Goal: Task Accomplishment & Management: Complete application form

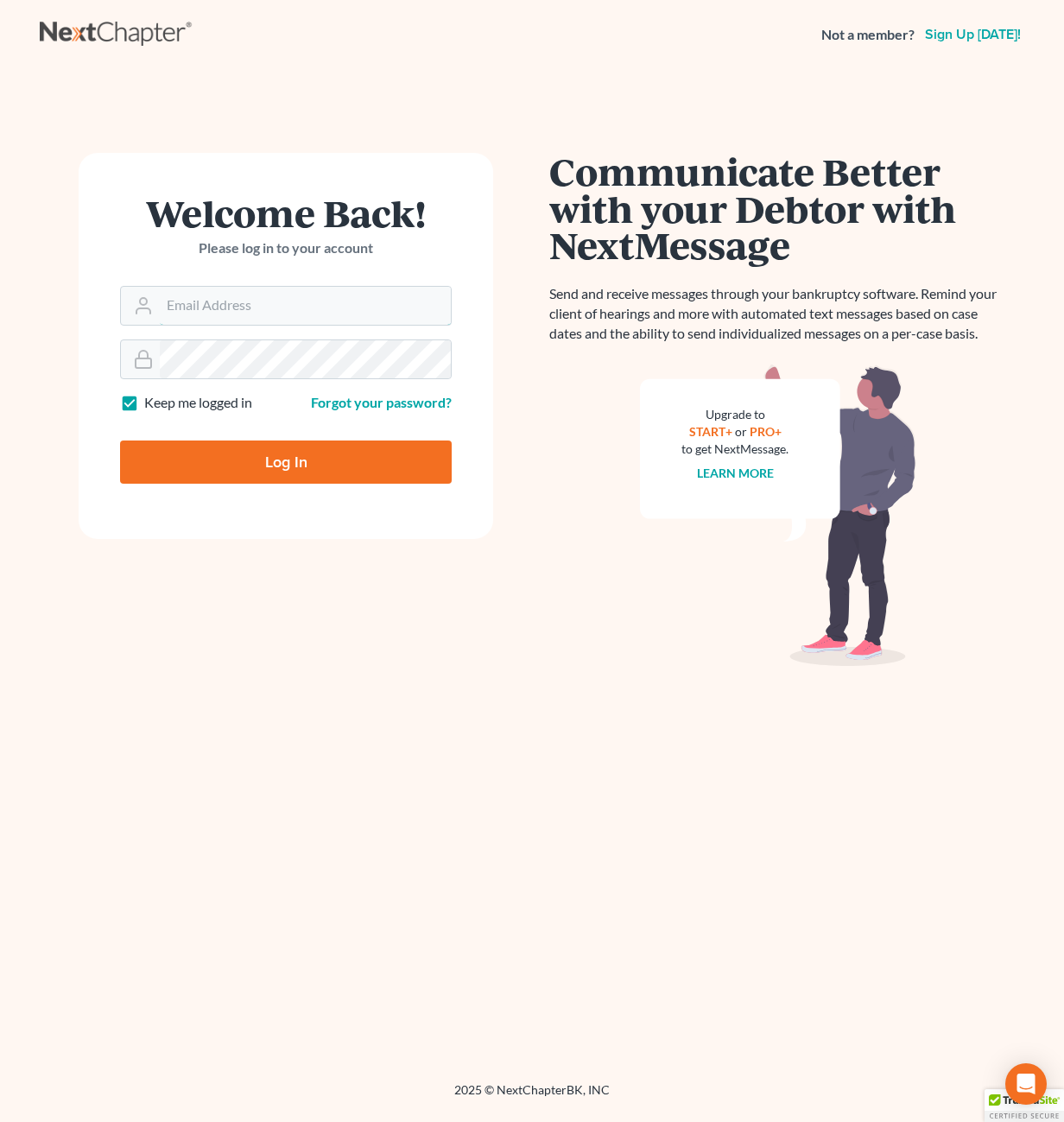
type input "[PERSON_NAME][EMAIL_ADDRESS][DOMAIN_NAME]"
click at [269, 456] on input "Log In" at bounding box center [285, 462] width 331 height 43
type input "Thinking..."
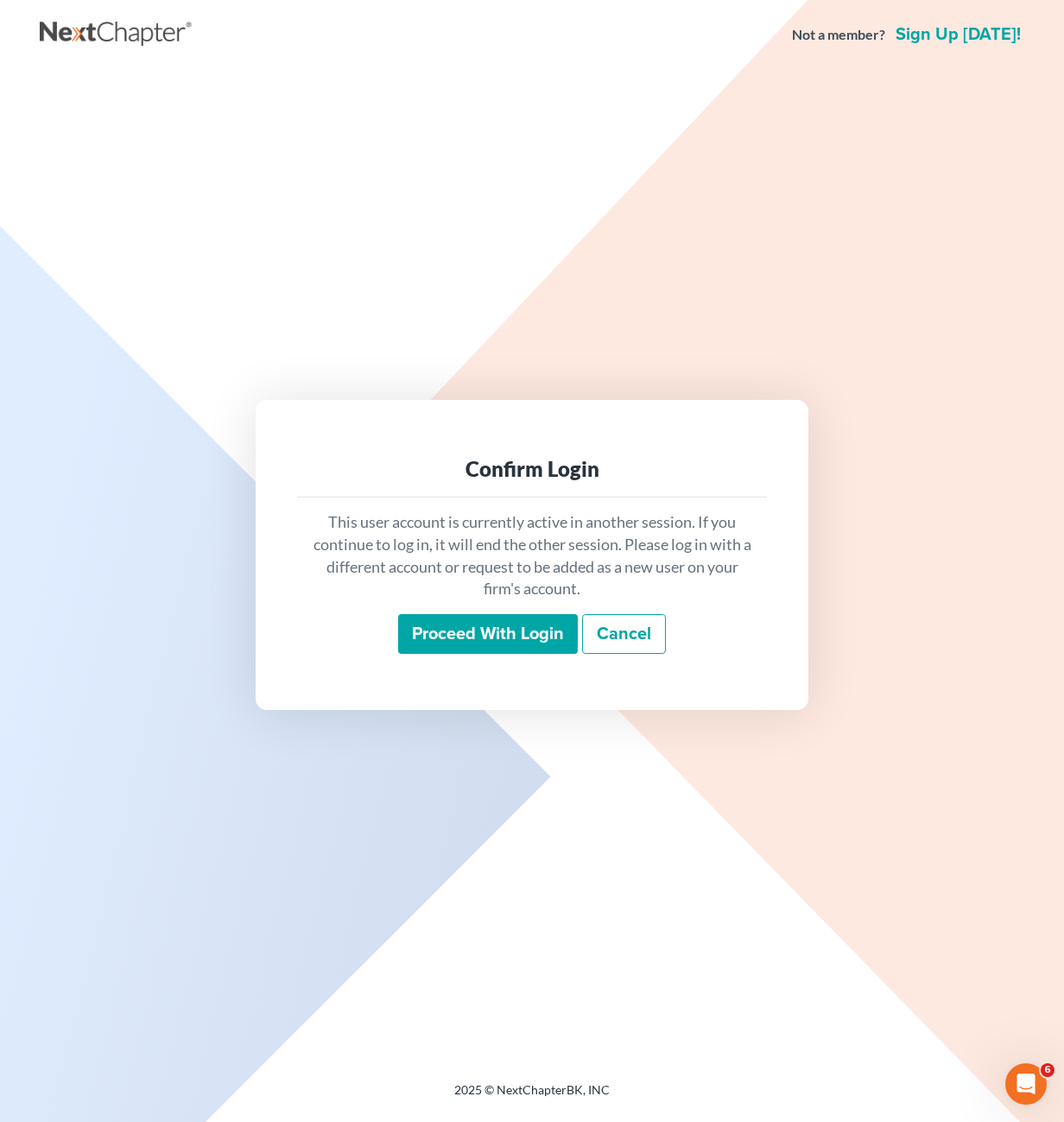
click at [498, 619] on input "Proceed with login" at bounding box center [487, 633] width 179 height 39
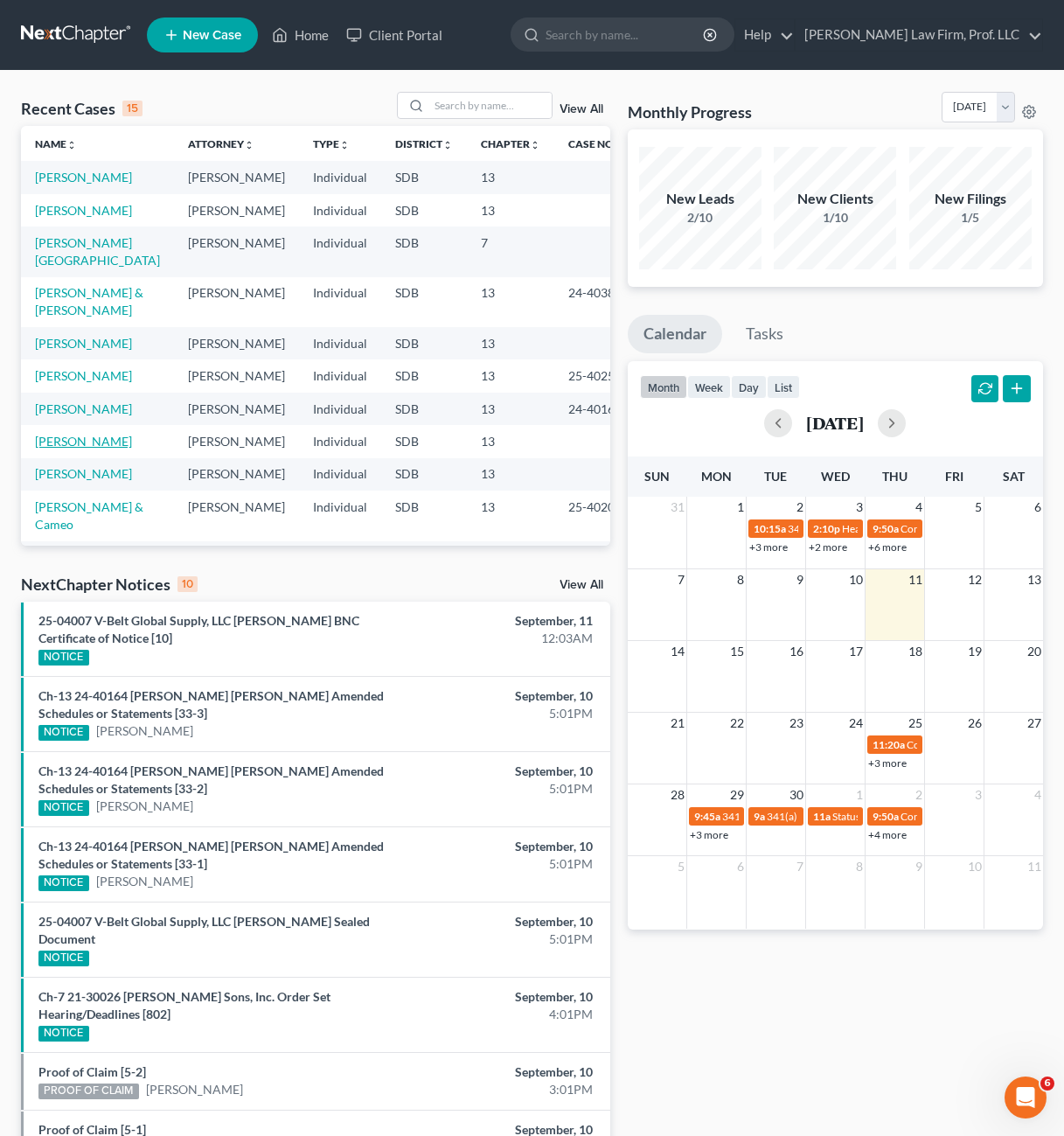
click at [76, 441] on link "[PERSON_NAME]" at bounding box center [84, 441] width 97 height 15
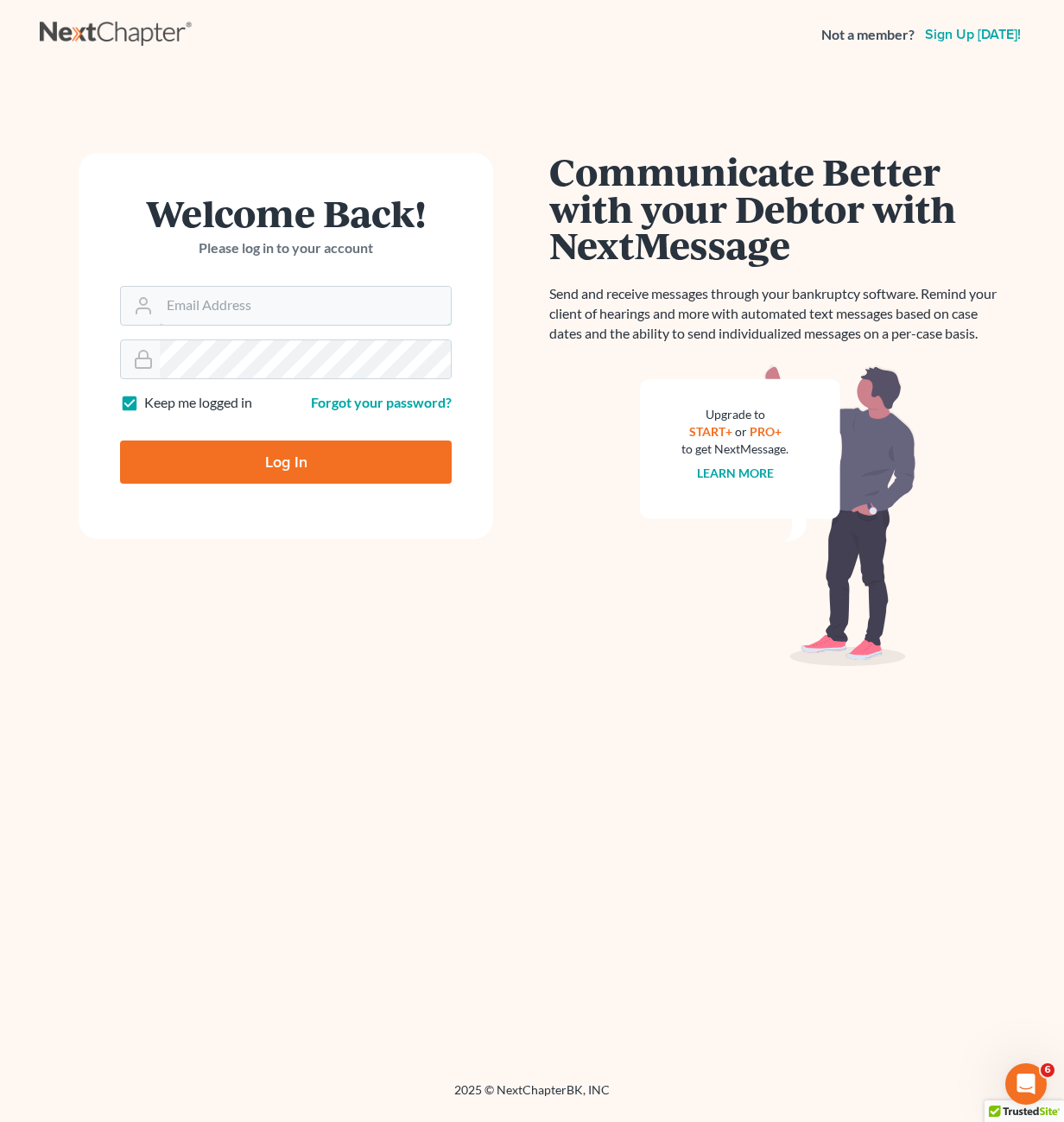
type input "[PERSON_NAME][EMAIL_ADDRESS][DOMAIN_NAME]"
click at [224, 470] on input "Log In" at bounding box center [285, 462] width 331 height 43
type input "Thinking..."
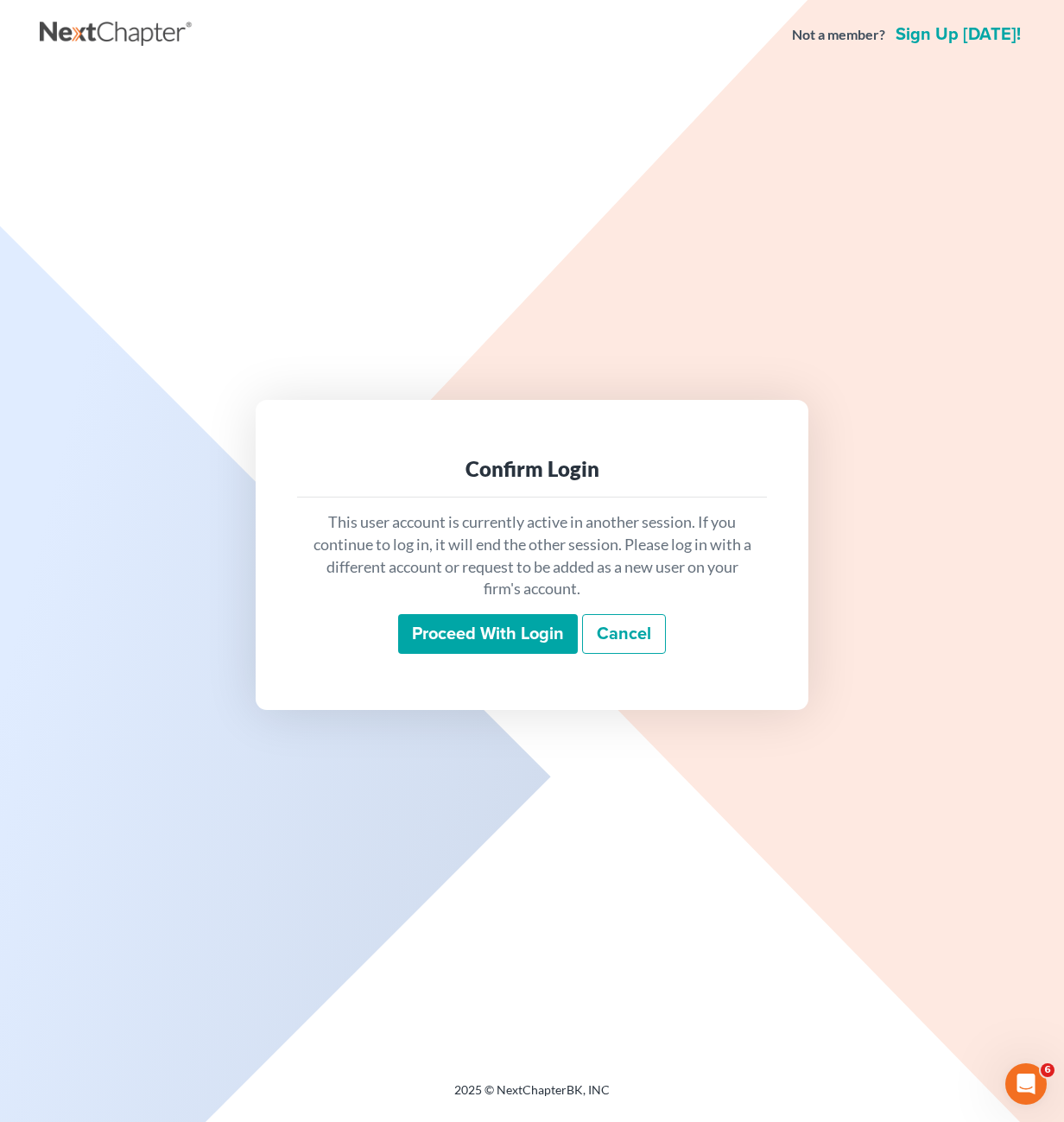
click at [510, 647] on input "Proceed with login" at bounding box center [487, 633] width 179 height 39
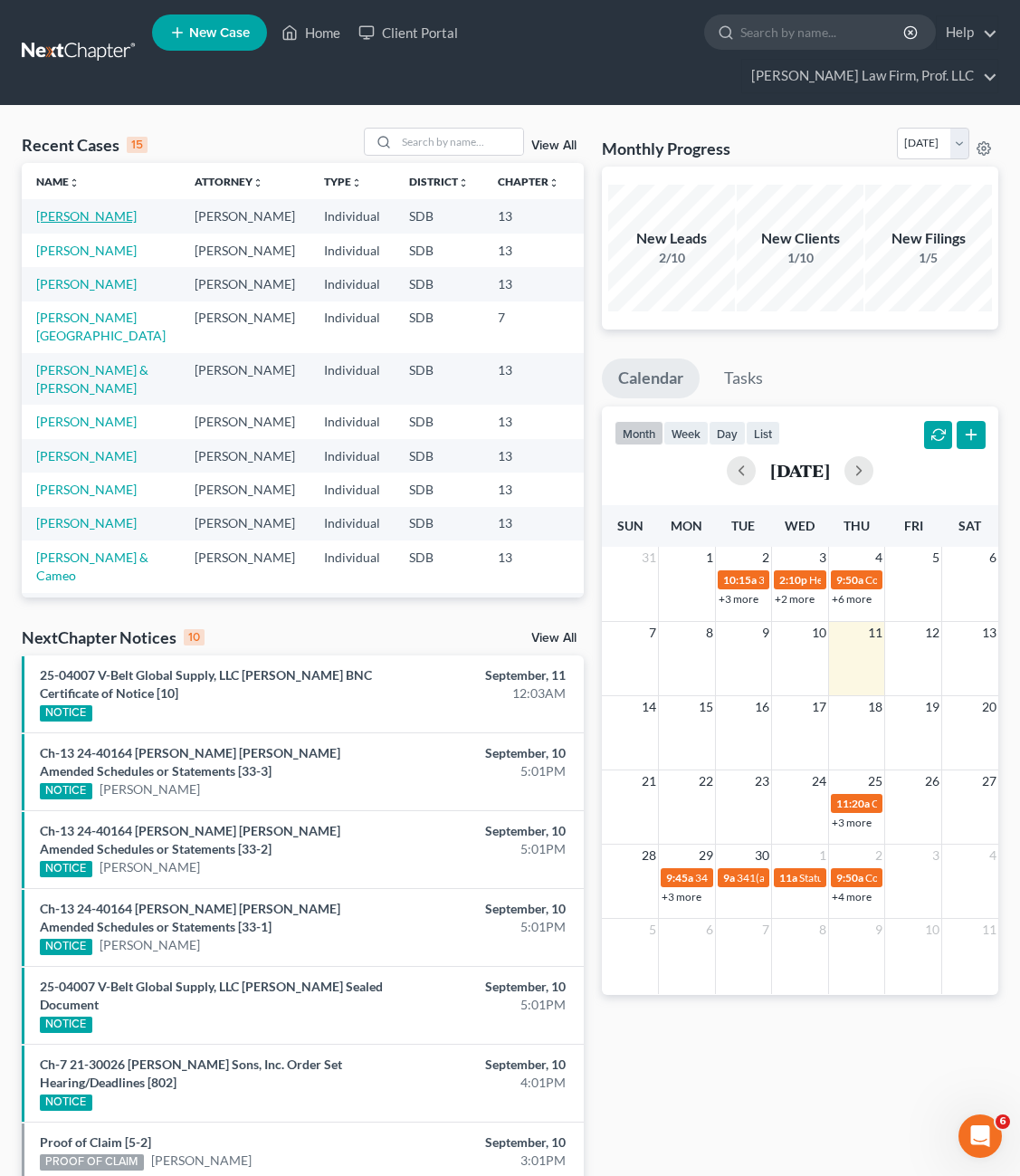
click at [72, 208] on link "[PERSON_NAME]" at bounding box center [87, 215] width 101 height 16
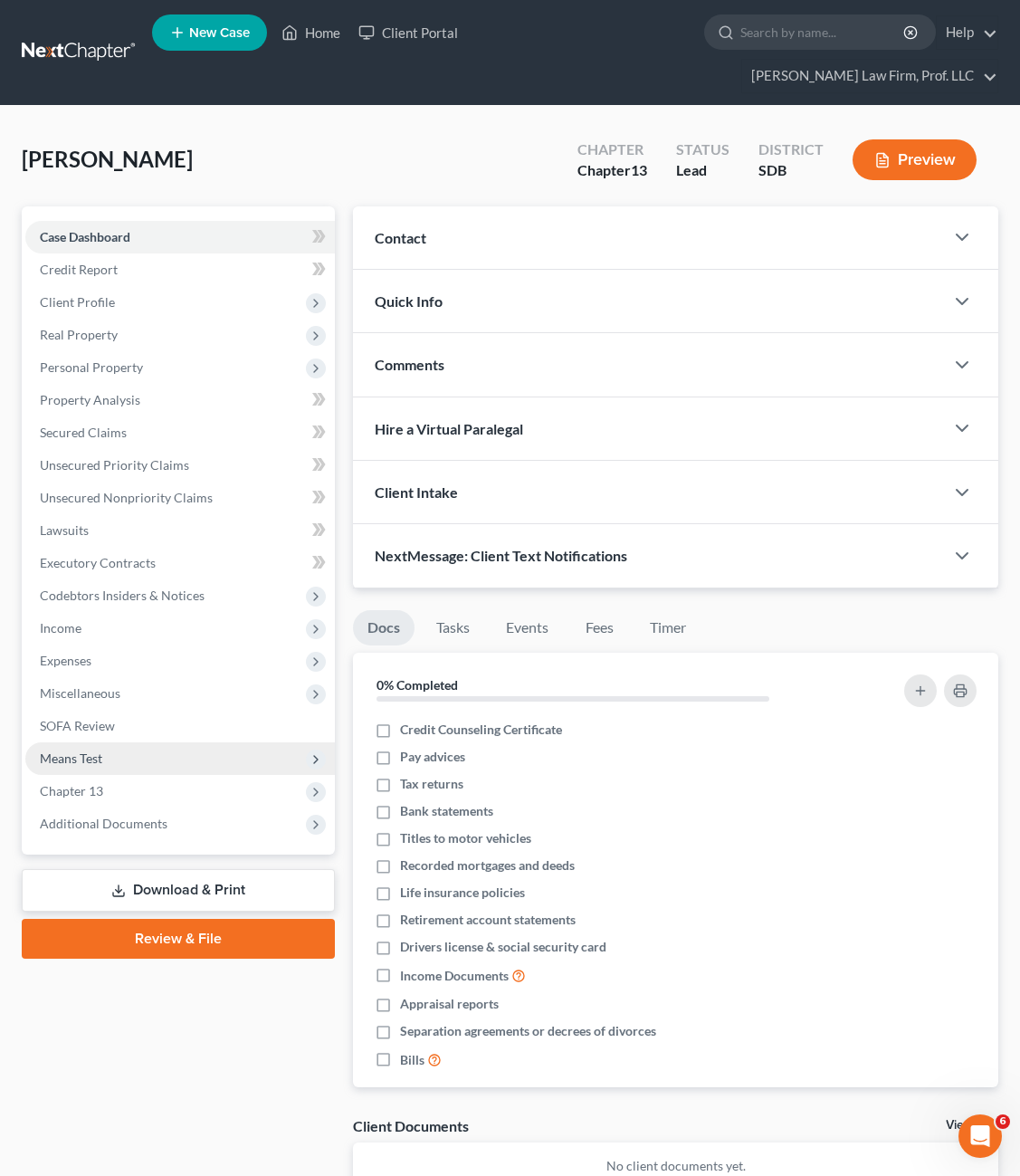
click at [94, 742] on span "Means Test" at bounding box center [181, 759] width 310 height 33
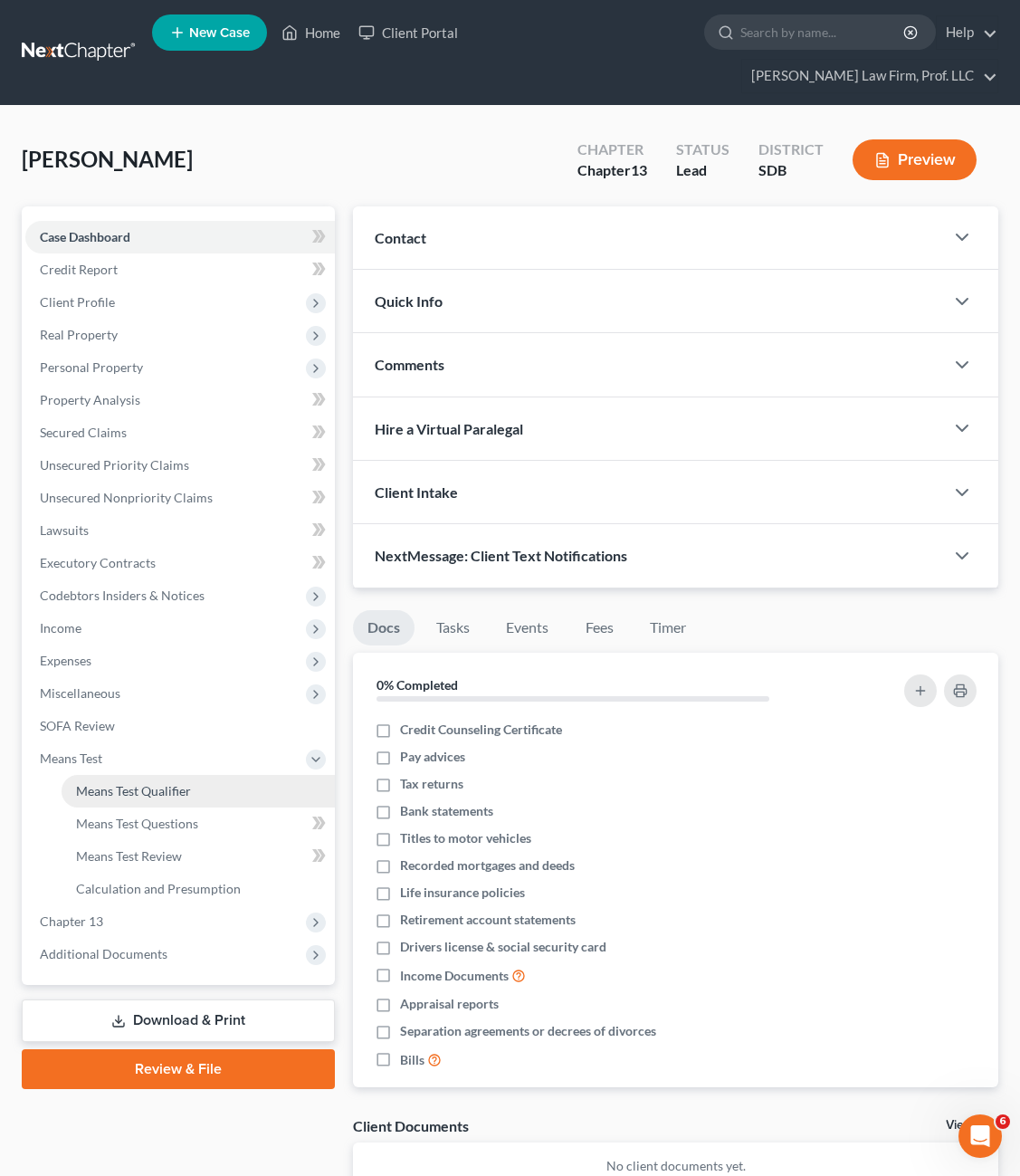
click at [94, 783] on span "Means Test Qualifier" at bounding box center [133, 790] width 115 height 16
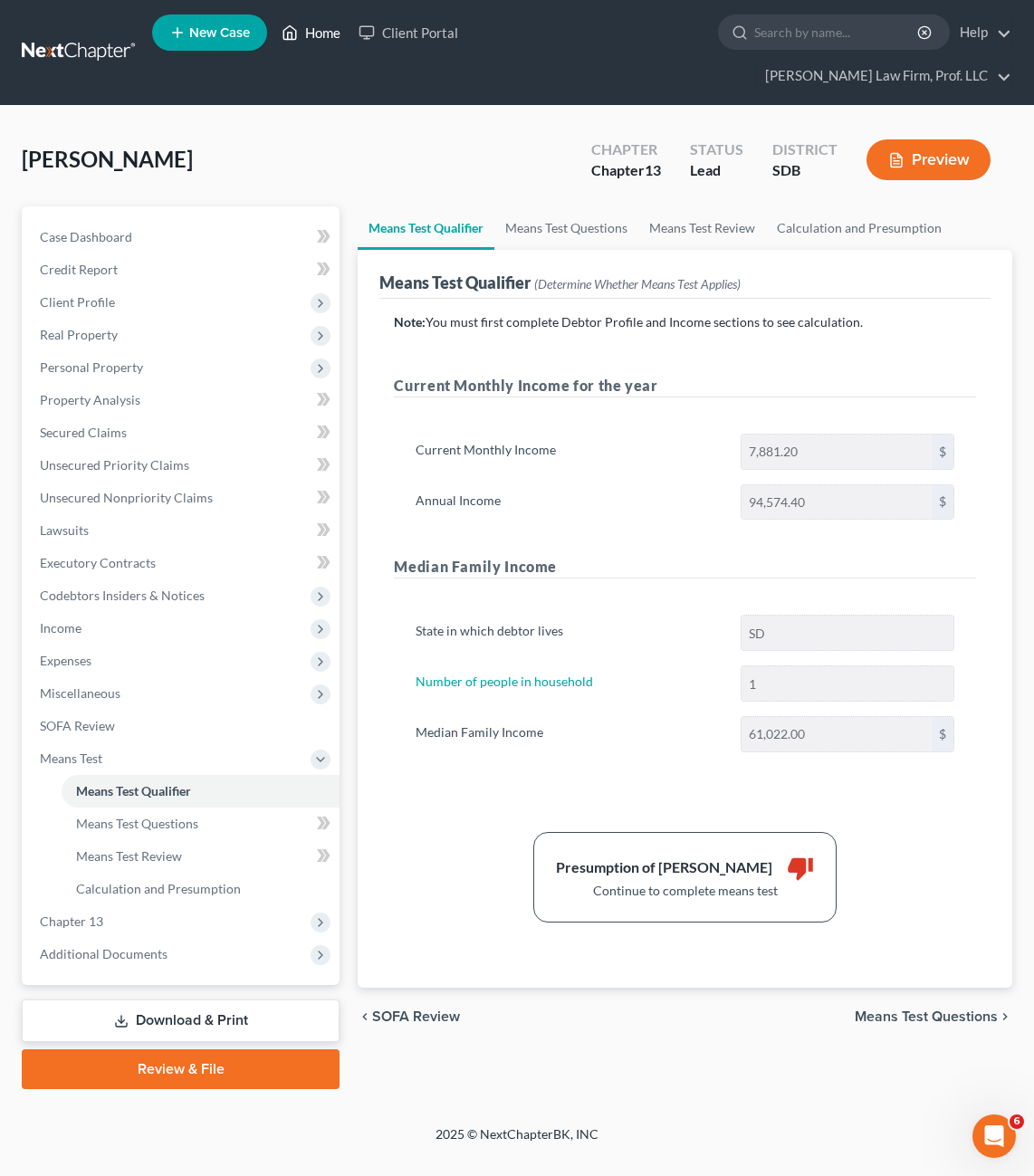
drag, startPoint x: 314, startPoint y: 31, endPoint x: 371, endPoint y: 173, distance: 153.0
click at [314, 30] on link "Home" at bounding box center [311, 33] width 77 height 33
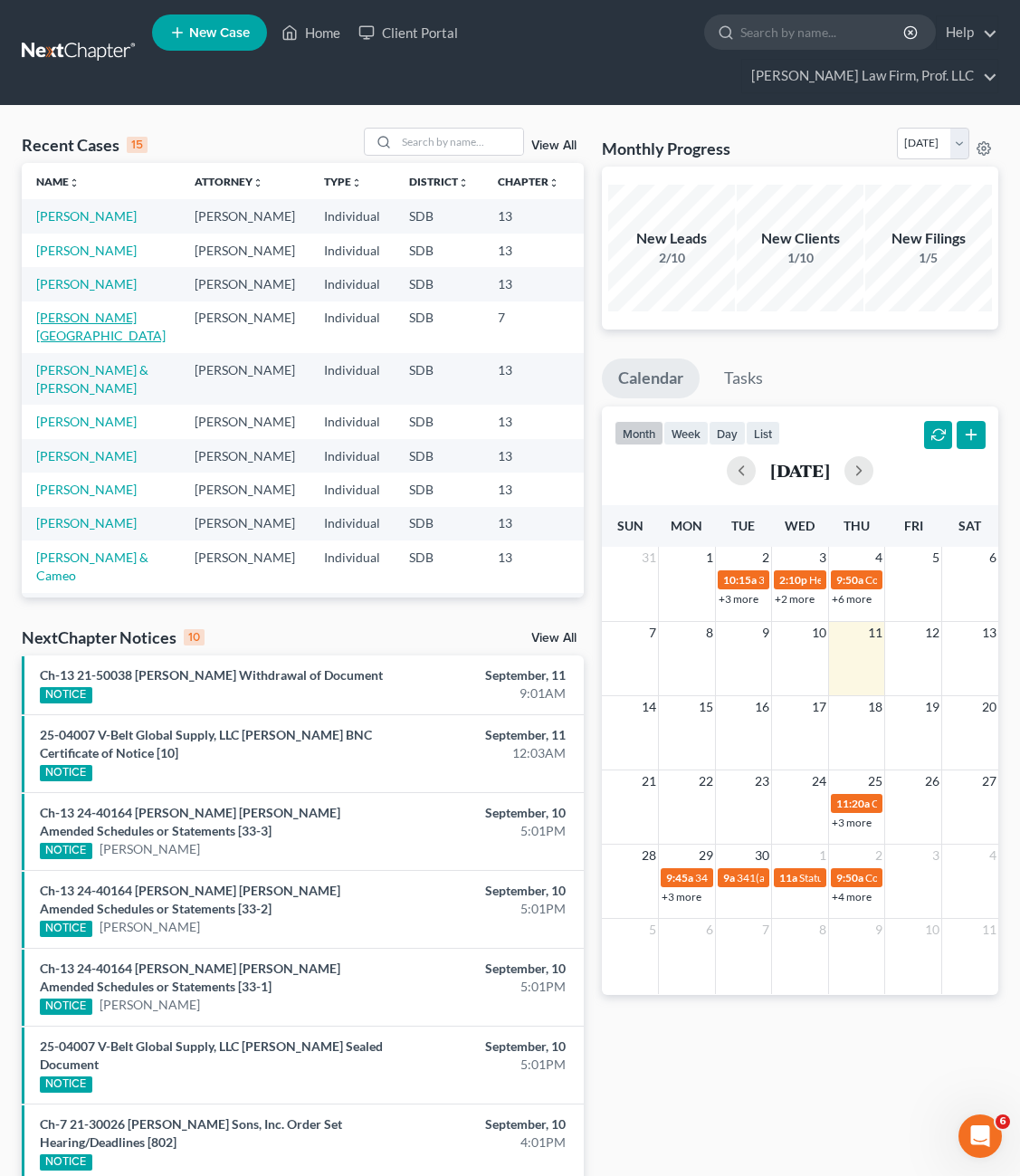
click at [79, 325] on link "[PERSON_NAME][GEOGRAPHIC_DATA]" at bounding box center [101, 326] width 129 height 34
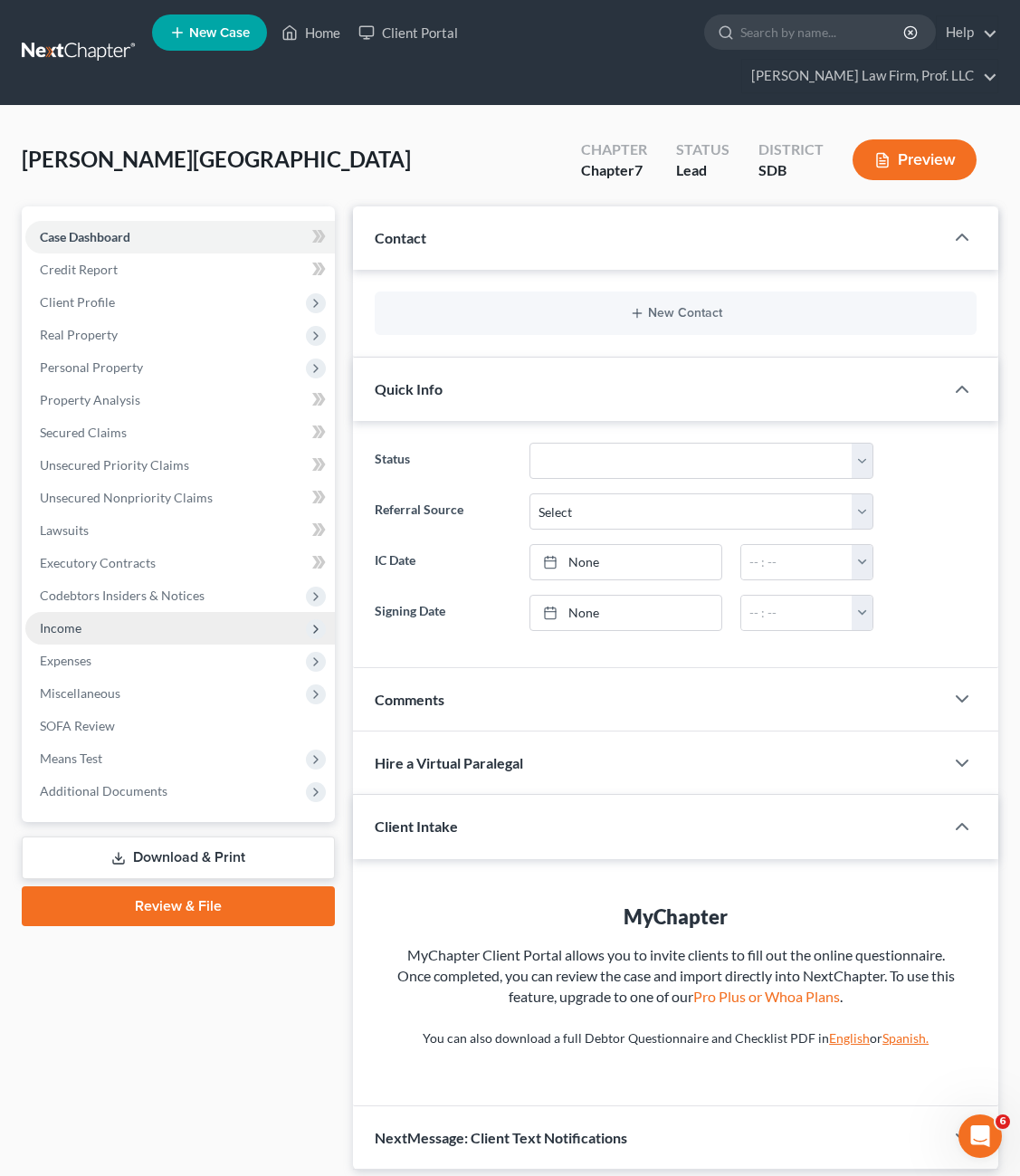
click at [69, 621] on span "Income" at bounding box center [60, 628] width 41 height 16
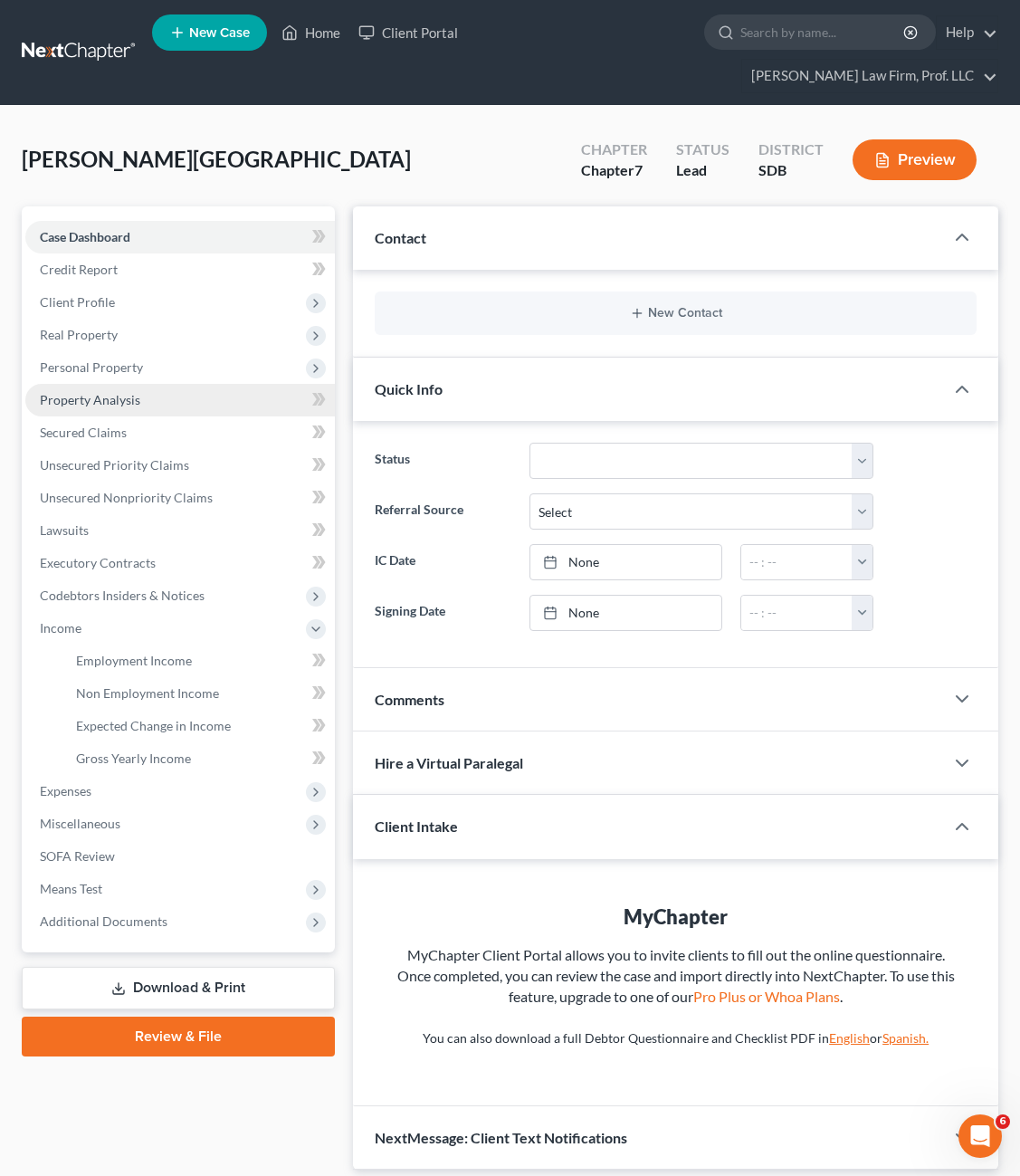
click at [108, 392] on span "Property Analysis" at bounding box center [90, 400] width 101 height 16
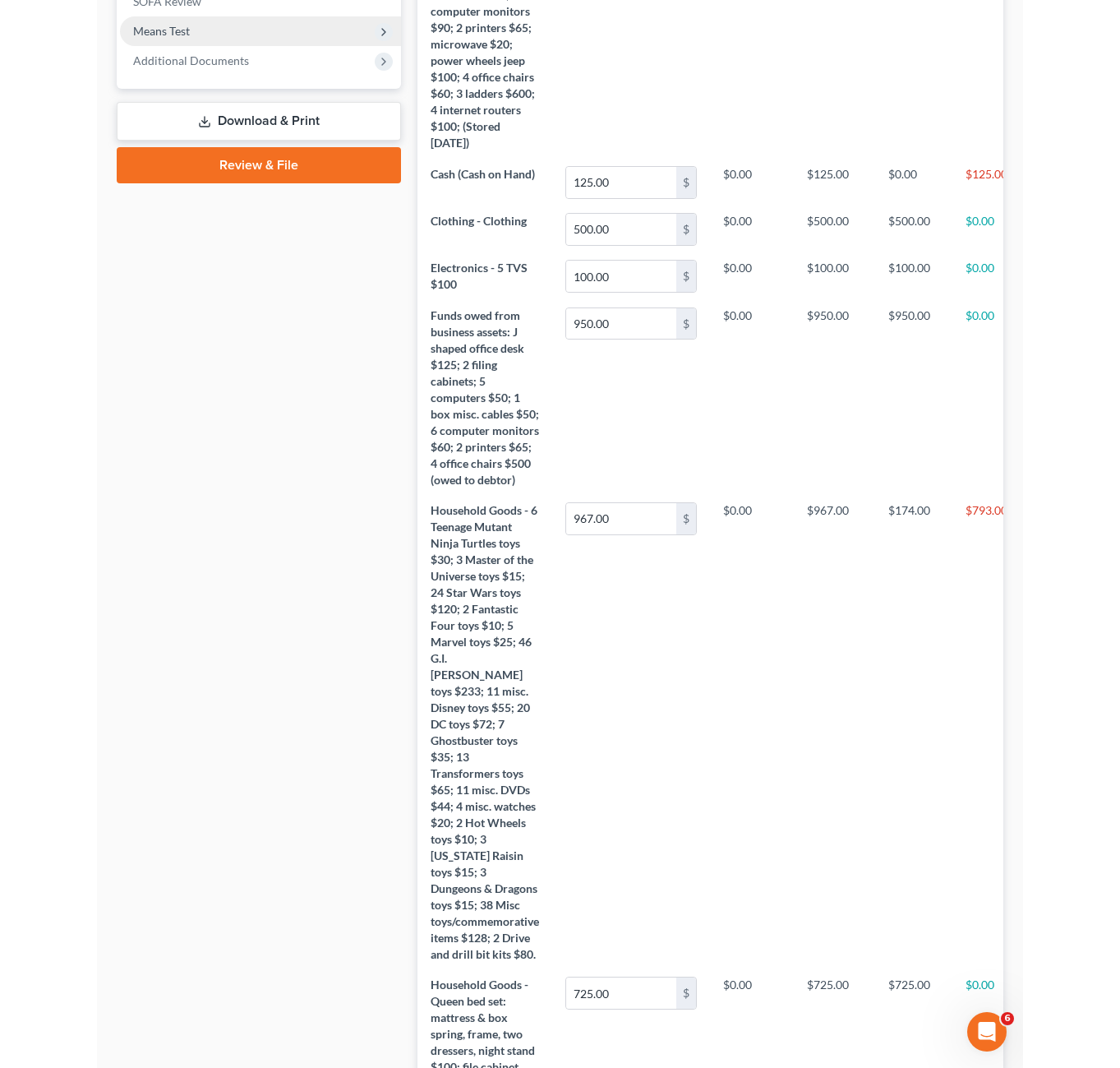
scroll to position [283, 756]
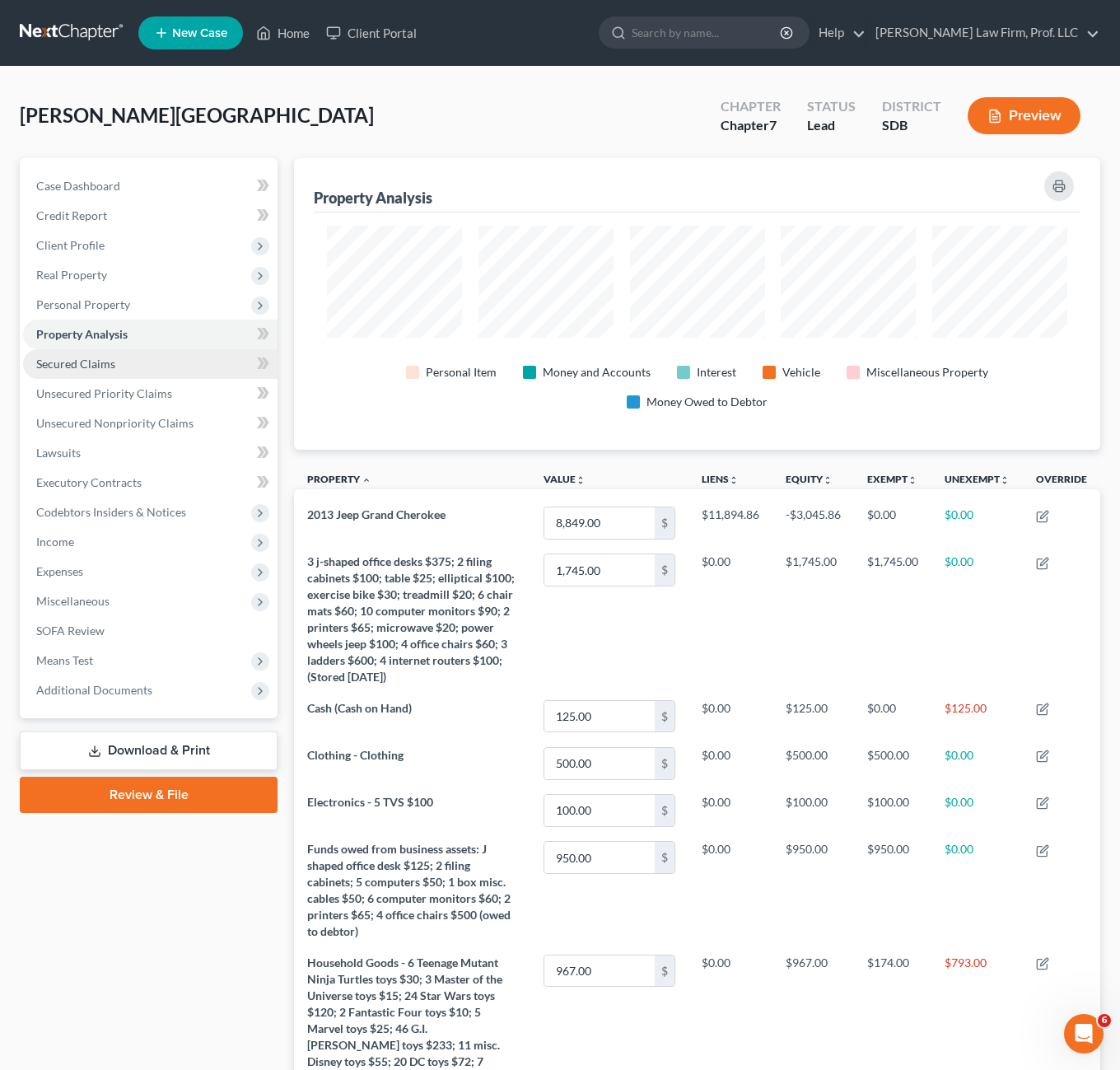
click at [133, 366] on link "Secured Claims" at bounding box center [150, 364] width 254 height 30
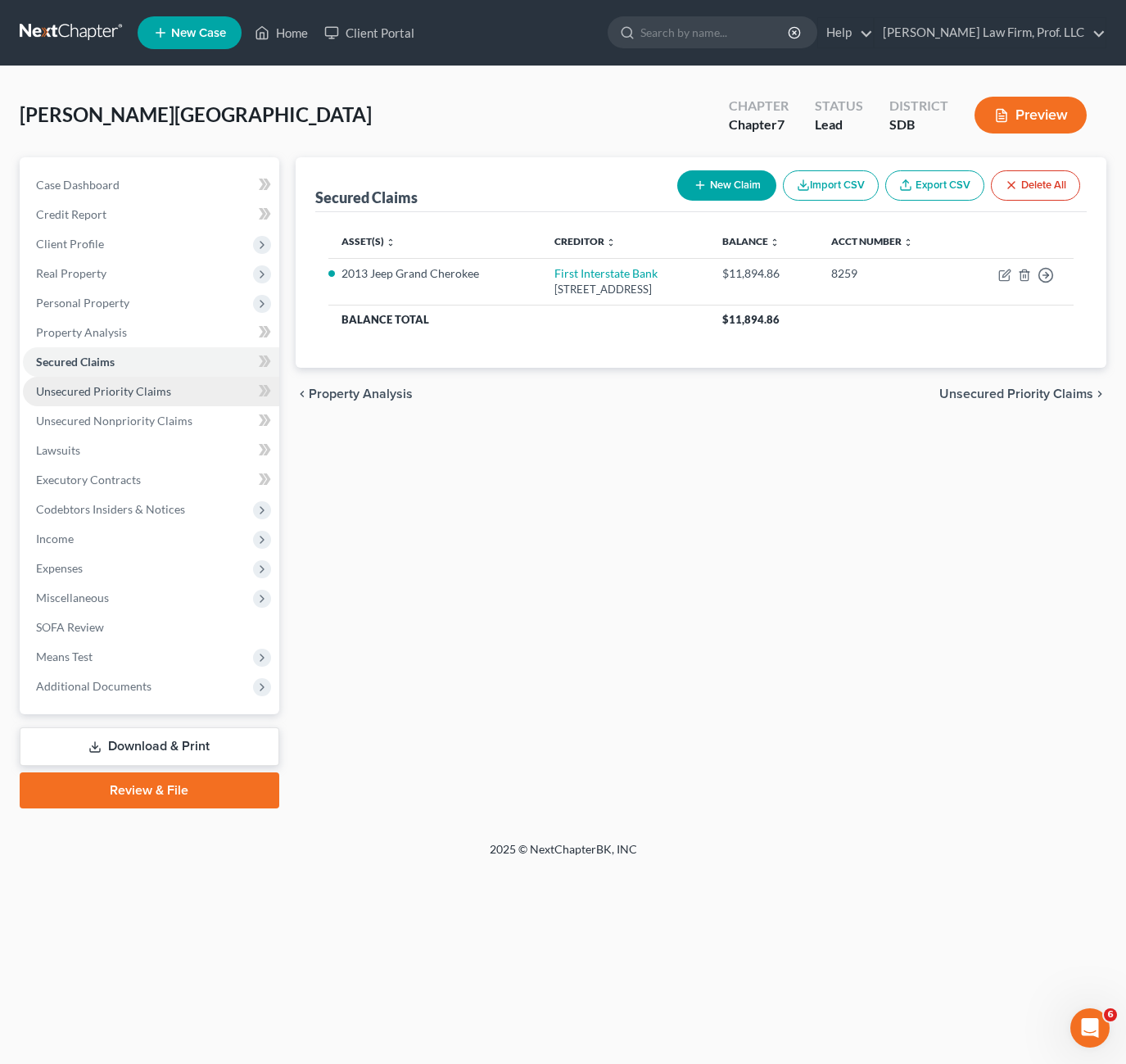
click at [104, 393] on span "Unsecured Priority Claims" at bounding box center [103, 391] width 135 height 14
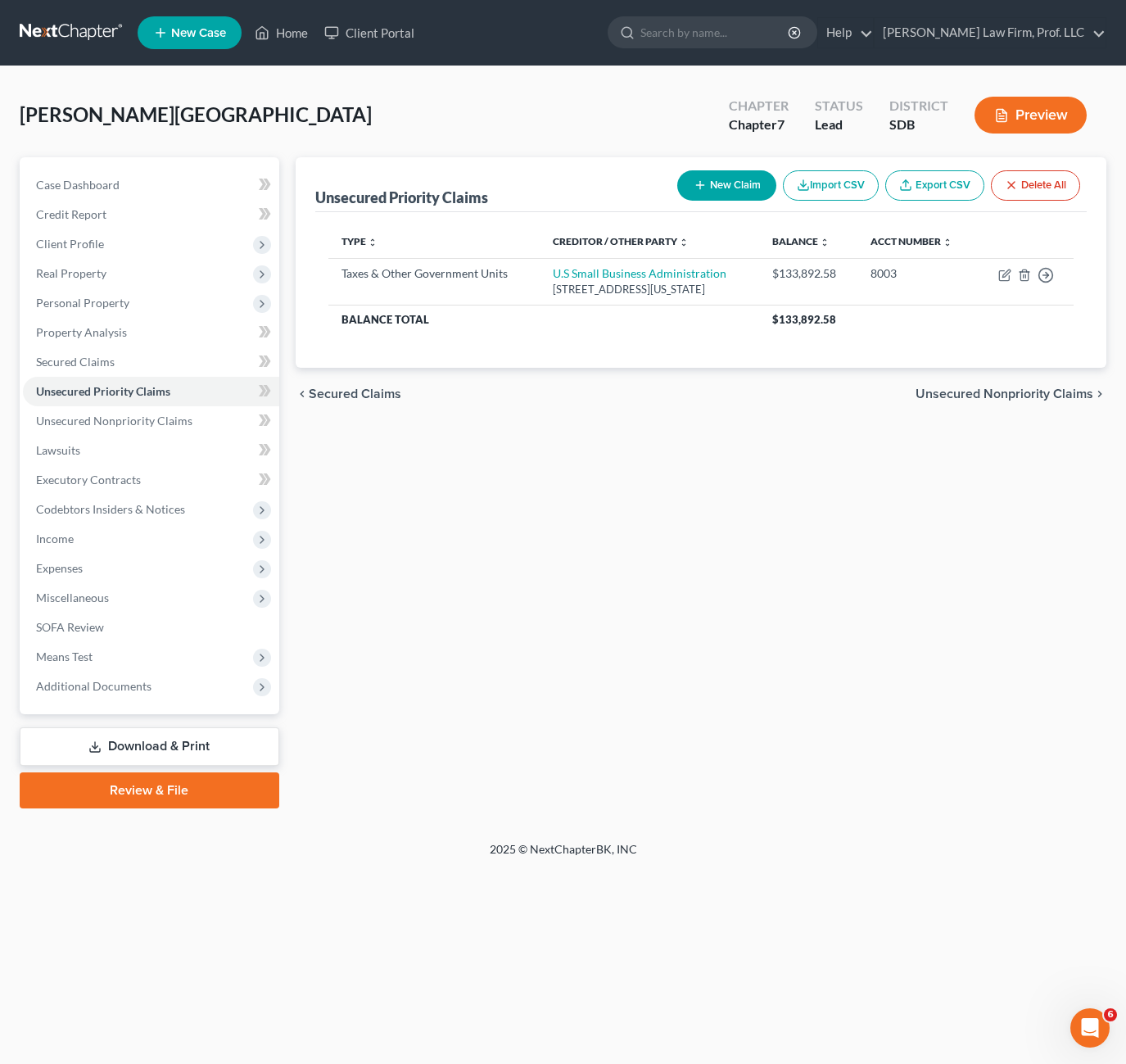
click at [750, 432] on div "Unsecured Priority Claims New Claim Import CSV Export CSV Delete All Type expan…" at bounding box center [701, 483] width 828 height 651
click at [706, 453] on div "Unsecured Priority Claims New Claim Import CSV Export CSV Delete All Type expan…" at bounding box center [701, 483] width 828 height 651
drag, startPoint x: 706, startPoint y: 453, endPoint x: 653, endPoint y: 518, distance: 83.9
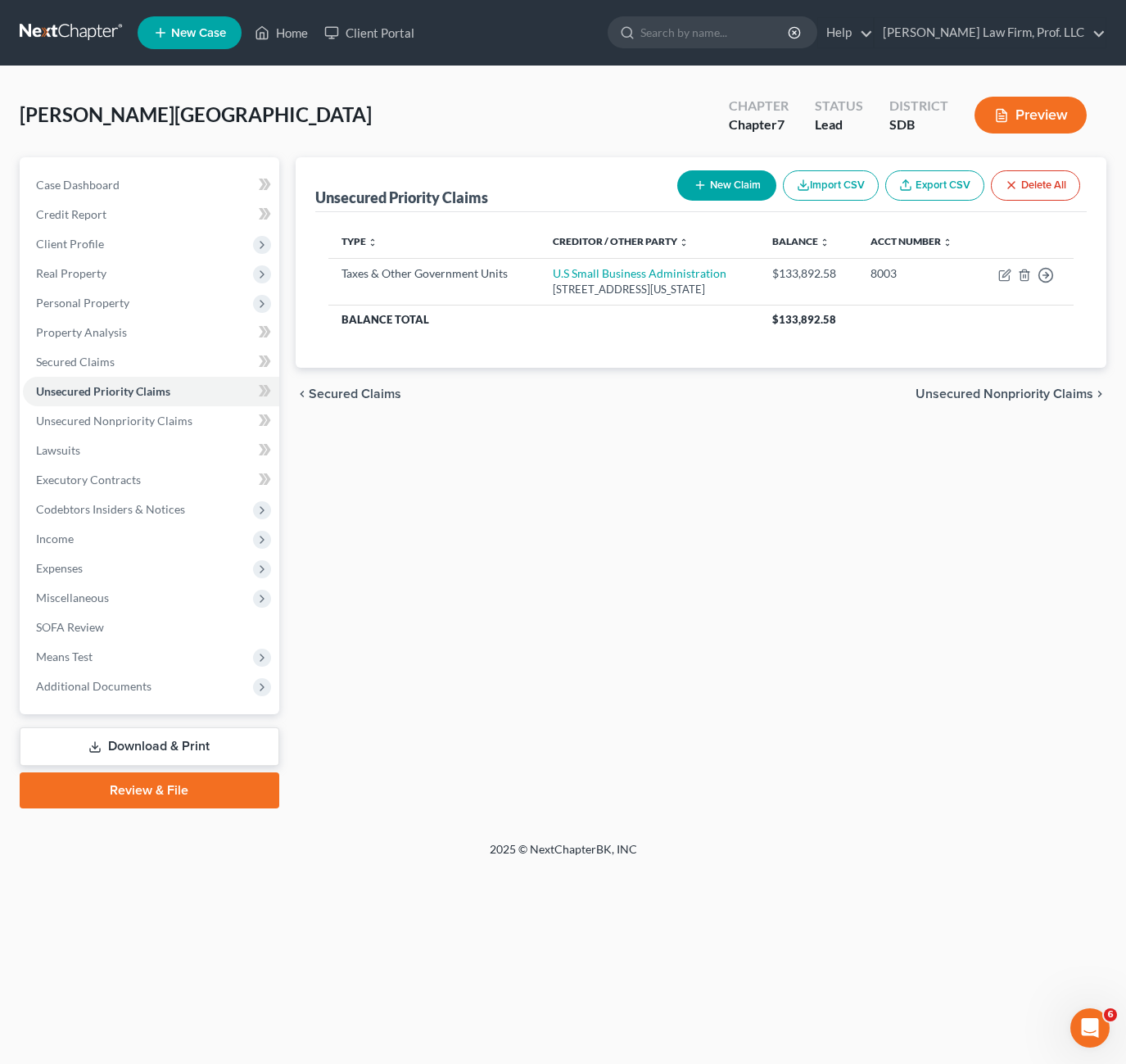
click at [653, 518] on div "Unsecured Priority Claims New Claim Import CSV Export CSV Delete All Type expan…" at bounding box center [701, 483] width 828 height 651
click at [810, 517] on div "Unsecured Priority Claims New Claim Import CSV Export CSV Delete All Type expan…" at bounding box center [701, 483] width 828 height 651
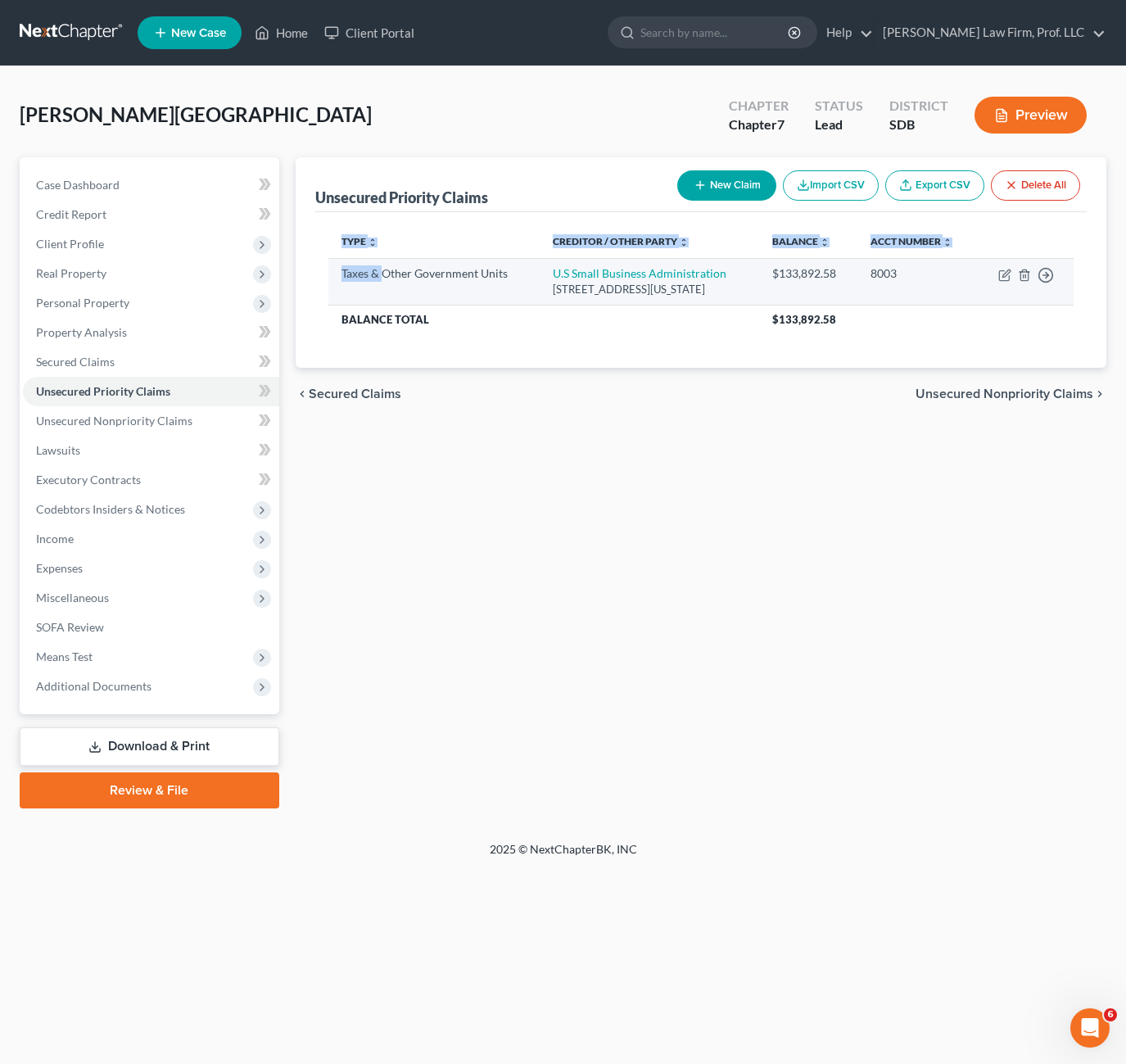
drag, startPoint x: 694, startPoint y: 339, endPoint x: 381, endPoint y: 288, distance: 317.1
click at [381, 288] on div "Type expand_more expand_less unfold_more Creditor / Other Party expand_more exp…" at bounding box center [701, 290] width 771 height 156
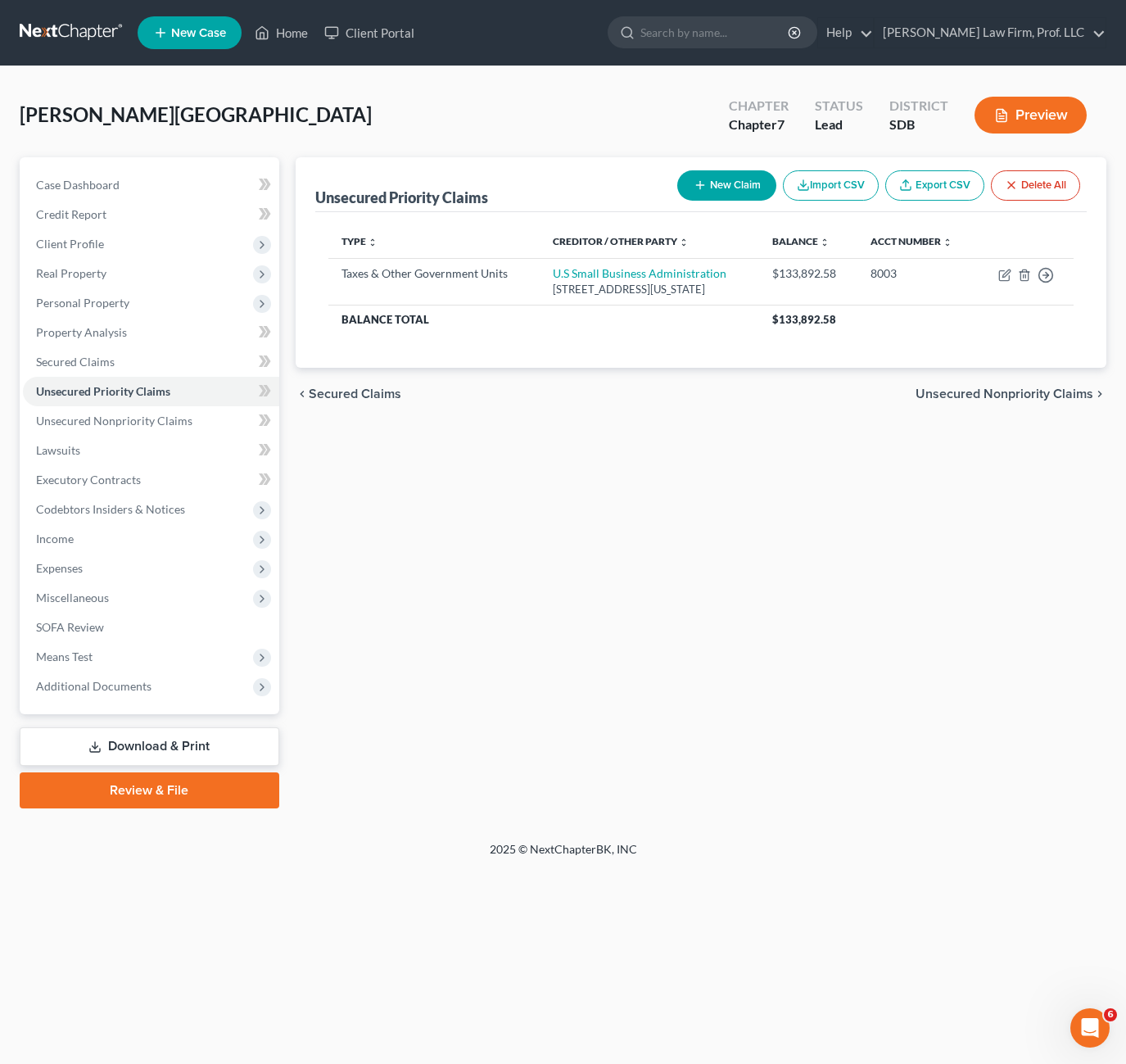
drag, startPoint x: 381, startPoint y: 288, endPoint x: 627, endPoint y: 537, distance: 350.0
click at [627, 537] on div "Unsecured Priority Claims New Claim Import CSV Export CSV Delete All Type expan…" at bounding box center [701, 483] width 828 height 651
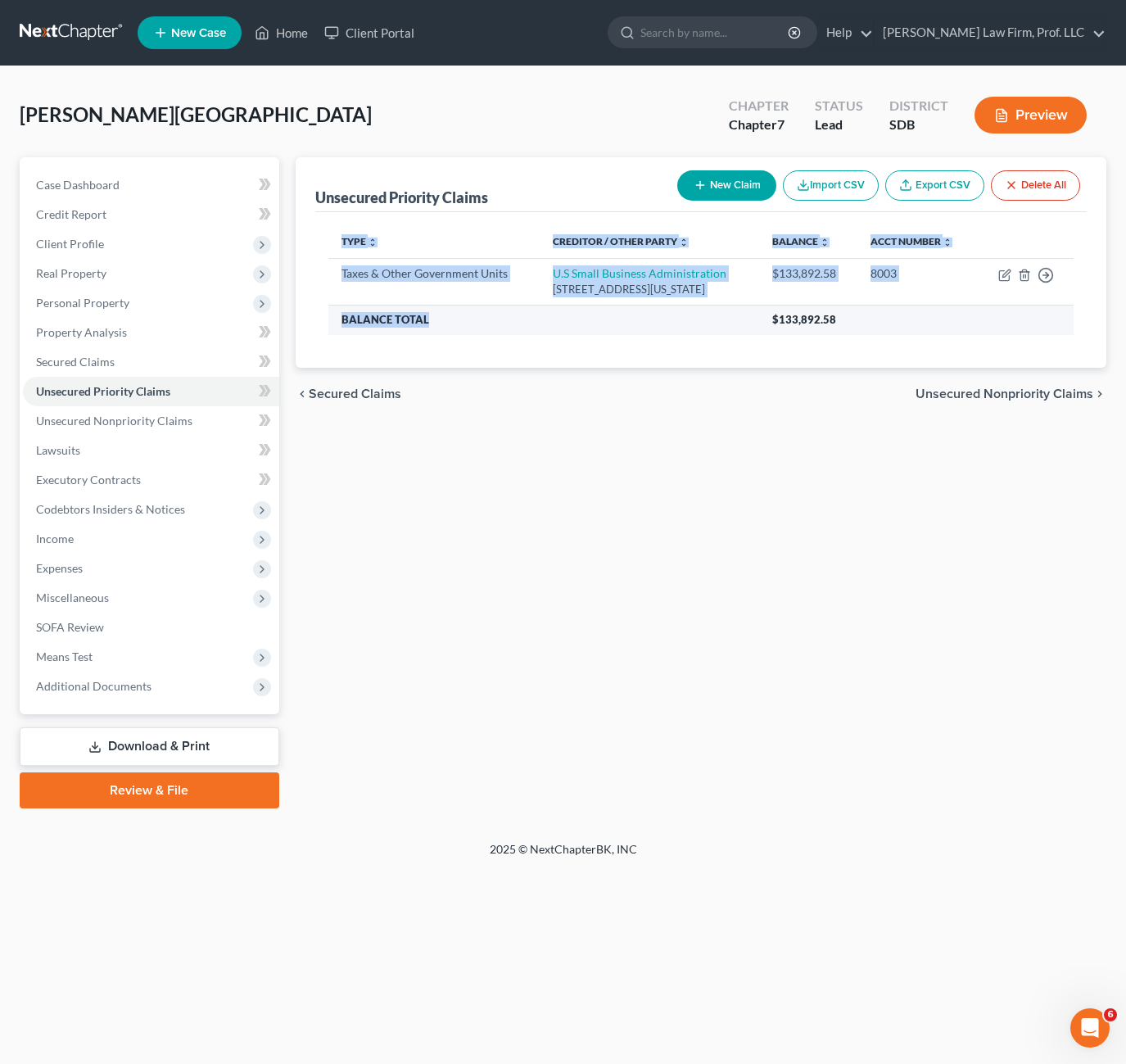
drag, startPoint x: 965, startPoint y: 347, endPoint x: 522, endPoint y: 322, distance: 443.7
click at [522, 322] on div "Type expand_more expand_less unfold_more Creditor / Other Party expand_more exp…" at bounding box center [701, 290] width 771 height 156
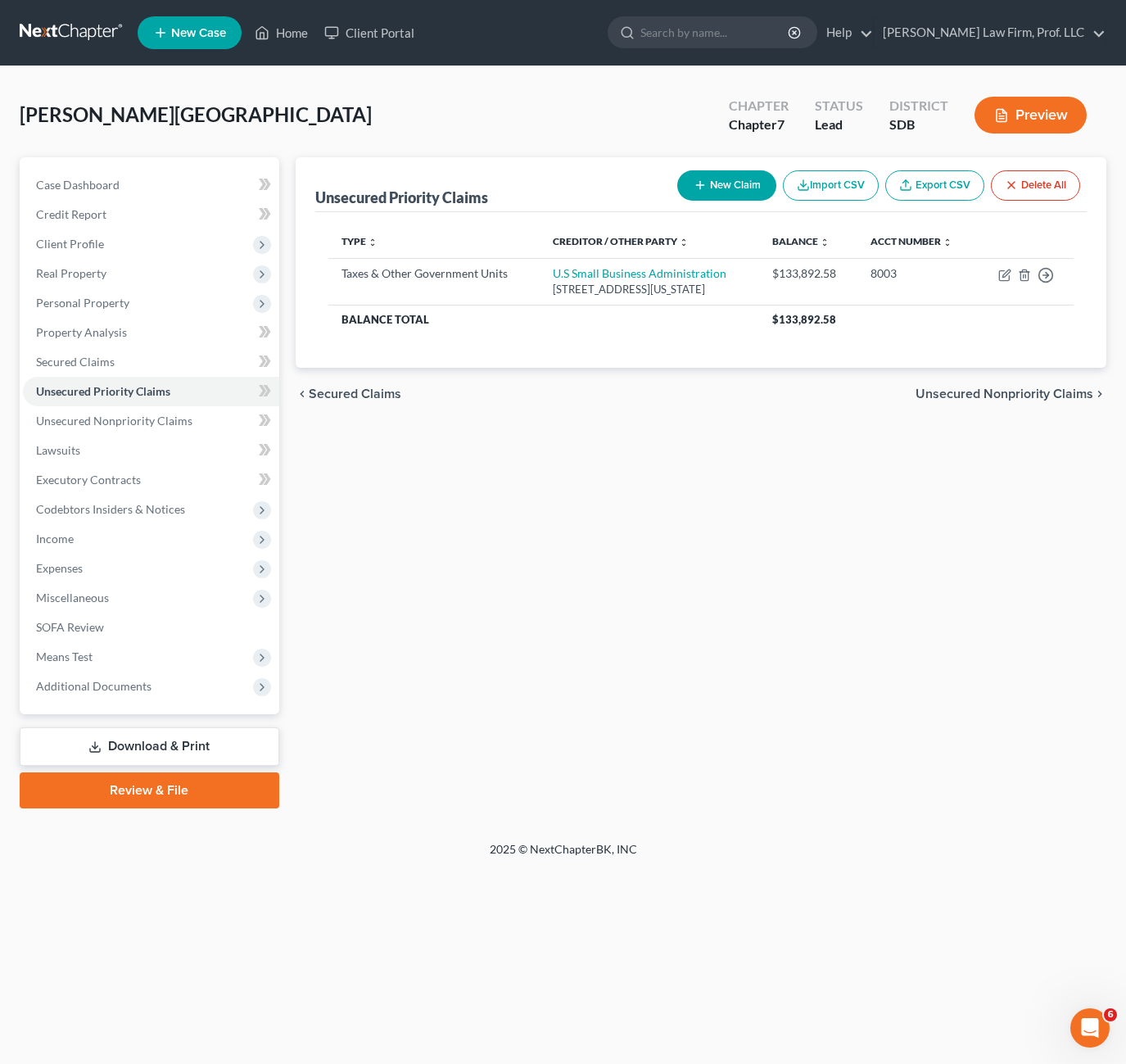
drag, startPoint x: 525, startPoint y: 325, endPoint x: 571, endPoint y: 406, distance: 93.2
click at [571, 406] on div "chevron_left Secured Claims Unsecured Nonpriority Claims chevron_right" at bounding box center [701, 393] width 811 height 52
drag, startPoint x: 504, startPoint y: 275, endPoint x: 376, endPoint y: 279, distance: 128.1
click at [379, 279] on div "Taxes & Other Government Units" at bounding box center [434, 274] width 185 height 17
drag, startPoint x: 376, startPoint y: 279, endPoint x: 570, endPoint y: 393, distance: 225.0
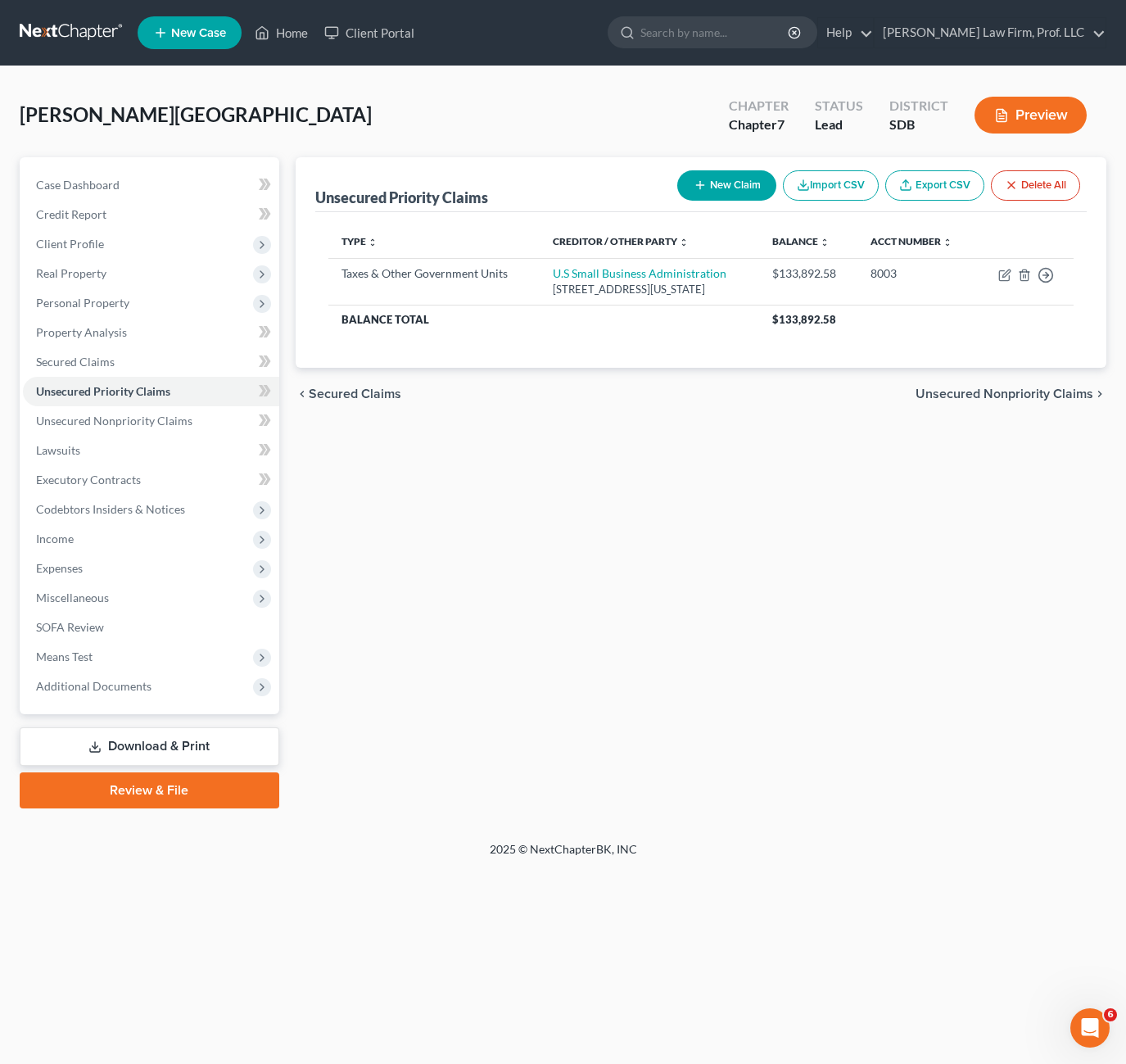
click at [570, 393] on div "chevron_left Secured Claims Unsecured Nonpriority Claims chevron_right" at bounding box center [701, 393] width 811 height 52
drag, startPoint x: 711, startPoint y: 471, endPoint x: 715, endPoint y: 414, distance: 57.1
click at [713, 464] on div "Unsecured Priority Claims New Claim Import CSV Export CSV Delete All Type expan…" at bounding box center [701, 483] width 828 height 651
click at [790, 537] on div "Unsecured Priority Claims New Claim Import CSV Export CSV Delete All Type expan…" at bounding box center [701, 483] width 828 height 651
click at [733, 559] on div "Unsecured Priority Claims New Claim Import CSV Export CSV Delete All Type expan…" at bounding box center [701, 483] width 828 height 651
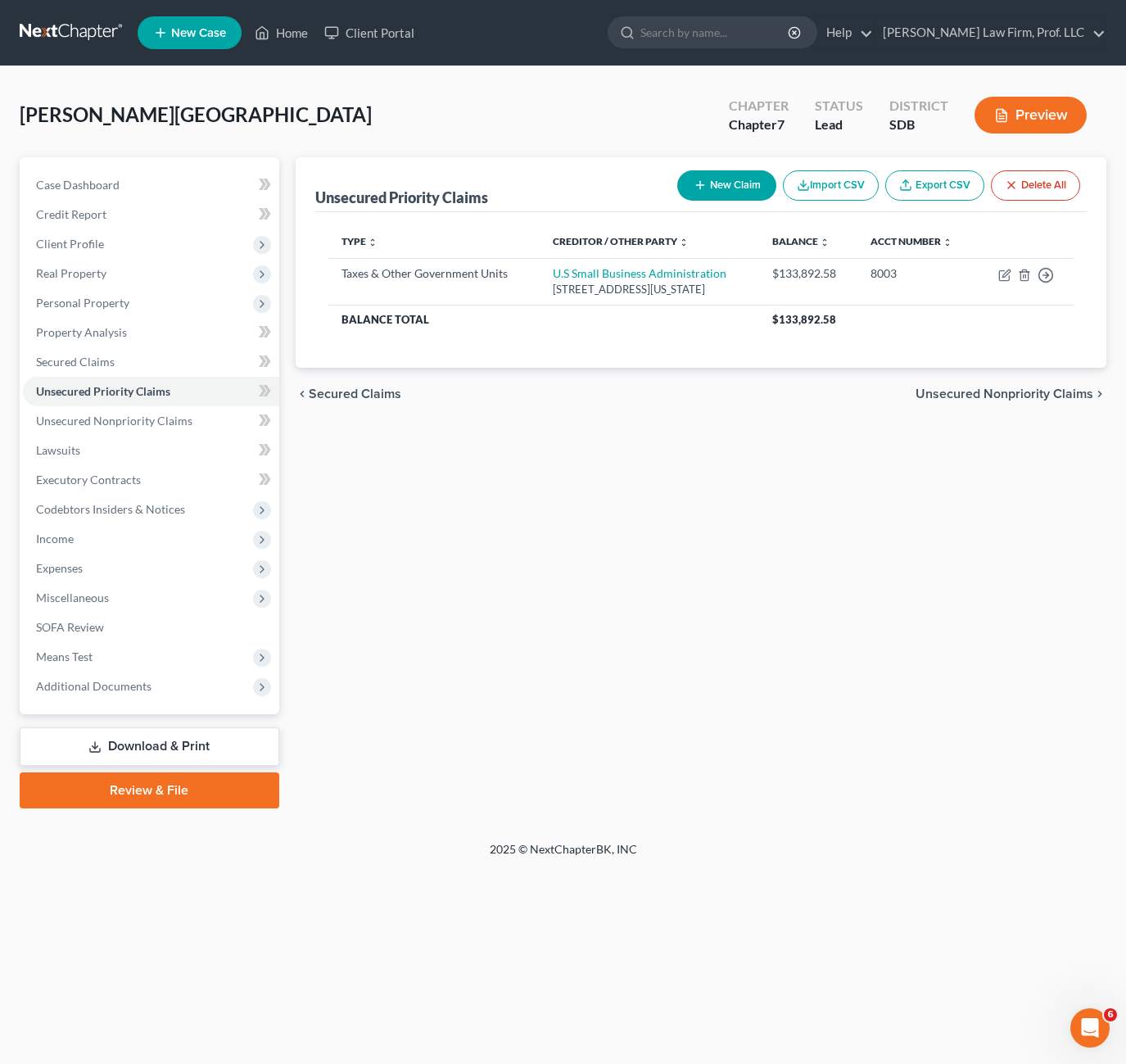
drag, startPoint x: 565, startPoint y: 638, endPoint x: 561, endPoint y: 624, distance: 14.6
click at [565, 632] on div "Unsecured Priority Claims New Claim Import CSV Export CSV Delete All Type expan…" at bounding box center [701, 483] width 828 height 651
click at [82, 363] on span "Secured Claims" at bounding box center [75, 362] width 79 height 14
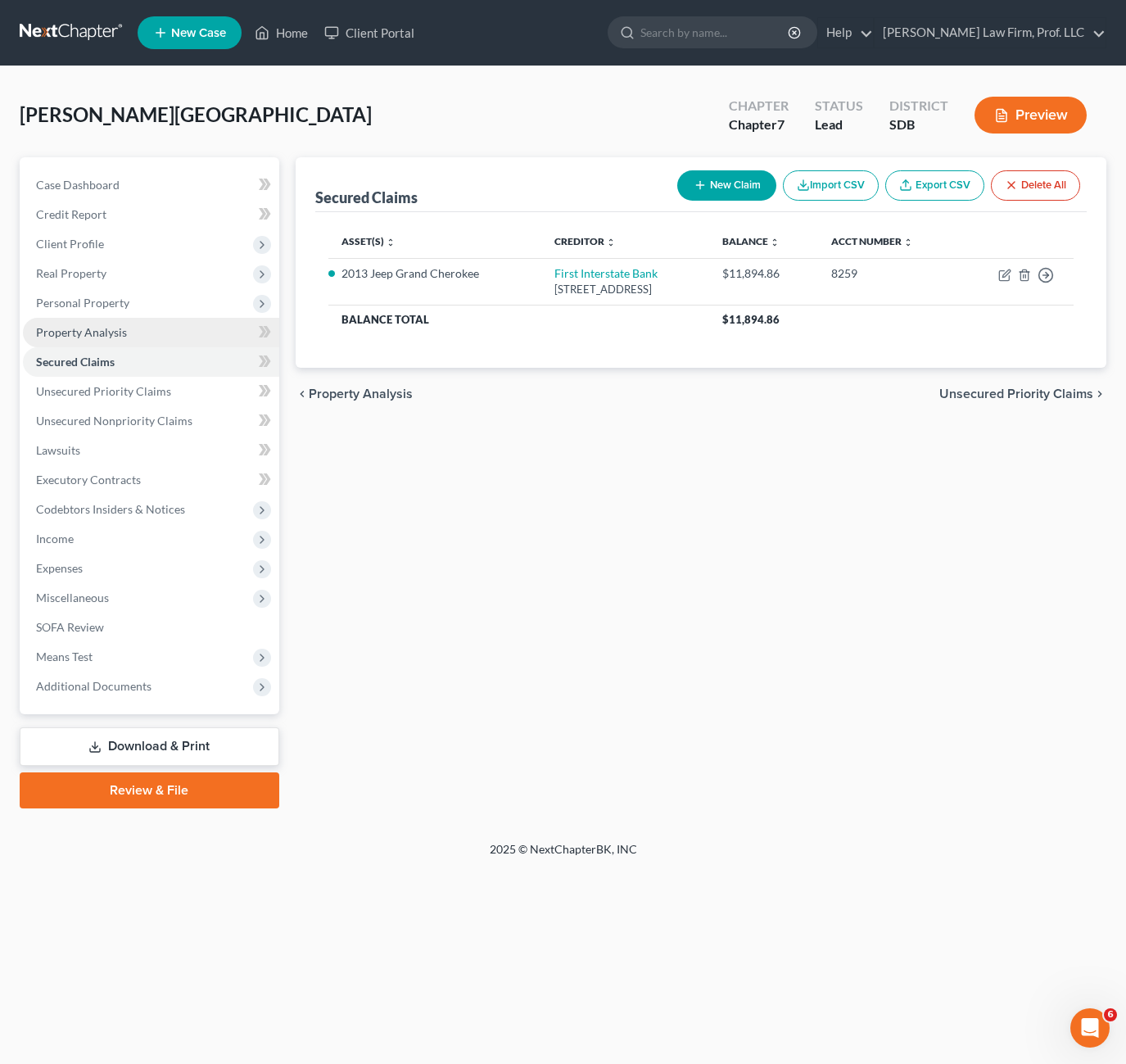
click at [102, 336] on span "Property Analysis" at bounding box center [81, 332] width 91 height 14
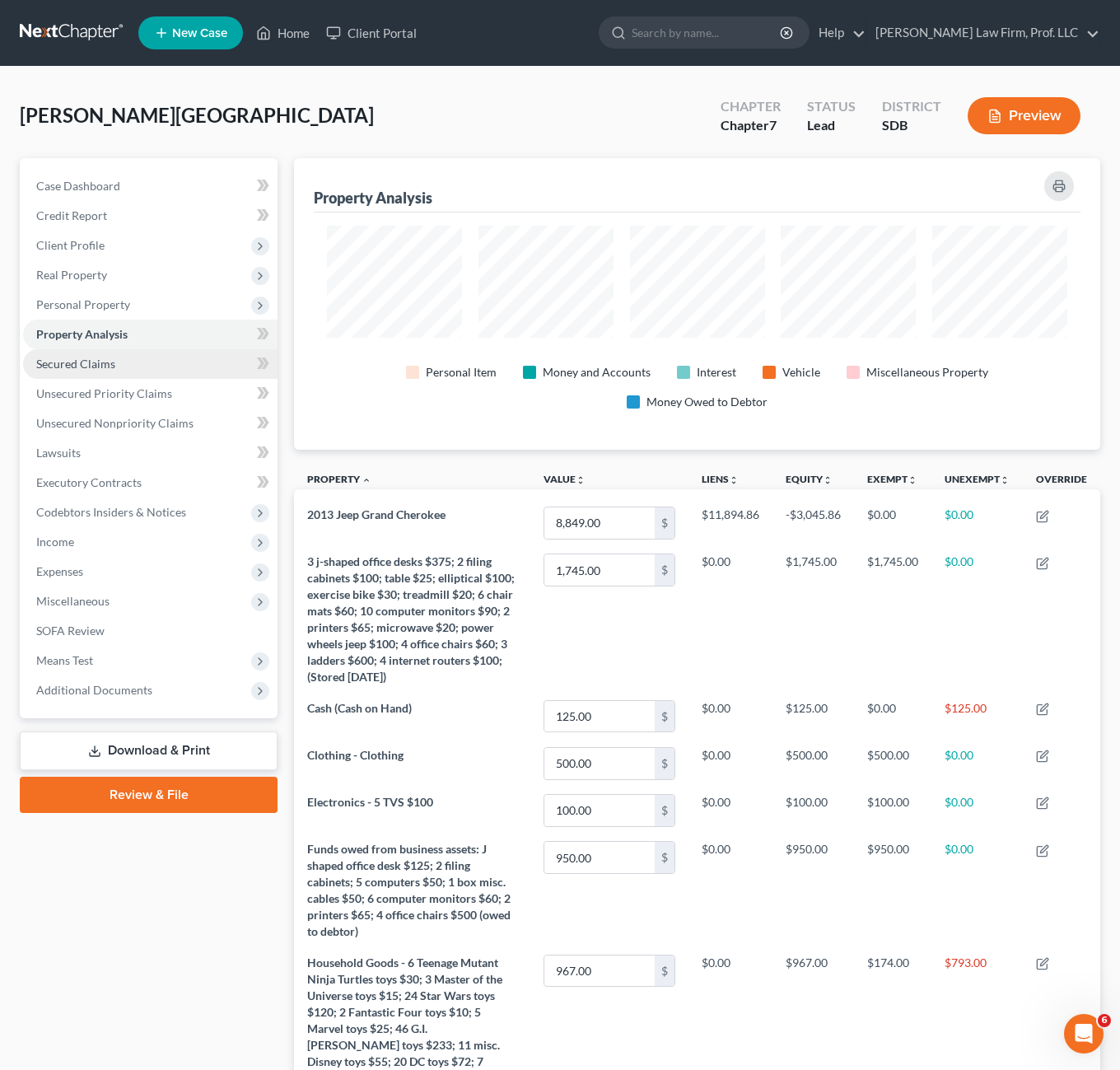
click at [102, 359] on span "Secured Claims" at bounding box center [75, 364] width 79 height 14
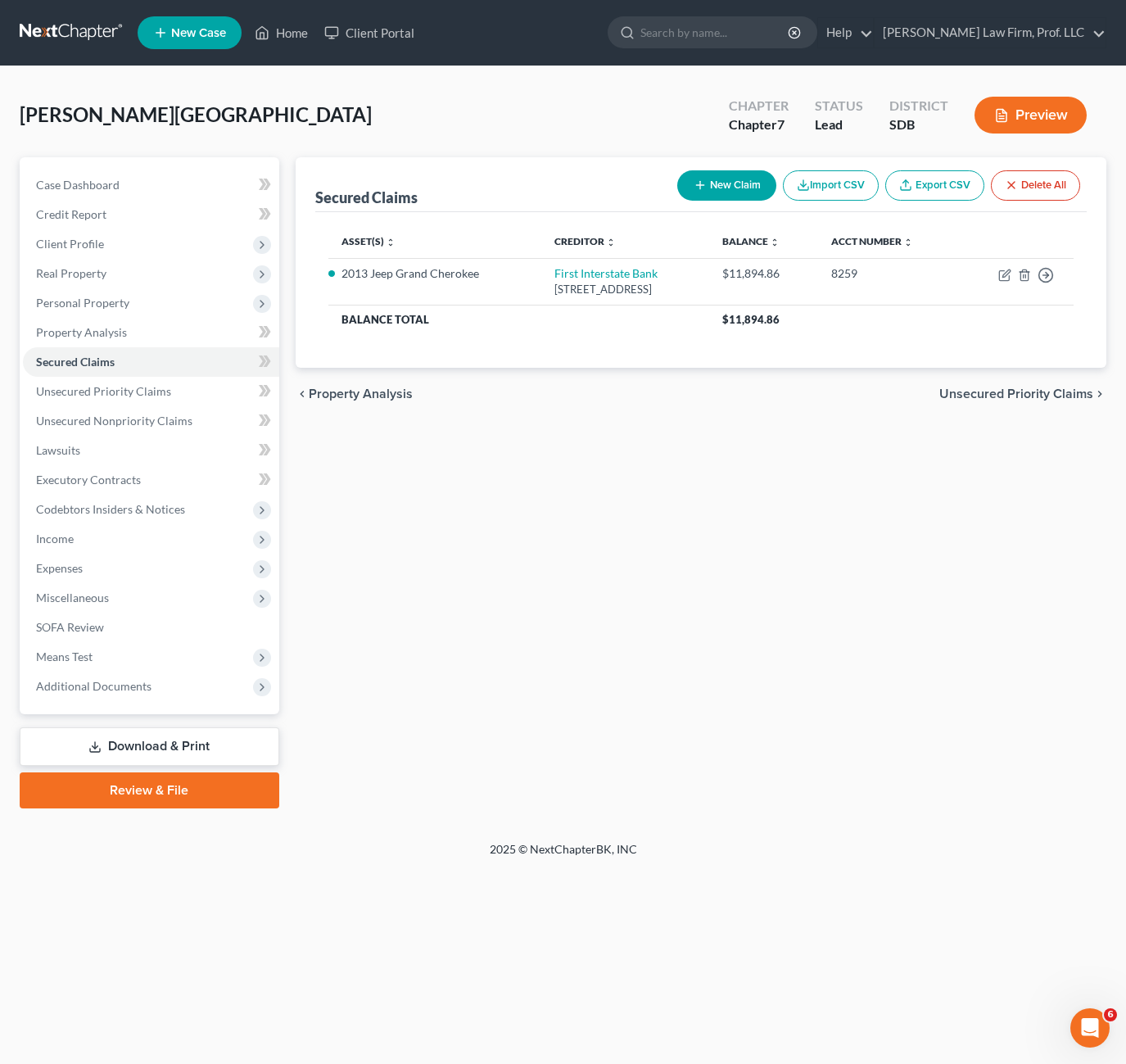
drag, startPoint x: 630, startPoint y: 475, endPoint x: 632, endPoint y: 461, distance: 14.1
click at [631, 475] on div "Secured Claims New Claim Import CSV Export CSV Delete All Asset(s) expand_more …" at bounding box center [701, 483] width 828 height 651
click at [113, 327] on span "Property Analysis" at bounding box center [81, 332] width 91 height 14
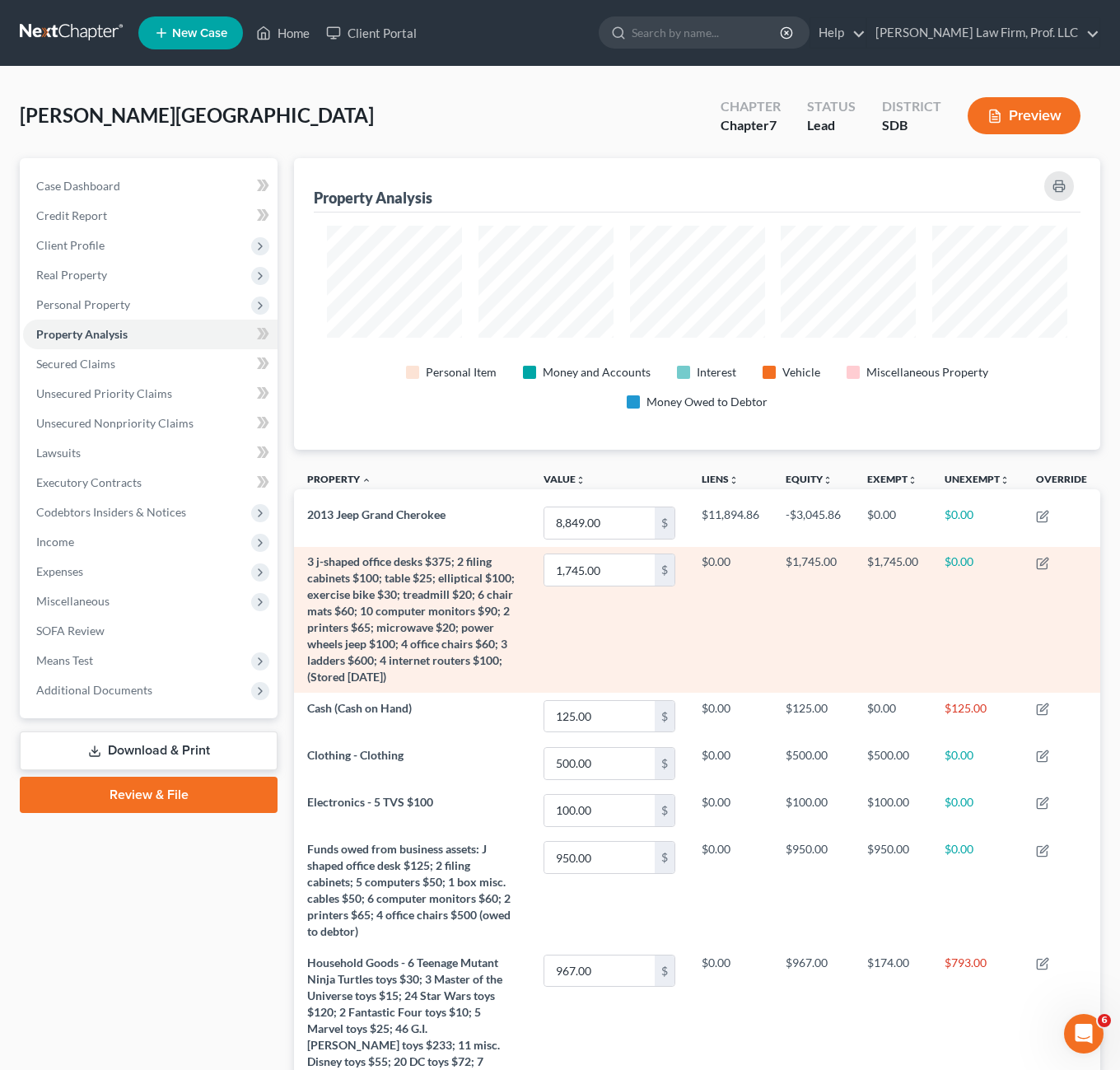
click at [475, 625] on span "3 j-shaped office desks $375; 2 filing cabinets $100; table $25; elliptical $10…" at bounding box center [410, 619] width 208 height 129
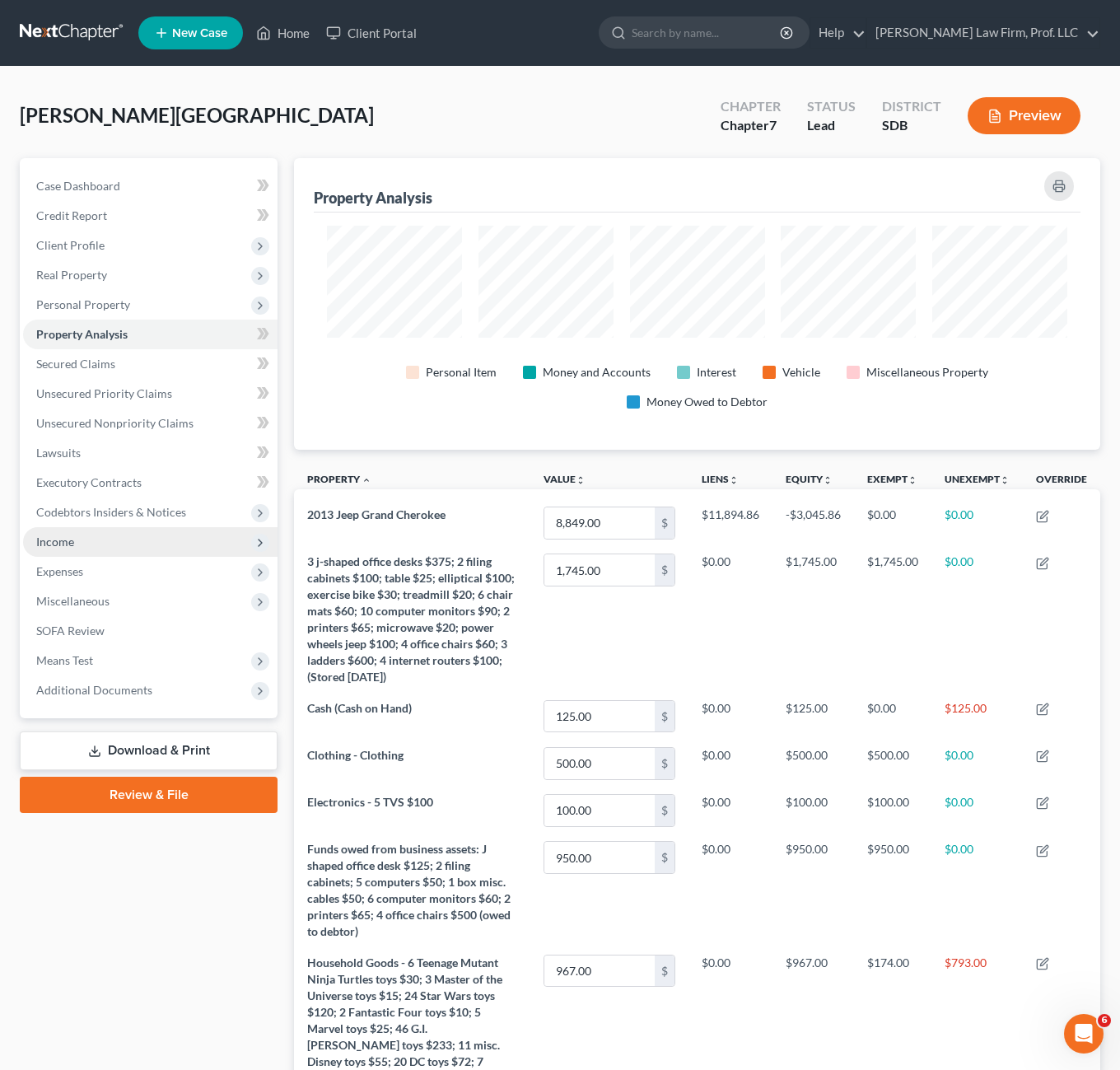
click at [98, 542] on span "Income" at bounding box center [150, 542] width 254 height 30
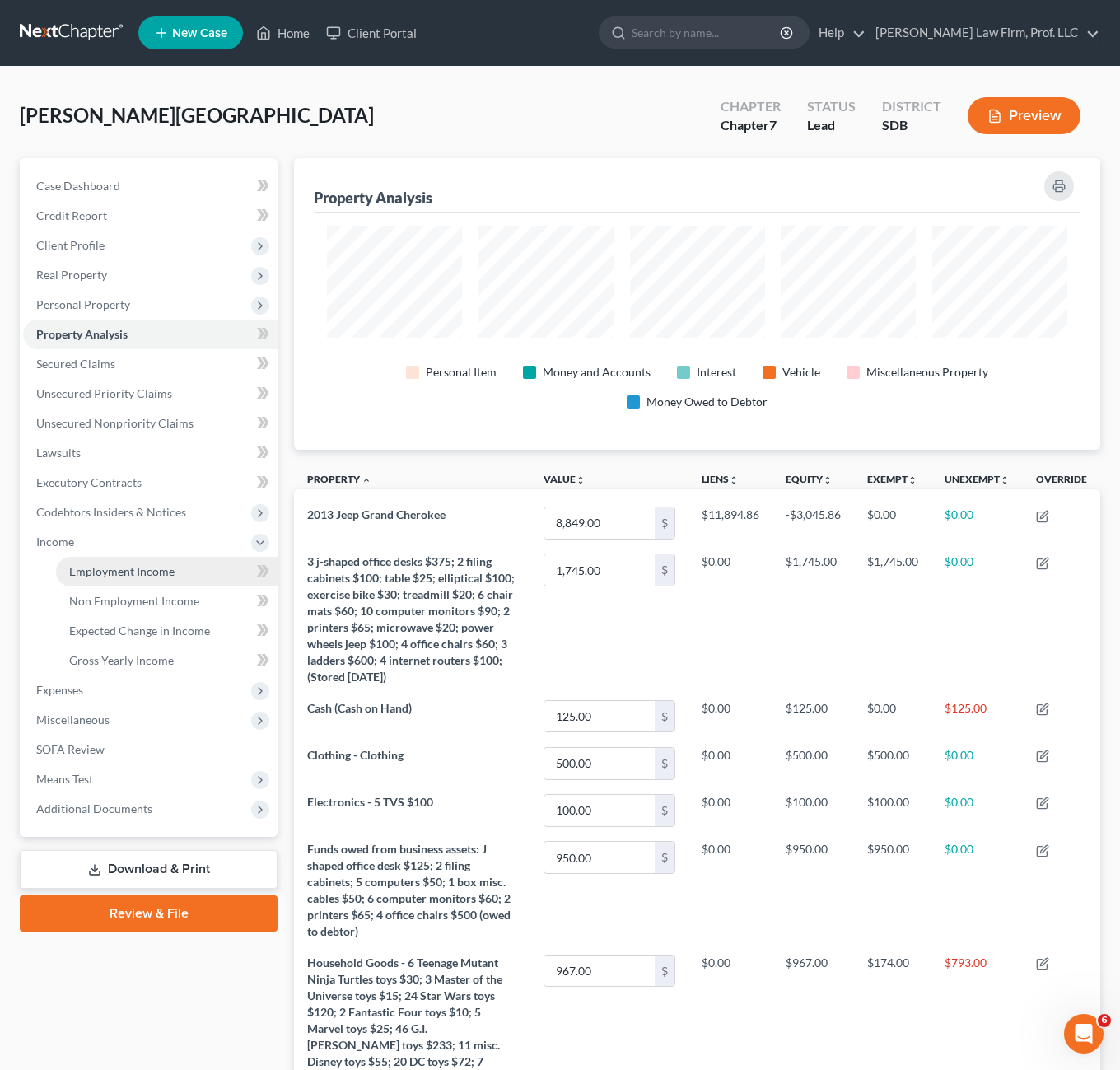
click at [101, 566] on span "Employment Income" at bounding box center [122, 571] width 105 height 14
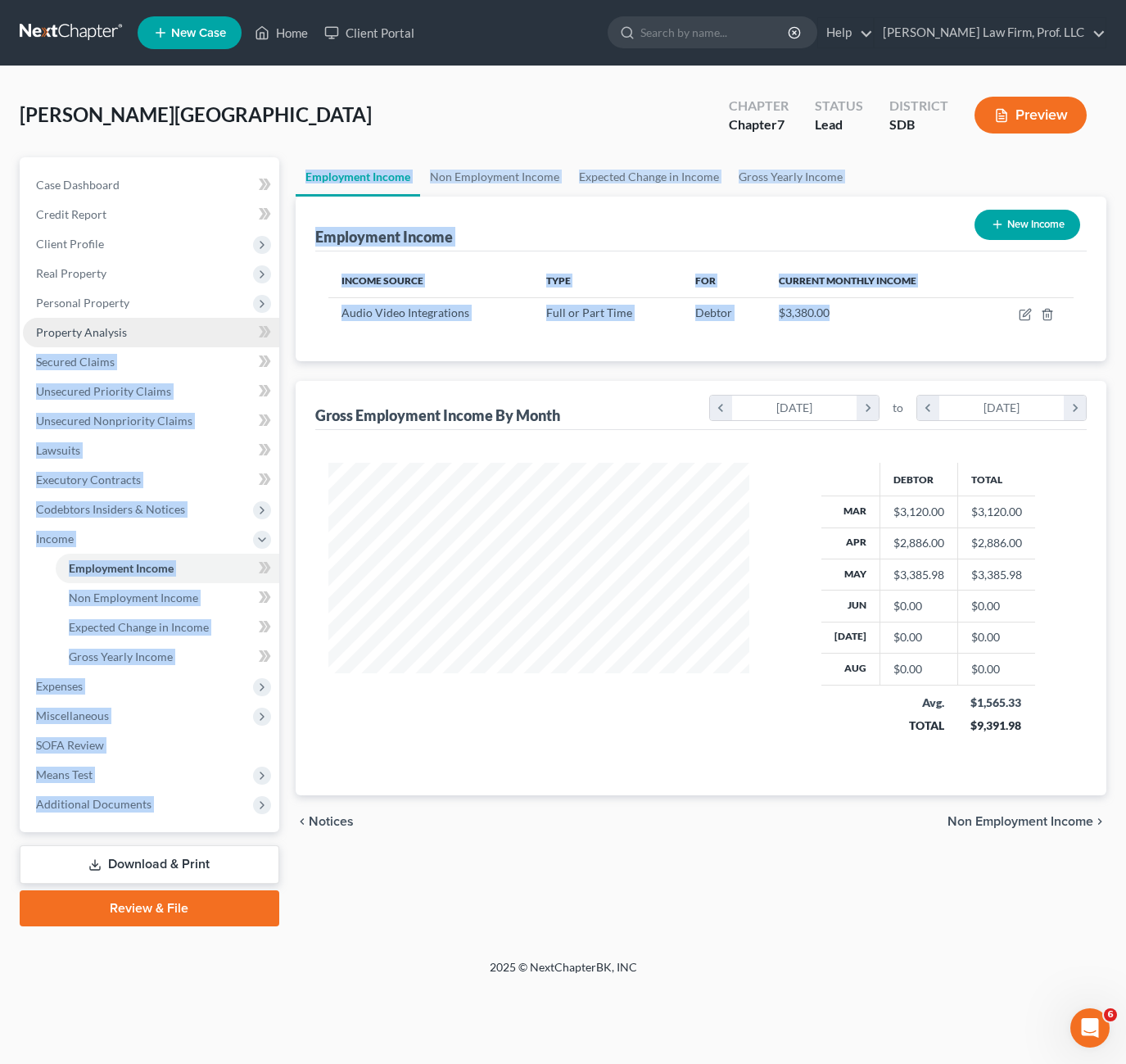
drag, startPoint x: 808, startPoint y: 323, endPoint x: 270, endPoint y: 319, distance: 538.0
click at [273, 320] on div "Petition Navigation Case Dashboard Payments Invoices Payments Payments Credit R…" at bounding box center [563, 542] width 1103 height 769
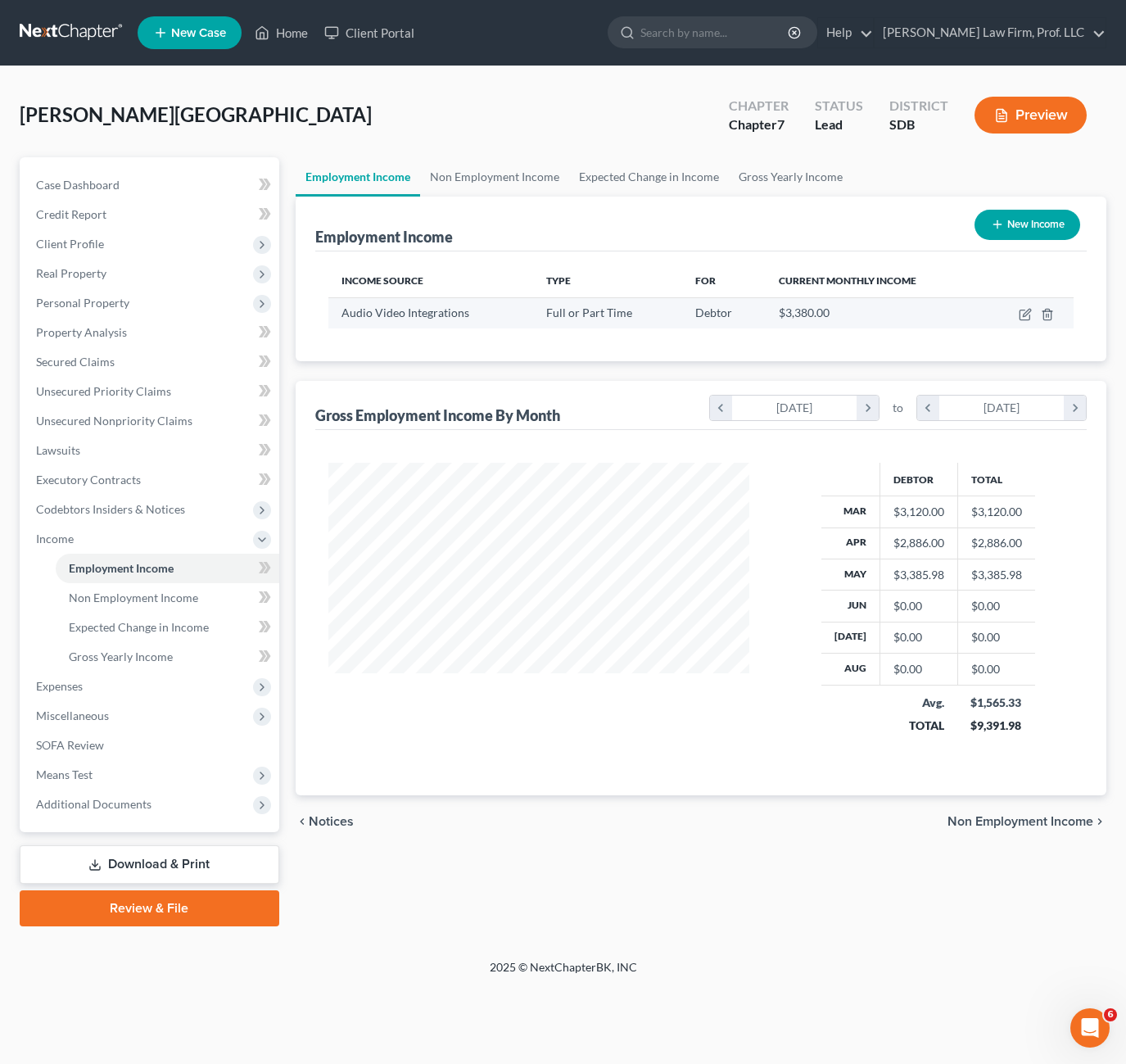
click at [1008, 325] on td at bounding box center [1028, 313] width 90 height 32
click at [1008, 312] on icon "button" at bounding box center [1026, 314] width 13 height 13
select select "0"
select select "43"
select select "2"
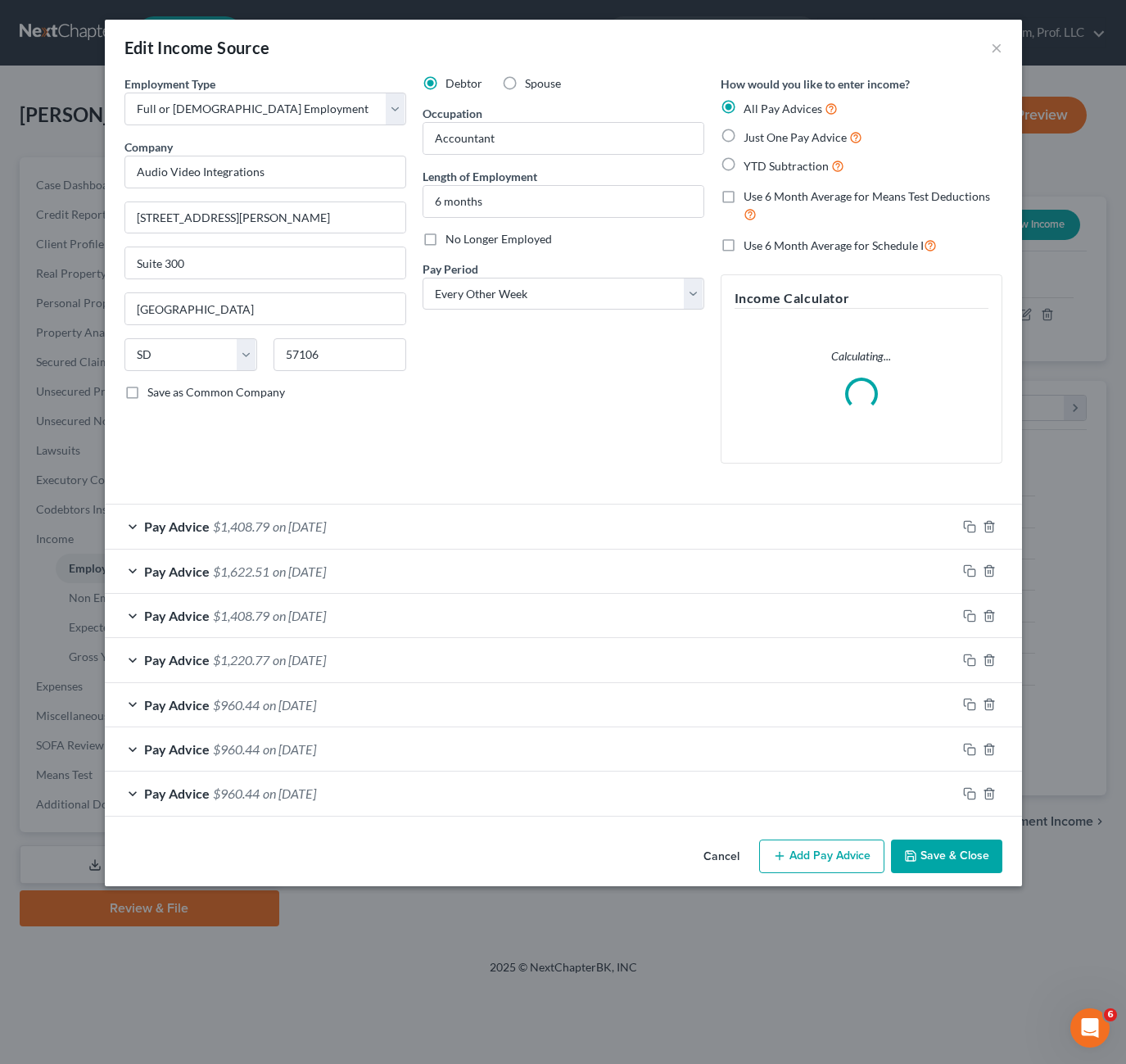
click at [515, 369] on div "Debtor Spouse Occupation Accountant Length of Employment 6 months No Longer Emp…" at bounding box center [564, 276] width 298 height 401
click at [455, 242] on span "No Longer Employed" at bounding box center [498, 239] width 106 height 14
click at [455, 241] on input "No Longer Employed" at bounding box center [457, 236] width 11 height 11
checkbox input "true"
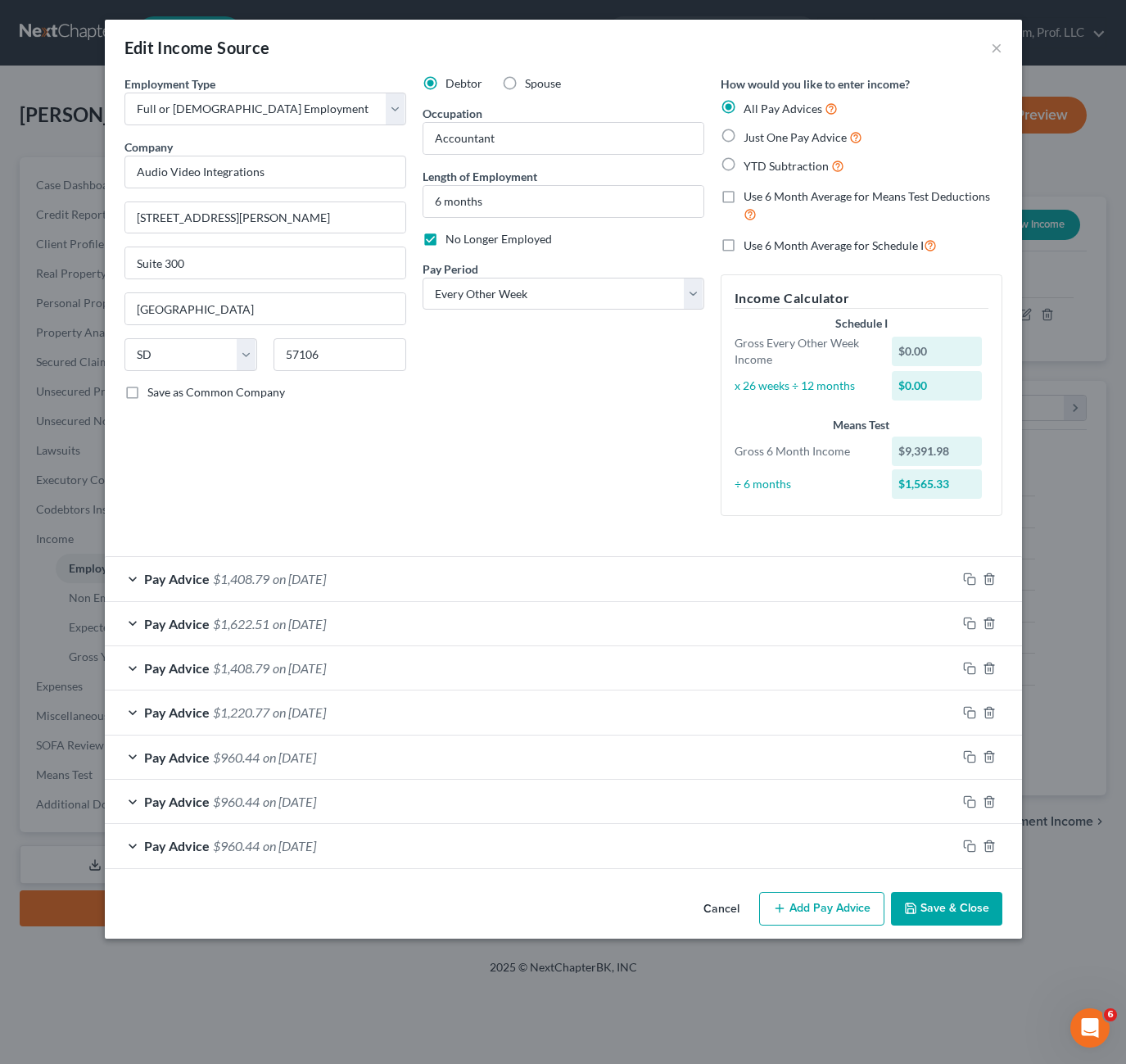
click at [934, 898] on button "Save & Close" at bounding box center [947, 909] width 111 height 34
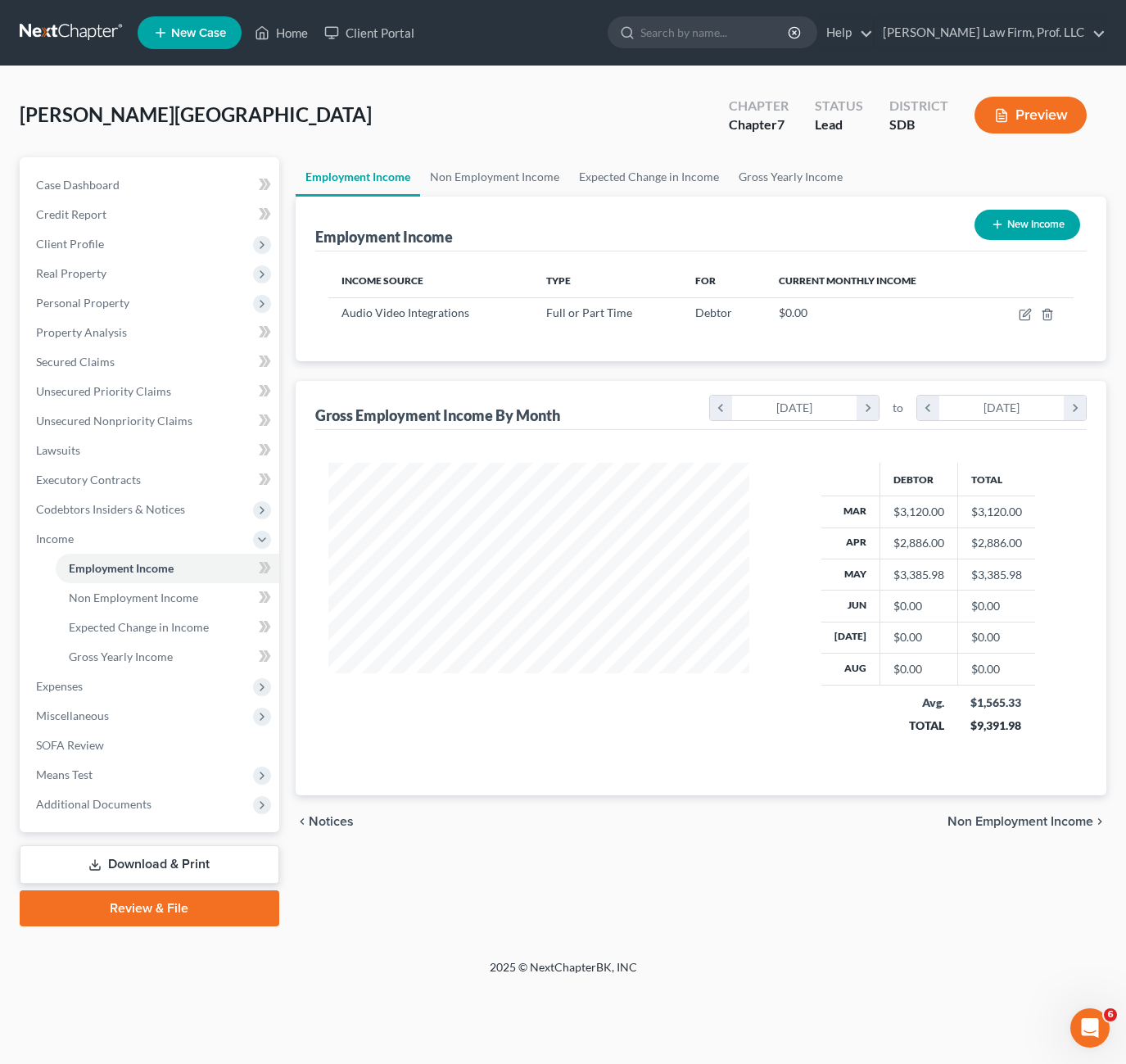
click at [408, 961] on div "2025 © NextChapterBK, INC" at bounding box center [564, 974] width 934 height 30
click at [513, 445] on div "Debtor Total Mar $3,120.00 $3,120.00 Apr $2,886.00 $2,886.00 May $3,385.98 $3,3…" at bounding box center [701, 613] width 771 height 366
click at [160, 419] on span "Unsecured Nonpriority Claims" at bounding box center [114, 420] width 157 height 14
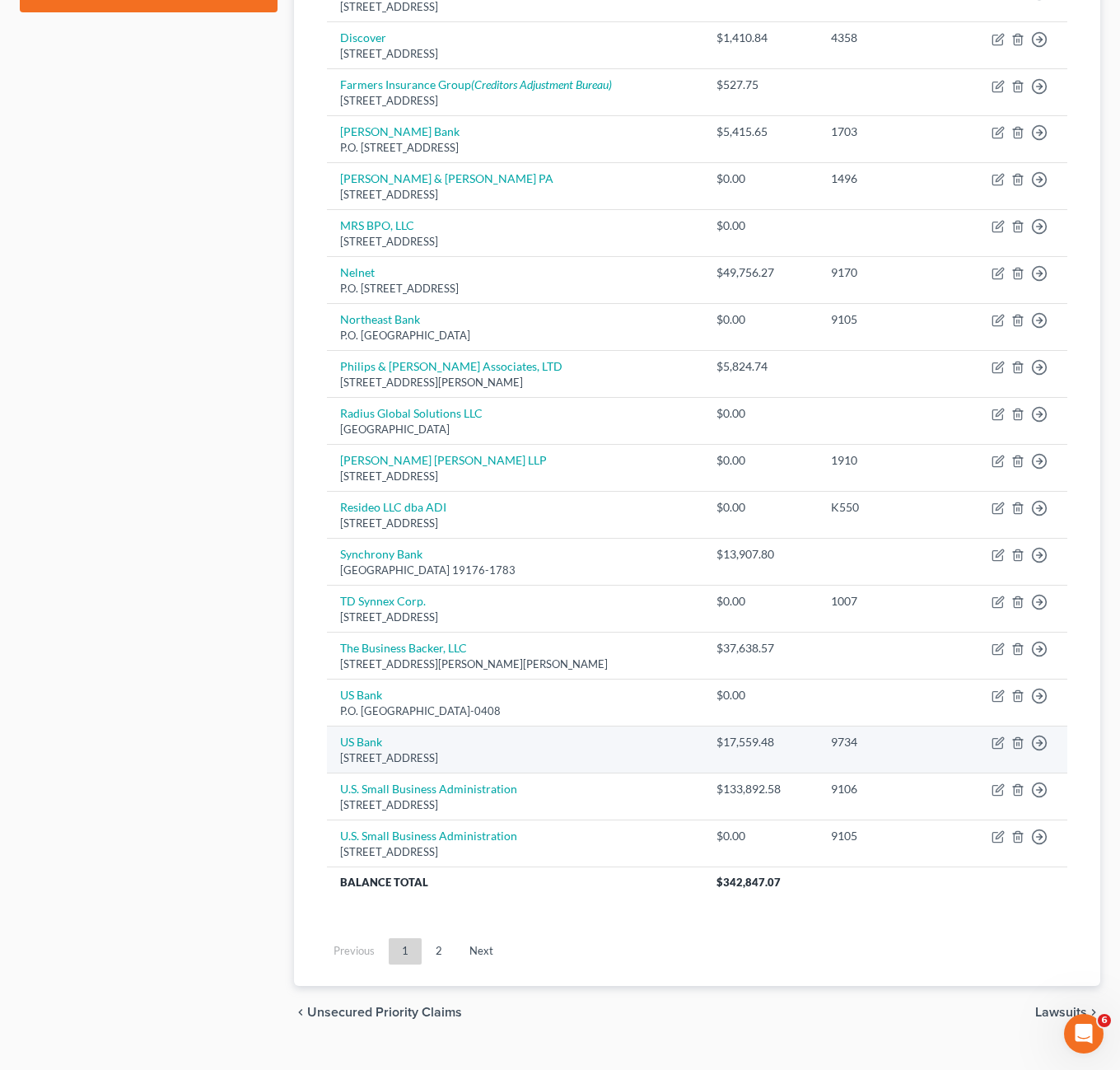
scroll to position [824, 0]
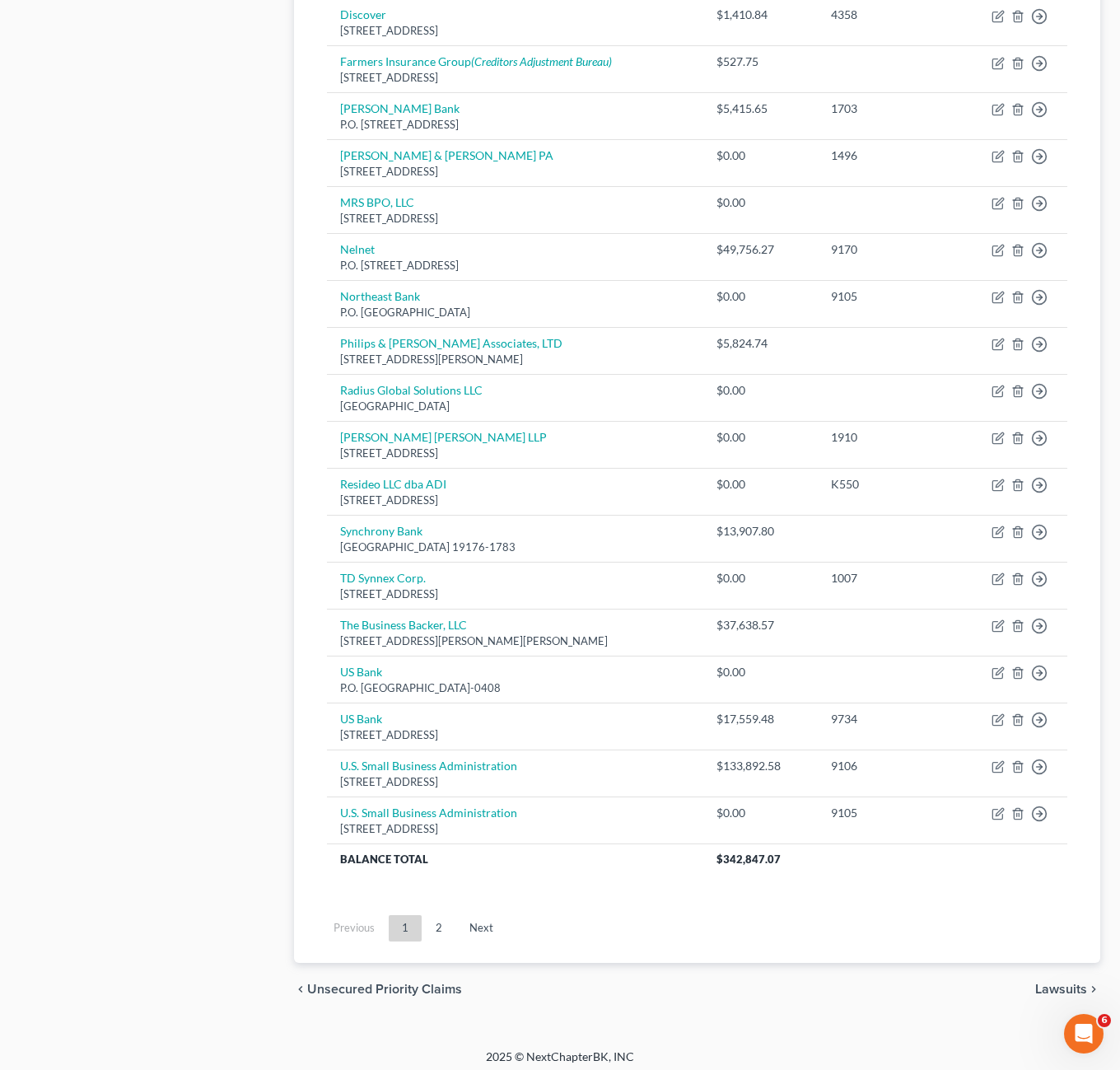
click at [712, 926] on ul "Previous 1 2 Next" at bounding box center [697, 927] width 767 height 43
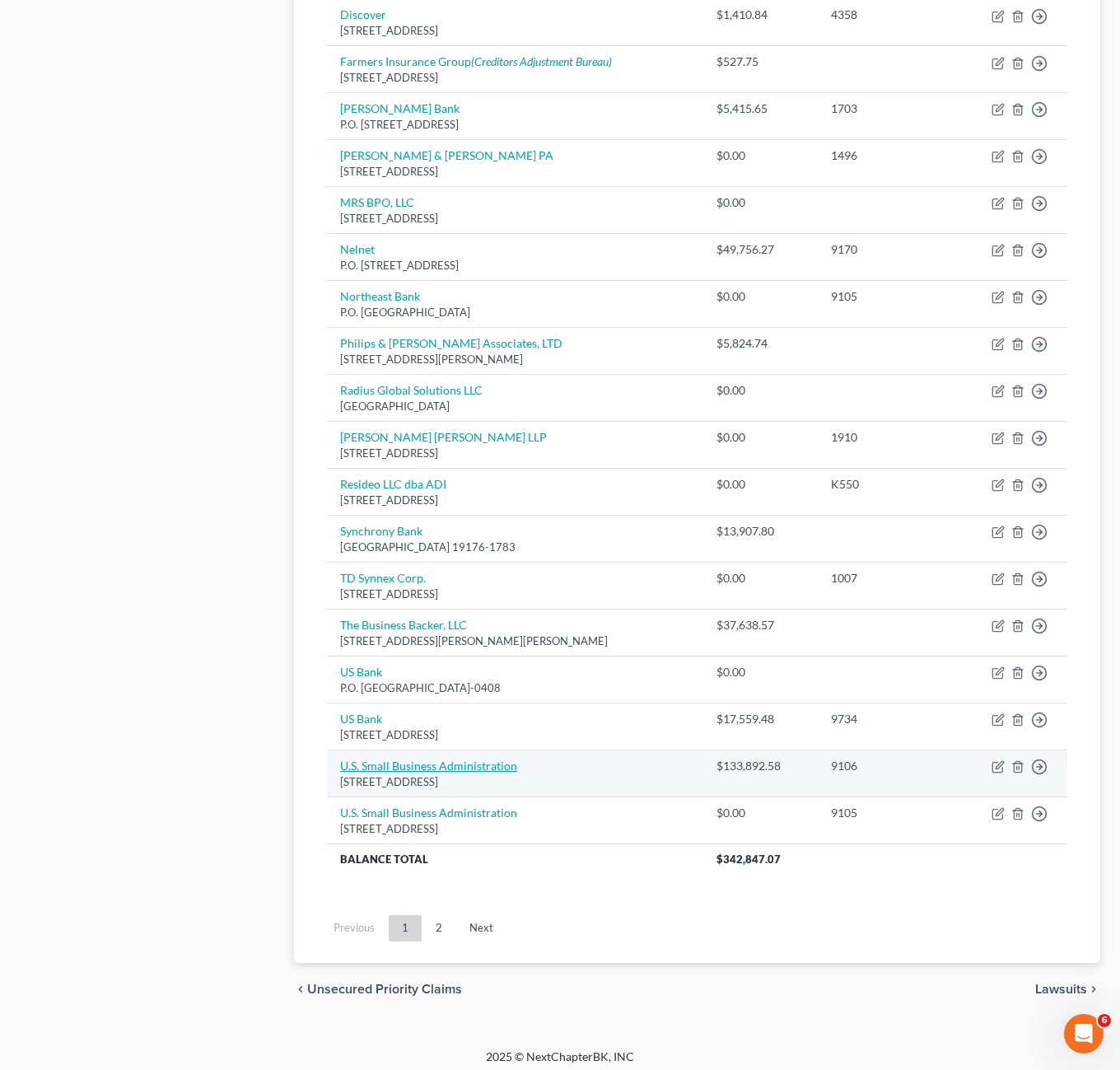
click at [438, 766] on link "U.S. Small Business Administration" at bounding box center [429, 766] width 177 height 14
select select "38"
select select "0"
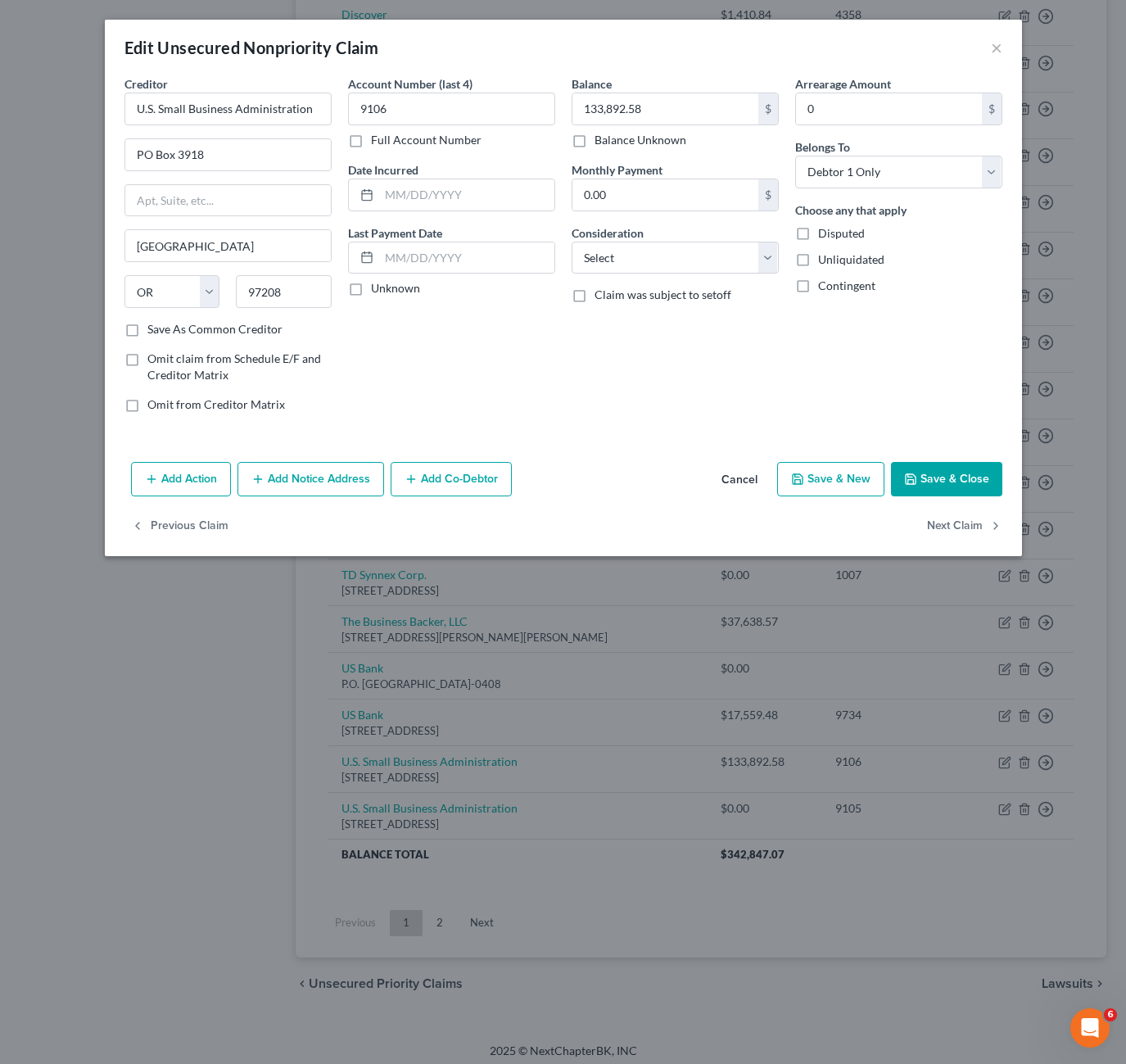
click at [569, 334] on div "Balance 133,892.58 $ Balance Unknown Balance Undetermined 133,892.58 $ Balance …" at bounding box center [676, 250] width 224 height 351
click at [968, 483] on button "Save & Close" at bounding box center [947, 479] width 111 height 34
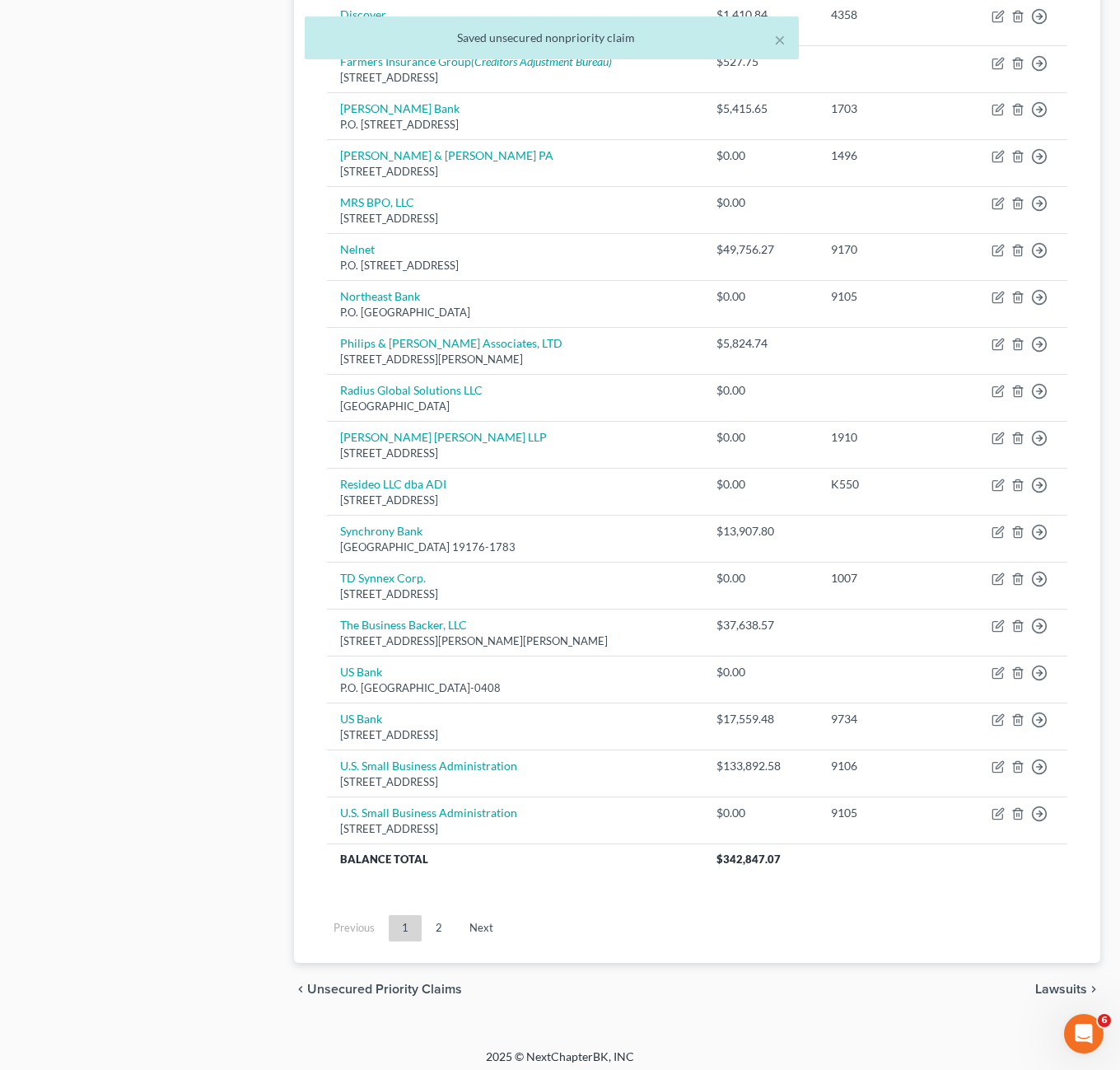
drag, startPoint x: 259, startPoint y: 693, endPoint x: 182, endPoint y: 656, distance: 85.4
click at [259, 688] on div "Case Dashboard Payments Invoices Payments Payments Credit Report Client Profile" at bounding box center [148, 175] width 274 height 1681
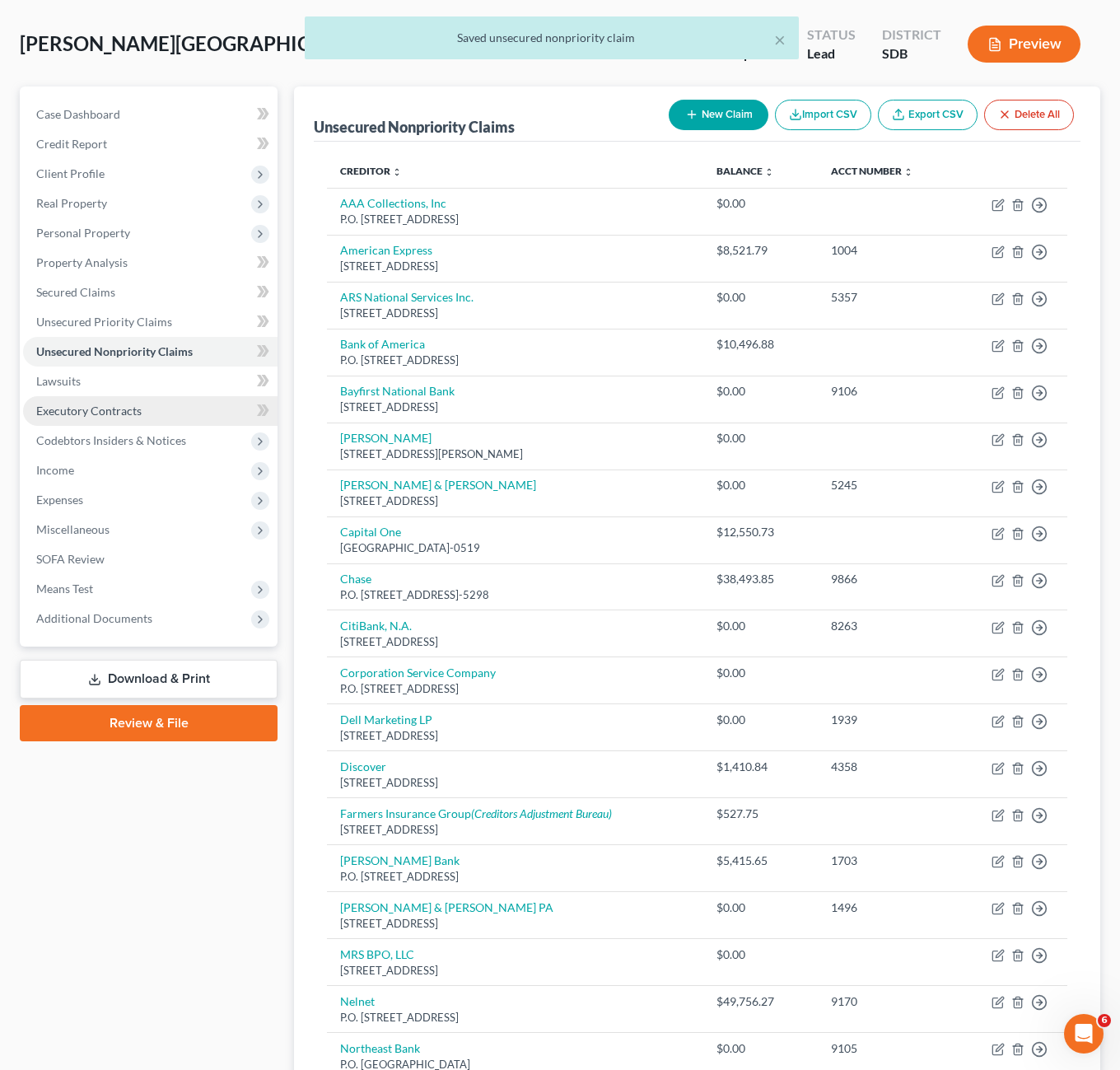
scroll to position [0, 0]
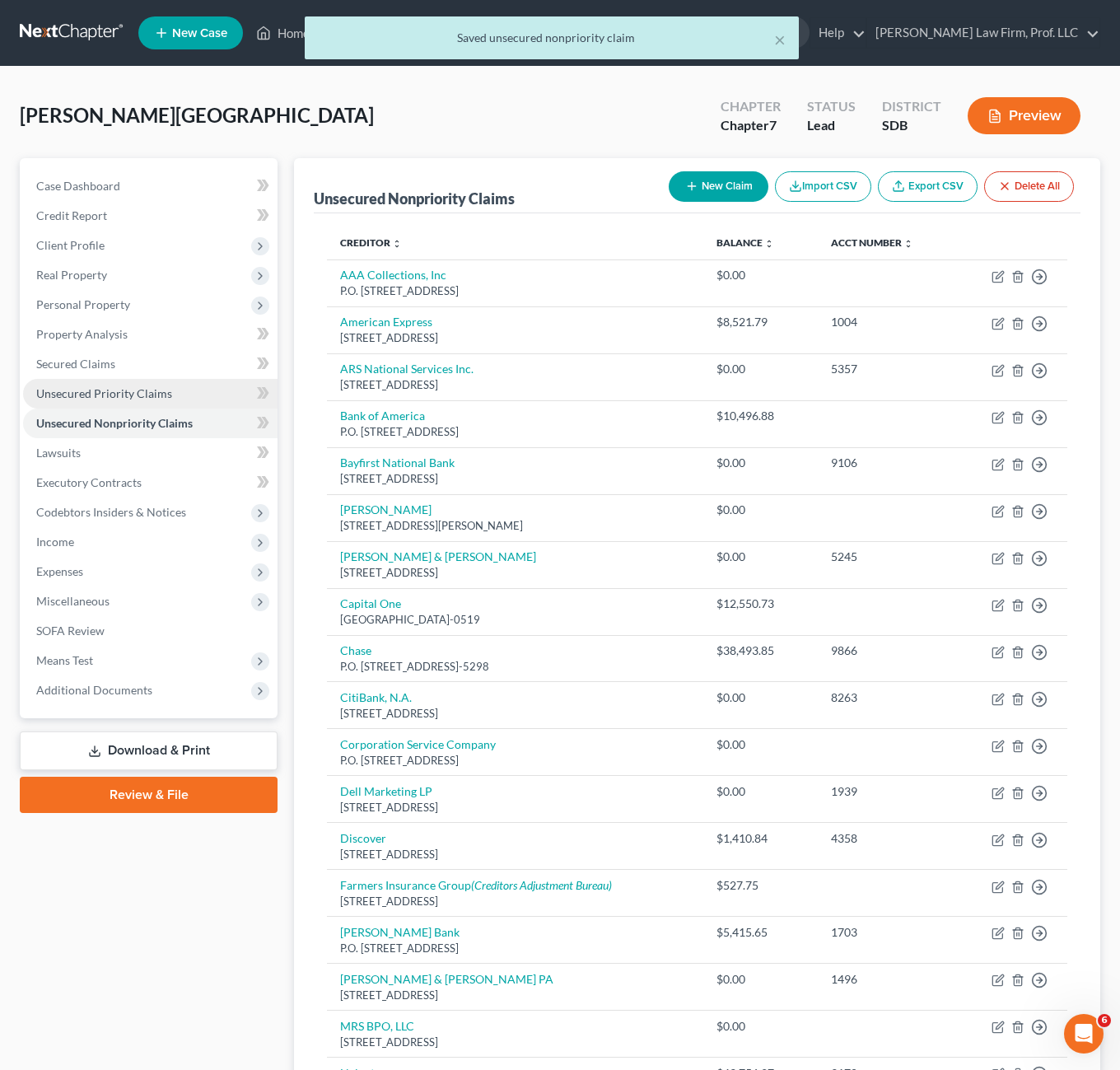
click at [134, 392] on span "Unsecured Priority Claims" at bounding box center [103, 393] width 136 height 14
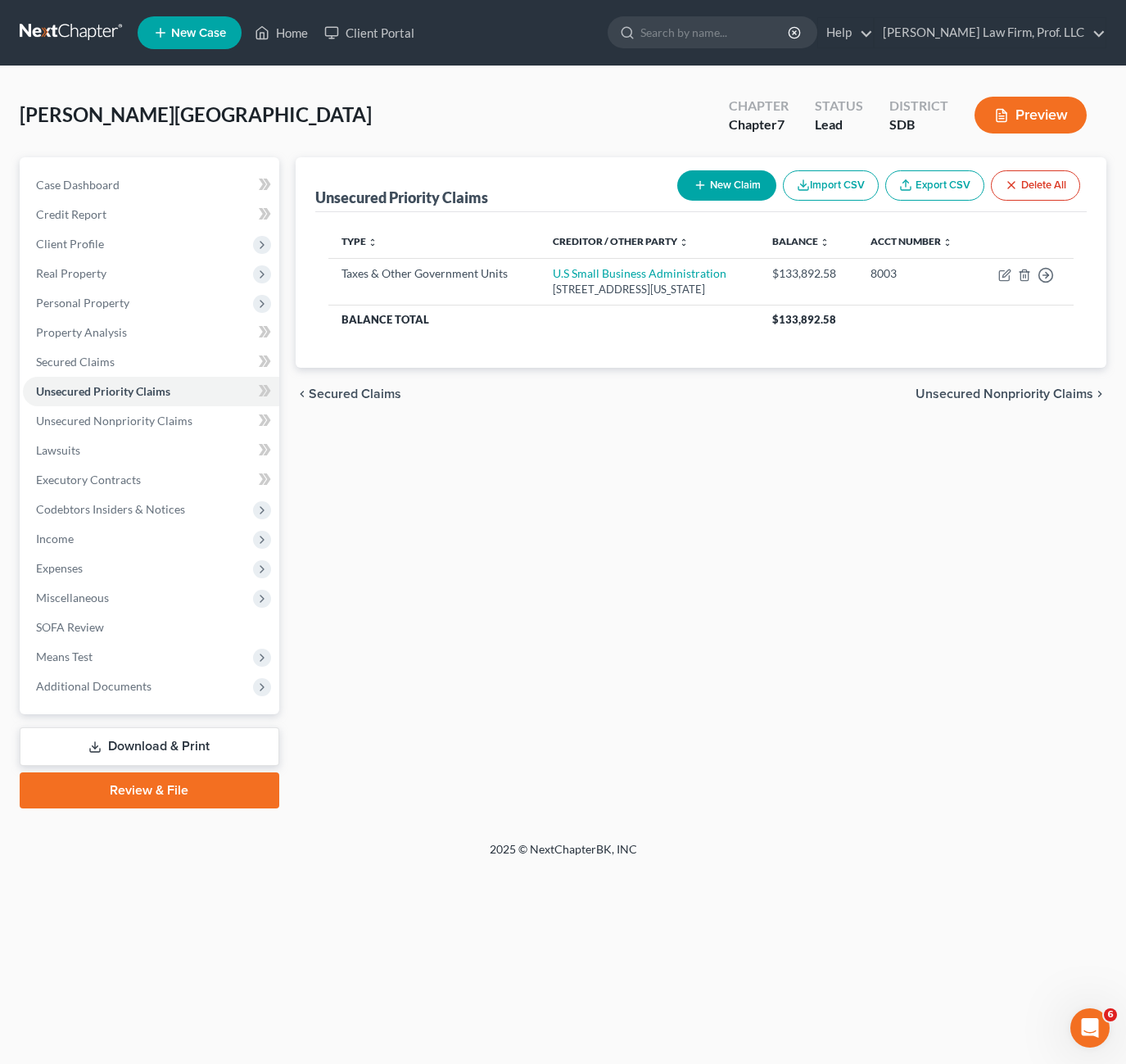
click at [558, 703] on div "Unsecured Priority Claims New Claim Import CSV Export CSV Delete All Type expan…" at bounding box center [701, 483] width 828 height 651
click at [153, 414] on span "Unsecured Nonpriority Claims" at bounding box center [114, 420] width 157 height 14
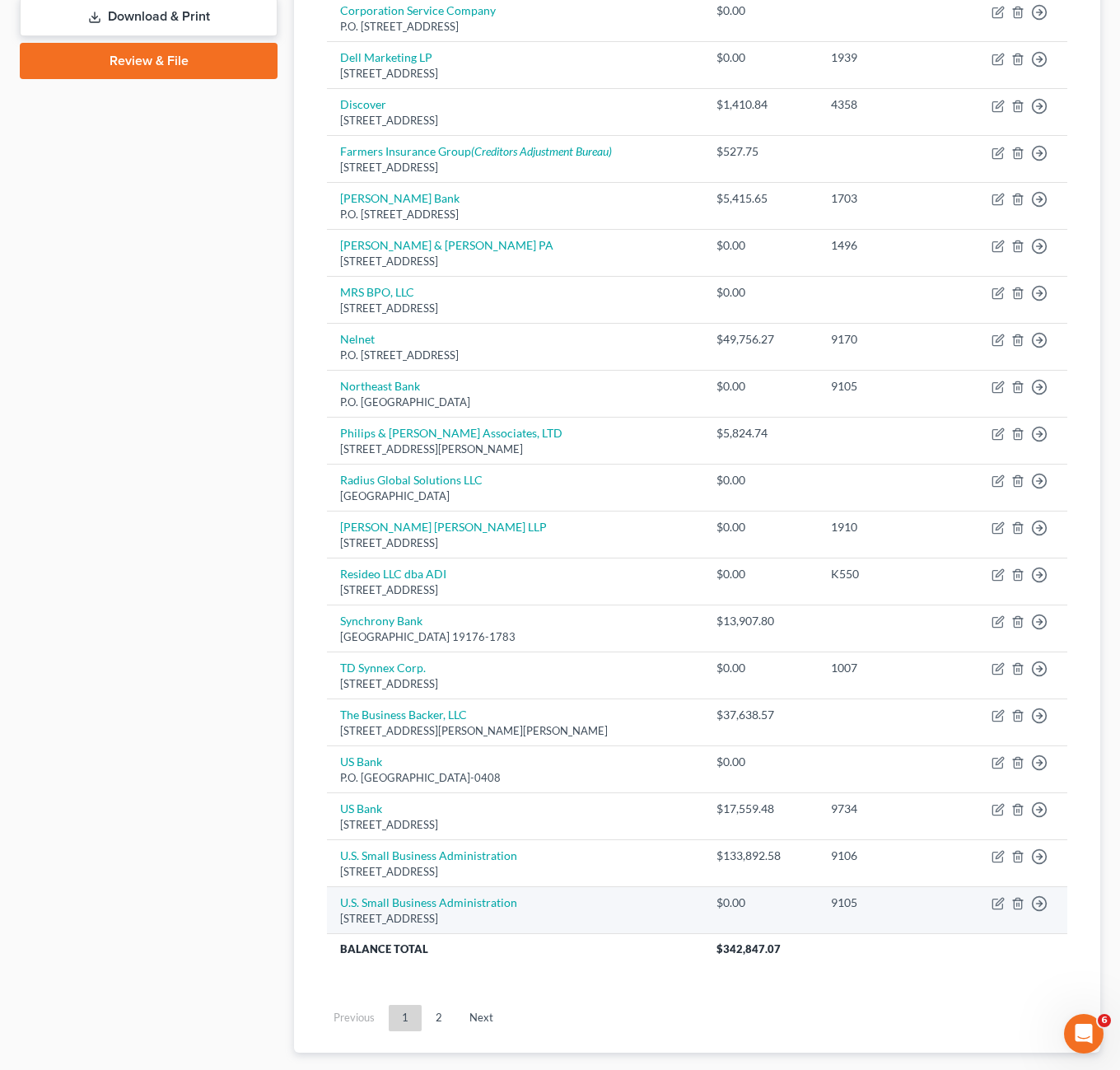
scroll to position [741, 0]
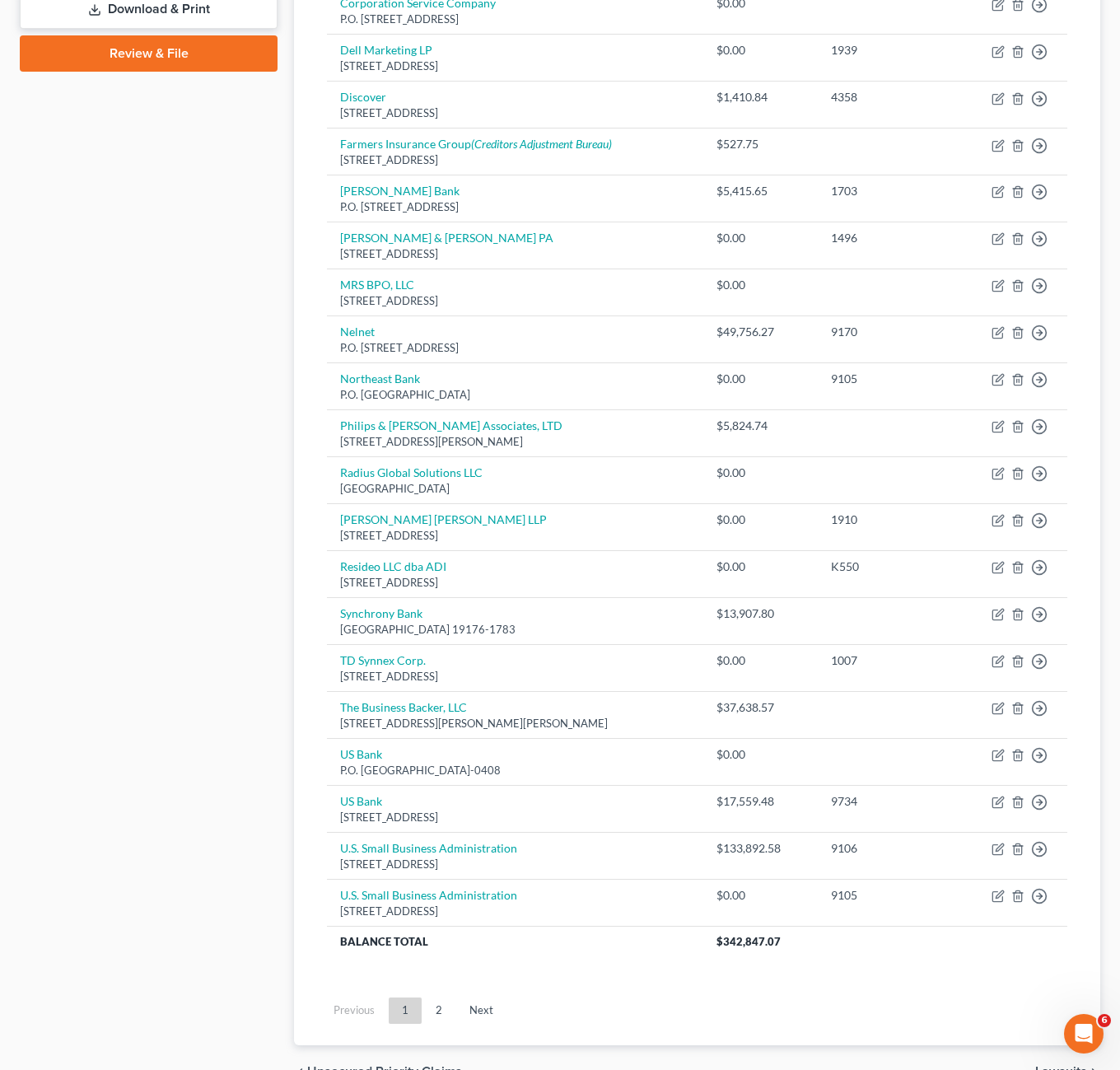
click at [660, 968] on div "Creditor expand_more expand_less unfold_more Balance expand_more expand_less un…" at bounding box center [697, 230] width 767 height 1517
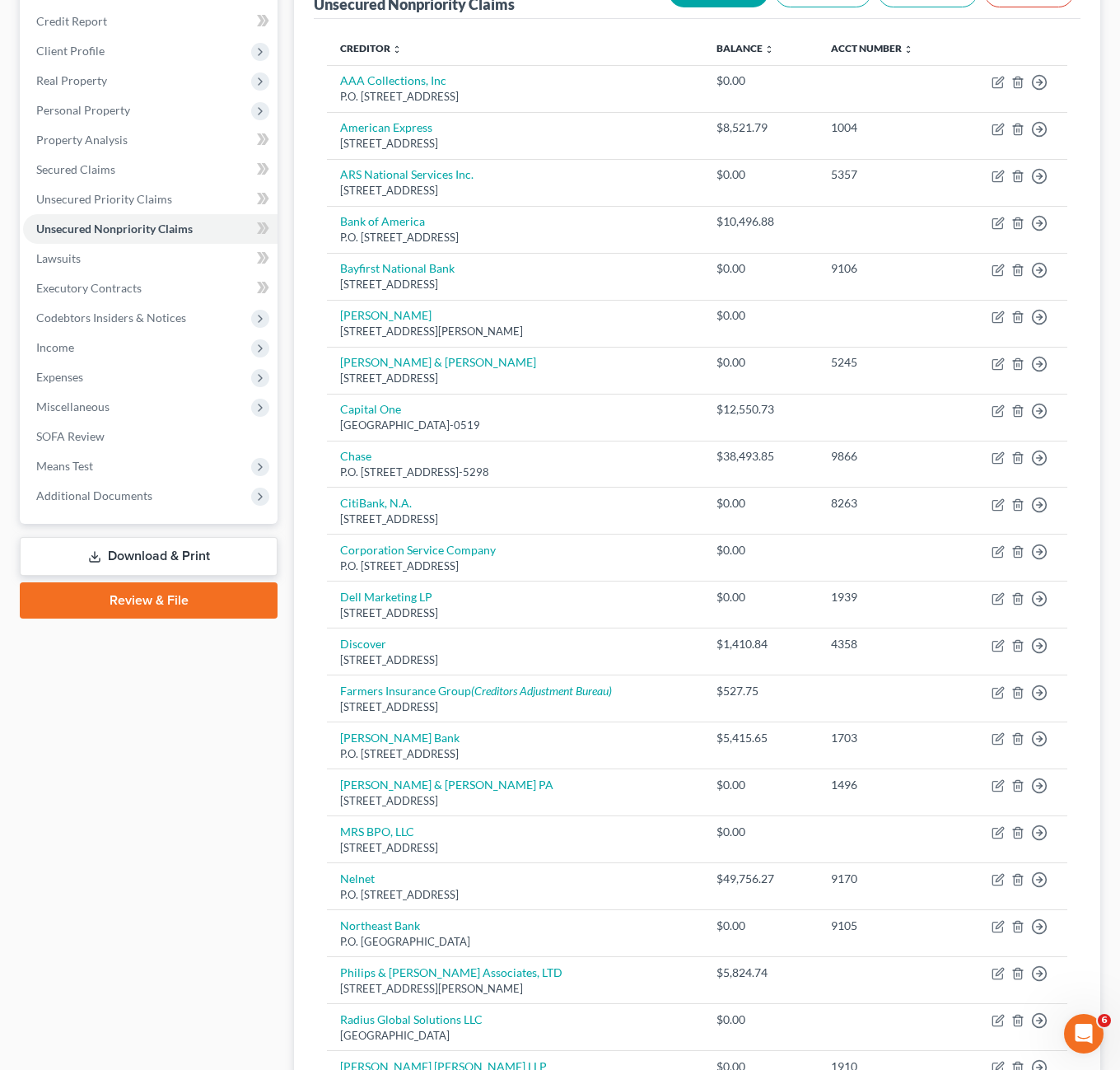
scroll to position [83, 0]
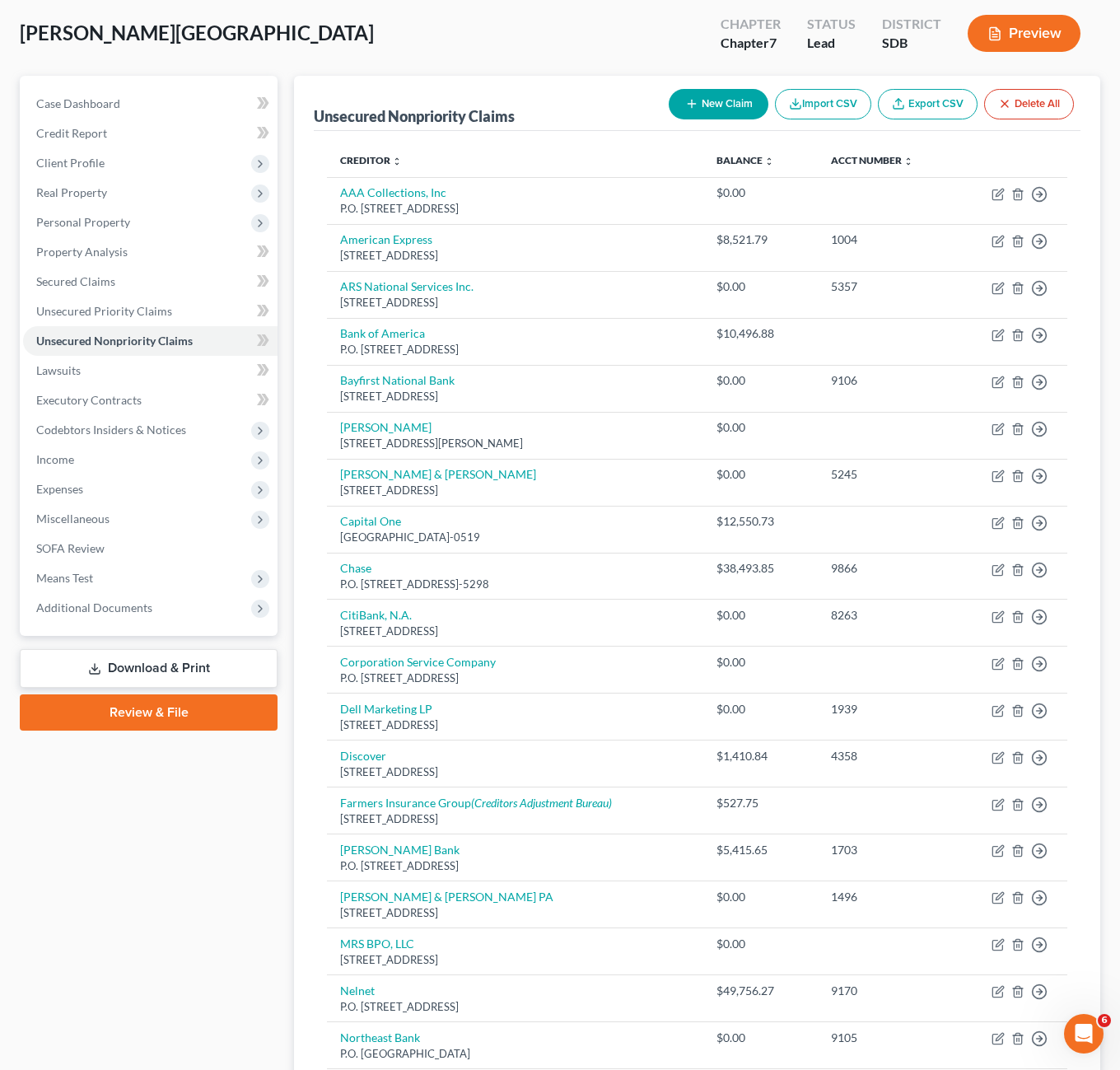
drag, startPoint x: 232, startPoint y: 884, endPoint x: 254, endPoint y: 656, distance: 229.1
click at [232, 884] on div "Case Dashboard Payments Invoices Payments Payments Credit Report Client Profile" at bounding box center [148, 917] width 274 height 1681
drag, startPoint x: 69, startPoint y: 463, endPoint x: 139, endPoint y: 491, distance: 75.4
click at [69, 463] on span "Income" at bounding box center [54, 459] width 38 height 14
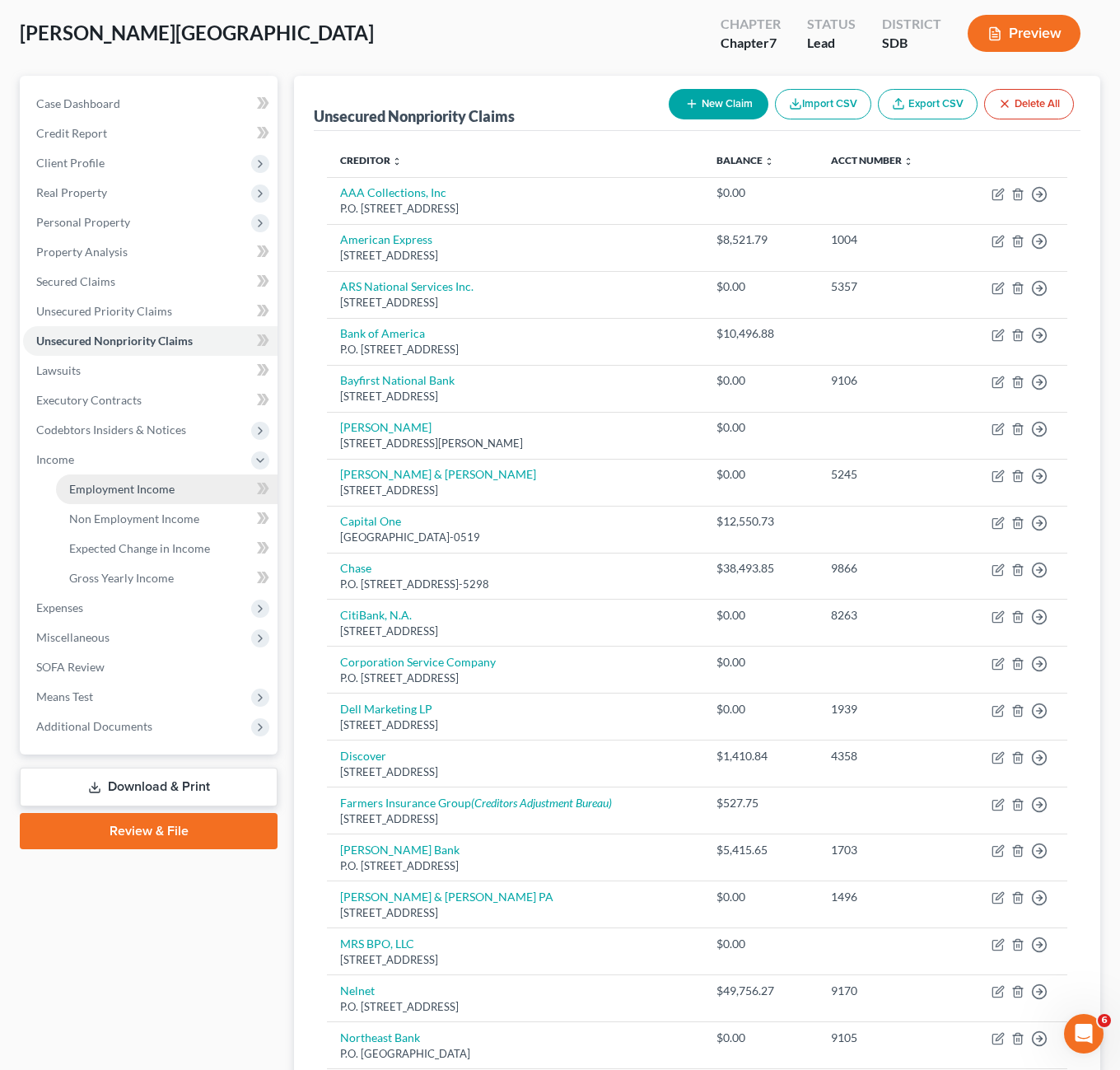
click at [131, 489] on span "Employment Income" at bounding box center [122, 489] width 105 height 14
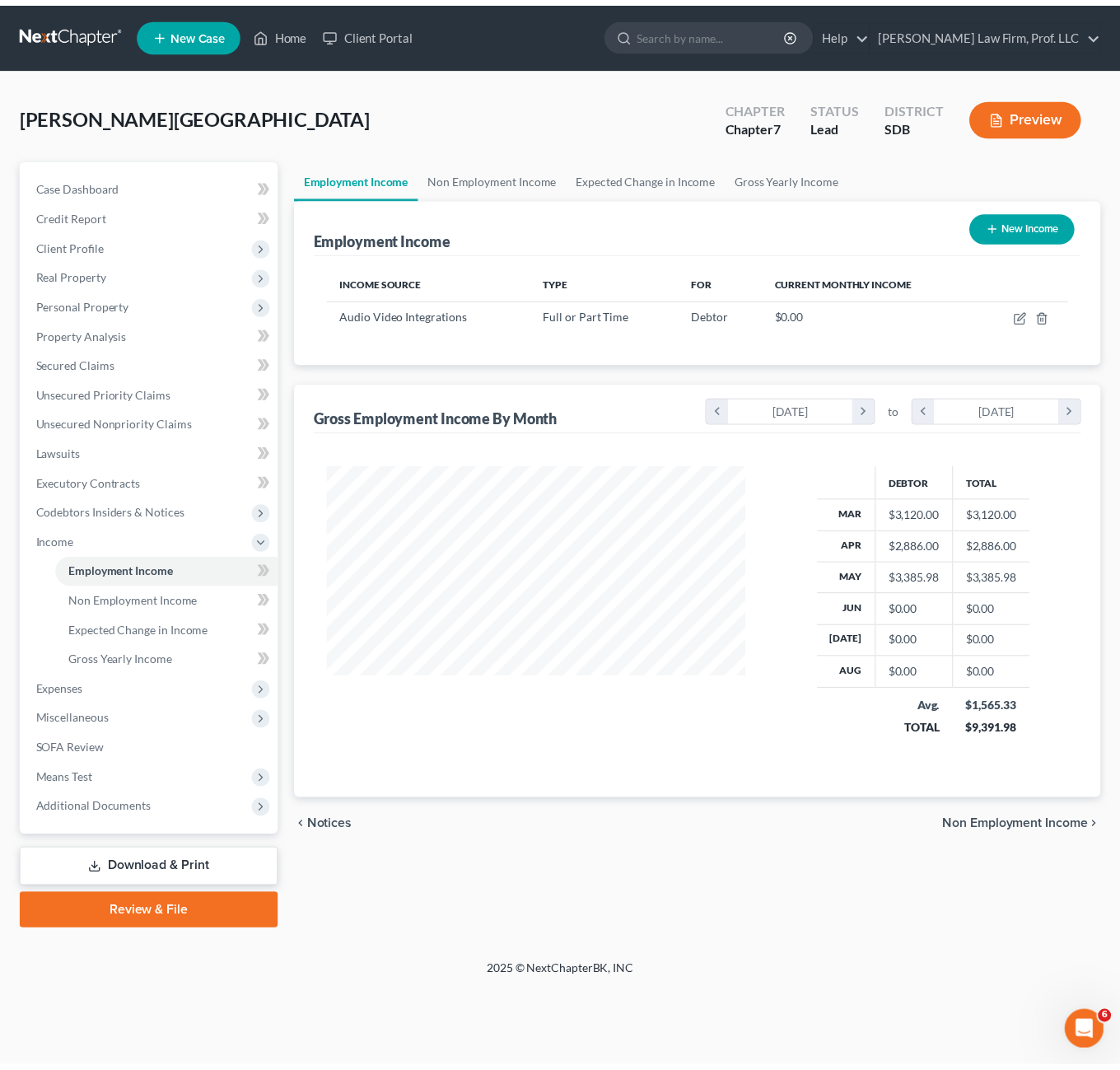
scroll to position [296, 457]
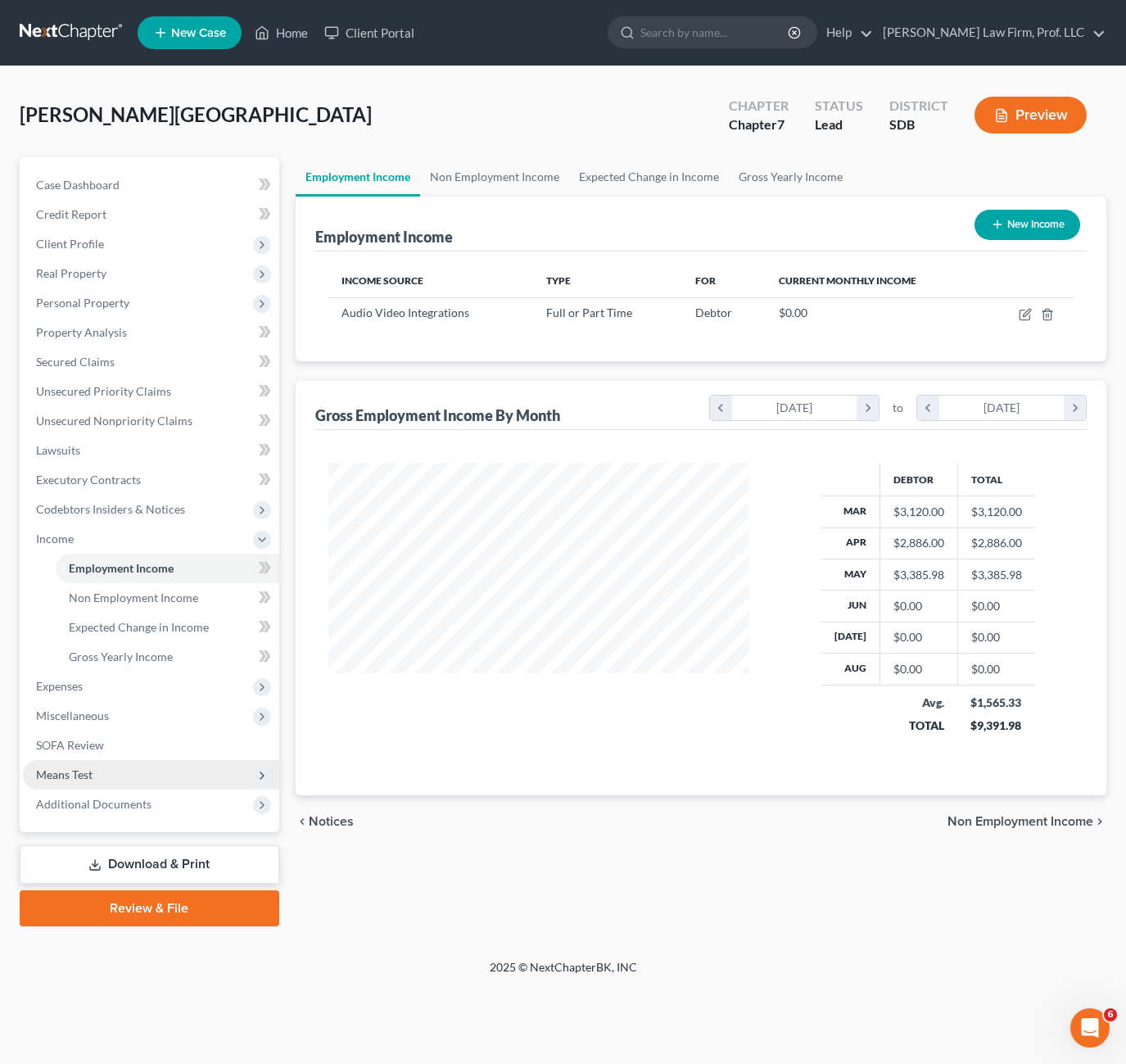
click at [85, 775] on span "Means Test" at bounding box center [64, 774] width 56 height 14
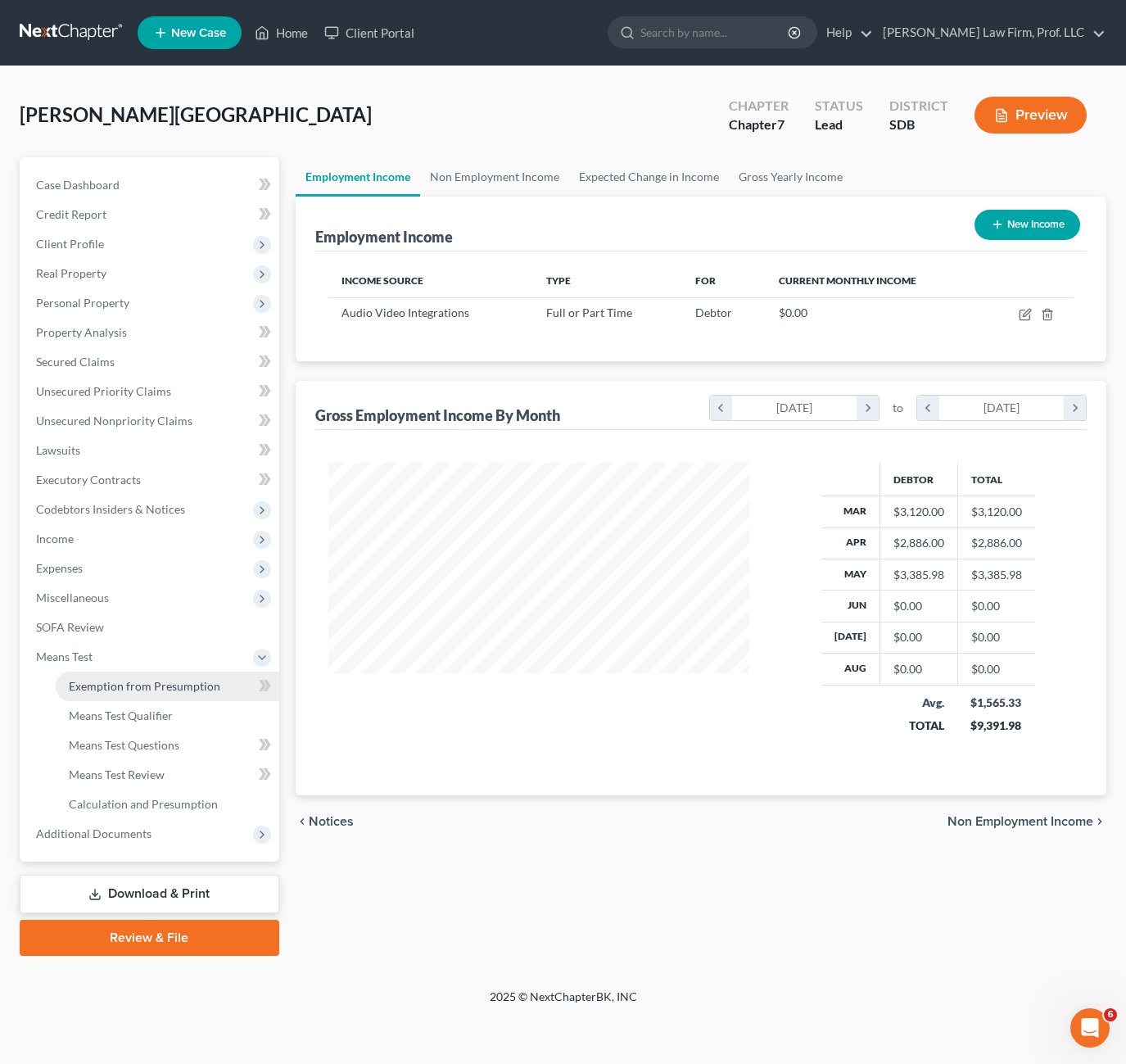
click at [131, 689] on span "Exemption from Presumption" at bounding box center [144, 686] width 152 height 14
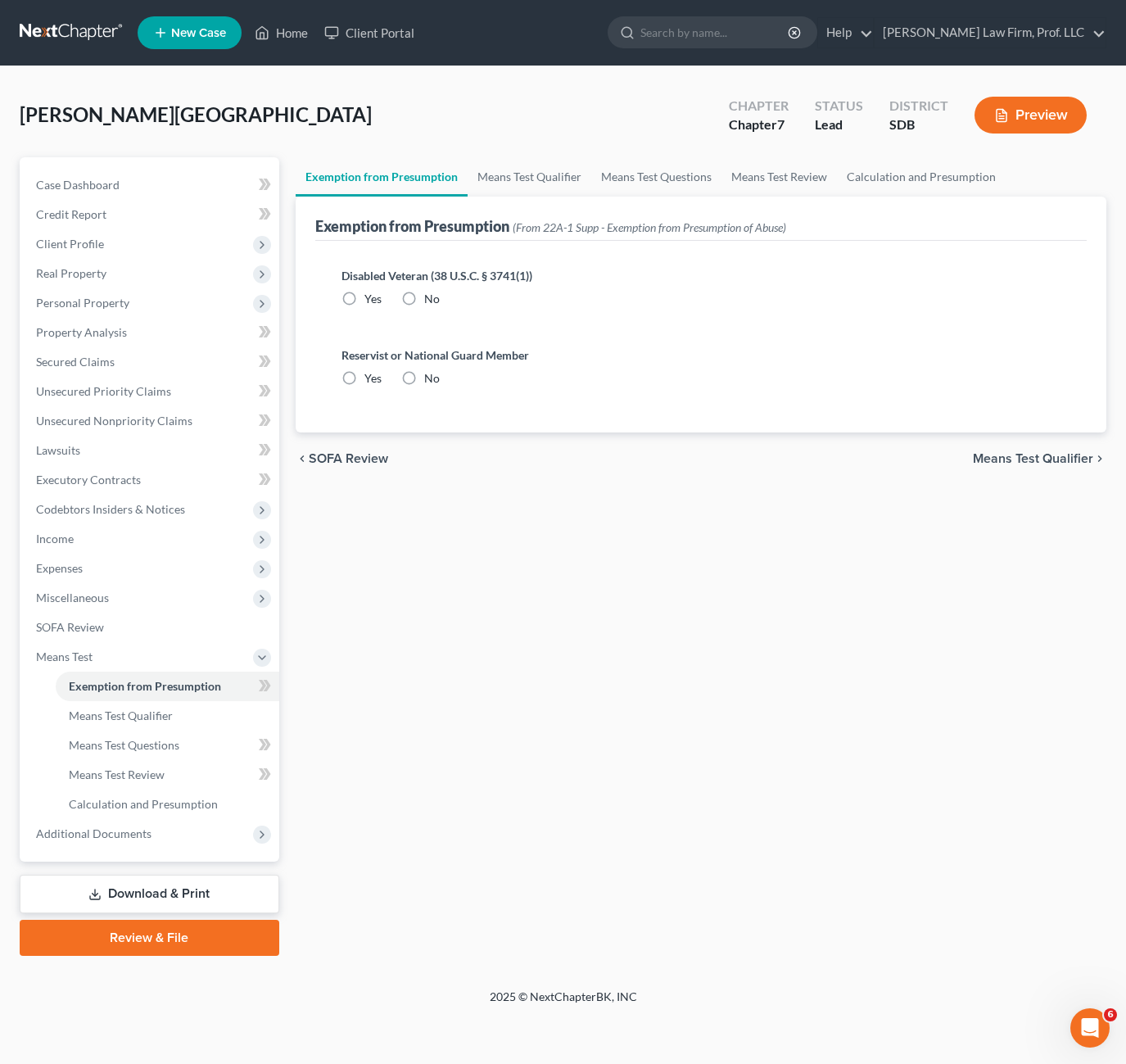
click at [425, 303] on label "No" at bounding box center [432, 299] width 16 height 17
click at [431, 301] on input "No" at bounding box center [436, 296] width 11 height 11
radio input "true"
click at [425, 381] on label "No" at bounding box center [432, 378] width 16 height 17
click at [431, 381] on input "No" at bounding box center [436, 375] width 11 height 11
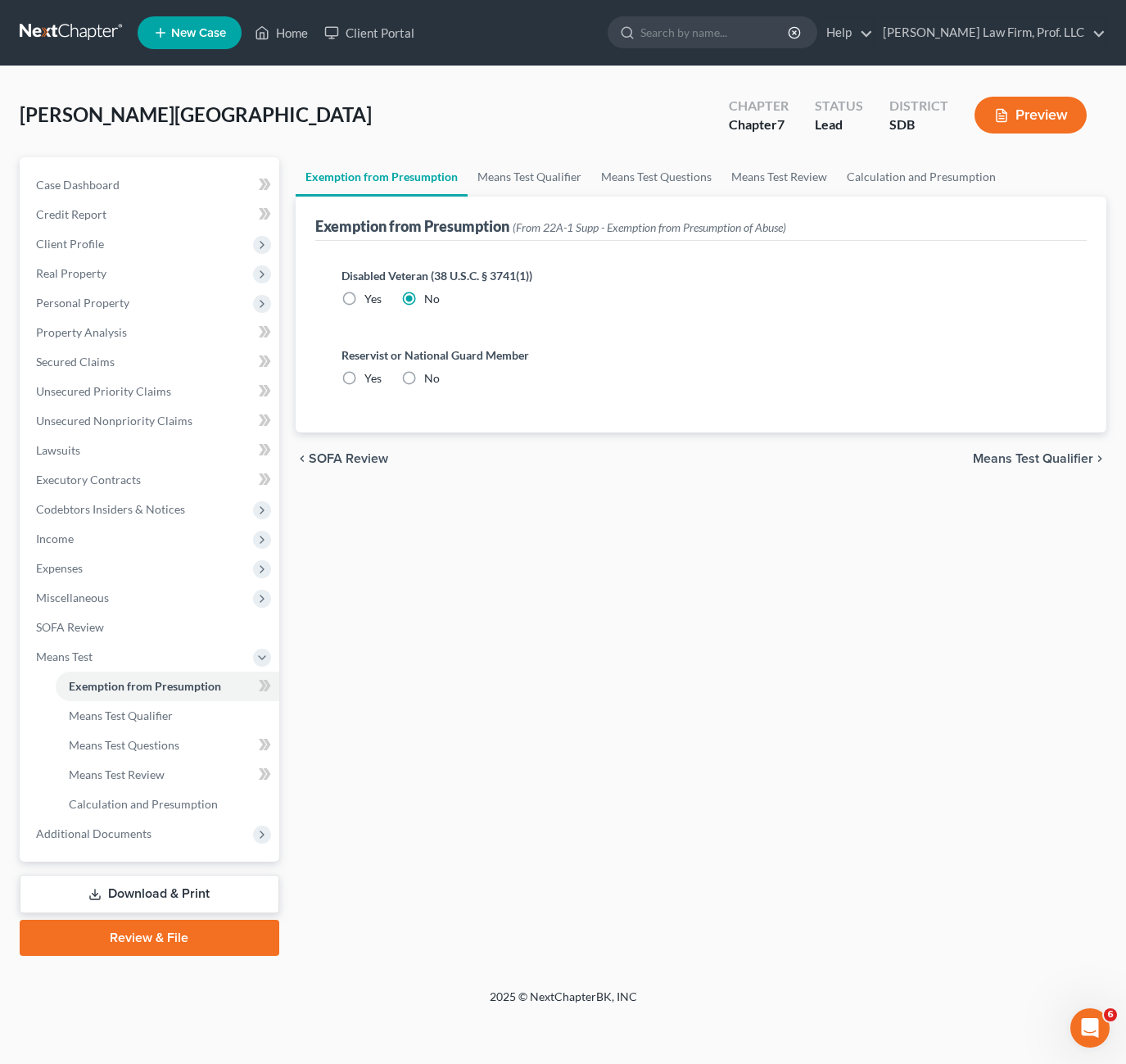
radio input "true"
click at [153, 719] on span "Means Test Qualifier" at bounding box center [120, 715] width 104 height 14
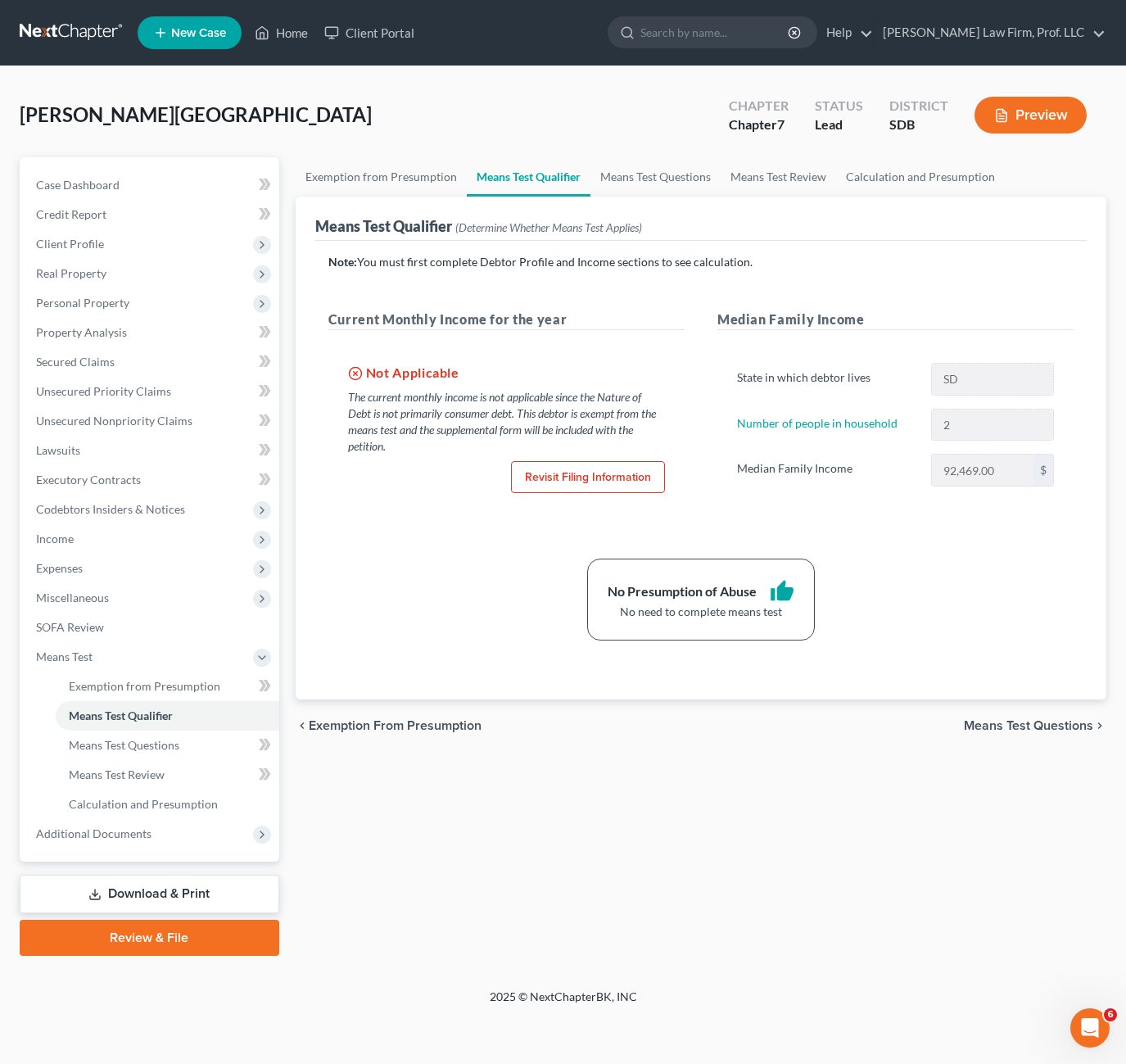
click at [921, 575] on div "No Presumption of Abuse thumb_up No need to complete means test" at bounding box center [701, 600] width 762 height 82
click at [926, 578] on div "No Presumption of Abuse thumb_up No need to complete means test" at bounding box center [701, 600] width 762 height 82
click at [450, 522] on div "Note: You must first complete Debtor Profile and Income sections to see calcula…" at bounding box center [701, 447] width 745 height 386
click at [504, 528] on div "Note: You must first complete Debtor Profile and Income sections to see calcula…" at bounding box center [701, 447] width 745 height 386
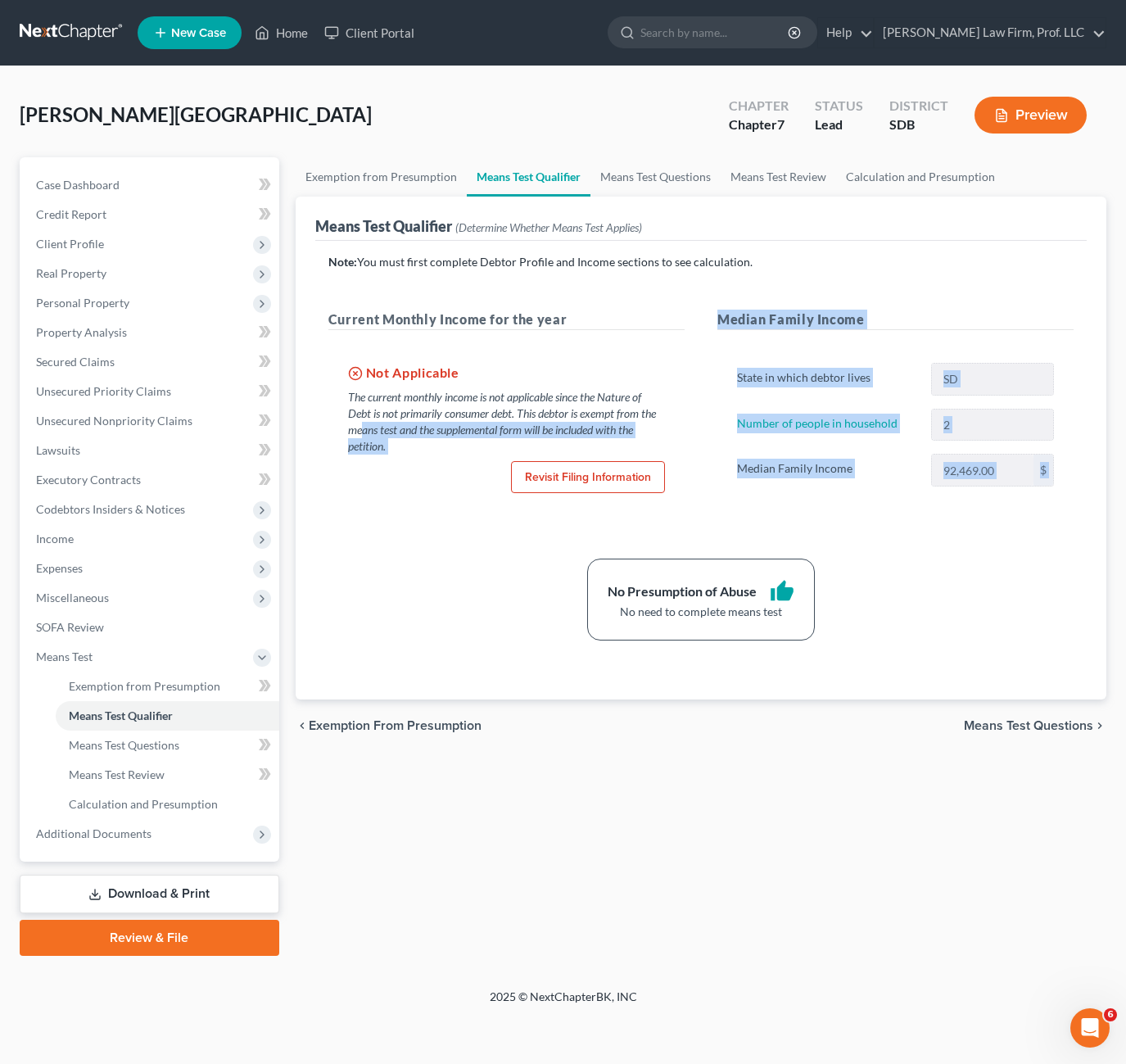
drag, startPoint x: 512, startPoint y: 561, endPoint x: 348, endPoint y: 431, distance: 209.3
click at [348, 433] on div "Note: You must first complete Debtor Profile and Income sections to see calcula…" at bounding box center [701, 447] width 745 height 386
click at [348, 430] on div "The current monthly income is not applicable since the Nature of Debt is not pr…" at bounding box center [507, 421] width 317 height 66
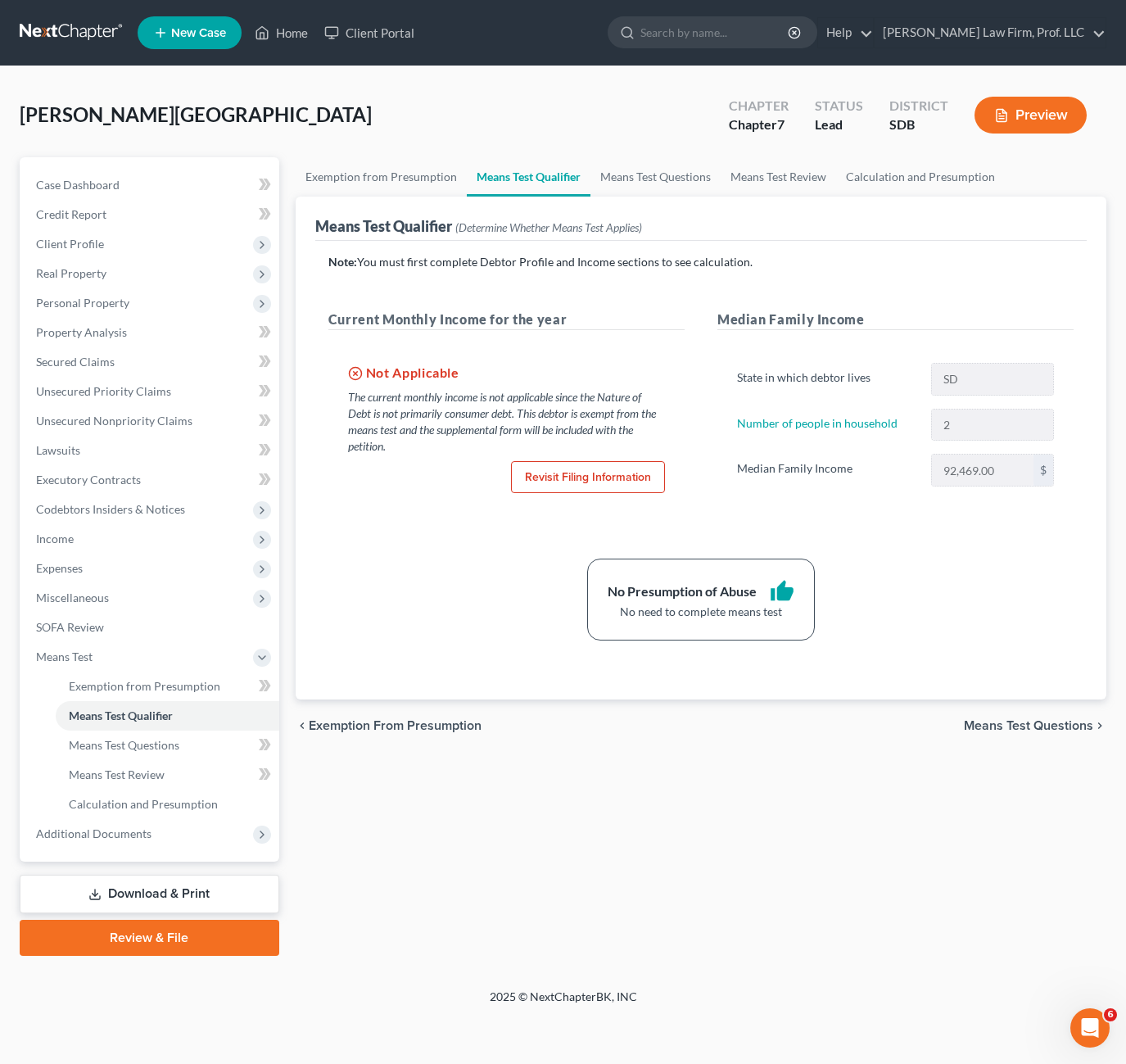
click at [433, 529] on div "Note: You must first complete Debtor Profile and Income sections to see calcula…" at bounding box center [701, 447] width 745 height 386
drag, startPoint x: 851, startPoint y: 695, endPoint x: 787, endPoint y: 702, distance: 64.4
click at [849, 695] on div "Note: You must first complete Debtor Profile and Income sections to see calcula…" at bounding box center [701, 469] width 771 height 459
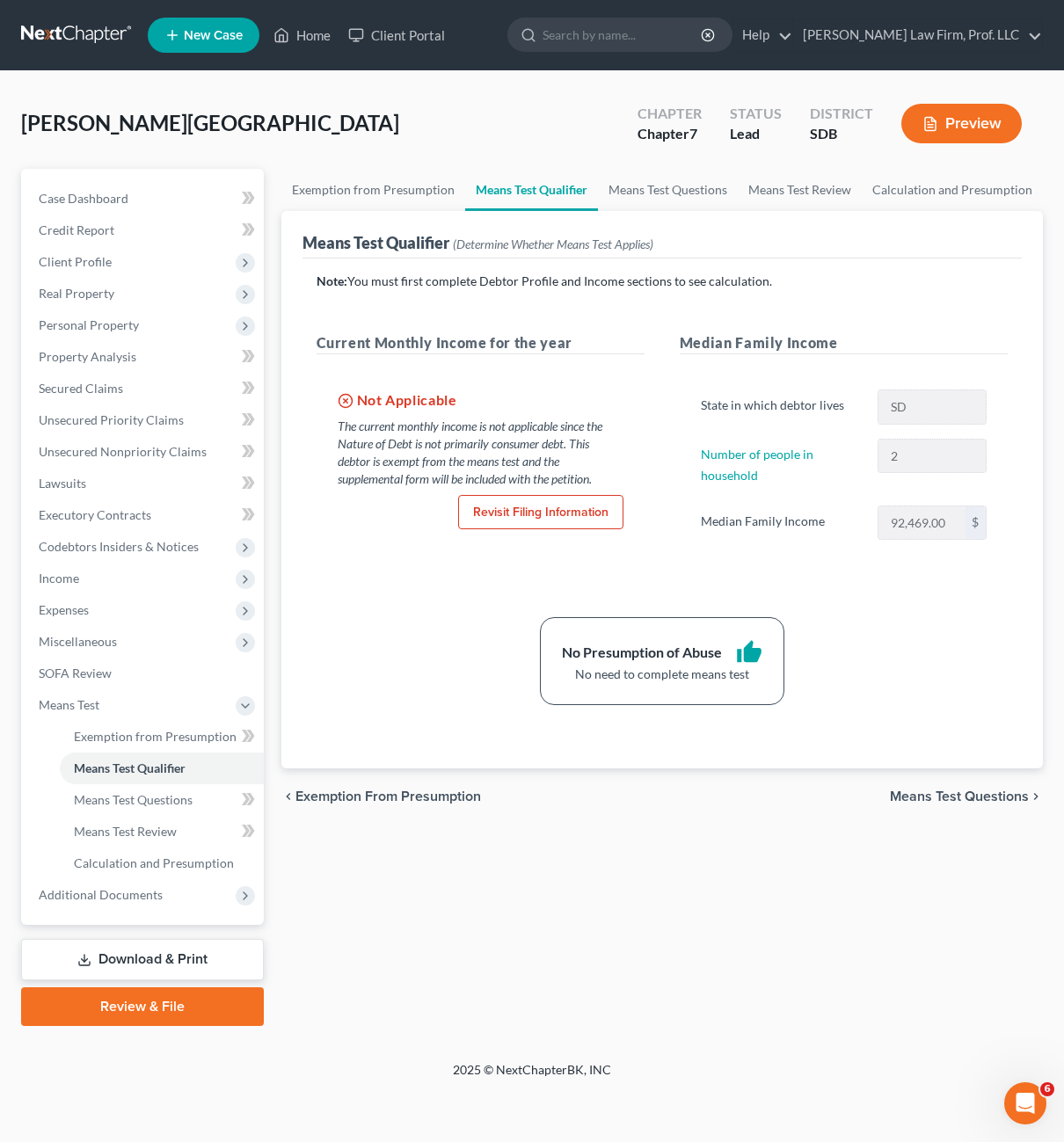
drag, startPoint x: 333, startPoint y: 690, endPoint x: 367, endPoint y: 625, distance: 73.4
click at [338, 676] on div "No Presumption of Abuse thumb_up No need to complete means test" at bounding box center [662, 660] width 710 height 88
drag, startPoint x: 405, startPoint y: 640, endPoint x: 342, endPoint y: 284, distance: 361.5
click at [408, 636] on div "No Presumption of Abuse thumb_up No need to complete means test" at bounding box center [662, 660] width 710 height 88
click at [306, 45] on link "Home" at bounding box center [302, 36] width 75 height 32
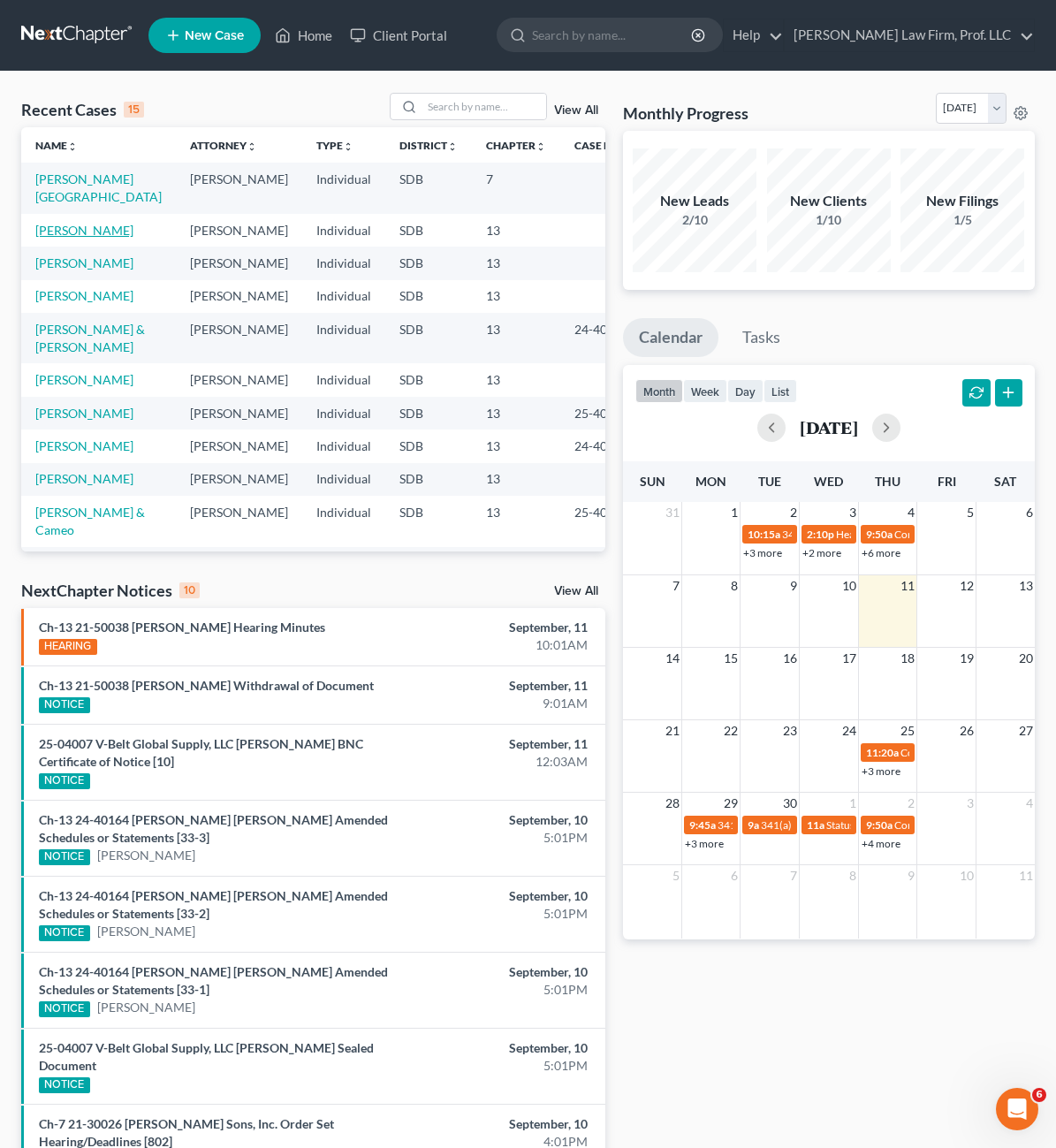
click at [111, 223] on link "[PERSON_NAME]" at bounding box center [85, 230] width 98 height 15
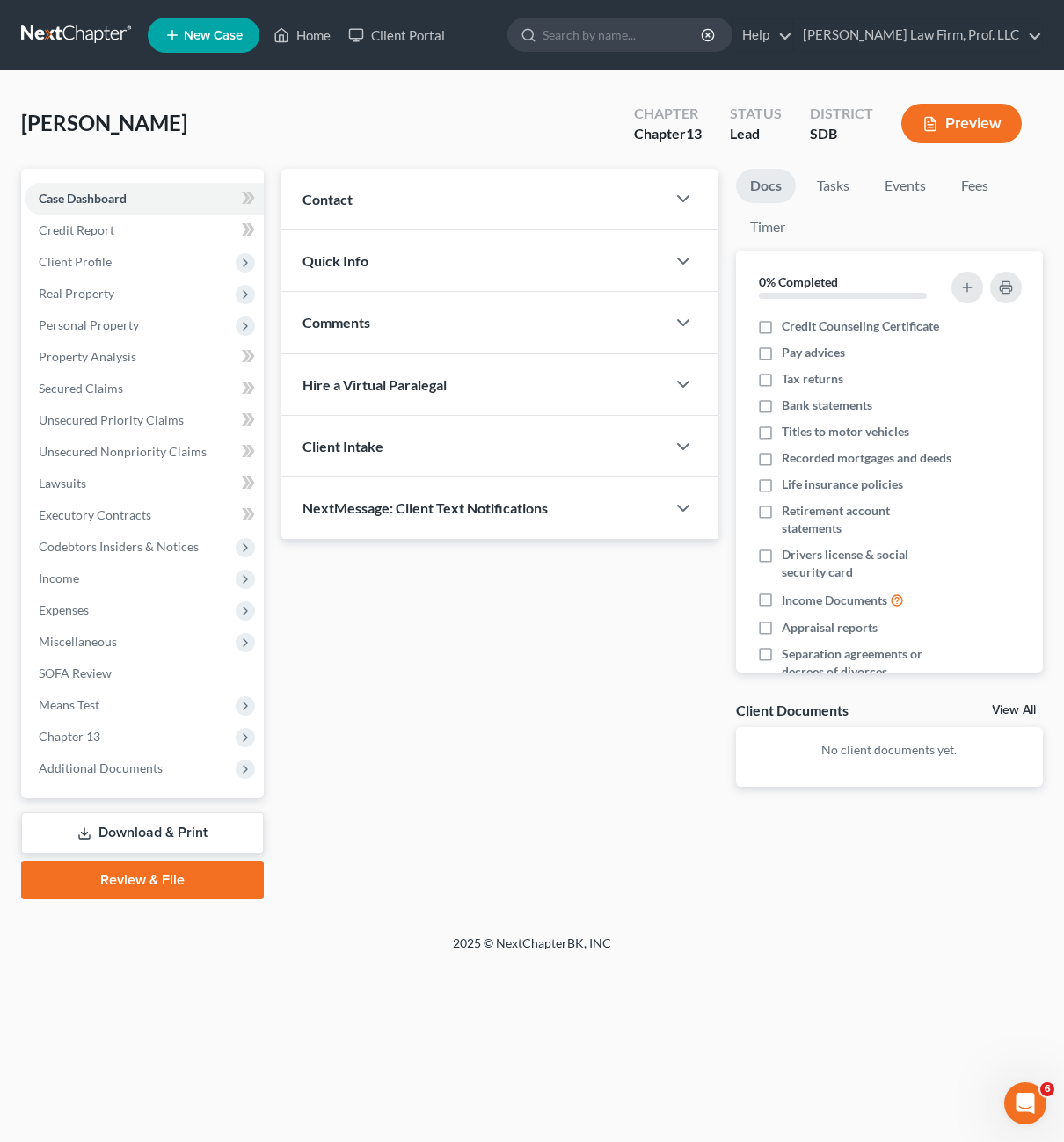
drag, startPoint x: 761, startPoint y: 725, endPoint x: 562, endPoint y: 641, distance: 216.0
click at [759, 725] on div "Client Documents View All" at bounding box center [889, 713] width 307 height 26
drag, startPoint x: 116, startPoint y: 322, endPoint x: 183, endPoint y: 339, distance: 69.1
click at [116, 322] on span "Personal Property" at bounding box center [88, 325] width 101 height 15
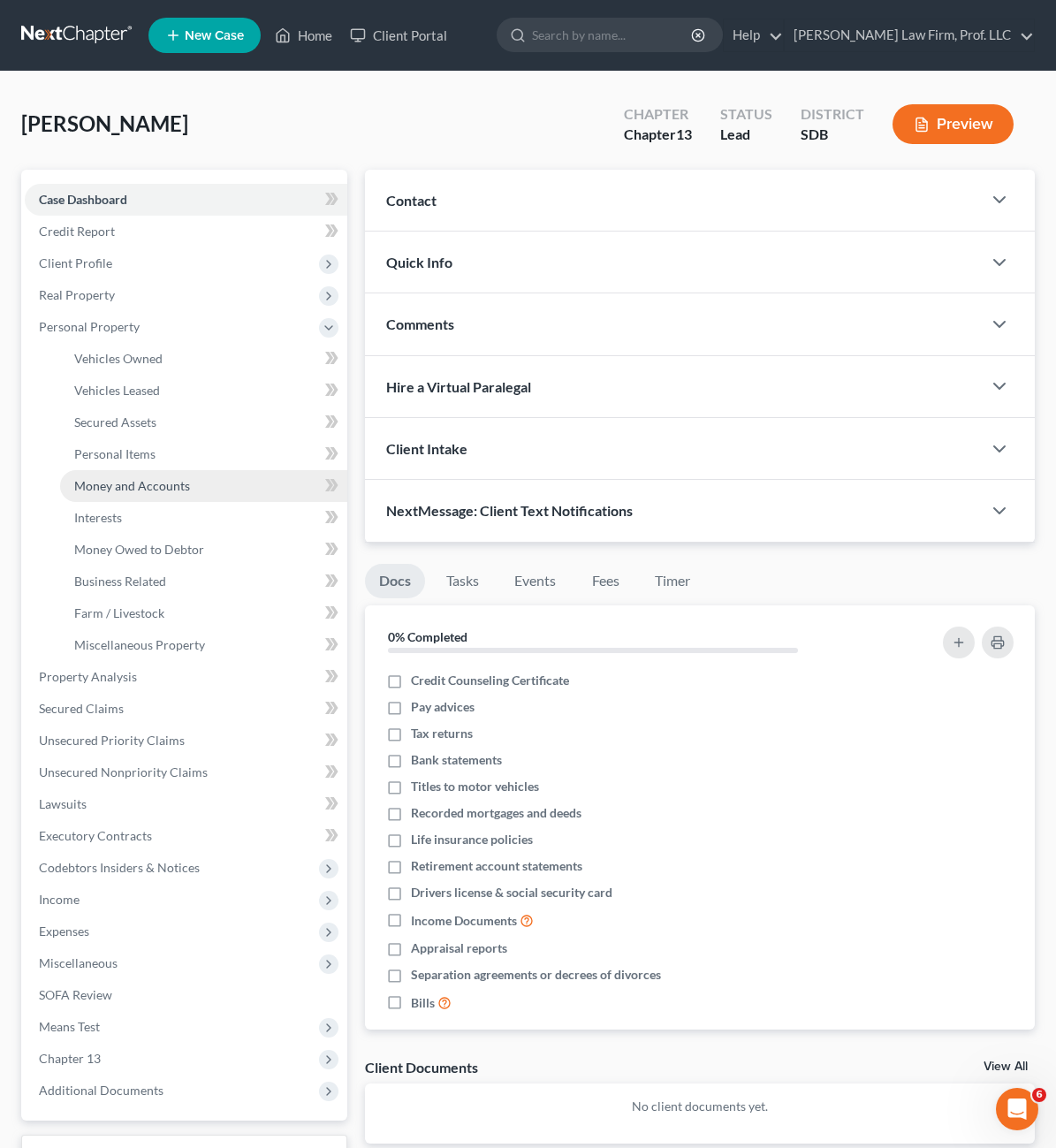
click at [168, 484] on span "Money and Accounts" at bounding box center [132, 485] width 115 height 15
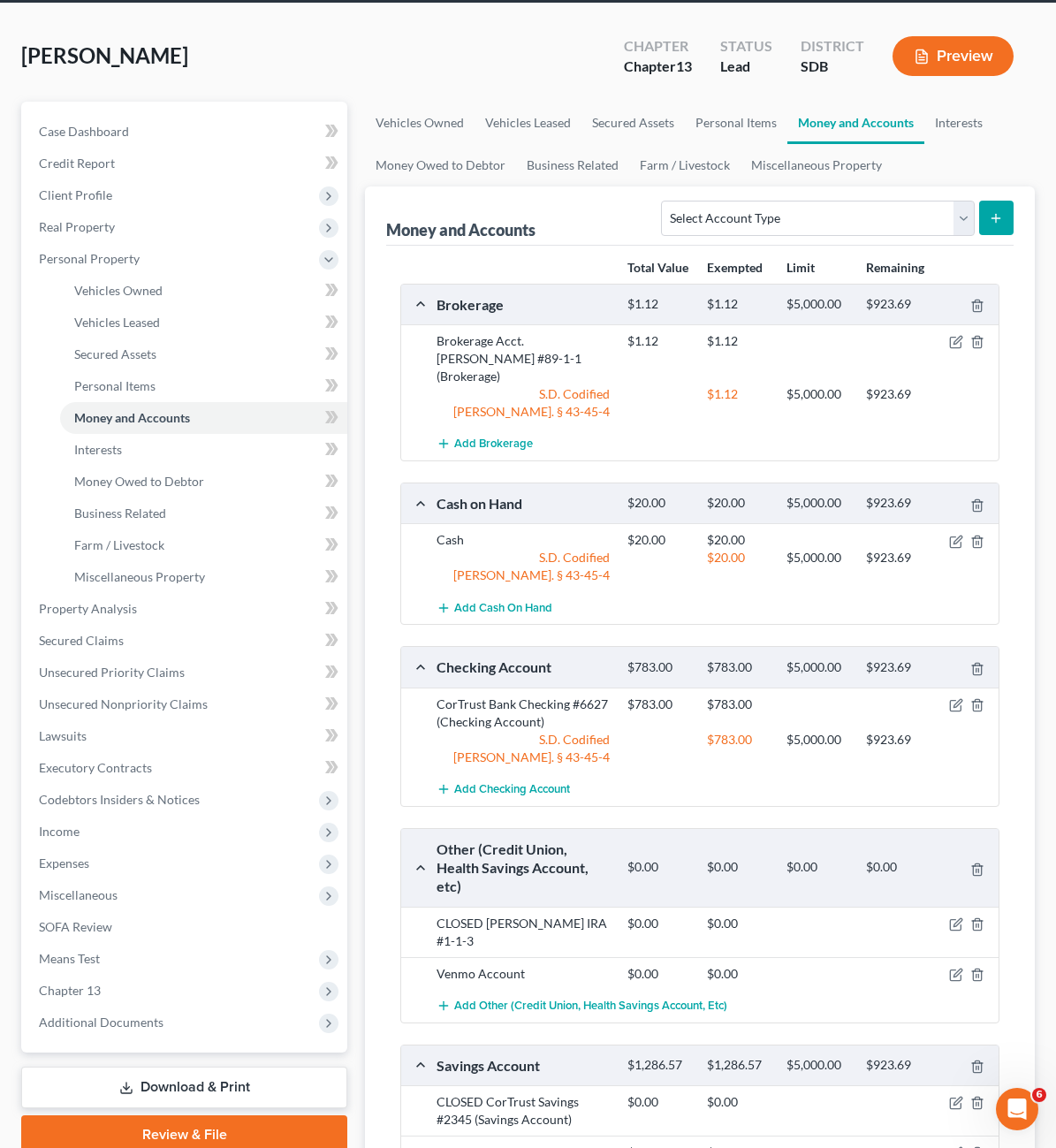
scroll to position [177, 0]
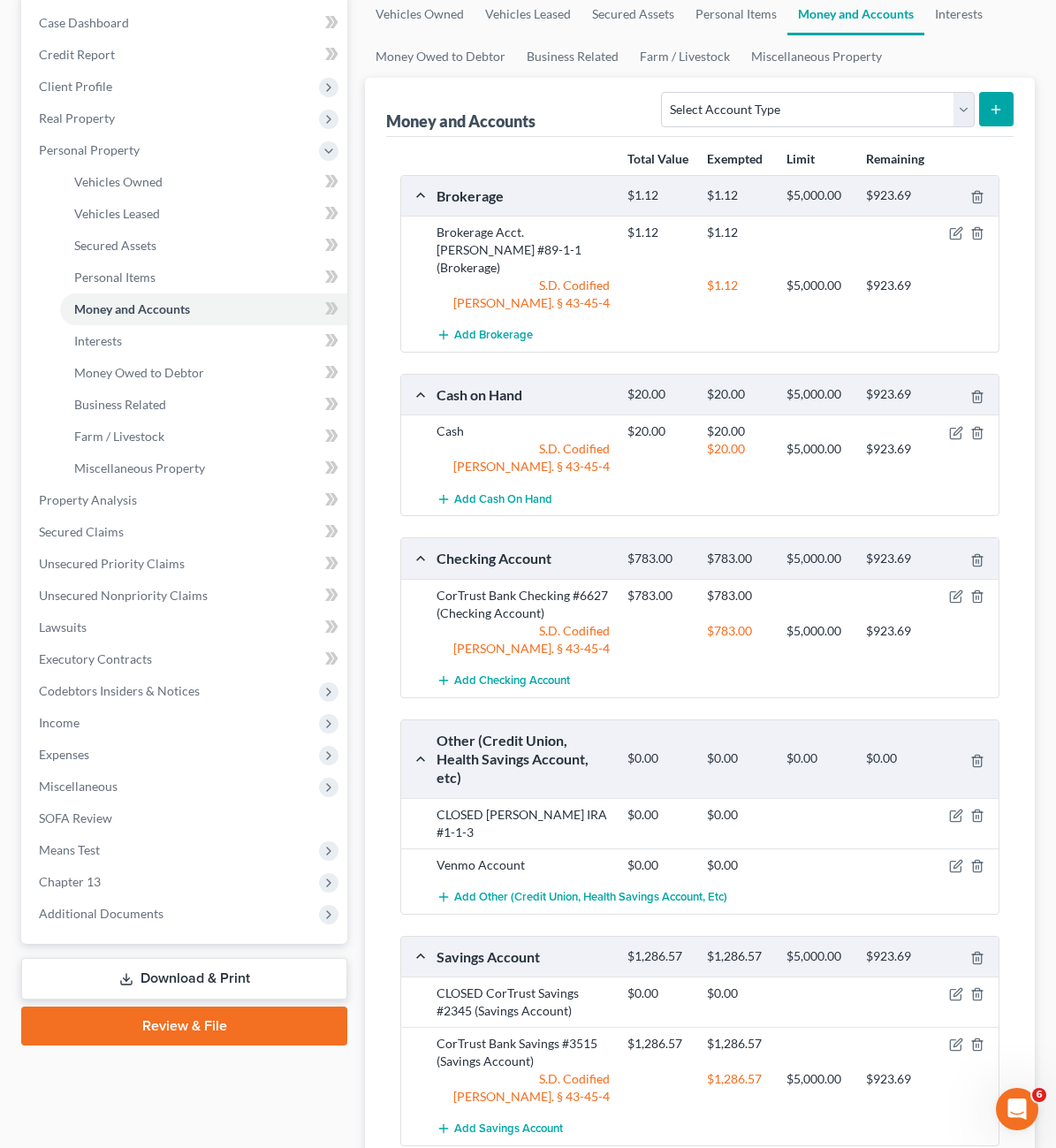
click at [957, 1038] on icon "button" at bounding box center [957, 1045] width 14 height 14
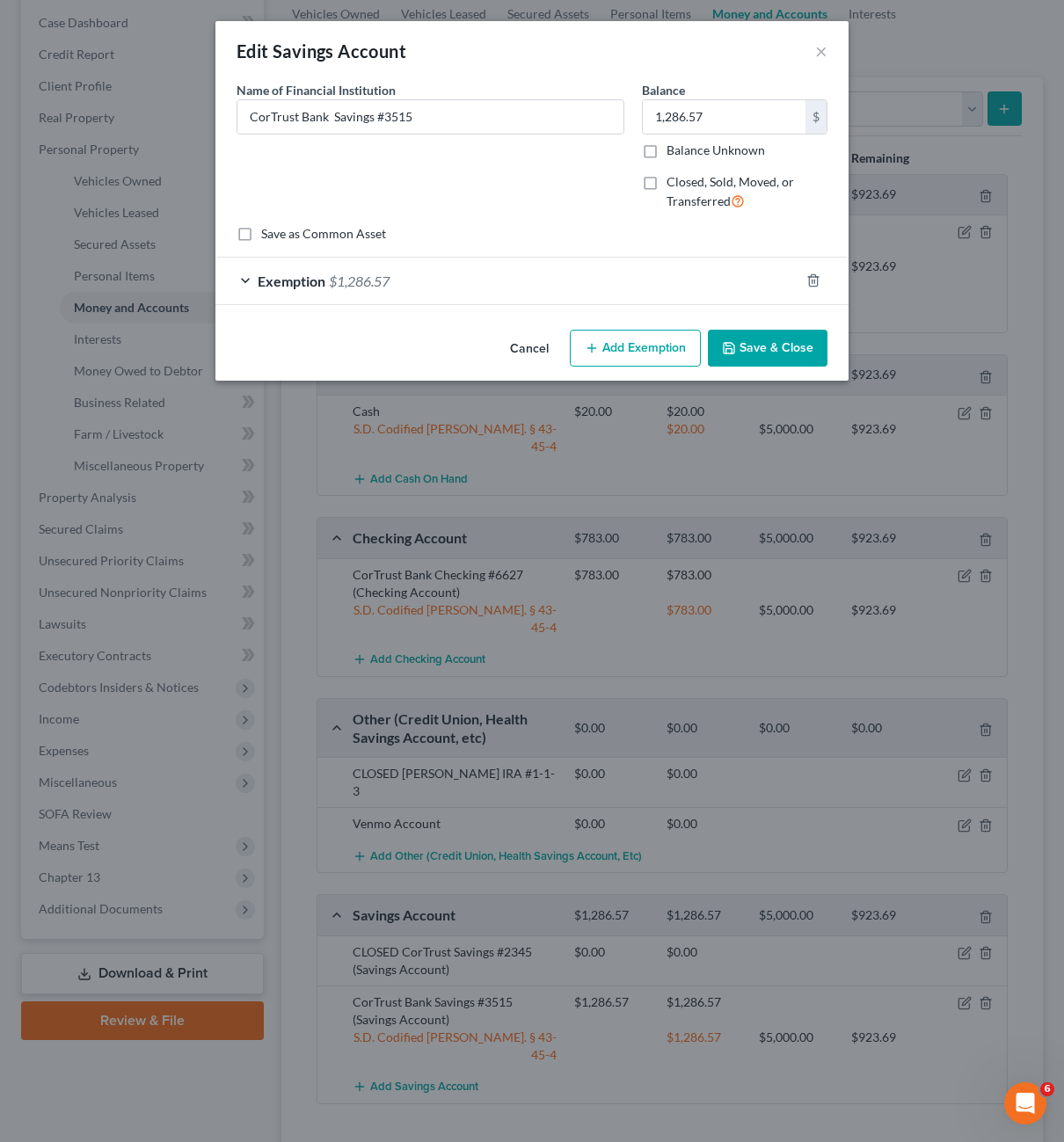
click at [599, 175] on div "Name of Financial Institution * CorTrust Bank Savings #3515" at bounding box center [430, 153] width 405 height 144
type input "CorTrust Bank Savings #3515"
click at [744, 111] on input "1,286.57" at bounding box center [724, 117] width 163 height 34
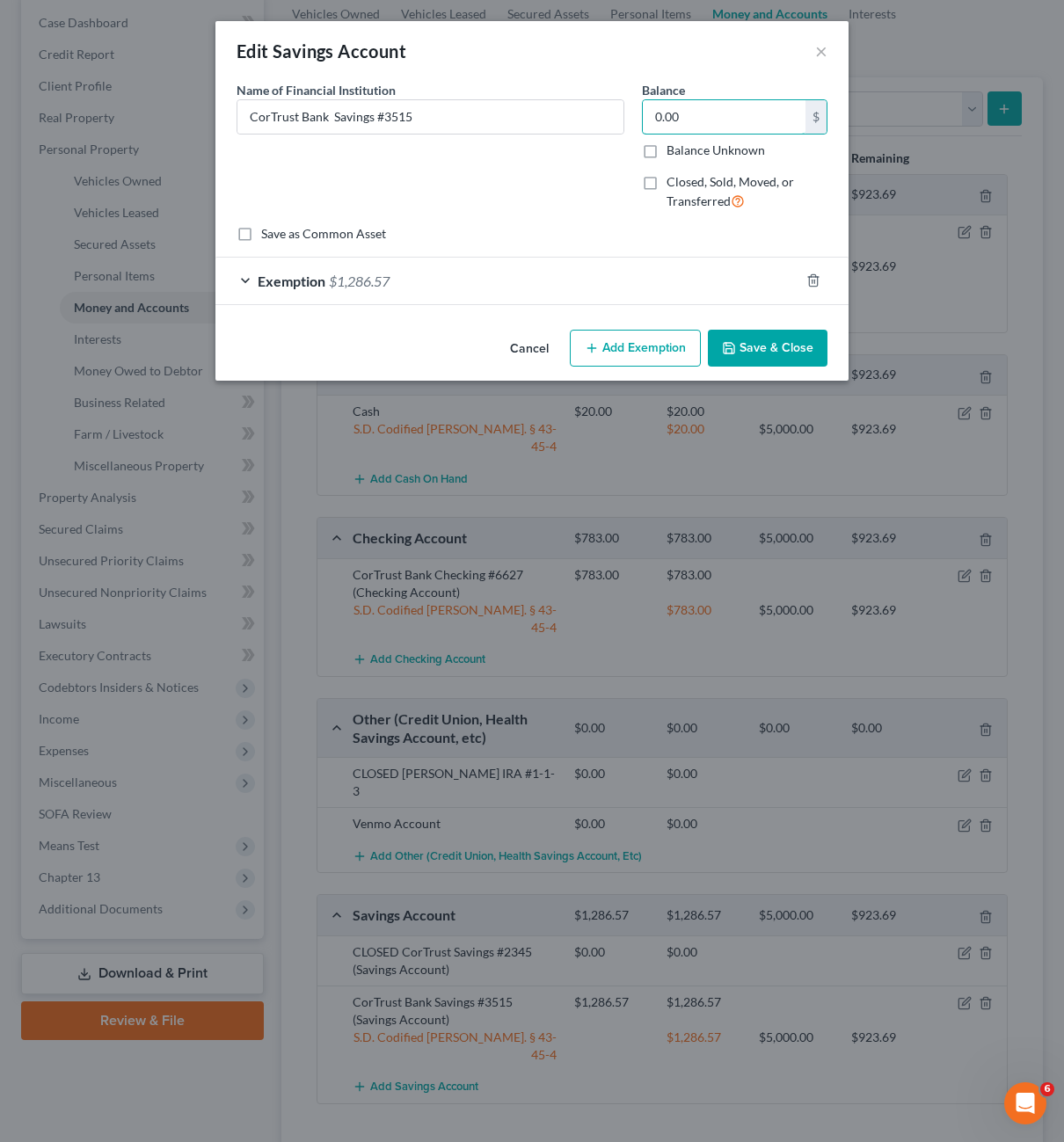
type input "0.00"
click at [474, 161] on div "Name of Financial Institution * CorTrust Bank Savings #3515" at bounding box center [430, 153] width 405 height 144
click at [410, 281] on div "Exemption $1,286.57" at bounding box center [508, 280] width 584 height 46
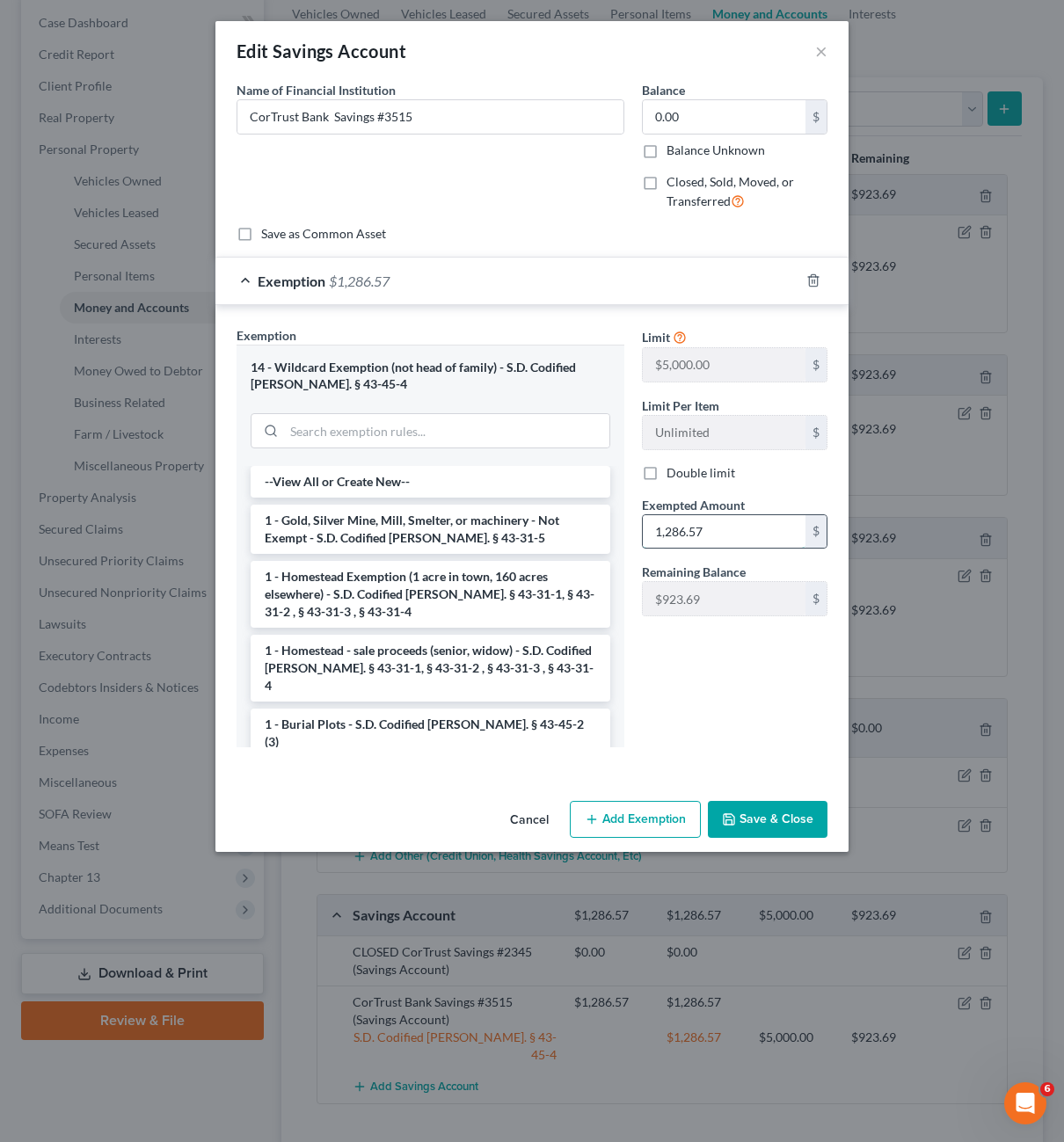
click at [737, 533] on input "1,286.57" at bounding box center [724, 532] width 163 height 34
click at [737, 532] on input "1,286.57" at bounding box center [724, 532] width 163 height 34
type input "1"
type input "0.00"
click at [779, 677] on div "Limit $5,000.00 $ Limit Per Item Unlimited $ Double limit Exempted Amount * 0.0…" at bounding box center [735, 543] width 203 height 435
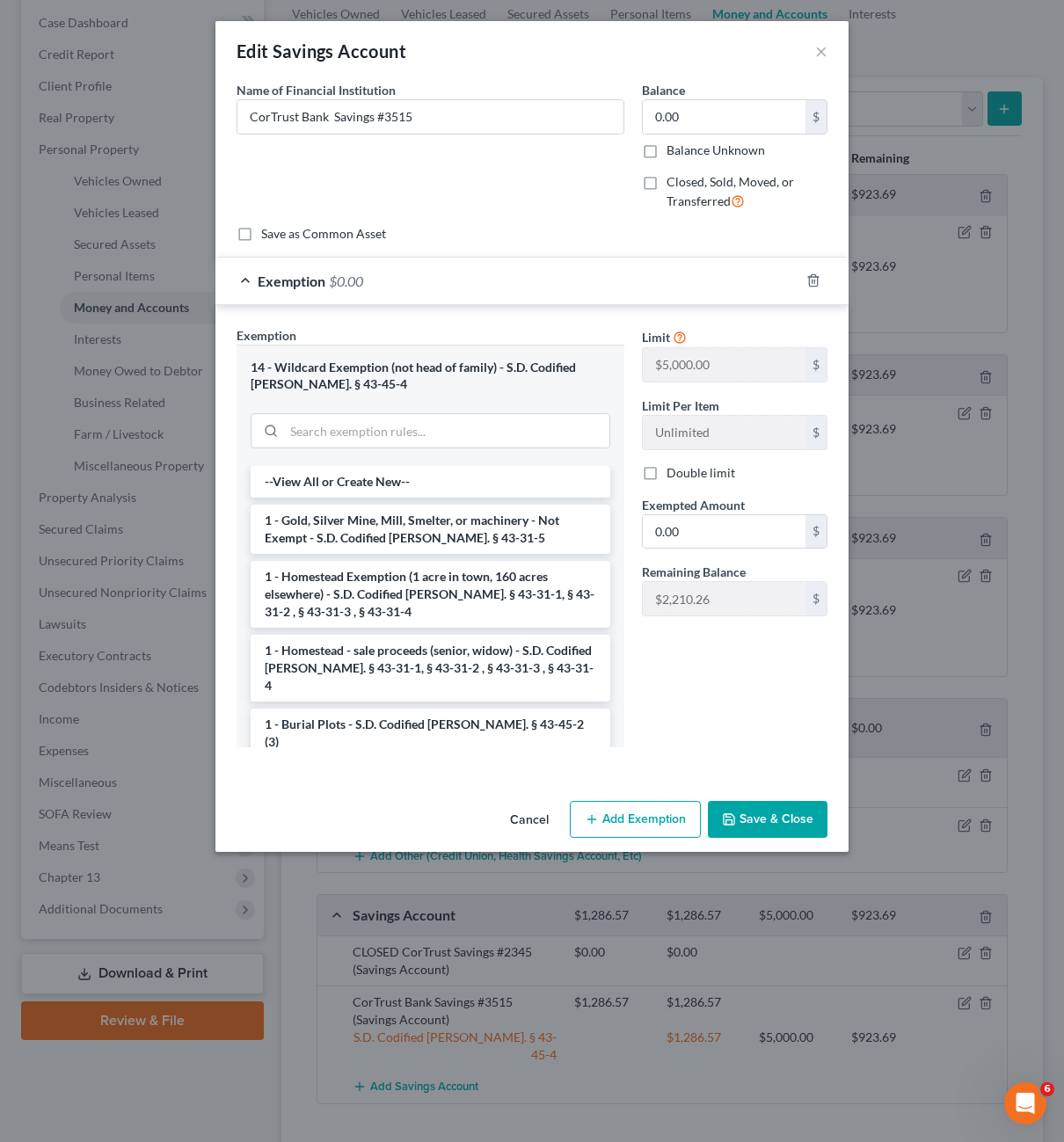
drag, startPoint x: 759, startPoint y: 795, endPoint x: 765, endPoint y: 811, distance: 17.1
click at [759, 796] on div "Cancel Add Exemption Save & Close" at bounding box center [532, 822] width 633 height 58
click at [765, 812] on button "Save & Close" at bounding box center [768, 819] width 119 height 36
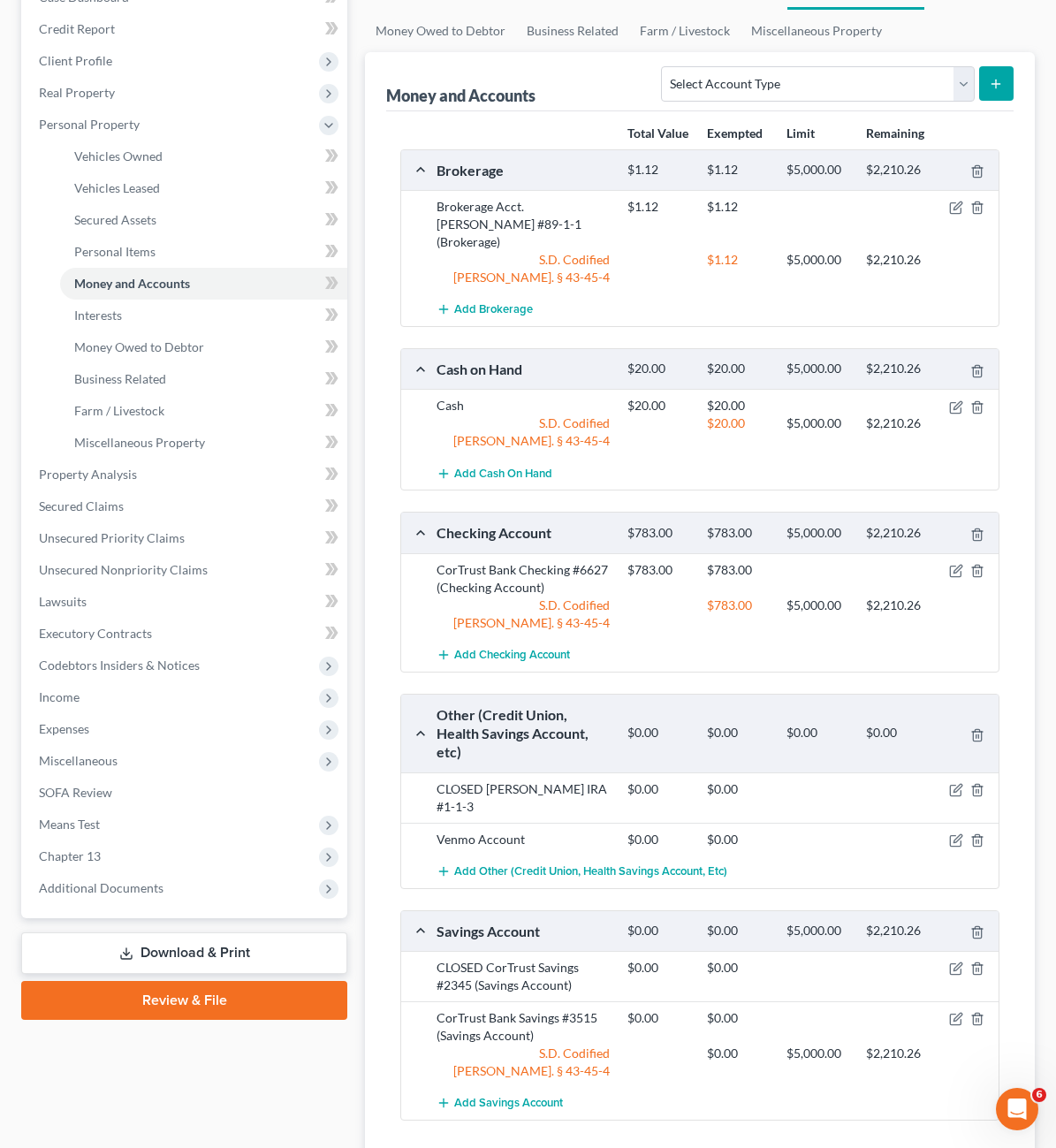
scroll to position [217, 0]
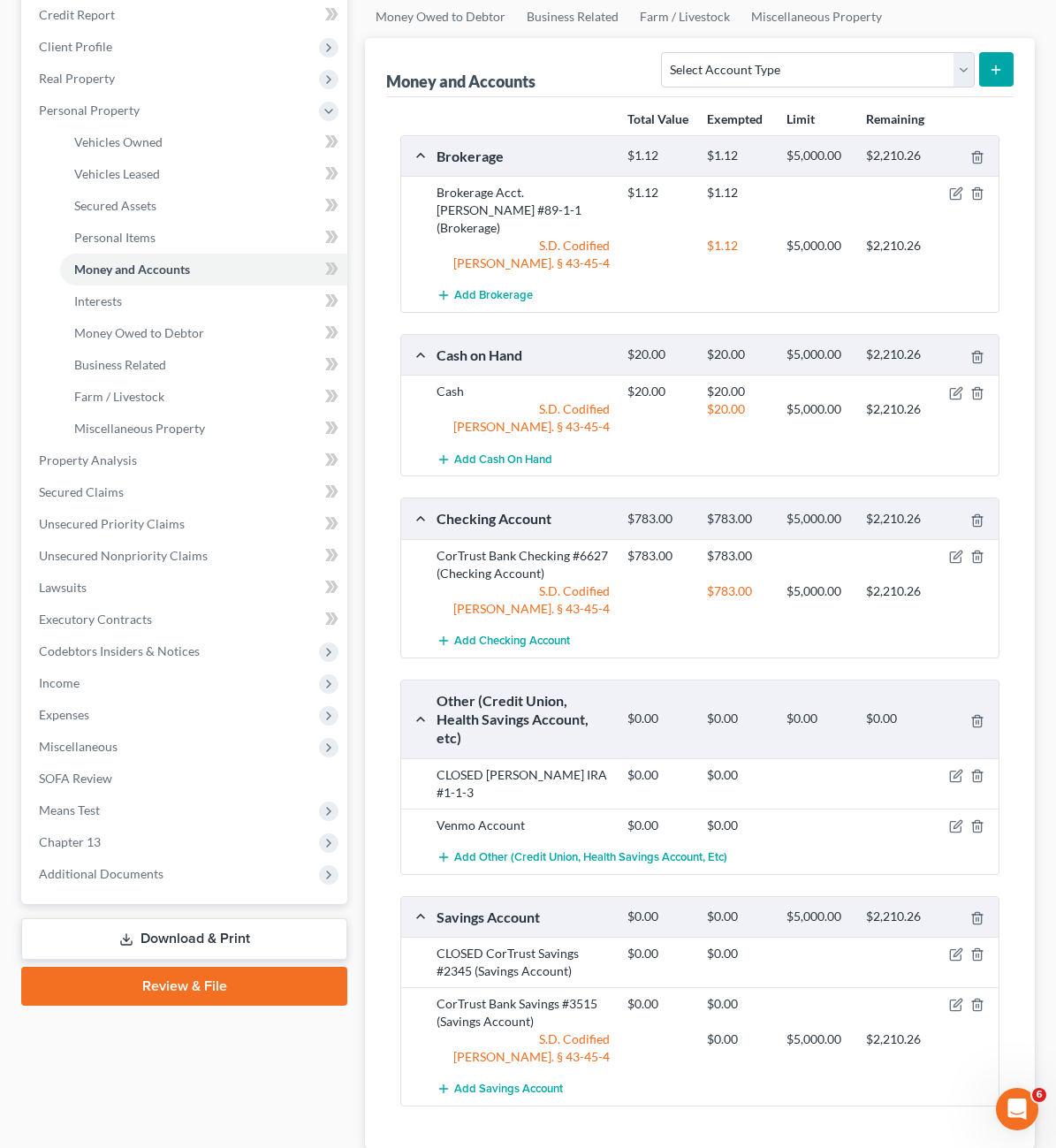
click at [782, 1114] on div "[PERSON_NAME] Upgraded Chapter Chapter 13 Status Lead District SDB Preview Peti…" at bounding box center [528, 548] width 1056 height 1386
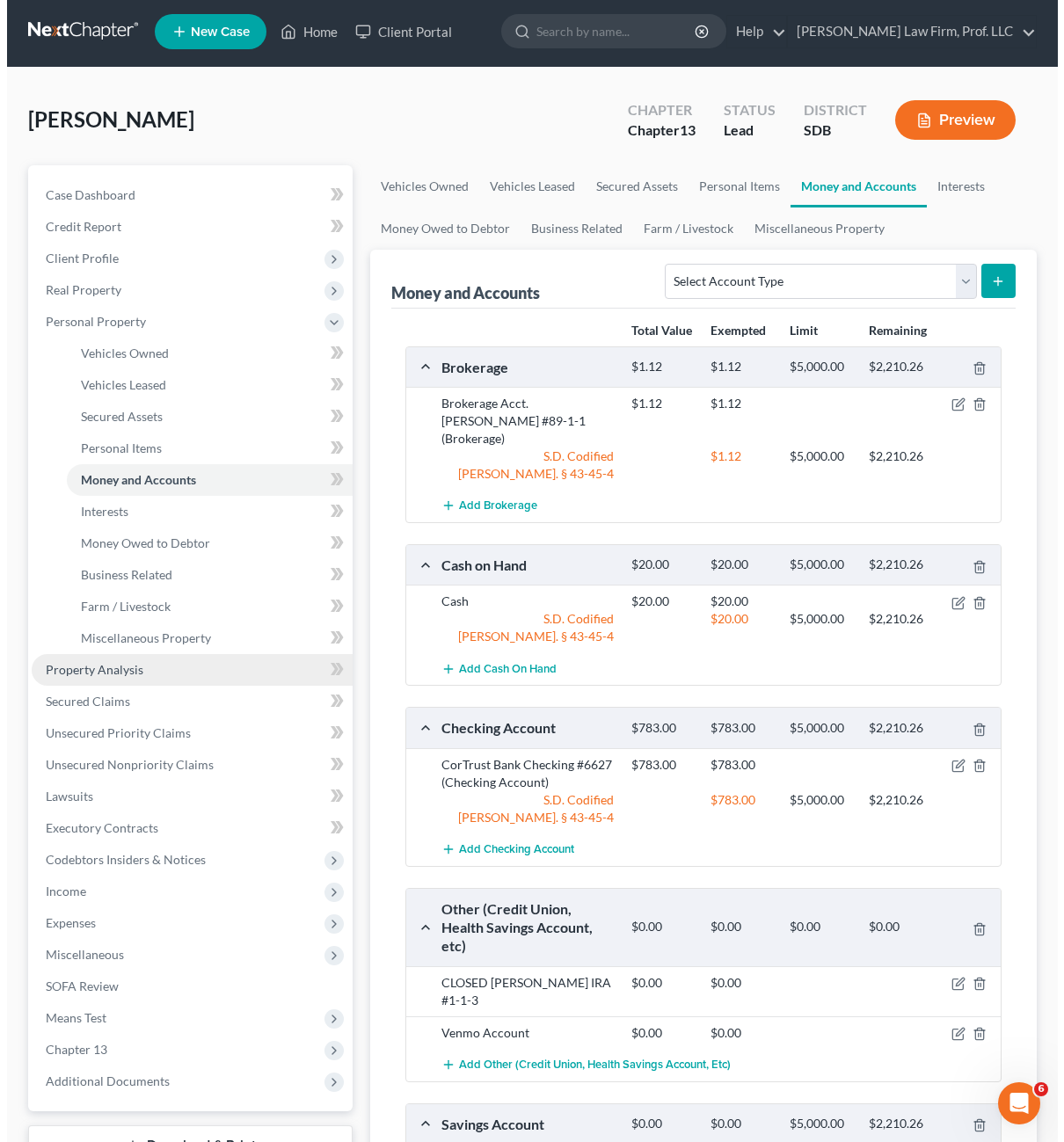
scroll to position [0, 0]
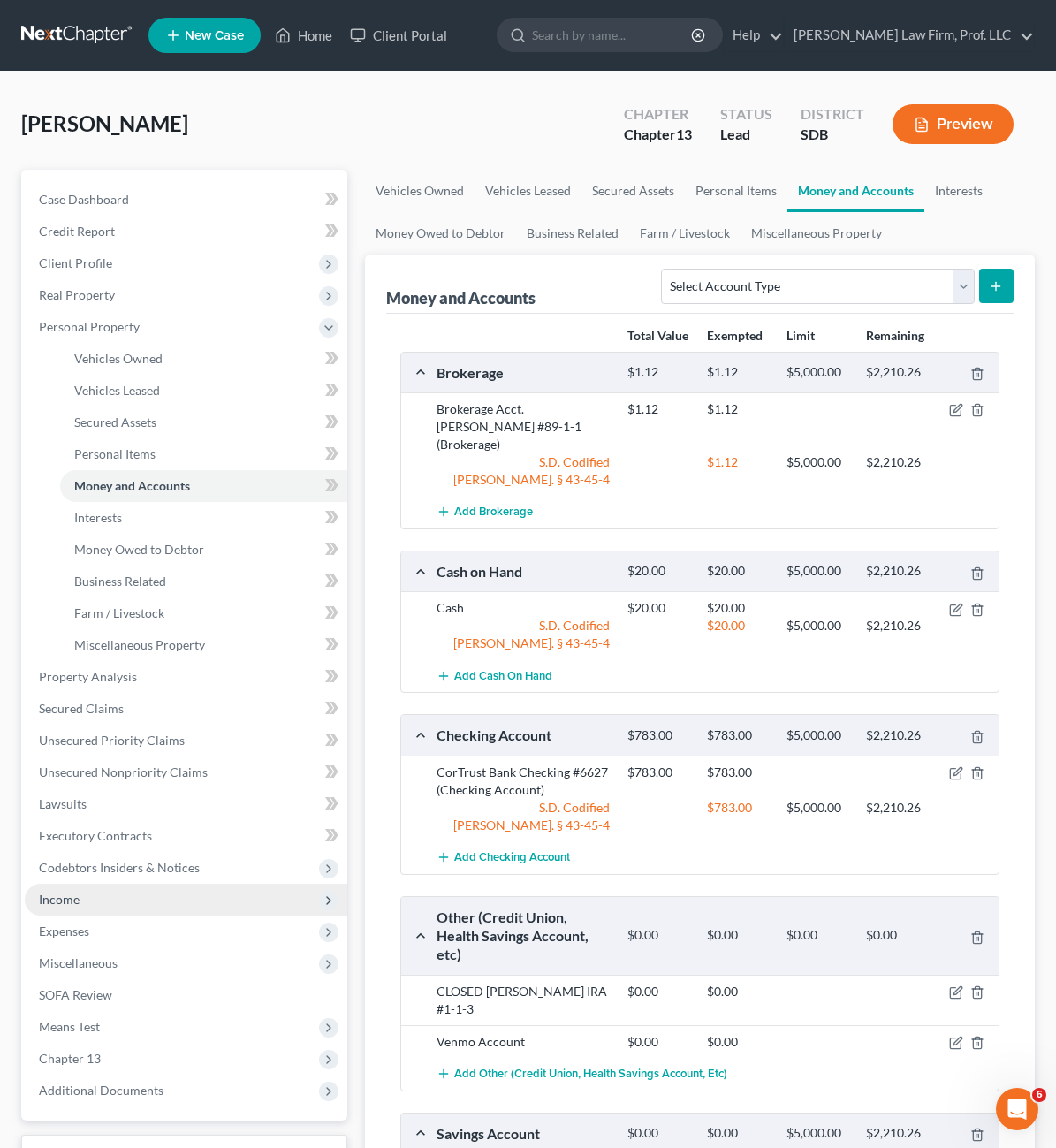
drag, startPoint x: 98, startPoint y: 897, endPoint x: 114, endPoint y: 897, distance: 16.0
click at [98, 897] on span "Income" at bounding box center [186, 900] width 323 height 32
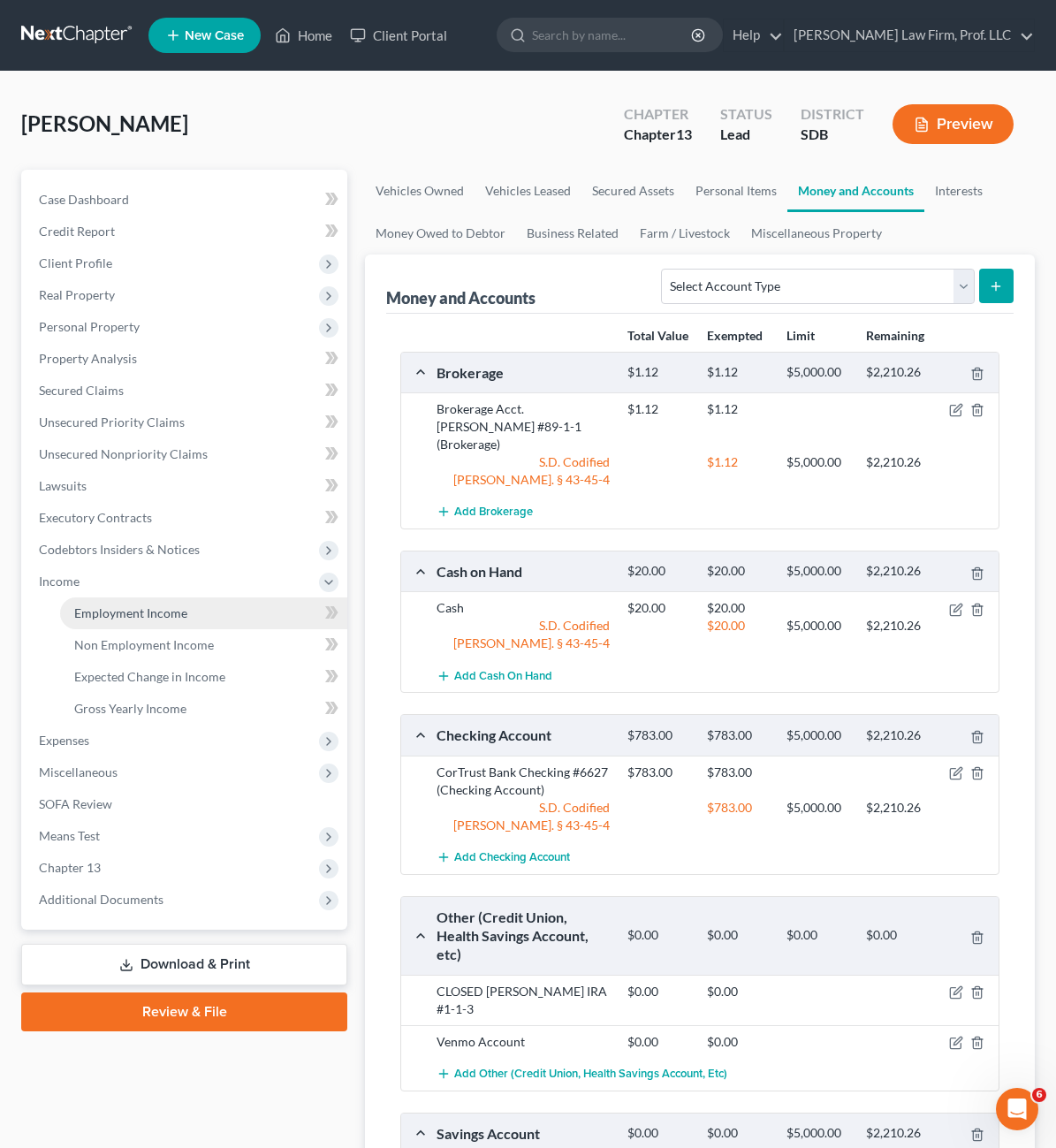
click at [110, 616] on span "Employment Income" at bounding box center [131, 613] width 113 height 15
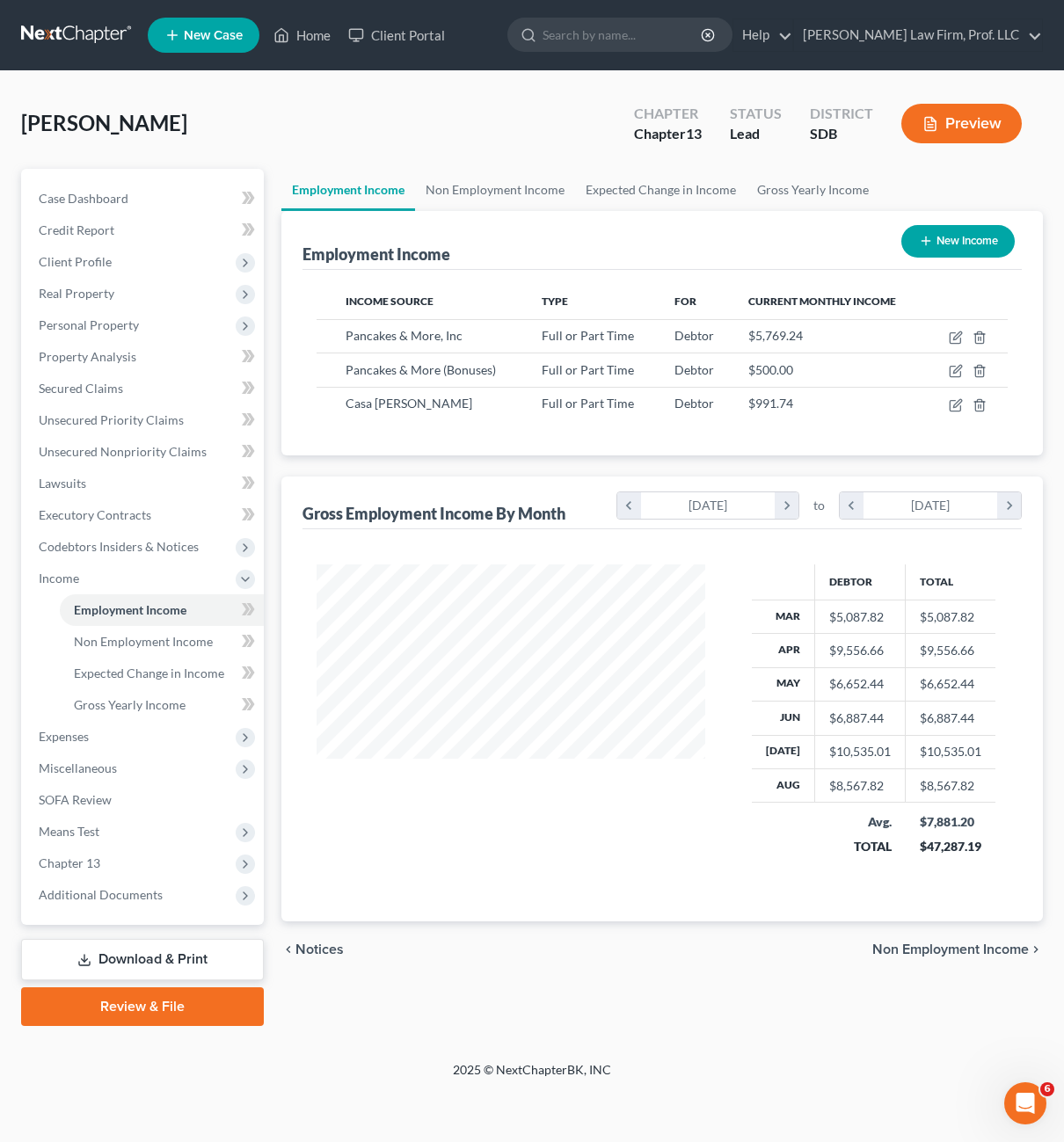
scroll to position [316, 424]
click at [609, 796] on div at bounding box center [511, 722] width 424 height 315
click at [182, 648] on span "Non Employment Income" at bounding box center [143, 641] width 139 height 15
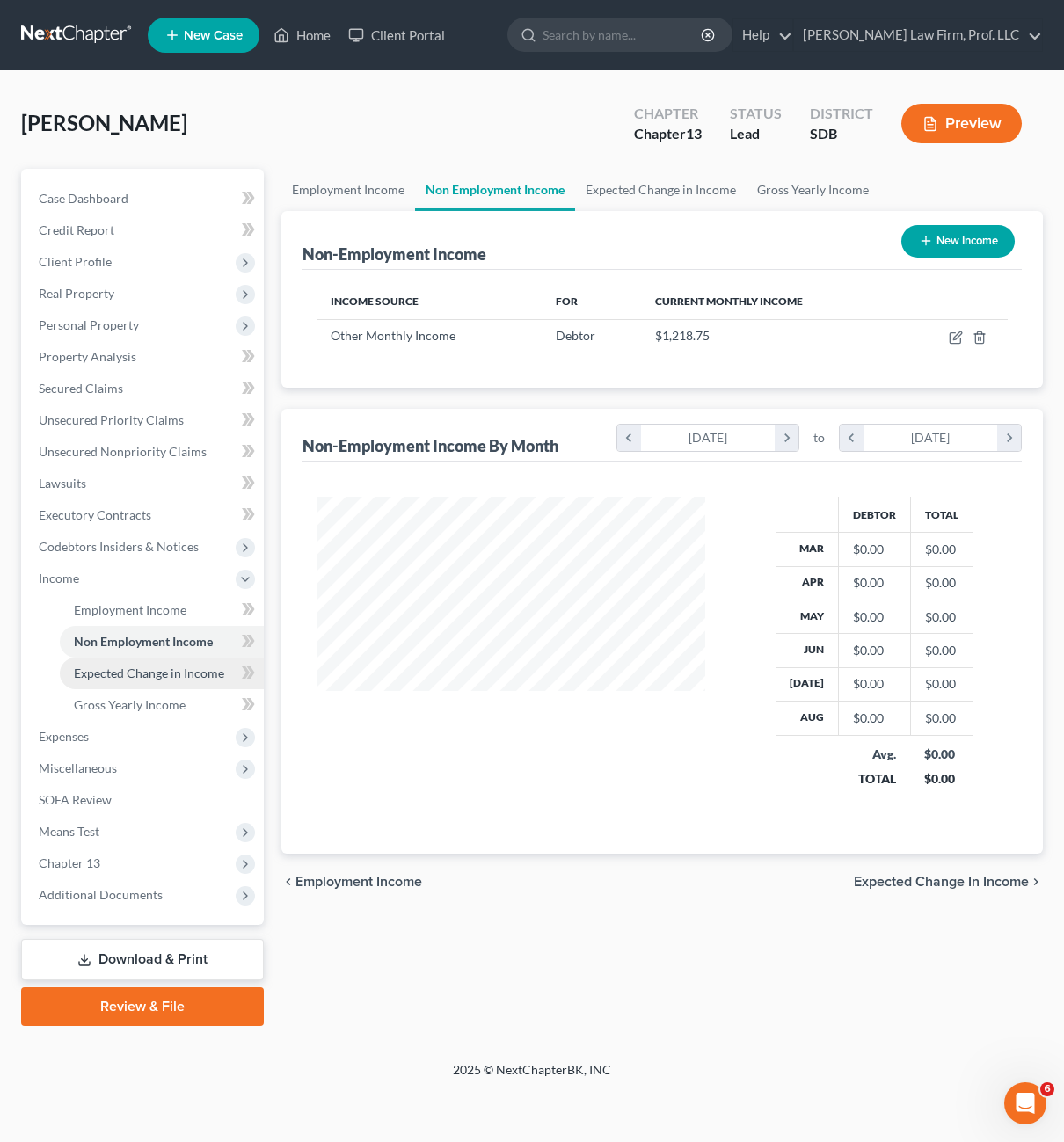
scroll to position [316, 424]
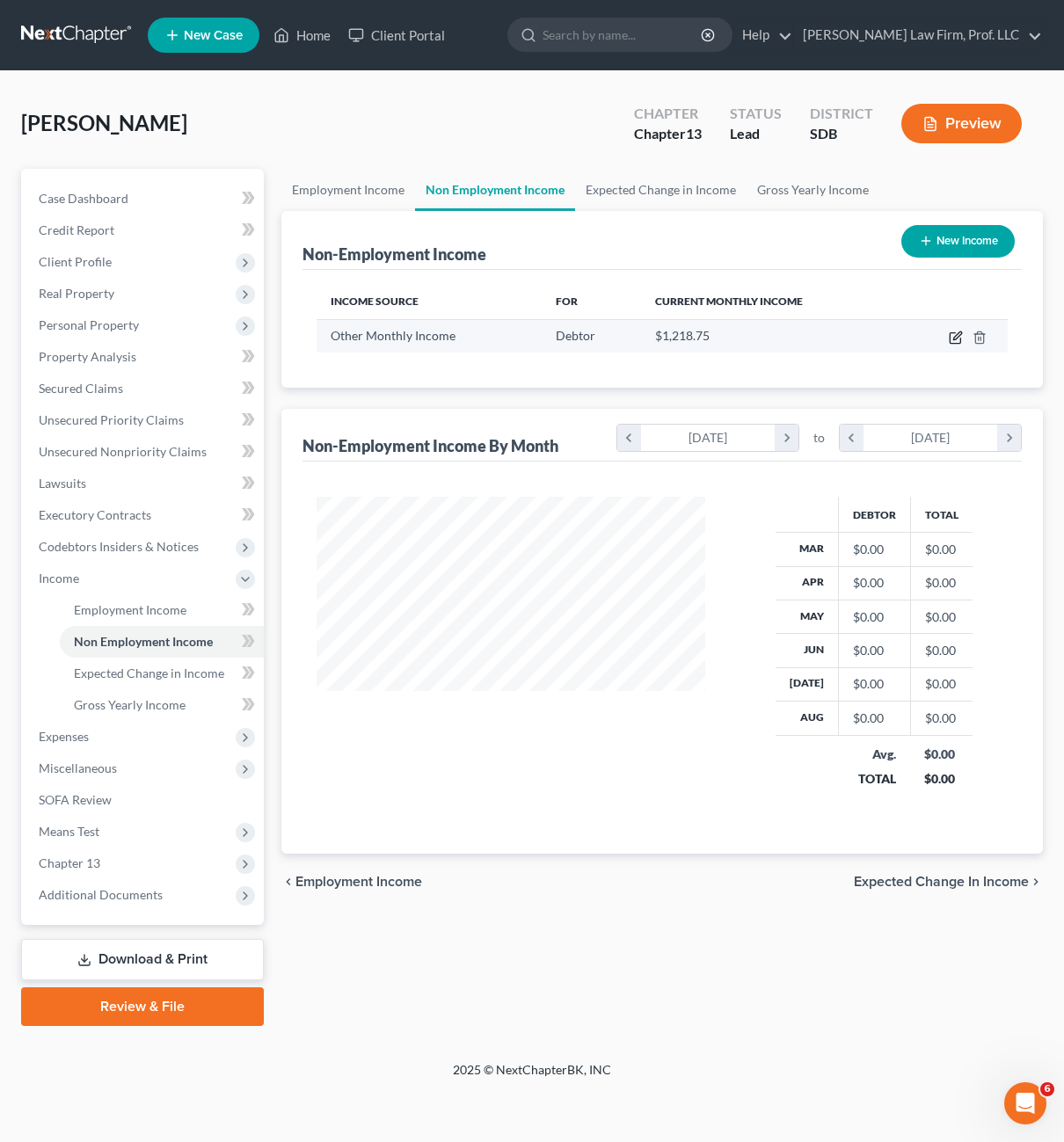
click at [953, 340] on icon "button" at bounding box center [956, 337] width 14 height 14
select select "13"
select select "0"
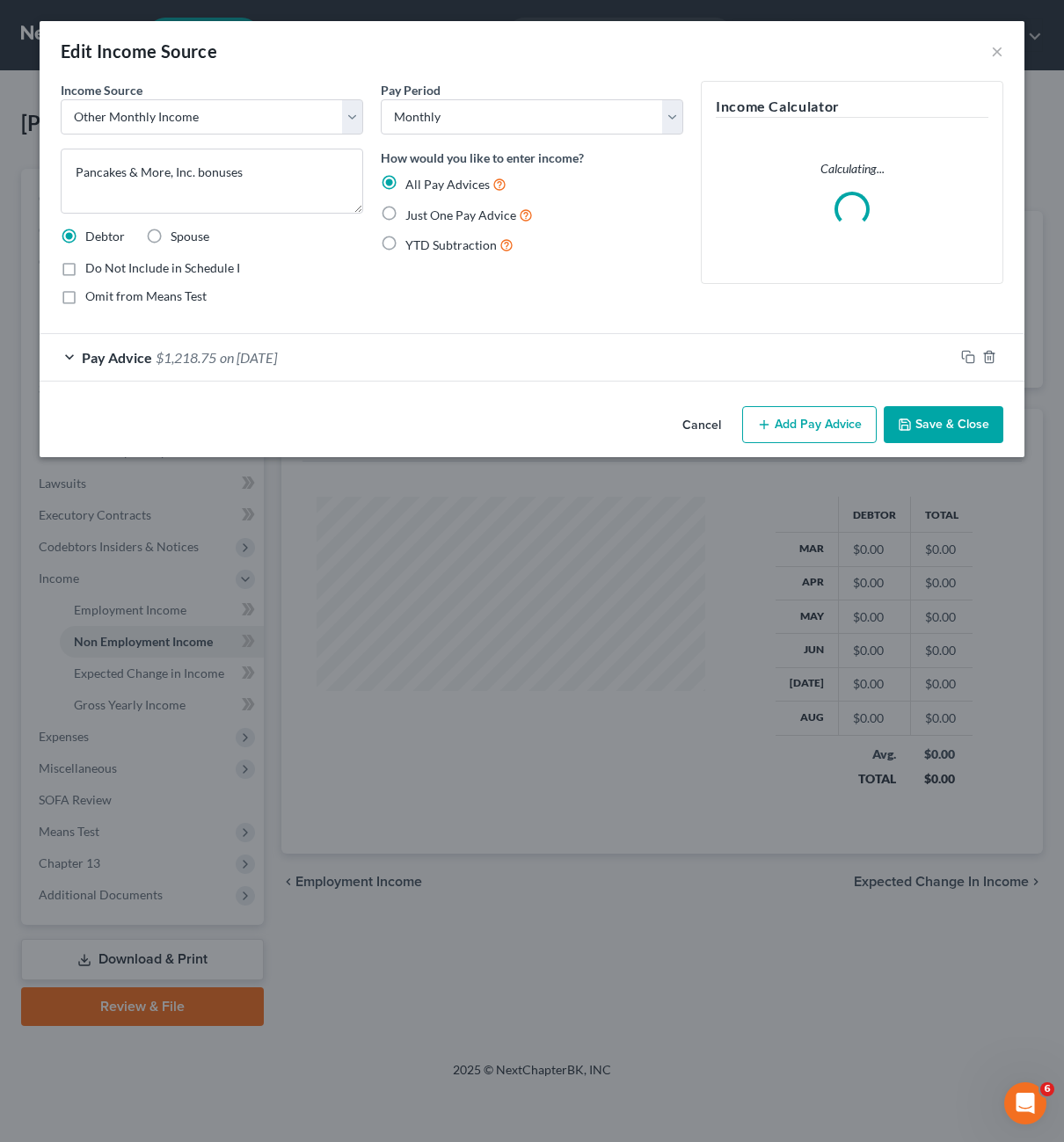
click at [330, 303] on div "Omit from Means Test" at bounding box center [212, 296] width 303 height 18
click at [518, 359] on div "Pay Advice $1,218.75 on [DATE]" at bounding box center [496, 357] width 914 height 46
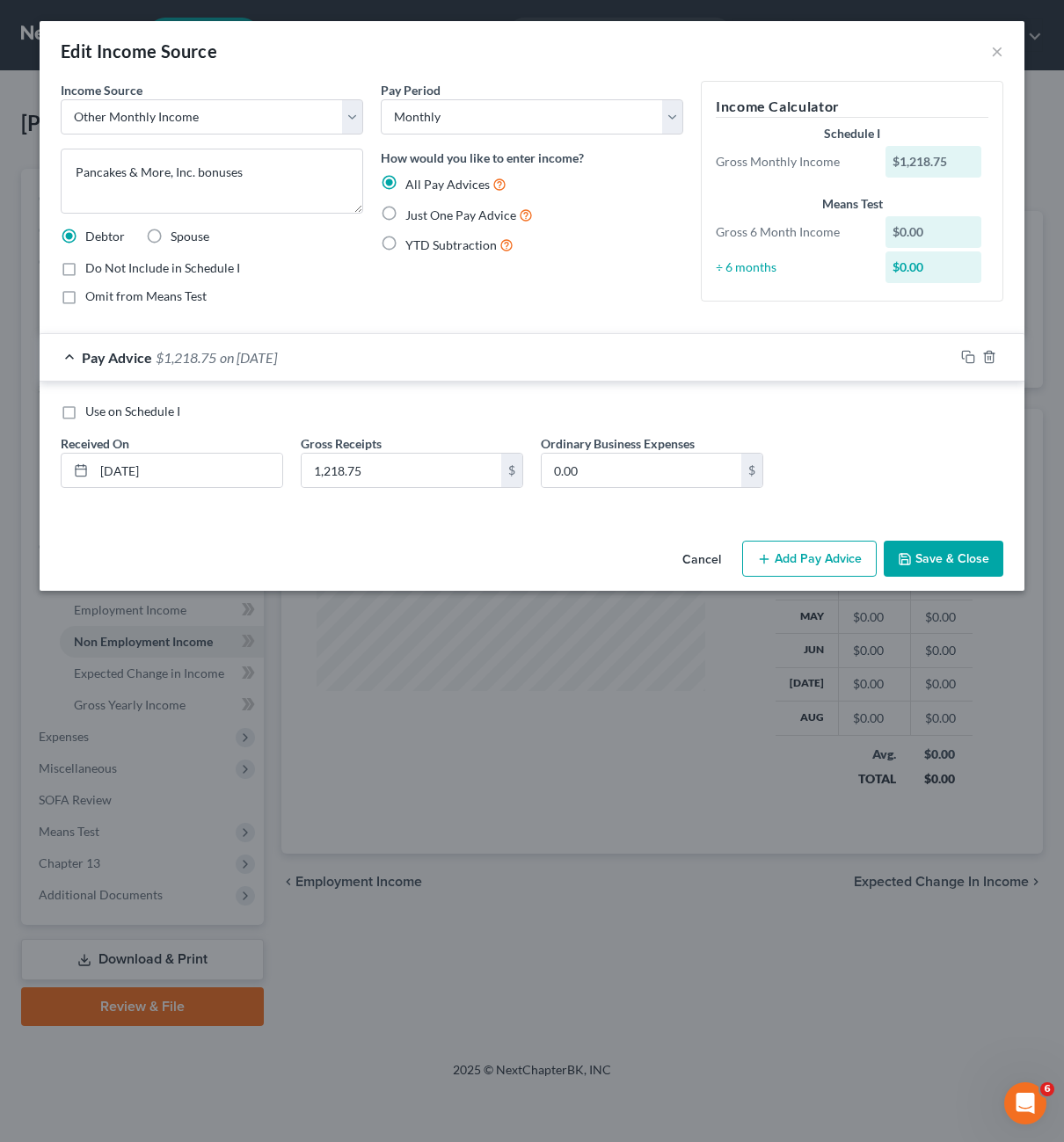
click at [536, 554] on div "Cancel Add Pay Advice Save & Close" at bounding box center [532, 563] width 985 height 58
click at [638, 318] on div "Pay Period Select Monthly Twice Monthly Every Other Week Weekly How would you l…" at bounding box center [532, 200] width 321 height 239
click at [705, 564] on button "Cancel" at bounding box center [702, 560] width 67 height 36
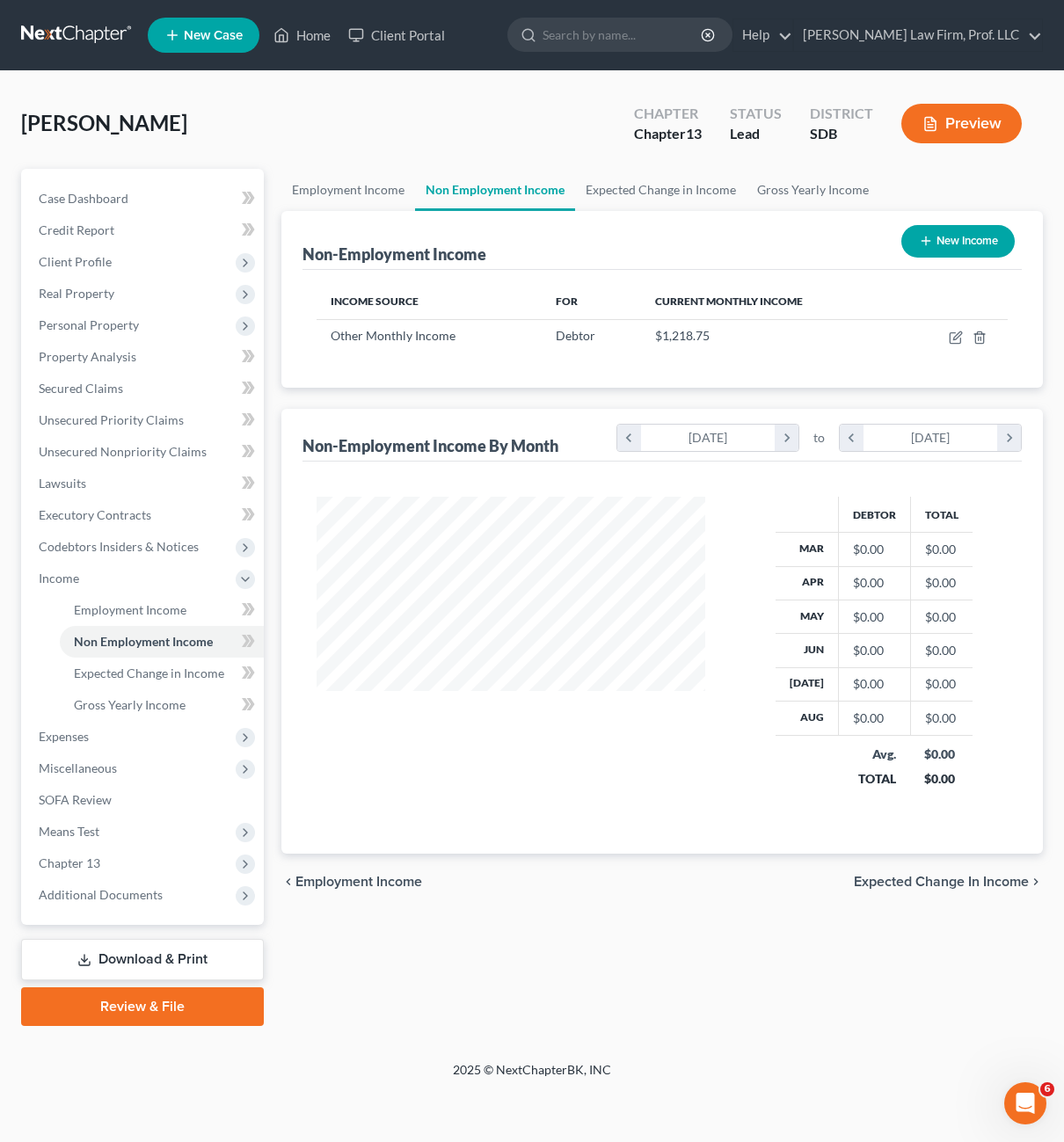
click at [587, 386] on div "Income Source For Current Monthly Income Other Monthly Income Debtor $1,218.75 …" at bounding box center [662, 328] width 720 height 117
click at [983, 340] on icon "button" at bounding box center [979, 336] width 8 height 12
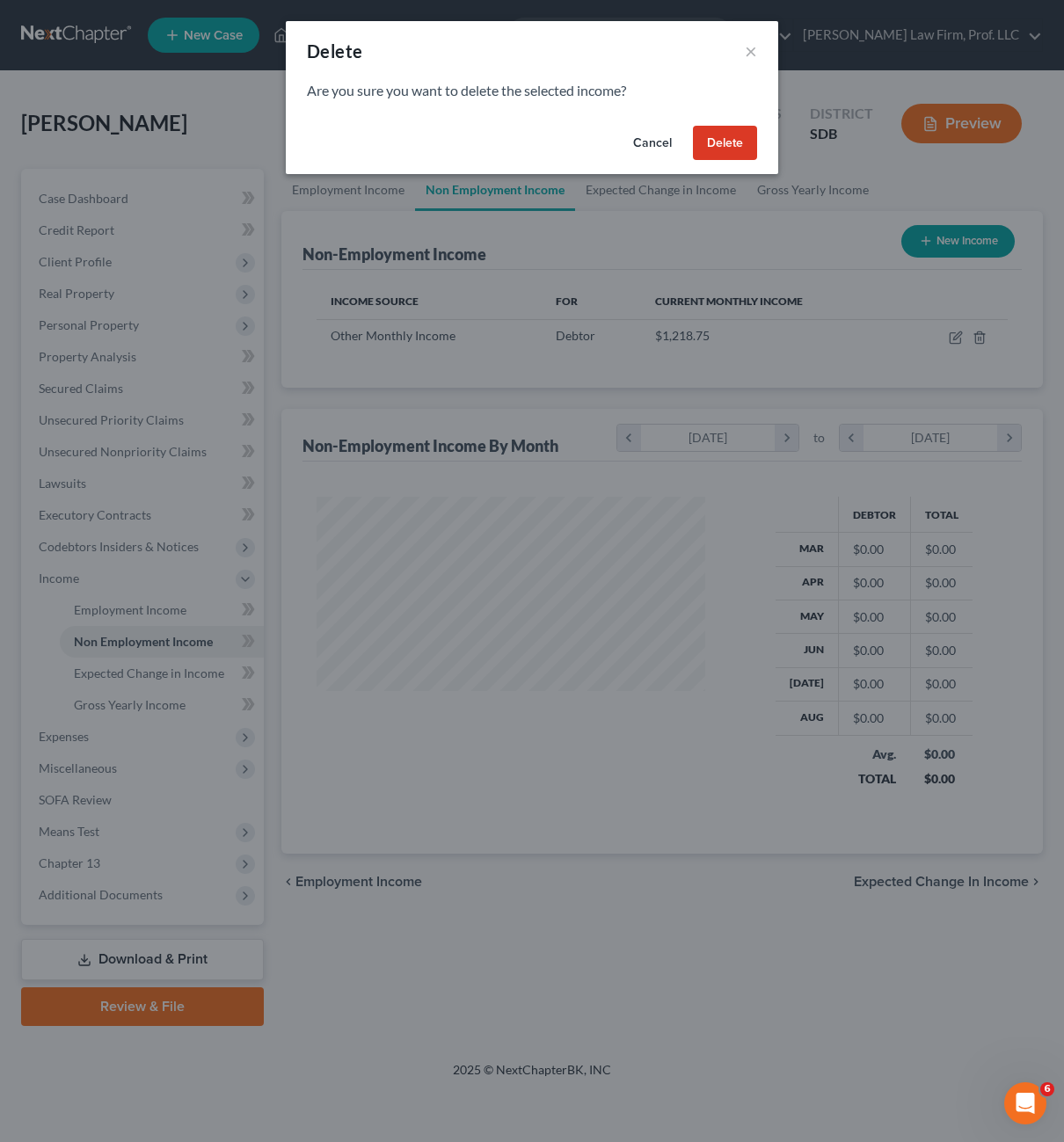
click at [709, 137] on button "Delete" at bounding box center [725, 143] width 64 height 36
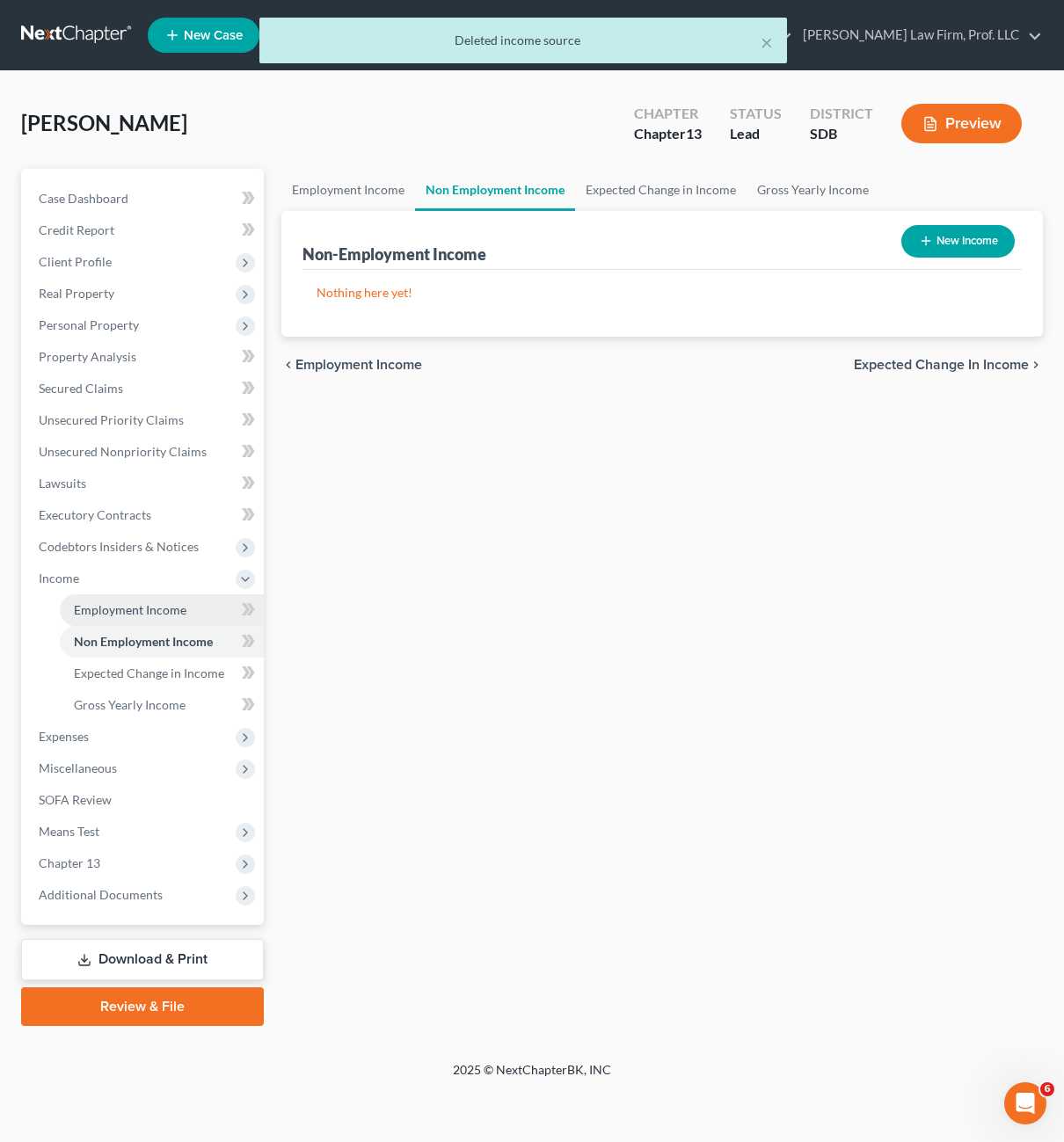
click at [152, 616] on span "Employment Income" at bounding box center [130, 610] width 112 height 15
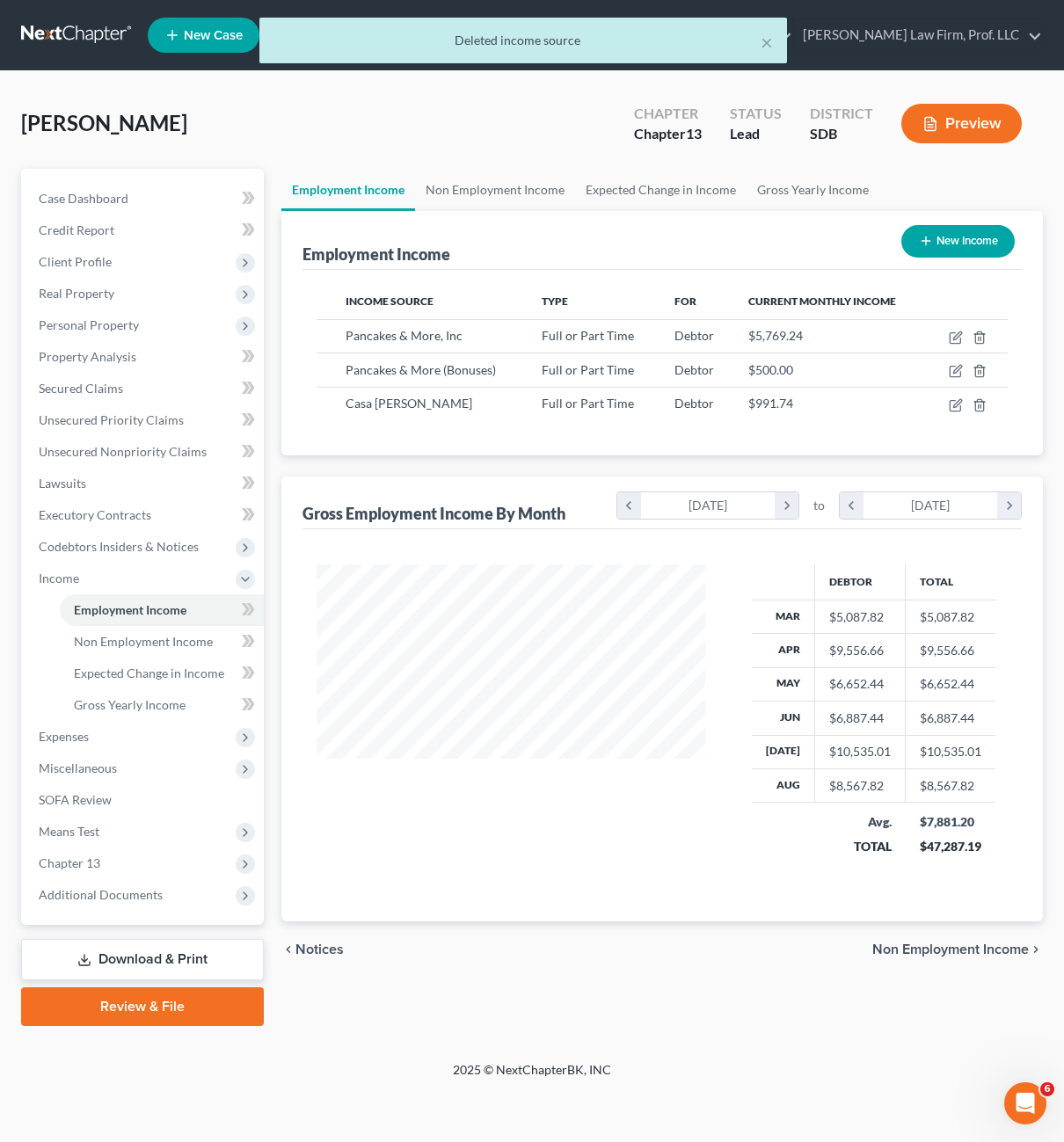
scroll to position [316, 424]
drag, startPoint x: 63, startPoint y: 729, endPoint x: 111, endPoint y: 737, distance: 48.7
click at [63, 730] on span "Expenses" at bounding box center [63, 736] width 50 height 15
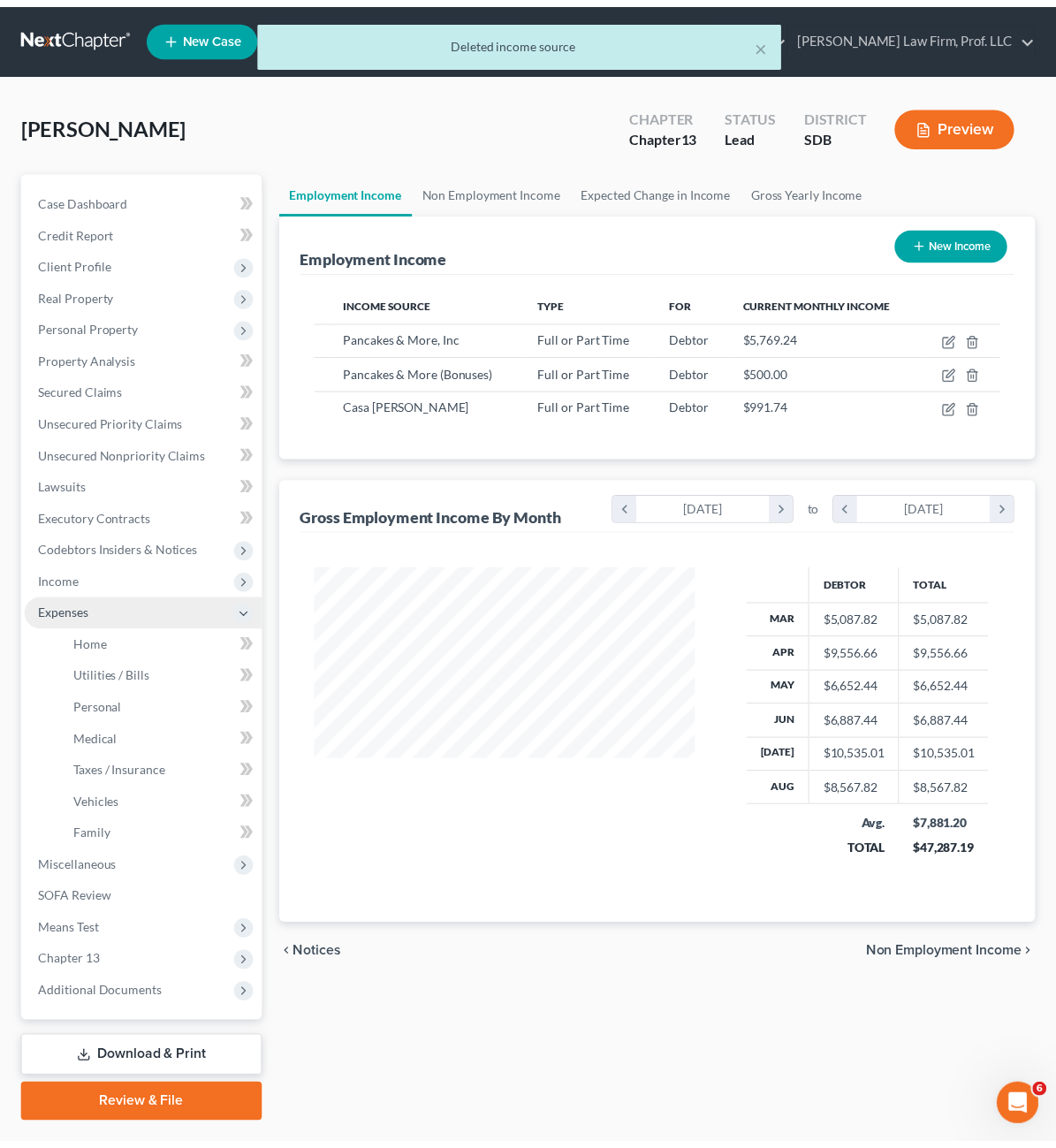
scroll to position [318, 420]
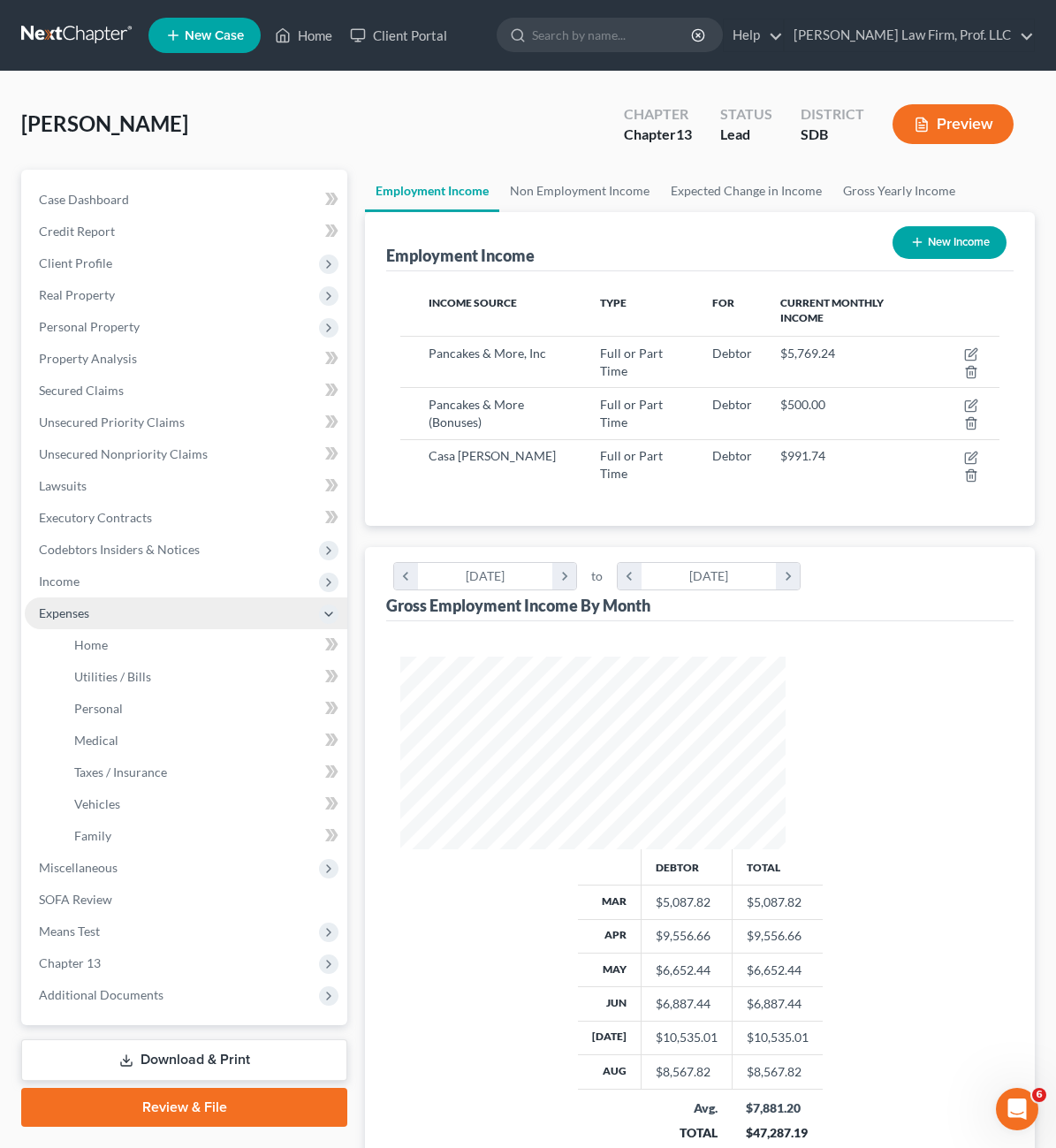
click at [112, 625] on span "Expenses" at bounding box center [186, 614] width 323 height 32
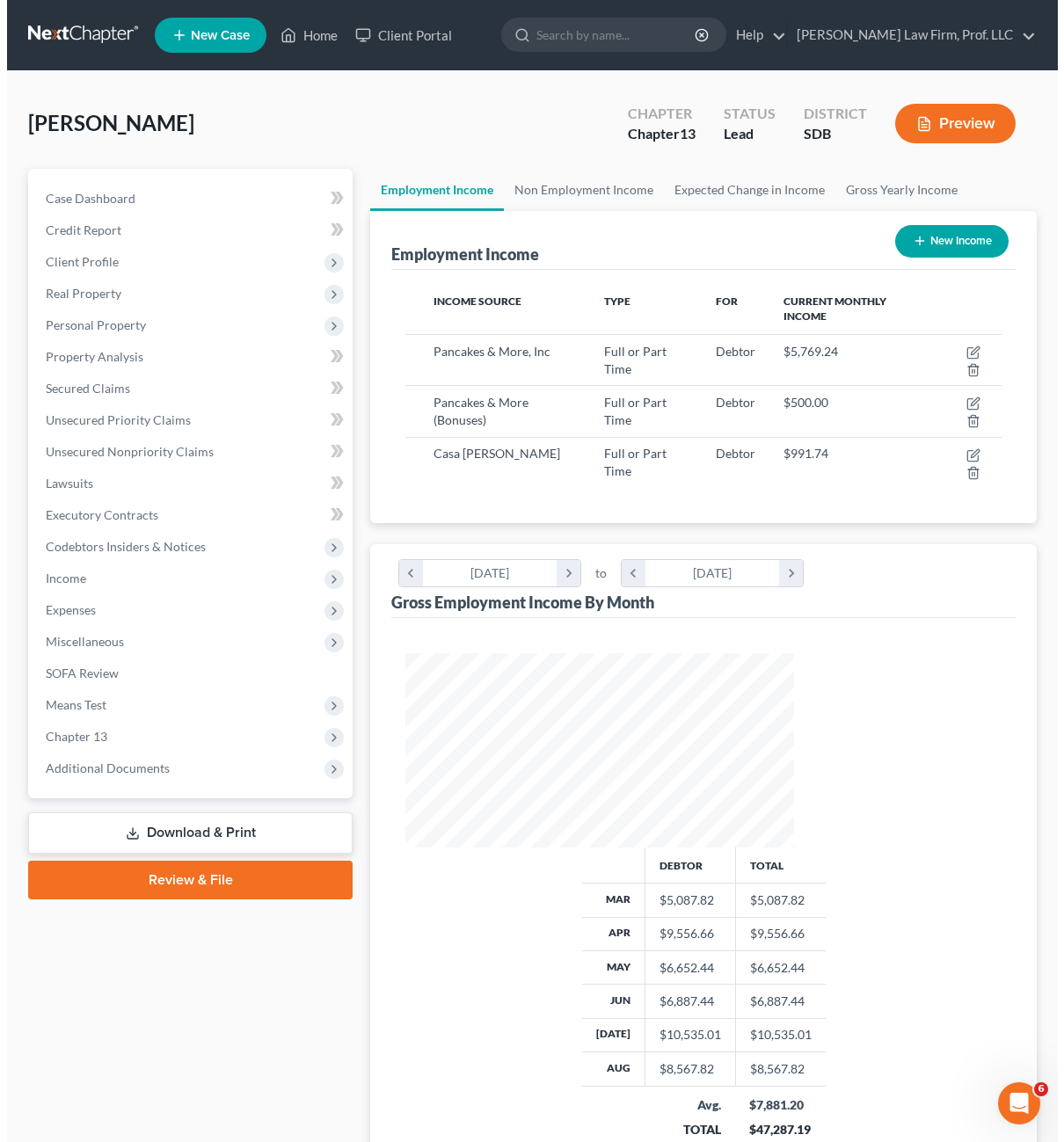
scroll to position [878834, 878998]
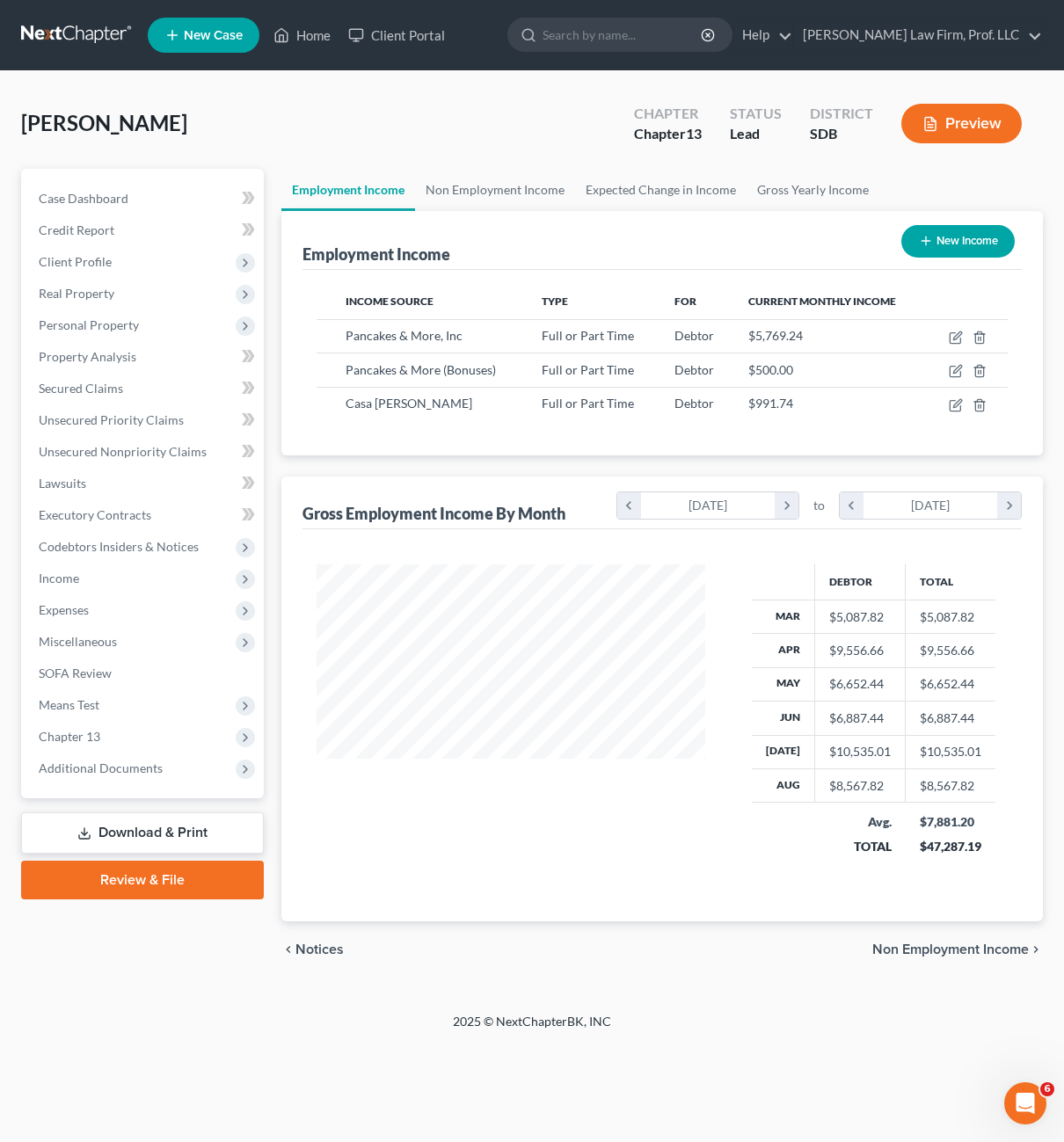
drag, startPoint x: 103, startPoint y: 618, endPoint x: 104, endPoint y: 628, distance: 10.0
click at [103, 618] on span "Expenses" at bounding box center [144, 611] width 240 height 32
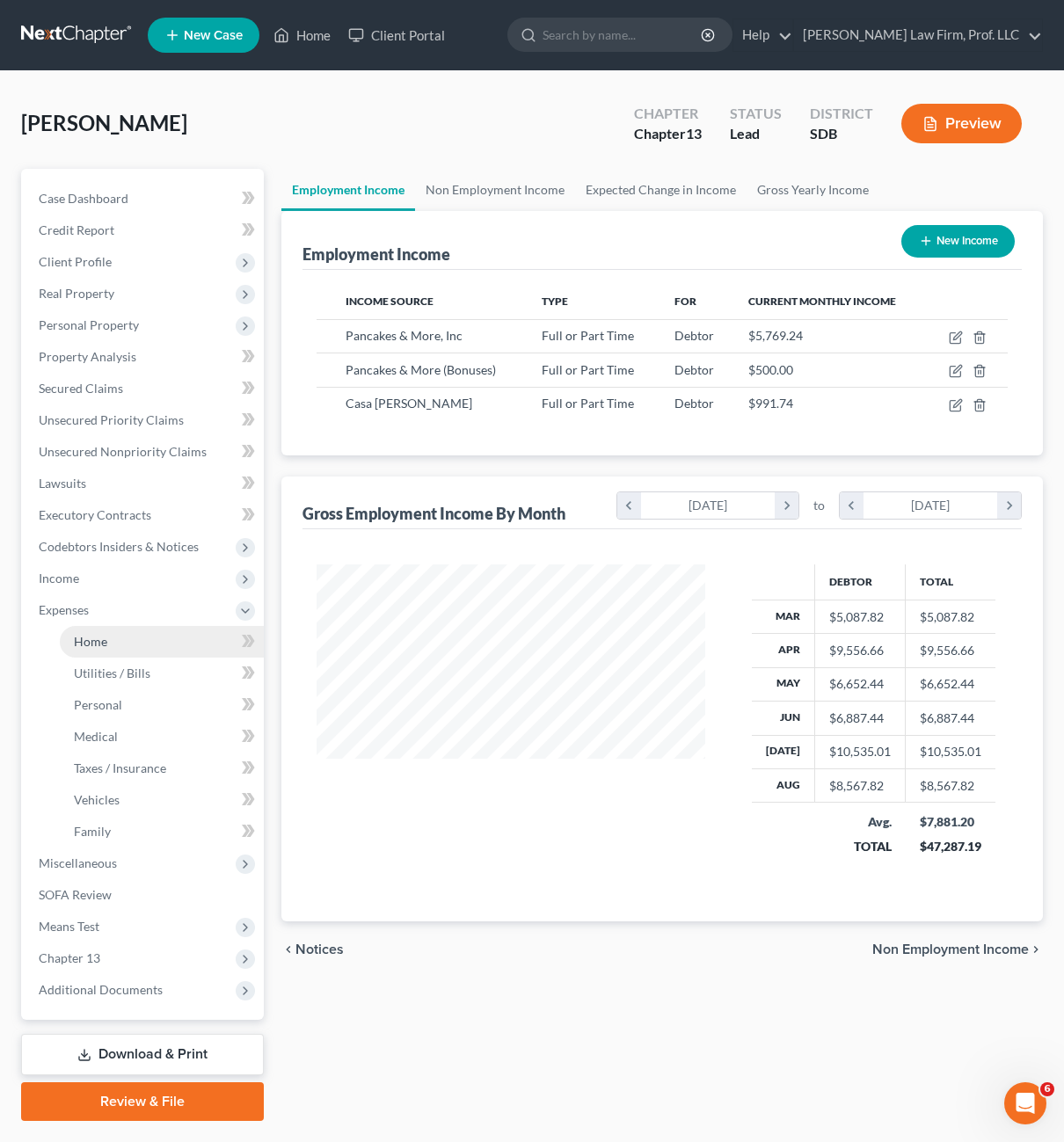
scroll to position [878834, 879003]
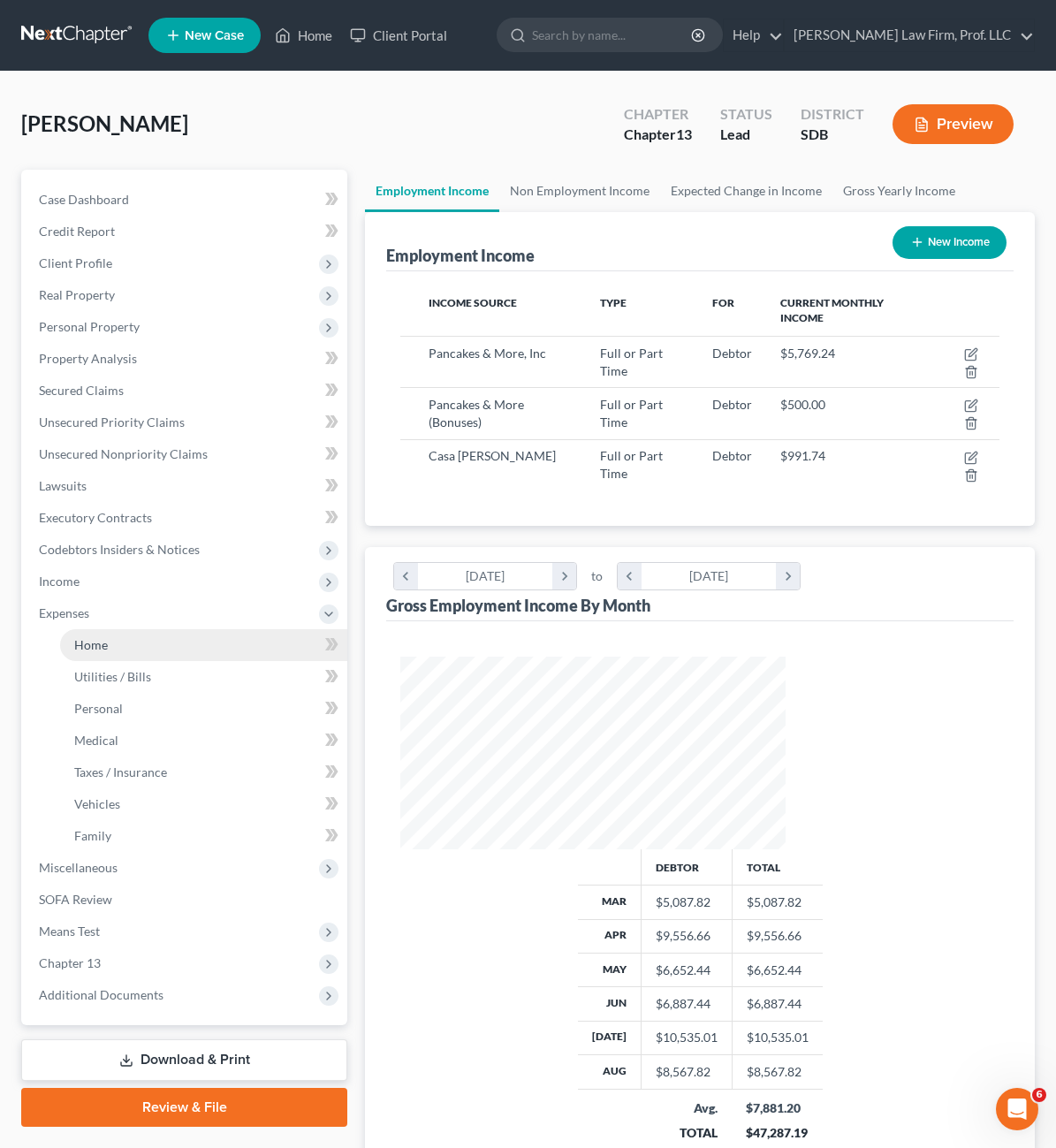
click at [106, 642] on span "Home" at bounding box center [91, 644] width 34 height 15
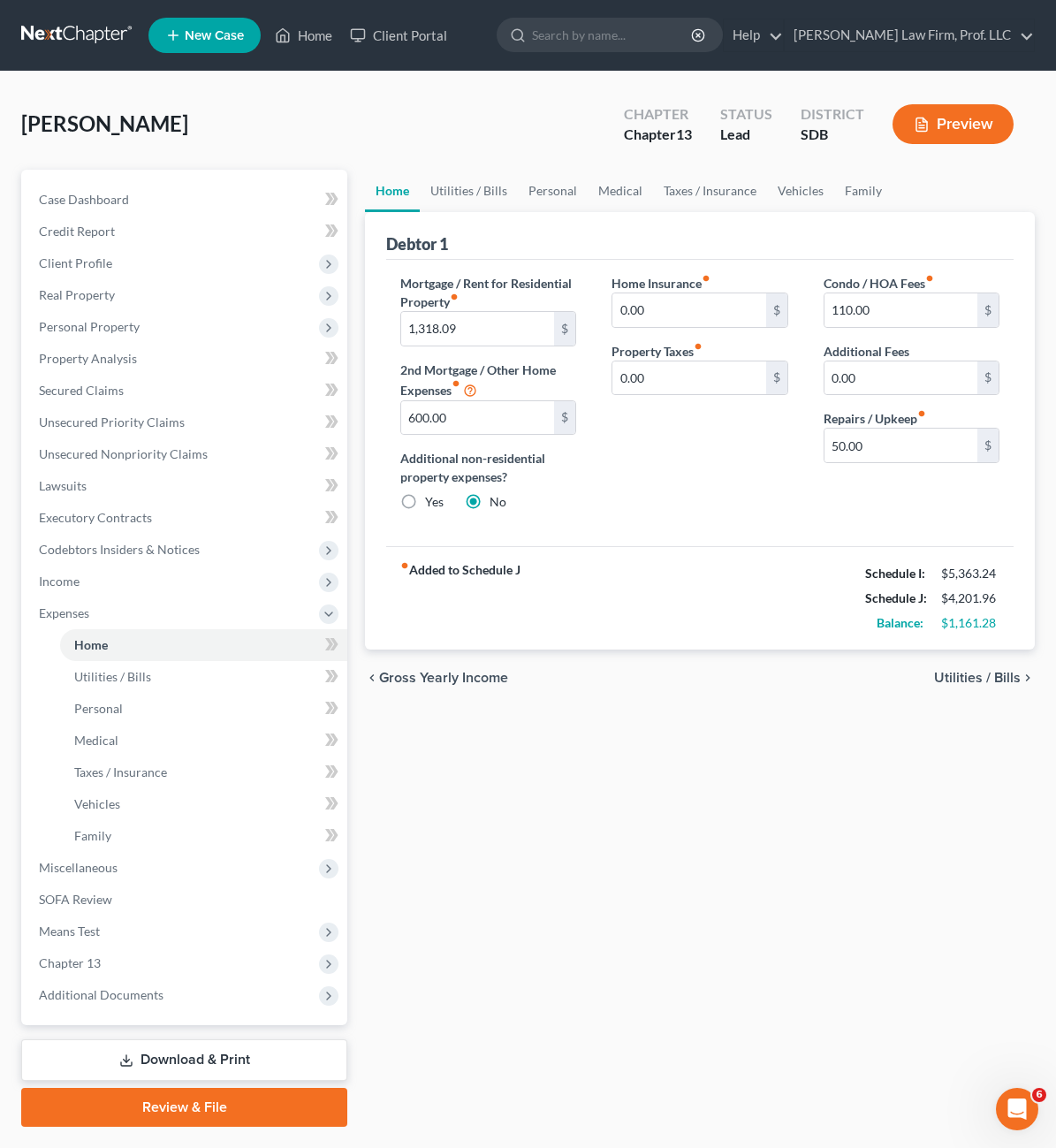
click at [772, 805] on div "Home Utilities / Bills Personal Medical Taxes / Insurance Vehicles Family Debto…" at bounding box center [700, 649] width 687 height 957
click at [672, 459] on div "Home Insurance fiber_manual_record 0.00 $ Property Taxes fiber_manual_record 0.…" at bounding box center [700, 399] width 211 height 251
click at [723, 436] on div "Home Insurance fiber_manual_record 0.00 $ Property Taxes fiber_manual_record 0.…" at bounding box center [700, 399] width 211 height 251
click at [628, 489] on div "Home Insurance fiber_manual_record 0.00 $ Property Taxes fiber_manual_record 0.…" at bounding box center [700, 399] width 211 height 251
click at [420, 194] on link "Utilities / Bills" at bounding box center [469, 191] width 98 height 42
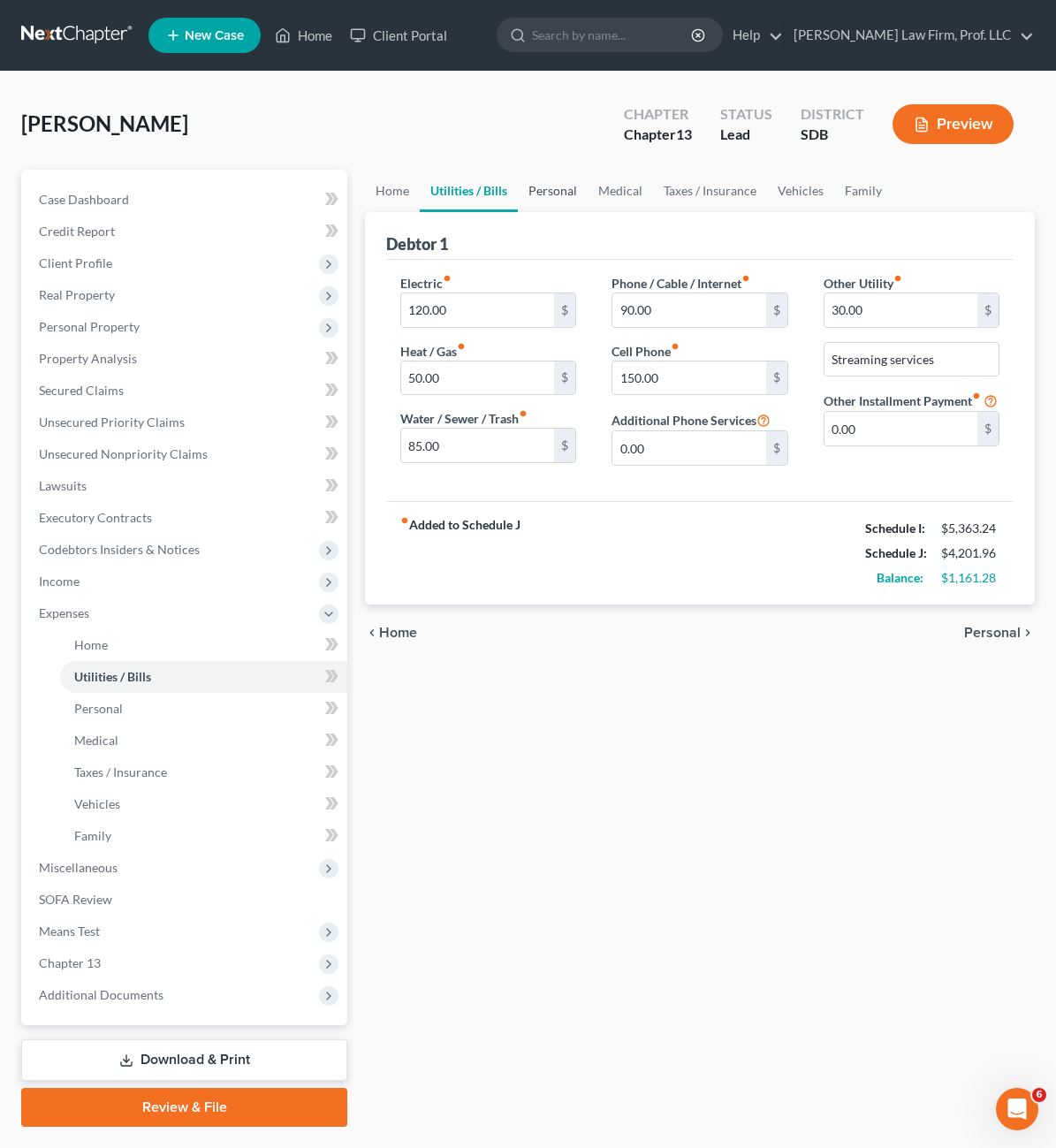
click at [518, 189] on link "Personal" at bounding box center [553, 191] width 70 height 42
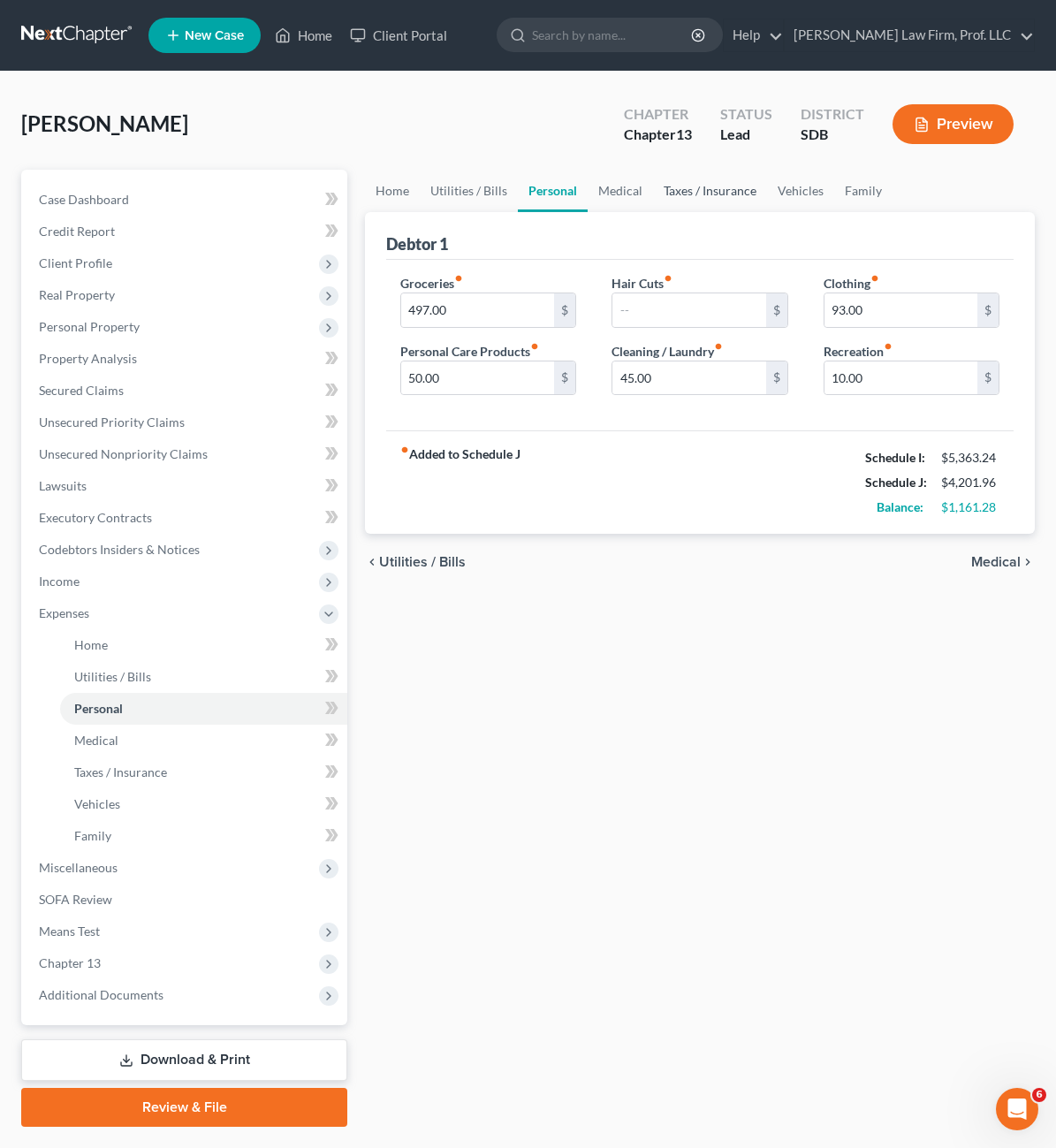
click at [653, 200] on link "Taxes / Insurance" at bounding box center [710, 191] width 114 height 42
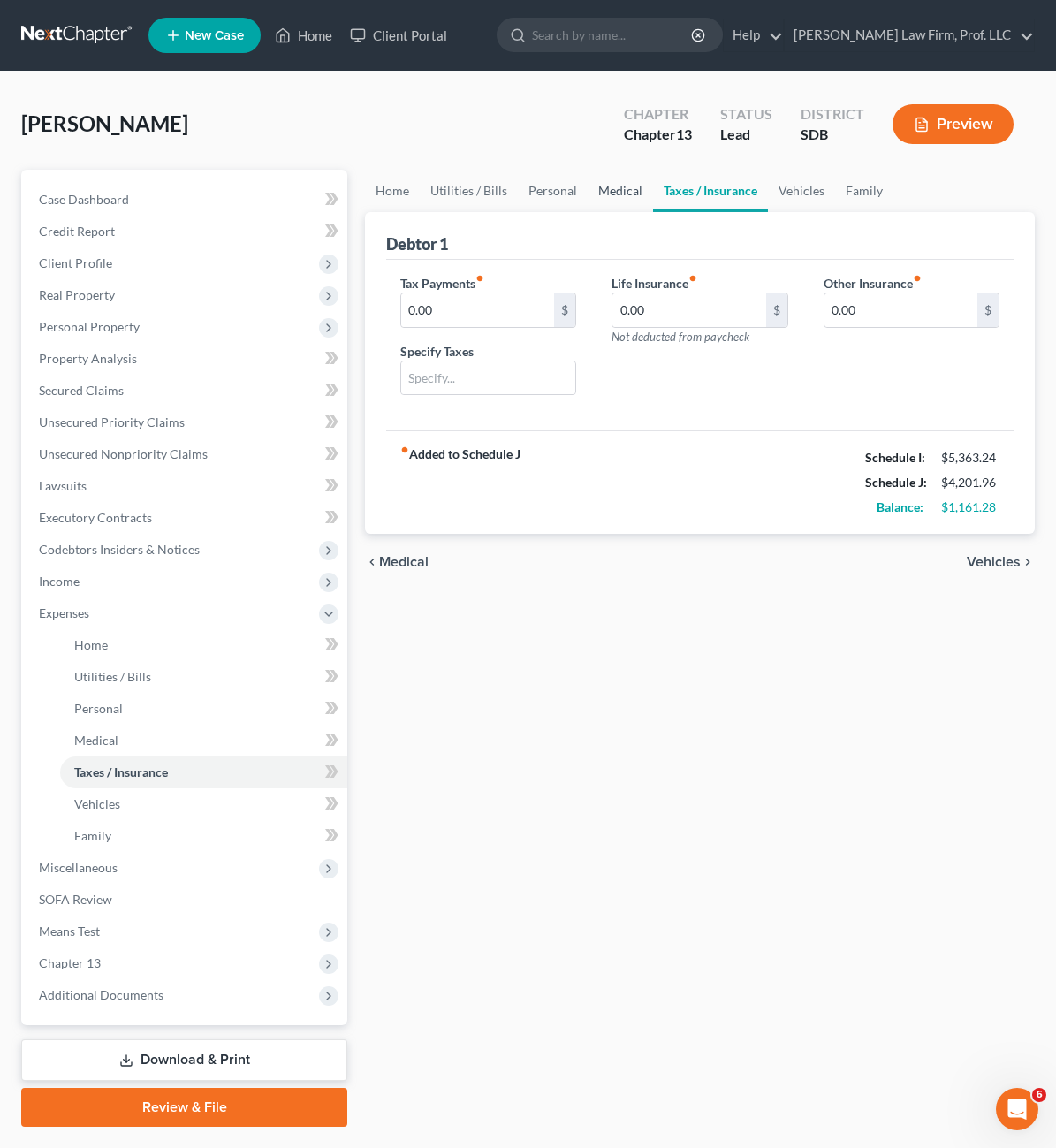
drag, startPoint x: 511, startPoint y: 195, endPoint x: 564, endPoint y: 195, distance: 53.0
click at [588, 195] on link "Medical" at bounding box center [620, 191] width 65 height 42
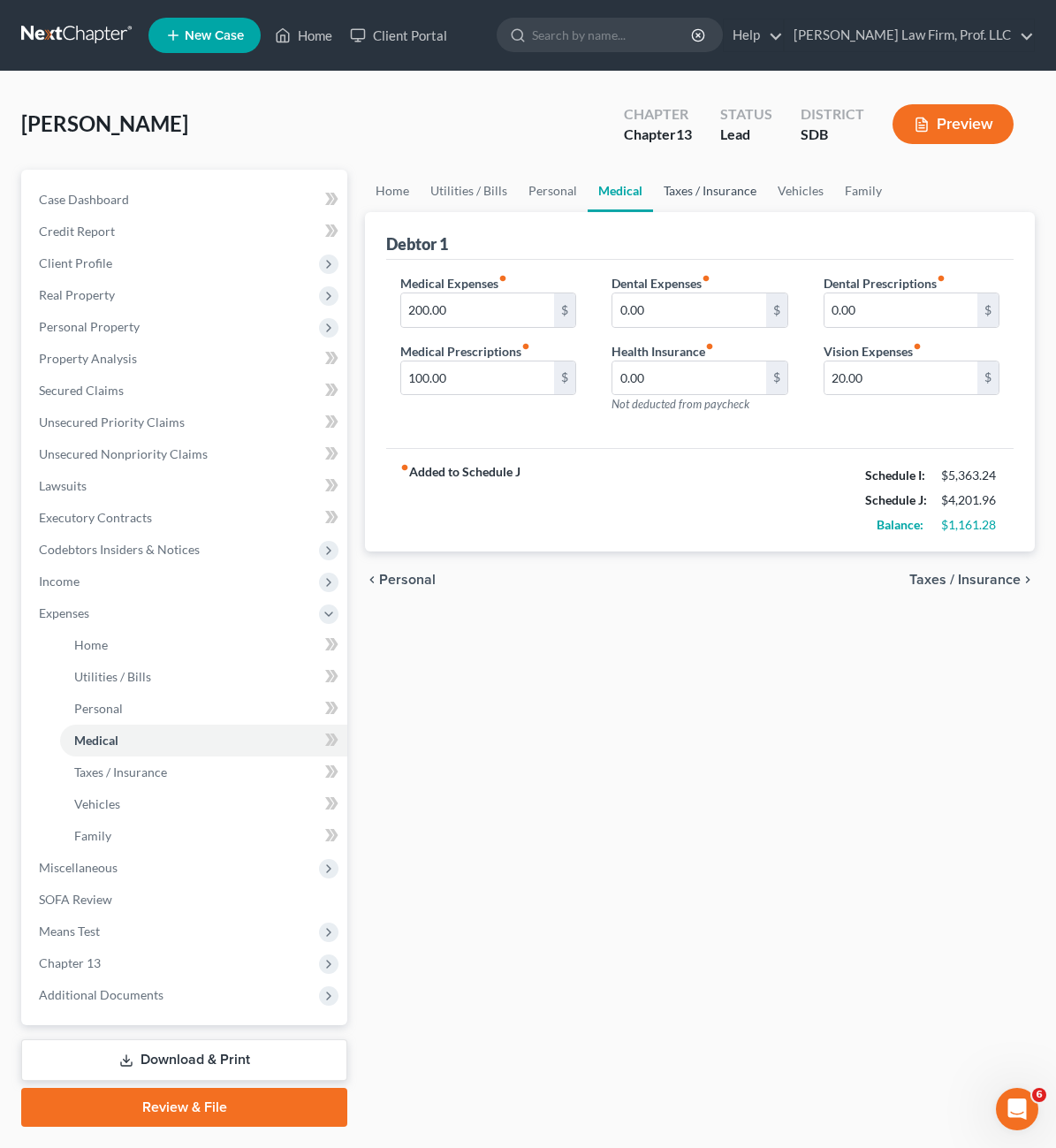
drag, startPoint x: 658, startPoint y: 196, endPoint x: 671, endPoint y: 197, distance: 13.0
click at [658, 198] on link "Taxes / Insurance" at bounding box center [710, 191] width 114 height 42
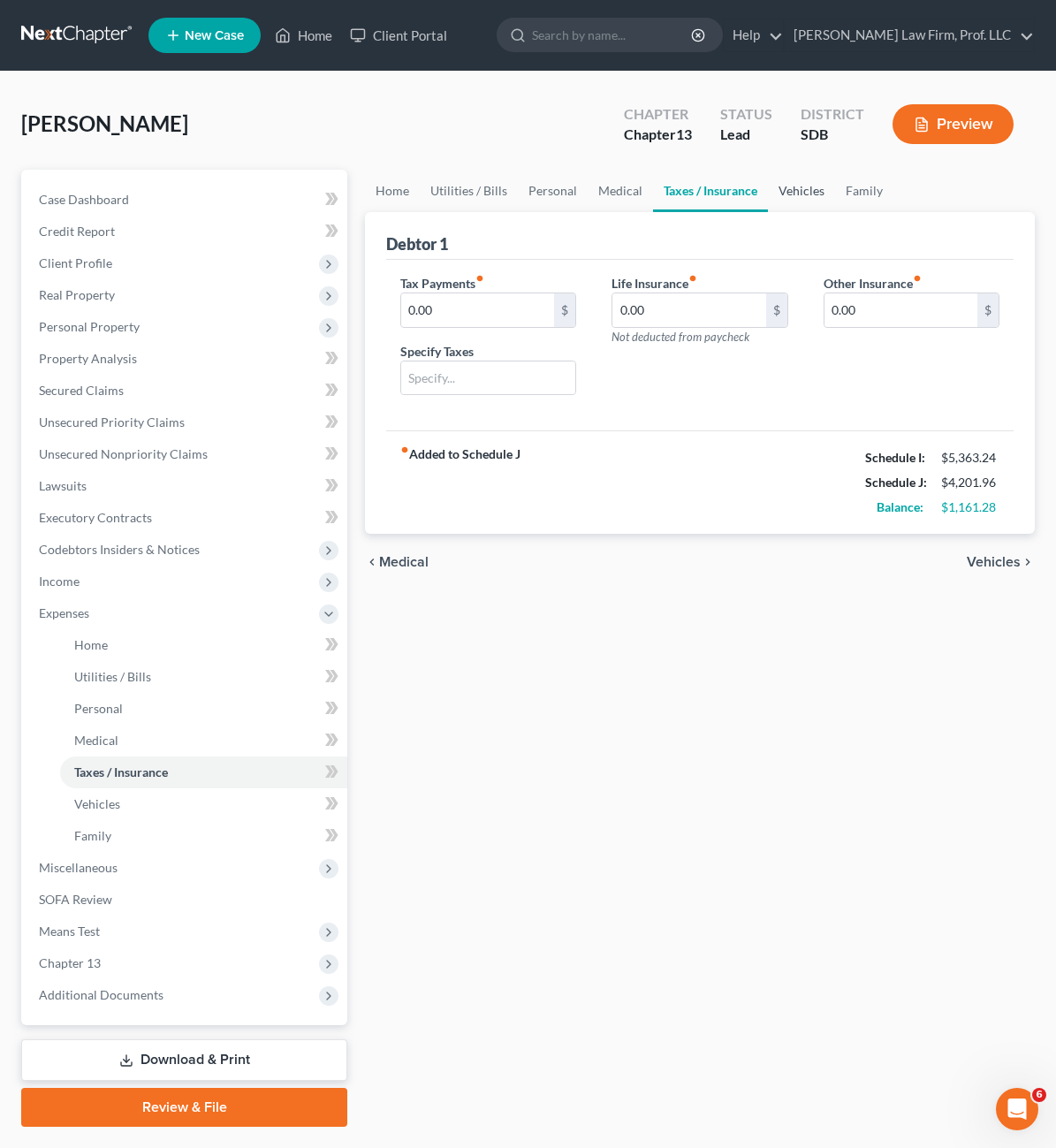
click at [768, 192] on link "Vehicles" at bounding box center [801, 191] width 67 height 42
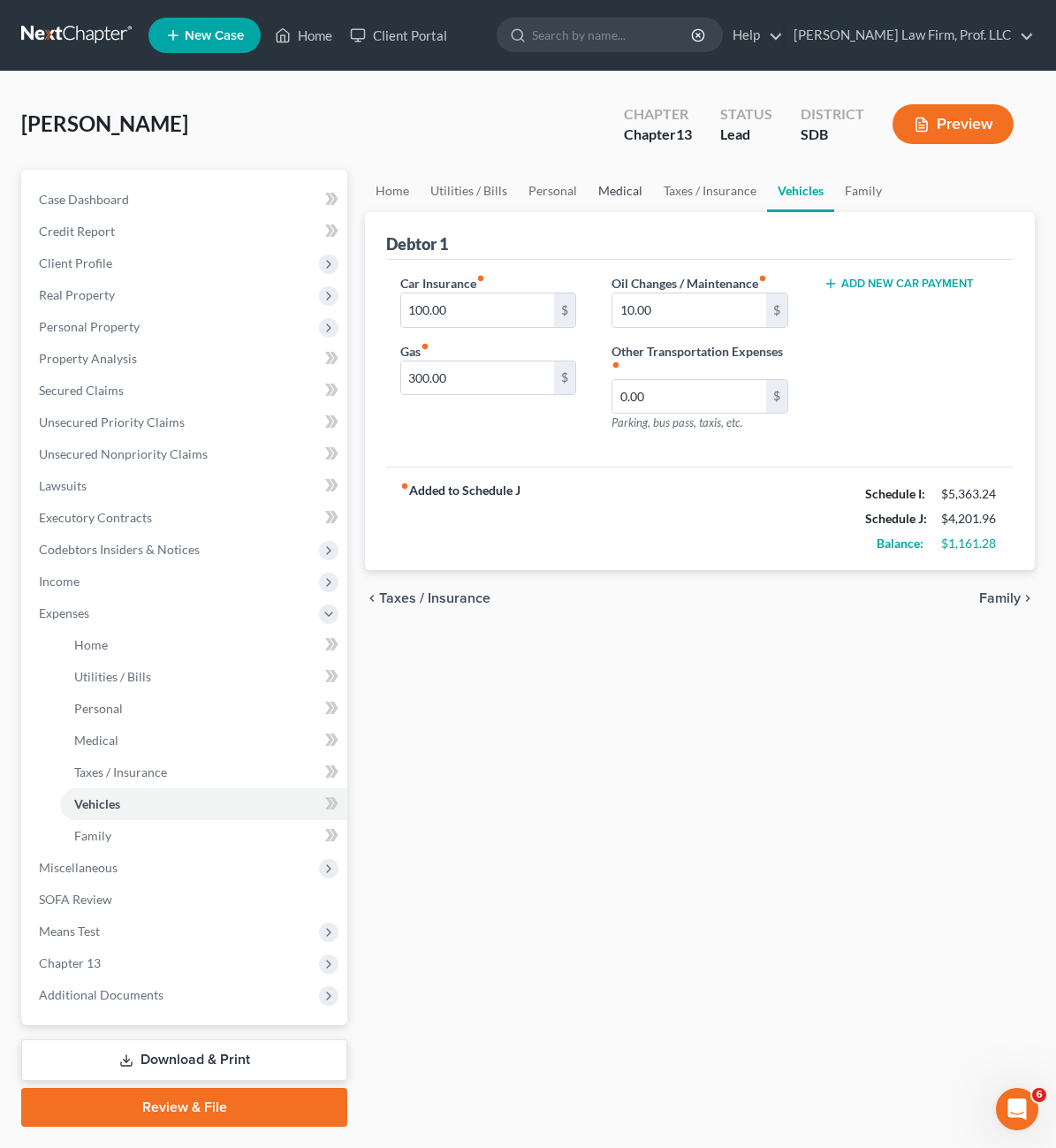
click at [588, 198] on link "Medical" at bounding box center [620, 191] width 65 height 42
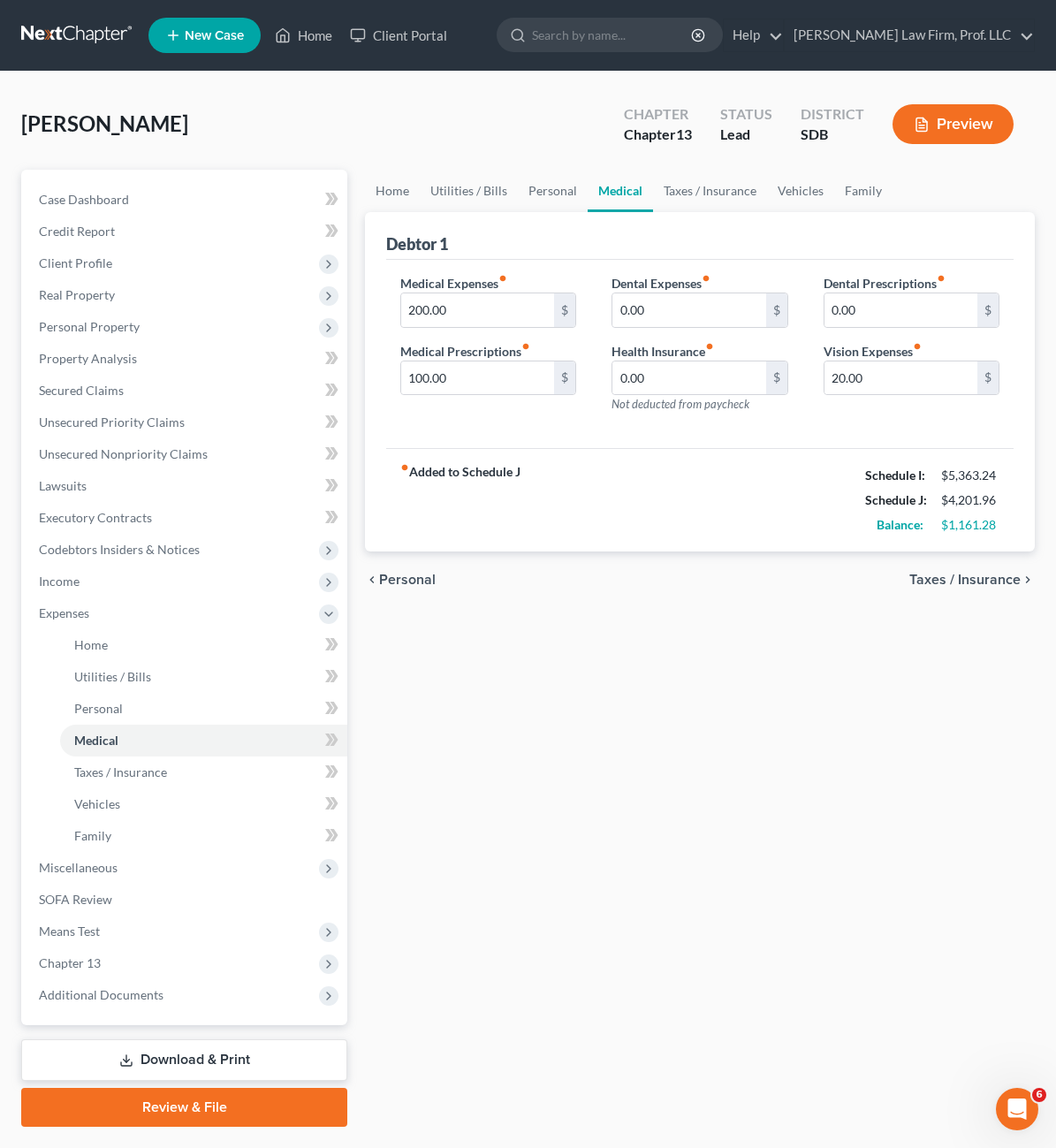
click at [635, 499] on div "fiber_manual_record Added to Schedule J Schedule I: $5,363.24 Schedule J: $4,20…" at bounding box center [700, 500] width 627 height 104
click at [134, 591] on span "Income" at bounding box center [186, 582] width 323 height 32
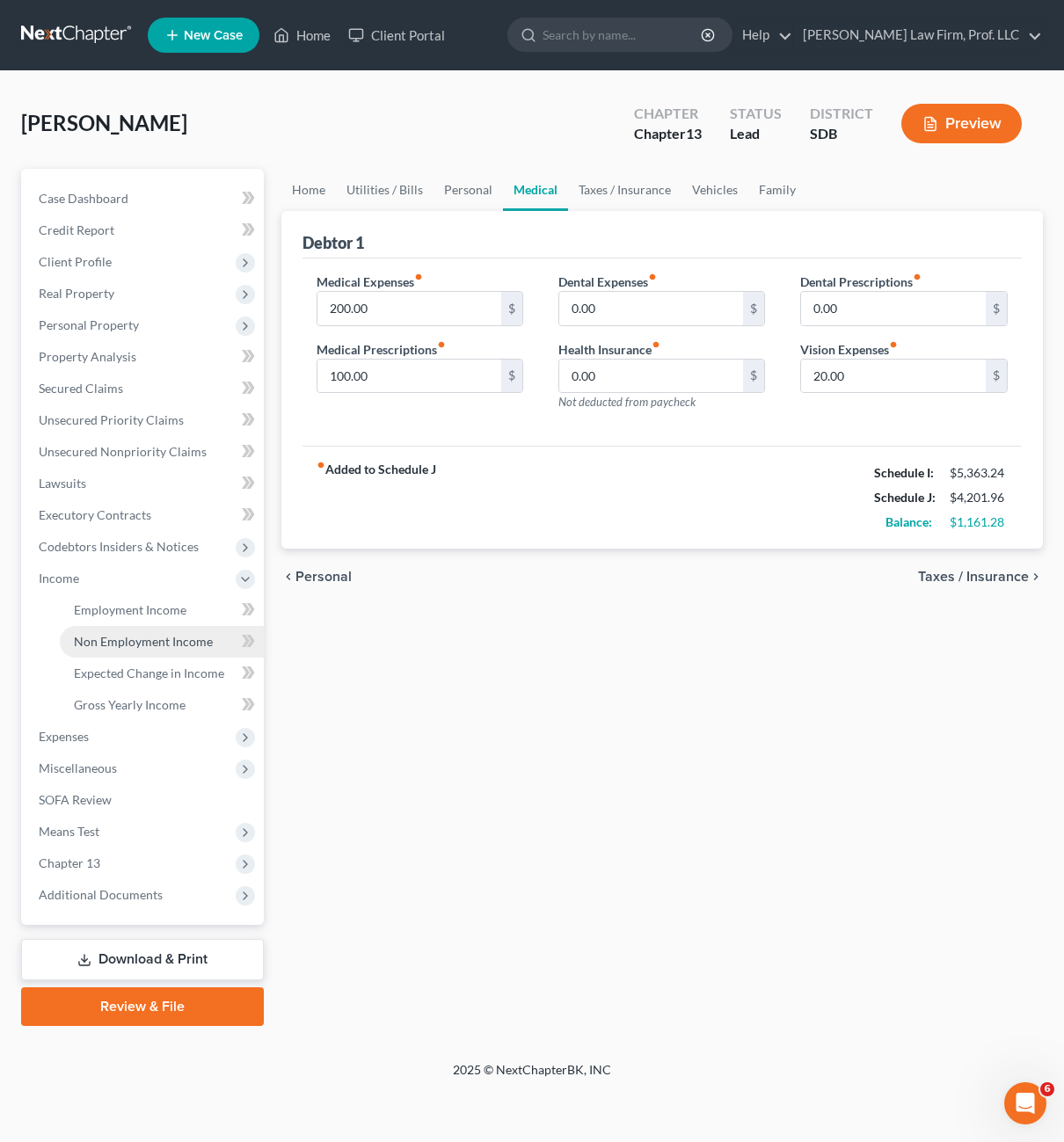
click at [167, 644] on span "Non Employment Income" at bounding box center [143, 641] width 139 height 15
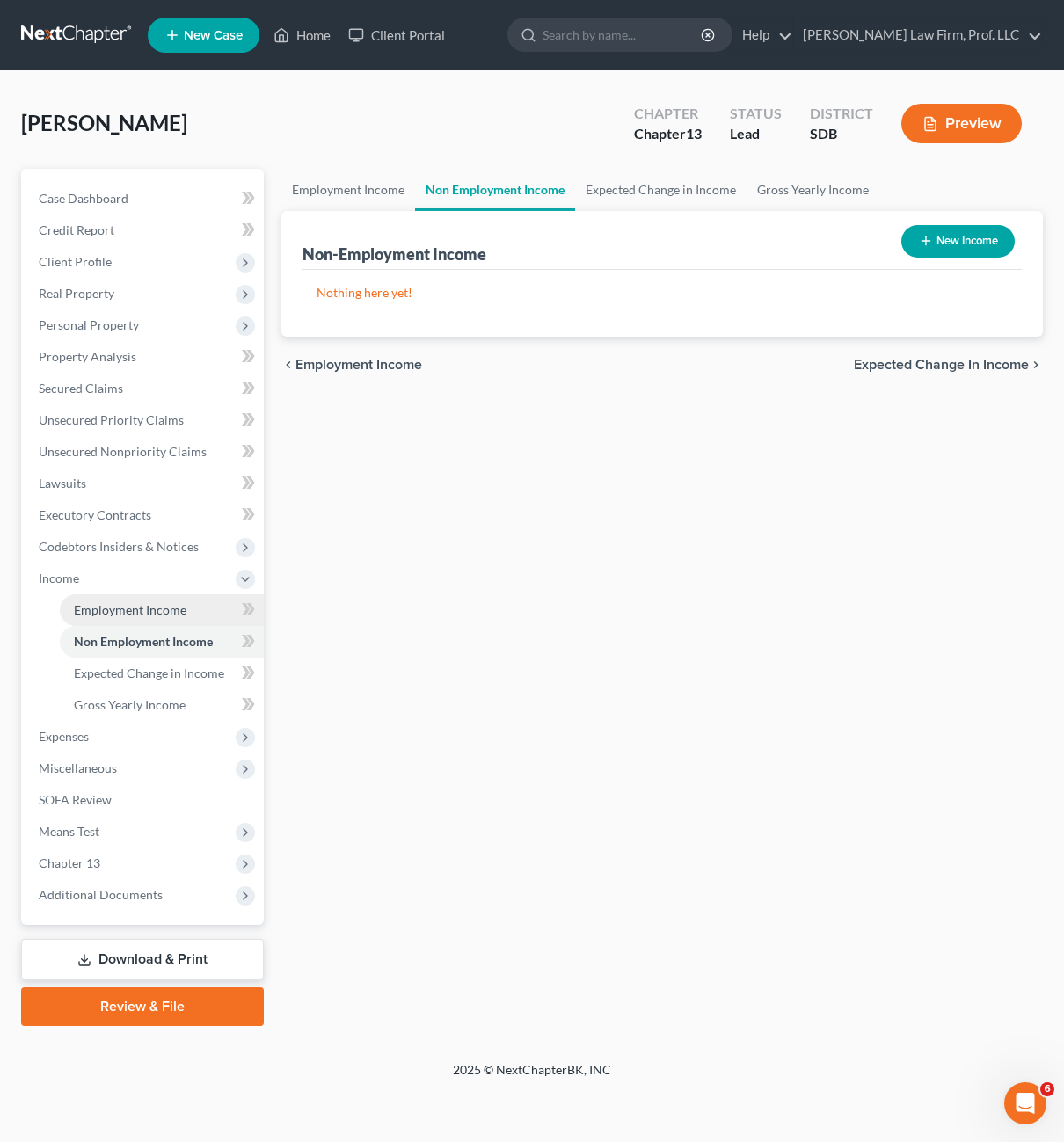
click at [172, 611] on span "Employment Income" at bounding box center [130, 610] width 112 height 15
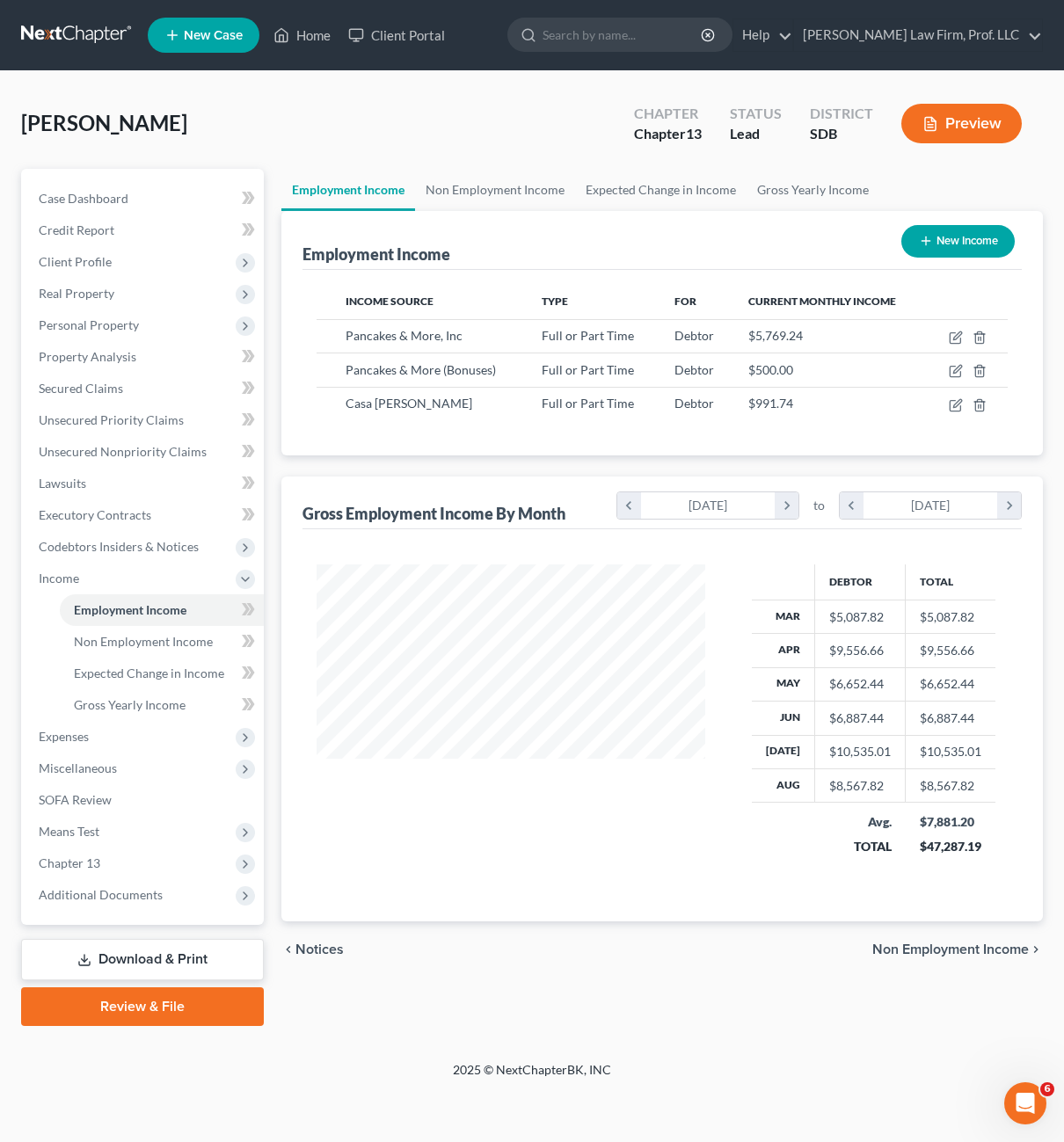
scroll to position [316, 424]
click at [955, 369] on icon "button" at bounding box center [956, 371] width 14 height 14
select select "0"
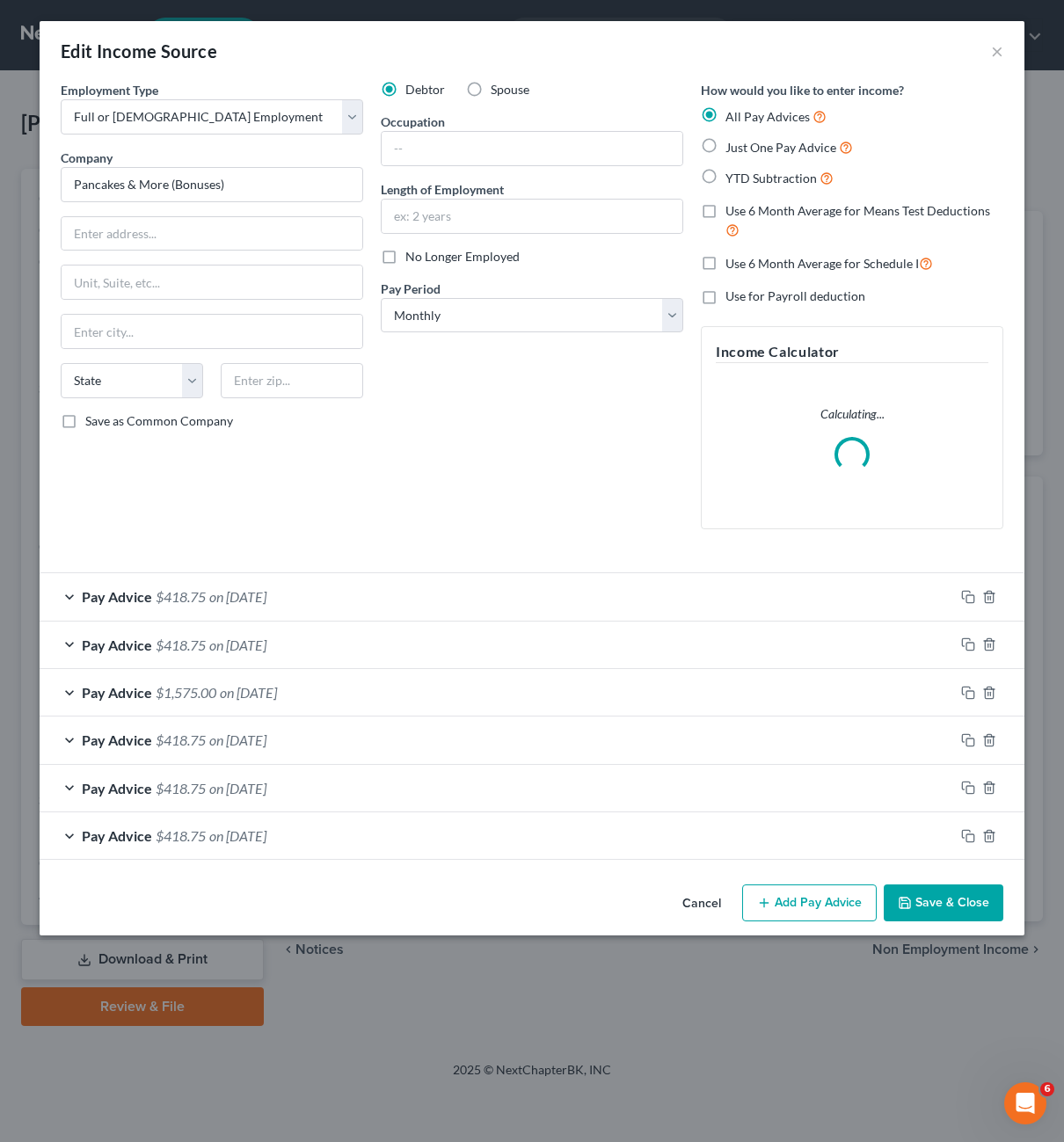
click at [432, 434] on div "Debtor Spouse Occupation Length of Employment No Longer Employed Pay Period * S…" at bounding box center [532, 312] width 321 height 463
click at [478, 256] on span "No Longer Employed" at bounding box center [462, 256] width 114 height 15
click at [424, 256] on input "No Longer Employed" at bounding box center [418, 254] width 12 height 12
checkbox input "true"
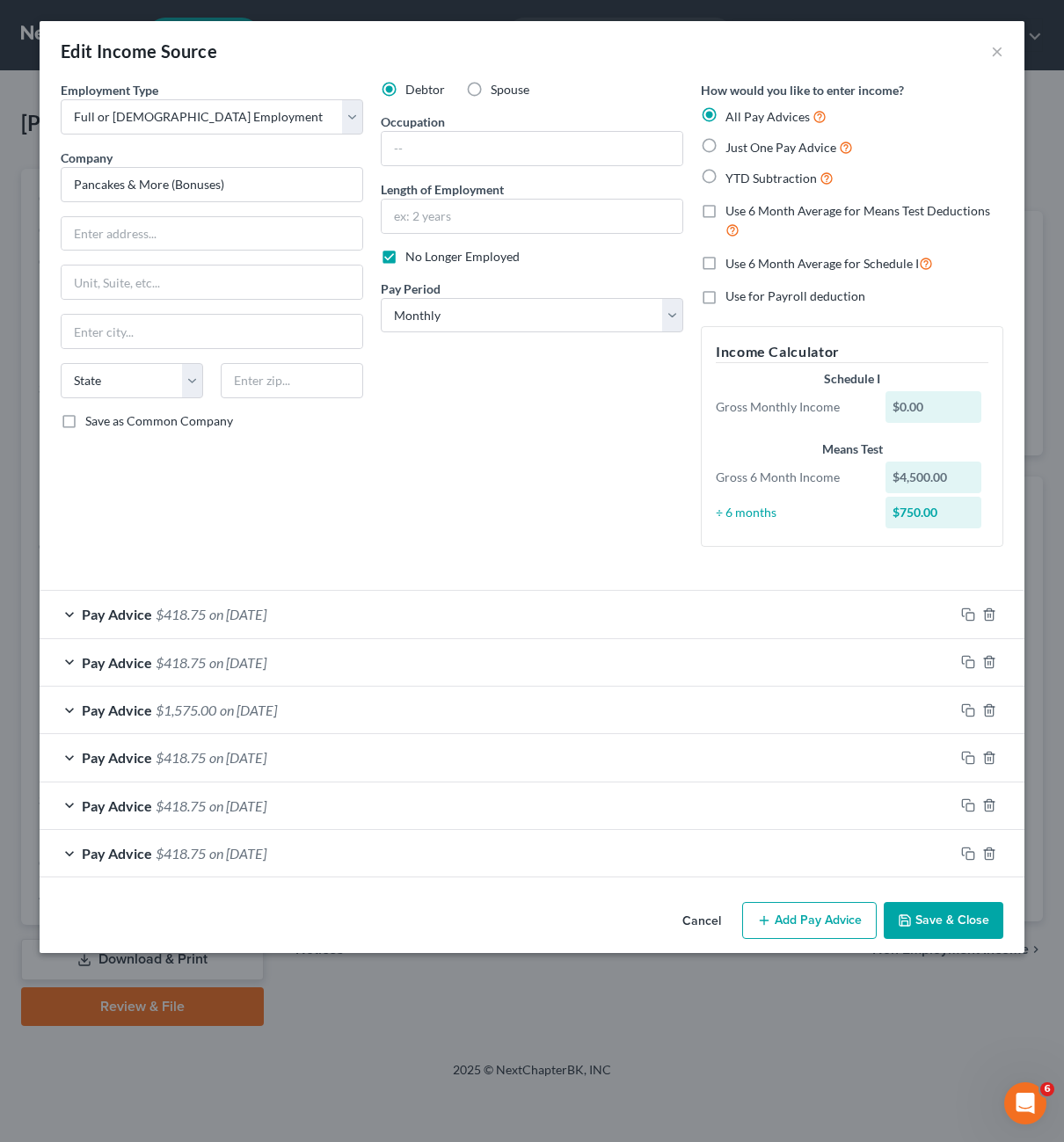
click at [714, 928] on button "Cancel" at bounding box center [702, 921] width 67 height 36
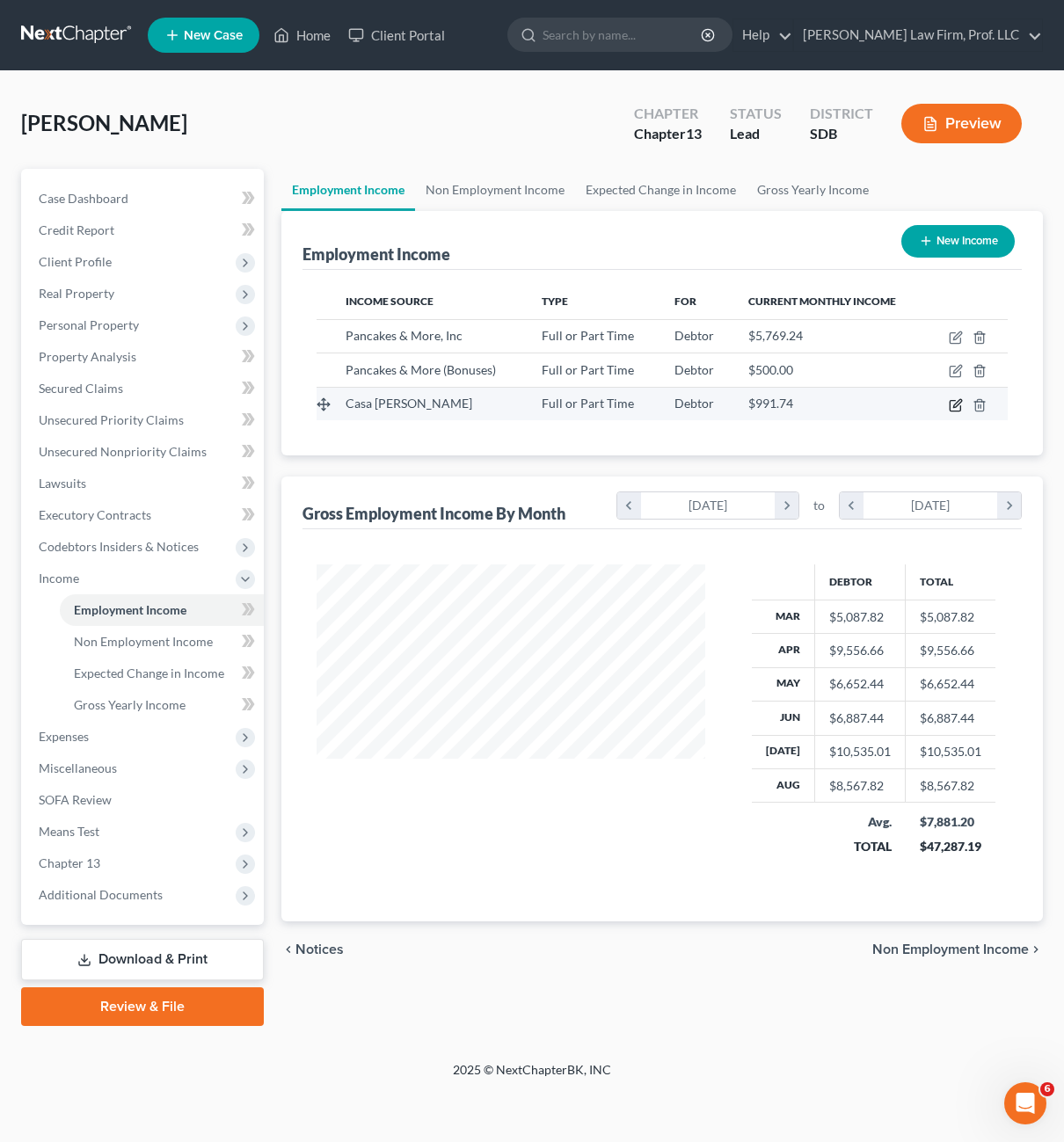
click at [952, 403] on icon "button" at bounding box center [956, 405] width 14 height 14
select select "0"
select select "43"
select select "1"
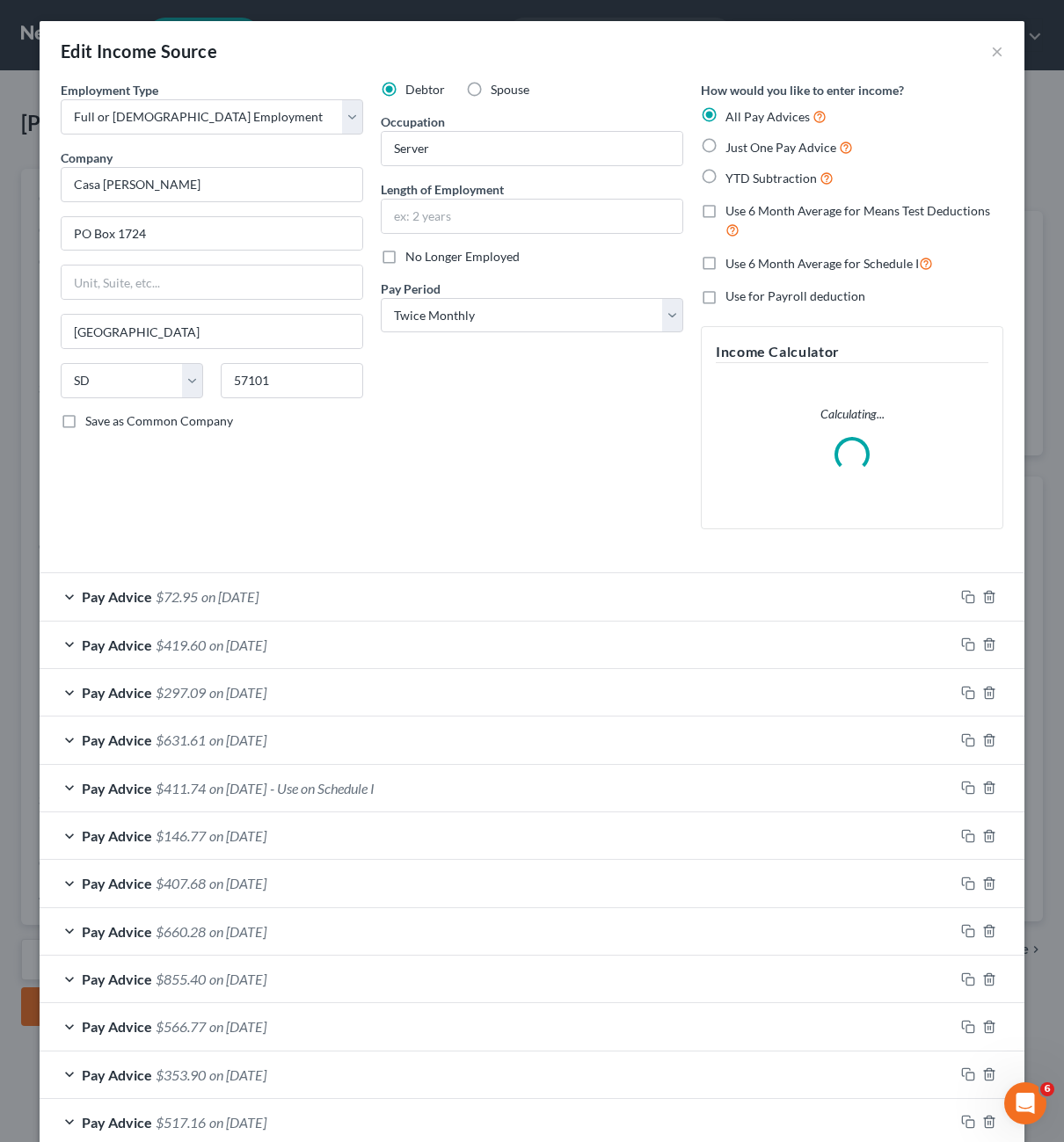
drag, startPoint x: 451, startPoint y: 261, endPoint x: 951, endPoint y: 433, distance: 528.8
click at [451, 260] on span "No Longer Employed" at bounding box center [462, 256] width 114 height 15
click at [424, 259] on input "No Longer Employed" at bounding box center [418, 254] width 12 height 12
checkbox input "true"
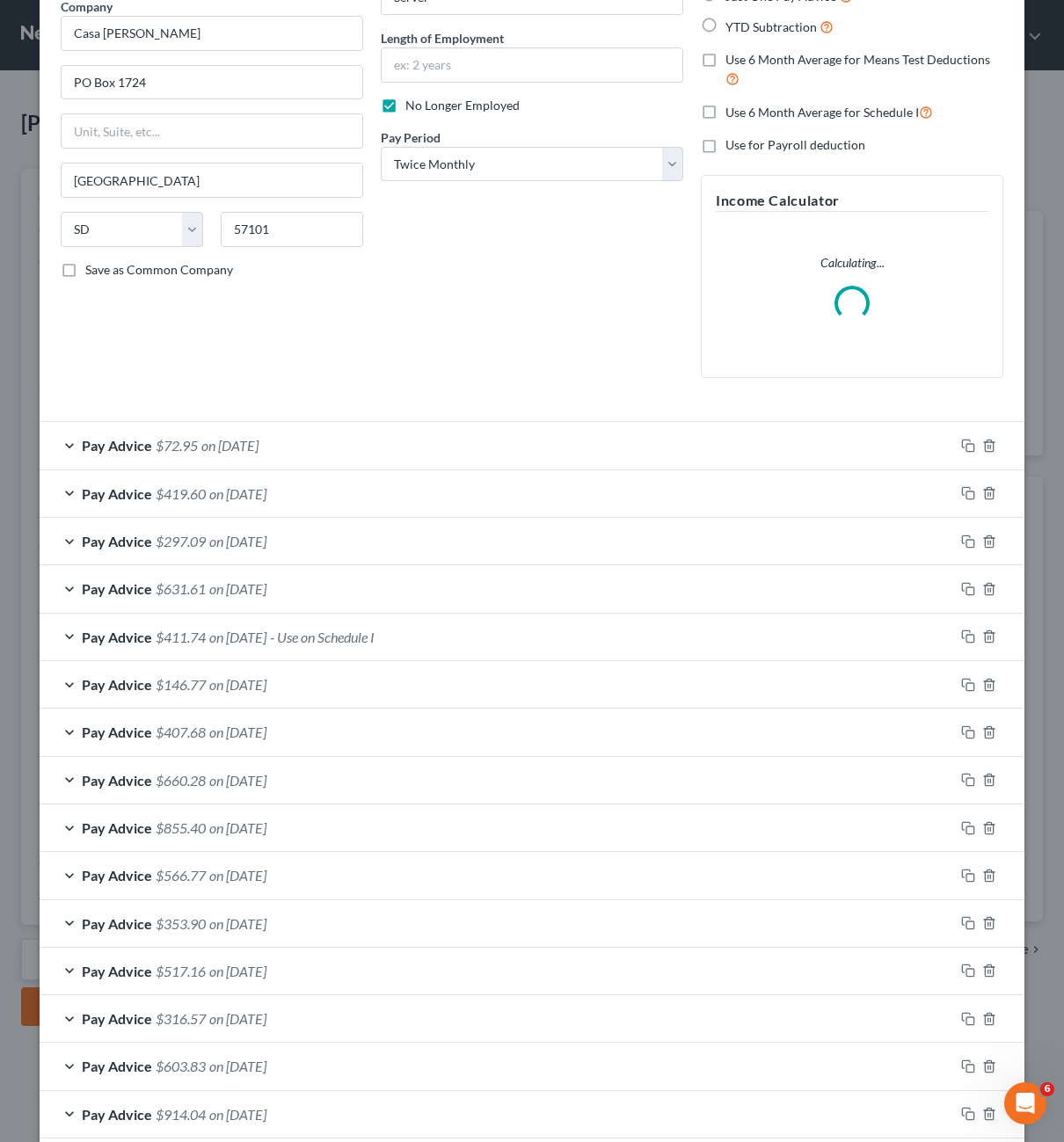
scroll to position [245, 0]
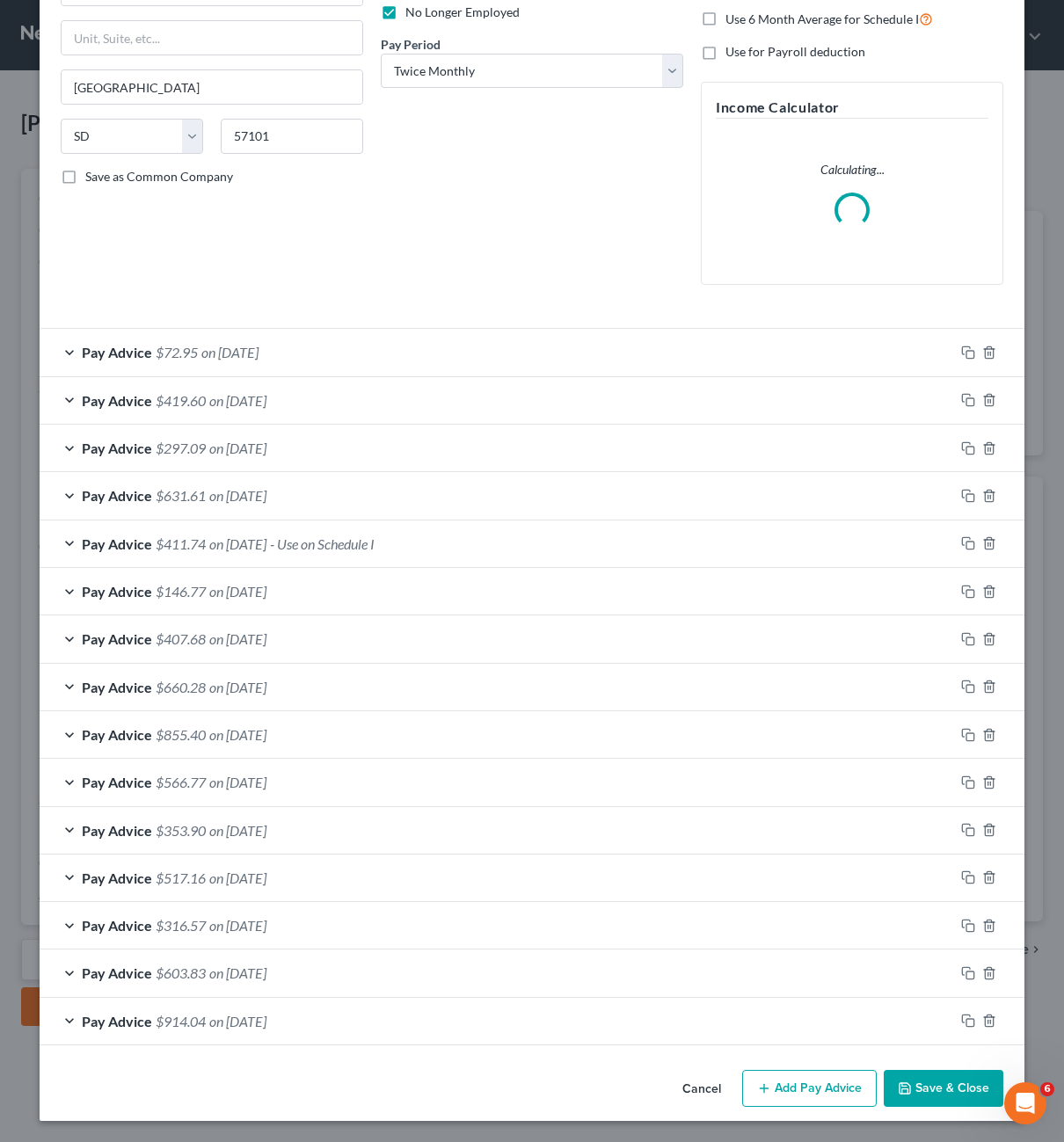
click at [930, 1106] on button "Save & Close" at bounding box center [944, 1088] width 119 height 36
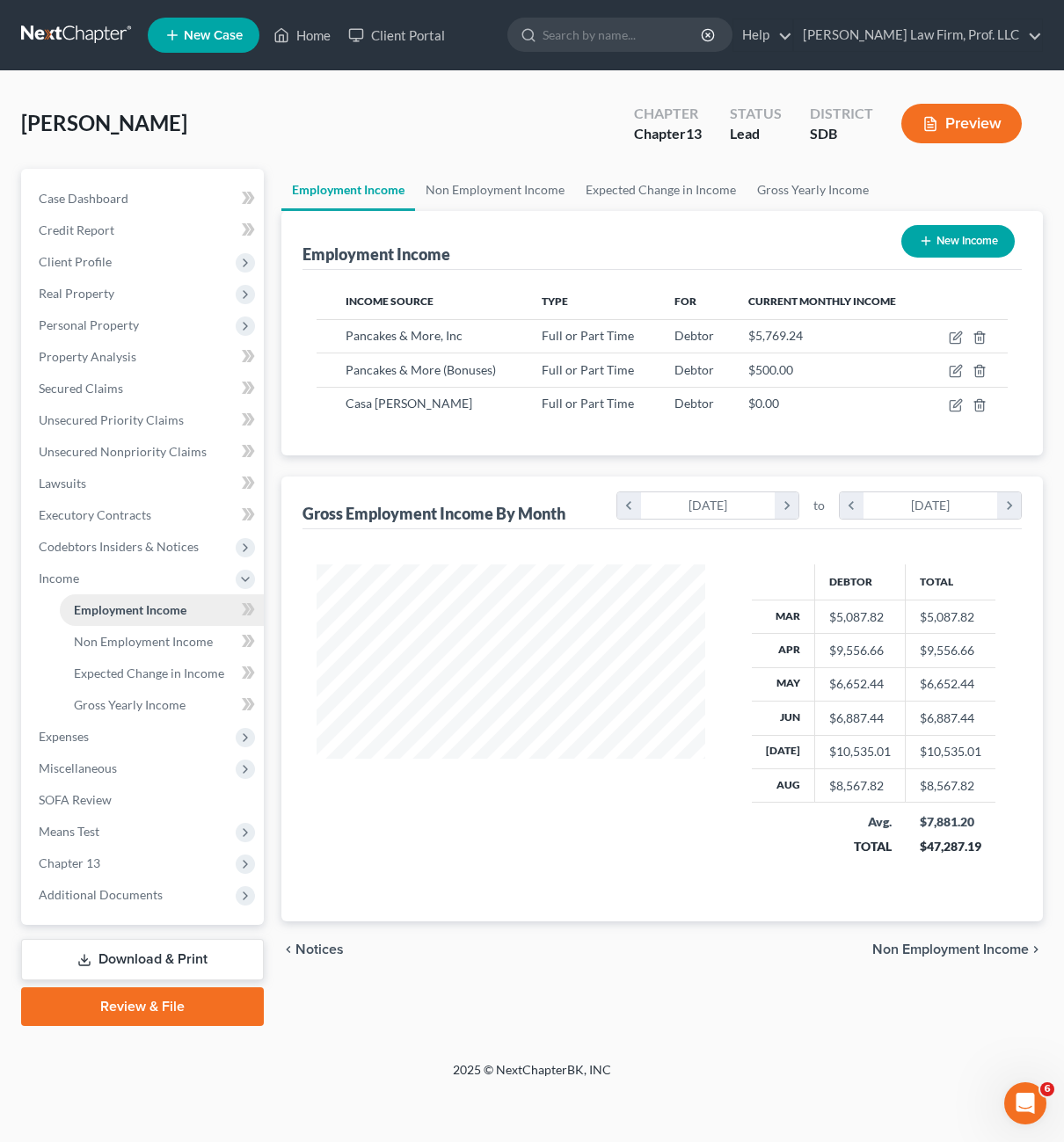
scroll to position [316, 424]
click at [151, 667] on span "Expected Change in Income" at bounding box center [149, 673] width 150 height 15
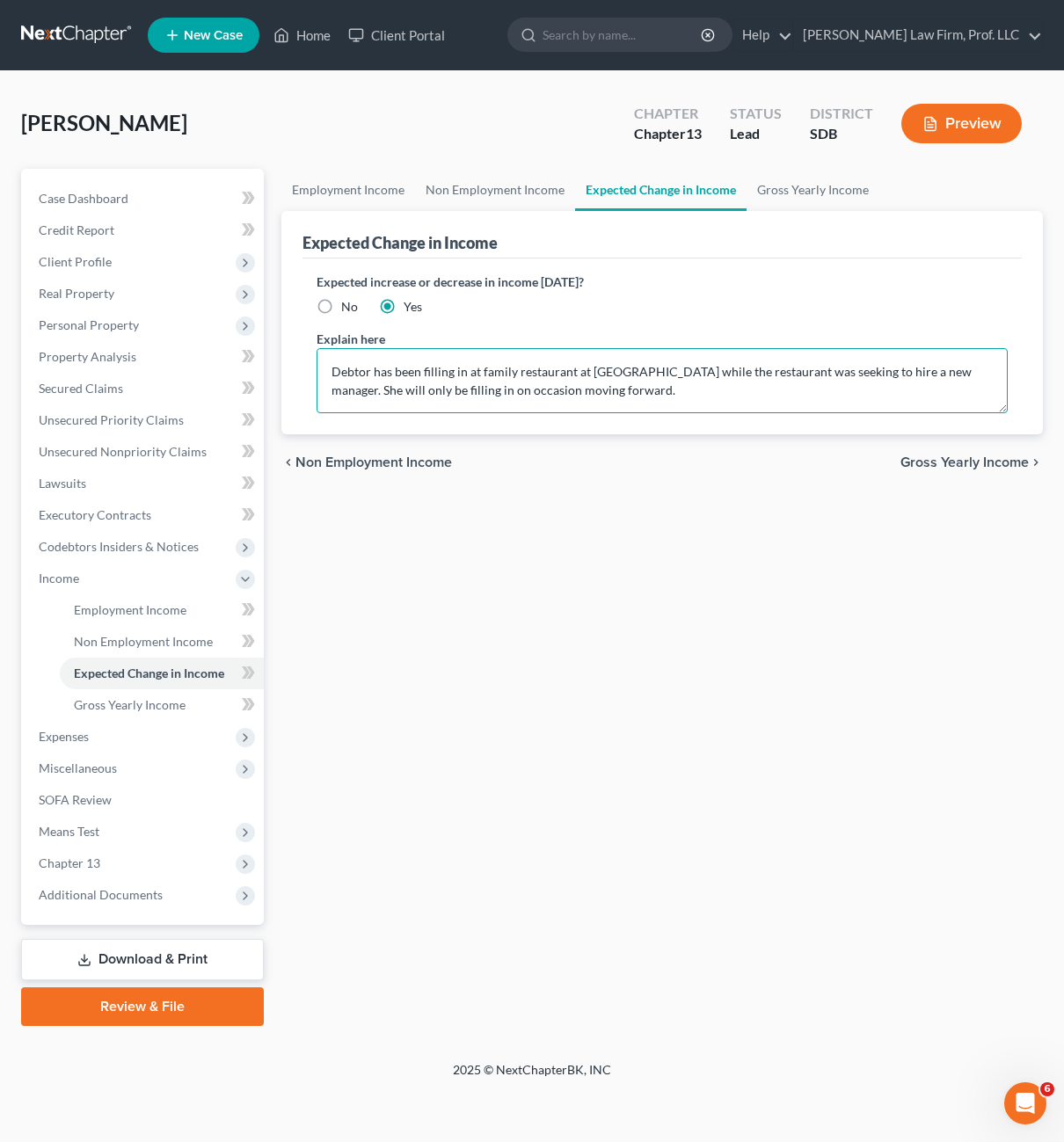
click at [695, 385] on textarea "Debtor has been filling in at family restaurant at [GEOGRAPHIC_DATA] while the …" at bounding box center [662, 380] width 692 height 65
drag, startPoint x: 667, startPoint y: 393, endPoint x: 269, endPoint y: 350, distance: 400.3
click at [269, 350] on div "Petition Navigation Case Dashboard Payments Invoices Payments Payments Credit R…" at bounding box center [532, 597] width 1039 height 857
click at [741, 403] on textarea "Debtor has been filling in at family restaurant at [GEOGRAPHIC_DATA] while the …" at bounding box center [662, 380] width 692 height 65
drag, startPoint x: 646, startPoint y: 393, endPoint x: 664, endPoint y: 379, distance: 22.8
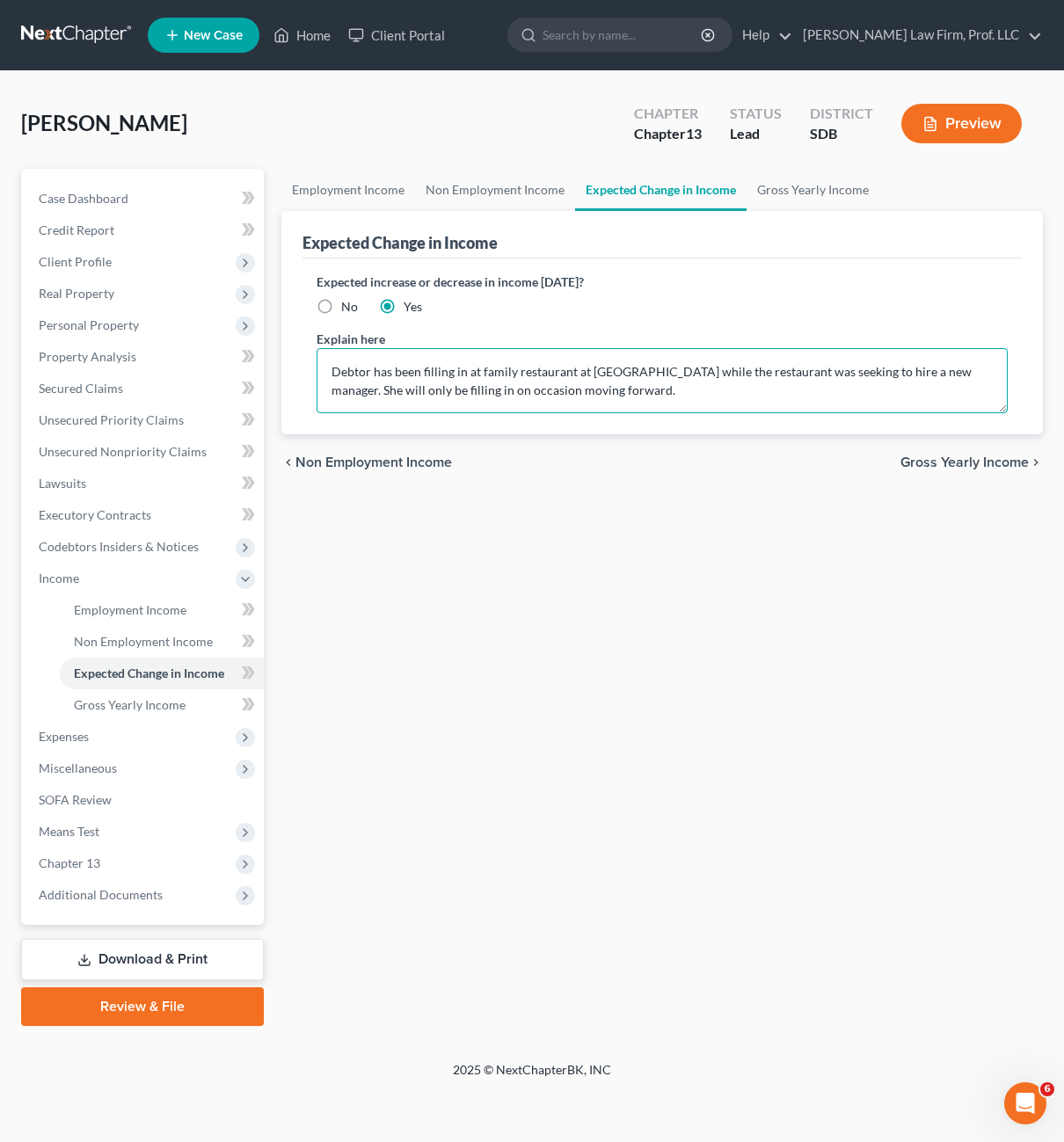
click at [664, 379] on textarea "Debtor has been filling in at family restaurant at [GEOGRAPHIC_DATA] while the …" at bounding box center [662, 380] width 692 height 65
click at [713, 386] on textarea "Debtor has been filling in at family restaurant at [GEOGRAPHIC_DATA] and no lon…" at bounding box center [662, 380] width 692 height 65
drag, startPoint x: 663, startPoint y: 377, endPoint x: 576, endPoint y: 372, distance: 87.1
click at [576, 372] on textarea "Debtor has been filling in at family restaurant at [GEOGRAPHIC_DATA] and no lon…" at bounding box center [662, 380] width 692 height 65
click at [881, 353] on textarea "Debtor has been filling in at family restaurant and no longer intends to be wor…" at bounding box center [662, 380] width 692 height 65
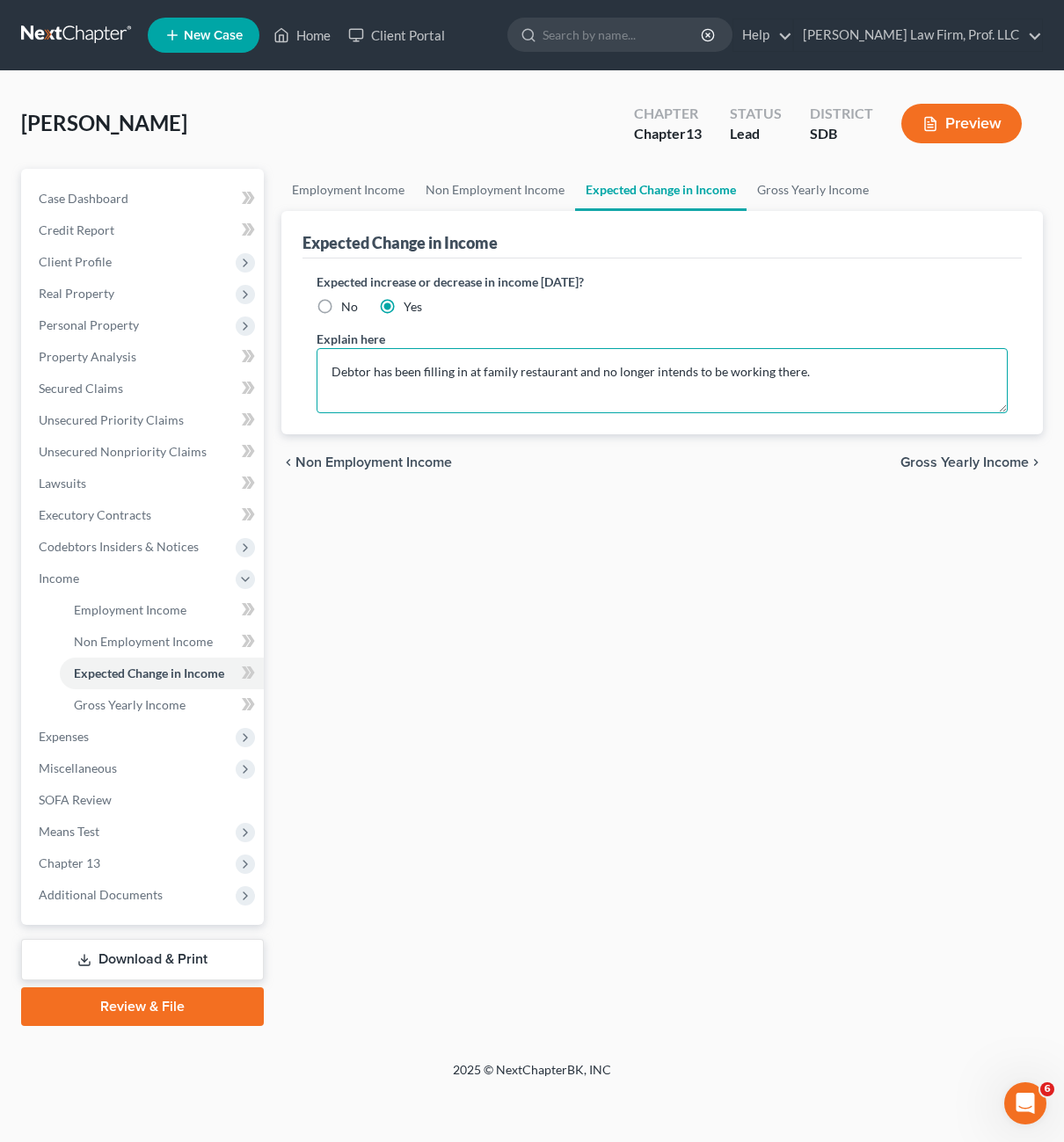
type textarea "Debtor has been filling in at family restaurant and no longer intends to be wor…"
click at [552, 743] on div "Employment Income Non Employment Income Expected Change in Income Gross Yearly …" at bounding box center [662, 597] width 780 height 857
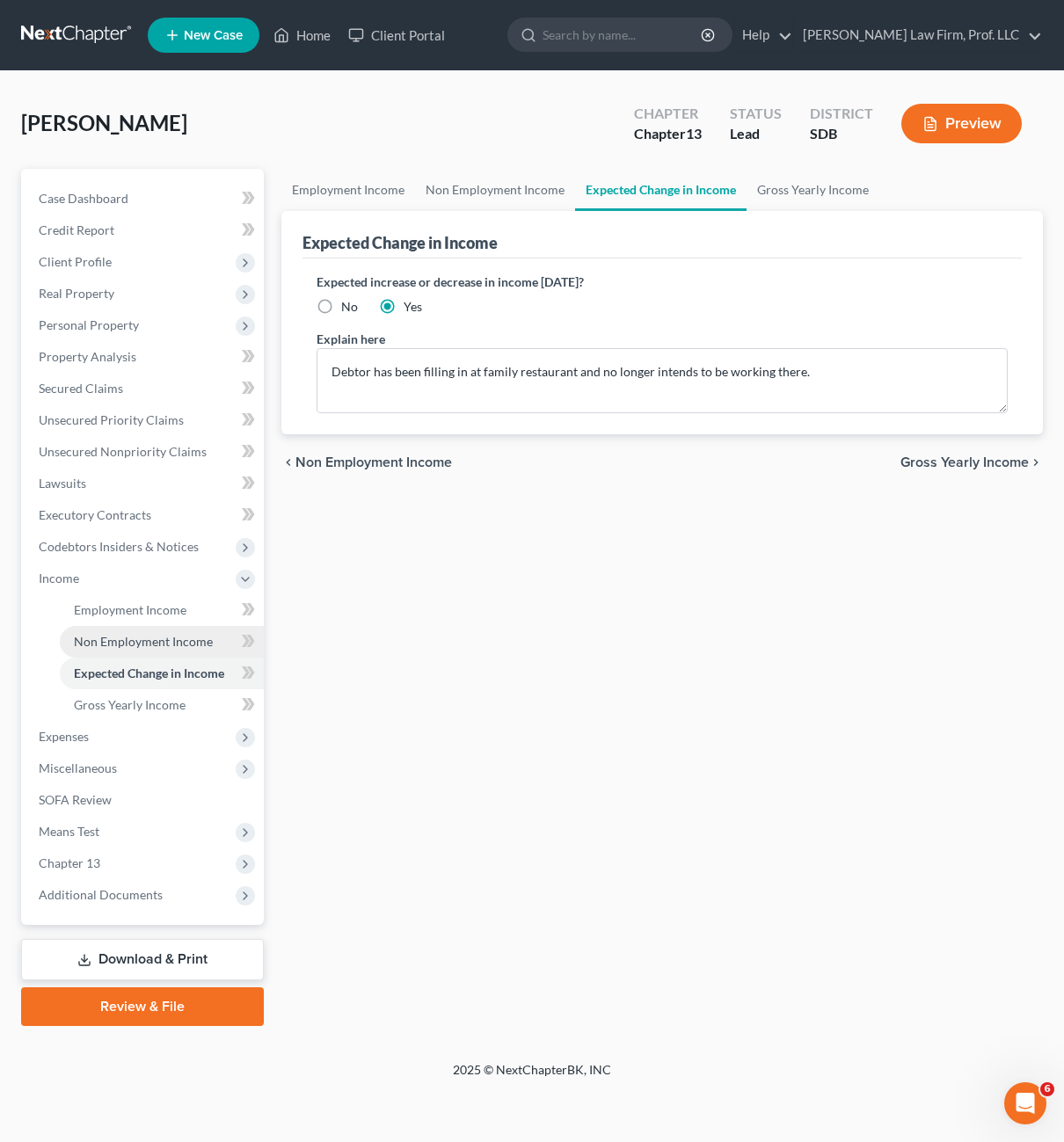
click at [102, 636] on span "Non Employment Income" at bounding box center [143, 641] width 139 height 15
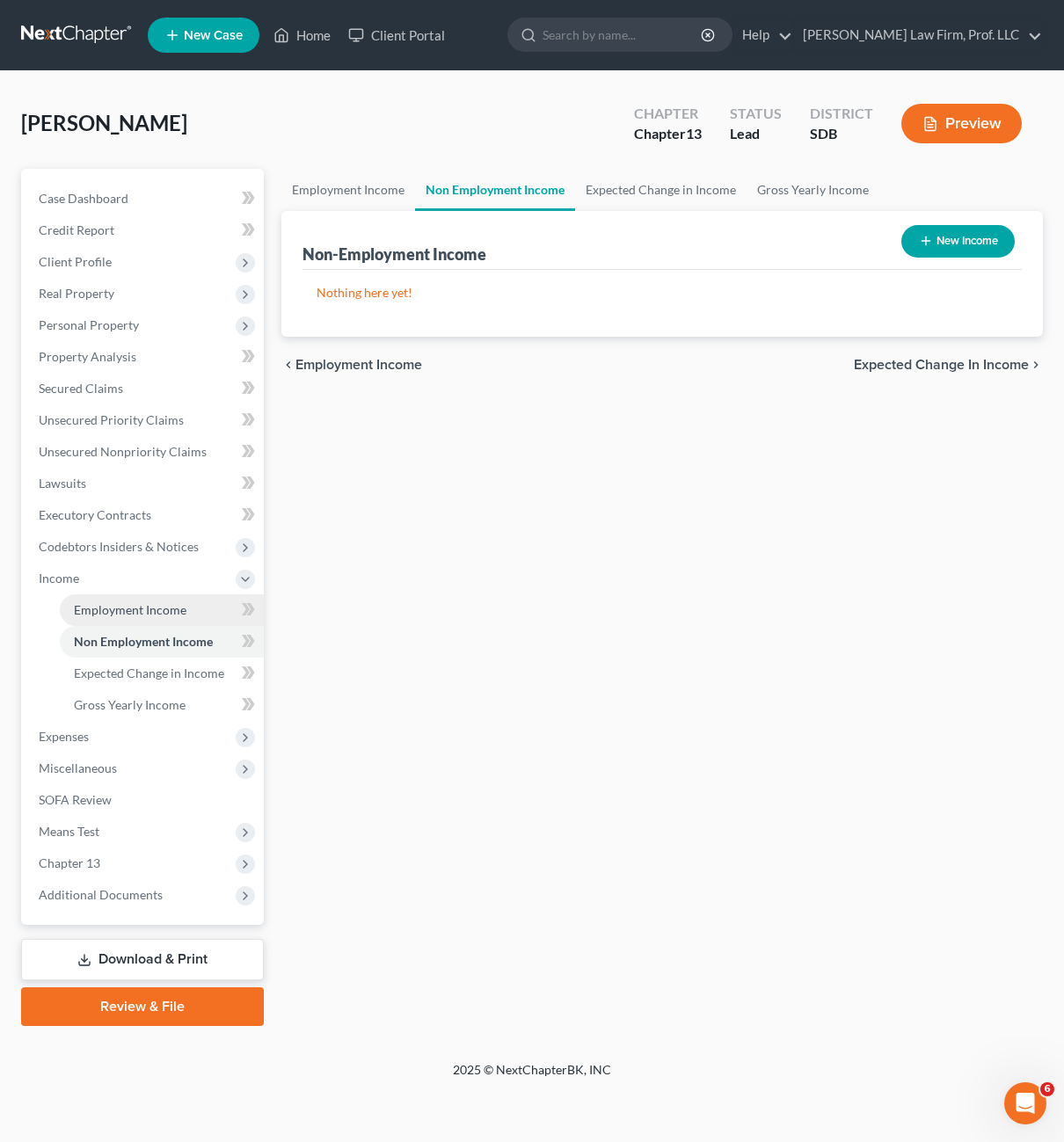
click at [140, 614] on span "Employment Income" at bounding box center [130, 610] width 112 height 15
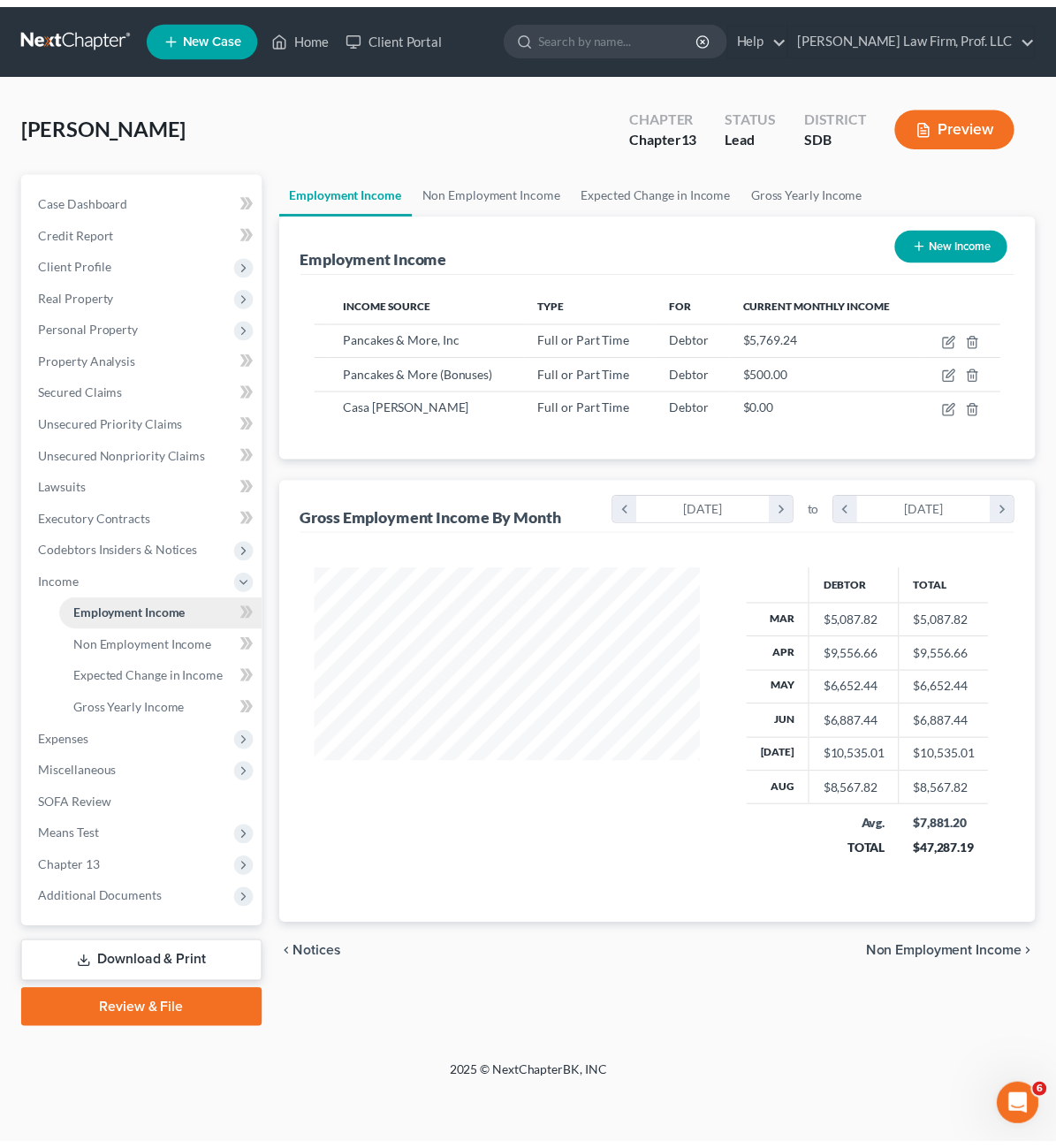
scroll to position [318, 426]
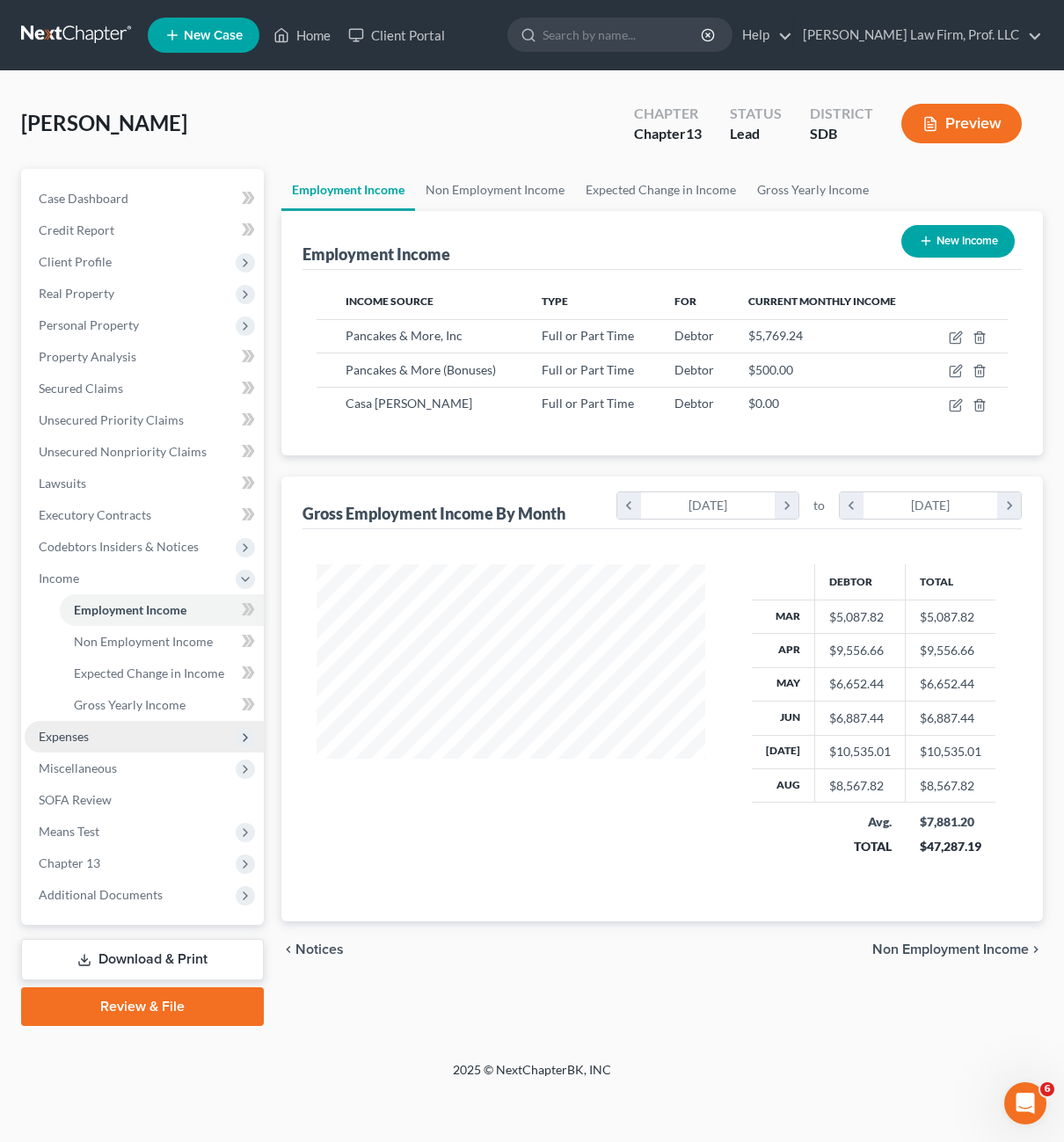
click at [97, 735] on span "Expenses" at bounding box center [144, 737] width 240 height 32
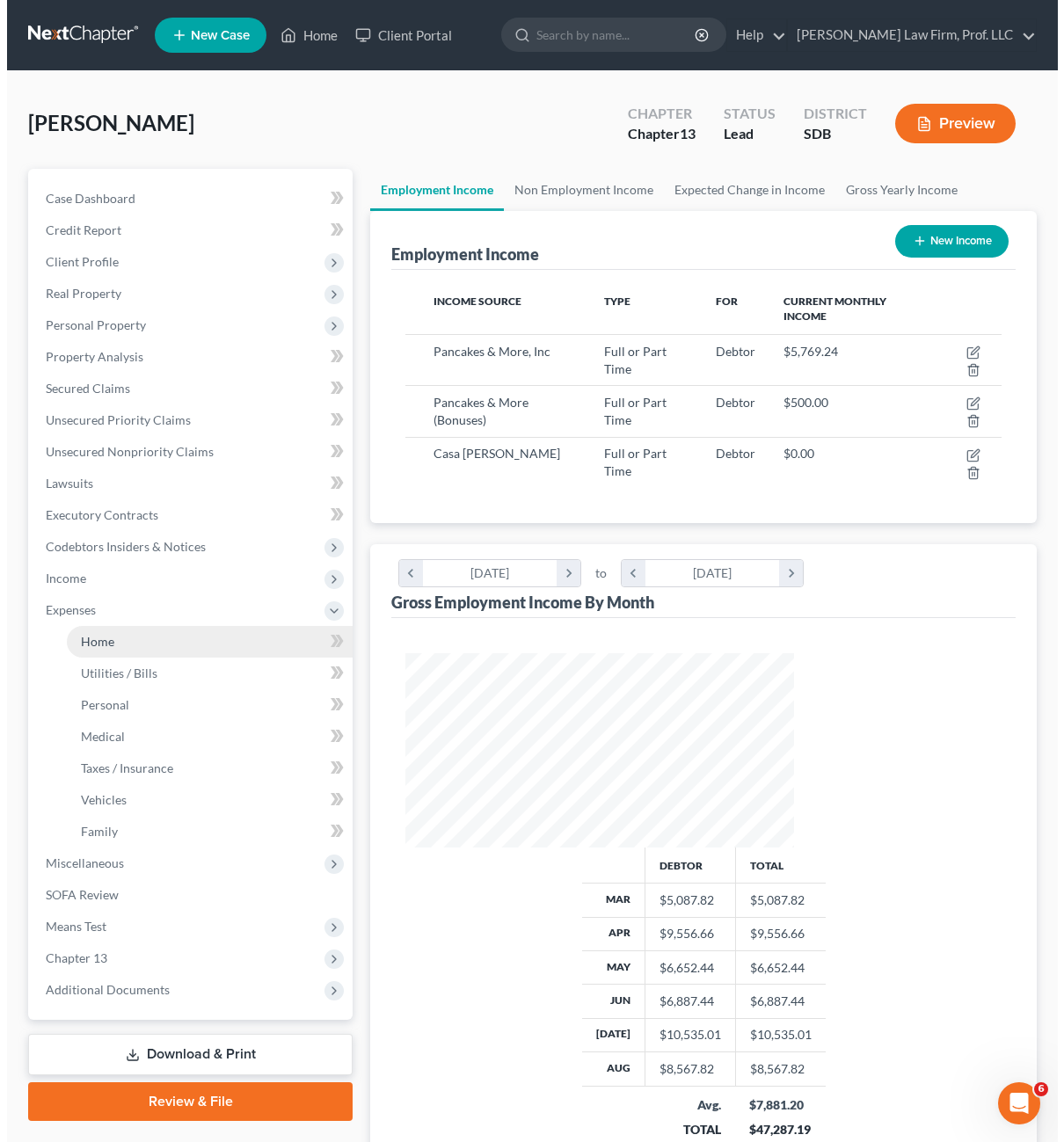
scroll to position [878834, 879003]
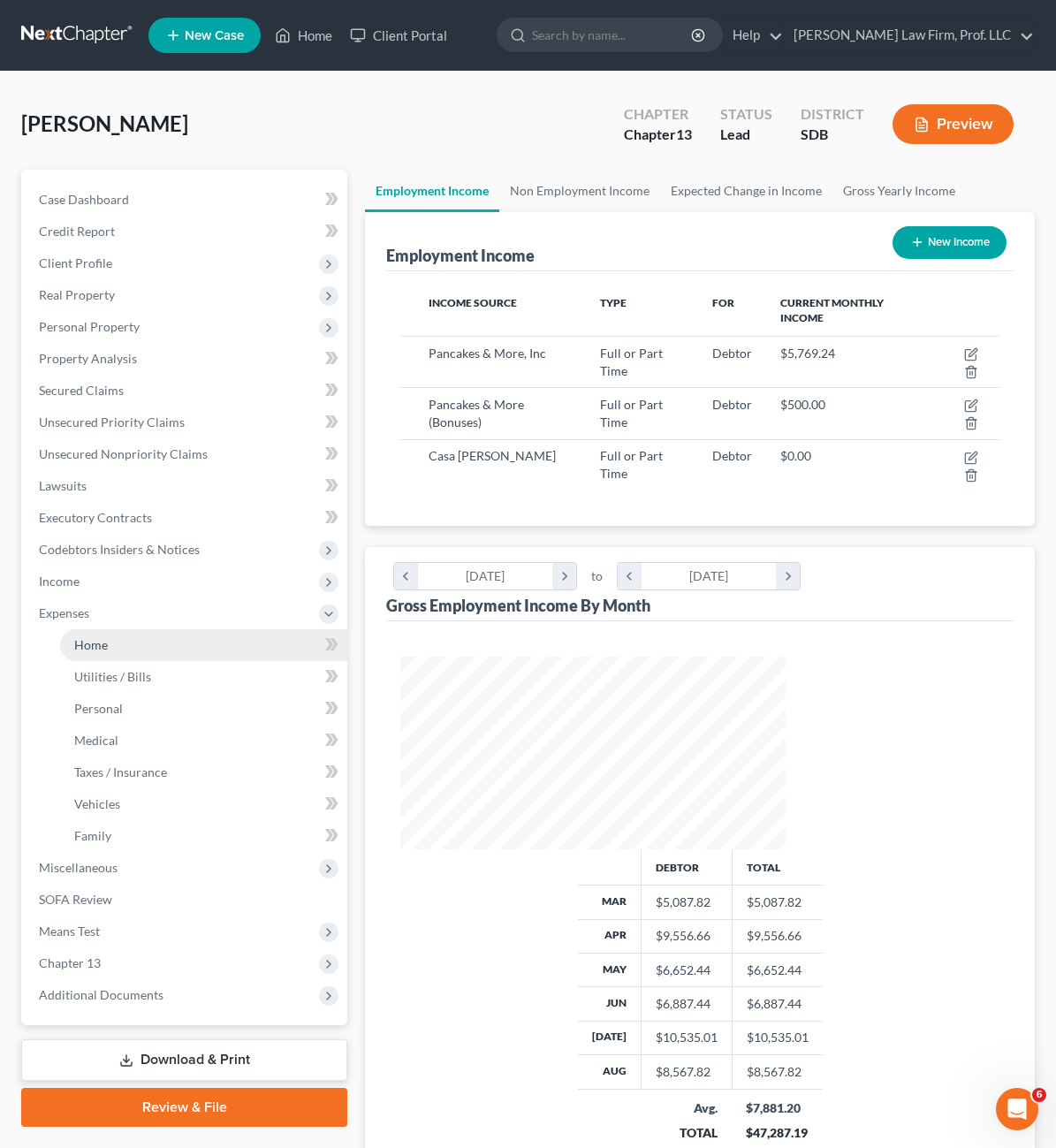
click at [118, 654] on link "Home" at bounding box center [203, 645] width 287 height 32
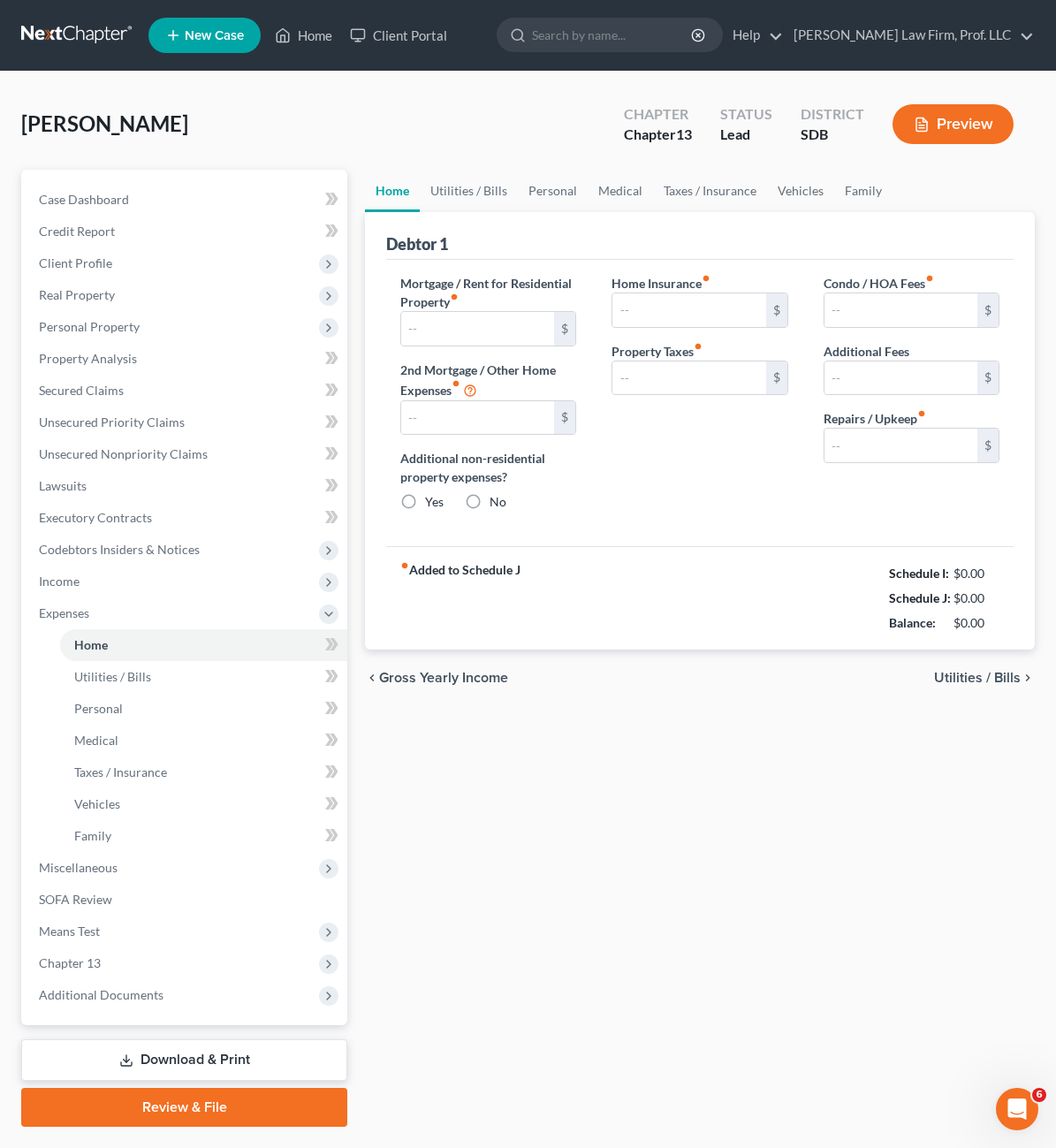
type input "1,318.09"
type input "600.00"
radio input "true"
type input "0.00"
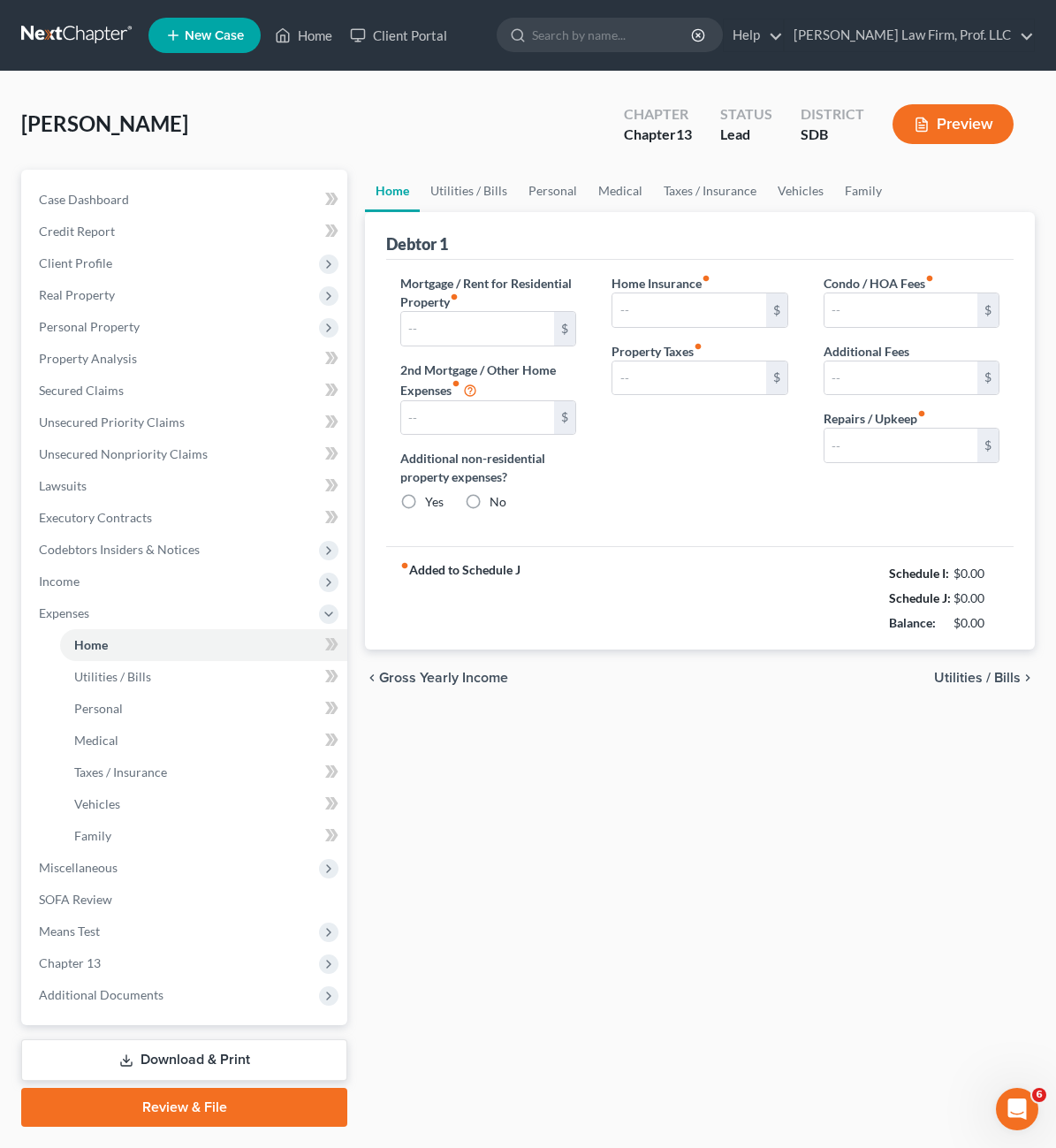
type input "110.00"
type input "0.00"
type input "50.00"
click at [915, 818] on div "Home Utilities / Bills Personal Medical Taxes / Insurance Vehicles Family Debto…" at bounding box center [700, 649] width 687 height 957
click at [664, 554] on div "fiber_manual_record Added to Schedule J Schedule I: $4,539.76 Schedule J: $4,20…" at bounding box center [700, 598] width 627 height 104
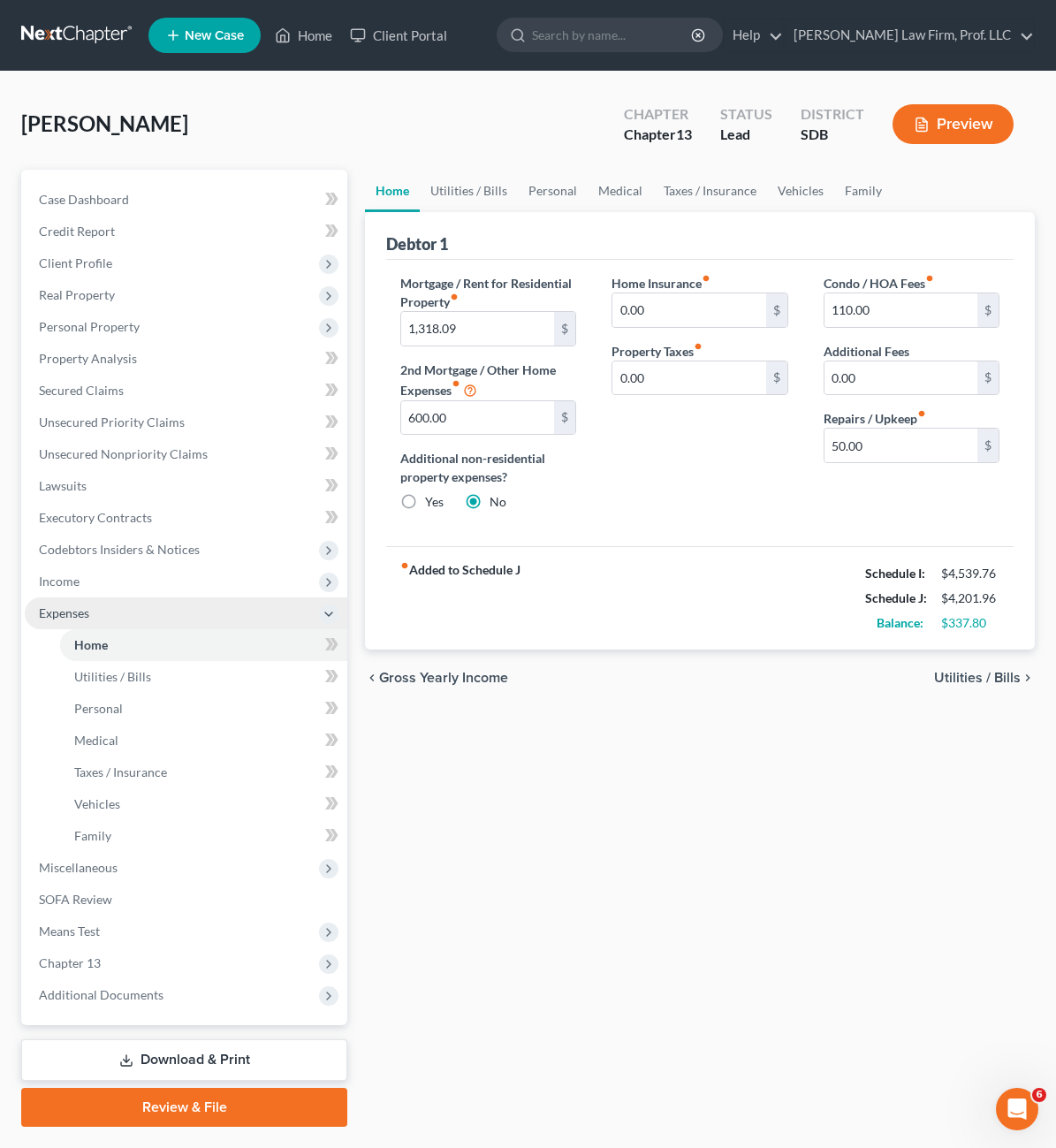
click at [116, 598] on span "Expenses" at bounding box center [186, 614] width 323 height 32
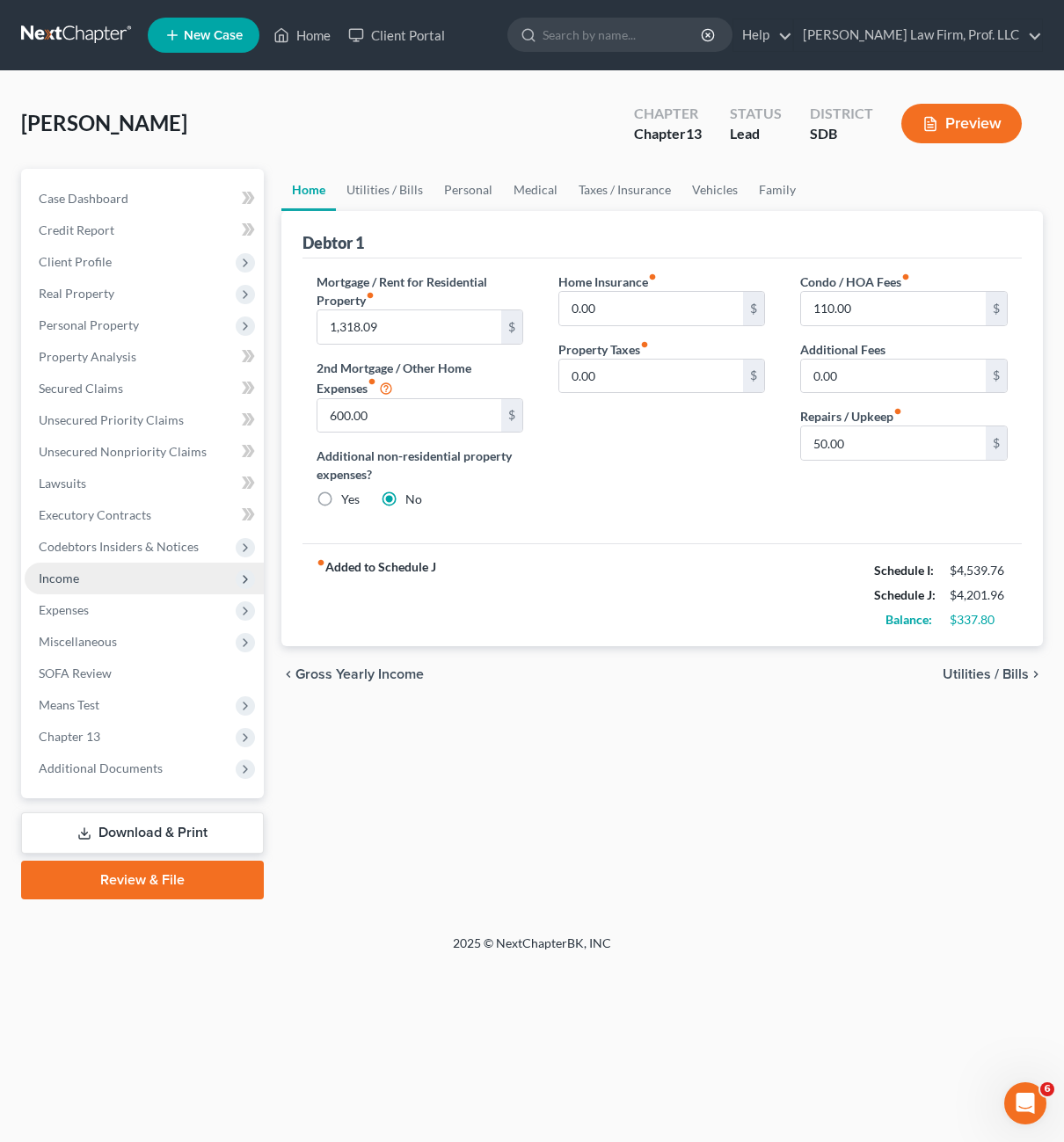
click at [114, 584] on span "Income" at bounding box center [144, 579] width 240 height 32
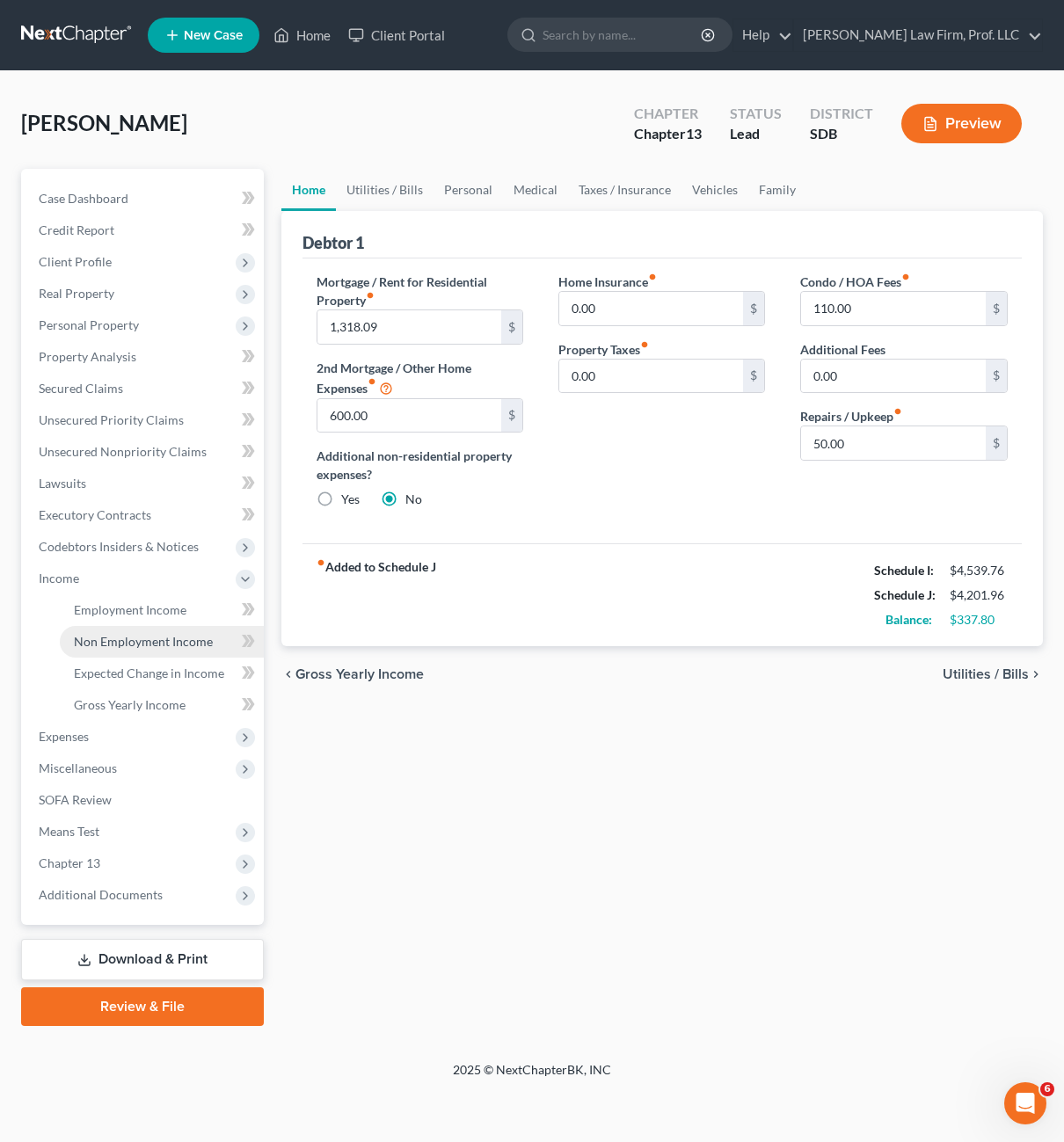
click at [126, 644] on span "Non Employment Income" at bounding box center [143, 641] width 139 height 15
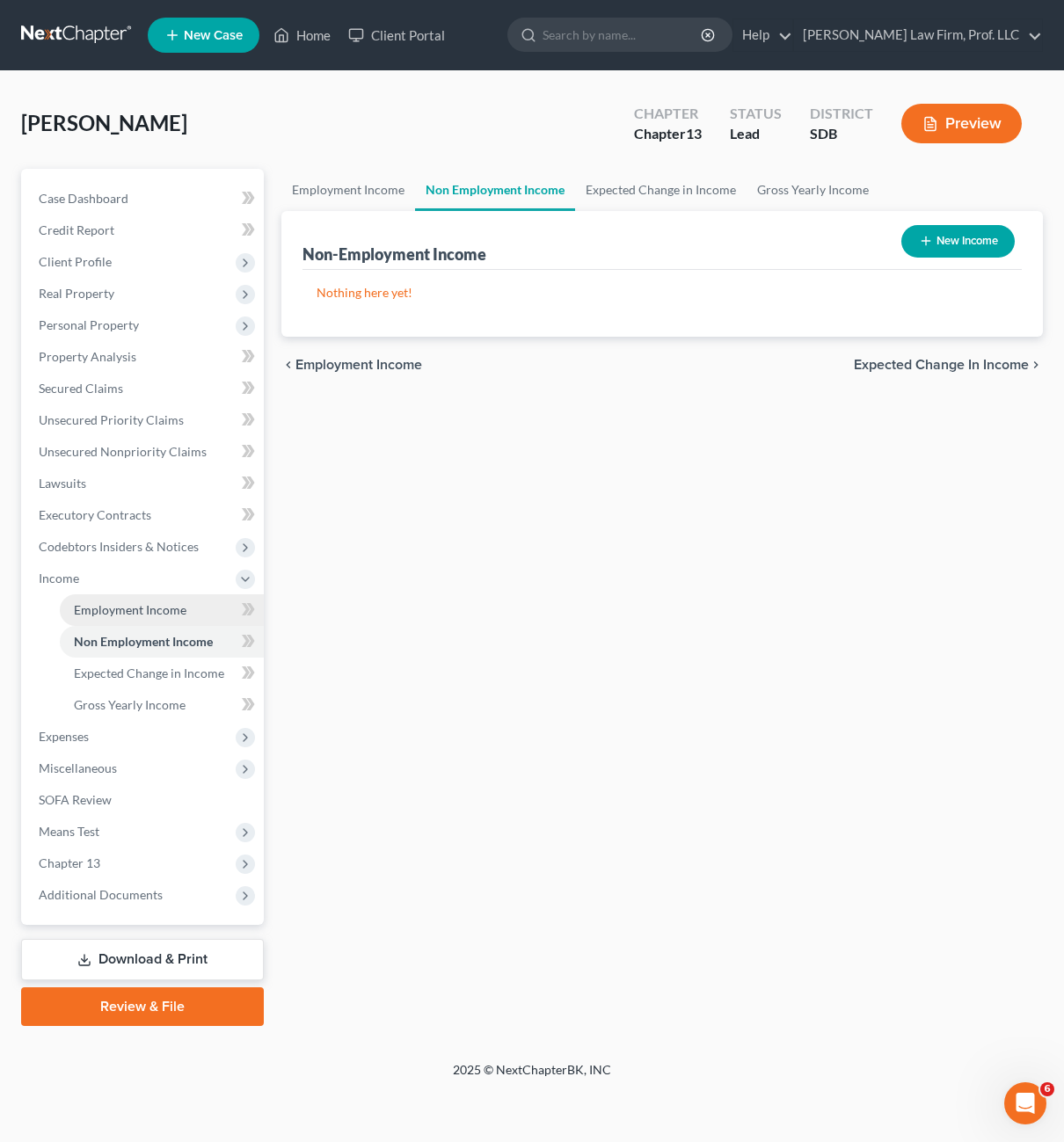
click at [149, 608] on span "Employment Income" at bounding box center [130, 610] width 112 height 15
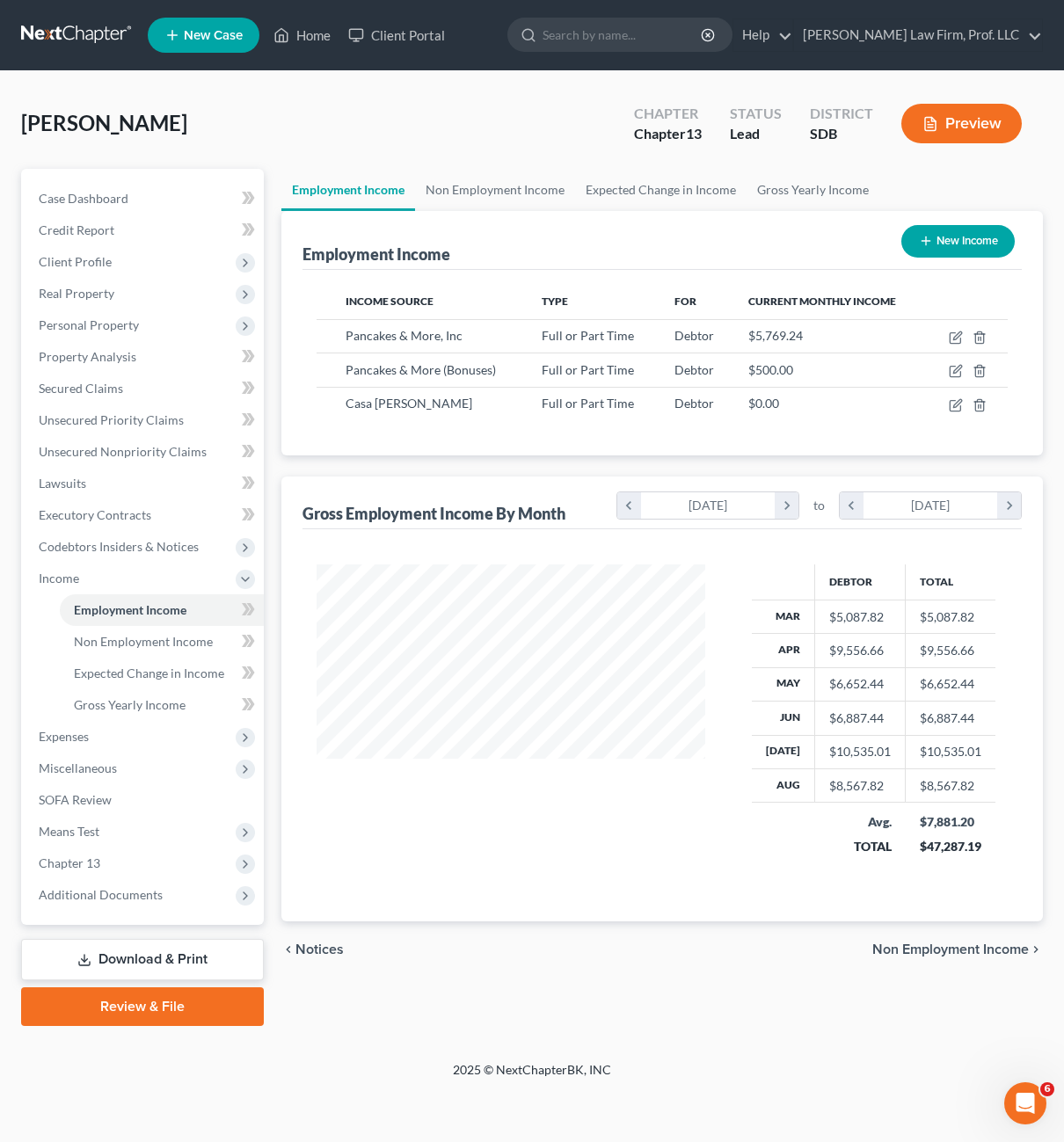
scroll to position [316, 424]
click at [952, 375] on icon "button" at bounding box center [956, 371] width 14 height 14
select select "0"
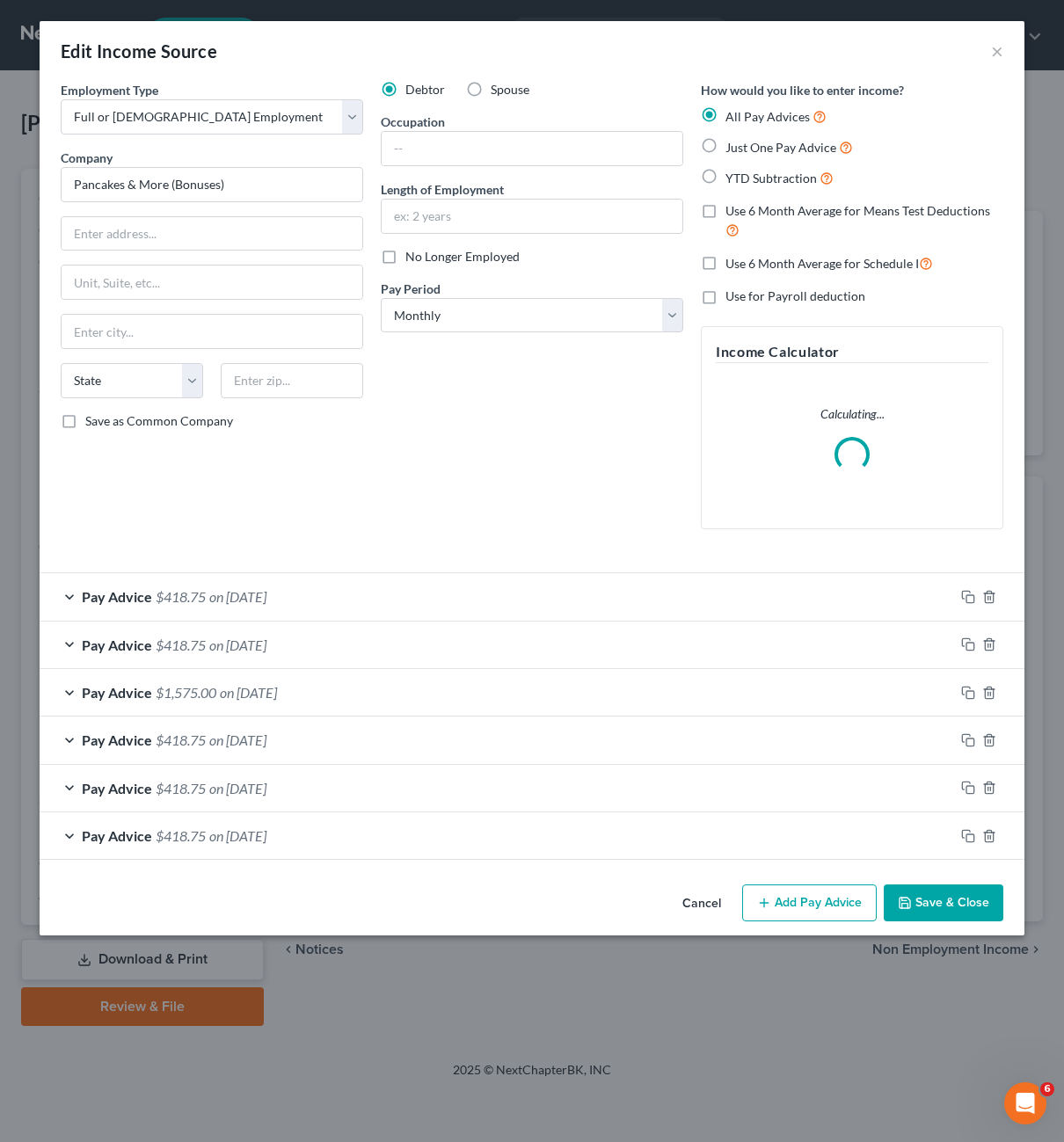
click at [583, 387] on div "Debtor Spouse Occupation Length of Employment No Longer Employed Pay Period * S…" at bounding box center [532, 312] width 321 height 463
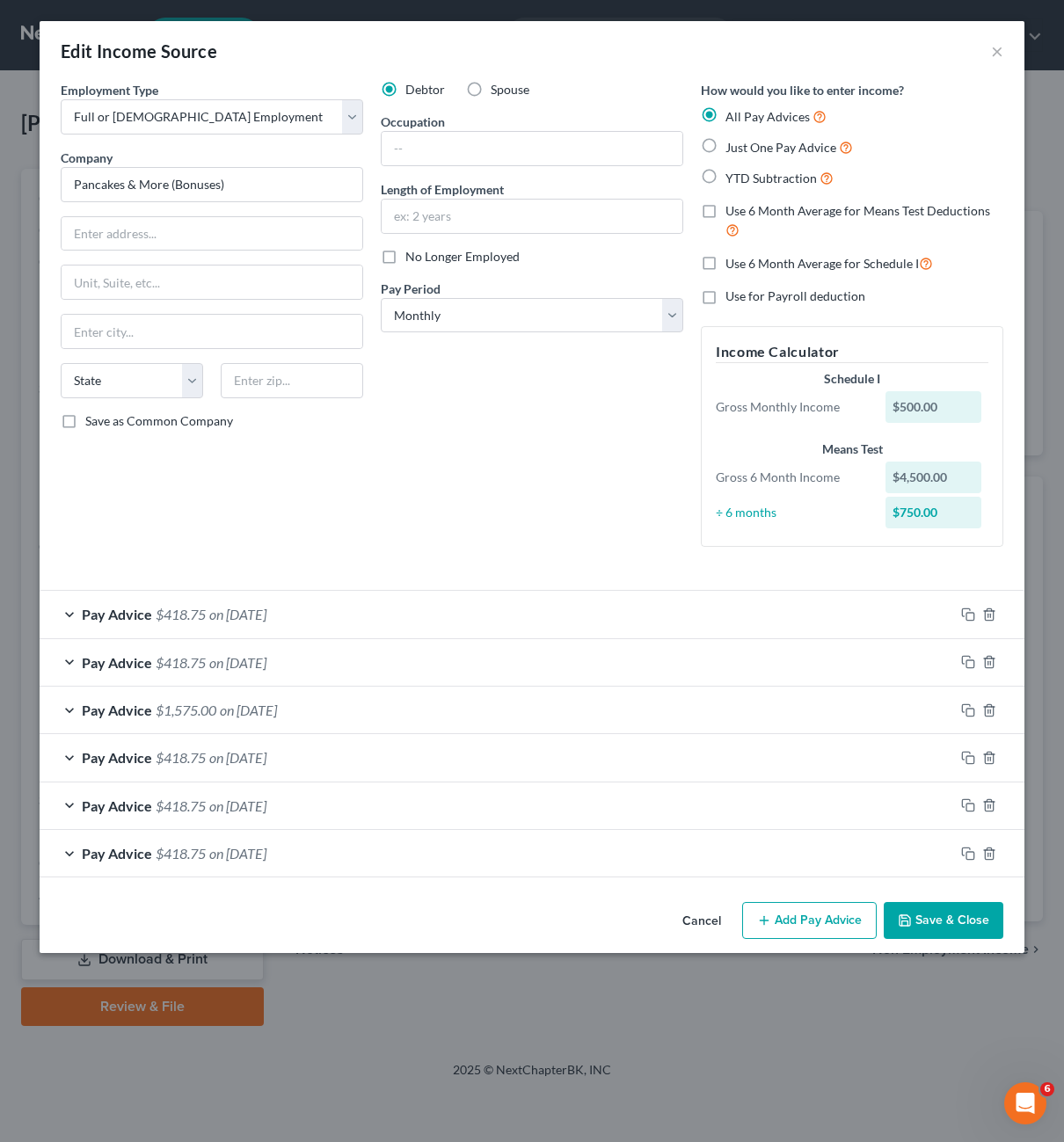
drag, startPoint x: 704, startPoint y: 264, endPoint x: 711, endPoint y: 274, distance: 12.2
click at [726, 264] on label "Use 6 Month Average for Schedule I" at bounding box center [829, 263] width 207 height 20
click at [733, 264] on input "Use 6 Month Average for Schedule I" at bounding box center [738, 258] width 12 height 12
checkbox input "true"
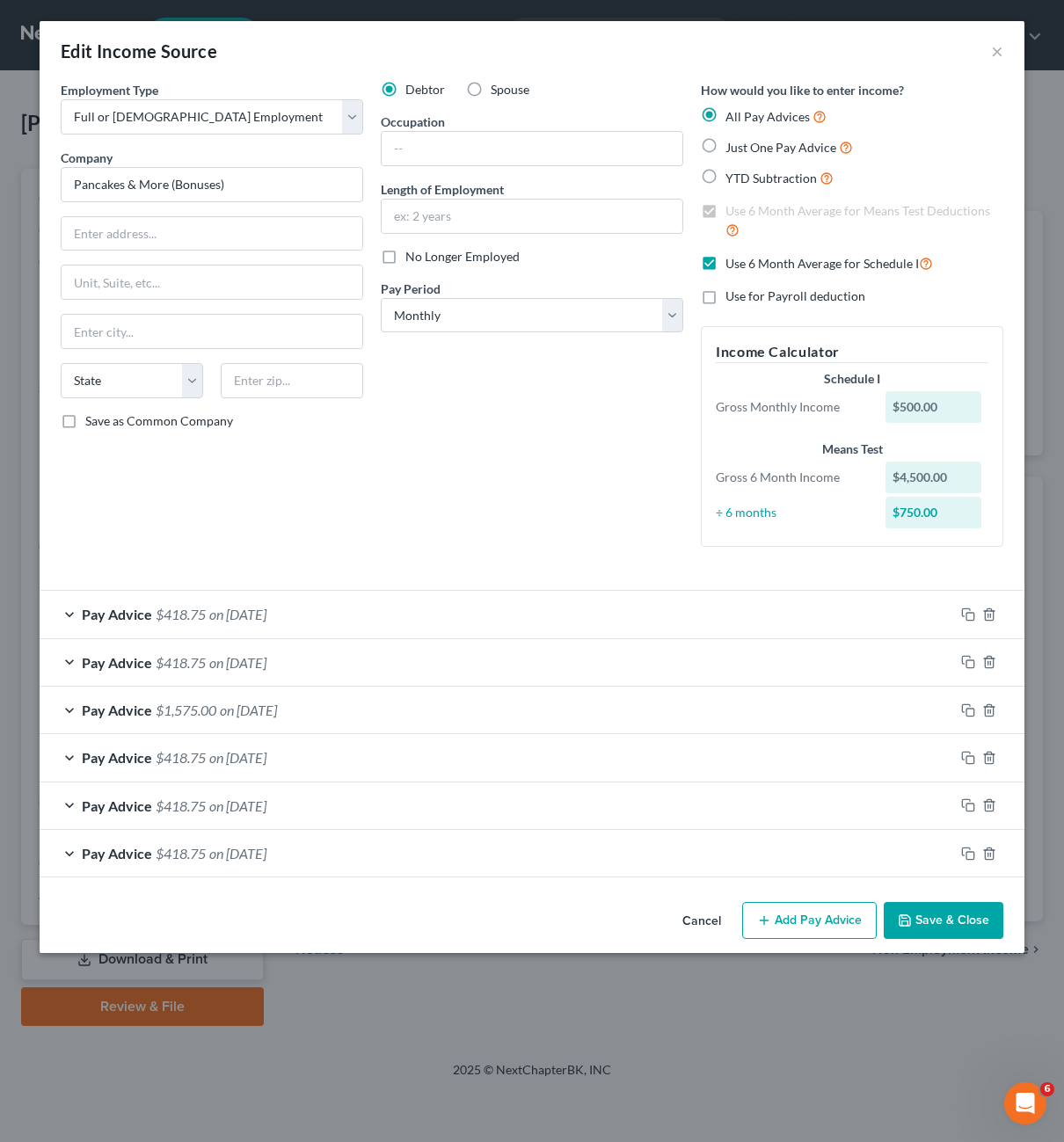
drag, startPoint x: 587, startPoint y: 466, endPoint x: 796, endPoint y: 645, distance: 275.2
click at [587, 466] on div "Debtor Spouse Occupation Length of Employment No Longer Employed Pay Period * S…" at bounding box center [532, 320] width 321 height 480
click at [939, 935] on button "Save & Close" at bounding box center [944, 919] width 119 height 36
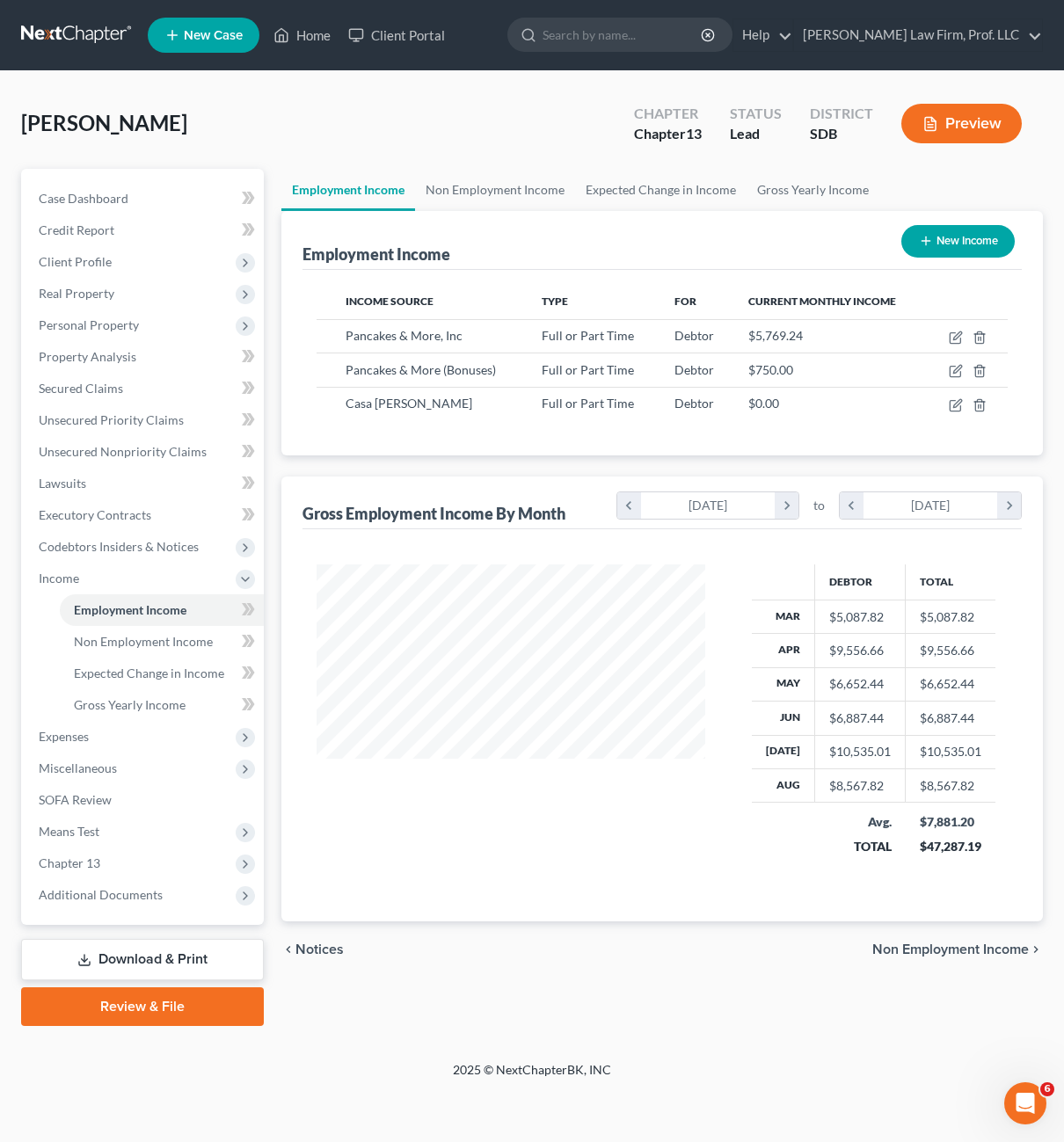
drag, startPoint x: 582, startPoint y: 905, endPoint x: 272, endPoint y: 695, distance: 374.4
click at [580, 904] on div "Debtor Total Mar $5,087.82 $5,087.82 Apr $9,556.66 $9,556.66 May $6,652.44 $6,6…" at bounding box center [662, 725] width 720 height 393
click at [75, 741] on span "Expenses" at bounding box center [63, 736] width 50 height 15
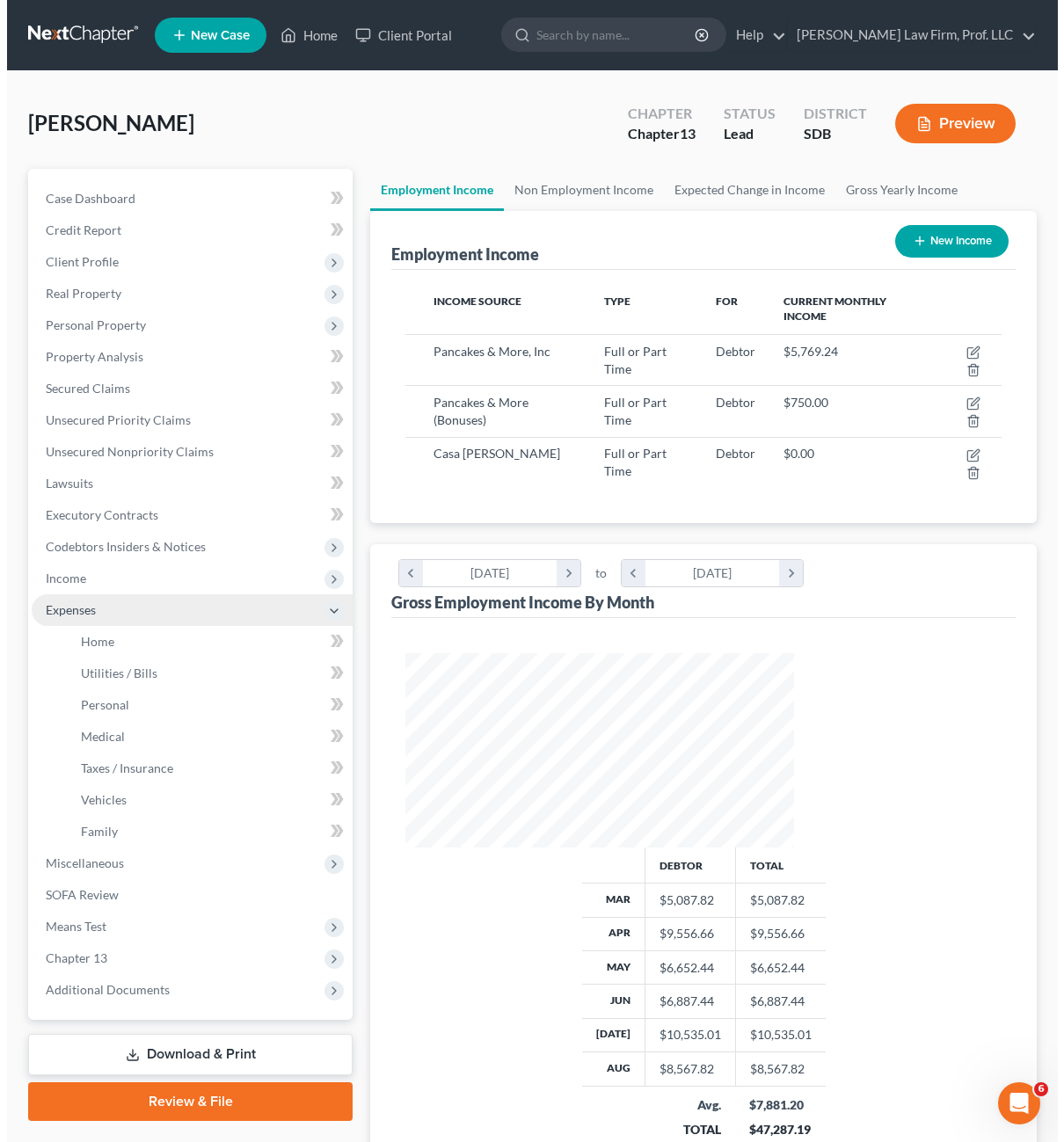
scroll to position [878834, 879003]
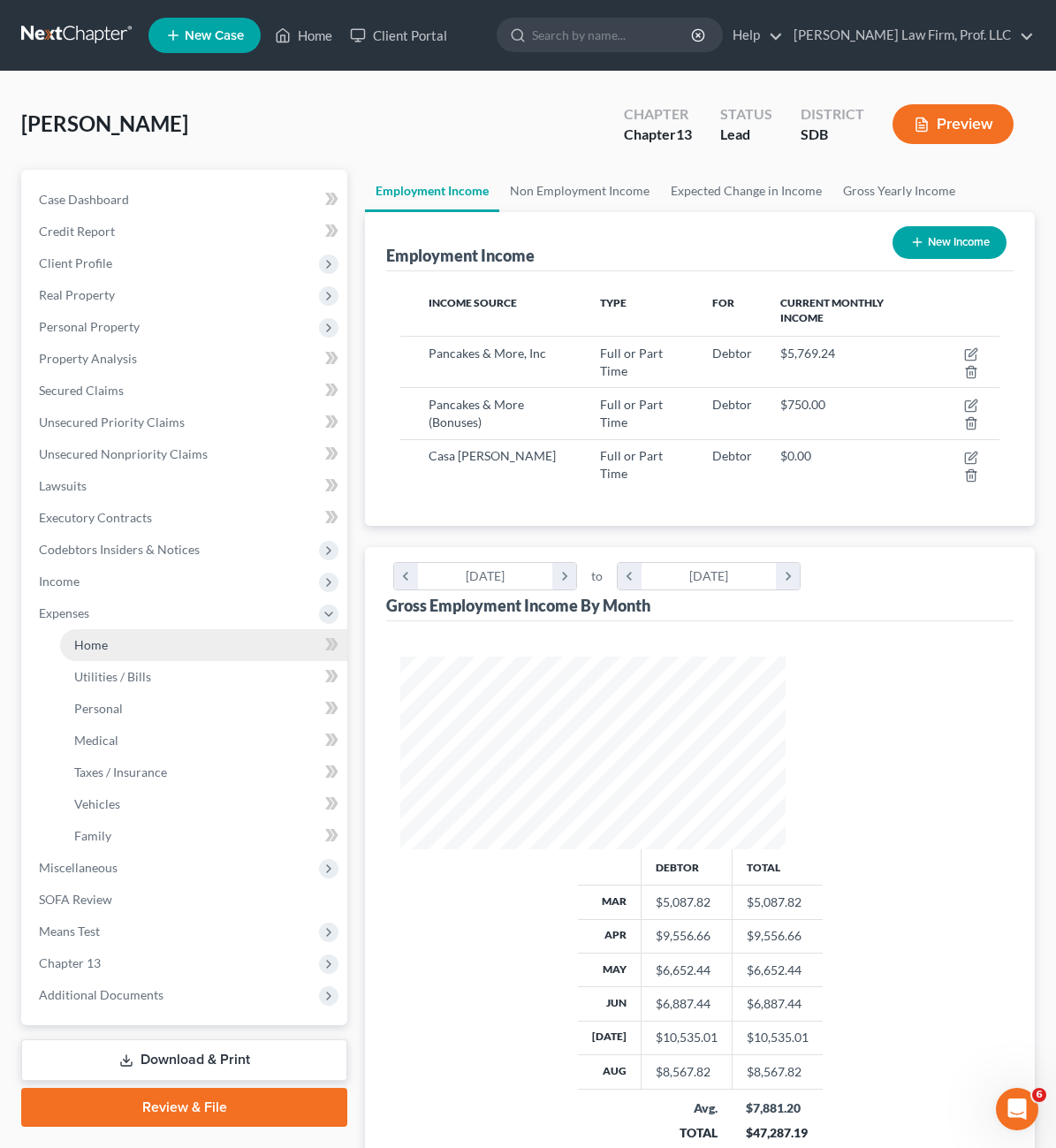
click at [122, 635] on link "Home" at bounding box center [203, 645] width 287 height 32
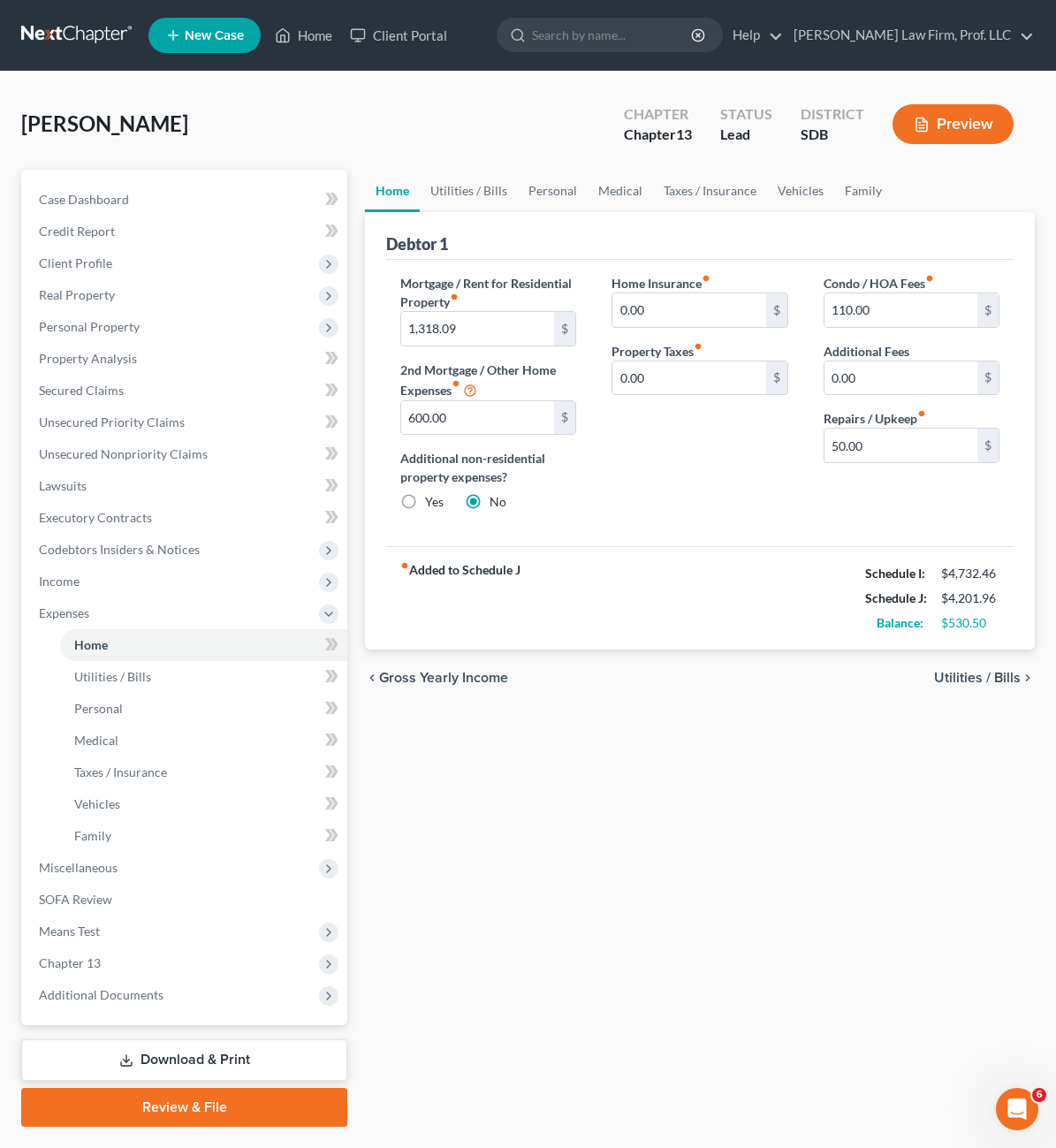
click at [639, 830] on div "Home Utilities / Bills Personal Medical Taxes / Insurance Vehicles Family Debto…" at bounding box center [700, 649] width 687 height 957
click at [632, 863] on div "Home Utilities / Bills Personal Medical Taxes / Insurance Vehicles Family Debto…" at bounding box center [700, 649] width 687 height 957
click at [583, 893] on div "Home Utilities / Bills Personal Medical Taxes / Insurance Vehicles Family Debto…" at bounding box center [700, 649] width 687 height 957
click at [743, 669] on div "chevron_left Gross Yearly Income Utilities / Bills chevron_right" at bounding box center [700, 677] width 670 height 56
click at [713, 547] on div "fiber_manual_record Added to Schedule J Schedule I: $4,732.46 Schedule J: $4,20…" at bounding box center [700, 598] width 627 height 104
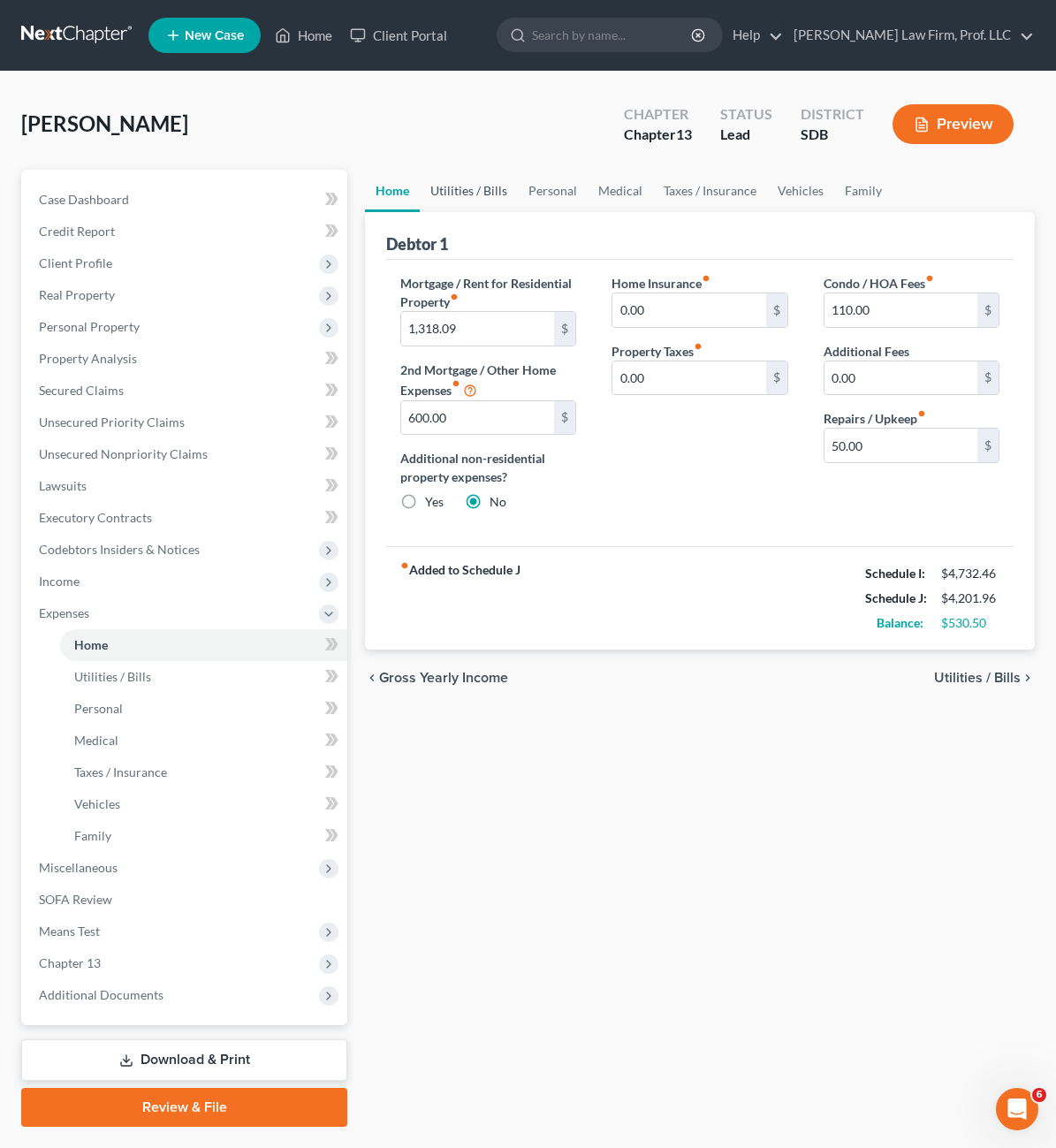
click at [420, 190] on link "Utilities / Bills" at bounding box center [469, 191] width 98 height 42
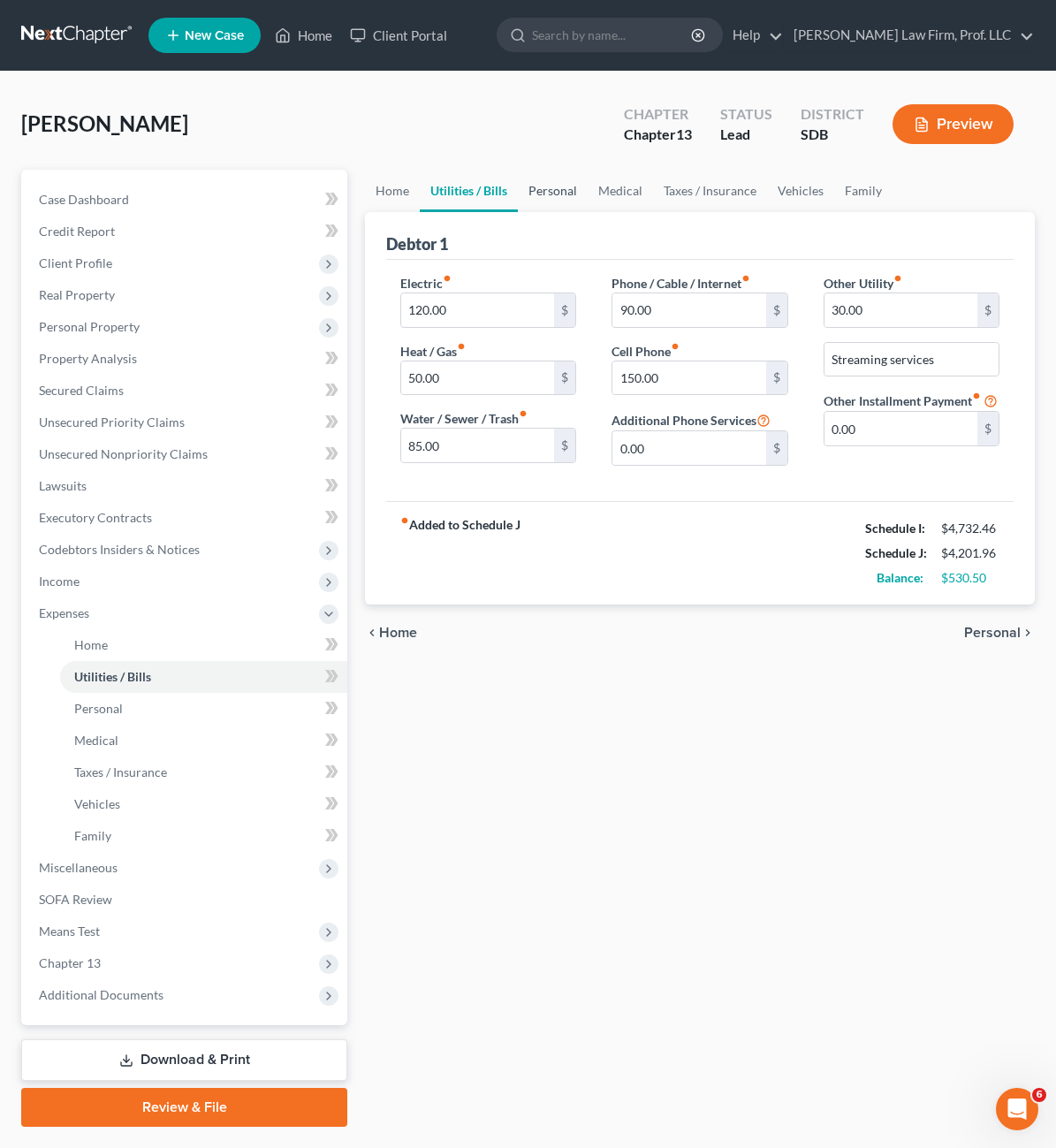
click at [518, 197] on link "Personal" at bounding box center [553, 191] width 70 height 42
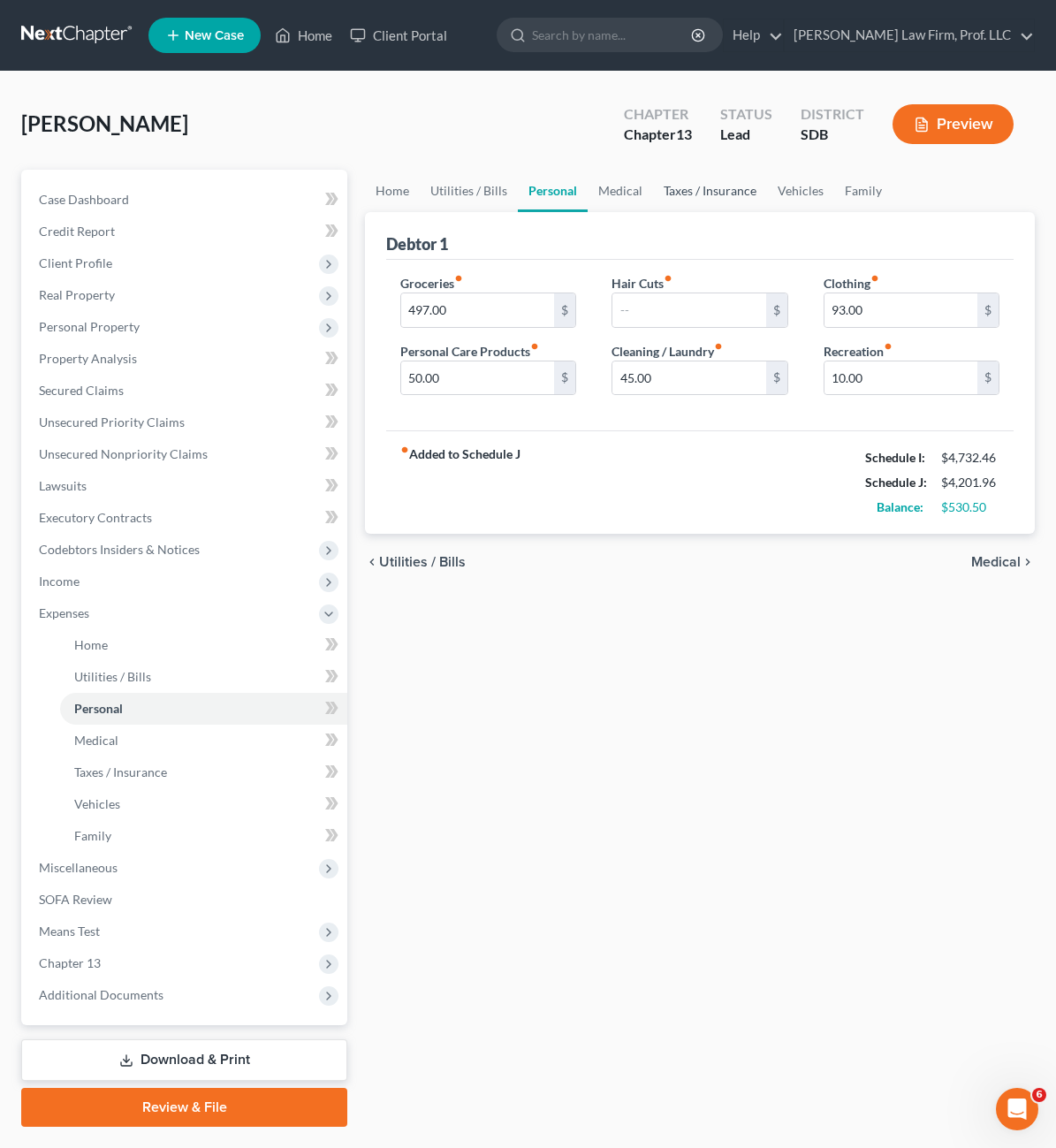
click at [653, 195] on link "Taxes / Insurance" at bounding box center [710, 191] width 114 height 42
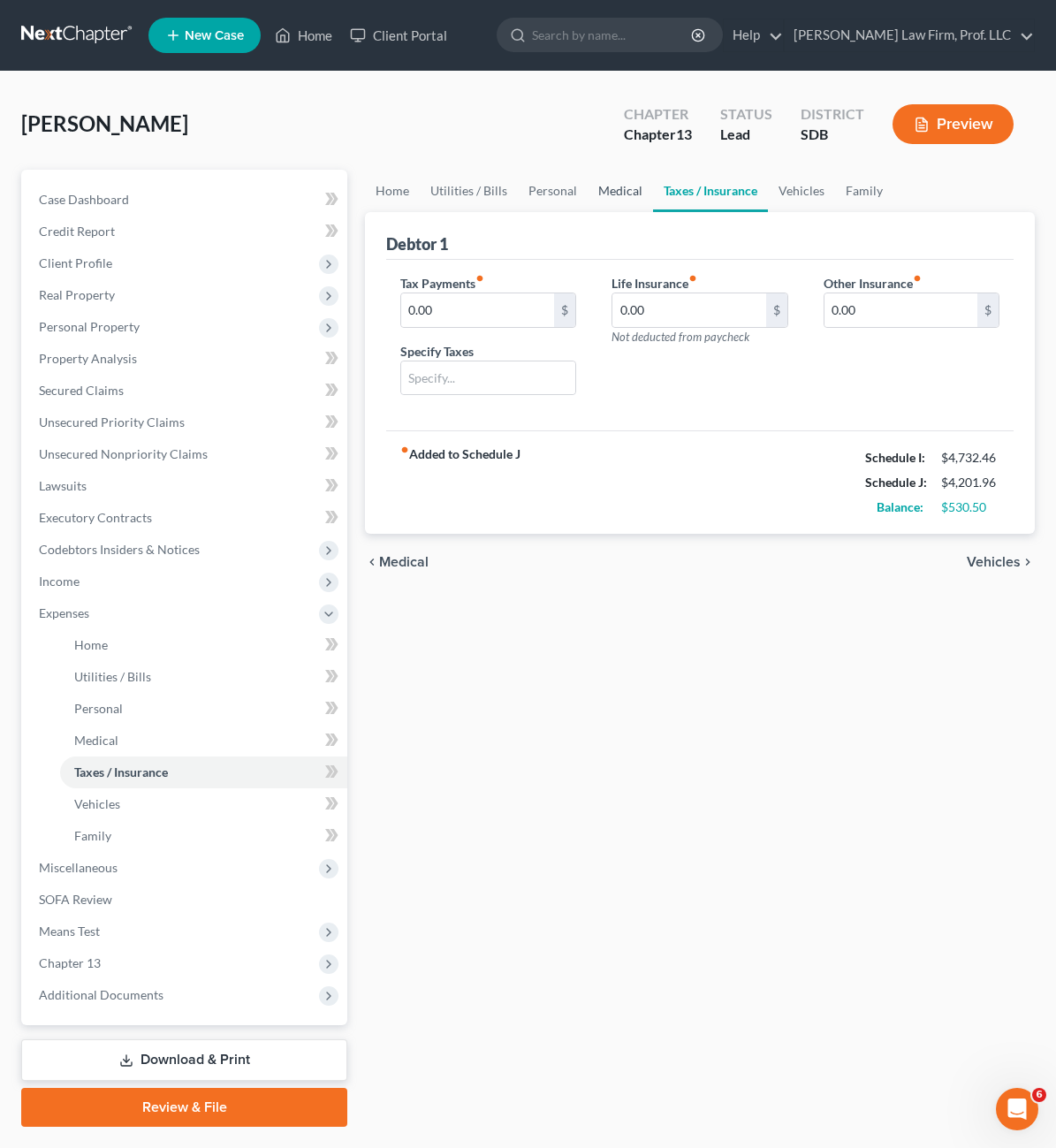
click at [588, 195] on link "Medical" at bounding box center [620, 191] width 65 height 42
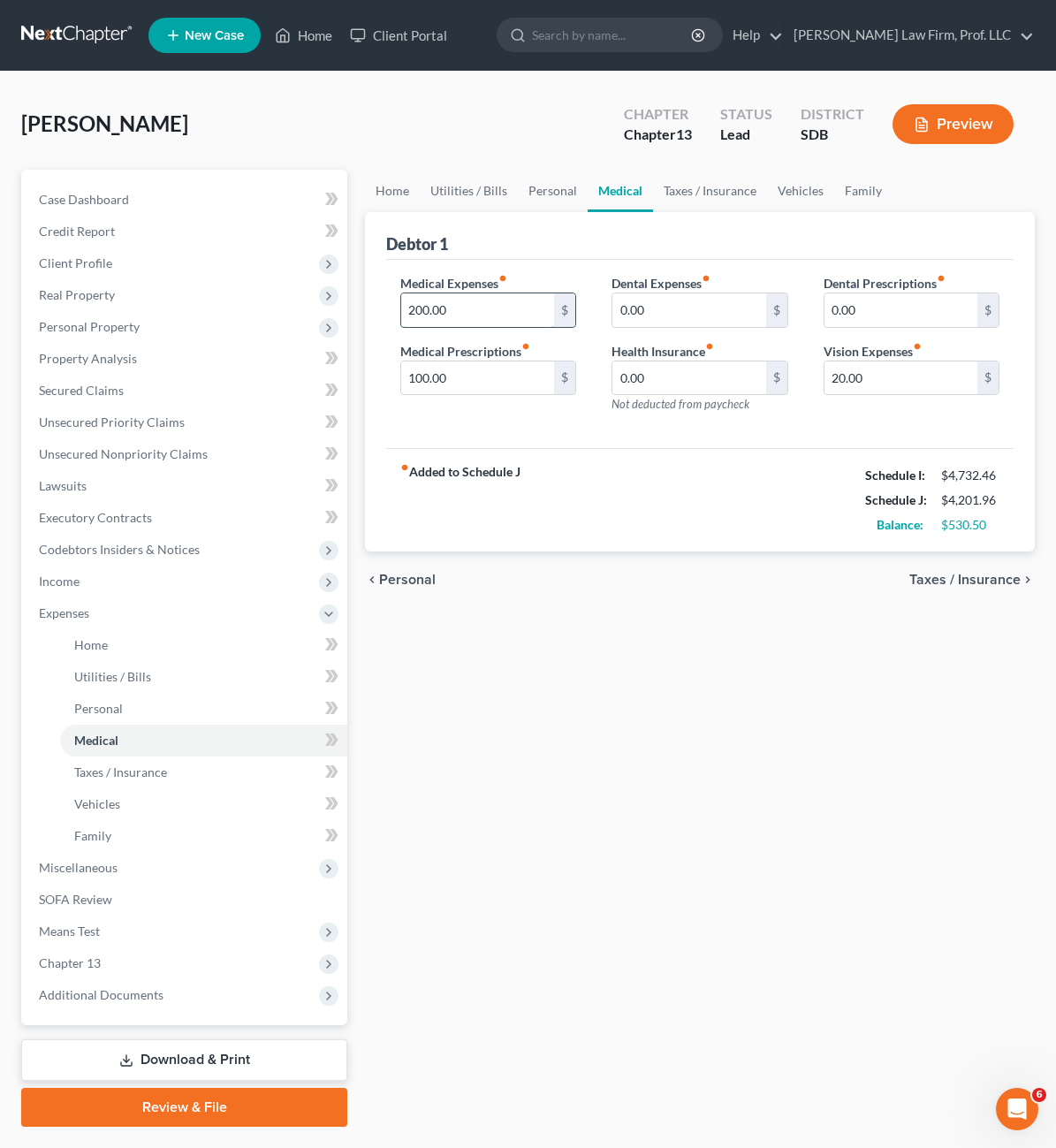
click at [433, 310] on input "200.00" at bounding box center [477, 310] width 153 height 34
click at [409, 384] on input "100.00" at bounding box center [477, 378] width 153 height 34
click at [525, 493] on div "fiber_manual_record Added to Schedule J Schedule I: $4,732.46 Schedule J: $4,20…" at bounding box center [700, 500] width 627 height 104
click at [692, 739] on div "Home Utilities / Bills Personal Medical Taxes / Insurance Vehicles Family Debto…" at bounding box center [700, 649] width 687 height 957
click at [625, 619] on div "Home Utilities / Bills Personal Medical Taxes / Insurance Vehicles Family Debto…" at bounding box center [700, 649] width 687 height 957
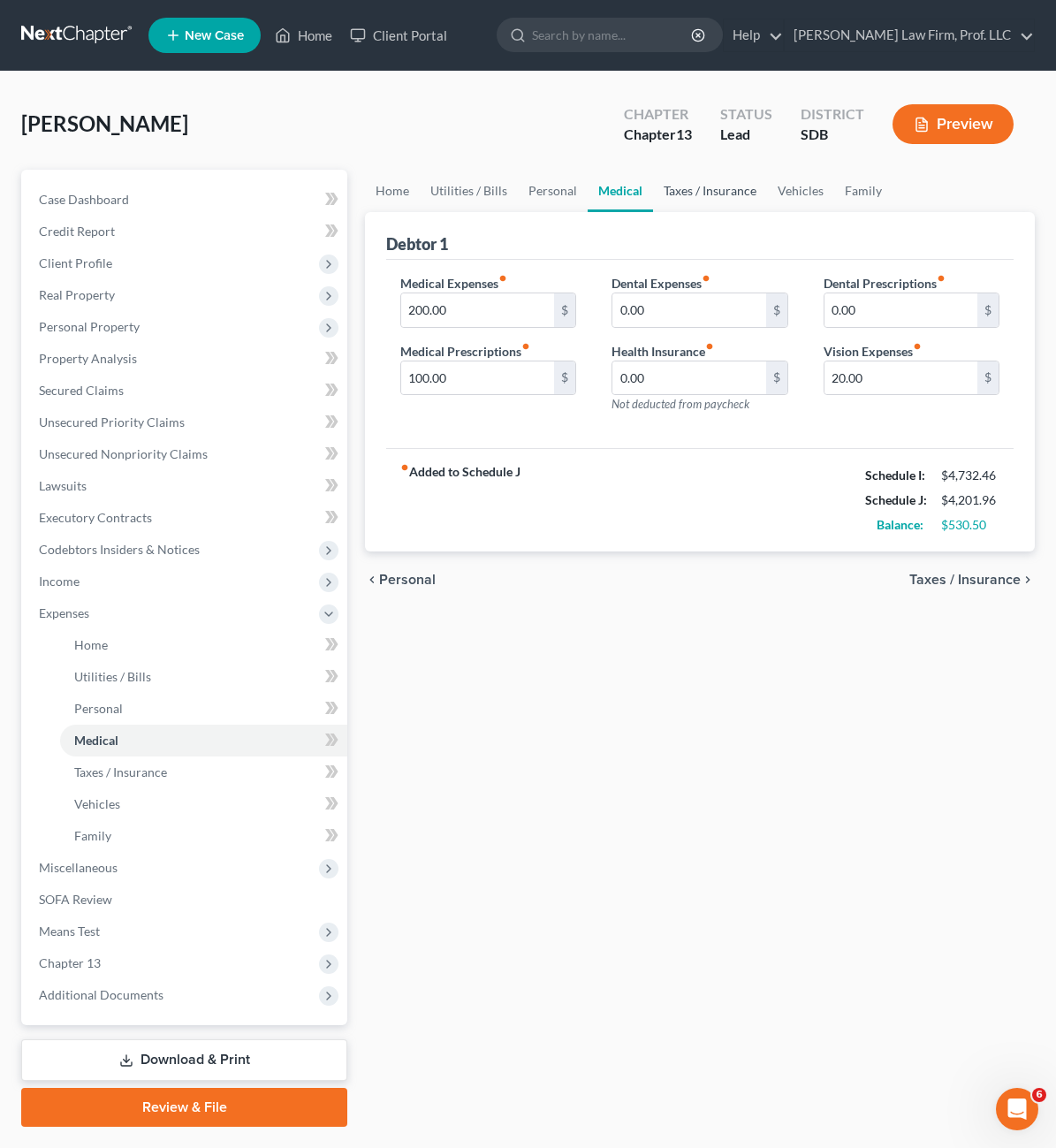
click at [653, 201] on link "Taxes / Insurance" at bounding box center [710, 191] width 114 height 42
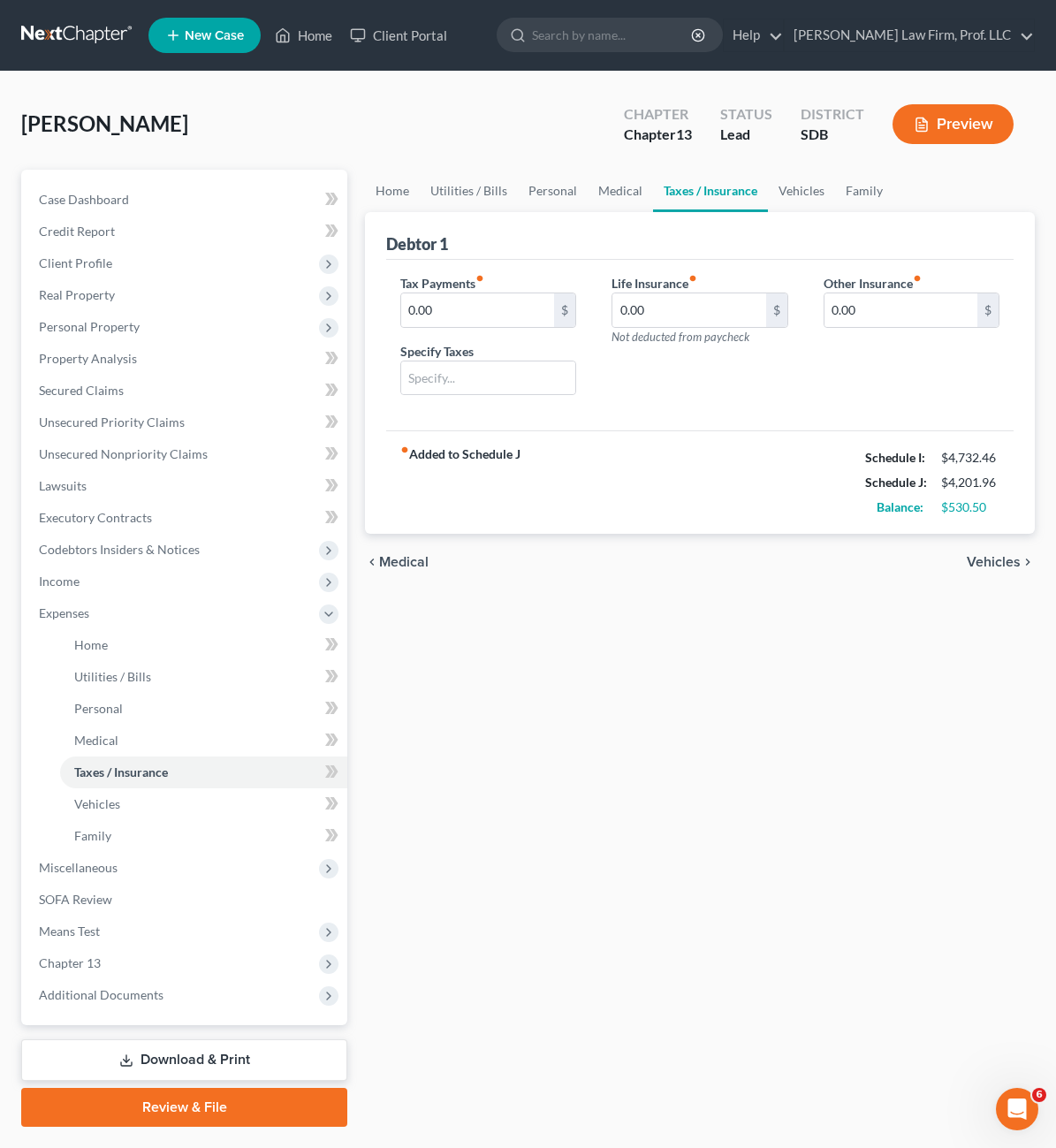
click at [721, 721] on div "Home Utilities / Bills Personal Medical Taxes / Insurance Vehicles Family Debto…" at bounding box center [700, 649] width 687 height 957
click at [755, 672] on div "Home Utilities / Bills Personal Medical Taxes / Insurance Vehicles Family Debto…" at bounding box center [700, 649] width 687 height 957
click at [768, 190] on link "Vehicles" at bounding box center [801, 191] width 67 height 42
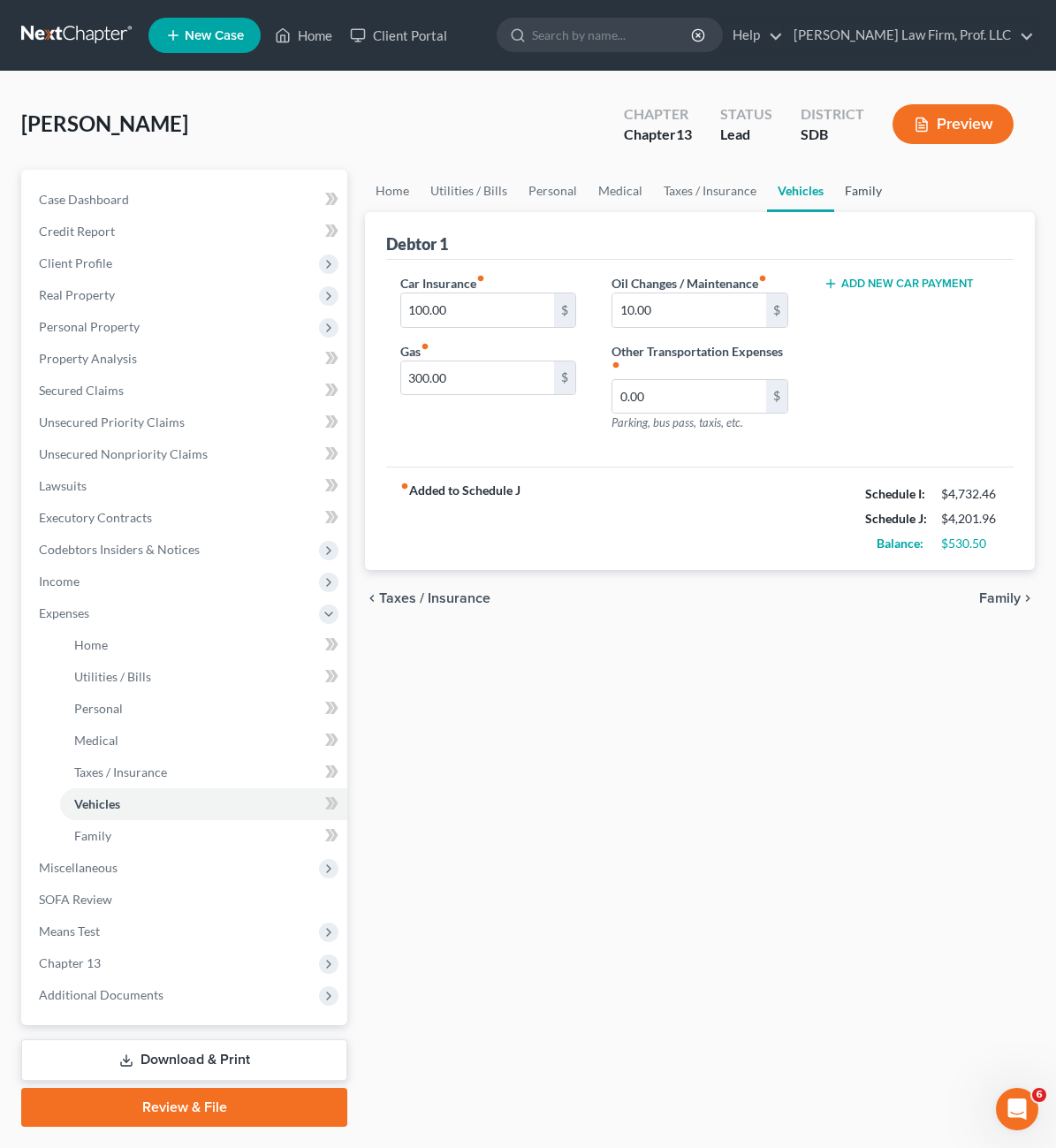
click at [834, 194] on link "Family" at bounding box center [863, 191] width 58 height 42
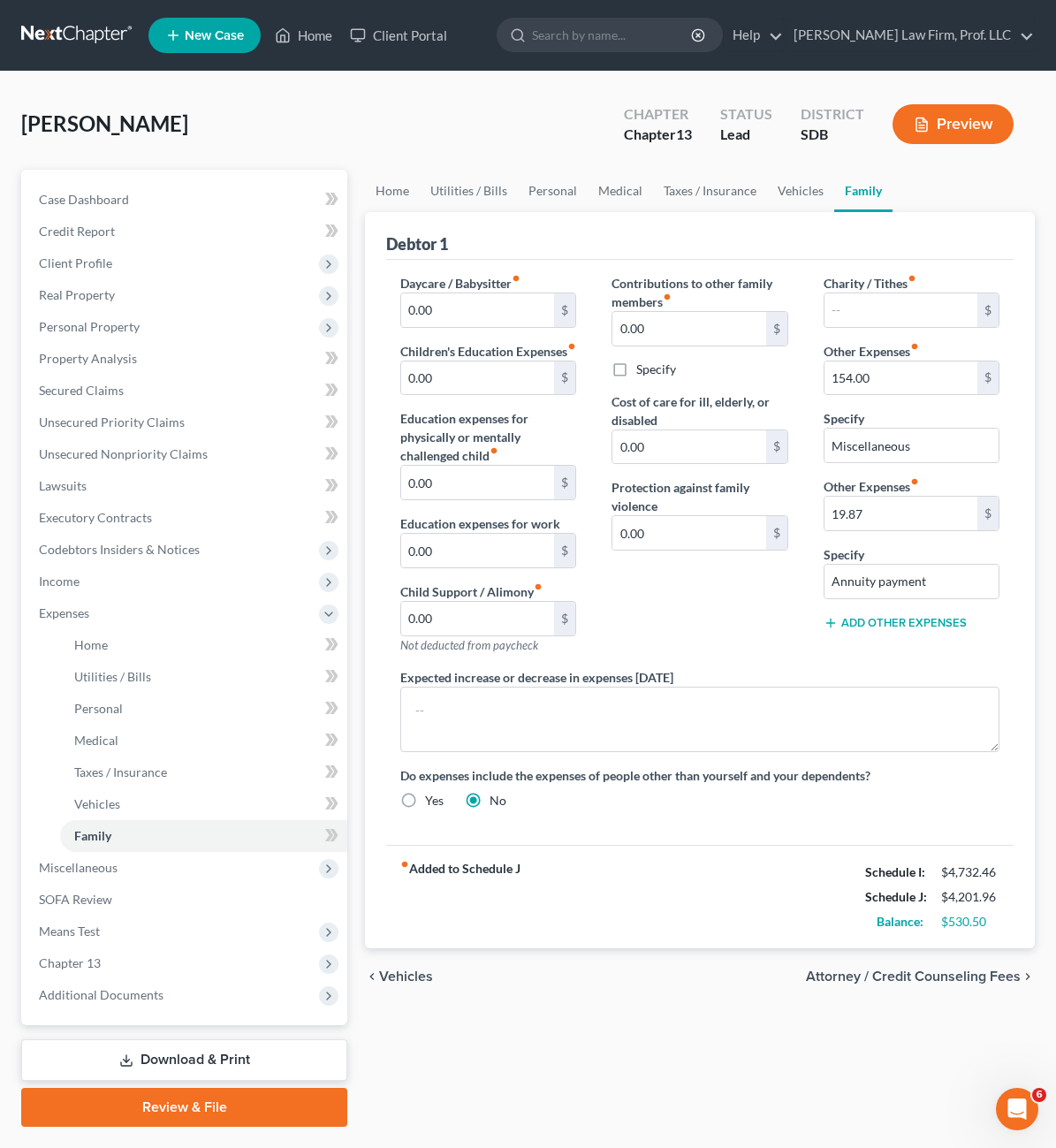
click at [693, 602] on div "Contributions to other family members fiber_manual_record 0.00 $ Specify Cost o…" at bounding box center [700, 471] width 211 height 395
click at [881, 574] on input "Annuity payment" at bounding box center [912, 582] width 175 height 34
click at [874, 498] on input "19.87" at bounding box center [901, 514] width 153 height 34
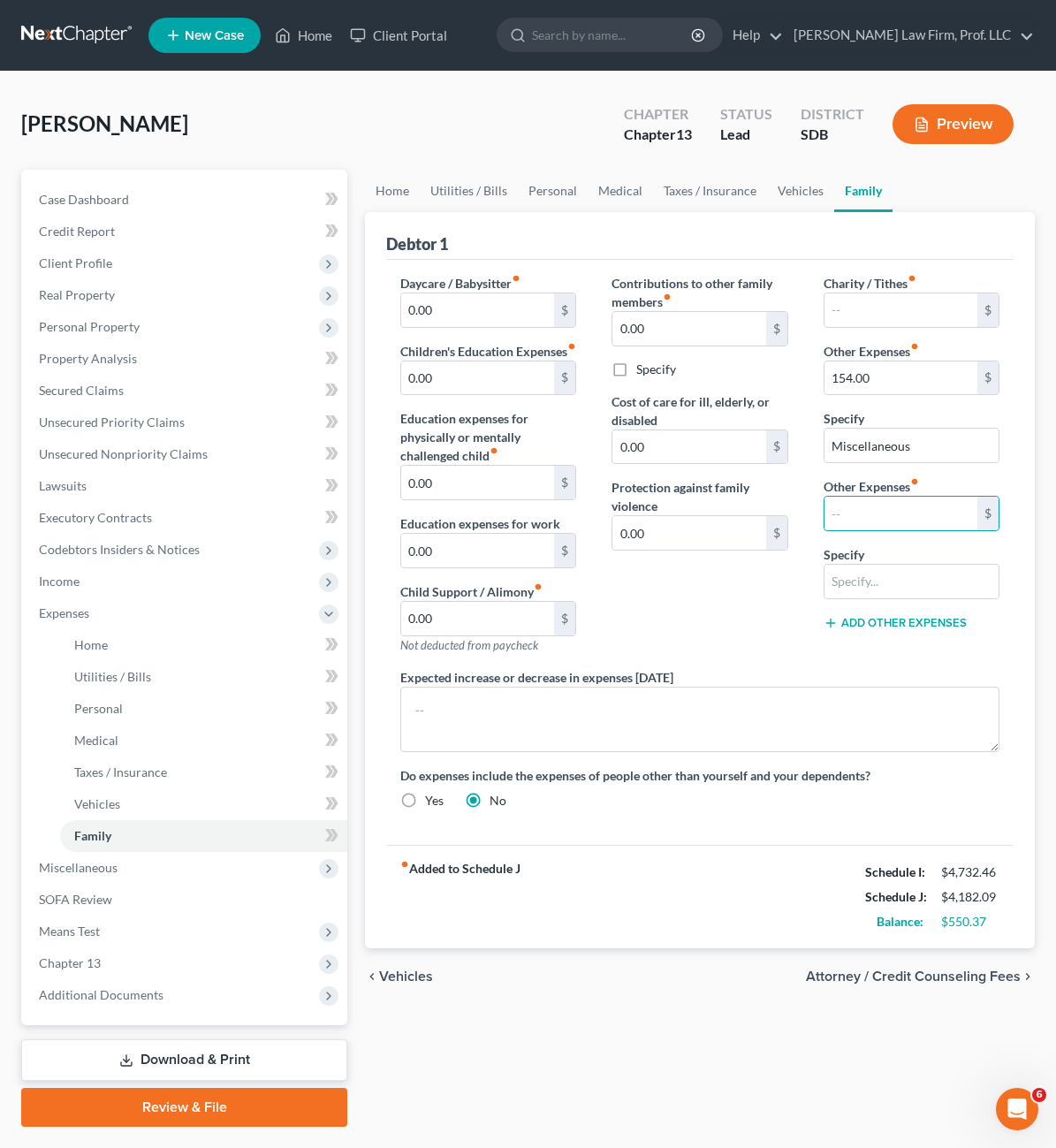
drag, startPoint x: 652, startPoint y: 627, endPoint x: 673, endPoint y: 632, distance: 21.6
click at [651, 628] on div "Contributions to other family members fiber_manual_record 0.00 $ Specify Cost o…" at bounding box center [700, 471] width 211 height 395
click at [696, 635] on div "Contributions to other family members fiber_manual_record 0.00 $ Specify Cost o…" at bounding box center [700, 471] width 211 height 395
click at [634, 618] on div "Contributions to other family members fiber_manual_record 0.00 $ Specify Cost o…" at bounding box center [700, 471] width 211 height 395
click at [653, 192] on link "Taxes / Insurance" at bounding box center [710, 191] width 114 height 42
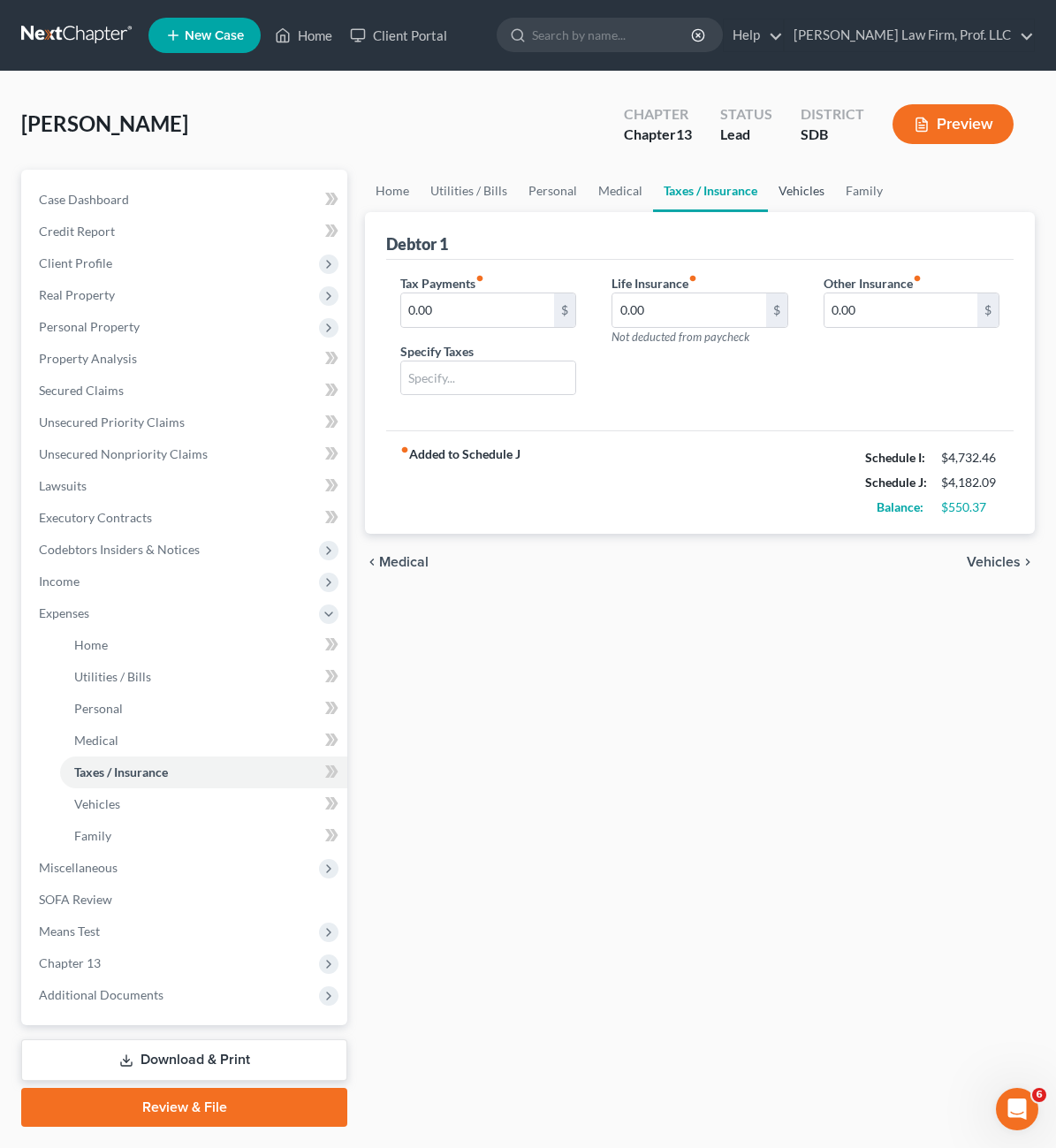
click at [768, 191] on link "Vehicles" at bounding box center [801, 191] width 67 height 42
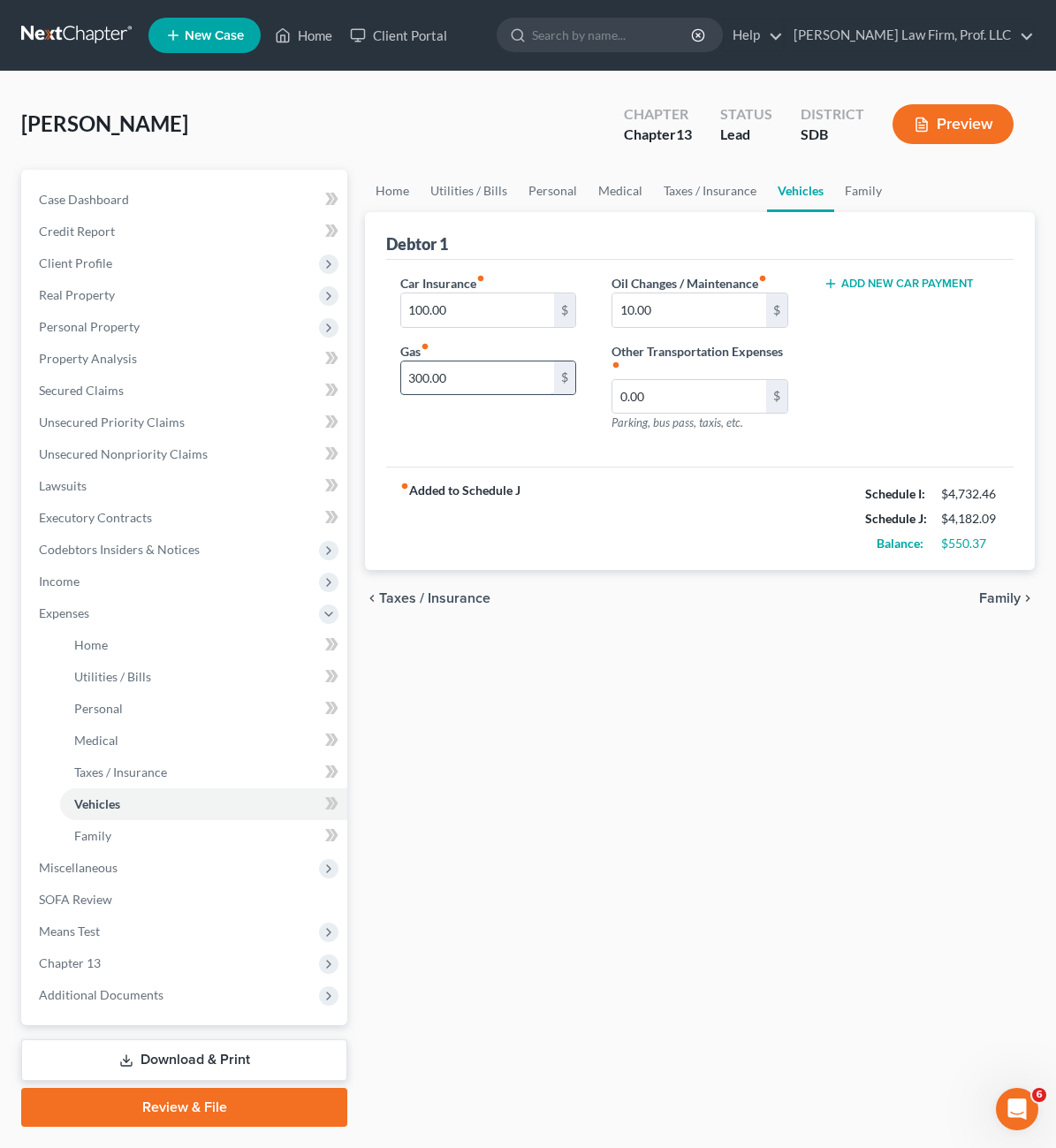
click at [431, 387] on input "300.00" at bounding box center [477, 378] width 153 height 34
type input "200"
drag, startPoint x: 588, startPoint y: 935, endPoint x: 666, endPoint y: 916, distance: 80.3
click at [588, 935] on div "Home Utilities / Bills Personal Medical Taxes / Insurance Vehicles Family Debto…" at bounding box center [700, 649] width 687 height 957
click at [670, 312] on input "10.00" at bounding box center [688, 310] width 153 height 34
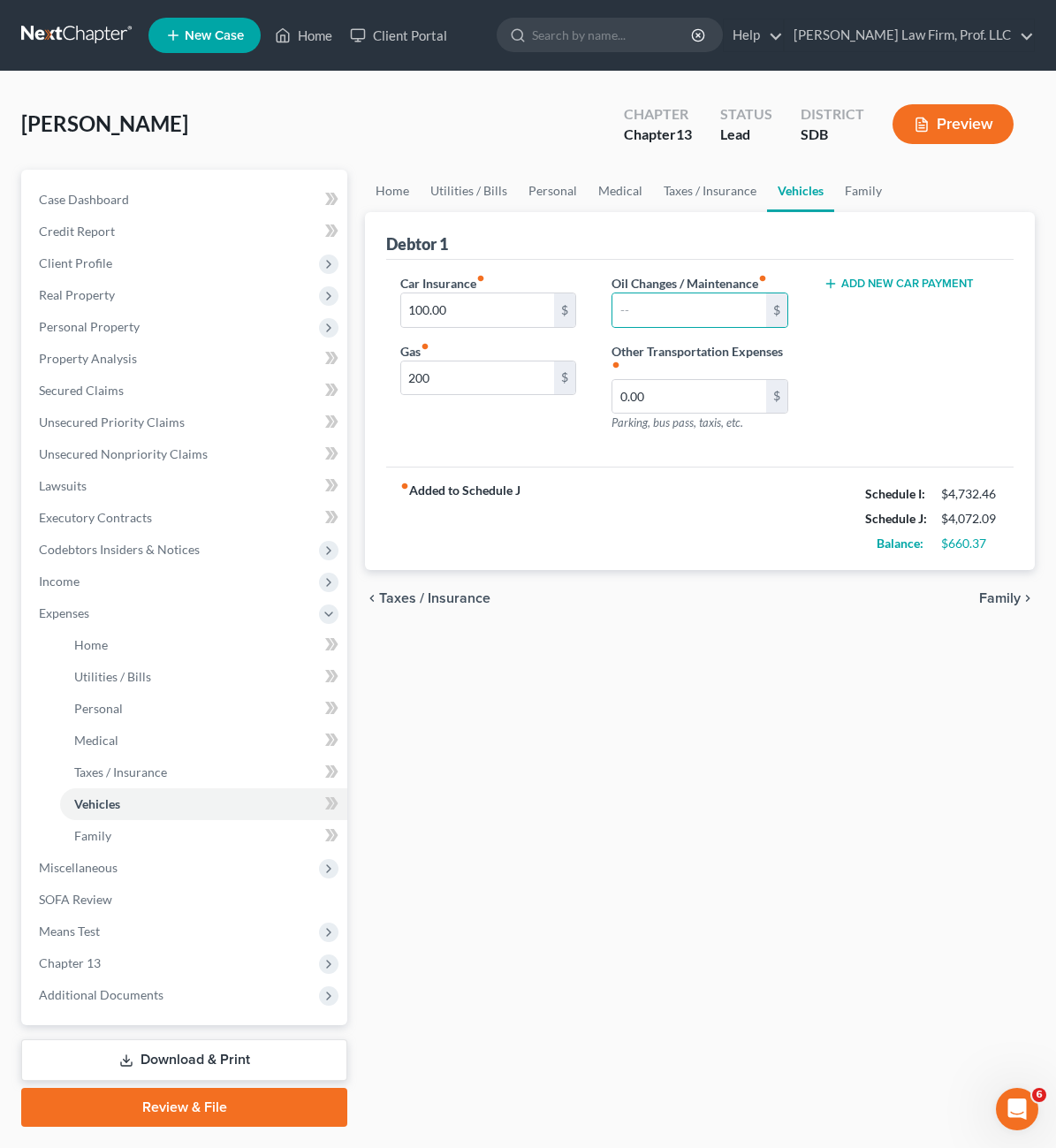
click at [619, 663] on div "Home Utilities / Bills Personal Medical Taxes / Insurance Vehicles Family Debto…" at bounding box center [700, 649] width 687 height 957
click at [408, 299] on input "100.00" at bounding box center [477, 310] width 153 height 34
click at [656, 778] on div "Home Utilities / Bills Personal Medical Taxes / Insurance Vehicles Family Debto…" at bounding box center [700, 649] width 687 height 957
click at [401, 314] on input "9" at bounding box center [477, 310] width 153 height 34
click at [401, 319] on input "9" at bounding box center [477, 310] width 153 height 34
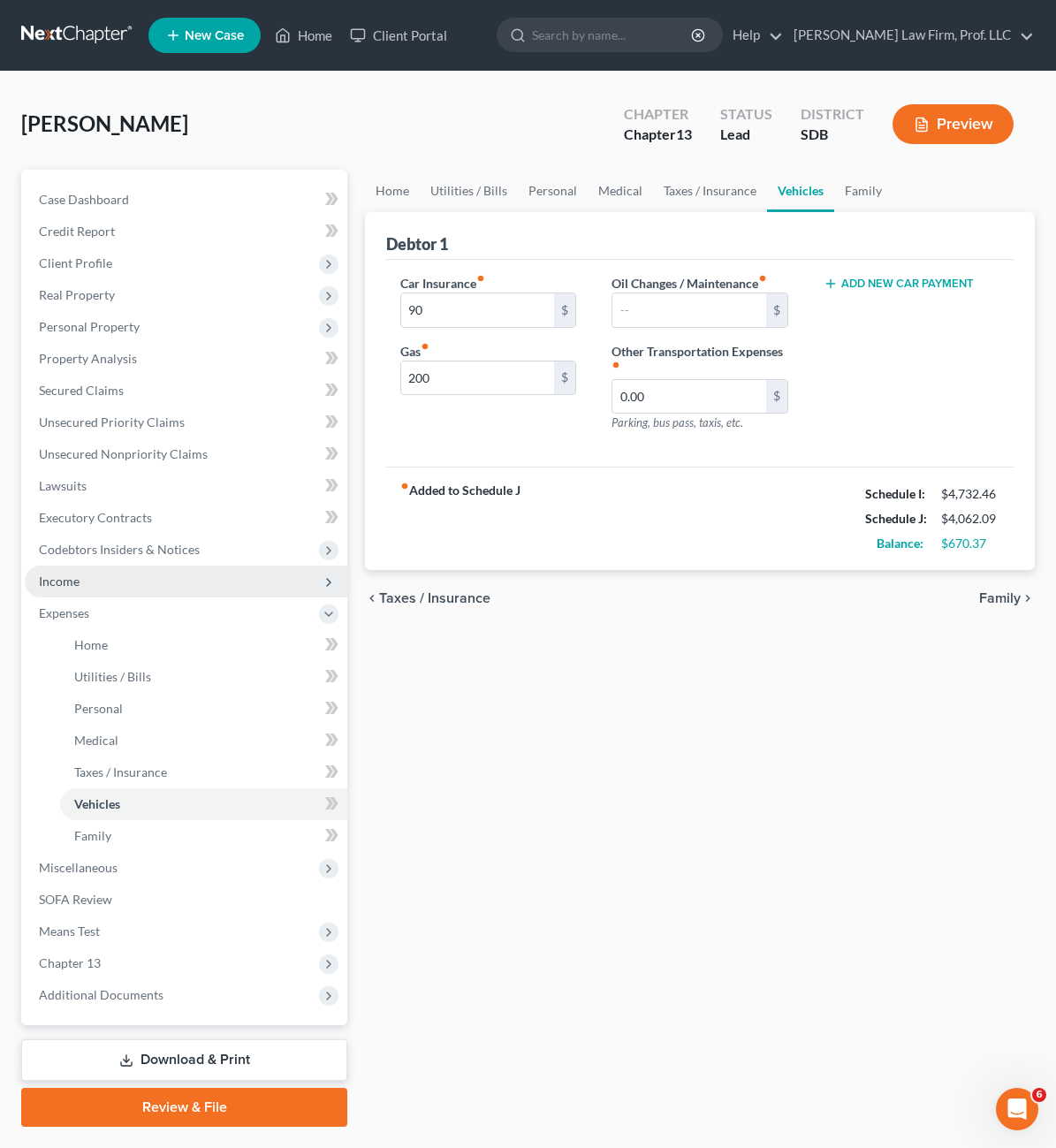
click at [51, 590] on span "Income" at bounding box center [186, 582] width 323 height 32
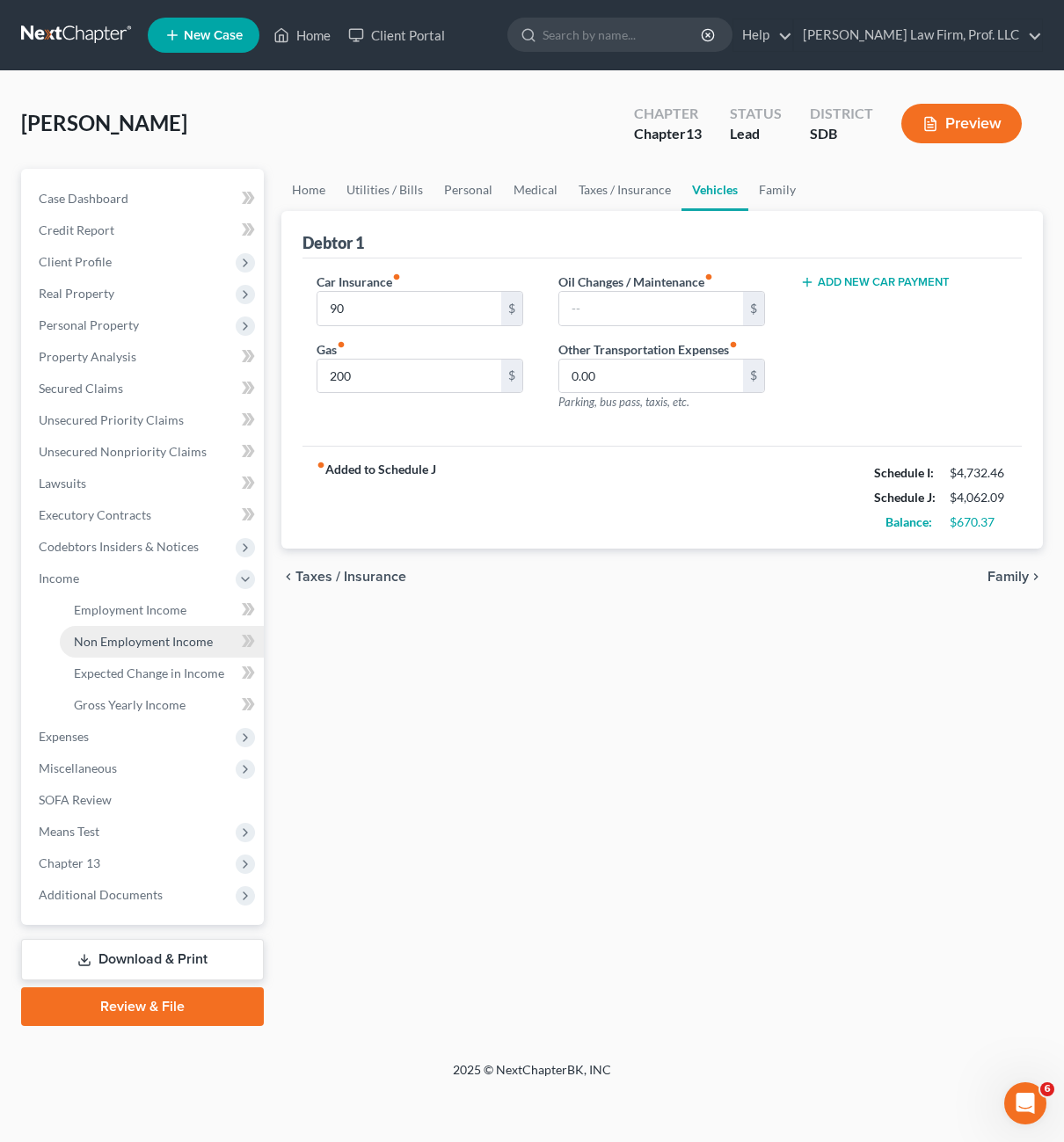
click at [148, 655] on link "Non Employment Income" at bounding box center [161, 642] width 204 height 32
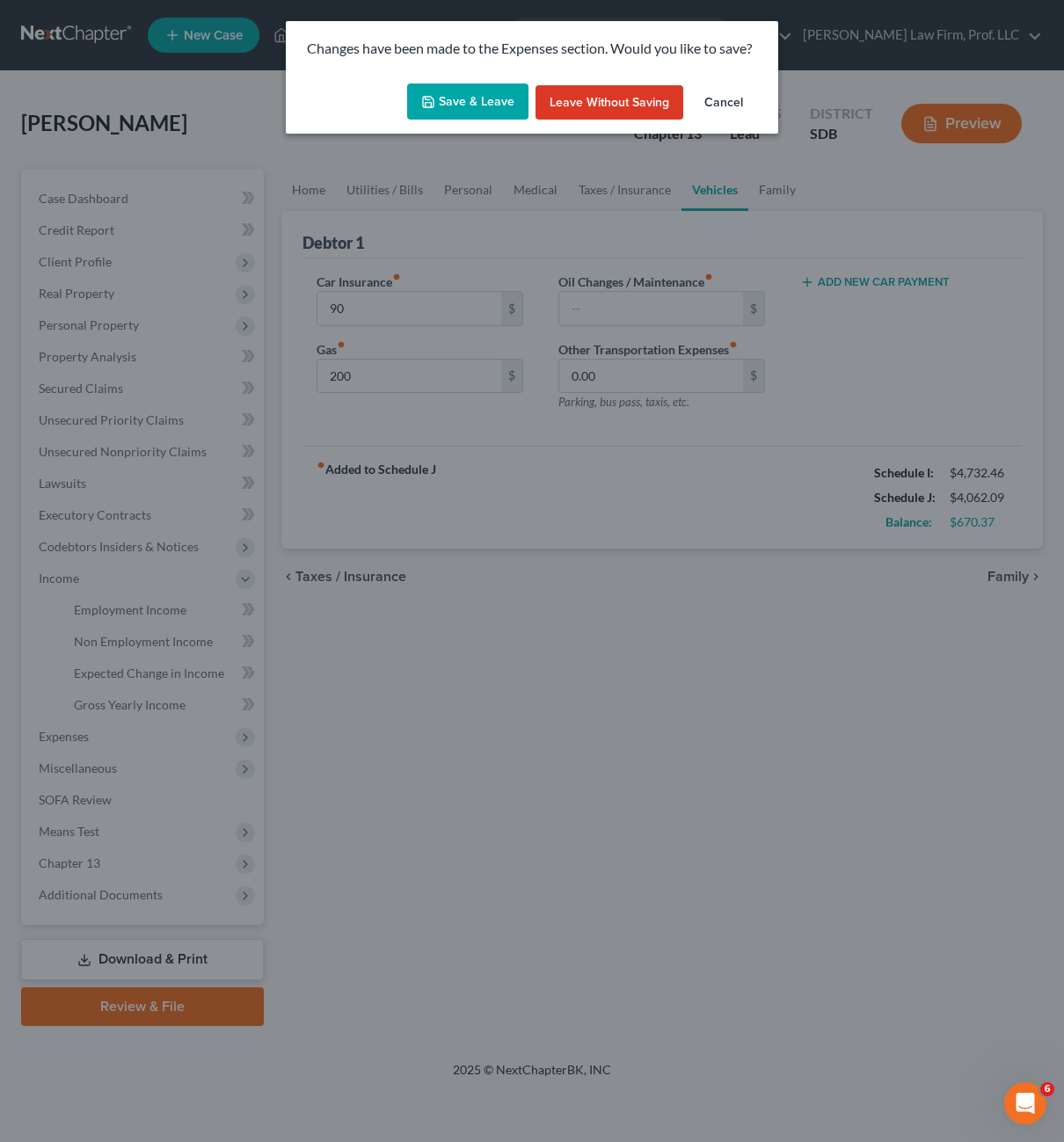
click at [454, 99] on button "Save & Leave" at bounding box center [467, 101] width 121 height 36
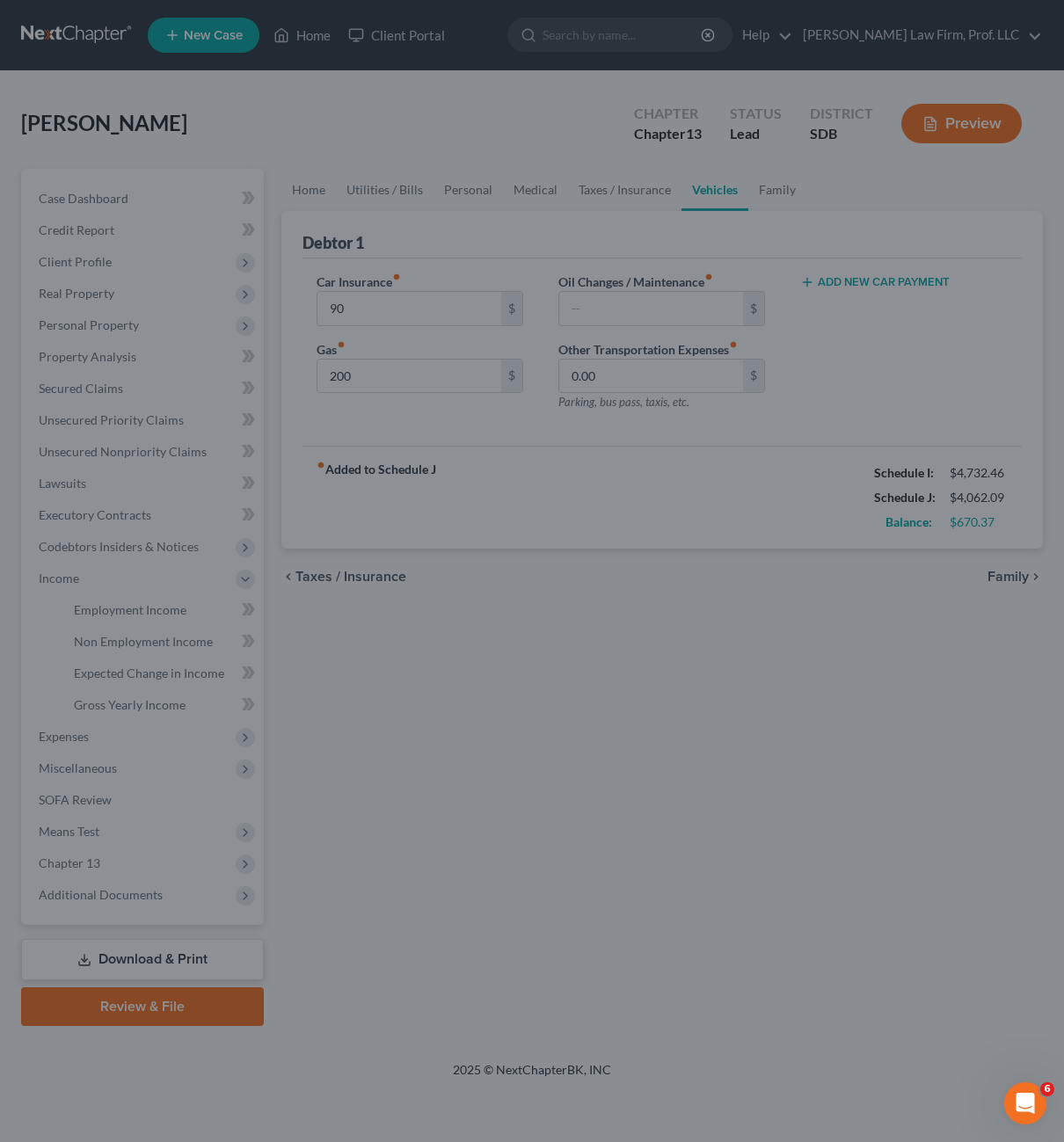
type input "90.00"
type input "200.00"
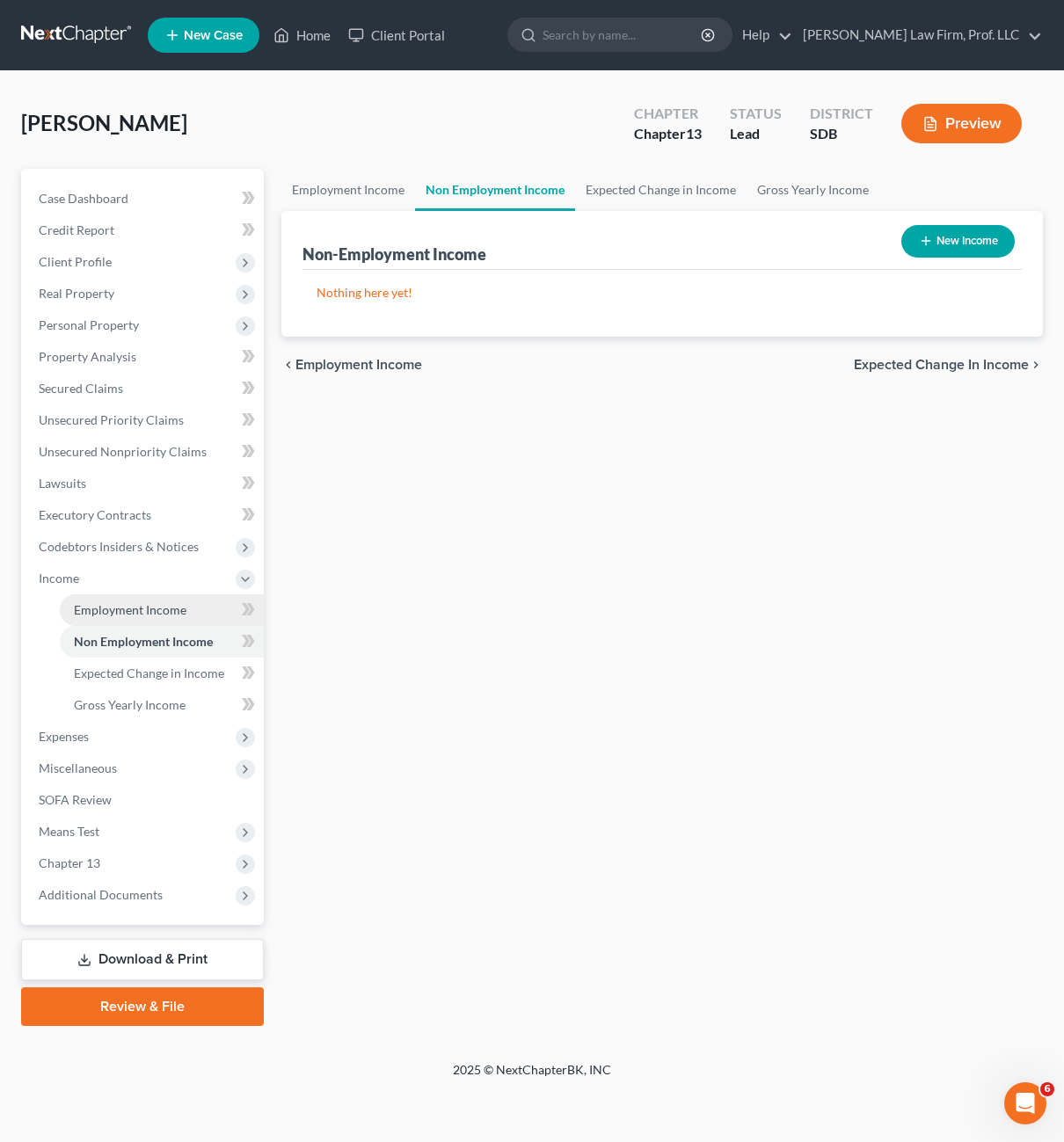
click at [124, 611] on span "Employment Income" at bounding box center [130, 610] width 112 height 15
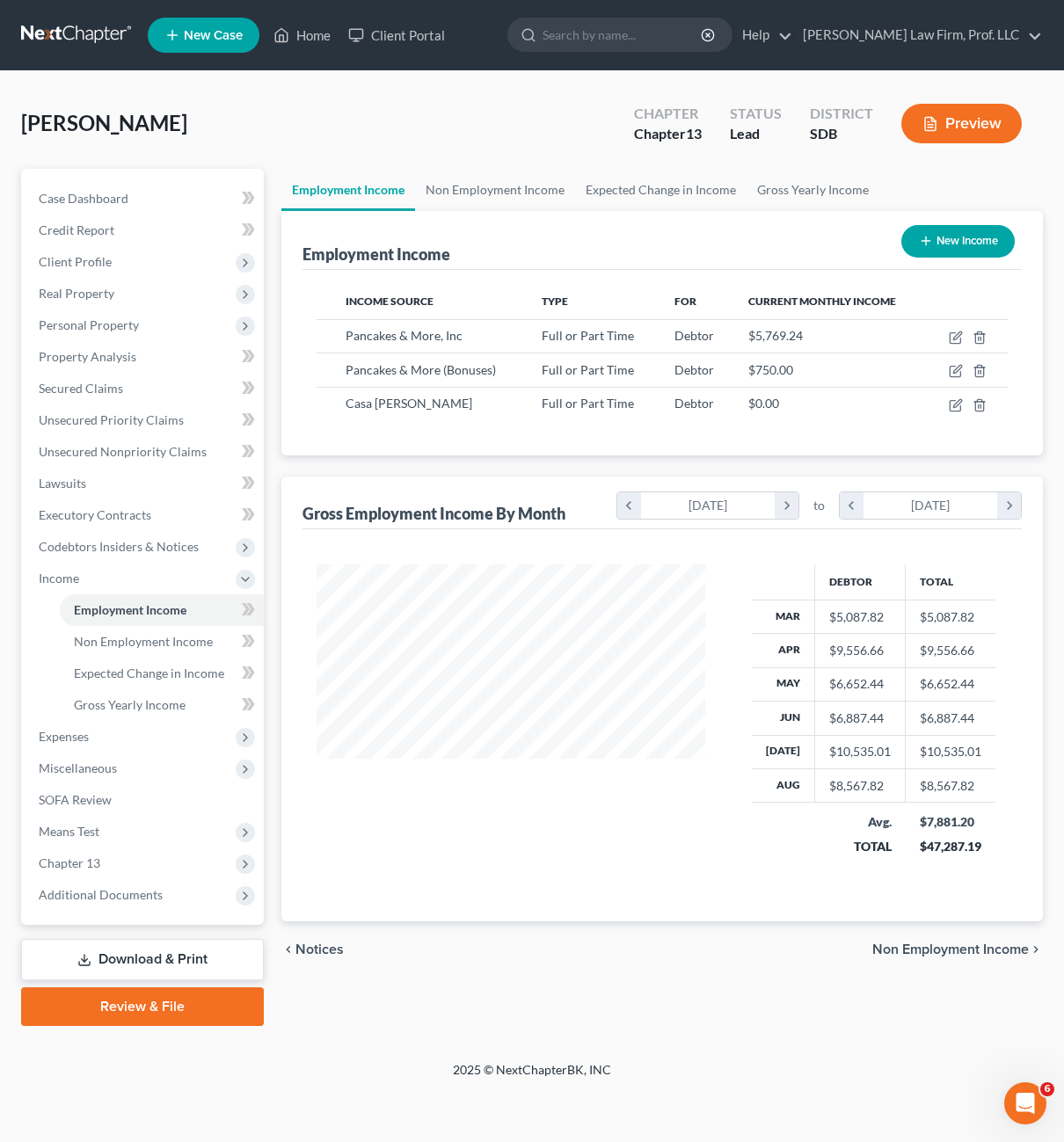
scroll to position [316, 424]
click at [956, 369] on icon "button" at bounding box center [956, 371] width 14 height 14
select select "0"
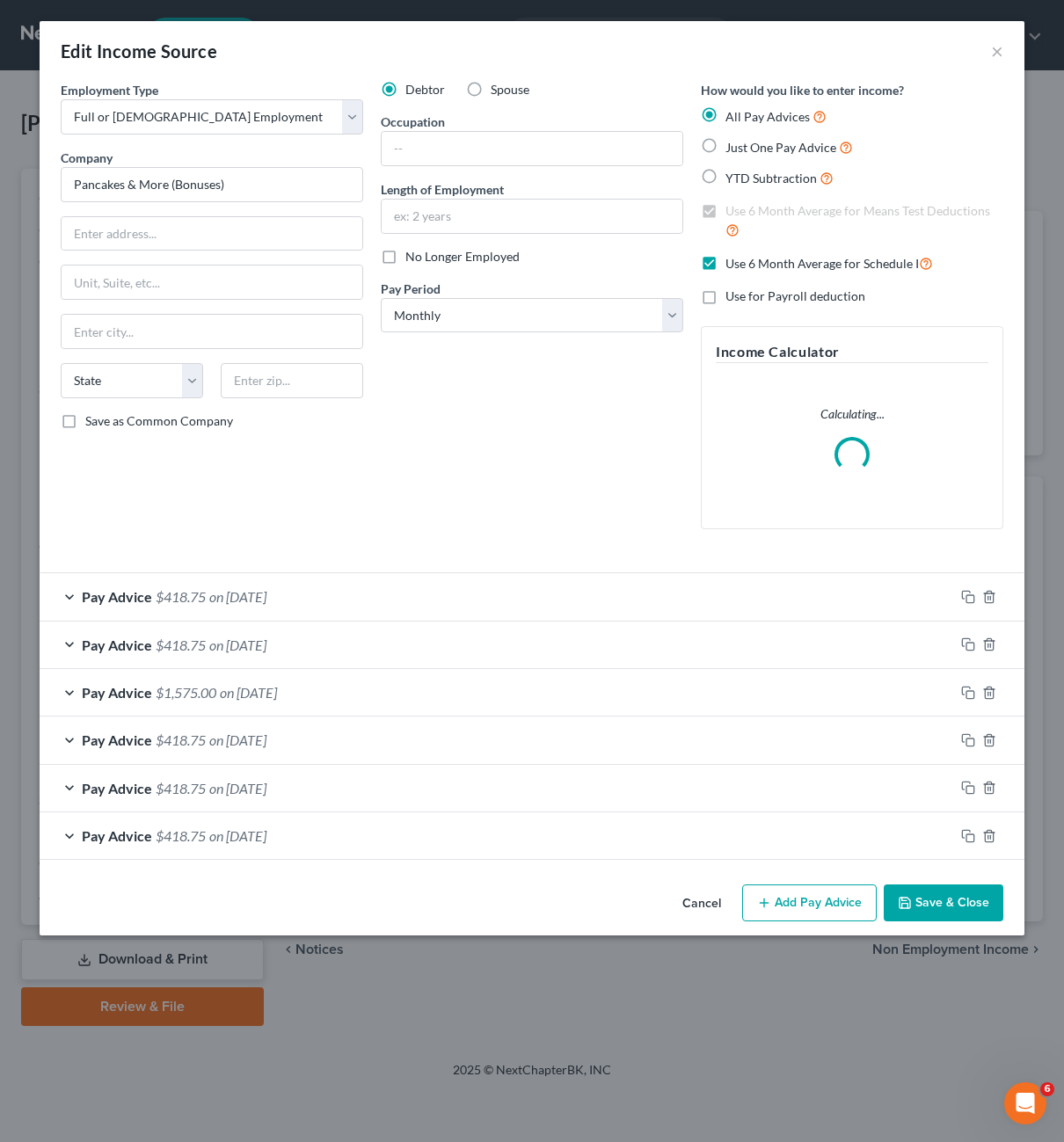
drag, startPoint x: 446, startPoint y: 479, endPoint x: 470, endPoint y: 471, distance: 25.3
click at [447, 479] on div "Debtor Spouse Occupation Length of Employment No Longer Employed Pay Period * S…" at bounding box center [532, 312] width 321 height 463
click at [588, 464] on div "Debtor Spouse Occupation Length of Employment No Longer Employed Pay Period * S…" at bounding box center [532, 312] width 321 height 463
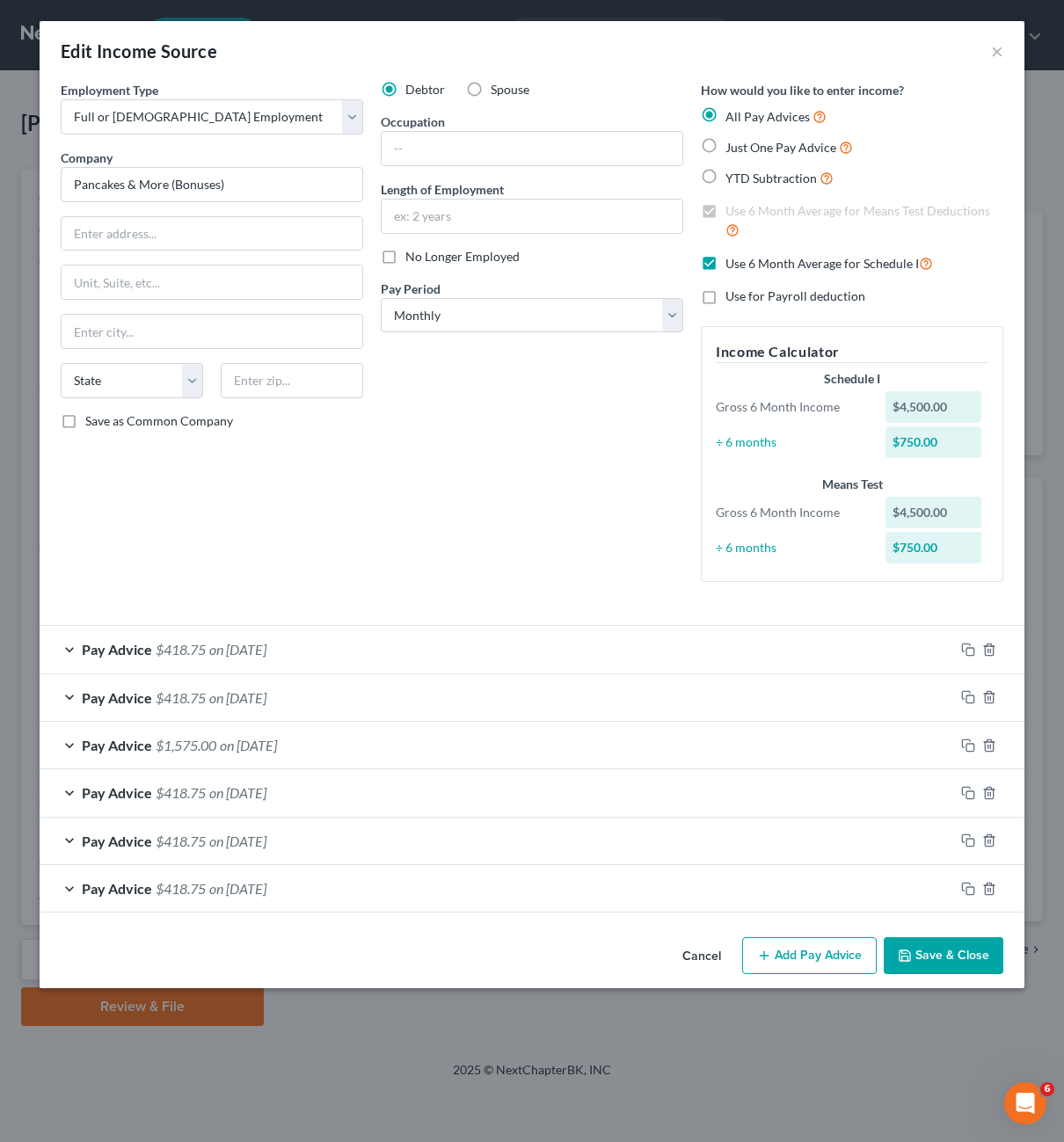
click at [1003, 47] on div "Edit Income Source ×" at bounding box center [532, 51] width 985 height 60
click at [1003, 47] on button "×" at bounding box center [997, 51] width 12 height 21
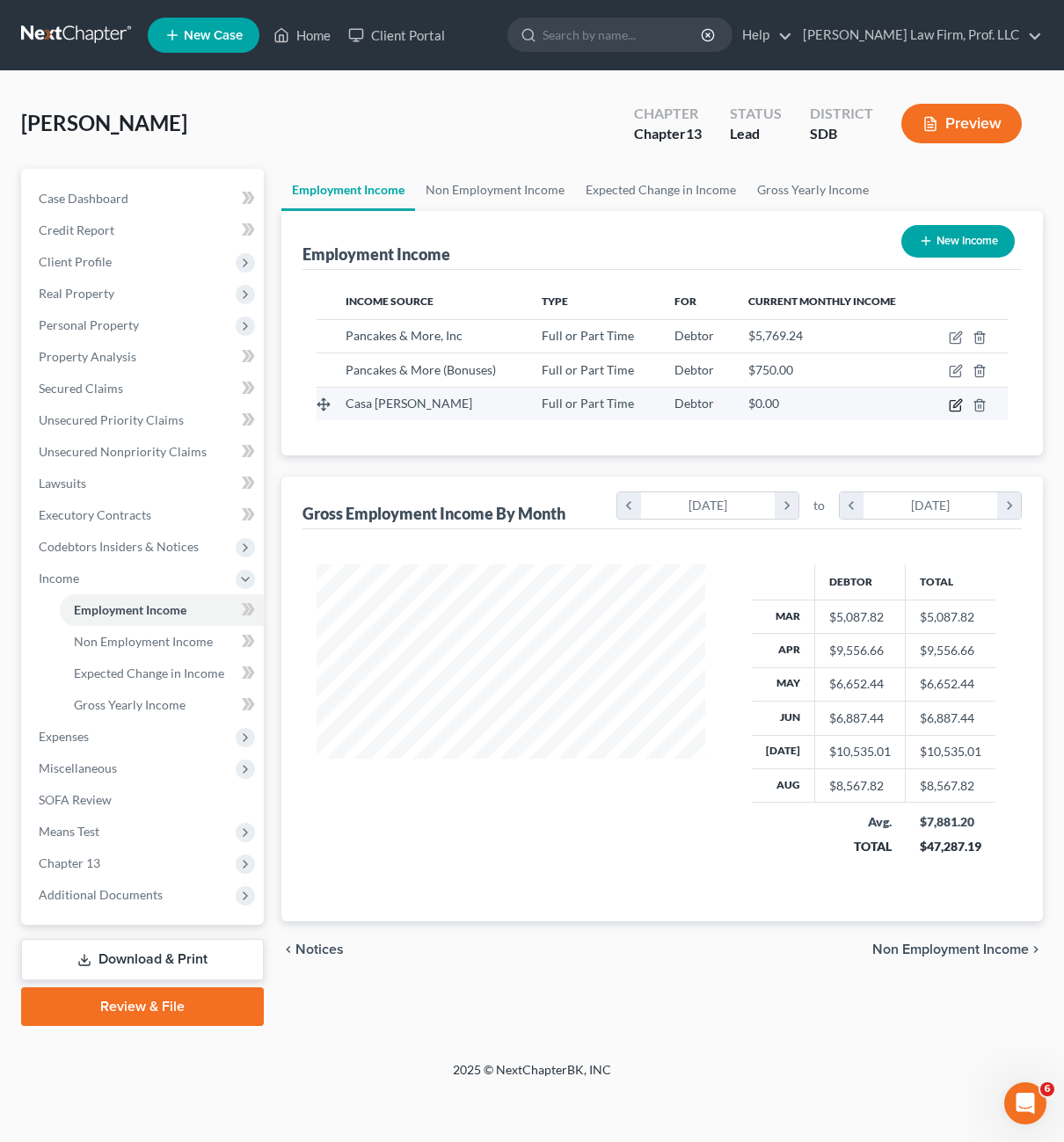
click at [954, 406] on icon "button" at bounding box center [957, 402] width 8 height 8
select select "0"
select select "43"
select select "1"
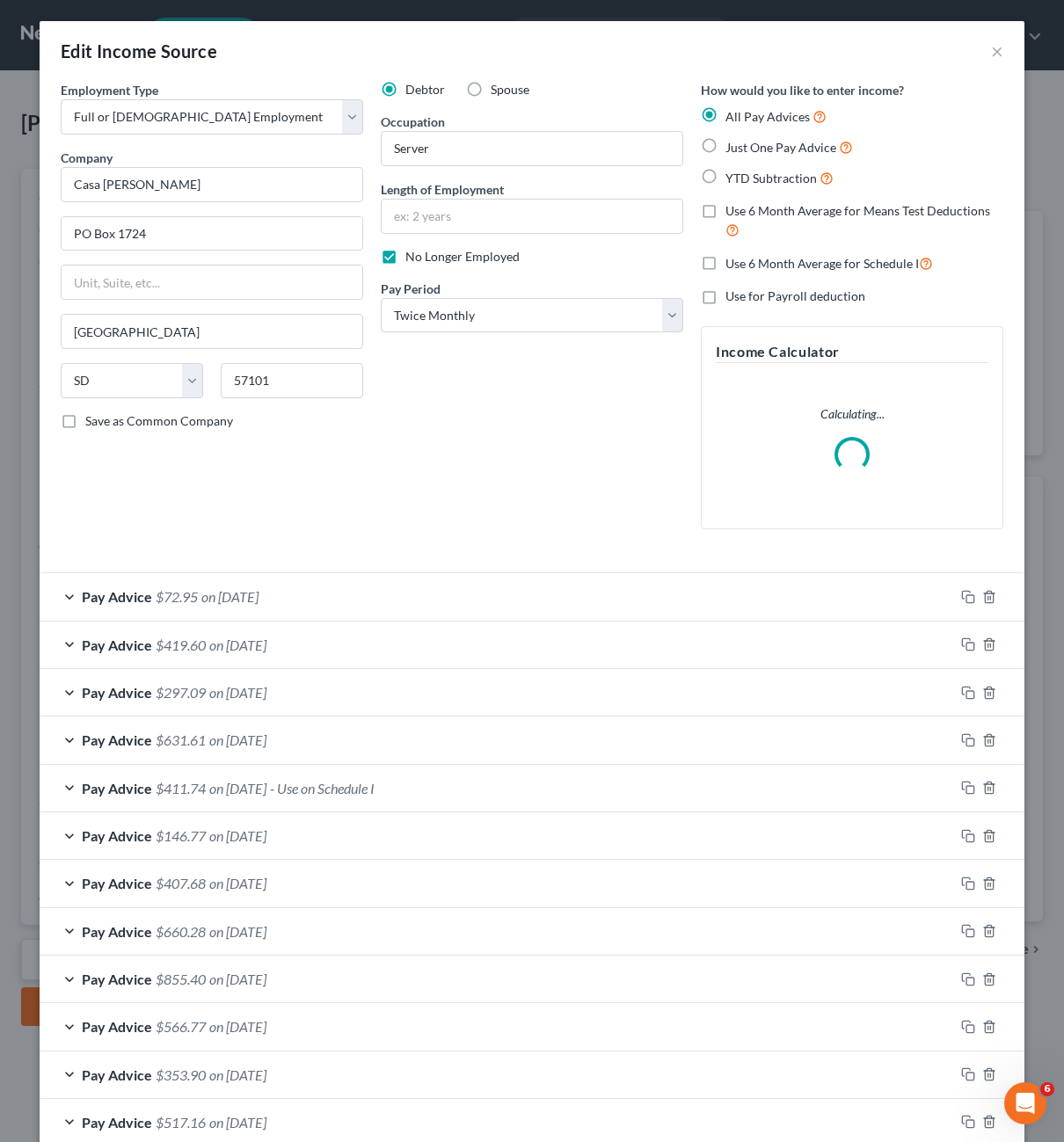
click at [539, 397] on div "Debtor Spouse Occupation Server Length of Employment No Longer Employed Pay Per…" at bounding box center [532, 312] width 321 height 463
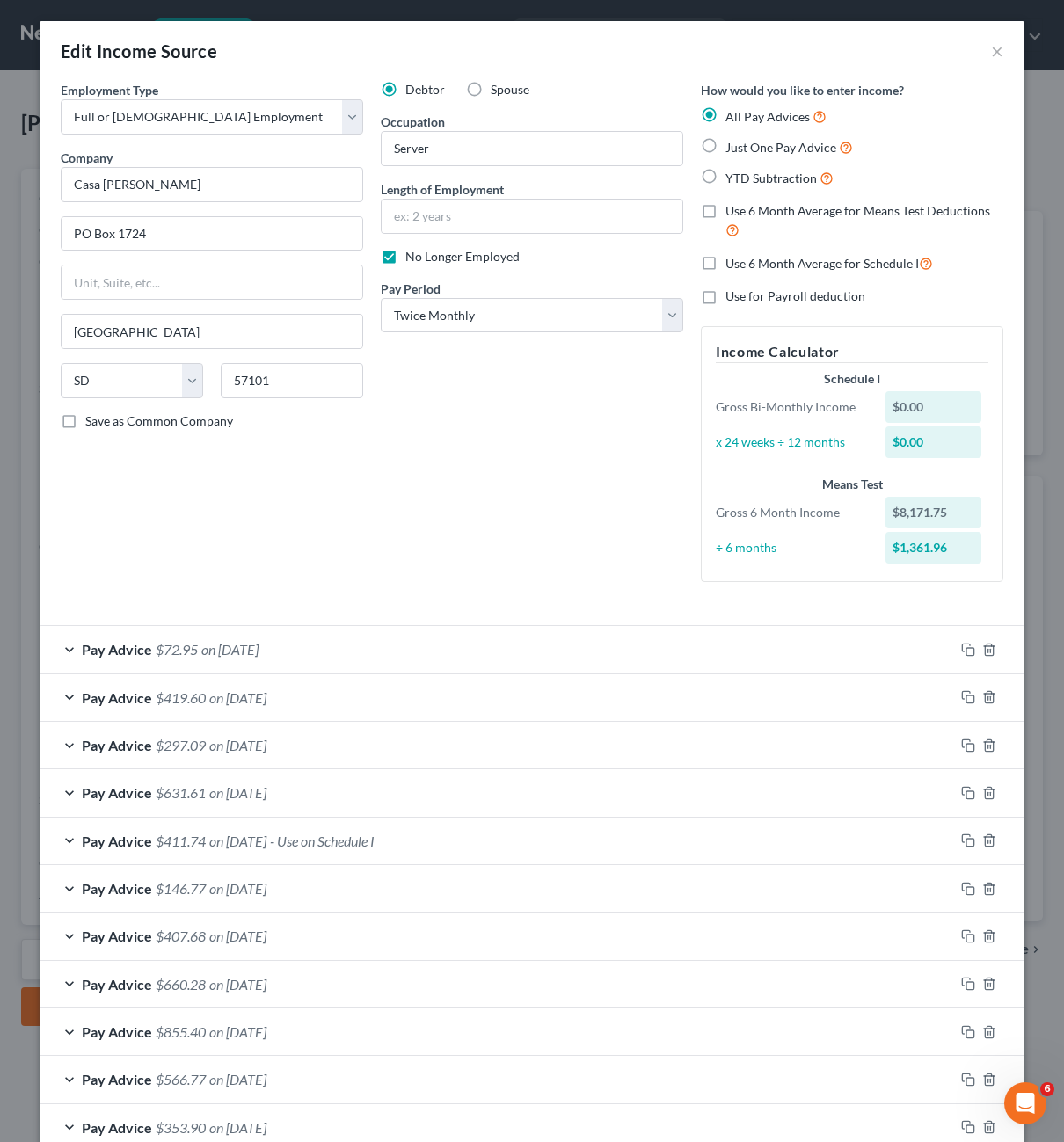
click at [553, 424] on div "Debtor Spouse Occupation Server Length of Employment No Longer Employed Pay Per…" at bounding box center [532, 338] width 321 height 515
click at [417, 260] on span "No Longer Employed" at bounding box center [462, 256] width 114 height 15
click at [417, 259] on input "No Longer Employed" at bounding box center [418, 254] width 12 height 12
checkbox input "false"
click at [466, 462] on div "Debtor Spouse Occupation Server Length of Employment No Longer Employed Pay Per…" at bounding box center [532, 338] width 321 height 515
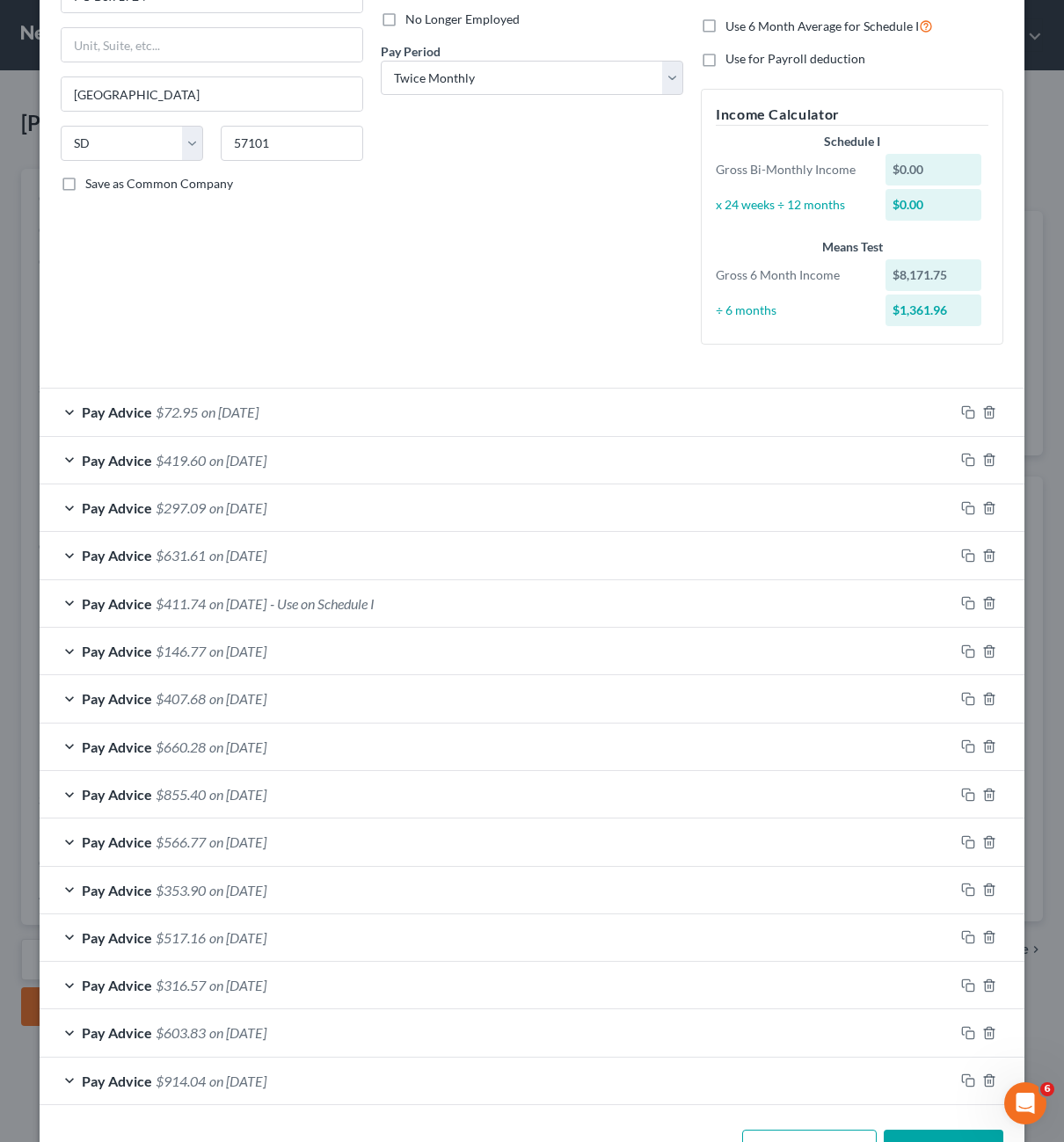
scroll to position [263, 0]
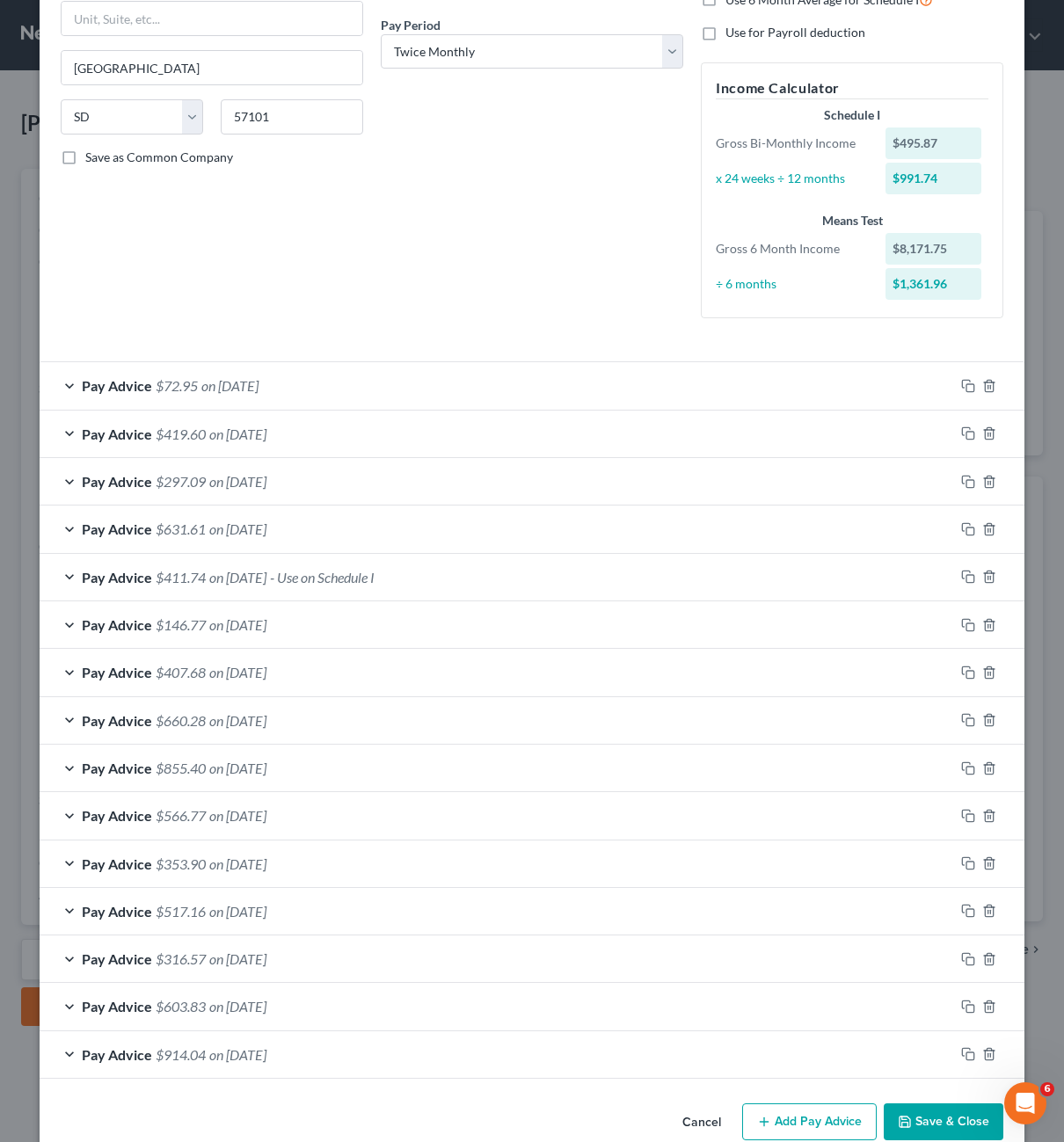
click at [953, 1122] on button "Save & Close" at bounding box center [944, 1122] width 119 height 36
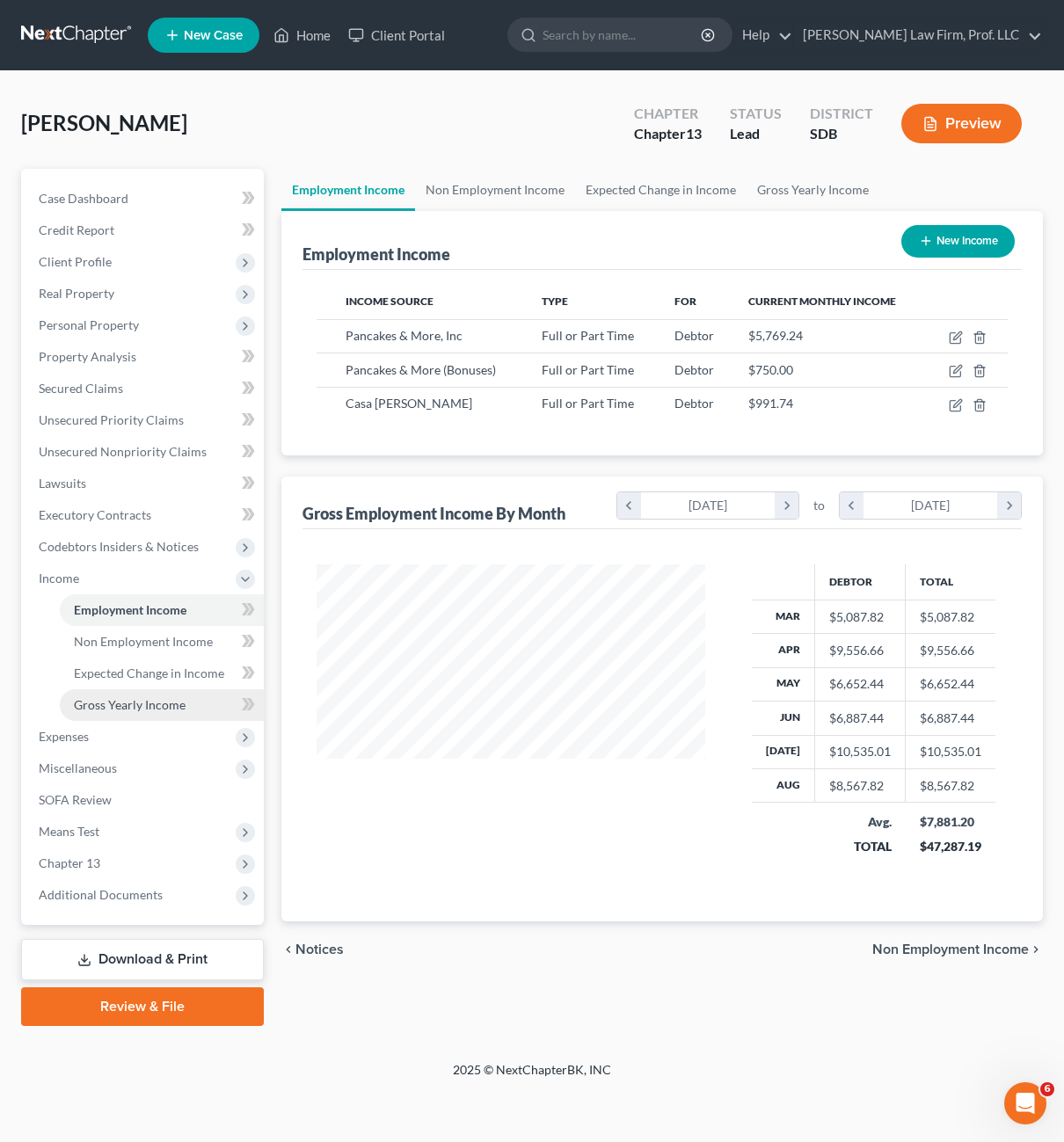
drag, startPoint x: 126, startPoint y: 715, endPoint x: 144, endPoint y: 705, distance: 20.6
click at [126, 715] on link "Gross Yearly Income" at bounding box center [161, 705] width 204 height 32
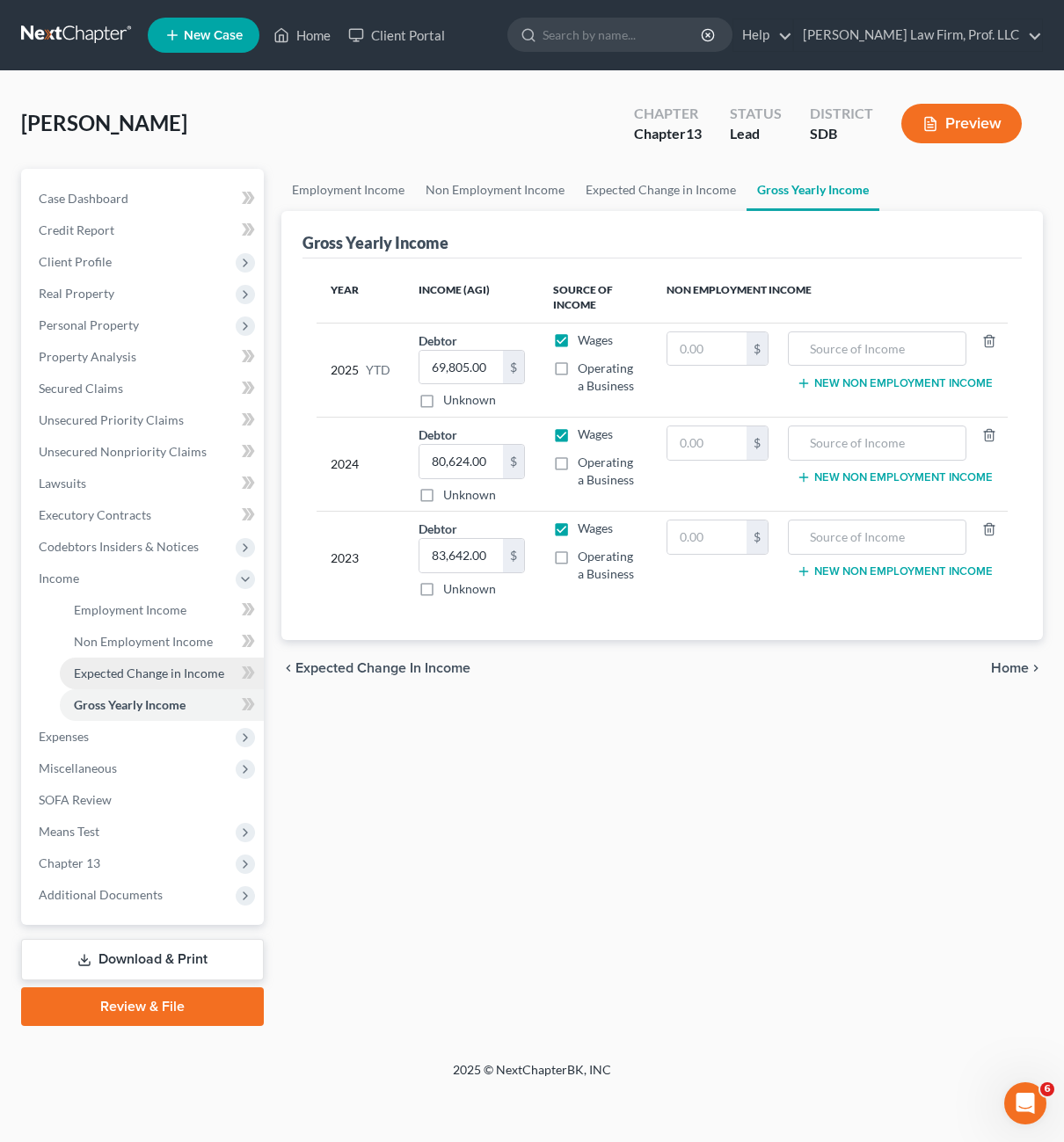
click at [156, 679] on span "Expected Change in Income" at bounding box center [149, 673] width 150 height 15
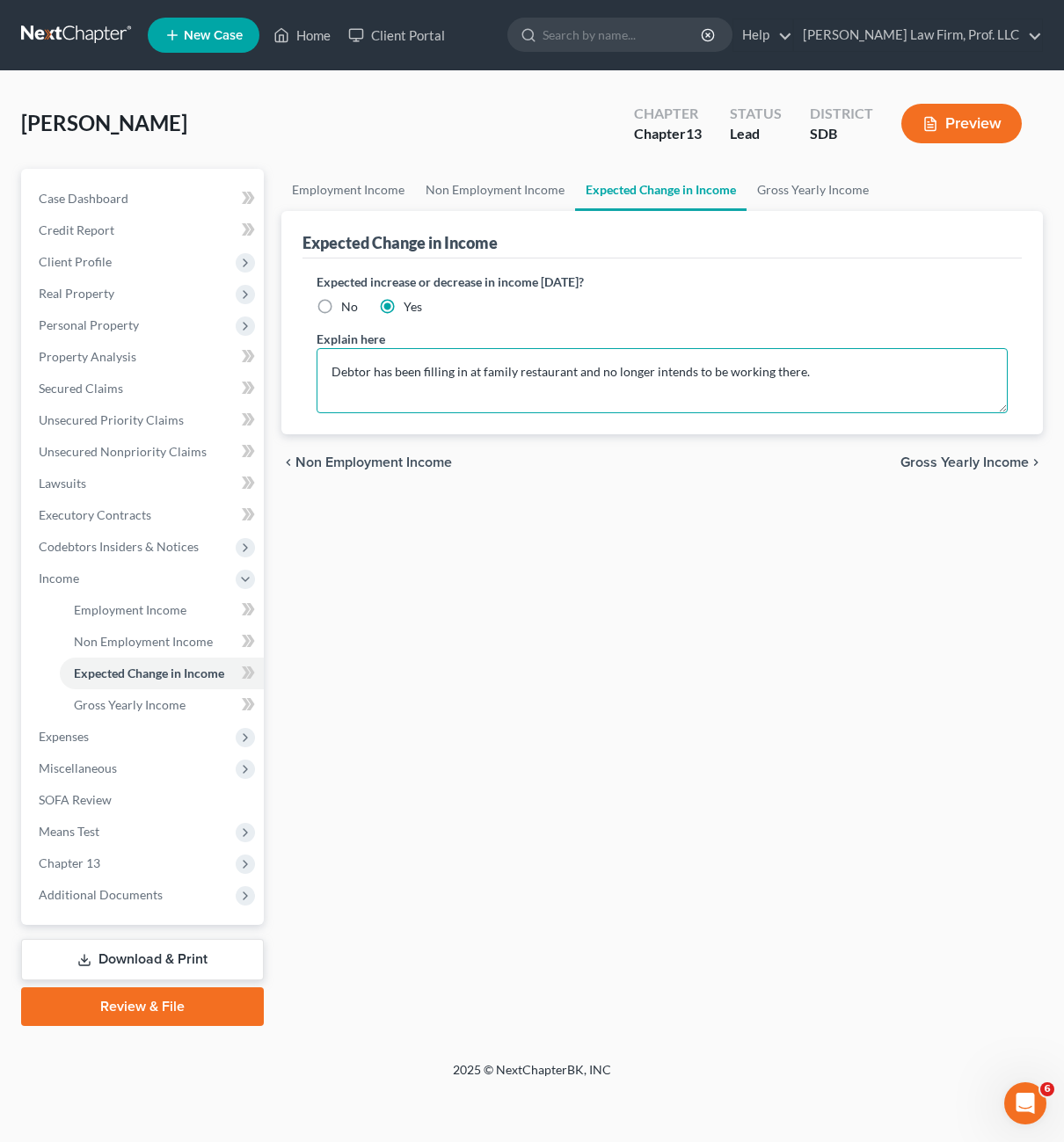
click at [870, 371] on textarea "Debtor has been filling in at family restaurant and no longer intends to be wor…" at bounding box center [662, 380] width 692 height 65
type textarea "Debtor has been filling in at family restaurant and no longer intends to be wor…"
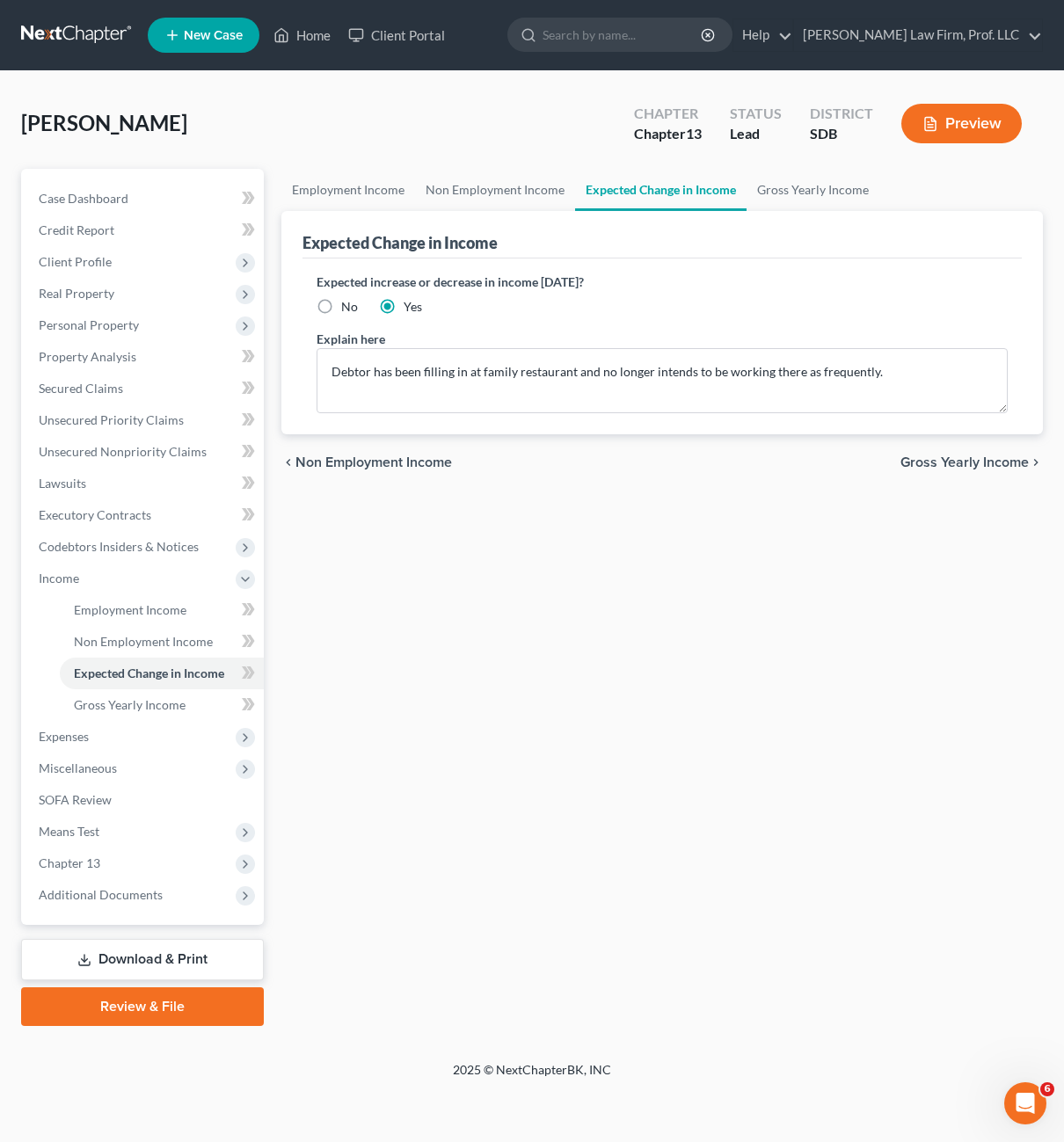
click at [587, 592] on div "Employment Income Non Employment Income Expected Change in Income Gross Yearly …" at bounding box center [662, 597] width 780 height 857
click at [71, 723] on span "Expenses" at bounding box center [144, 737] width 240 height 32
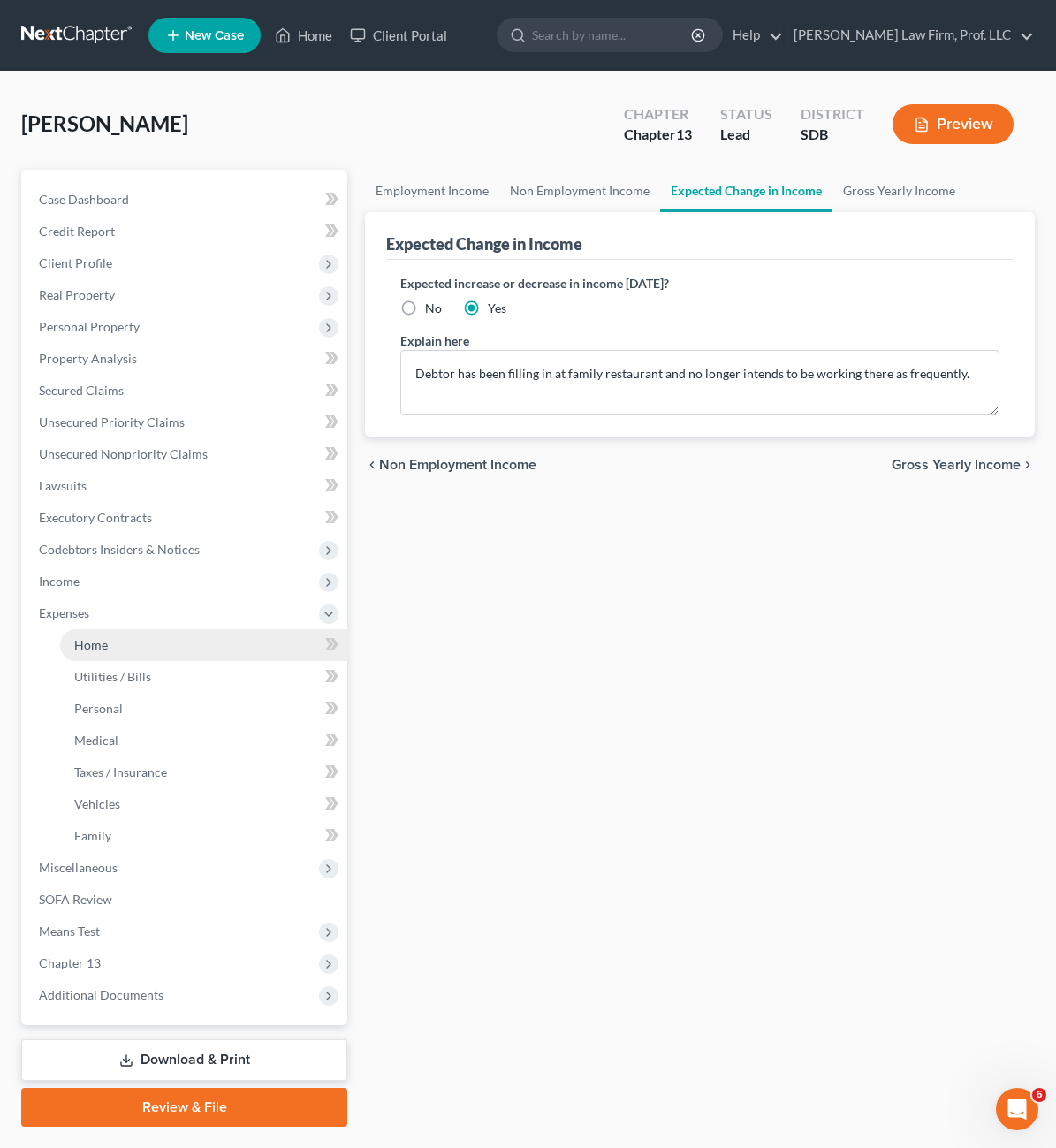
click at [98, 646] on span "Home" at bounding box center [91, 644] width 34 height 15
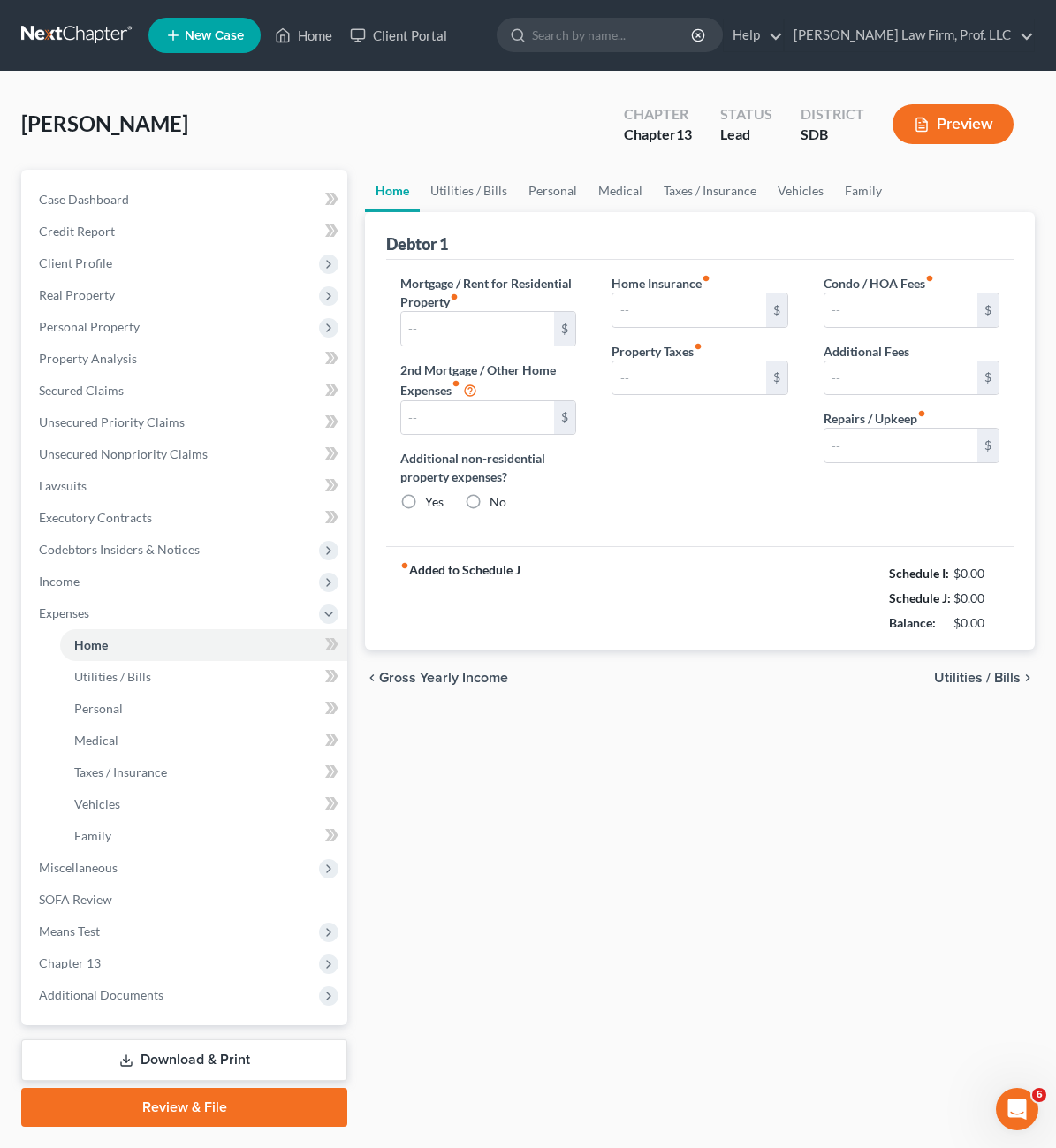
type input "1,318.09"
type input "600.00"
radio input "true"
type input "0.00"
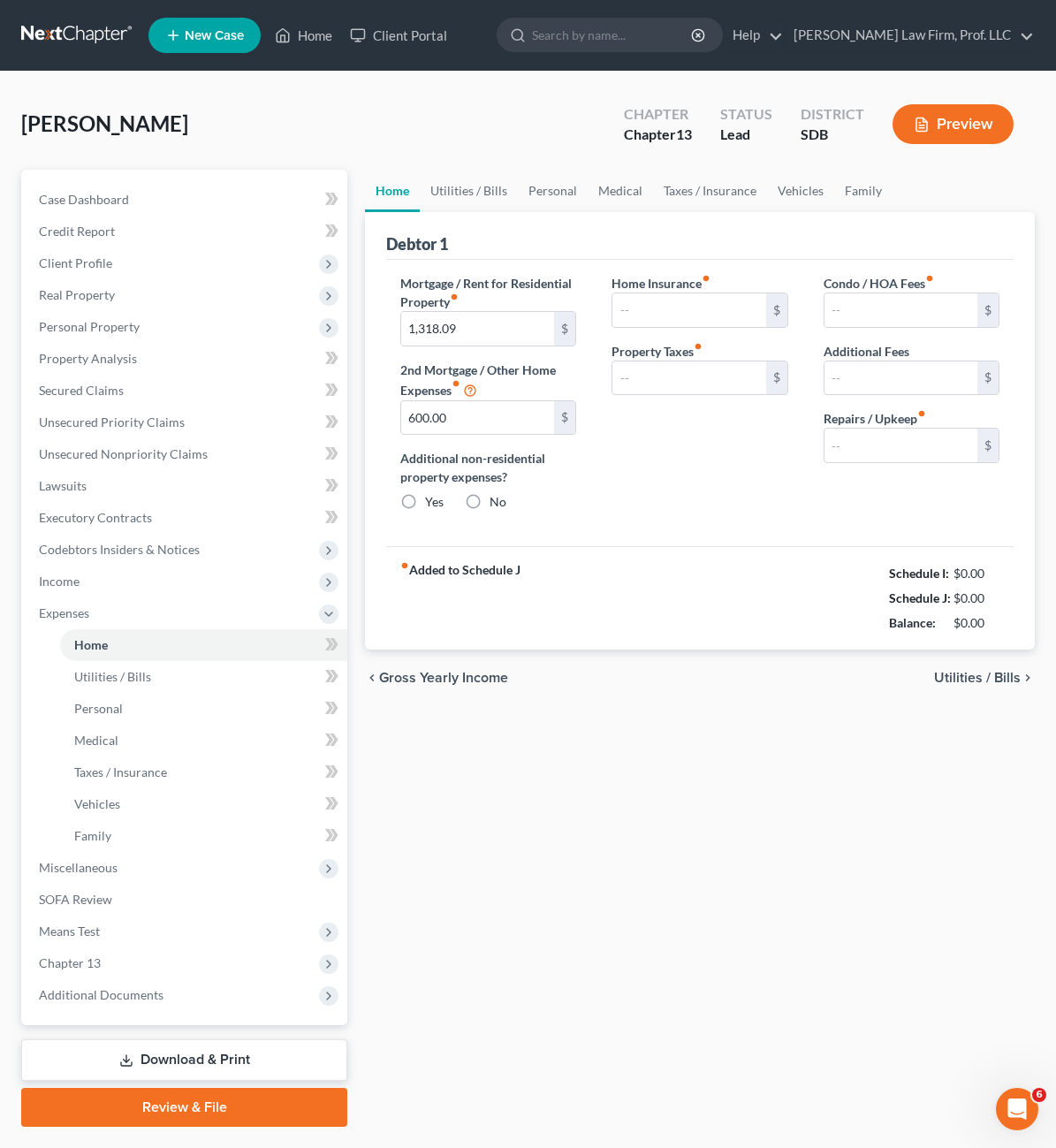
type input "110.00"
type input "0.00"
type input "50.00"
click at [837, 798] on div "Home Utilities / Bills Personal Medical Taxes / Insurance Vehicles Family Debto…" at bounding box center [700, 649] width 687 height 957
click at [739, 567] on div "fiber_manual_record Added to Schedule J Schedule I: $5,555.94 Schedule J: $4,06…" at bounding box center [700, 598] width 627 height 104
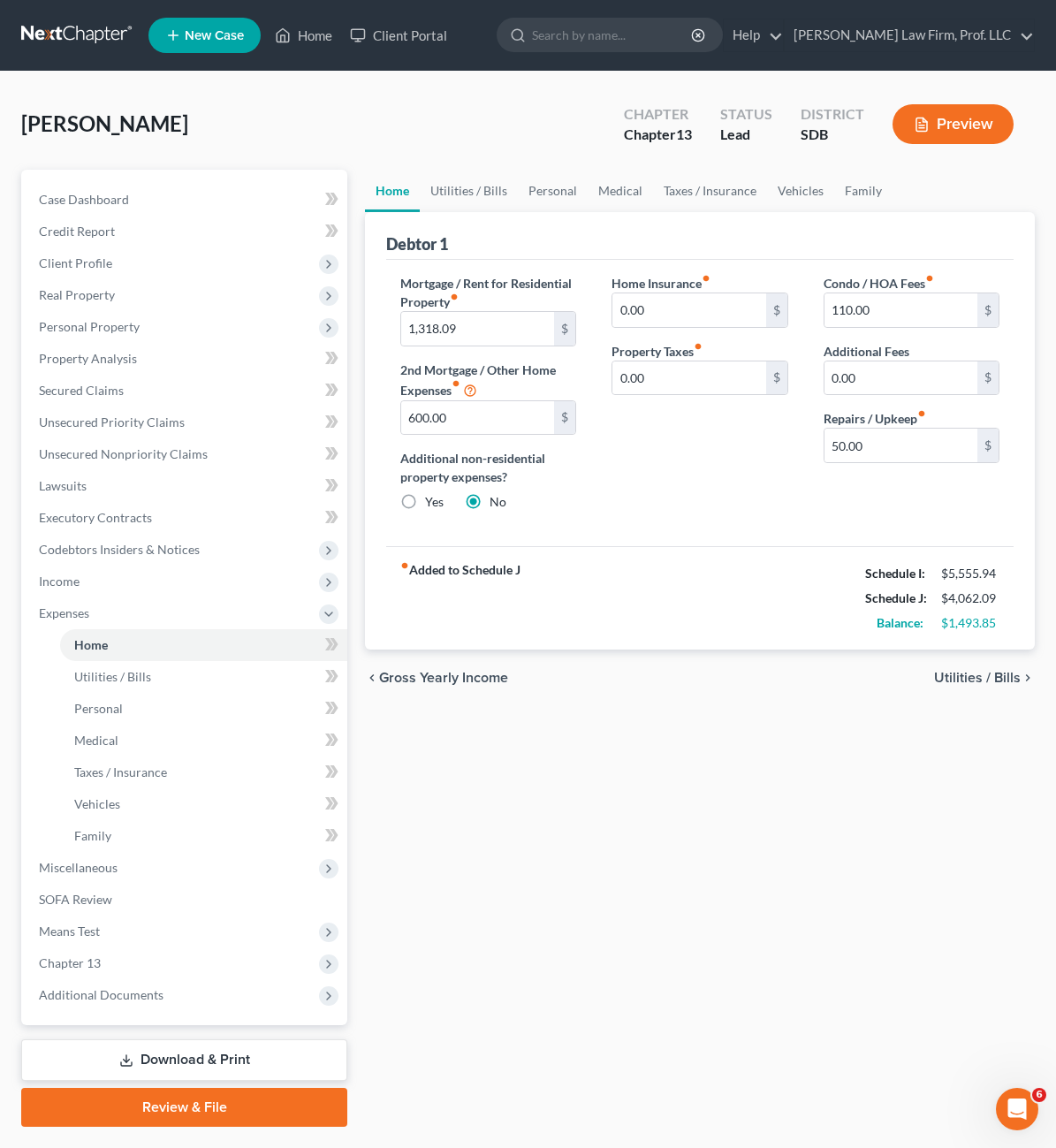
drag, startPoint x: 562, startPoint y: 548, endPoint x: 564, endPoint y: 532, distance: 16.1
click at [564, 546] on div "fiber_manual_record Added to Schedule J Schedule I: $5,555.94 Schedule J: $4,06…" at bounding box center [700, 598] width 627 height 104
click at [594, 518] on div "Home Insurance fiber_manual_record 0.00 $ Property Taxes fiber_manual_record 0.…" at bounding box center [700, 399] width 211 height 251
click at [881, 439] on input "50.00" at bounding box center [901, 446] width 153 height 34
click at [705, 460] on div "Home Insurance fiber_manual_record 0.00 $ Property Taxes fiber_manual_record 0.…" at bounding box center [700, 399] width 211 height 251
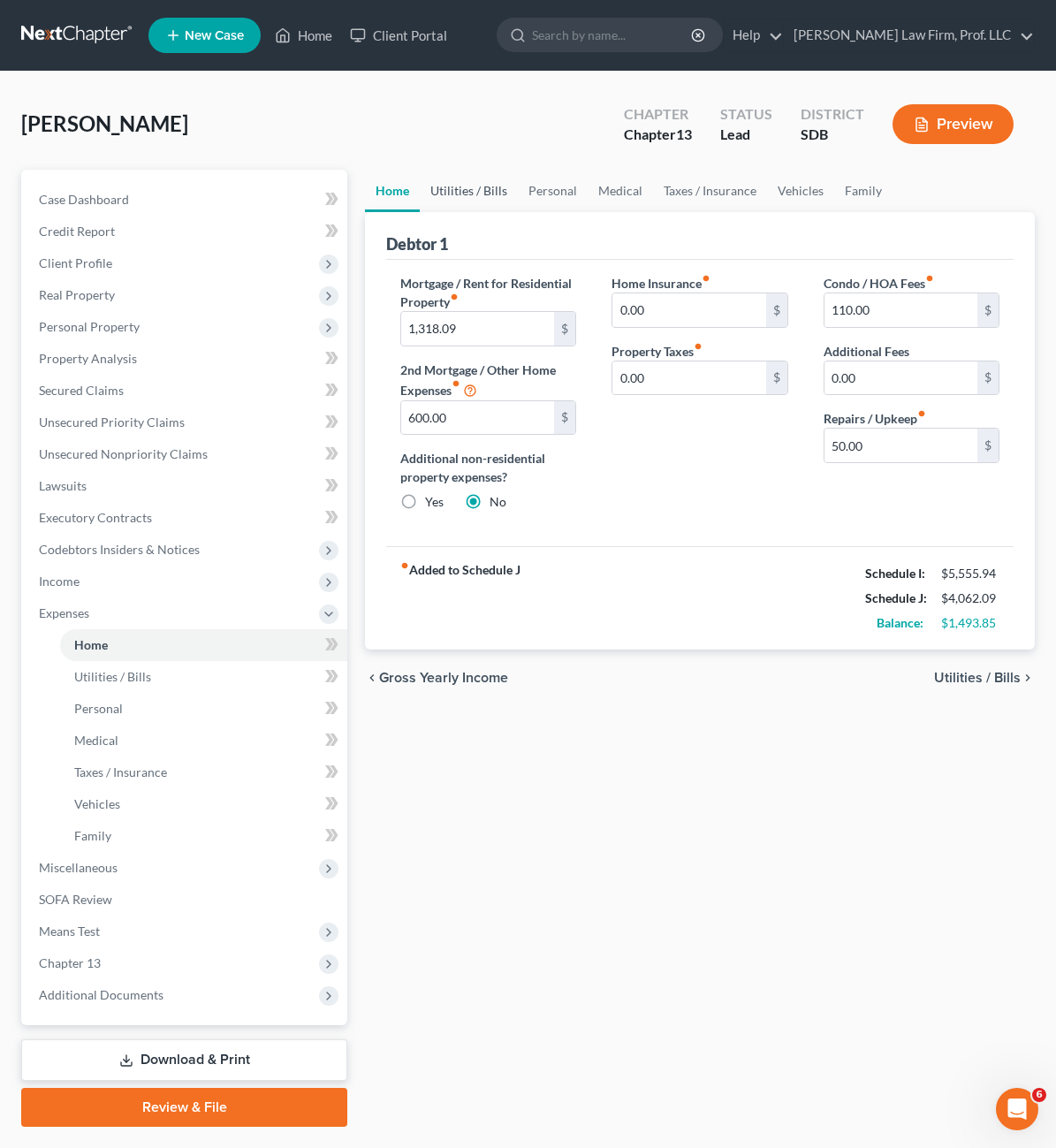
drag, startPoint x: 381, startPoint y: 185, endPoint x: 396, endPoint y: 185, distance: 15.0
click at [420, 185] on link "Utilities / Bills" at bounding box center [469, 191] width 98 height 42
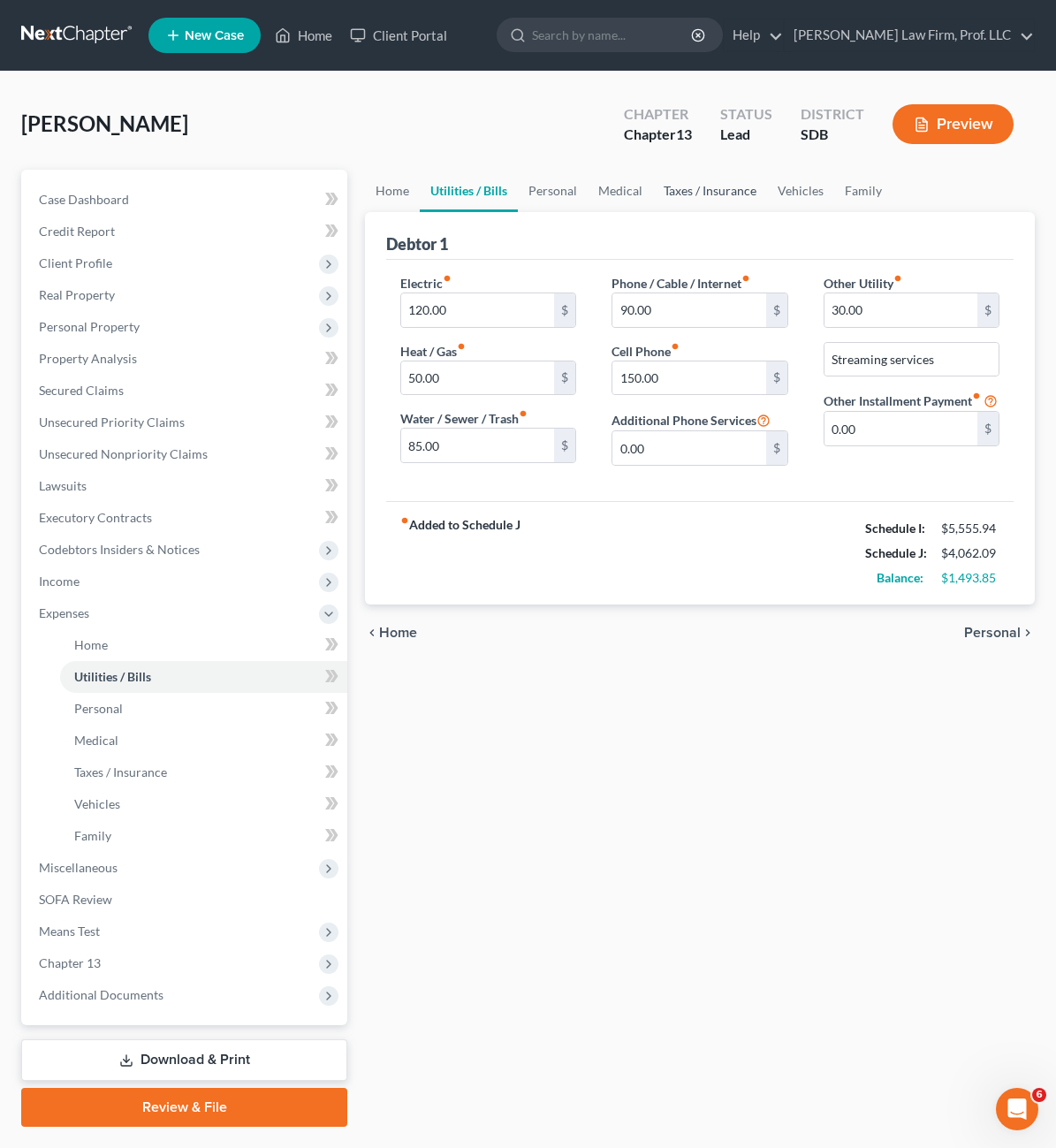
click at [653, 187] on link "Taxes / Insurance" at bounding box center [710, 191] width 114 height 42
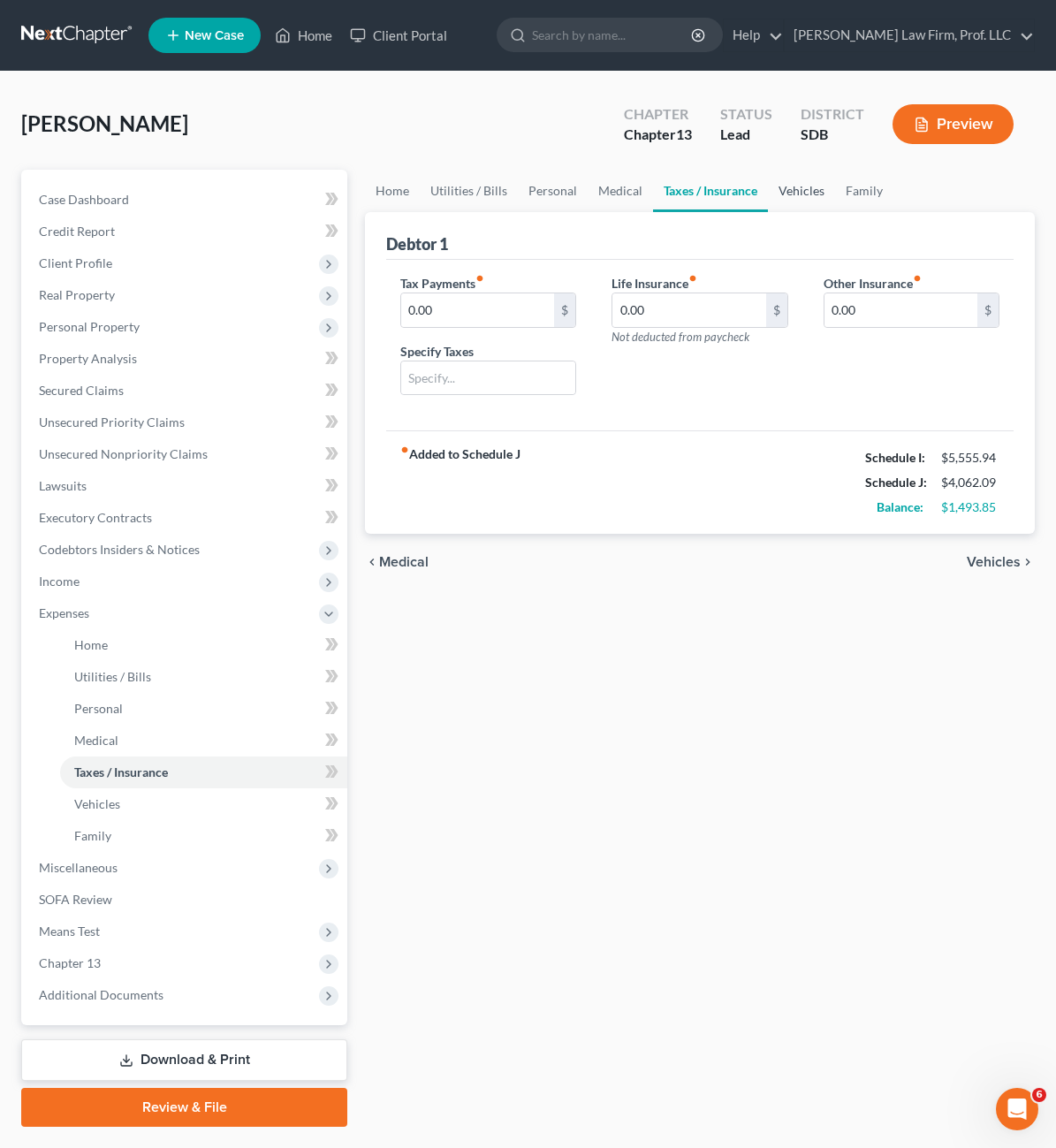
click at [768, 191] on link "Vehicles" at bounding box center [801, 191] width 67 height 42
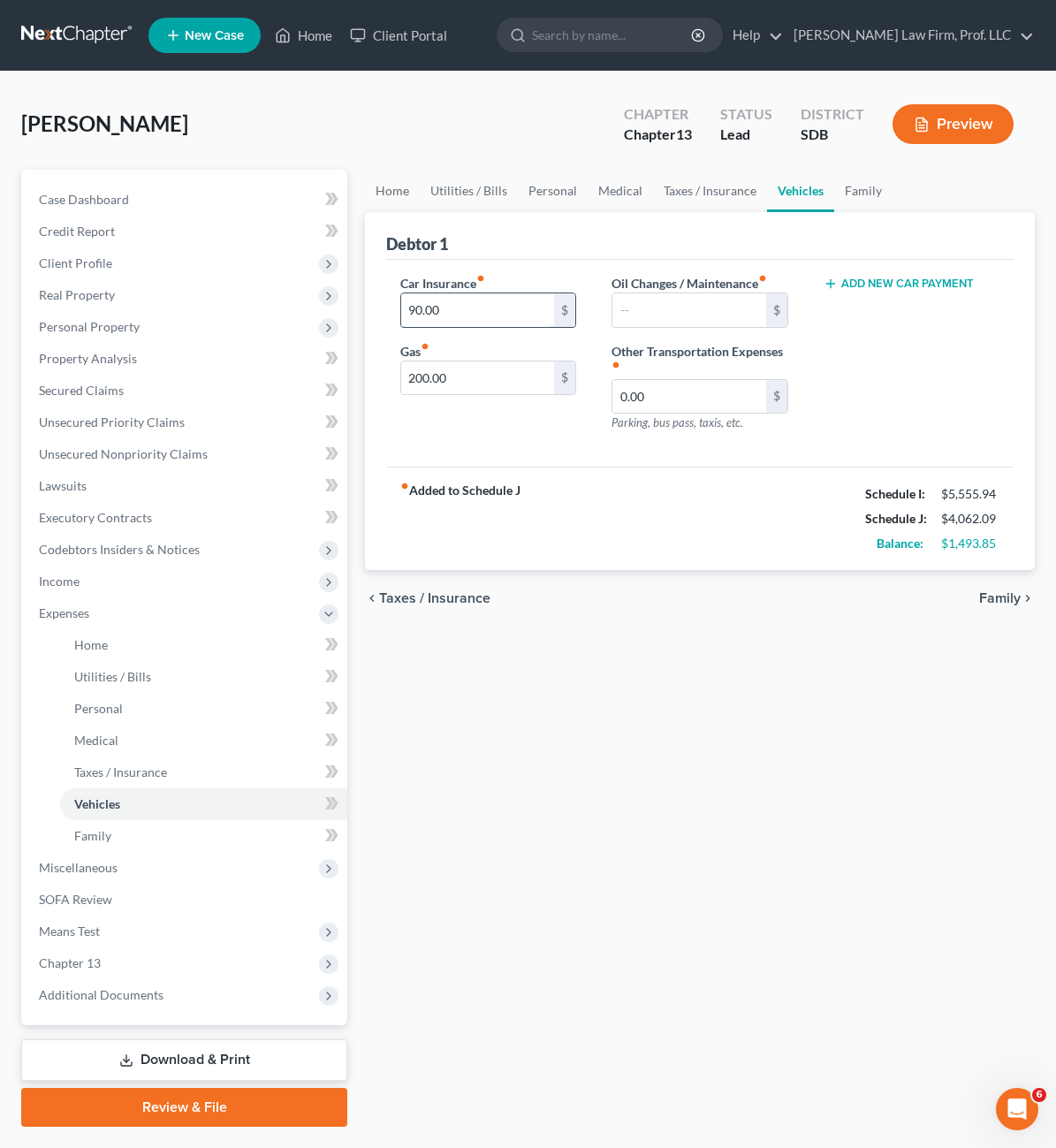
click at [415, 322] on input "90.00" at bounding box center [477, 310] width 153 height 34
click at [415, 323] on input "90.00" at bounding box center [477, 310] width 153 height 34
click at [401, 306] on input "90.00" at bounding box center [477, 310] width 153 height 34
type input "95.00"
click at [584, 613] on div "Home Utilities / Bills Personal Medical Taxes / Insurance Vehicles Family Debto…" at bounding box center [700, 649] width 687 height 957
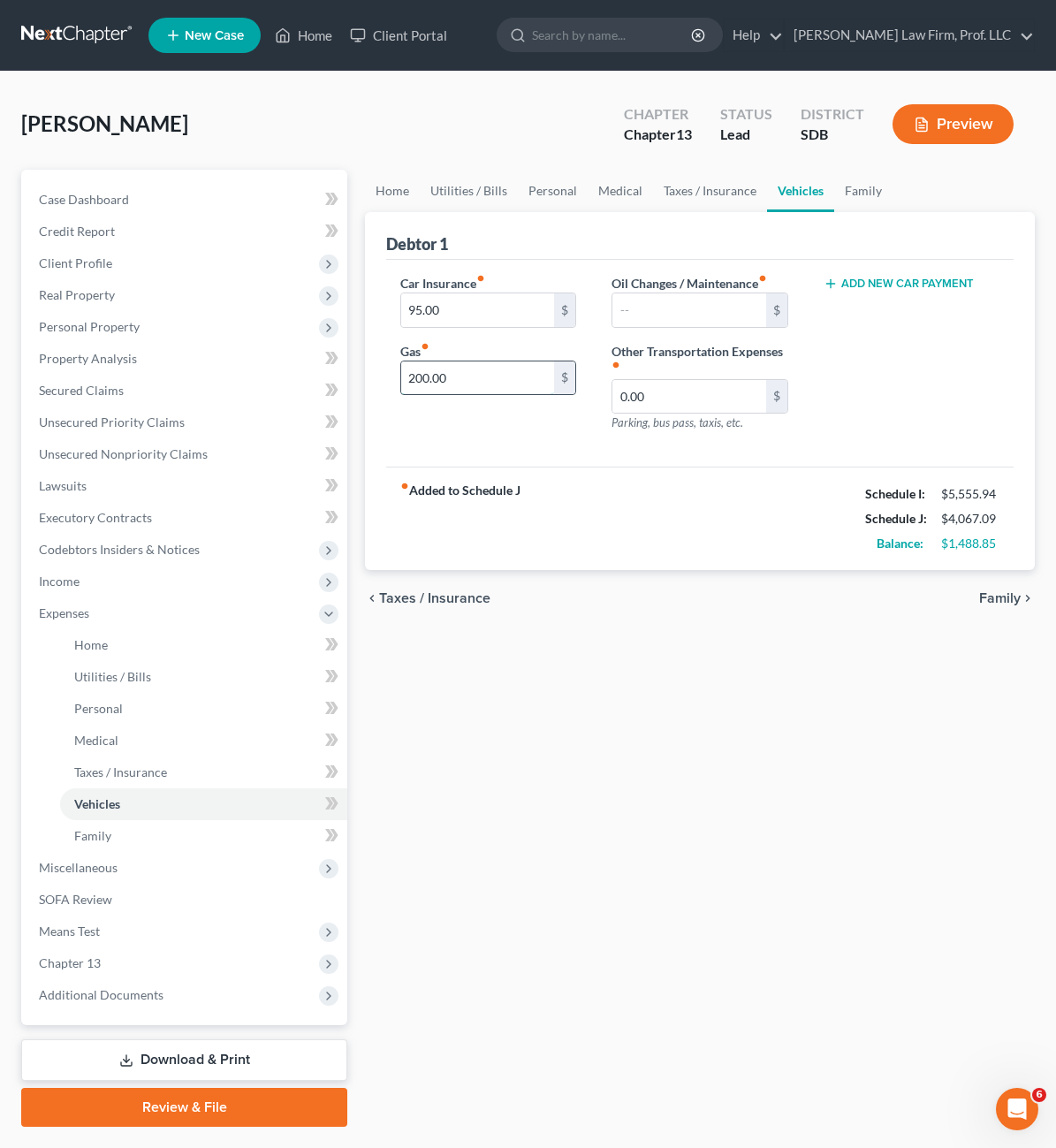
click at [422, 373] on input "200.00" at bounding box center [477, 378] width 153 height 34
click at [493, 578] on div "chevron_left Taxes / Insurance Family chevron_right" at bounding box center [700, 598] width 670 height 56
click at [612, 380] on input "0.00" at bounding box center [688, 397] width 153 height 34
click at [650, 310] on input "text" at bounding box center [688, 310] width 153 height 34
click at [599, 667] on div "Home Utilities / Bills Personal Medical Taxes / Insurance Vehicles Family Debto…" at bounding box center [700, 649] width 687 height 957
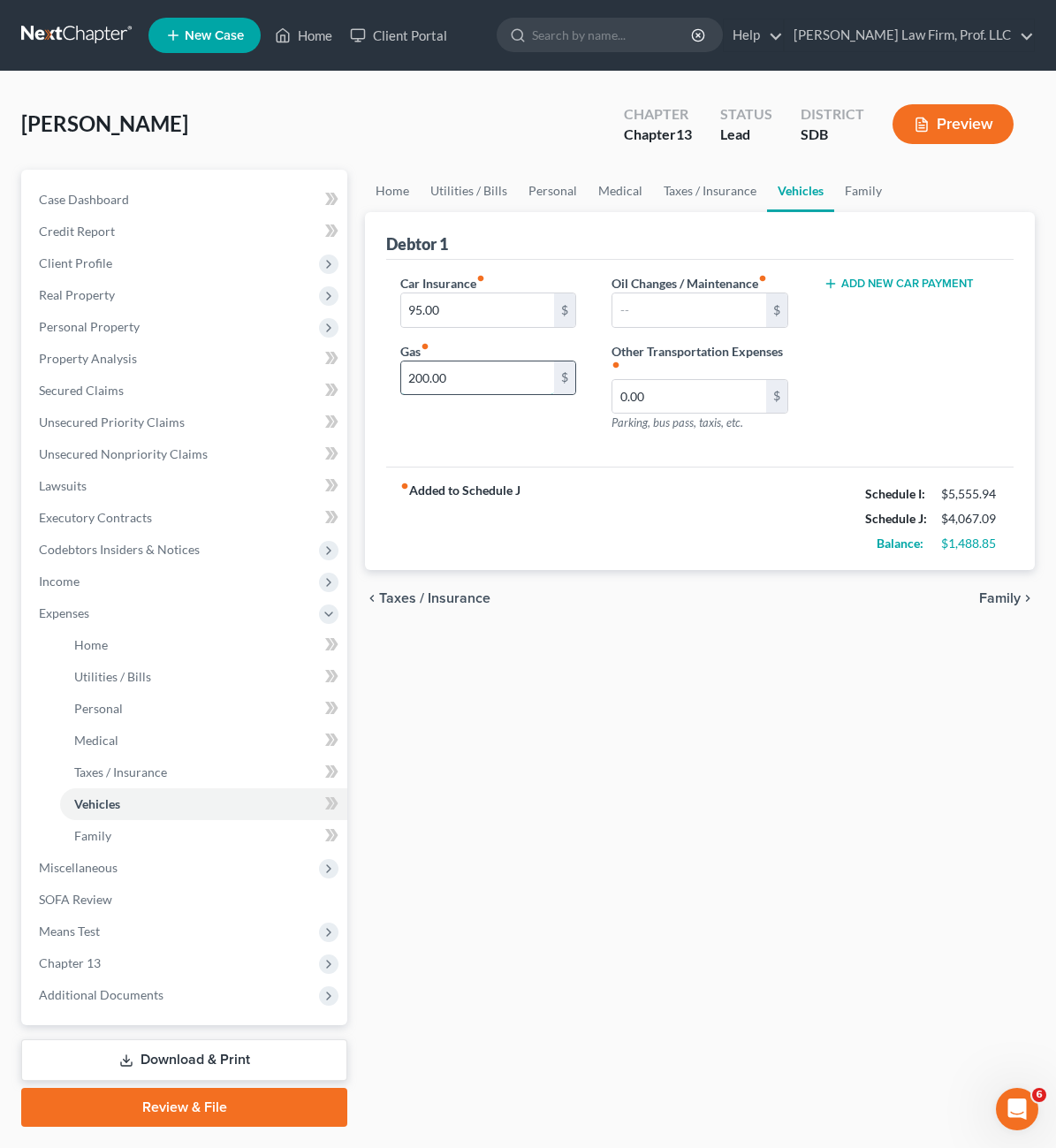
click at [401, 384] on input "200.00" at bounding box center [477, 378] width 153 height 34
click at [416, 377] on input "200.00" at bounding box center [477, 378] width 153 height 34
click at [773, 517] on div "fiber_manual_record Added to Schedule J Schedule I: $5,555.94 Schedule J: $4,06…" at bounding box center [700, 519] width 627 height 104
click at [585, 790] on div "Home Utilities / Bills Personal Medical Taxes / Insurance Vehicles Family Debto…" at bounding box center [700, 649] width 687 height 957
click at [559, 788] on div "Home Utilities / Bills Personal Medical Taxes / Insurance Vehicles Family Debto…" at bounding box center [700, 649] width 687 height 957
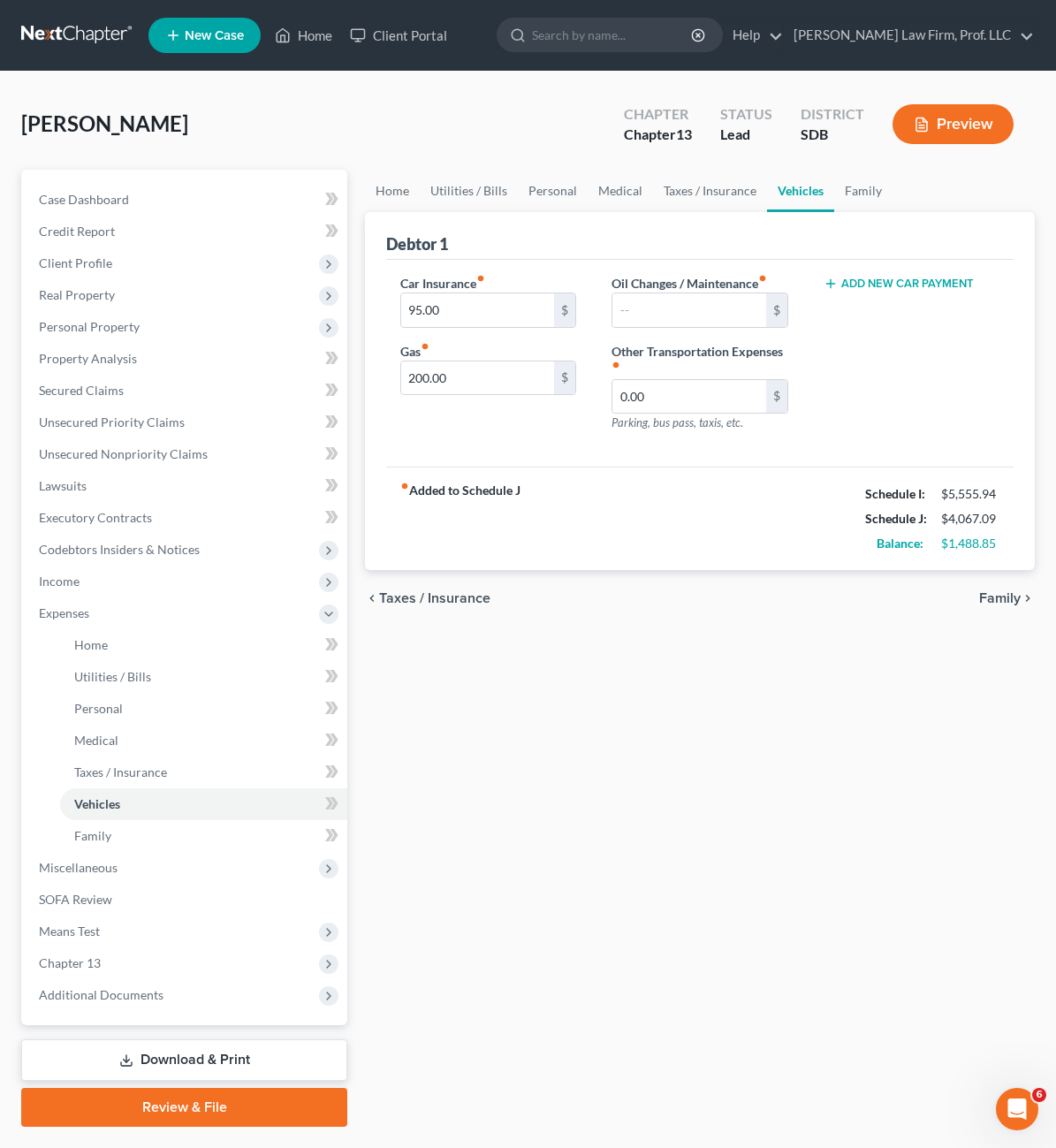
click at [489, 757] on div "Home Utilities / Bills Personal Medical Taxes / Insurance Vehicles Family Debto…" at bounding box center [700, 649] width 687 height 957
drag, startPoint x: 573, startPoint y: 804, endPoint x: 407, endPoint y: 804, distance: 166.0
click at [572, 804] on div "Home Utilities / Bills Personal Medical Taxes / Insurance Vehicles Family Debto…" at bounding box center [700, 649] width 687 height 957
click at [701, 816] on div "Home Utilities / Bills Personal Medical Taxes / Insurance Vehicles Family Debto…" at bounding box center [700, 649] width 687 height 957
click at [762, 643] on div "Home Utilities / Bills Personal Medical Taxes / Insurance Vehicles Family Debto…" at bounding box center [700, 649] width 687 height 957
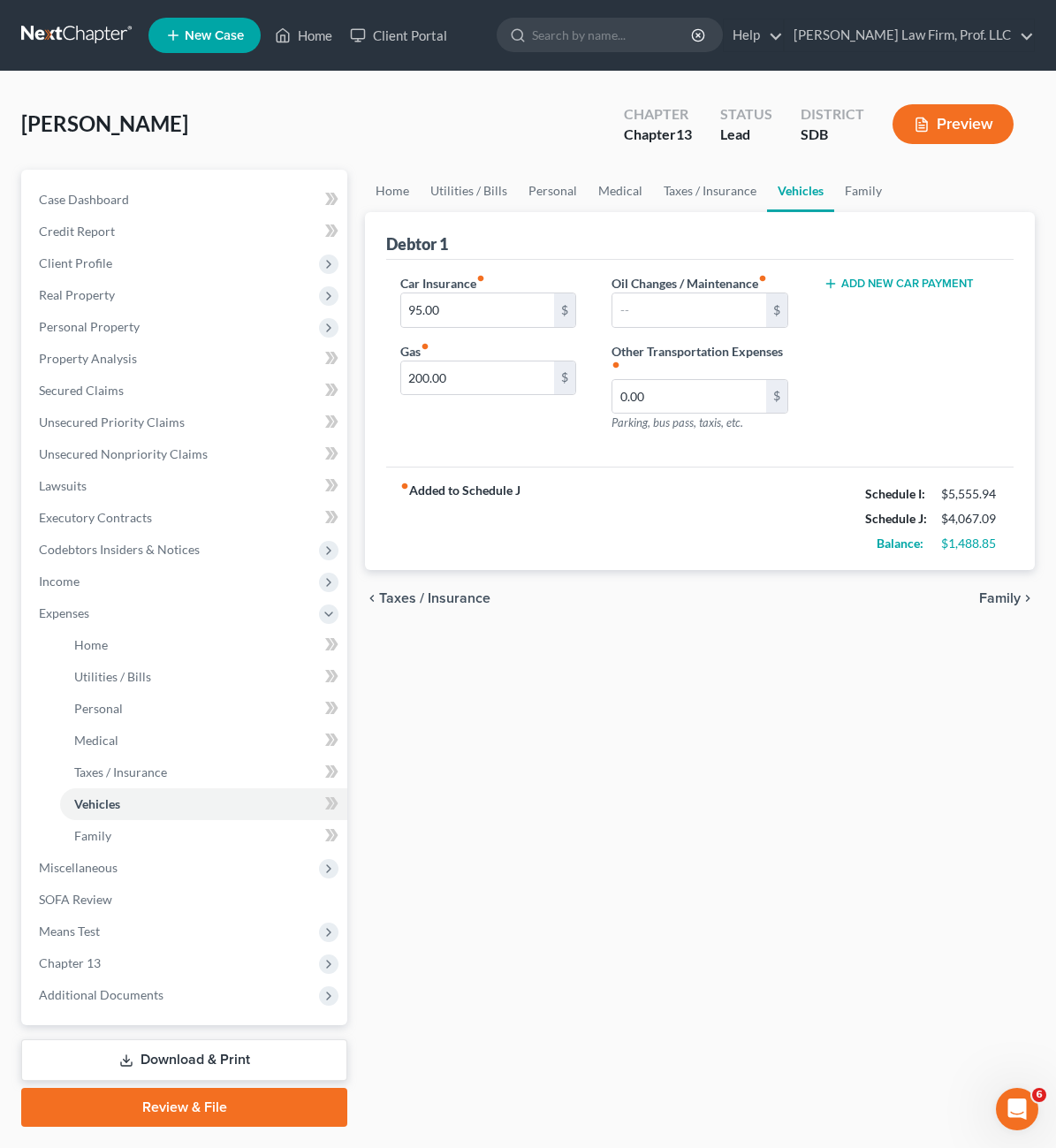
click at [670, 656] on div "Home Utilities / Bills Personal Medical Taxes / Insurance Vehicles Family Debto…" at bounding box center [700, 649] width 687 height 957
click at [73, 575] on span "Income" at bounding box center [58, 581] width 40 height 15
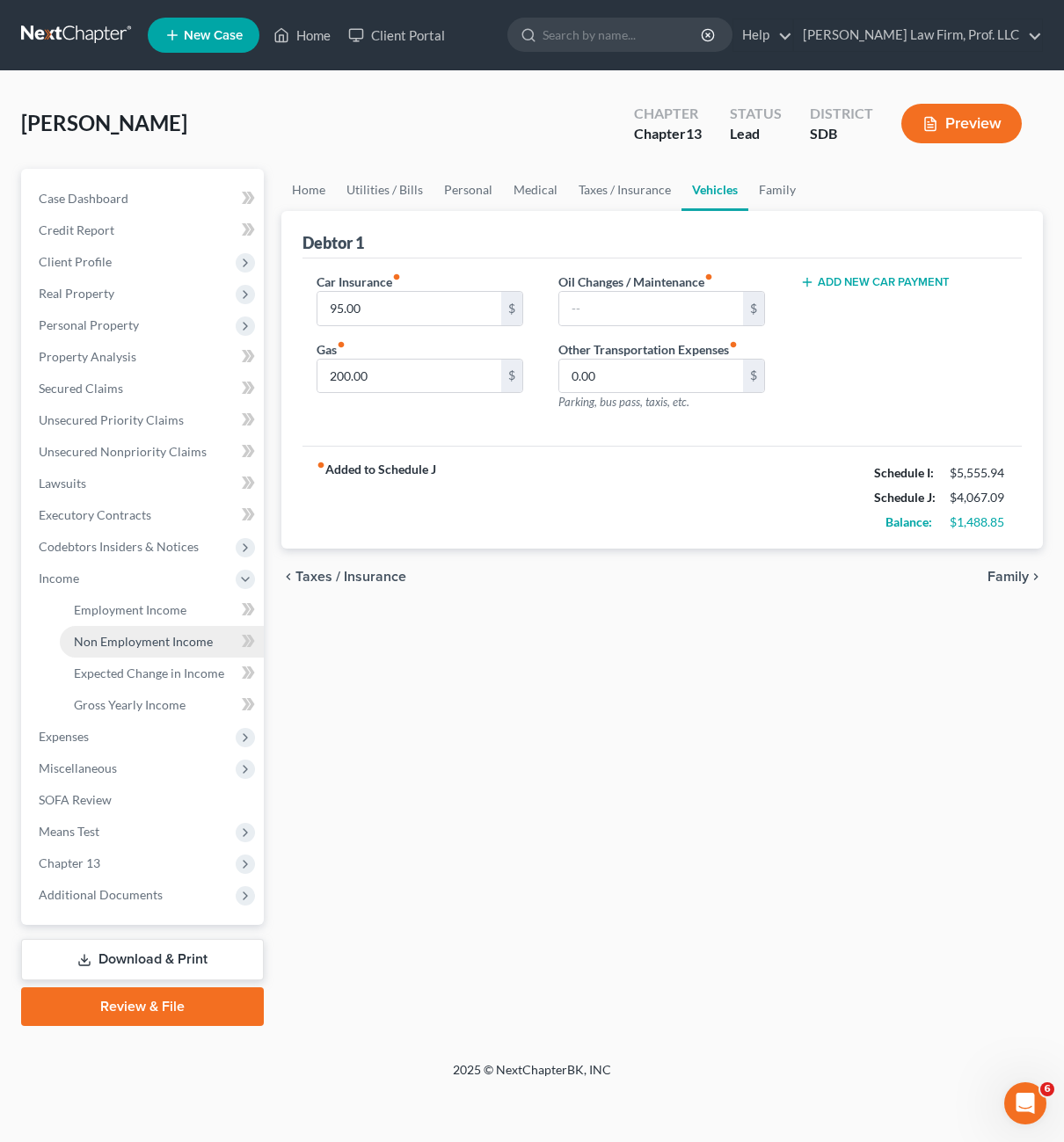
click at [133, 635] on span "Non Employment Income" at bounding box center [143, 641] width 139 height 15
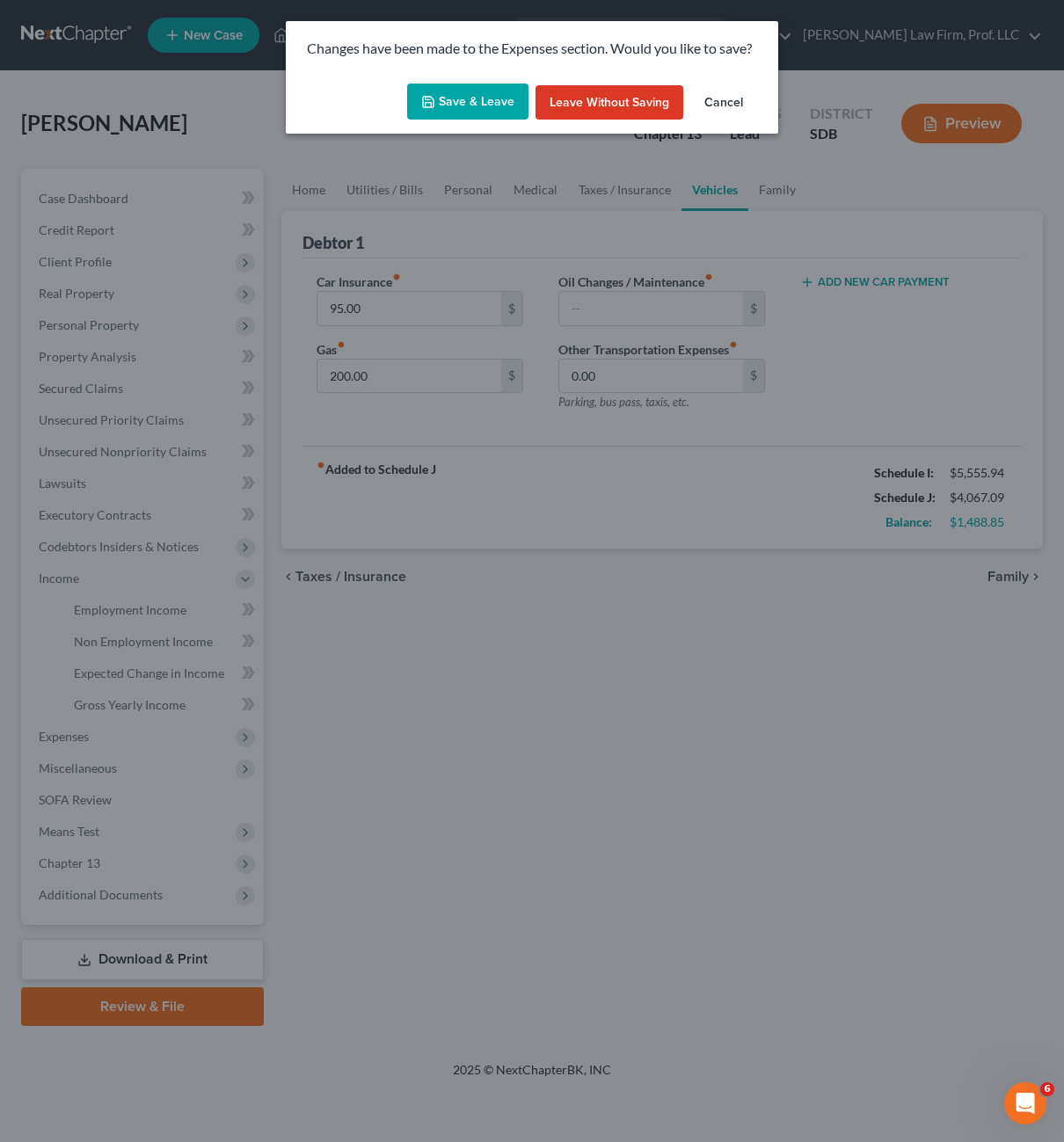
click at [466, 113] on button "Save & Leave" at bounding box center [467, 101] width 121 height 36
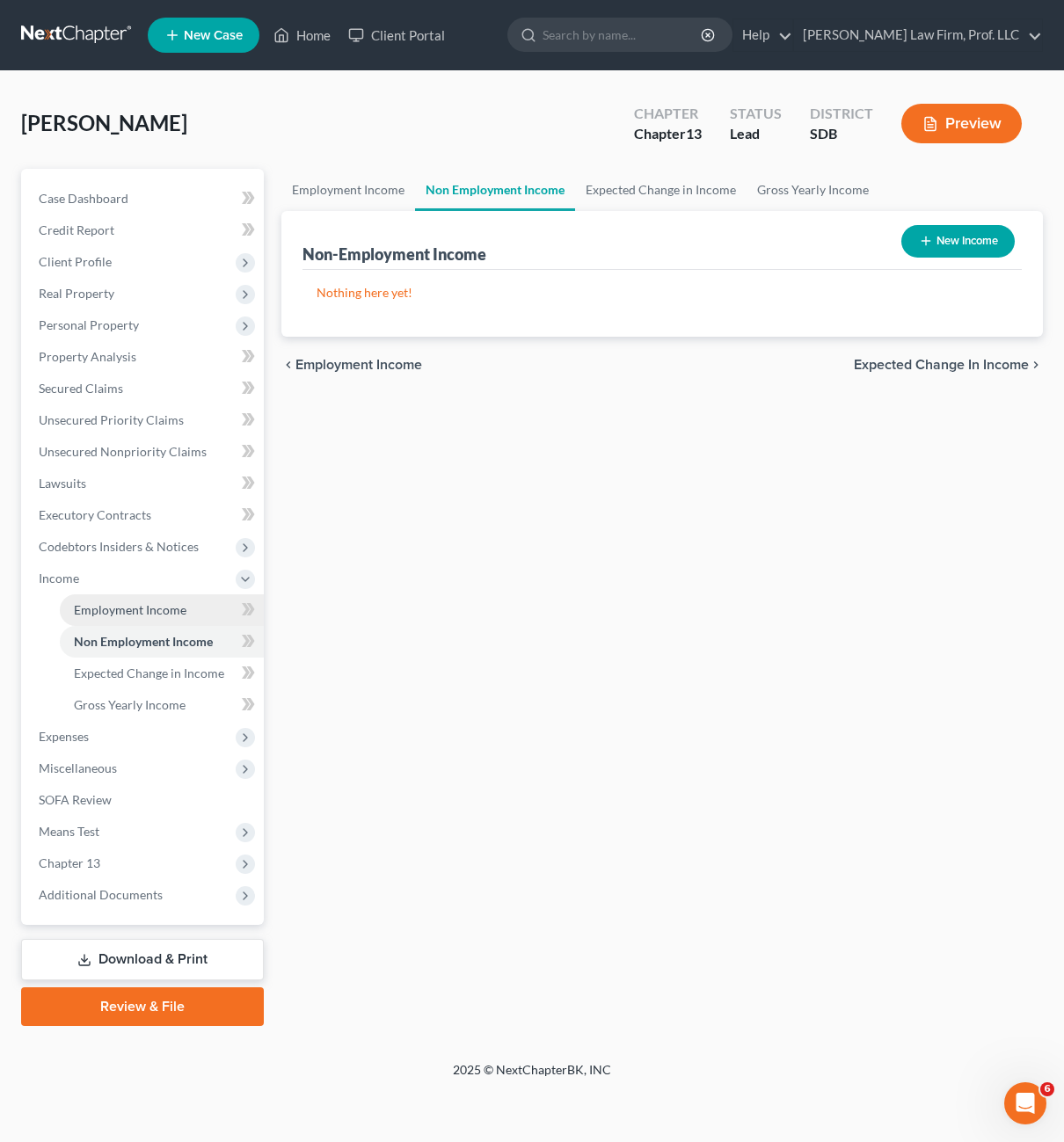
click at [150, 618] on link "Employment Income" at bounding box center [161, 611] width 204 height 32
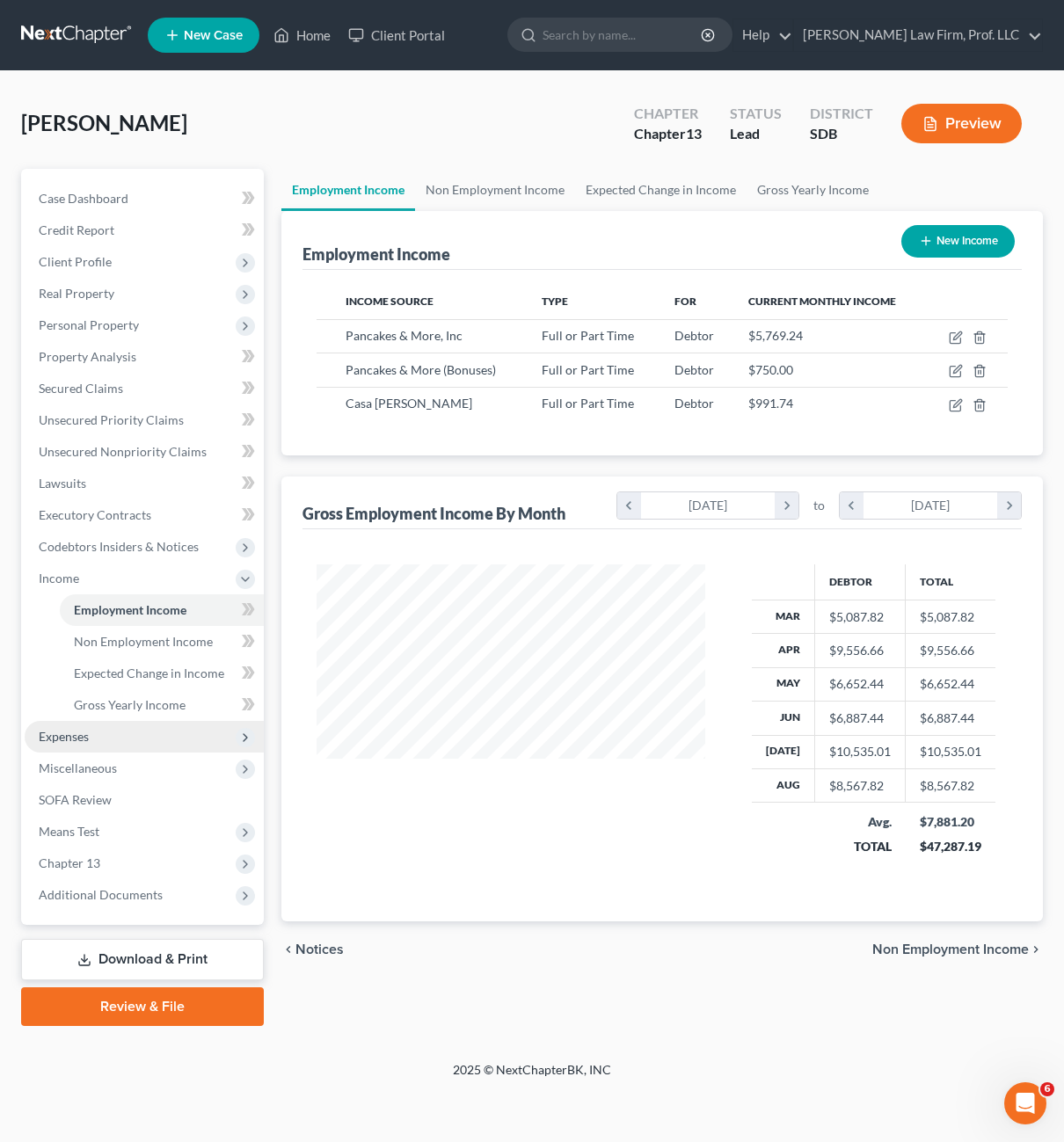
scroll to position [316, 424]
click at [813, 422] on div "Income Source Type For Current Monthly Income Pancakes & More, Inc Full or Part…" at bounding box center [662, 362] width 720 height 185
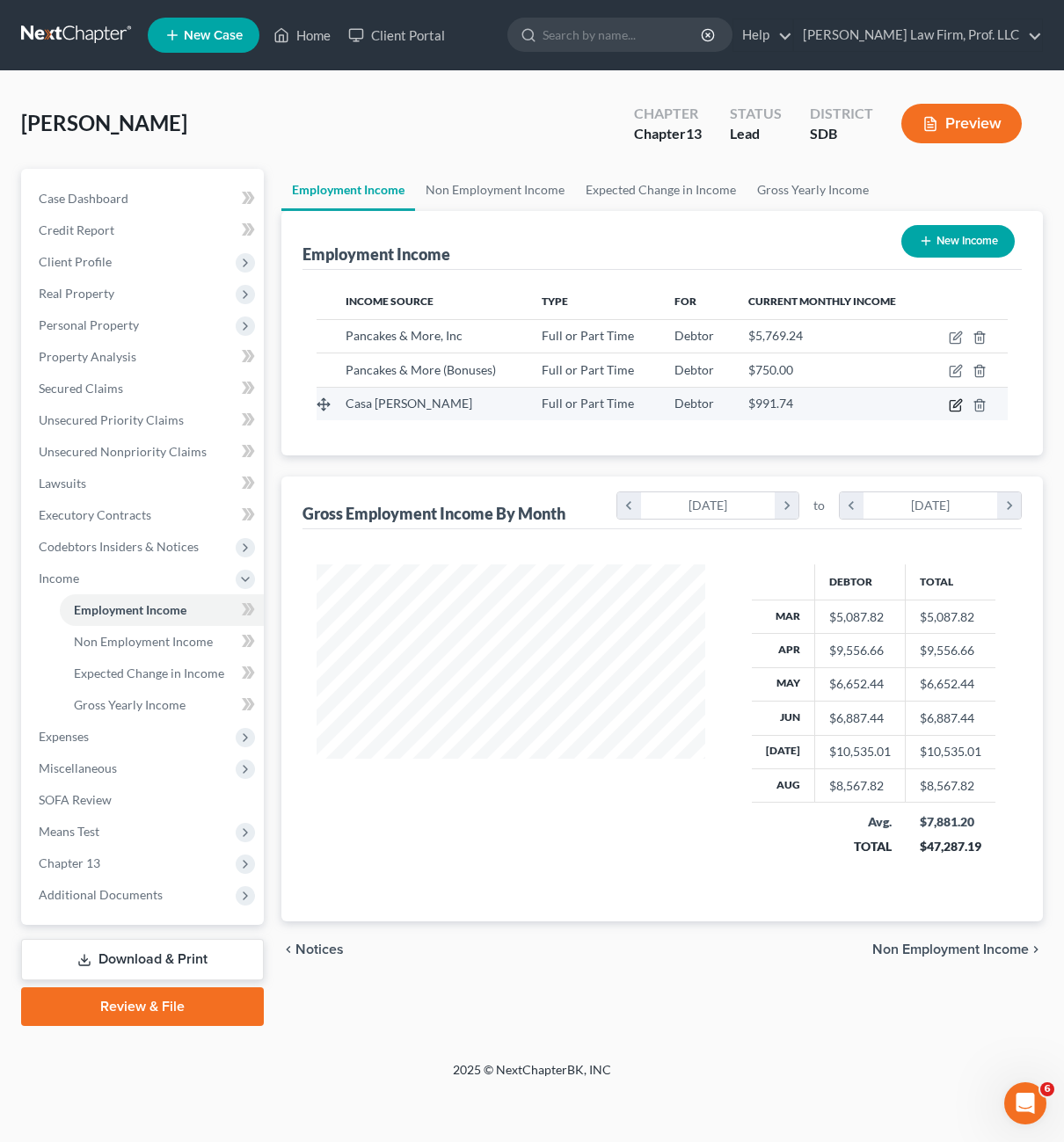
click at [956, 399] on icon "button" at bounding box center [956, 405] width 14 height 14
select select "0"
select select "43"
select select "1"
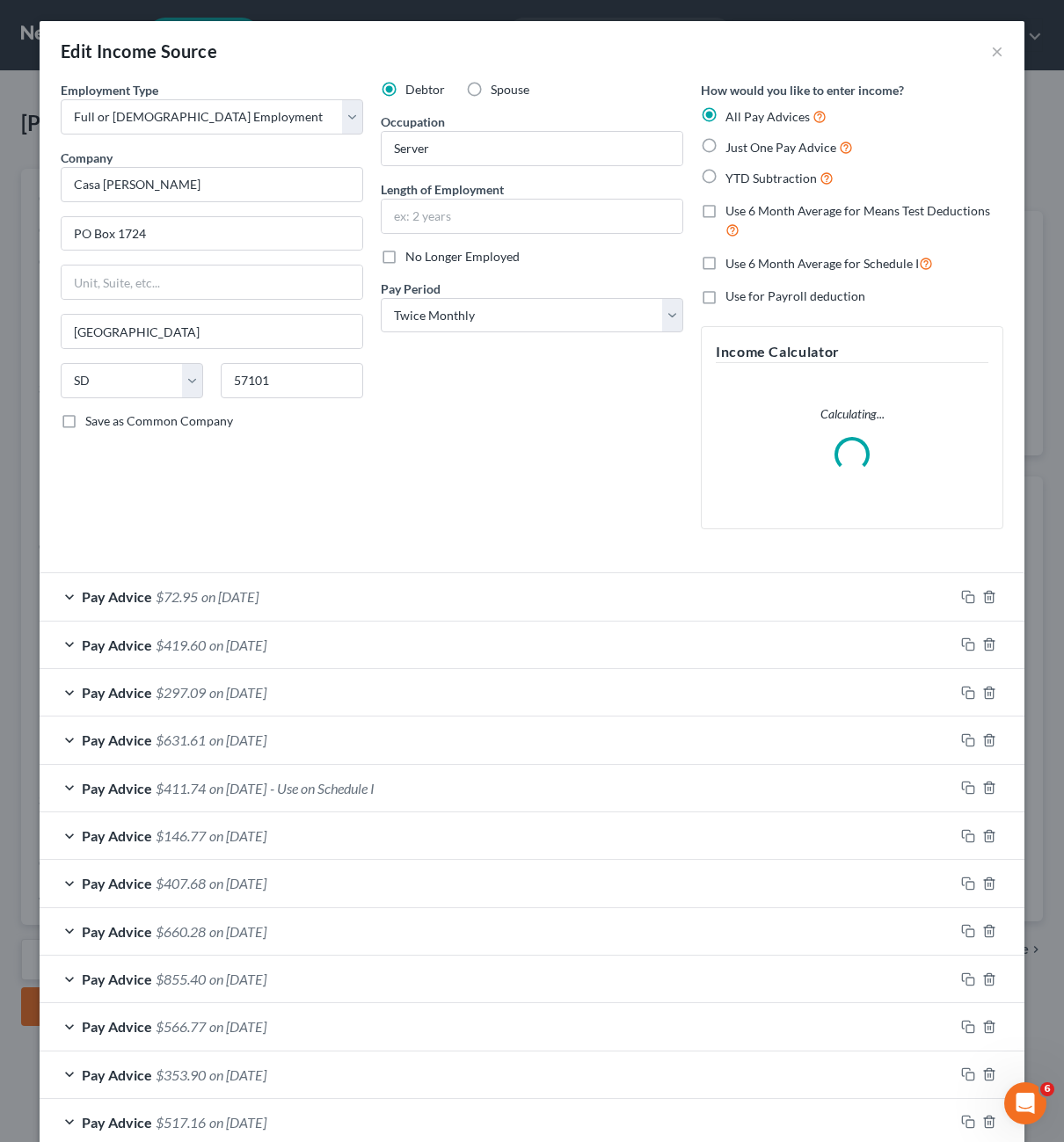
click at [604, 393] on div "Debtor Spouse Occupation Server Length of Employment No Longer Employed Pay Per…" at bounding box center [532, 312] width 321 height 463
click at [749, 266] on span "Use 6 Month Average for Schedule I" at bounding box center [822, 263] width 193 height 15
click at [744, 264] on input "Use 6 Month Average for Schedule I" at bounding box center [738, 258] width 12 height 12
checkbox input "true"
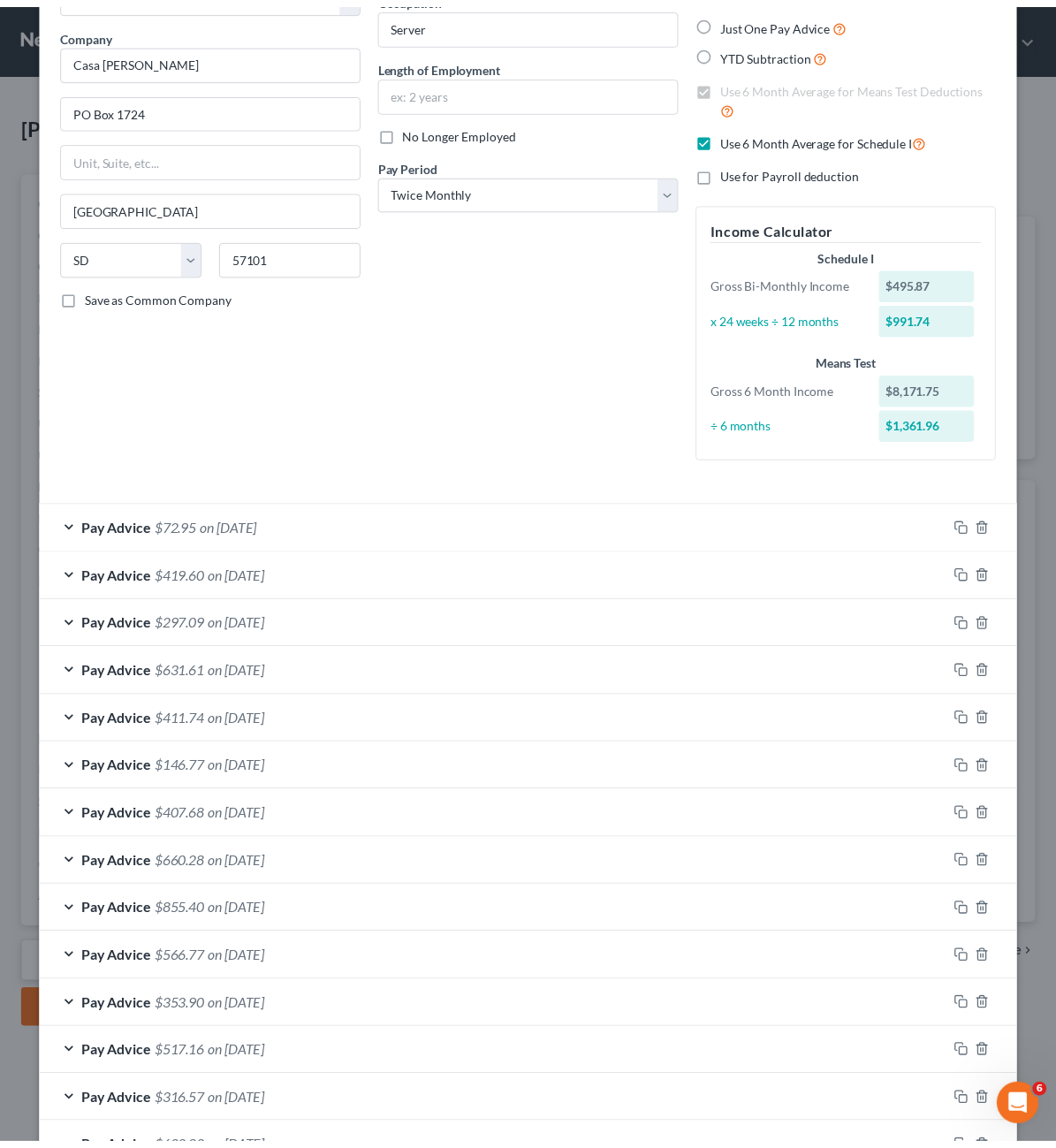
scroll to position [299, 0]
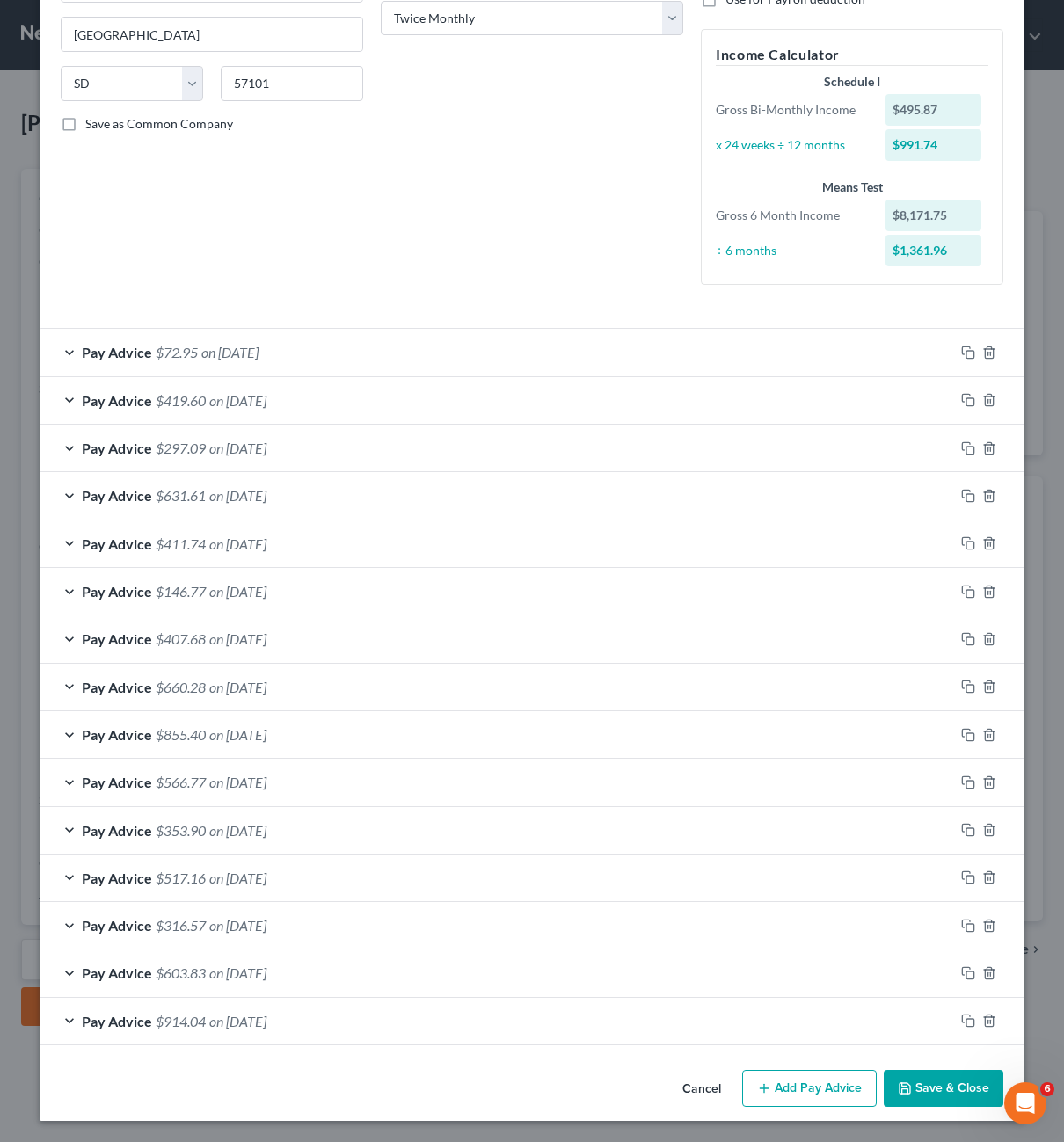
click at [917, 1089] on button "Save & Close" at bounding box center [944, 1088] width 119 height 36
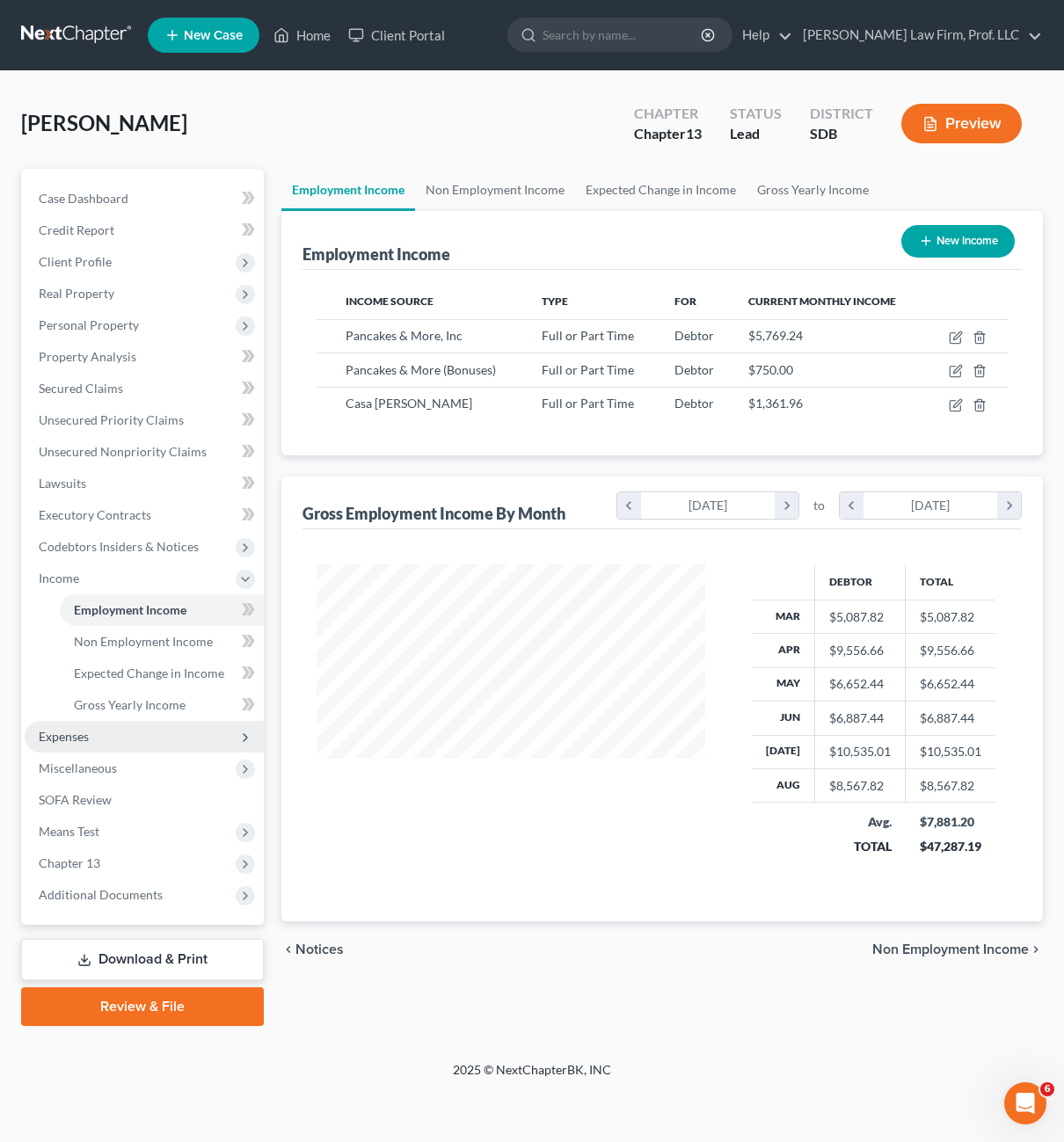
click at [66, 738] on span "Expenses" at bounding box center [63, 736] width 50 height 15
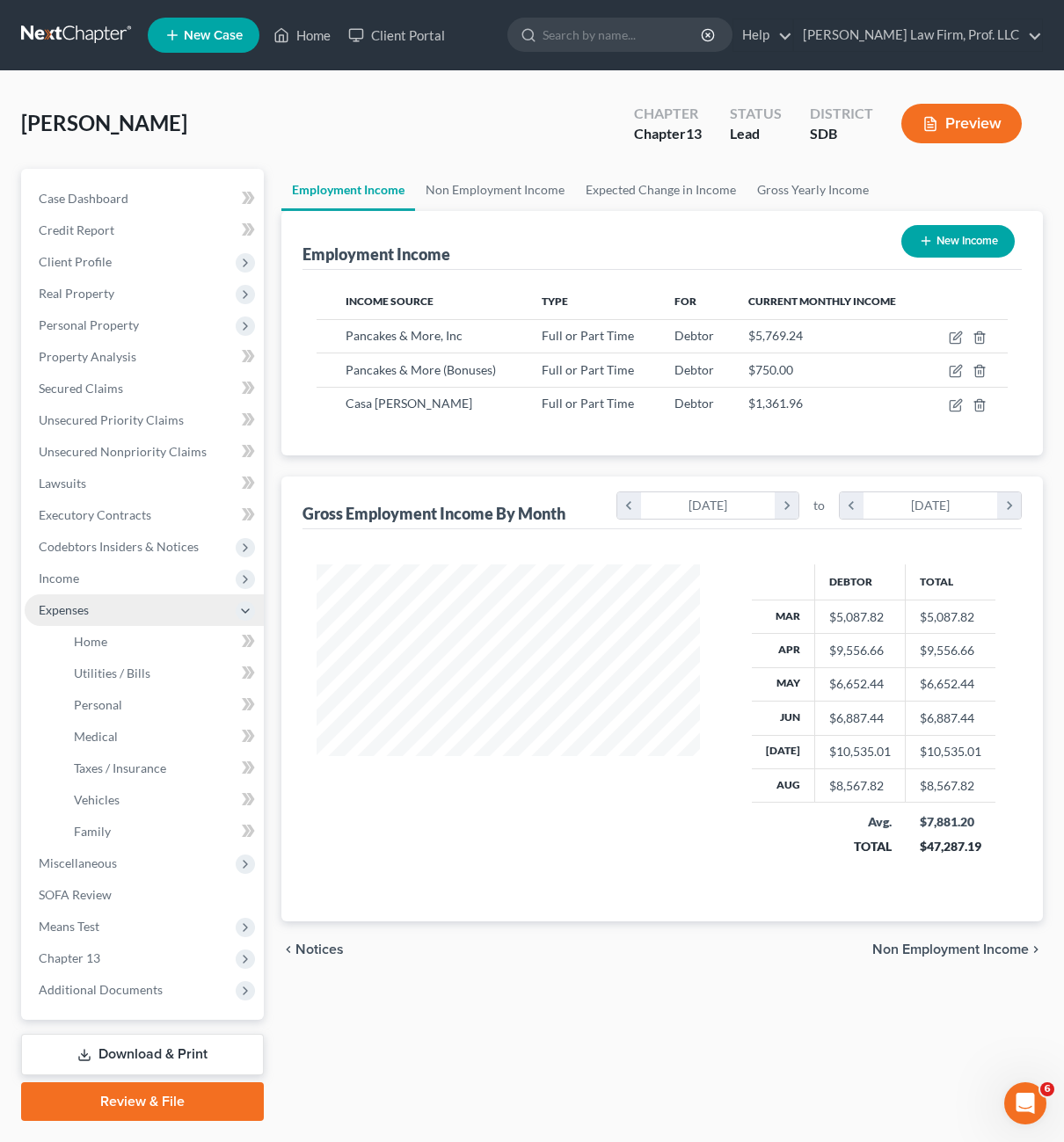
scroll to position [878834, 879003]
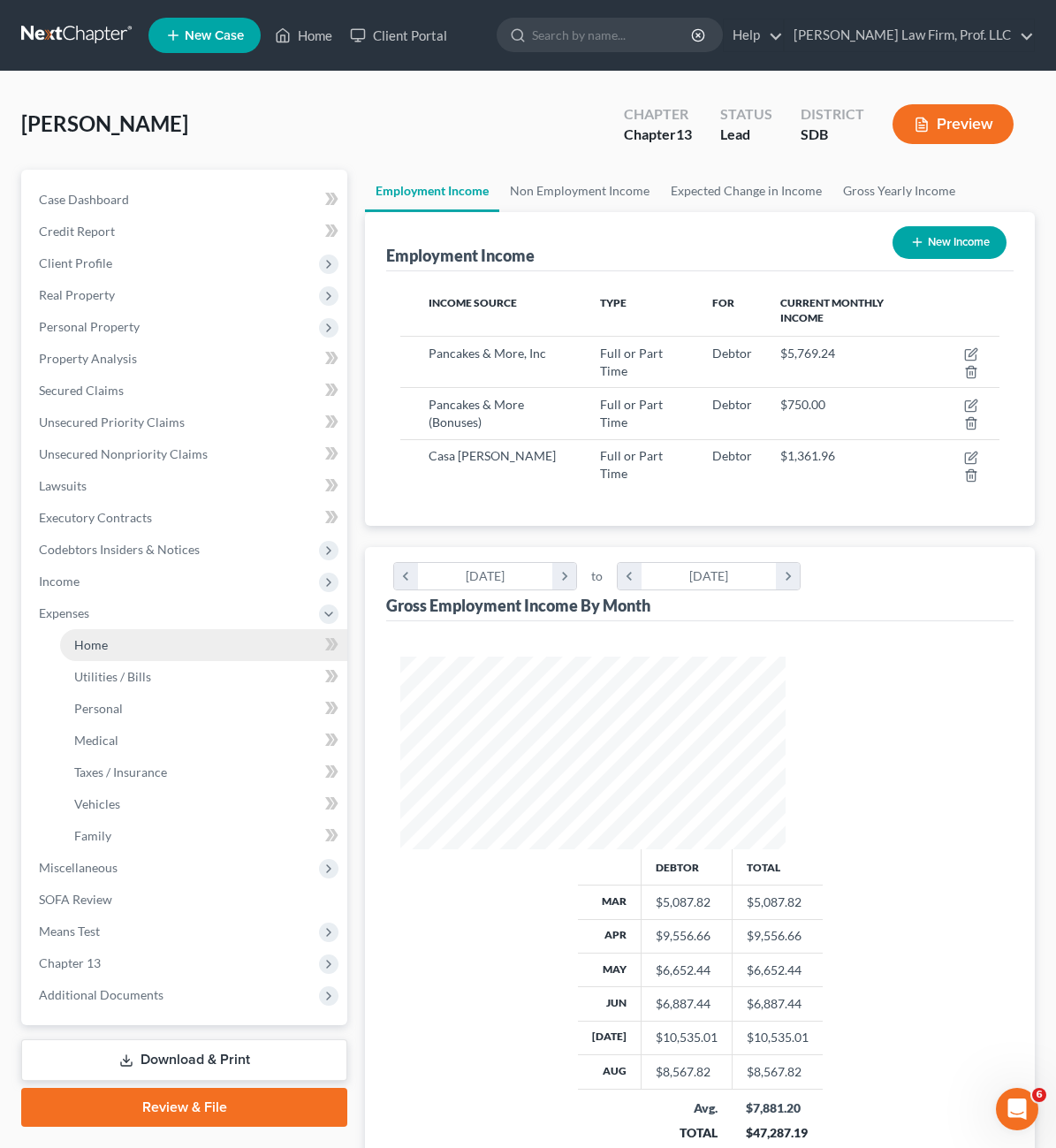
click at [99, 658] on link "Home" at bounding box center [203, 645] width 287 height 32
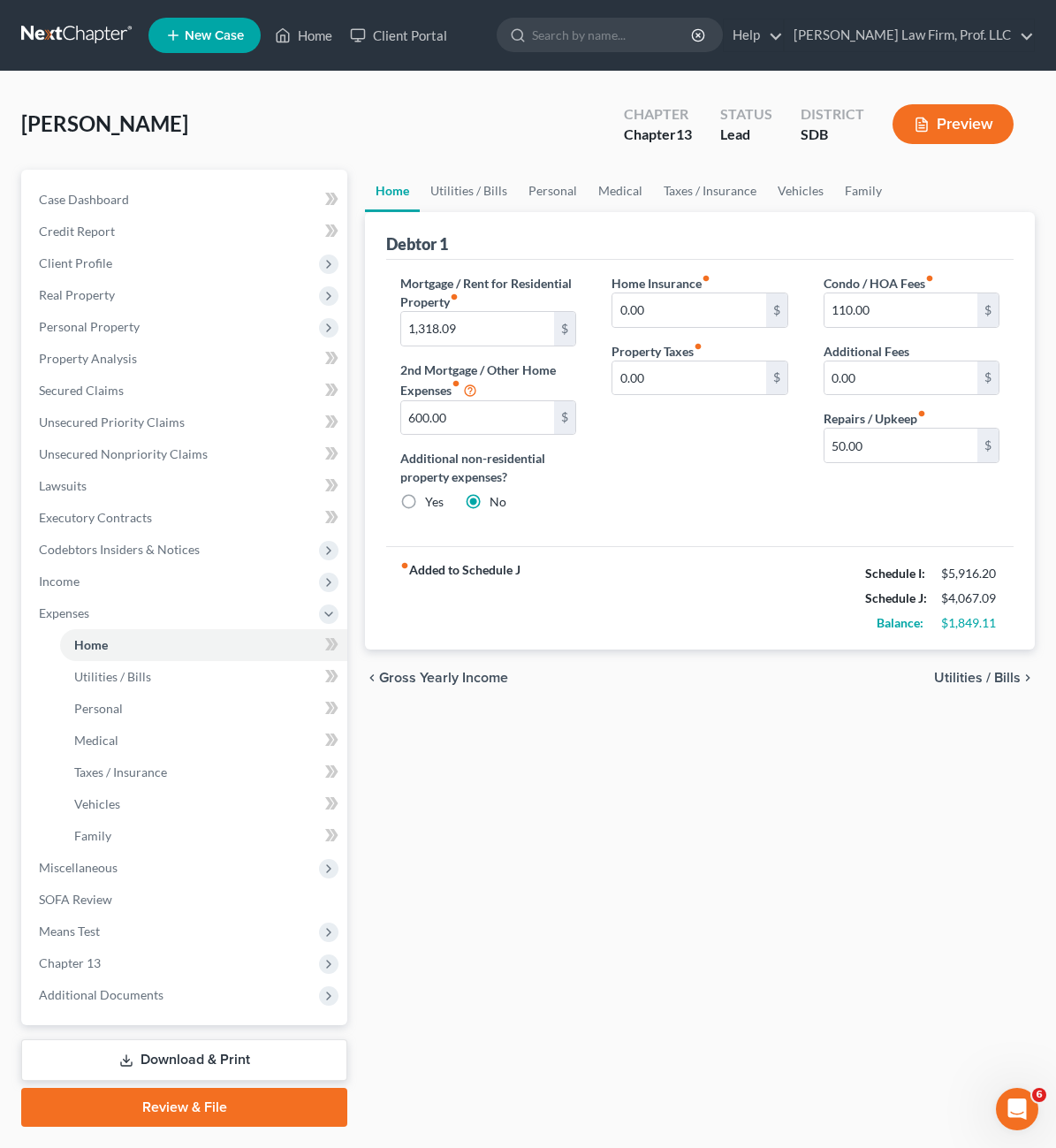
click at [824, 754] on div "Home Utilities / Bills Personal Medical Taxes / Insurance Vehicles Family Debto…" at bounding box center [700, 649] width 687 height 957
click at [846, 733] on div "Home Utilities / Bills Personal Medical Taxes / Insurance Vehicles Family Debto…" at bounding box center [700, 649] width 687 height 957
click at [113, 583] on span "Income" at bounding box center [186, 582] width 323 height 32
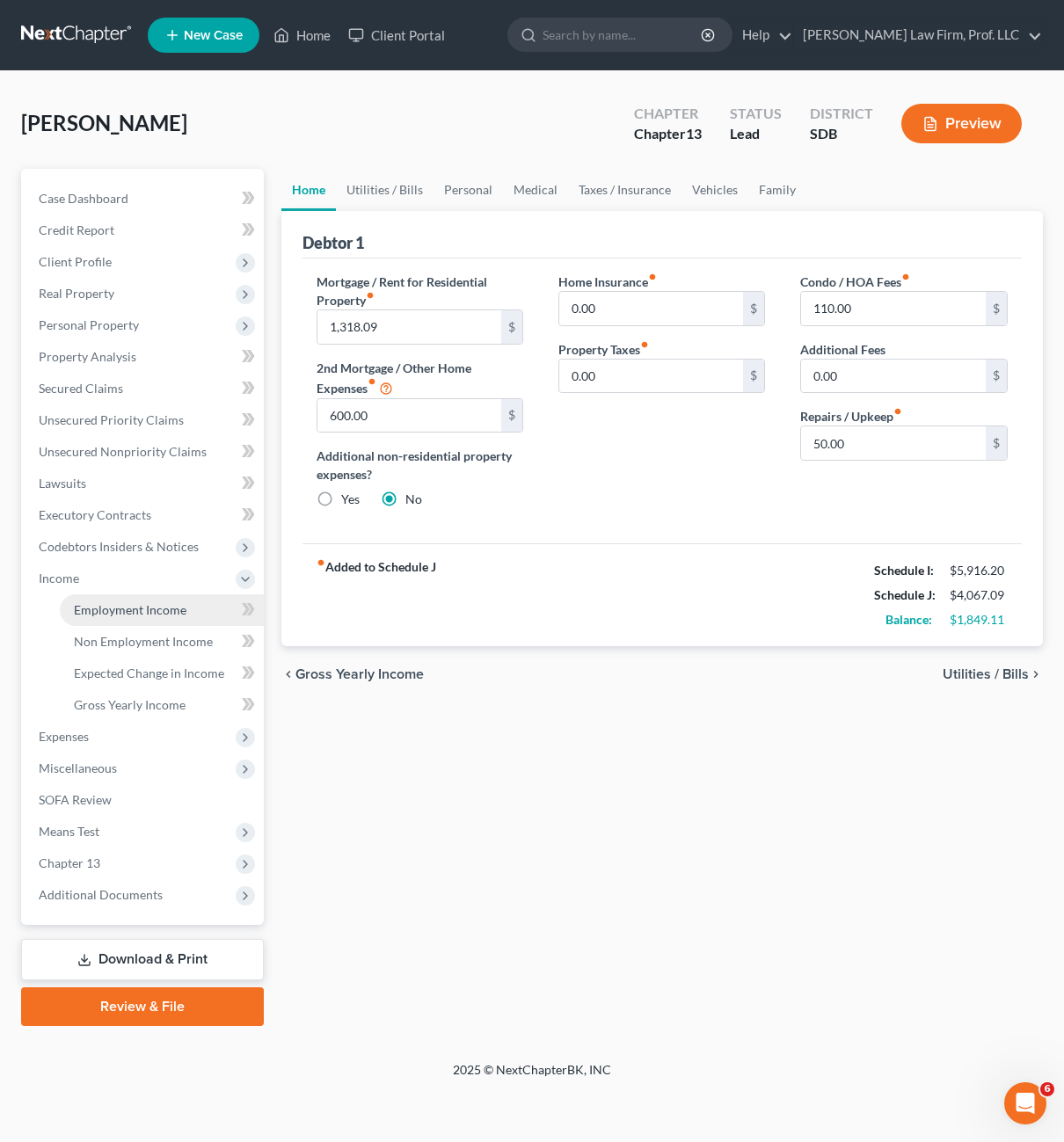
click at [126, 623] on link "Employment Income" at bounding box center [161, 611] width 204 height 32
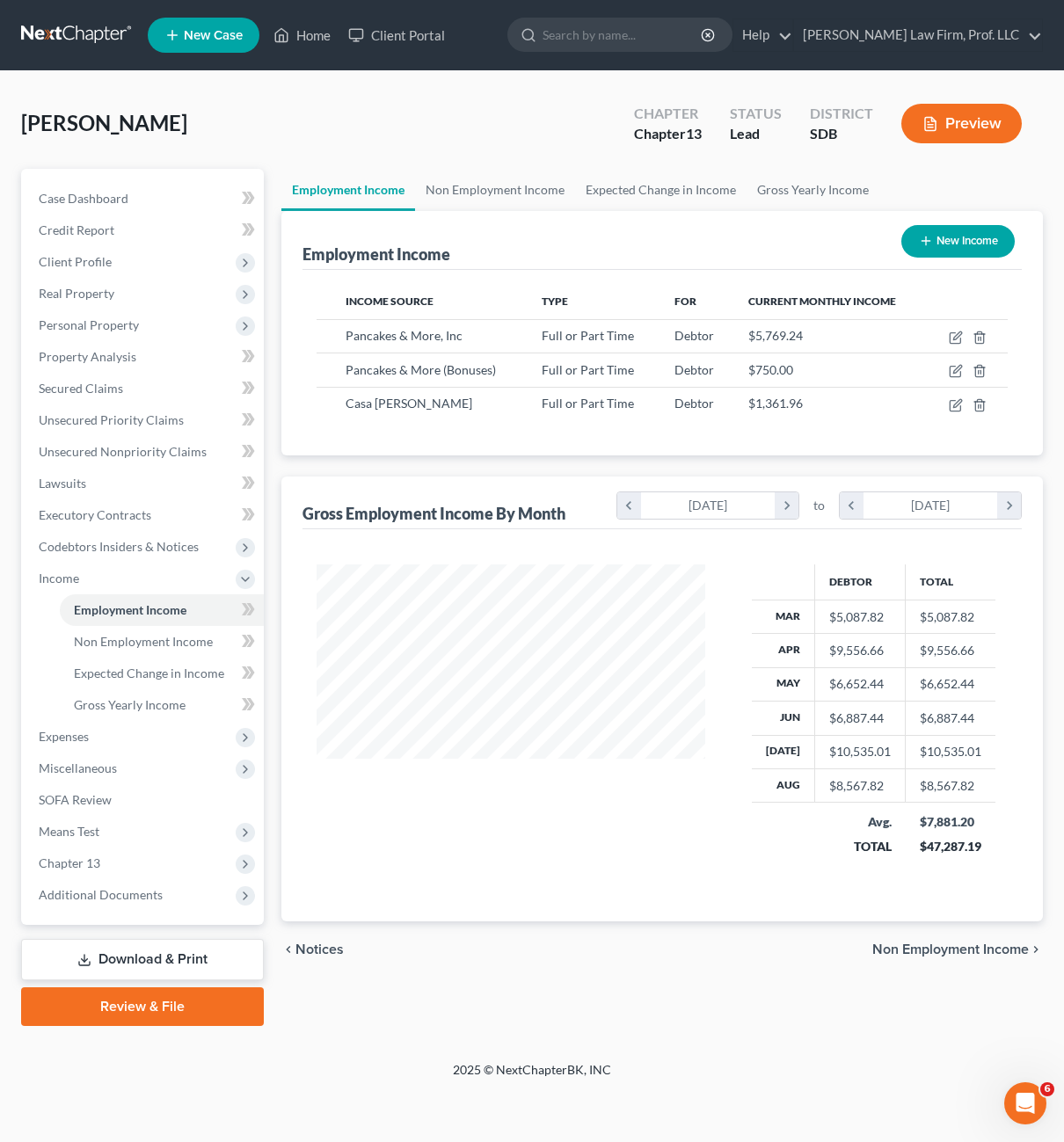
scroll to position [316, 424]
click at [568, 434] on div "Income Source Type For Current Monthly Income Pancakes & More, Inc Full or Part…" at bounding box center [662, 362] width 720 height 185
click at [135, 674] on span "Expected Change in Income" at bounding box center [149, 673] width 150 height 15
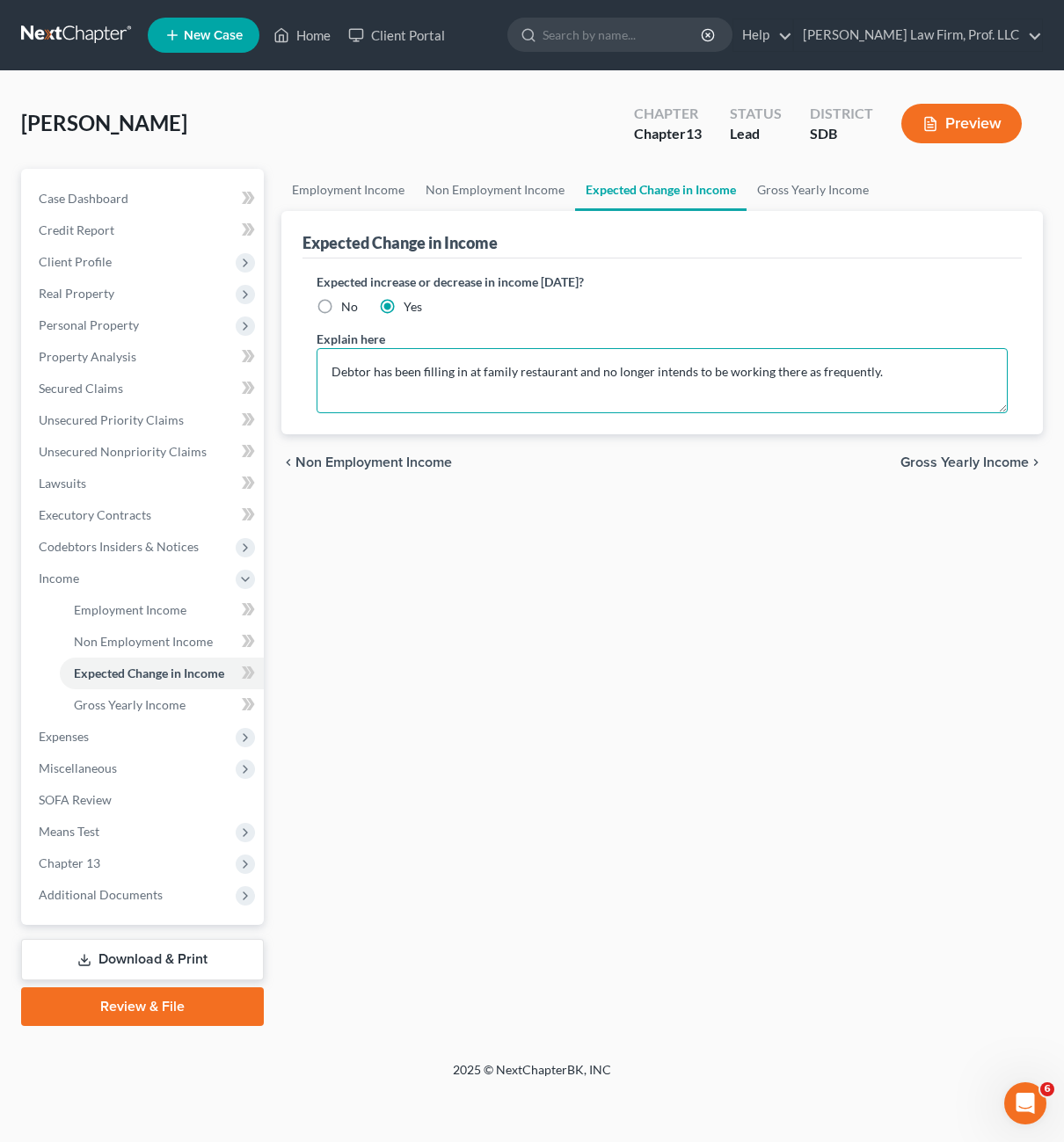
click at [733, 395] on textarea "Debtor has been filling in at family restaurant and no longer intends to be wor…" at bounding box center [662, 380] width 692 height 65
click at [709, 384] on textarea "Debtor has been filling in at family restaurant and no longer intends to be wor…" at bounding box center [662, 380] width 692 height 65
drag, startPoint x: 878, startPoint y: 401, endPoint x: 882, endPoint y: 387, distance: 14.6
click at [879, 400] on textarea "Debtor has been filling in at family restaurant and no longer intends to be wor…" at bounding box center [662, 380] width 692 height 65
drag, startPoint x: 654, startPoint y: 377, endPoint x: 689, endPoint y: 374, distance: 35.1
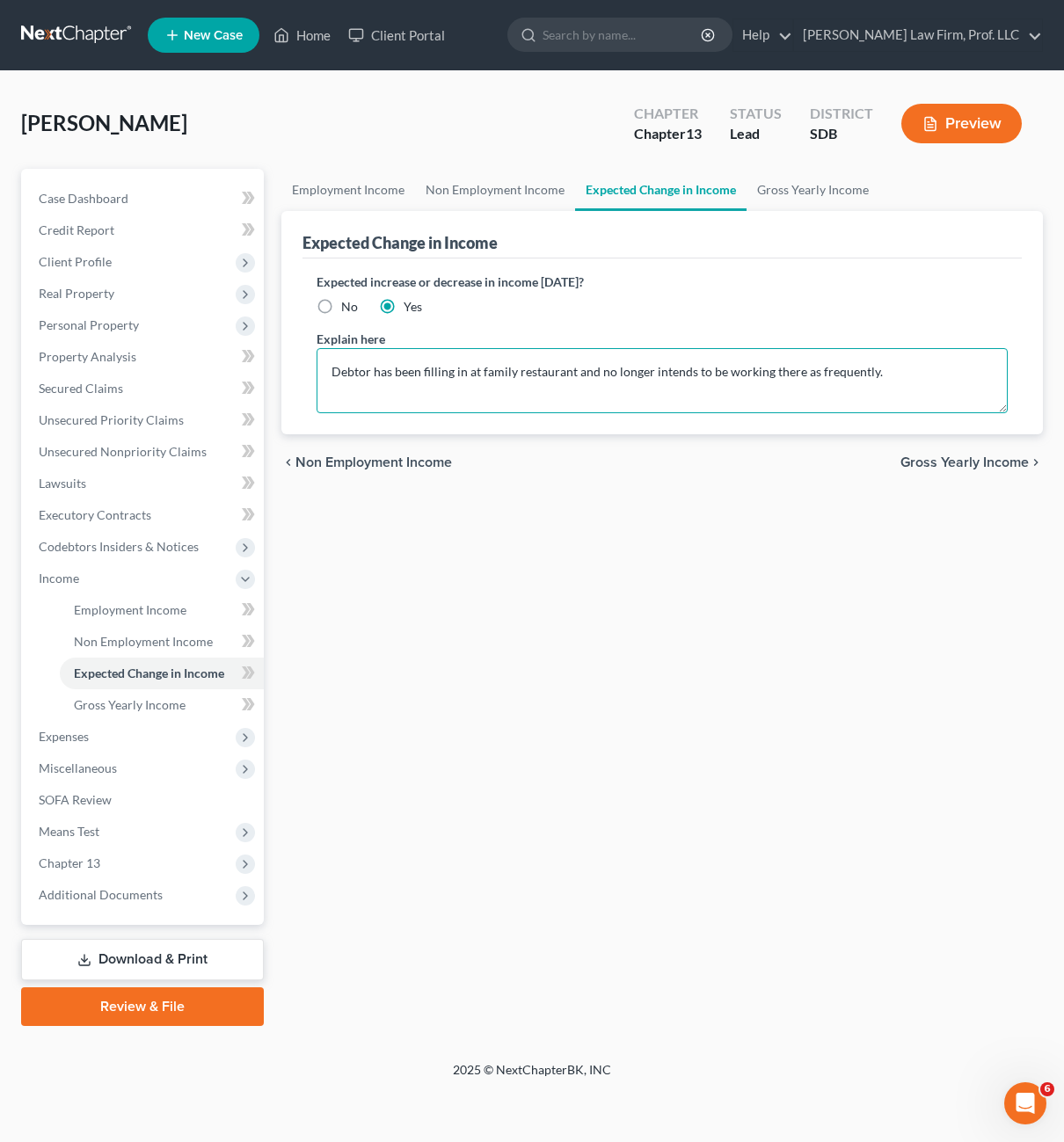
click at [689, 374] on textarea "Debtor has been filling in at family restaurant and no longer intends to be wor…" at bounding box center [662, 380] width 692 height 65
type textarea "Debtor has been filling in at family restaurant and does not intend to be worki…"
click at [510, 570] on div "Employment Income Non Employment Income Expected Change in Income Gross Yearly …" at bounding box center [662, 597] width 780 height 857
click at [690, 681] on div "Employment Income Non Employment Income Expected Change in Income Gross Yearly …" at bounding box center [662, 597] width 780 height 857
click at [427, 200] on link "Non Employment Income" at bounding box center [495, 190] width 160 height 42
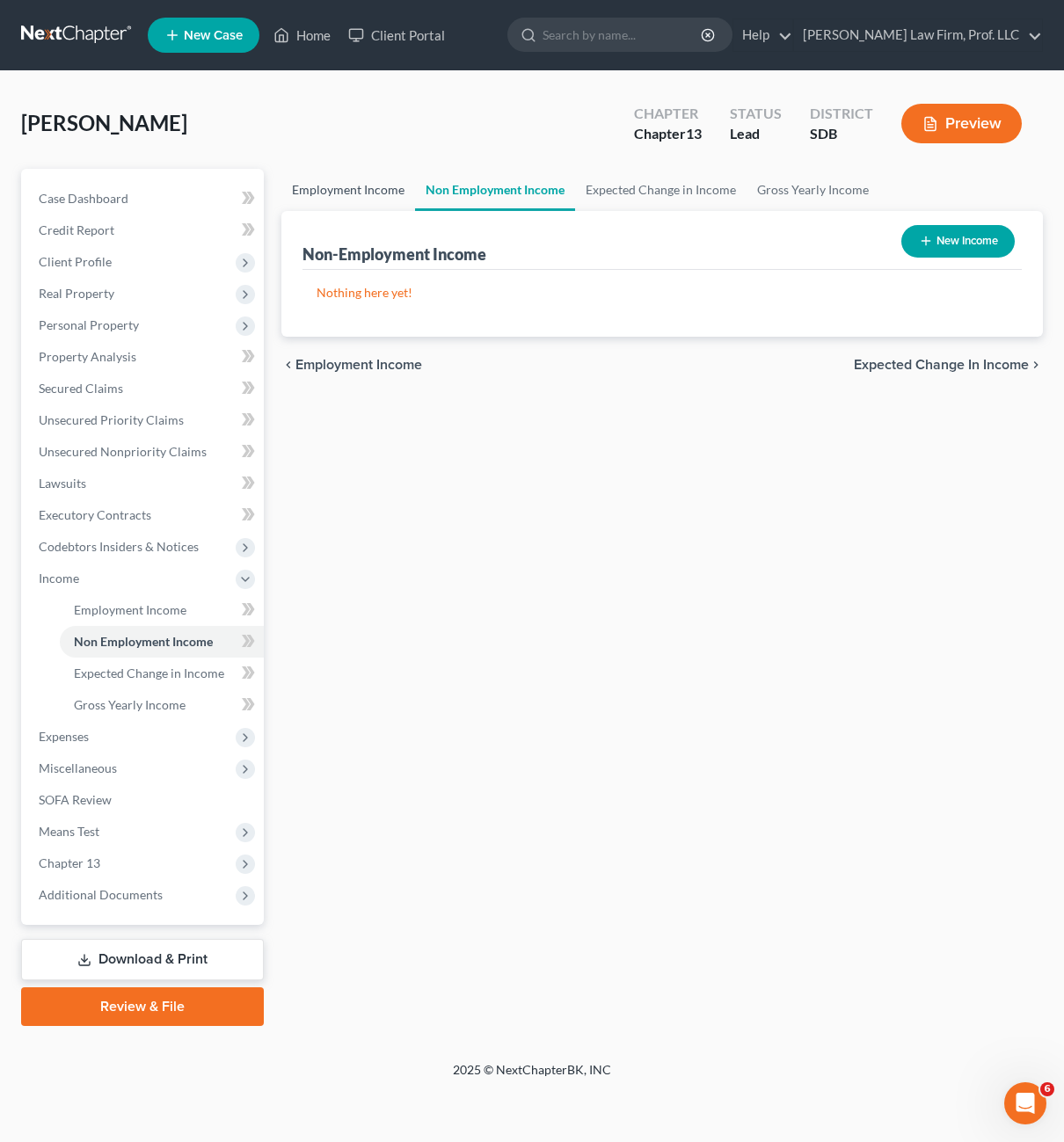
click at [349, 184] on link "Employment Income" at bounding box center [348, 190] width 134 height 42
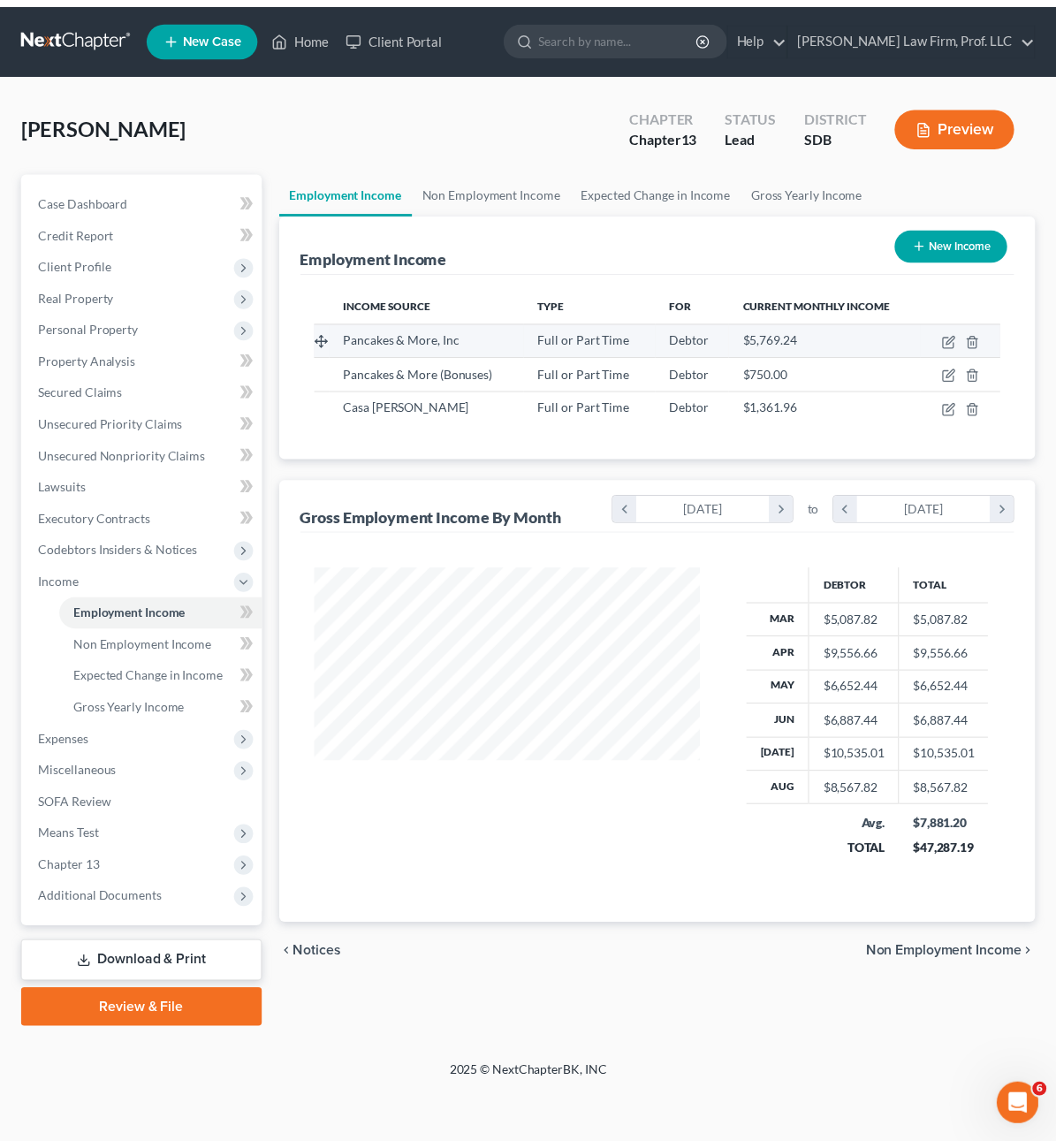
scroll to position [318, 426]
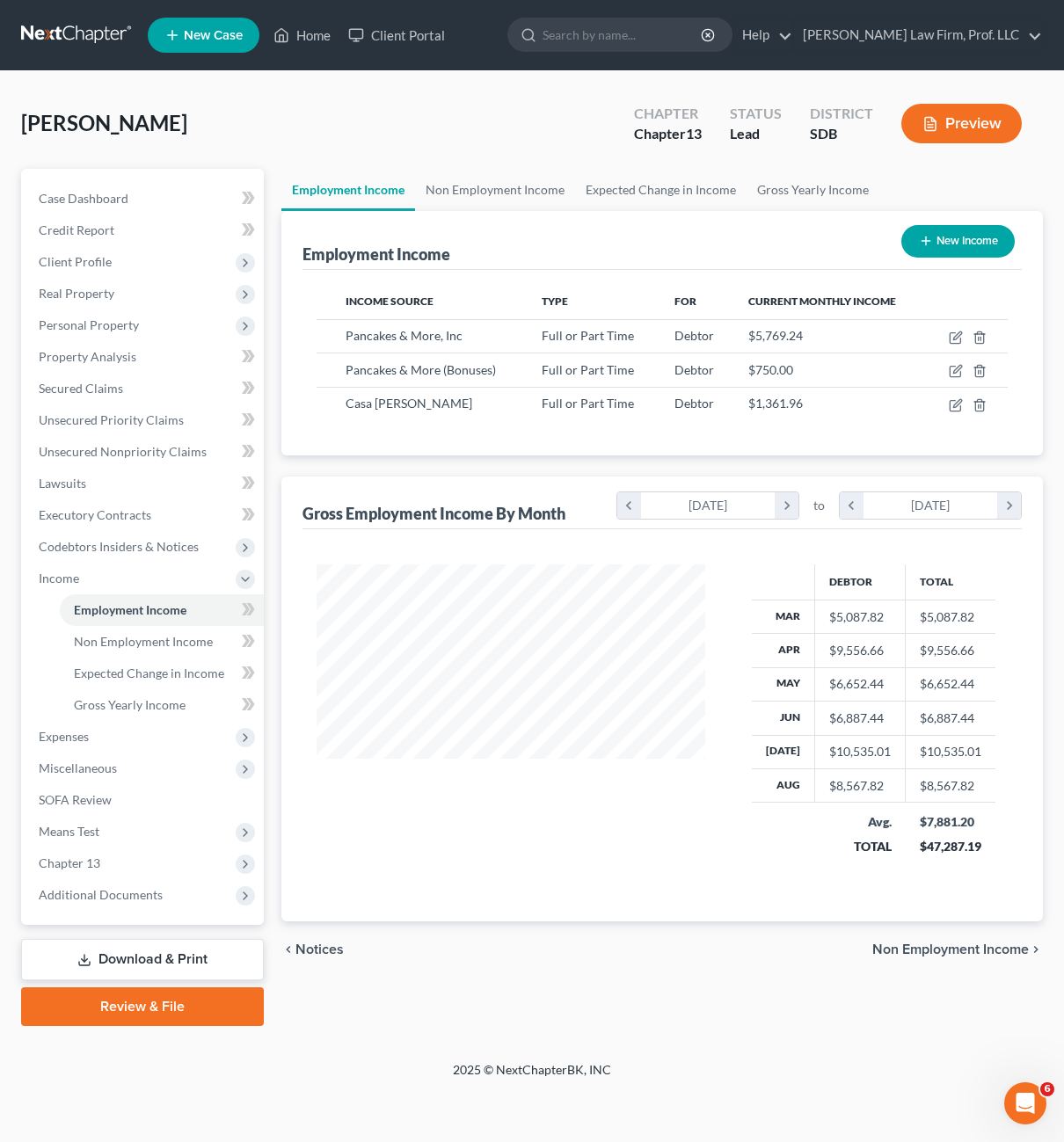
click at [579, 822] on div at bounding box center [511, 722] width 424 height 315
click at [70, 727] on span "Expenses" at bounding box center [144, 737] width 240 height 32
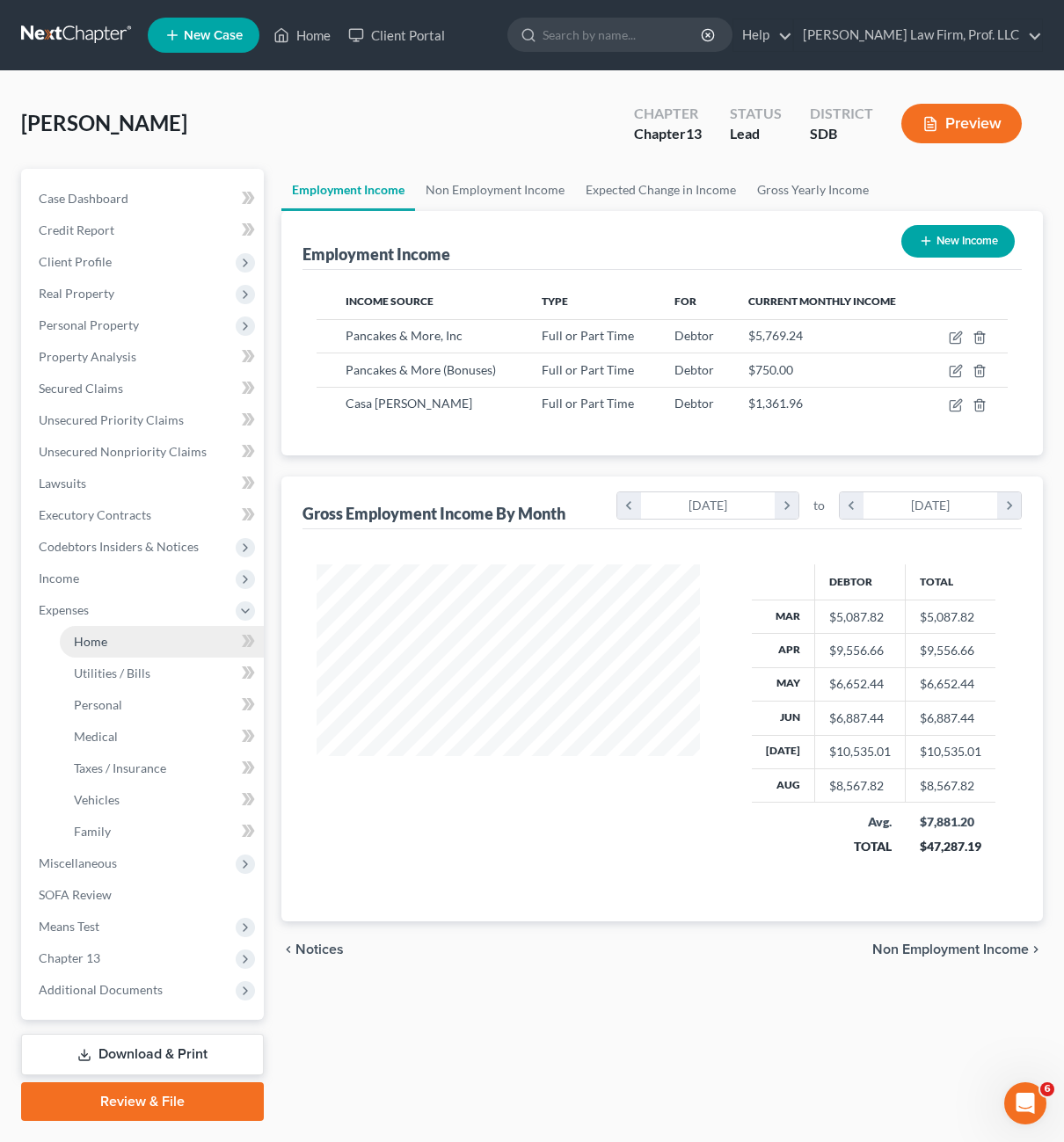
scroll to position [878834, 879003]
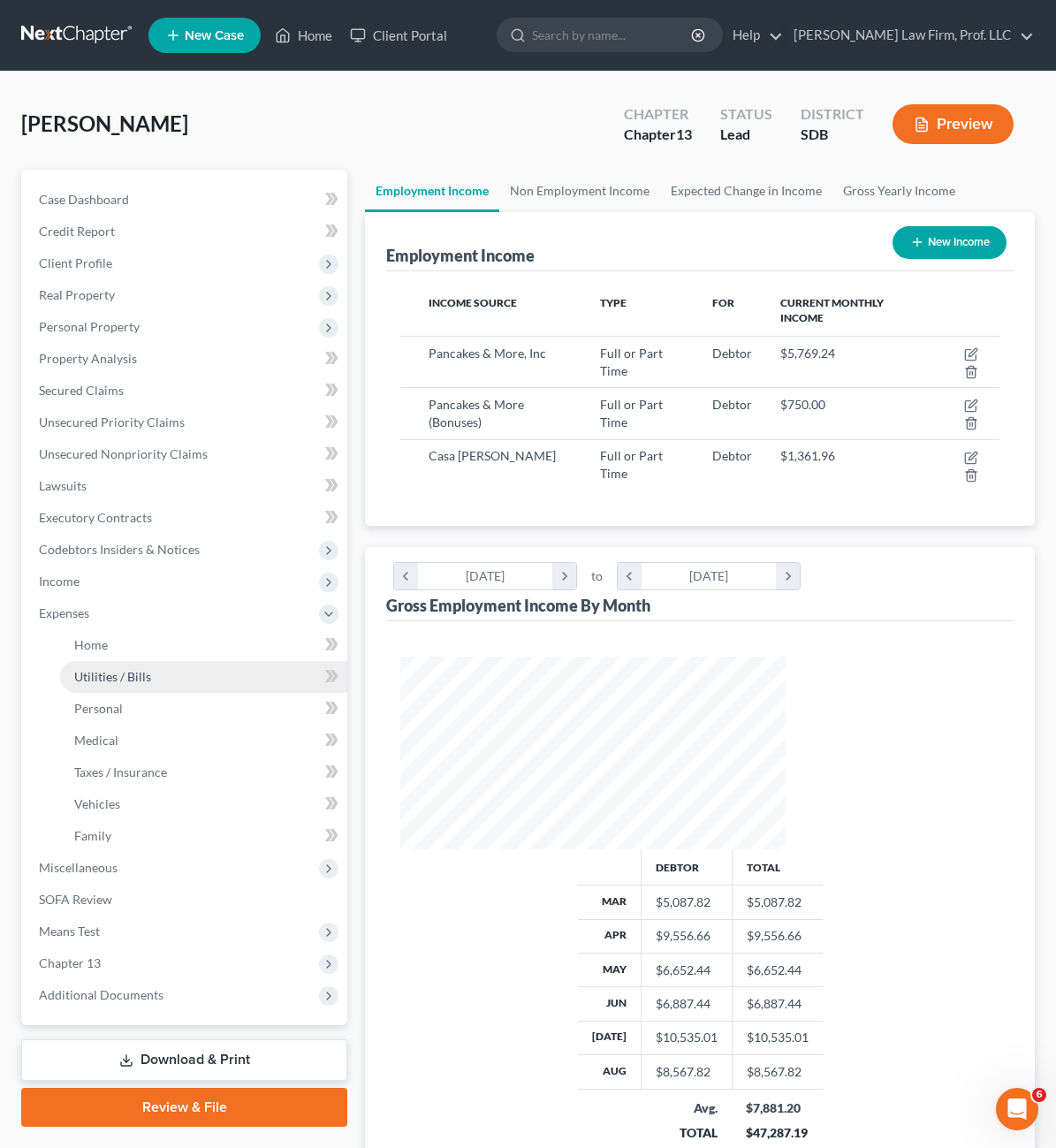
click at [78, 661] on link "Utilities / Bills" at bounding box center [203, 677] width 287 height 32
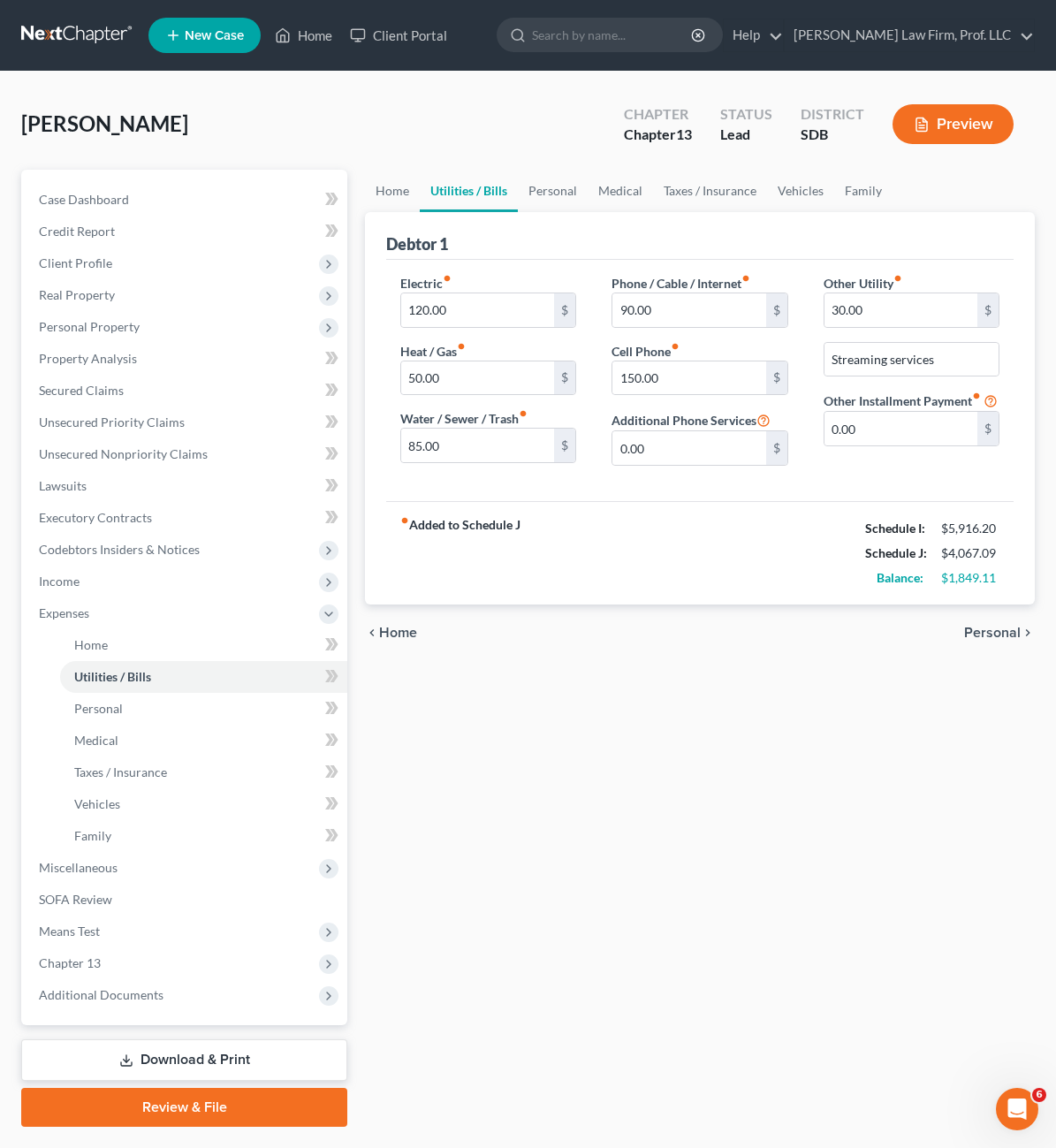
drag, startPoint x: 599, startPoint y: 667, endPoint x: 575, endPoint y: 601, distance: 70.2
click at [599, 667] on div "Home Utilities / Bills Personal Medical Taxes / Insurance Vehicles Family Debto…" at bounding box center [700, 649] width 687 height 957
click at [653, 309] on input "90.00" at bounding box center [688, 310] width 153 height 34
click at [889, 310] on input "30.00" at bounding box center [901, 310] width 153 height 34
click at [778, 688] on div "Home Utilities / Bills Personal Medical Taxes / Insurance Vehicles Family Debto…" at bounding box center [700, 649] width 687 height 957
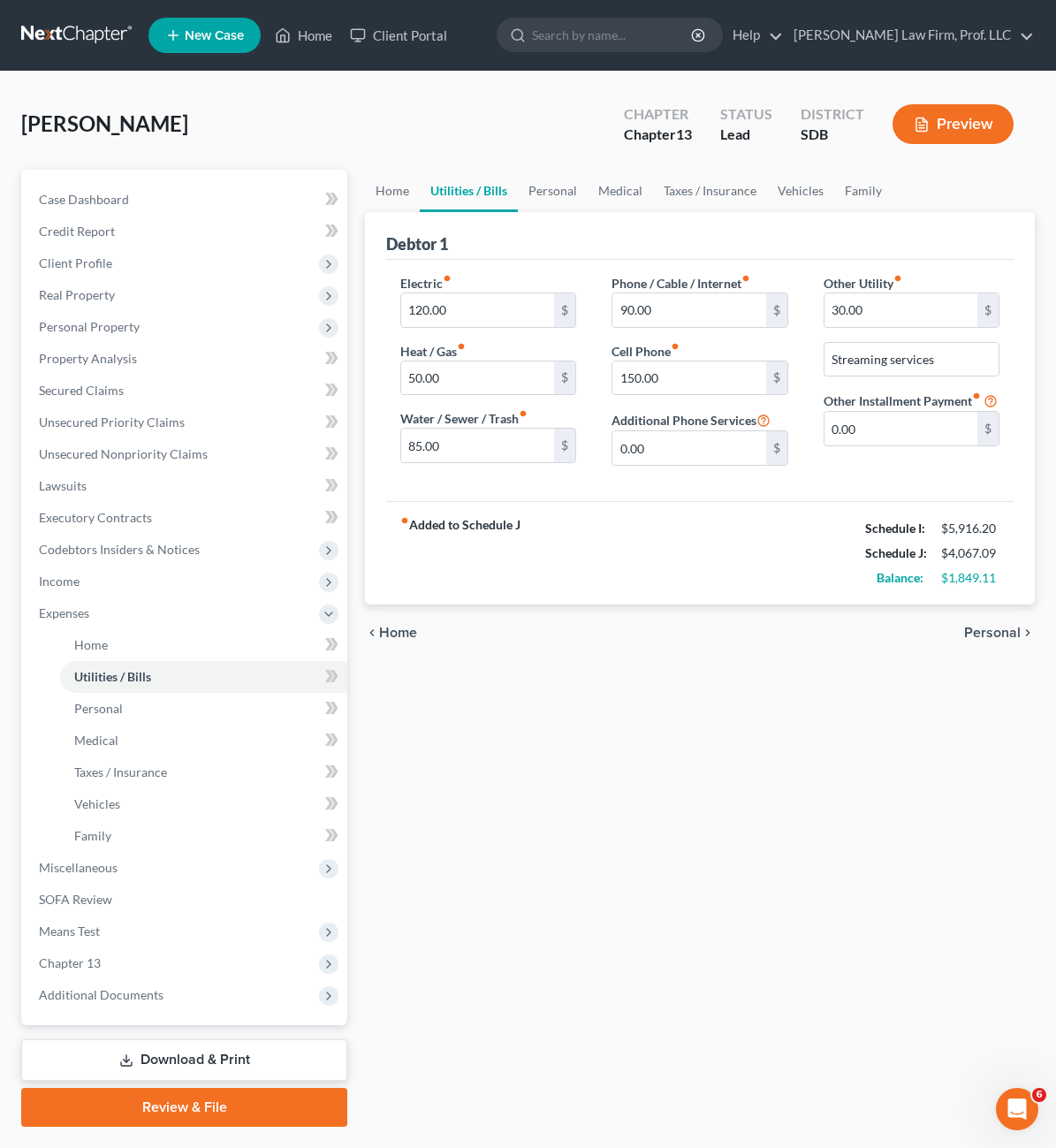
click at [537, 523] on div "fiber_manual_record Added to Schedule J Schedule I: $5,916.20 Schedule J: $4,06…" at bounding box center [700, 553] width 627 height 104
click at [588, 185] on link "Medical" at bounding box center [620, 191] width 65 height 42
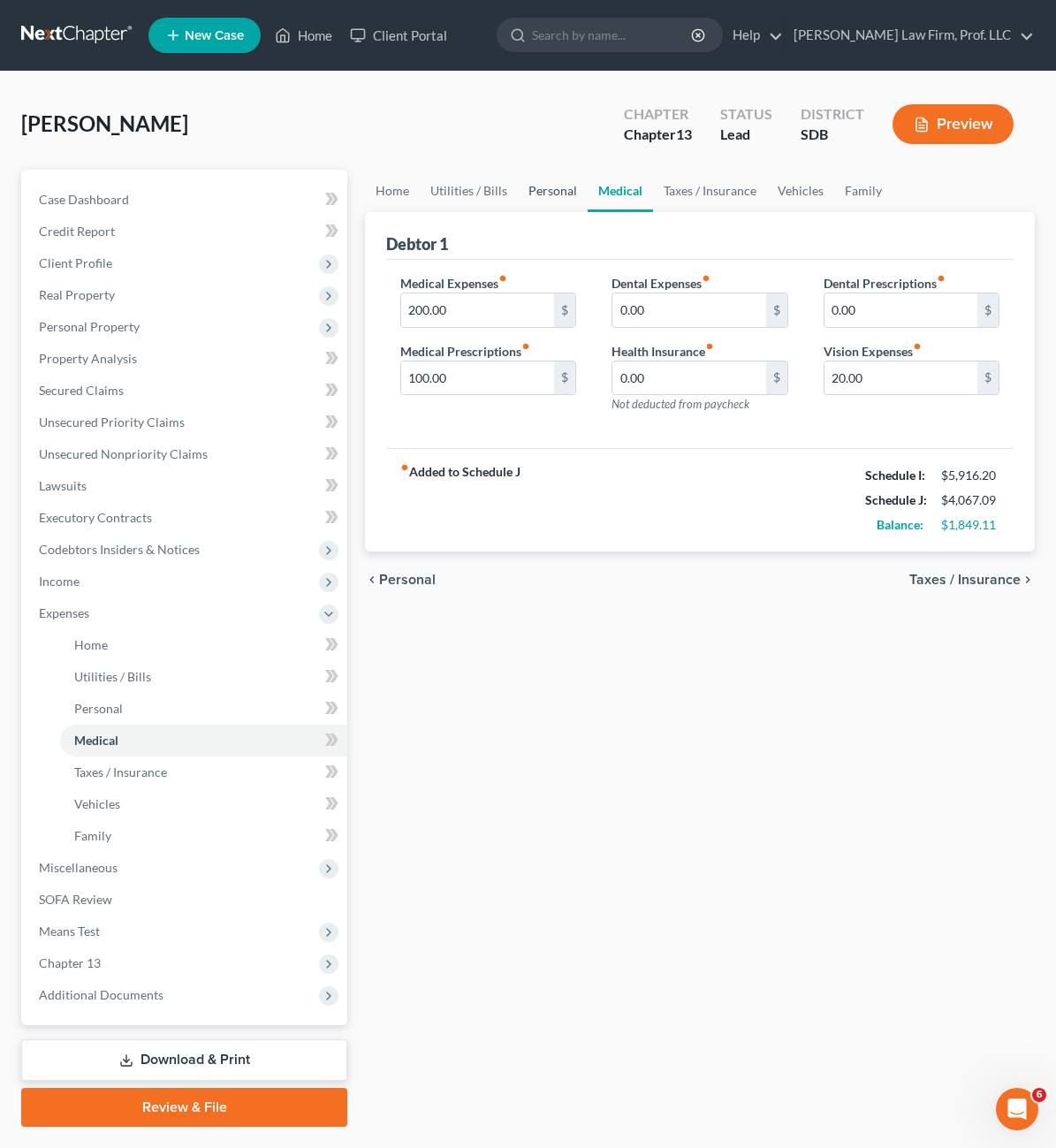
click at [518, 186] on link "Personal" at bounding box center [553, 191] width 70 height 42
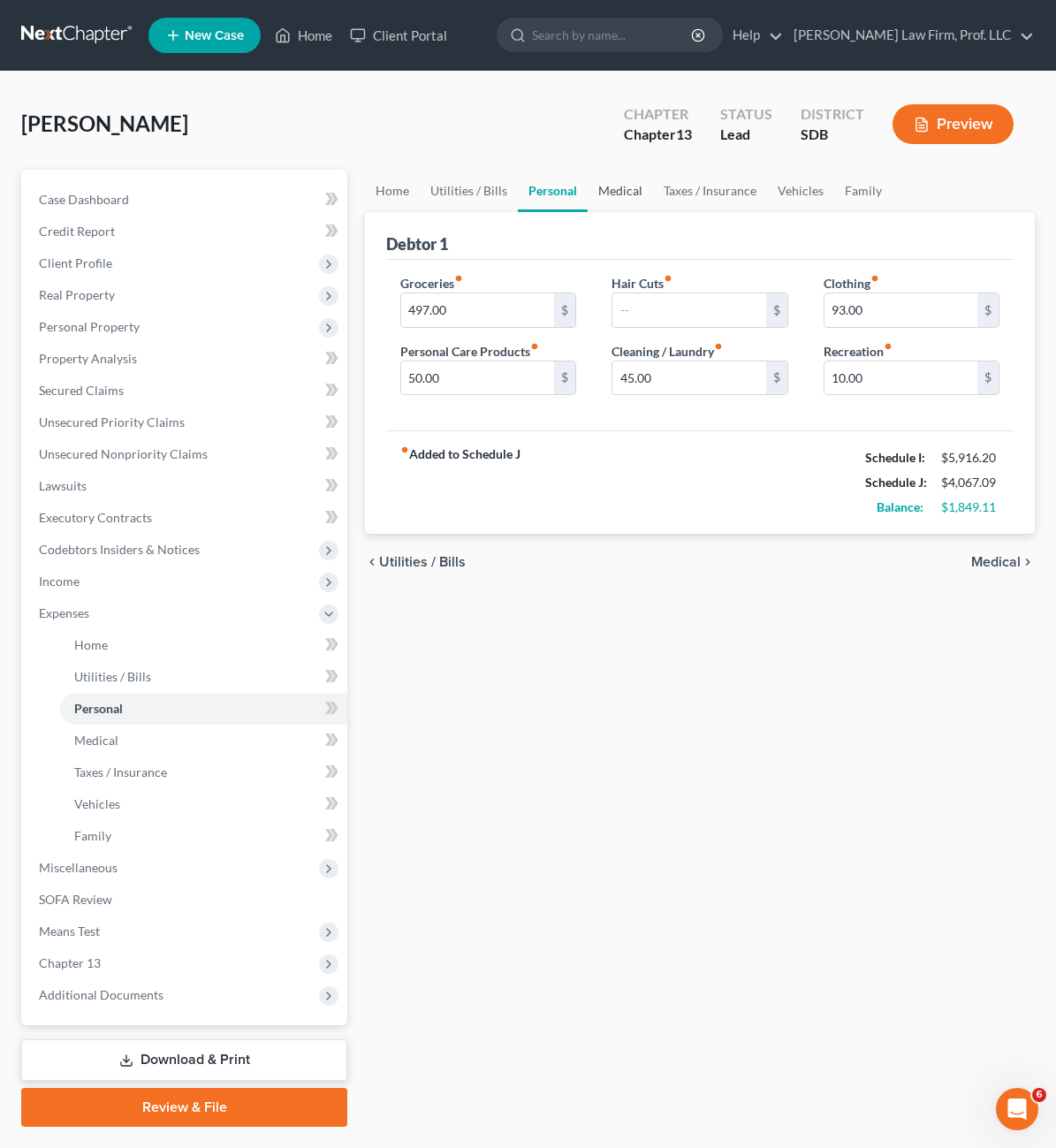
click at [588, 191] on link "Medical" at bounding box center [620, 191] width 65 height 42
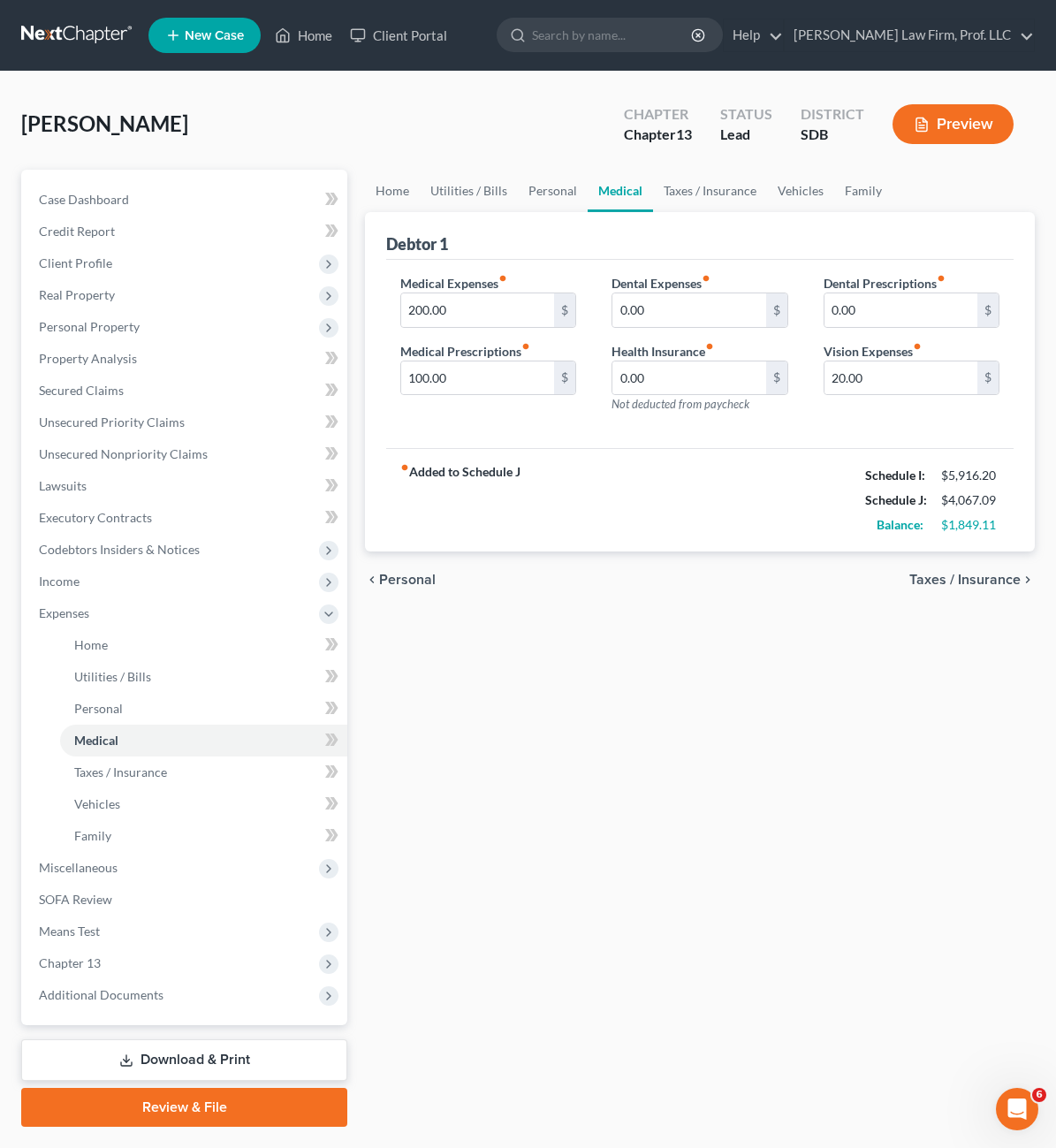
click at [538, 581] on div "chevron_left Personal Taxes / Insurance chevron_right" at bounding box center [700, 579] width 670 height 56
click at [425, 386] on input "100.00" at bounding box center [477, 378] width 153 height 34
click at [401, 306] on input "200.00" at bounding box center [477, 310] width 153 height 34
type input "8"
type input "100"
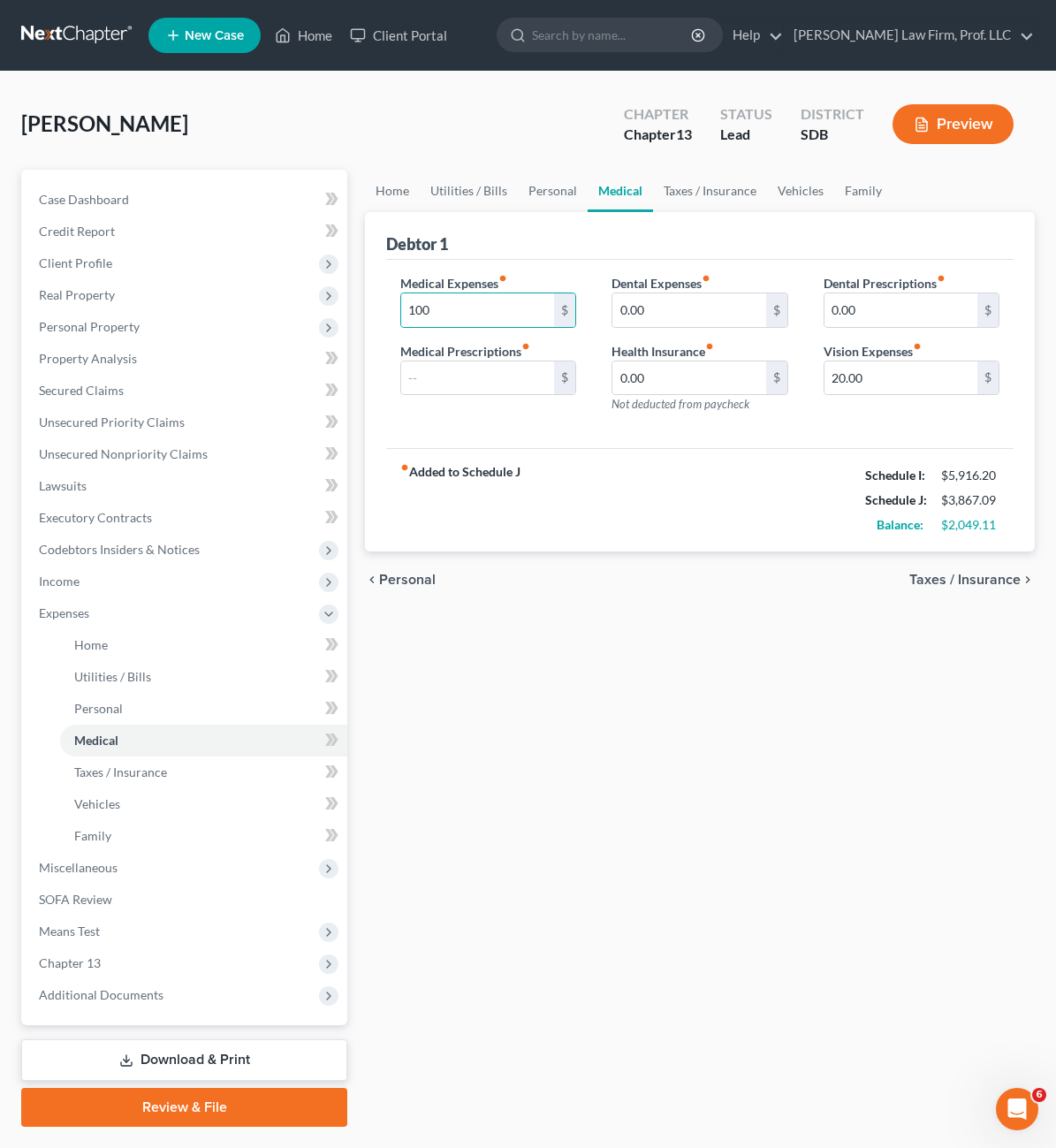
click at [497, 574] on div "chevron_left Personal Taxes / Insurance chevron_right" at bounding box center [700, 579] width 670 height 56
click at [491, 833] on div "Home Utilities / Bills Personal Medical Taxes / Insurance Vehicles Family Debto…" at bounding box center [700, 649] width 687 height 957
drag, startPoint x: 519, startPoint y: 865, endPoint x: 484, endPoint y: 453, distance: 413.5
click at [519, 848] on div "Home Utilities / Bills Personal Medical Taxes / Insurance Vehicles Family Debto…" at bounding box center [700, 649] width 687 height 957
click at [412, 374] on input "text" at bounding box center [477, 378] width 153 height 34
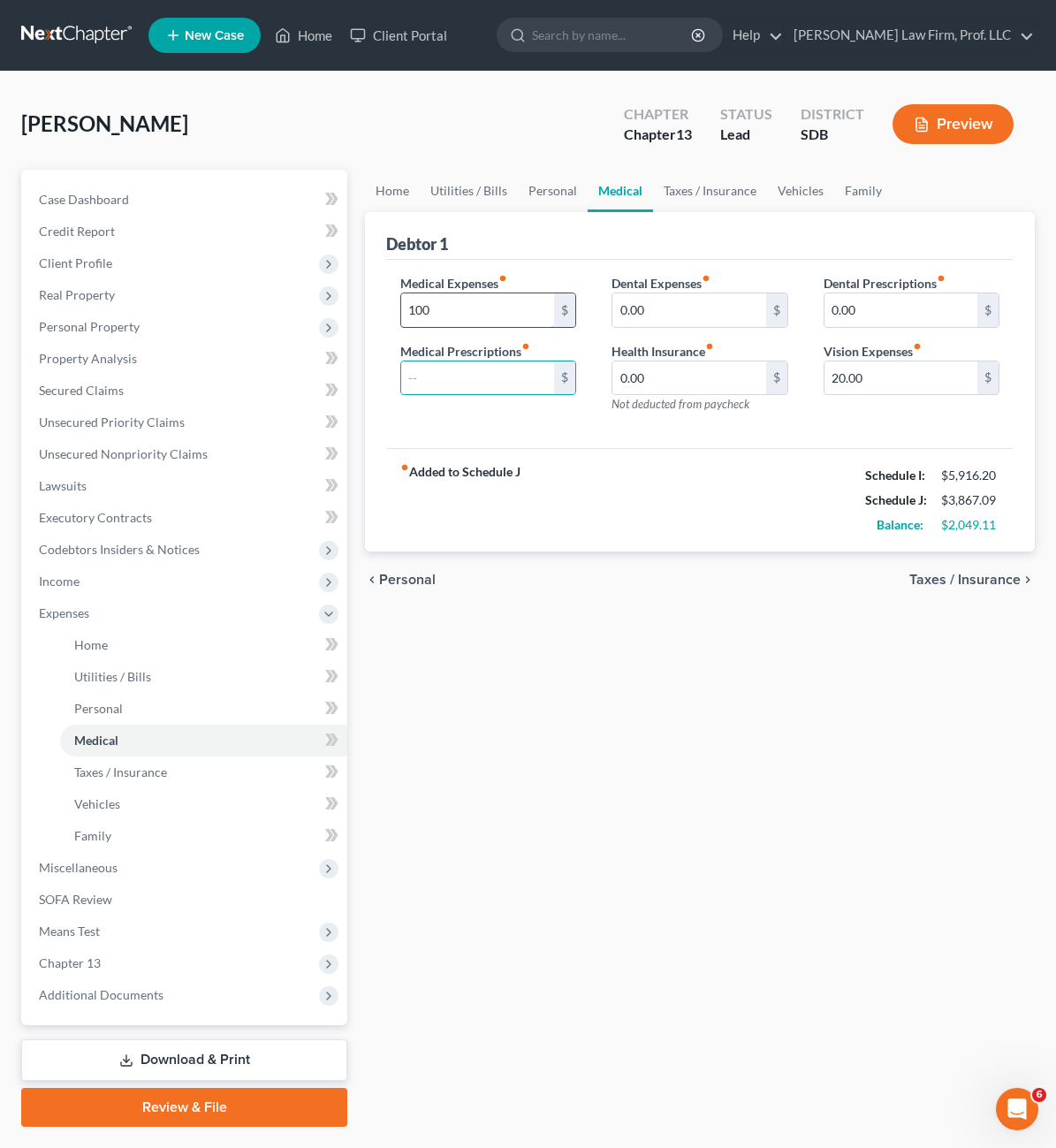
click at [412, 302] on input "100" at bounding box center [477, 310] width 153 height 34
click at [413, 300] on input "100" at bounding box center [477, 310] width 153 height 34
click at [646, 835] on div "Home Utilities / Bills Personal Medical Taxes / Insurance Vehicles Family Debto…" at bounding box center [700, 649] width 687 height 957
drag, startPoint x: 618, startPoint y: 839, endPoint x: 566, endPoint y: 763, distance: 92.1
click at [618, 838] on div "Home Utilities / Bills Personal Medical Taxes / Insurance Vehicles Family Debto…" at bounding box center [700, 649] width 687 height 957
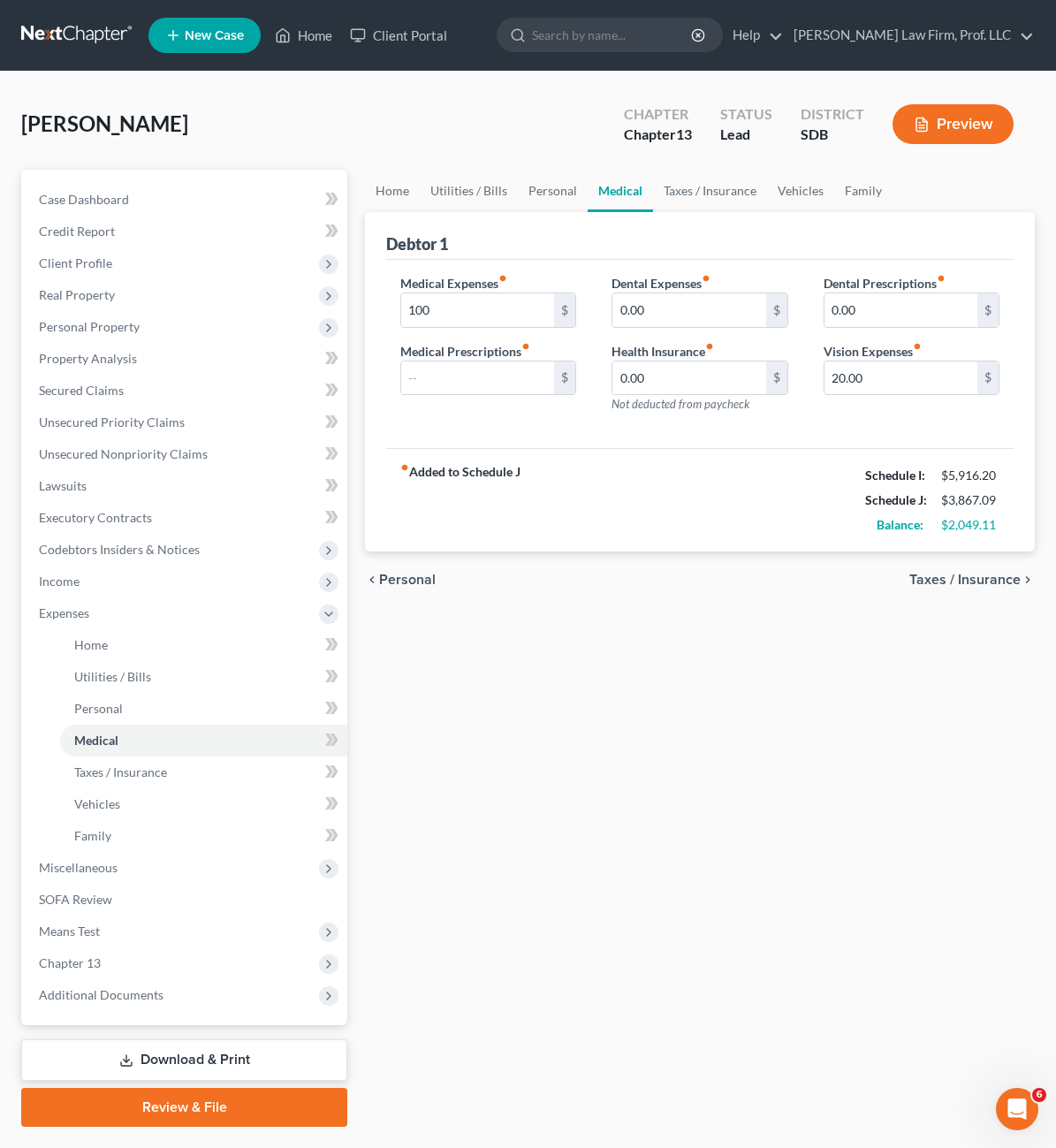
click at [536, 552] on div "chevron_left Personal Taxes / Insurance chevron_right" at bounding box center [700, 579] width 670 height 56
click at [418, 308] on input "100" at bounding box center [477, 310] width 153 height 34
click at [401, 367] on input "text" at bounding box center [477, 378] width 153 height 34
type input "75"
drag, startPoint x: 565, startPoint y: 619, endPoint x: 625, endPoint y: 740, distance: 135.1
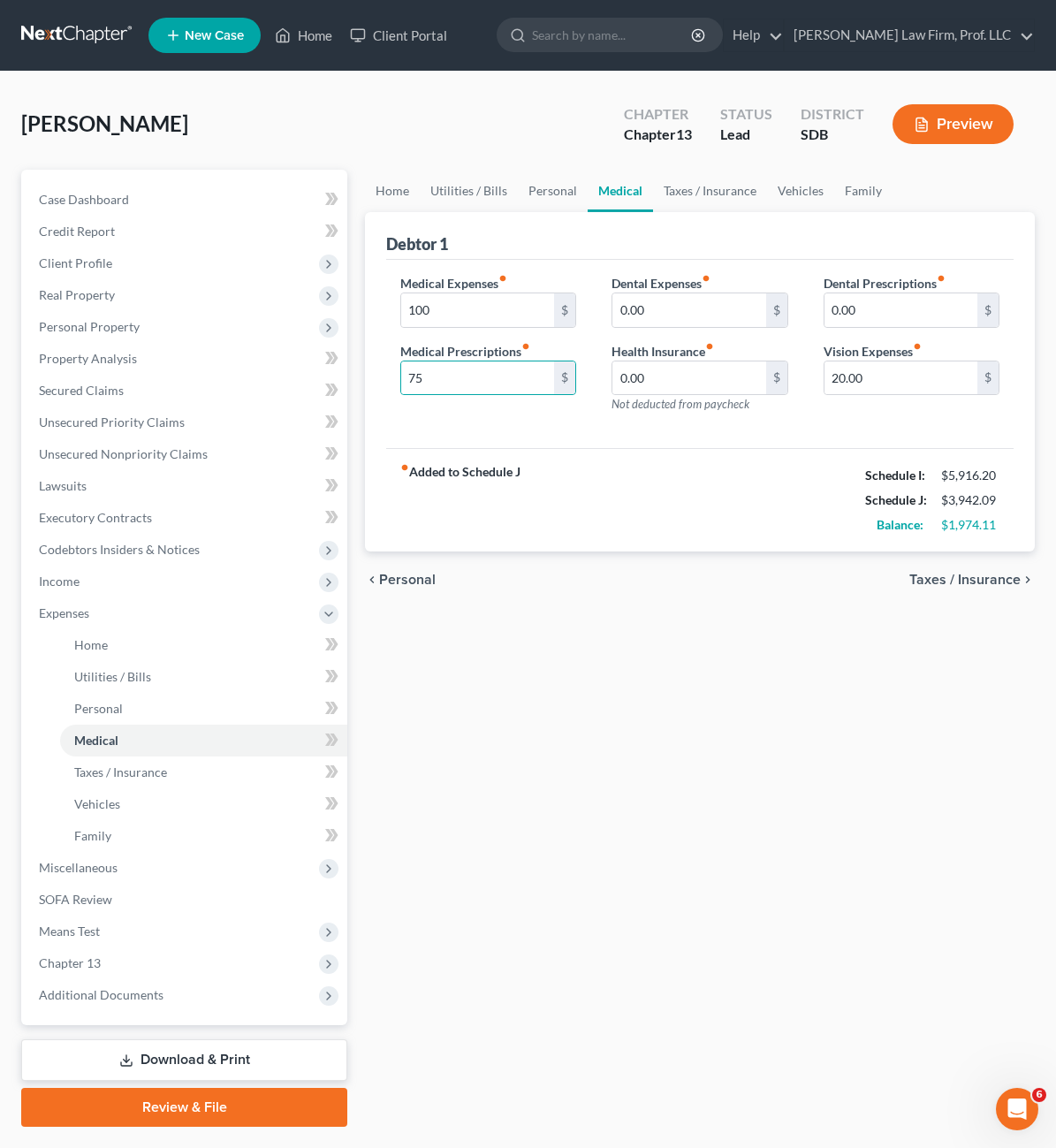
click at [562, 621] on div "Home Utilities / Bills Personal Medical Taxes / Insurance Vehicles Family Debto…" at bounding box center [700, 649] width 687 height 957
click at [401, 314] on input "100" at bounding box center [477, 310] width 153 height 34
click at [544, 607] on div "chevron_left Personal Taxes / Insurance chevron_right" at bounding box center [700, 579] width 670 height 56
click at [581, 578] on div "chevron_left Personal Taxes / Insurance chevron_right" at bounding box center [700, 579] width 670 height 56
click at [868, 382] on input "20.00" at bounding box center [901, 378] width 153 height 34
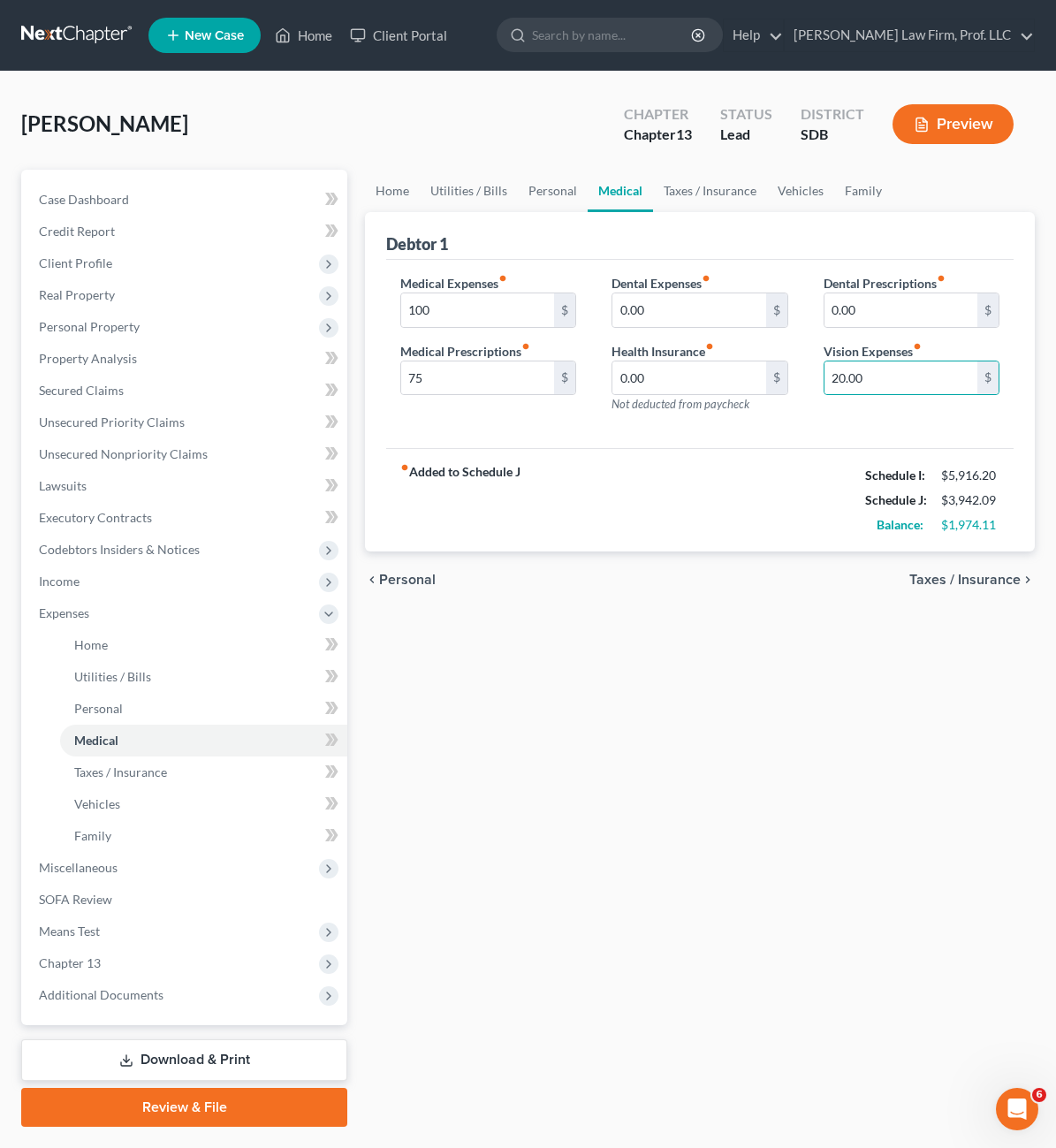
click at [609, 549] on div "fiber_manual_record Added to Schedule J Schedule I: $5,916.20 Schedule J: $3,94…" at bounding box center [700, 500] width 627 height 104
click at [518, 196] on link "Personal" at bounding box center [553, 191] width 70 height 42
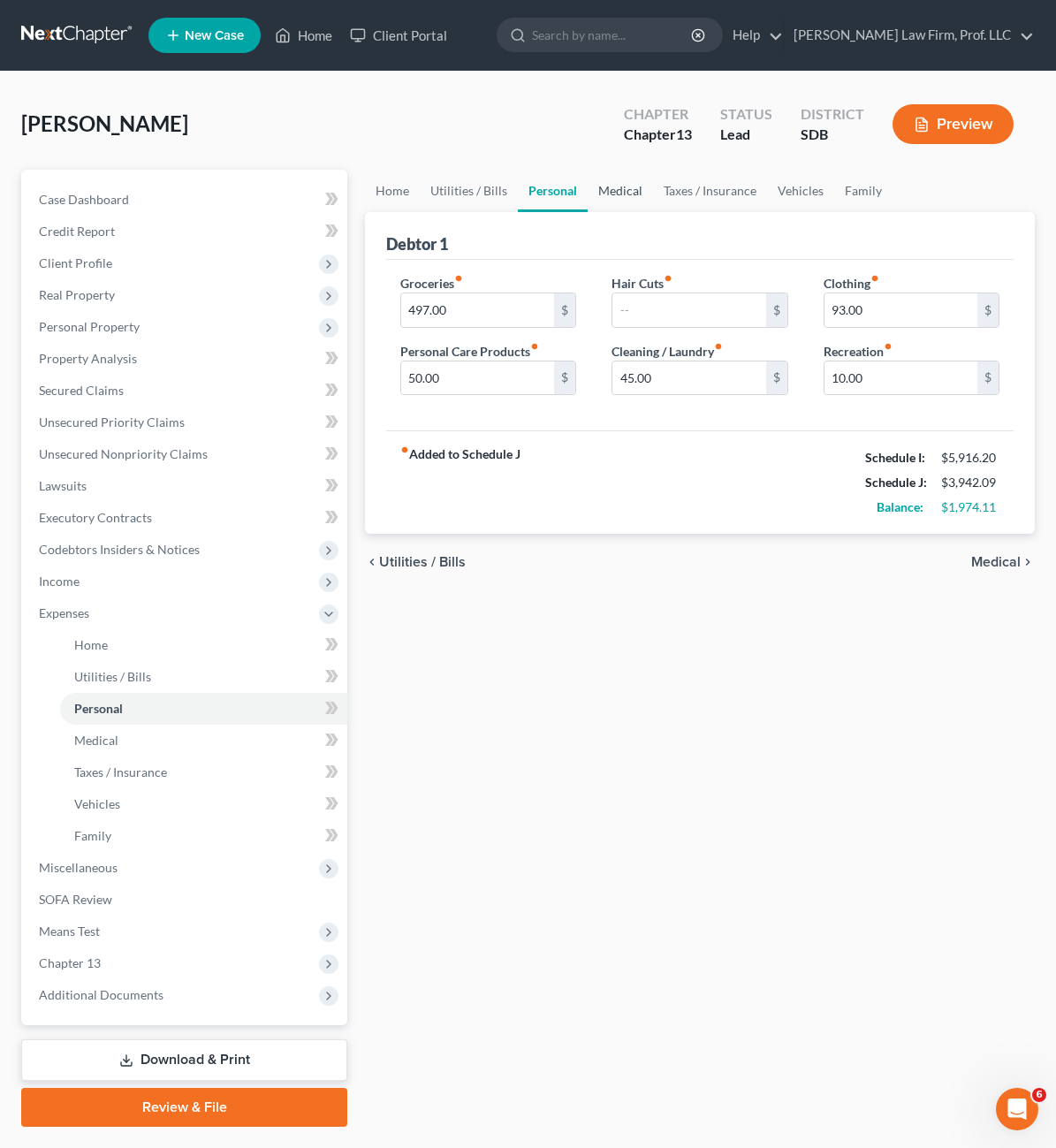
click at [588, 194] on link "Medical" at bounding box center [620, 191] width 65 height 42
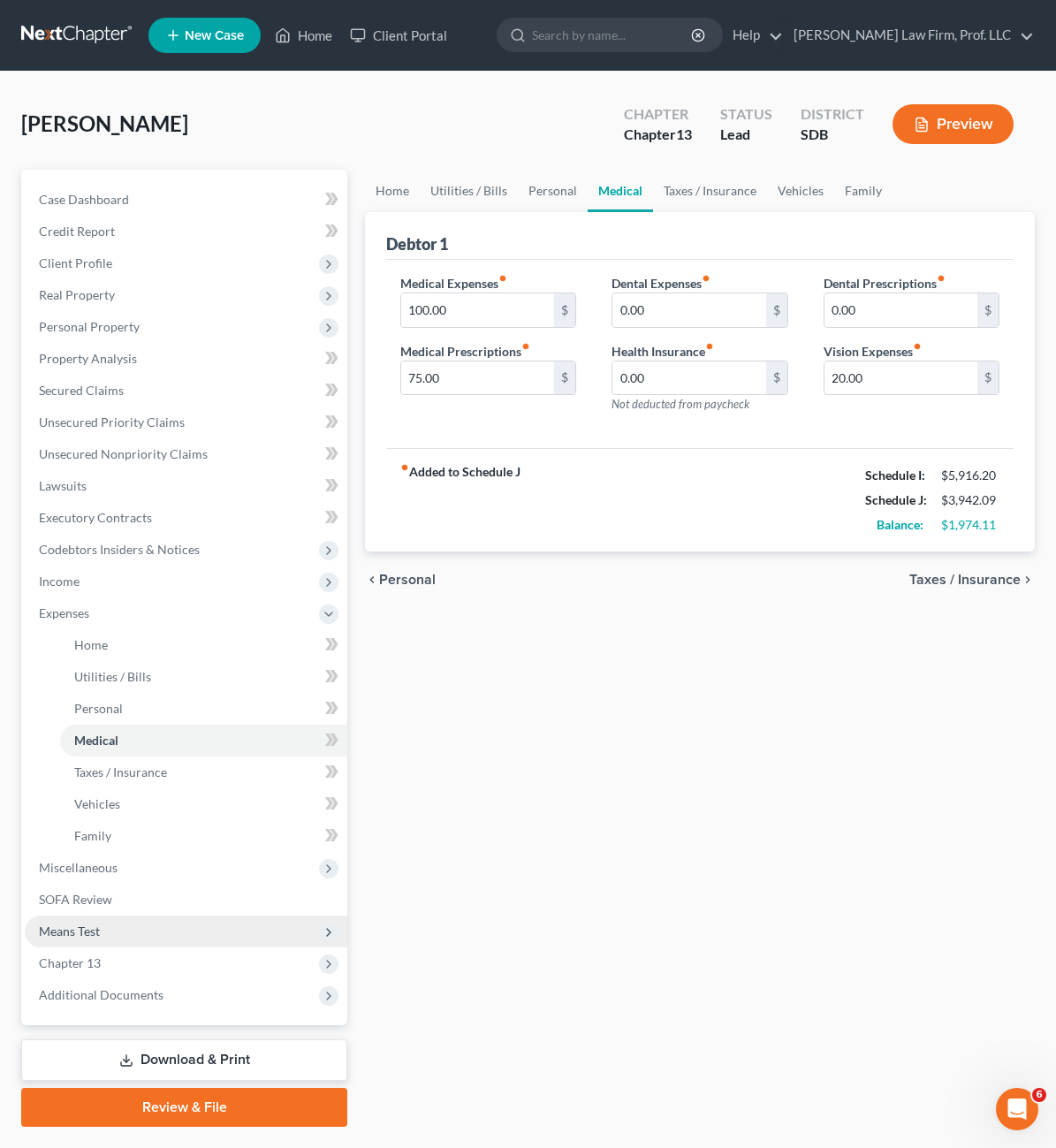
click at [133, 931] on span "Means Test" at bounding box center [186, 931] width 323 height 32
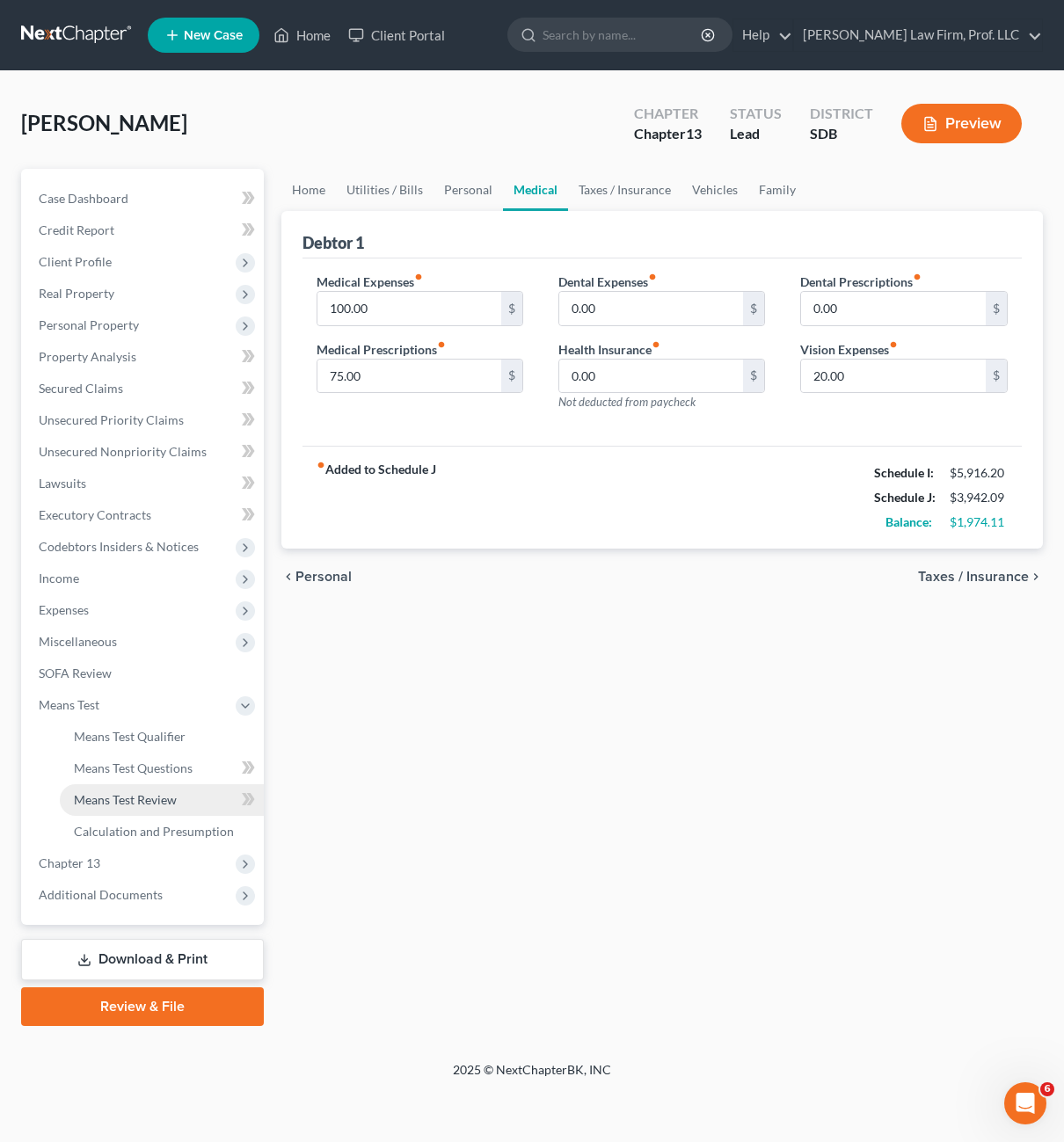
click at [161, 800] on span "Means Test Review" at bounding box center [126, 799] width 103 height 15
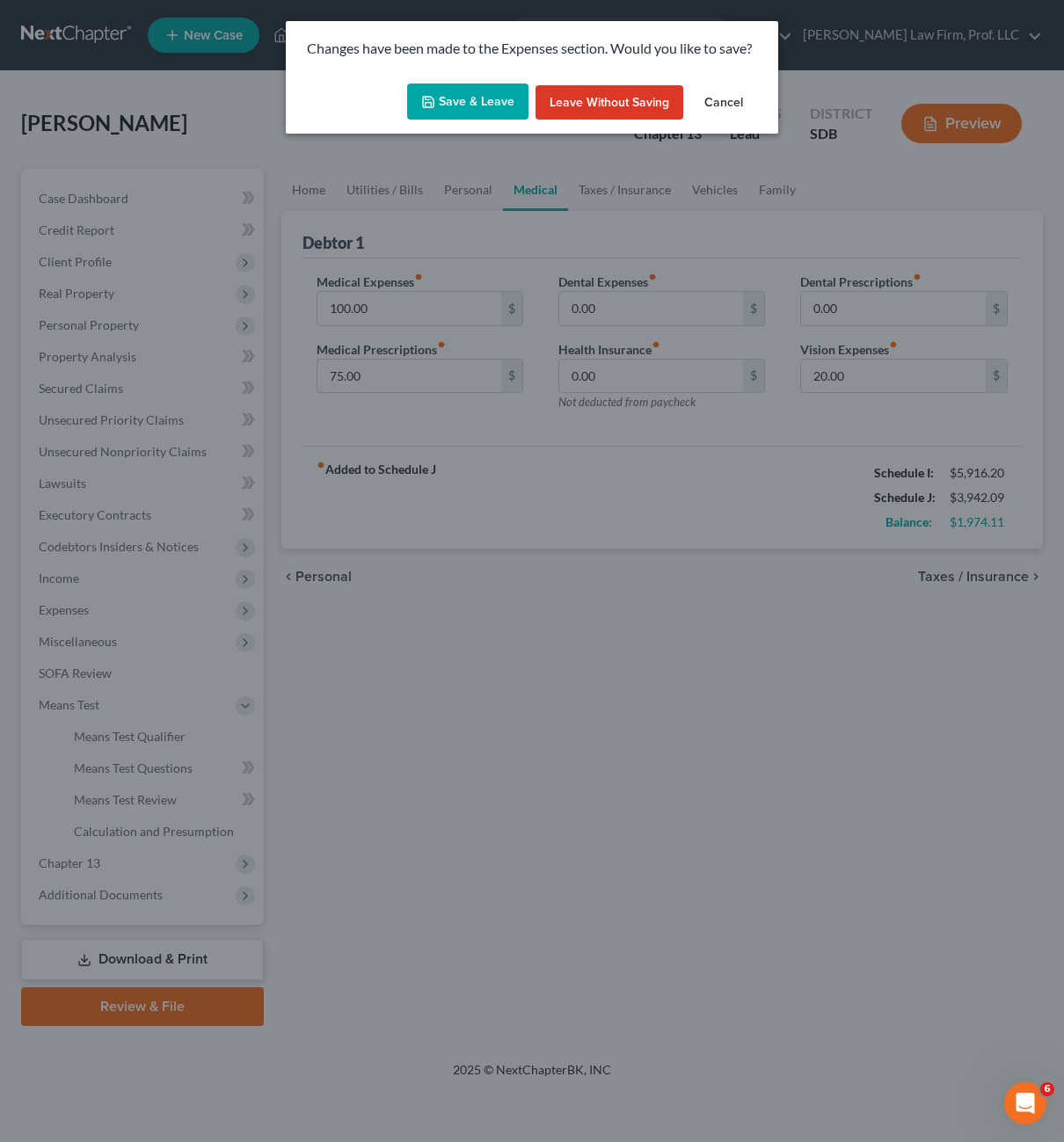
click at [465, 112] on button "Save & Leave" at bounding box center [467, 101] width 121 height 36
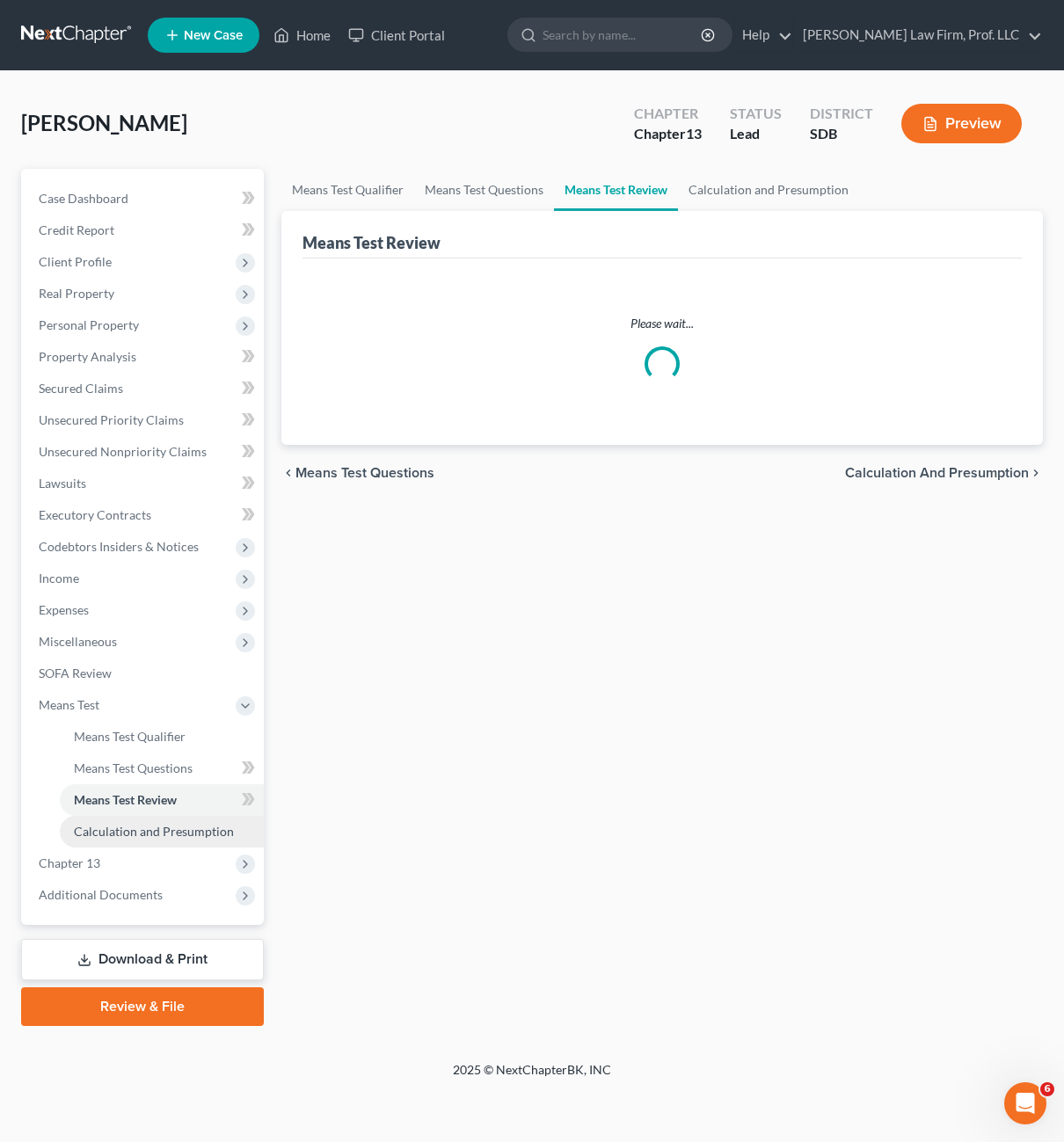
click at [121, 838] on link "Calculation and Presumption" at bounding box center [161, 832] width 204 height 32
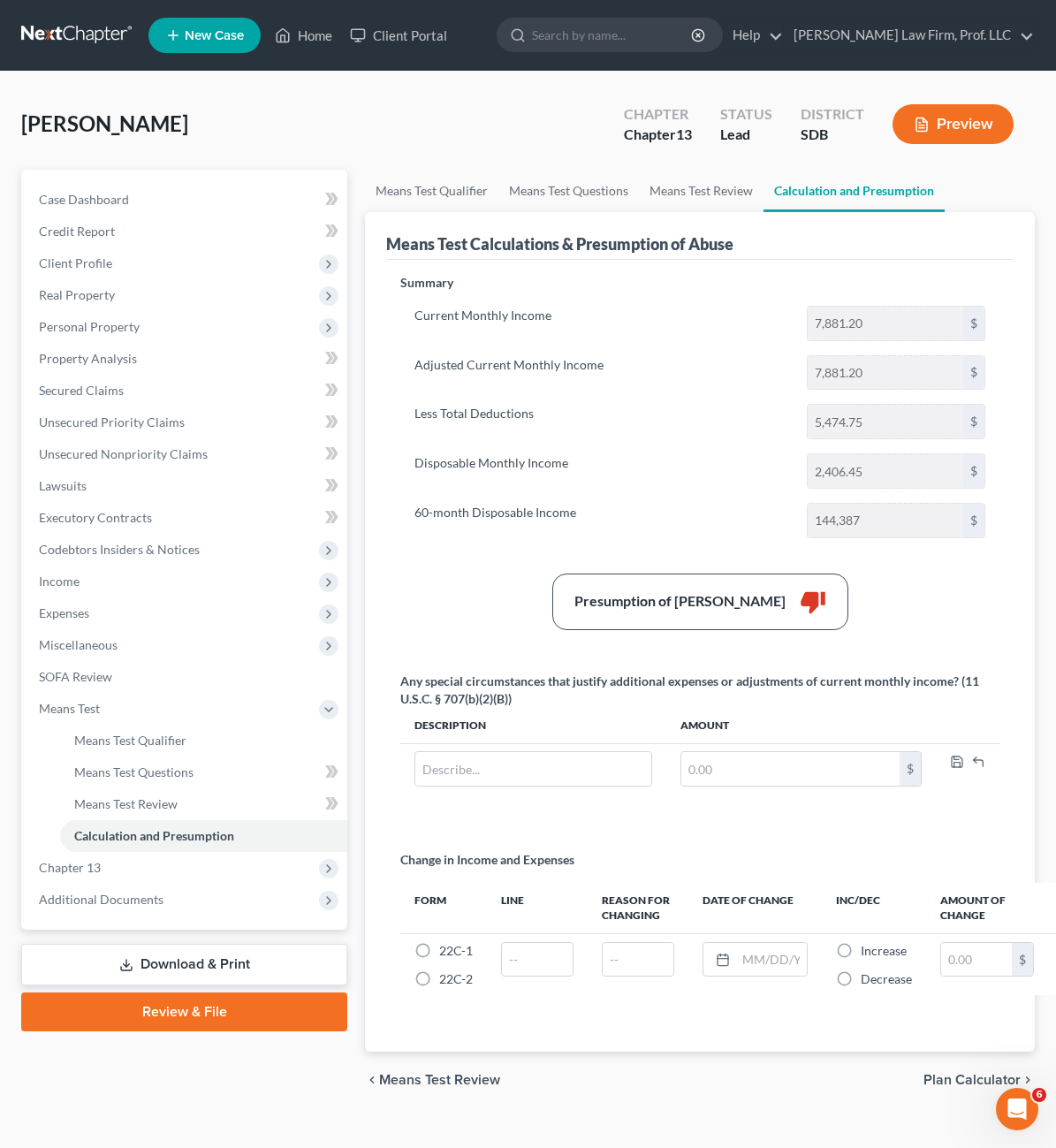
click at [446, 543] on div "Summary Current Monthly Income 7,881.20 $ Adjusted Current Monthly Income 7,881…" at bounding box center [700, 412] width 617 height 278
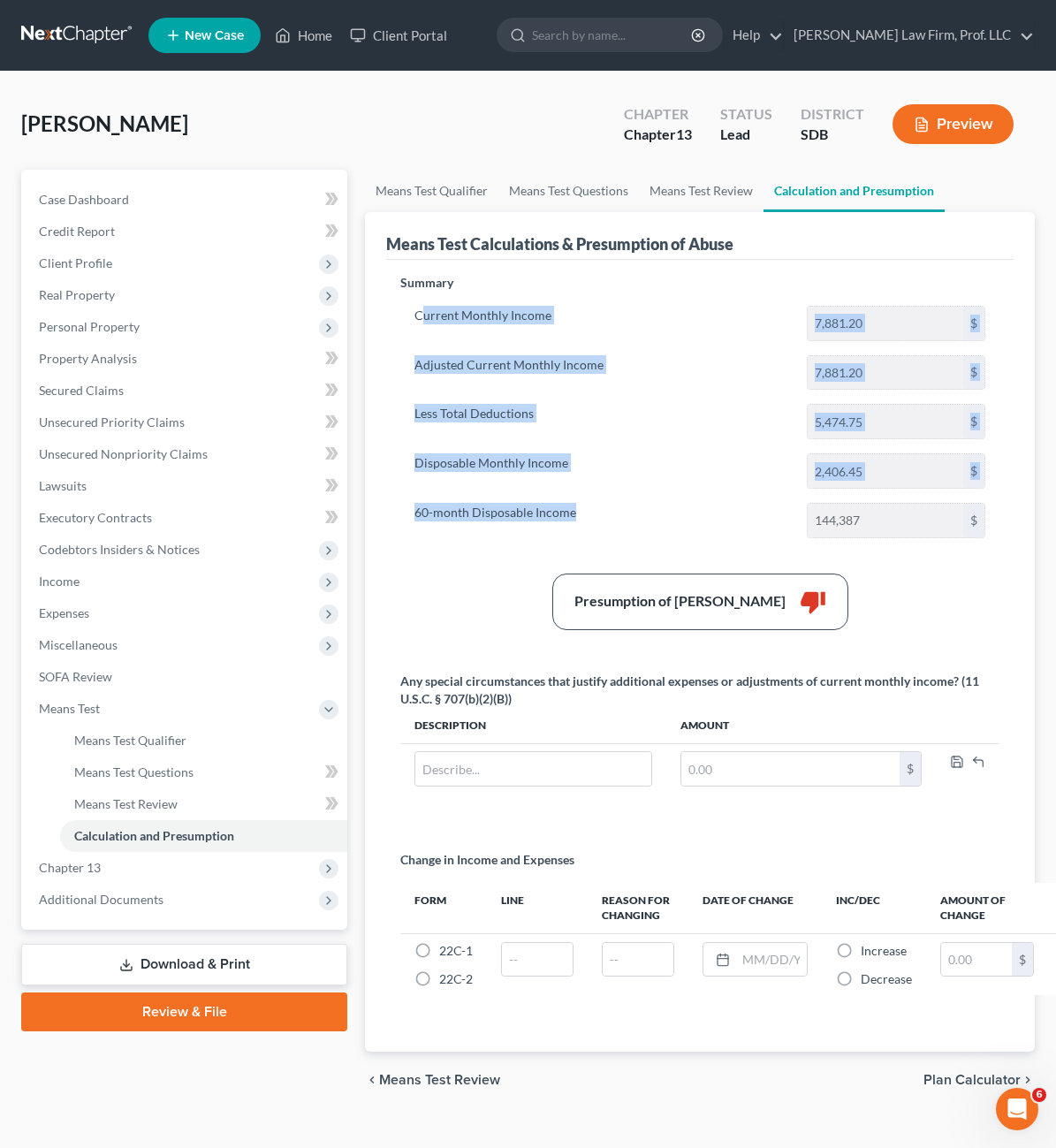
drag, startPoint x: 495, startPoint y: 520, endPoint x: 367, endPoint y: 354, distance: 209.6
click at [400, 310] on div "Current Monthly Income 7,881.20 $ Adjusted Current Monthly Income 7,881.20 $ Le…" at bounding box center [700, 422] width 600 height 233
drag, startPoint x: 367, startPoint y: 354, endPoint x: 301, endPoint y: 449, distance: 115.7
click at [407, 417] on label "Less Total Deductions" at bounding box center [601, 421] width 393 height 36
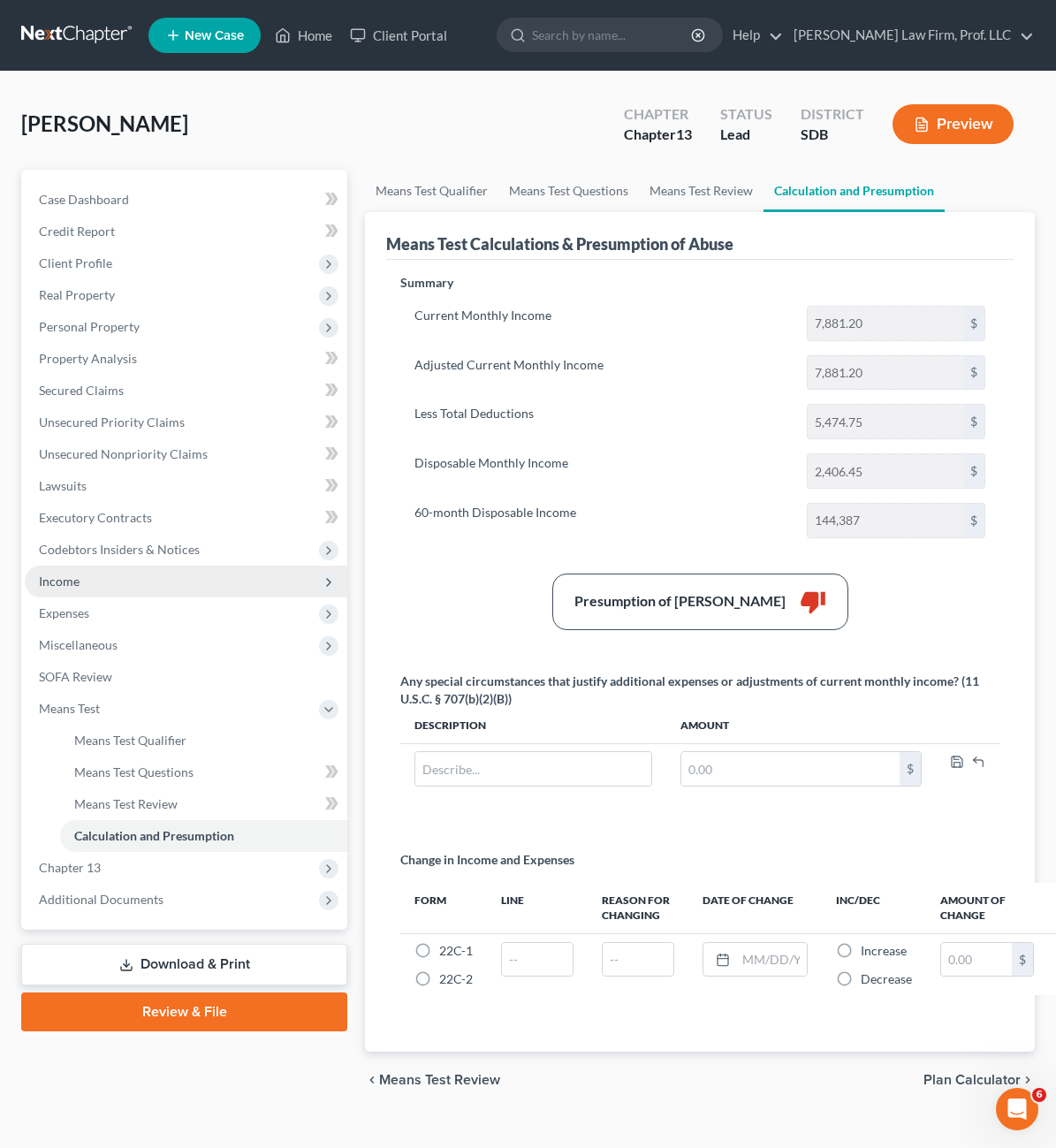
click at [70, 584] on span "Income" at bounding box center [58, 581] width 40 height 15
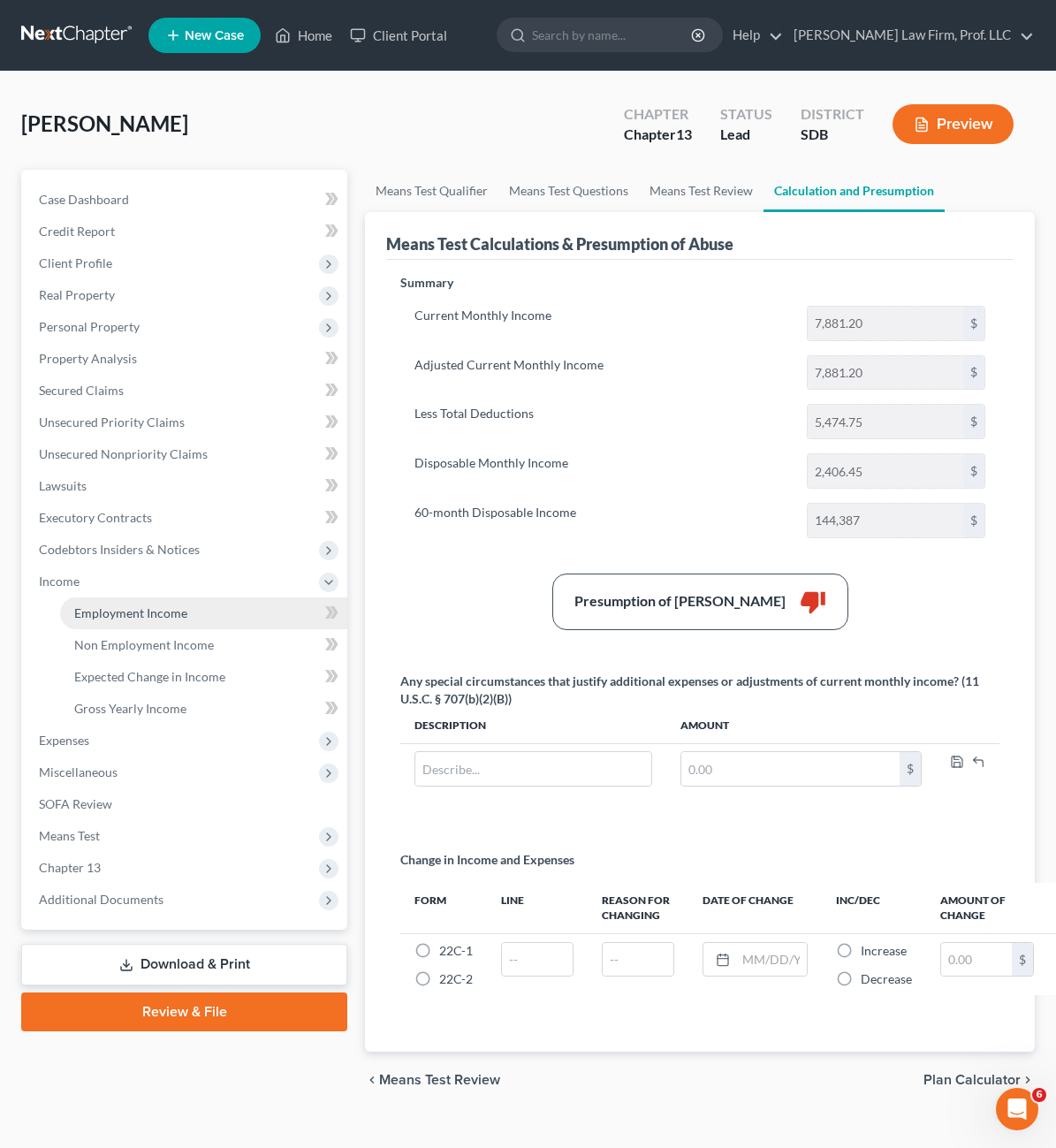
click at [96, 621] on link "Employment Income" at bounding box center [203, 614] width 287 height 32
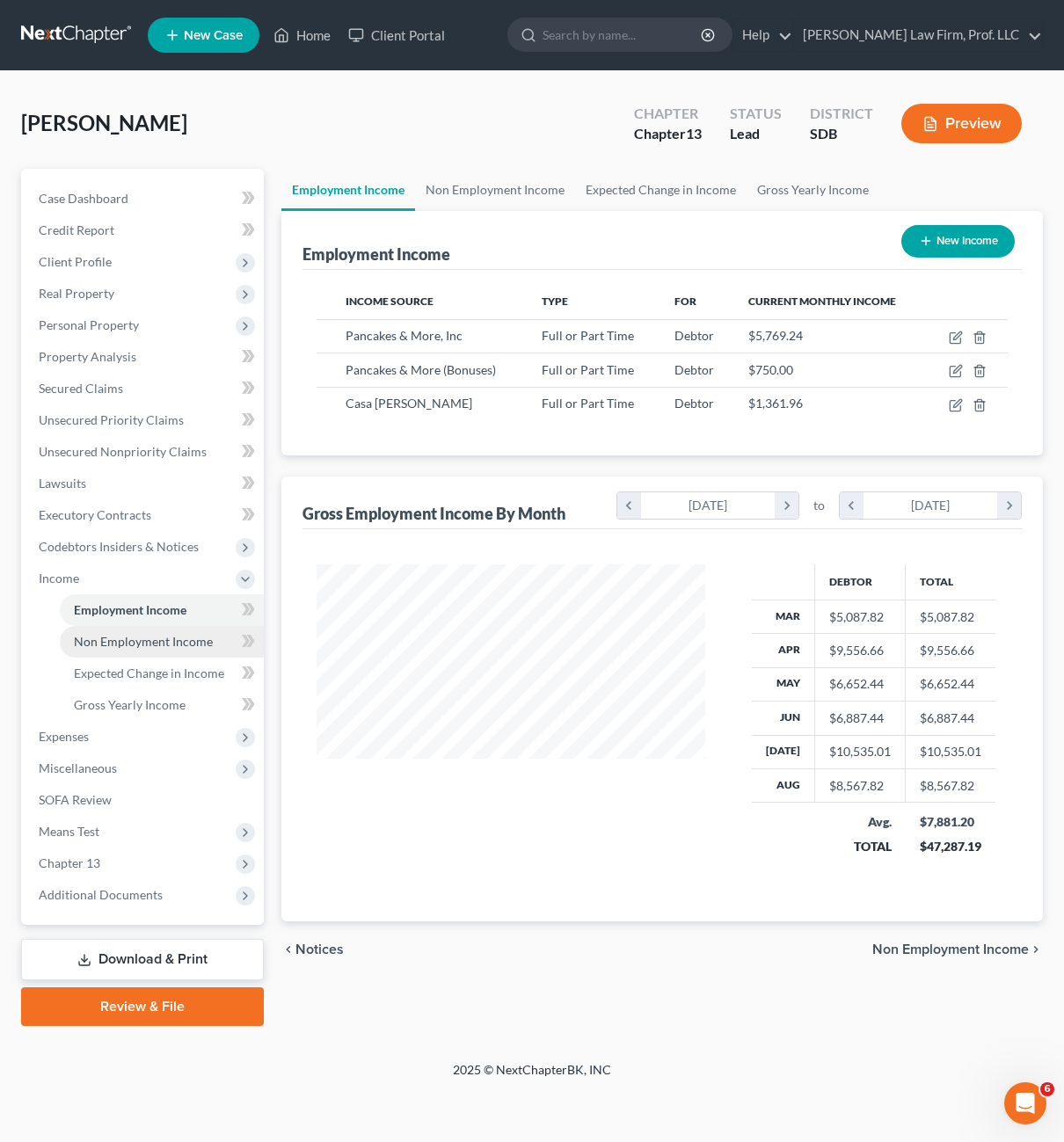
scroll to position [316, 424]
click at [98, 640] on span "Non Employment Income" at bounding box center [143, 641] width 139 height 15
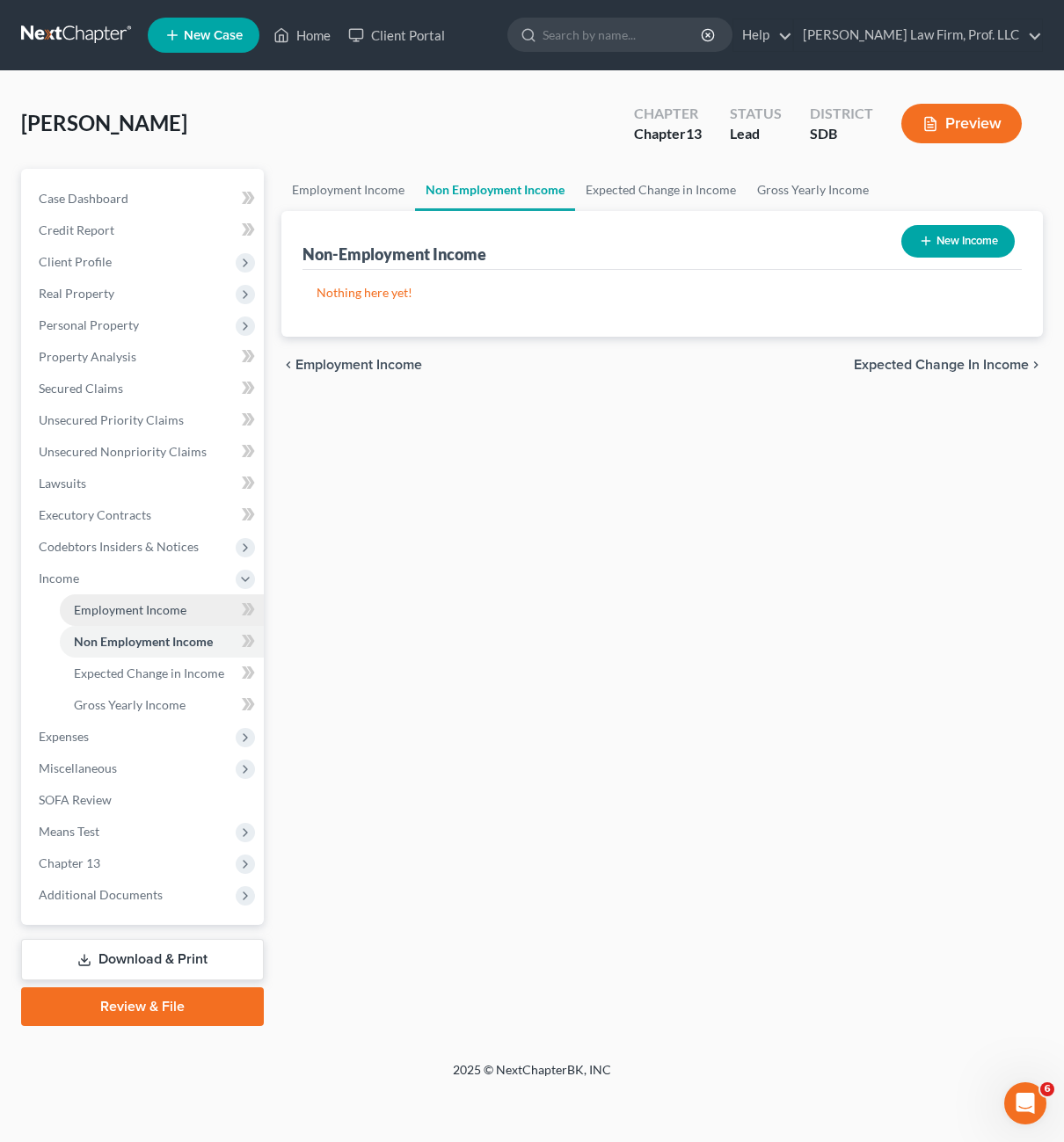
click at [108, 615] on span "Employment Income" at bounding box center [130, 610] width 112 height 15
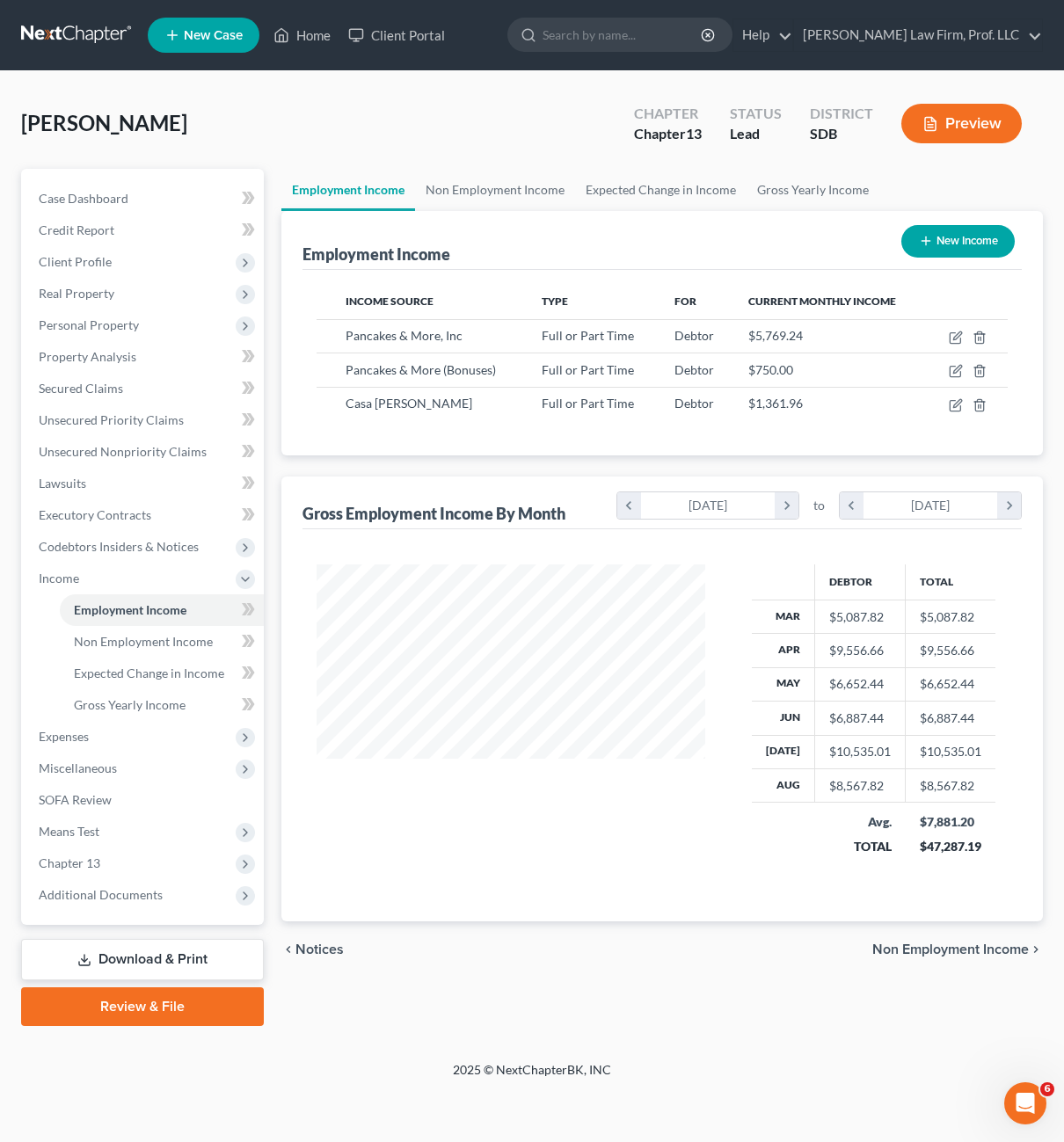
scroll to position [316, 424]
click at [954, 405] on icon "button" at bounding box center [957, 402] width 8 height 8
select select "0"
select select "43"
select select "1"
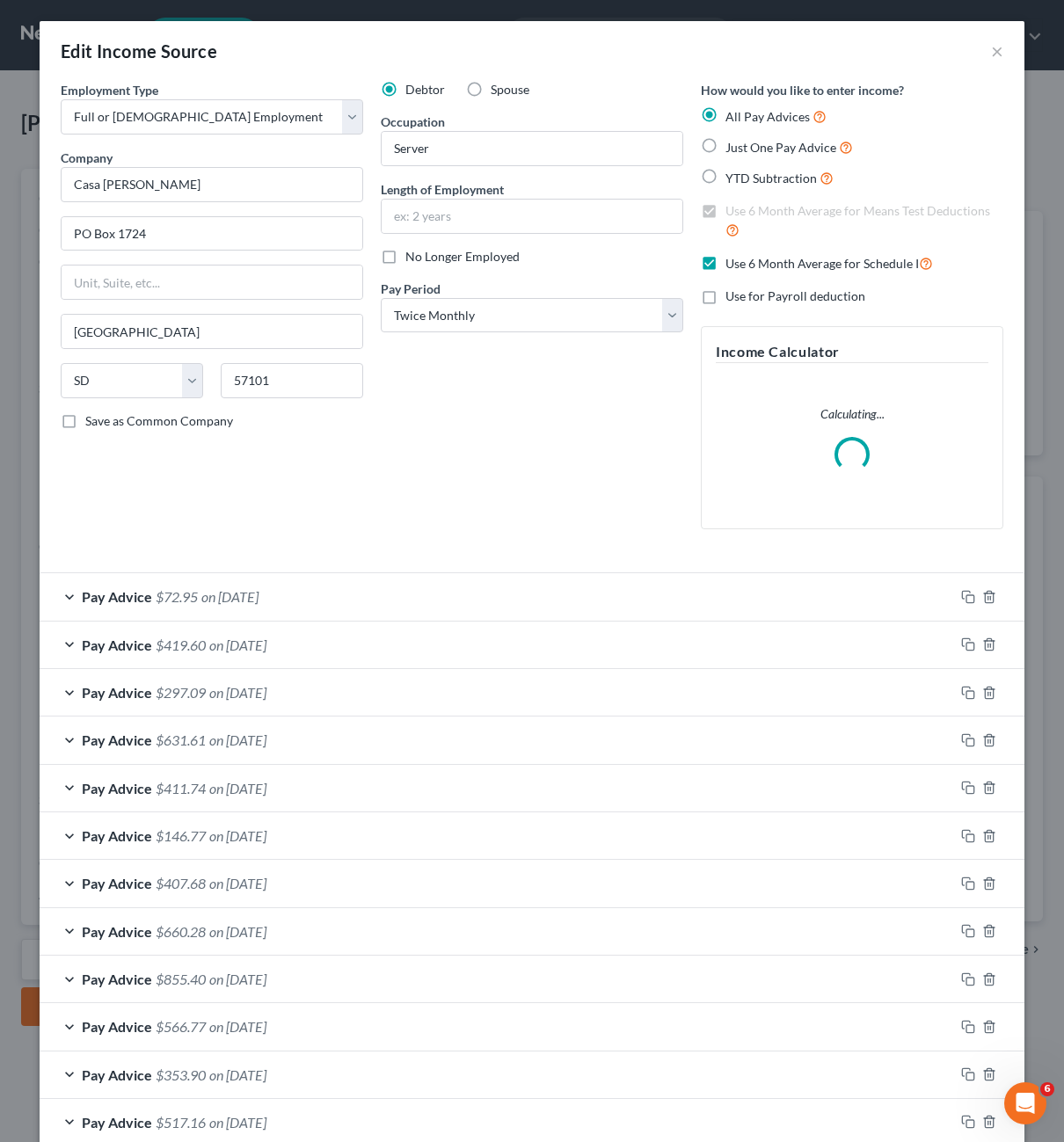
click at [564, 433] on div "Debtor Spouse Occupation Server Length of Employment No Longer Employed Pay Per…" at bounding box center [532, 312] width 321 height 463
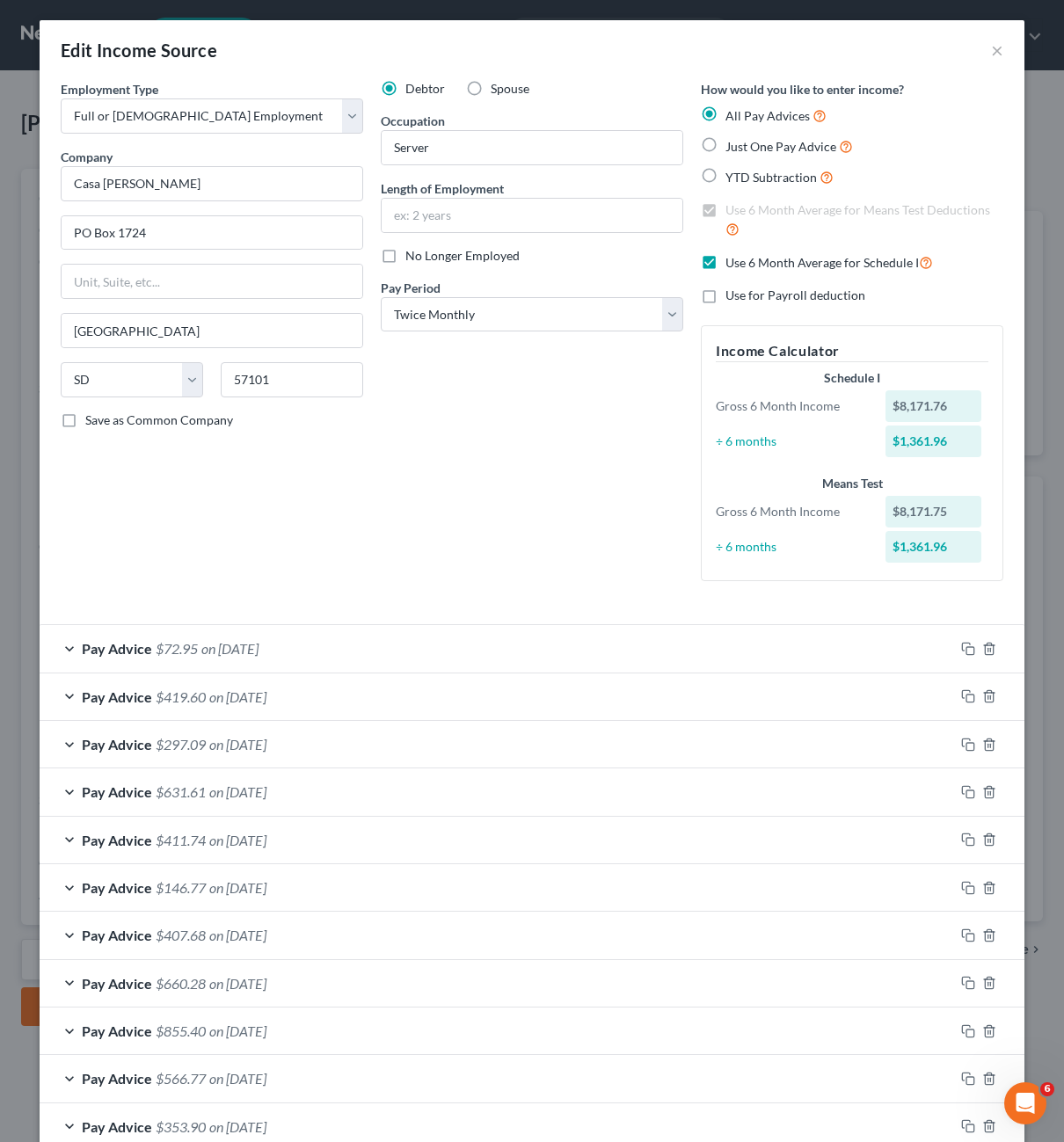
scroll to position [0, 0]
click at [483, 461] on div "Debtor Spouse Occupation Server Length of Employment No Longer Employed Pay Per…" at bounding box center [532, 338] width 321 height 515
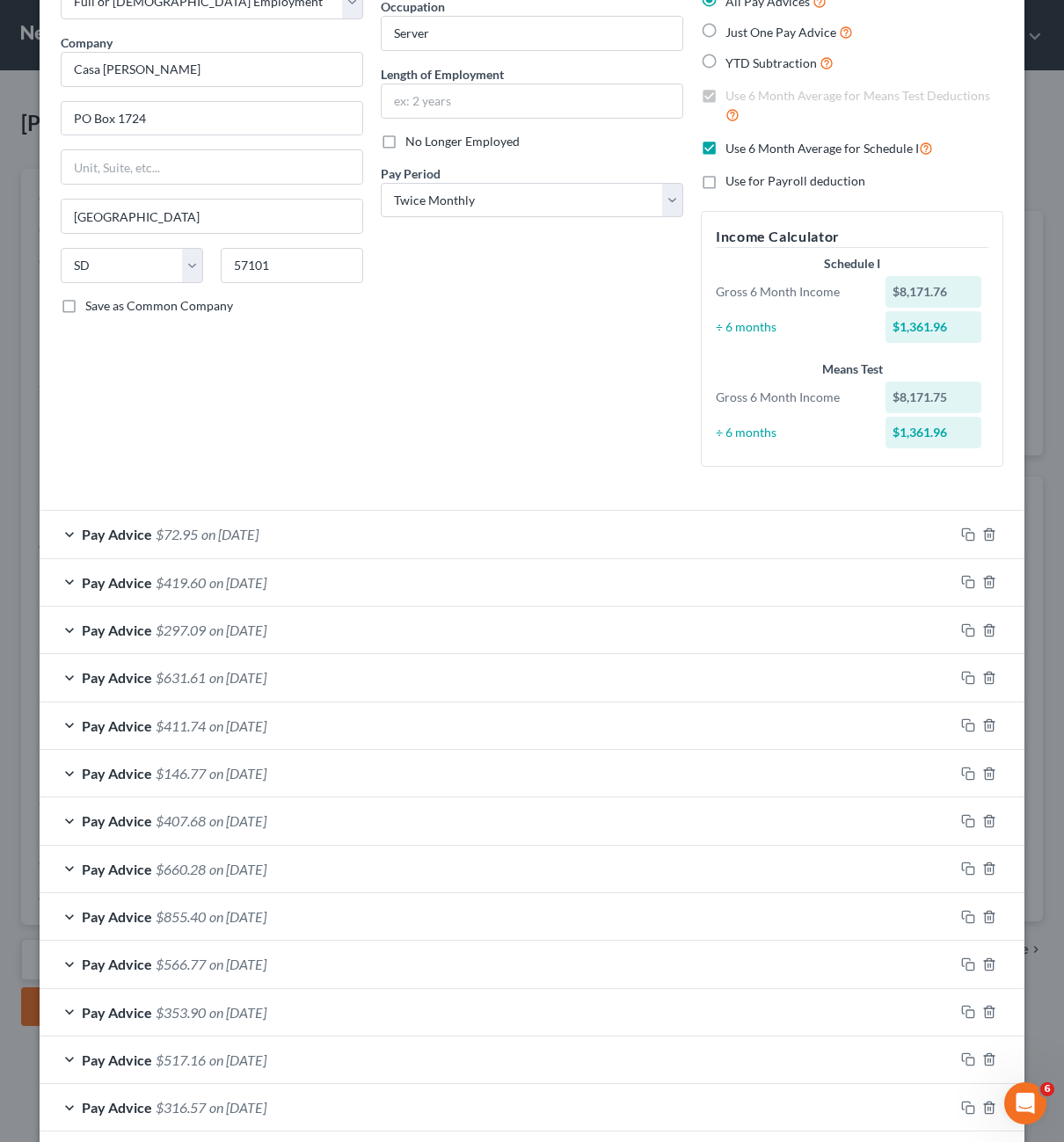
scroll to position [297, 0]
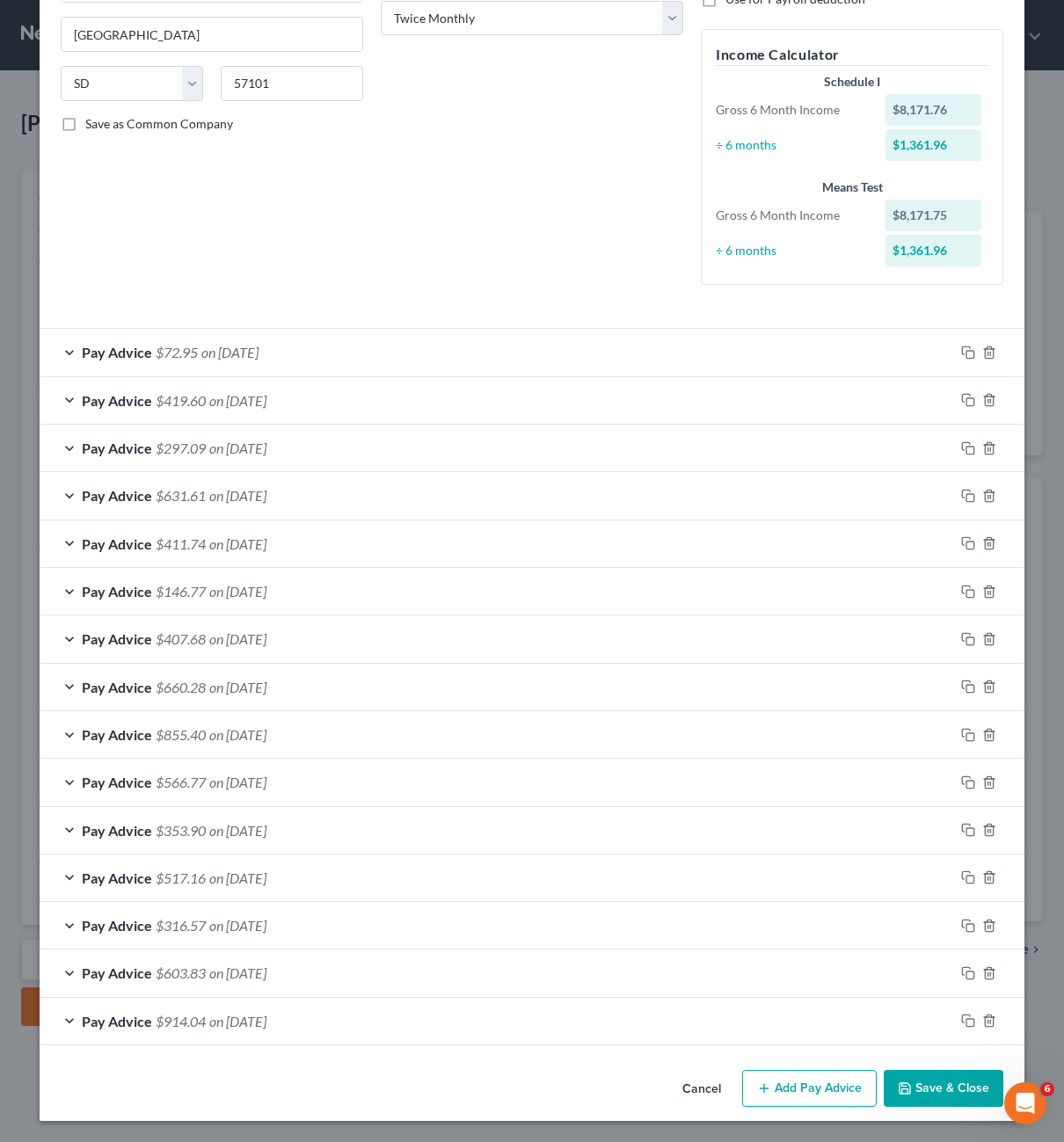
click at [919, 1087] on button "Save & Close" at bounding box center [944, 1088] width 119 height 36
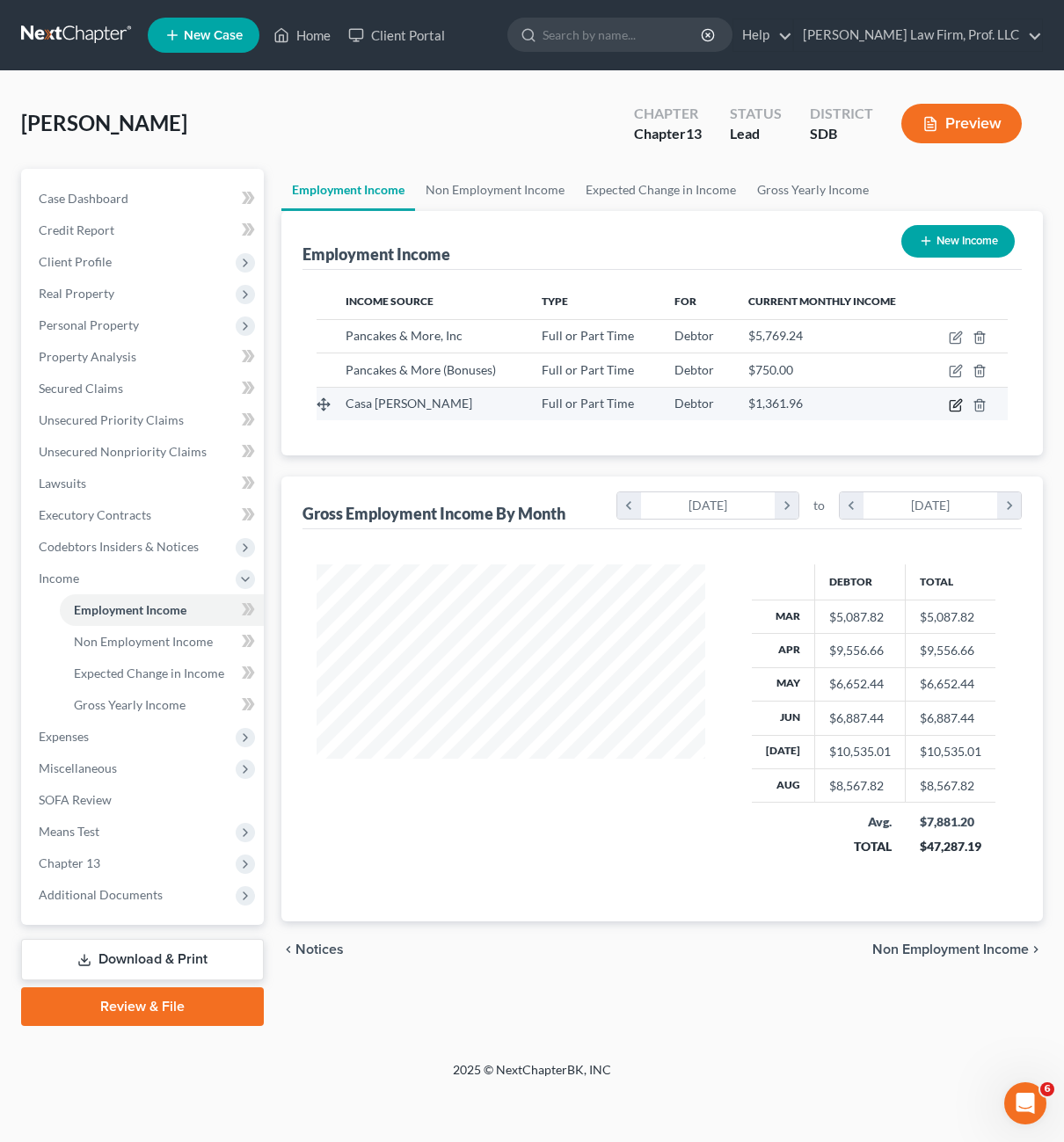
click at [950, 405] on icon "button" at bounding box center [955, 405] width 11 height 11
select select "0"
select select "43"
select select "1"
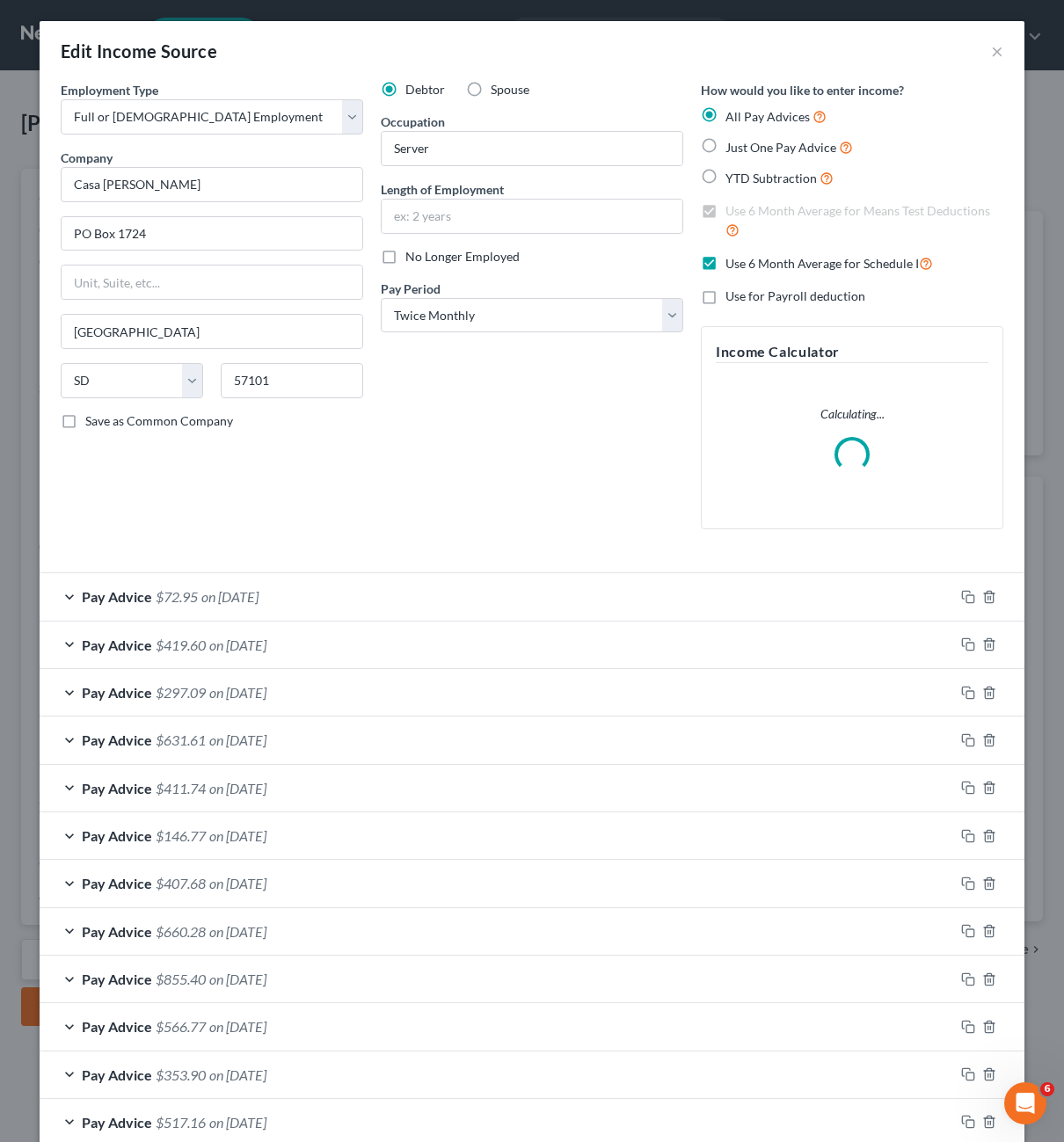
click at [452, 432] on div "Debtor Spouse Occupation Server Length of Employment No Longer Employed Pay Per…" at bounding box center [532, 312] width 321 height 463
click at [243, 646] on span "on [DATE]" at bounding box center [238, 644] width 57 height 17
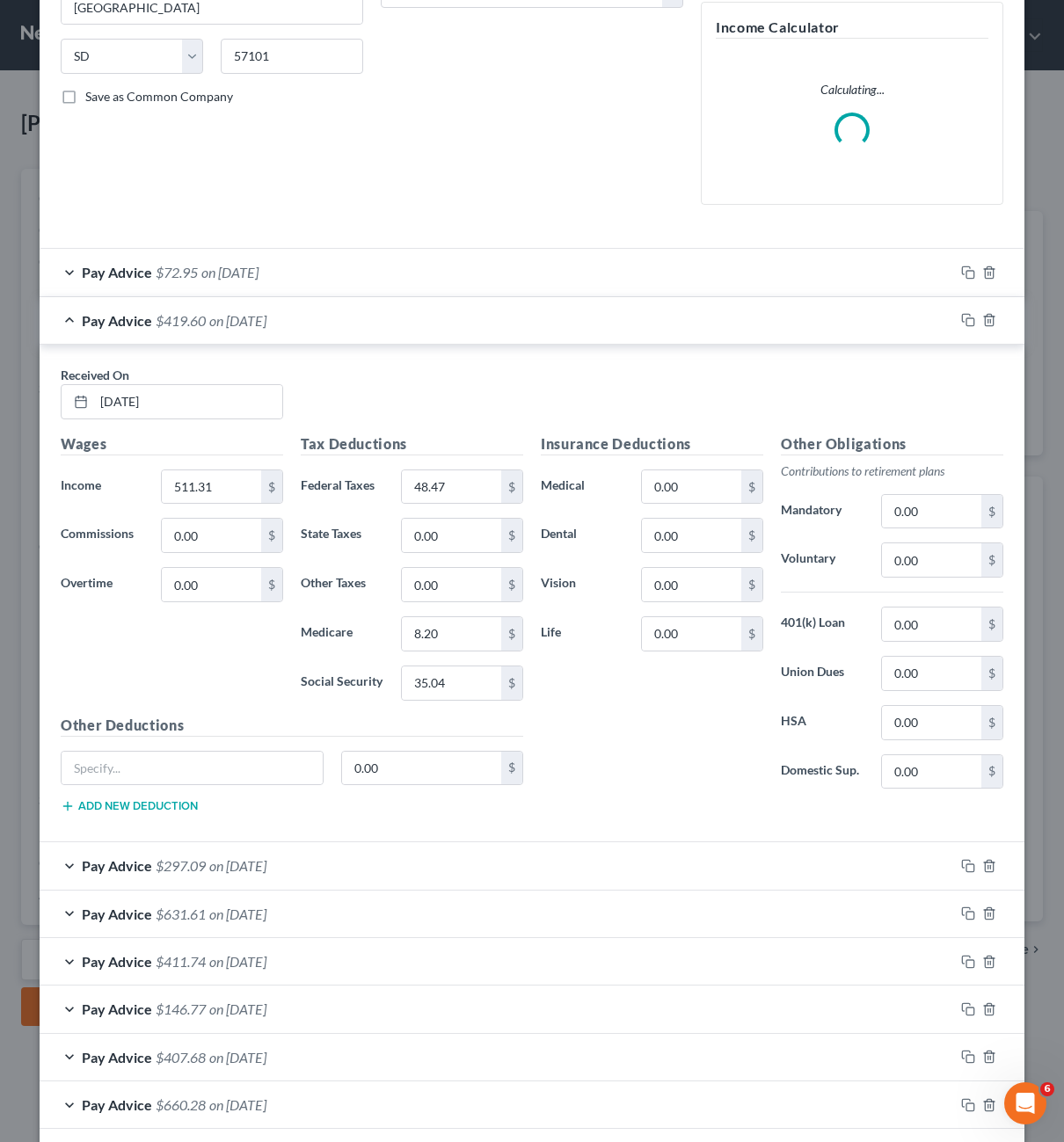
scroll to position [440, 0]
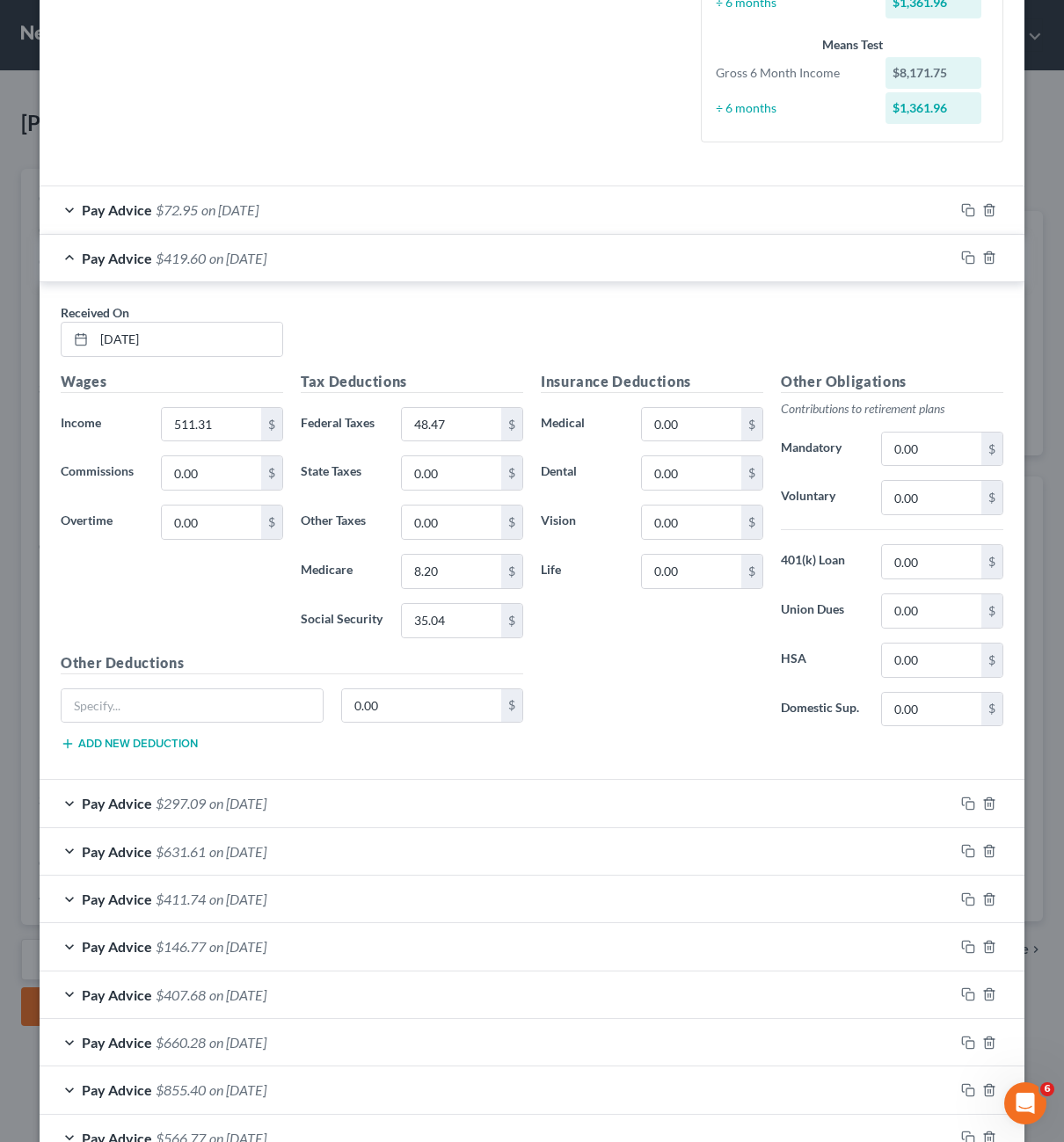
click at [339, 208] on div "Pay Advice $72.95 on [DATE]" at bounding box center [496, 209] width 914 height 46
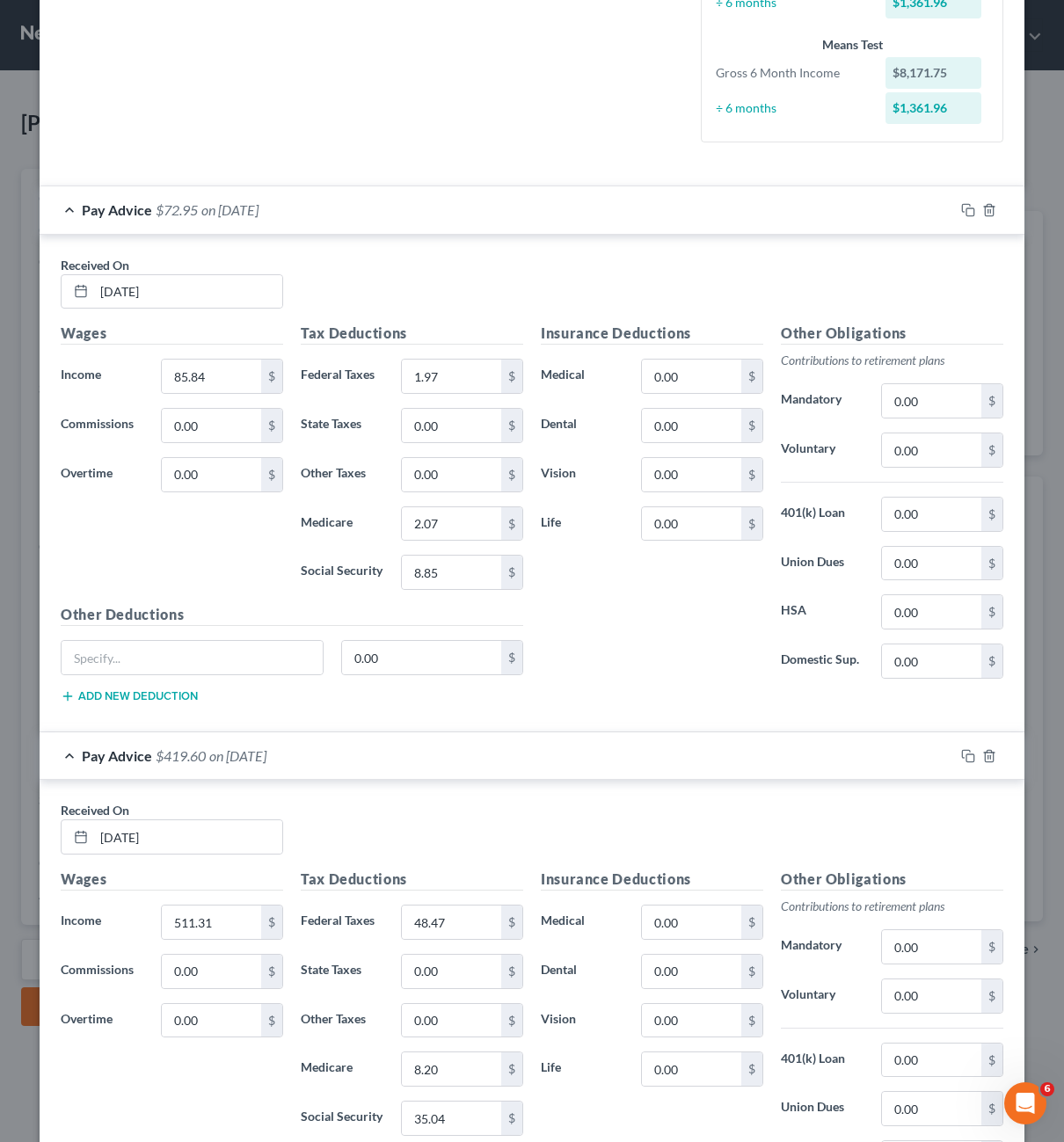
click at [410, 198] on div "Pay Advice $72.95 on [DATE]" at bounding box center [496, 209] width 914 height 46
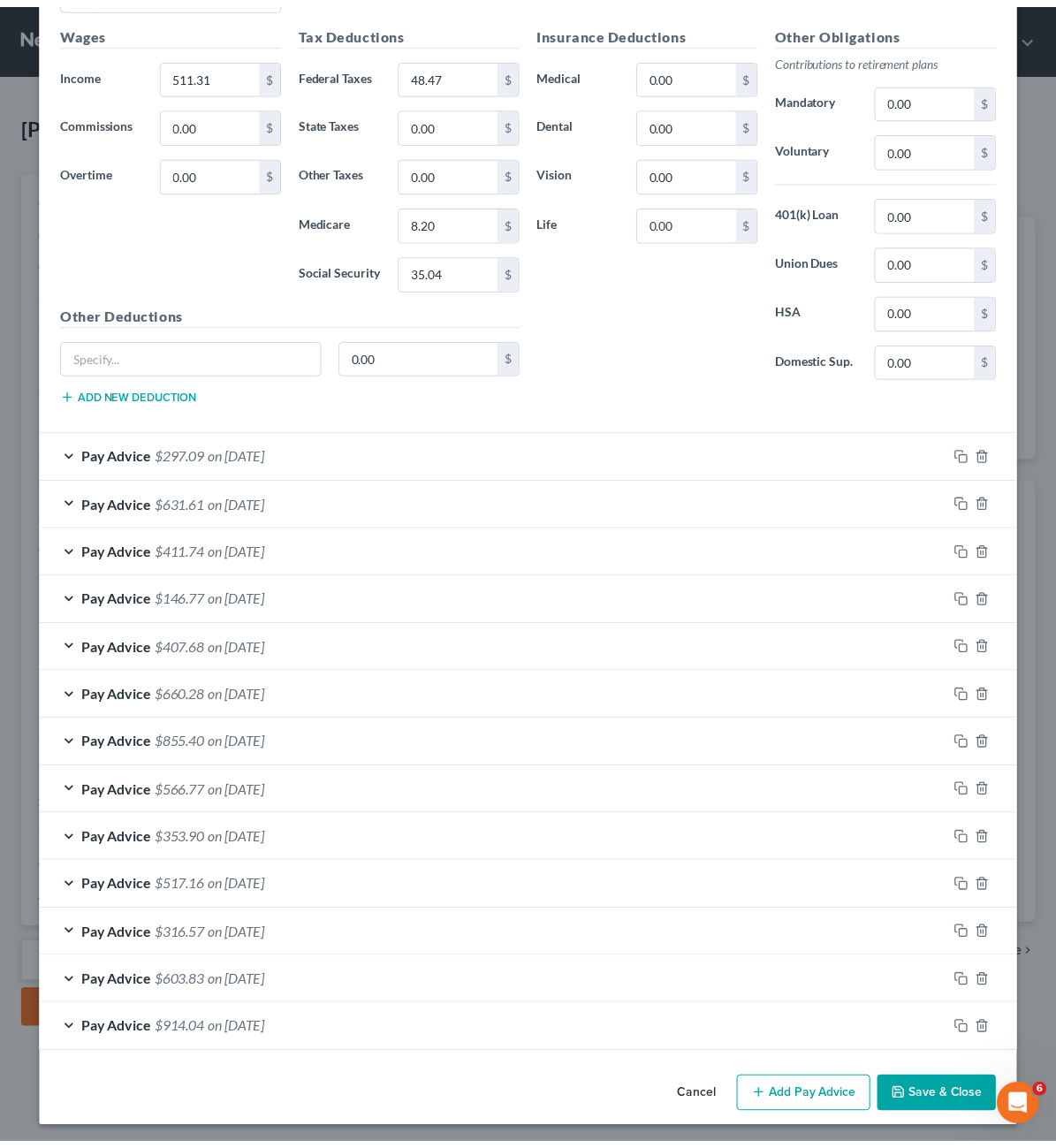
scroll to position [799, 0]
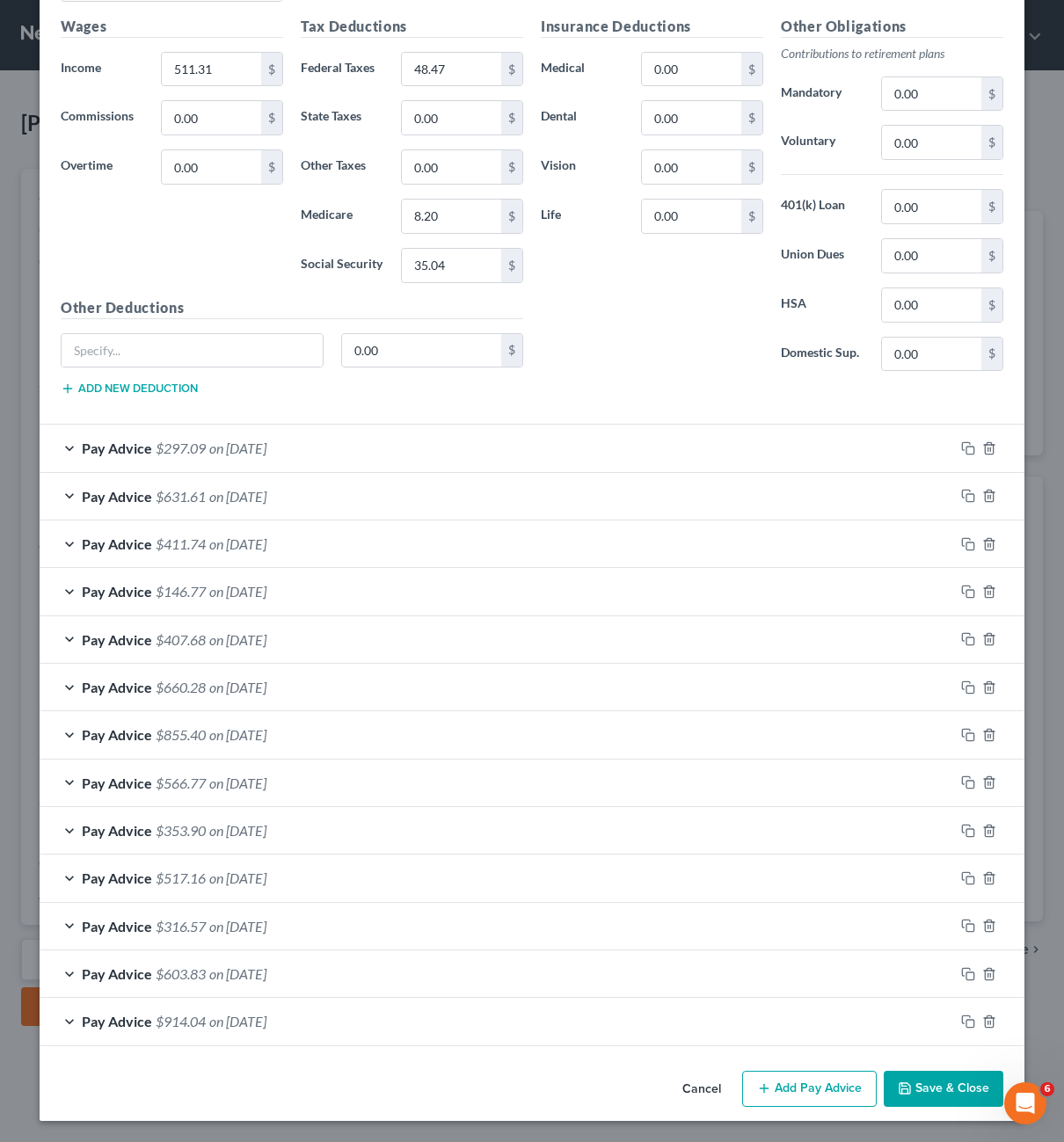
click at [919, 1092] on button "Save & Close" at bounding box center [944, 1089] width 119 height 36
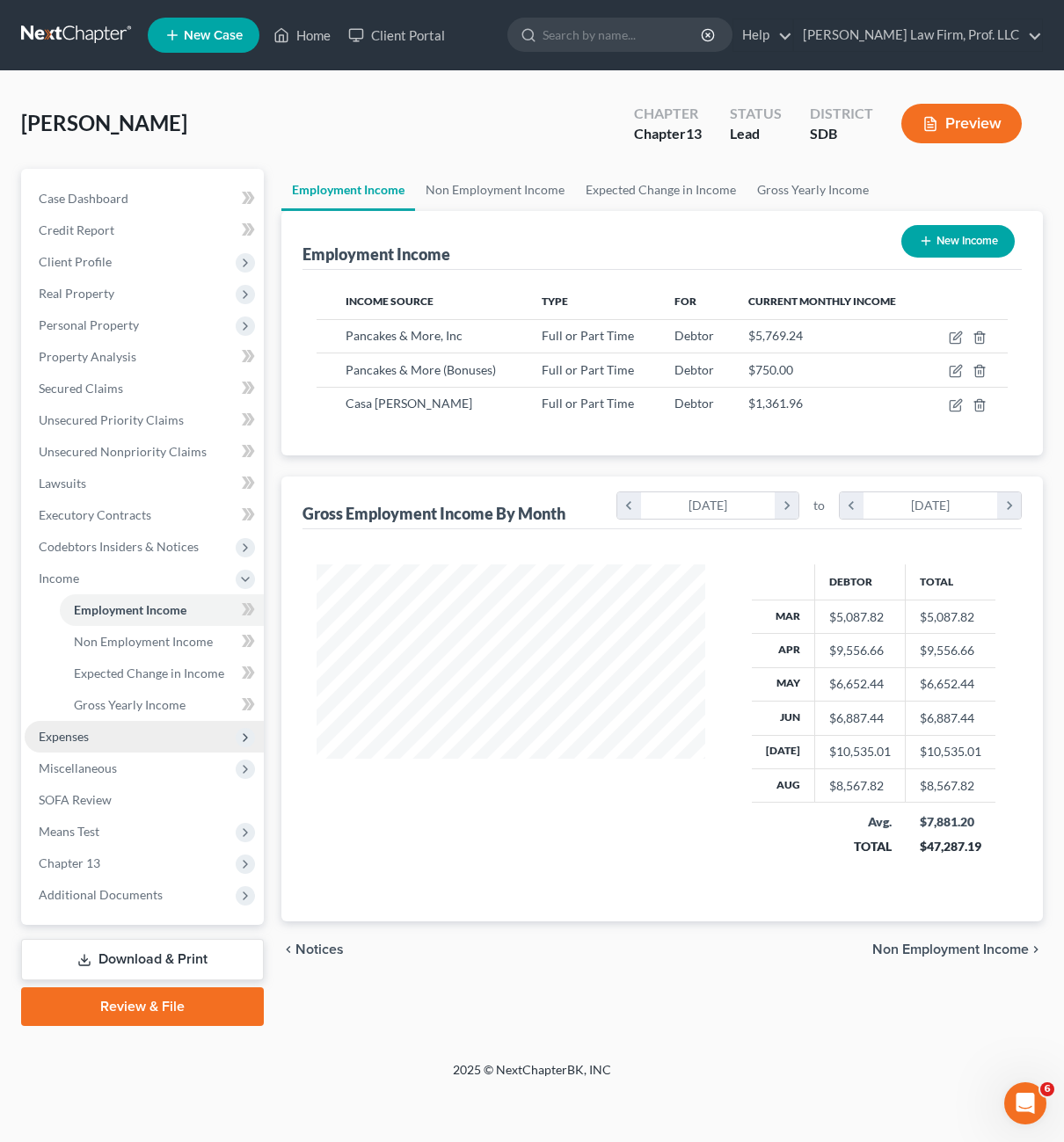
click at [110, 731] on span "Expenses" at bounding box center [144, 737] width 240 height 32
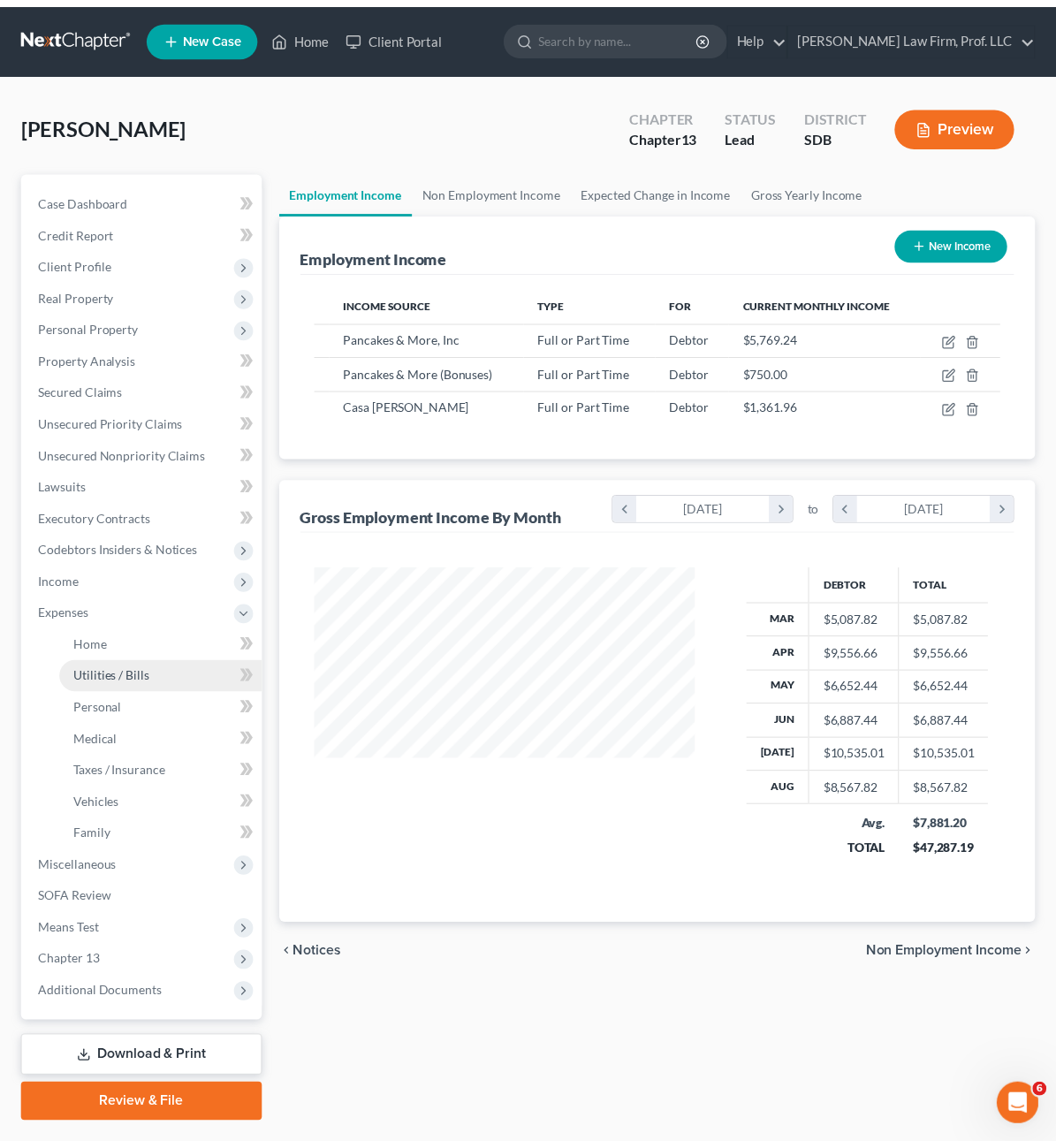
scroll to position [883452, 883484]
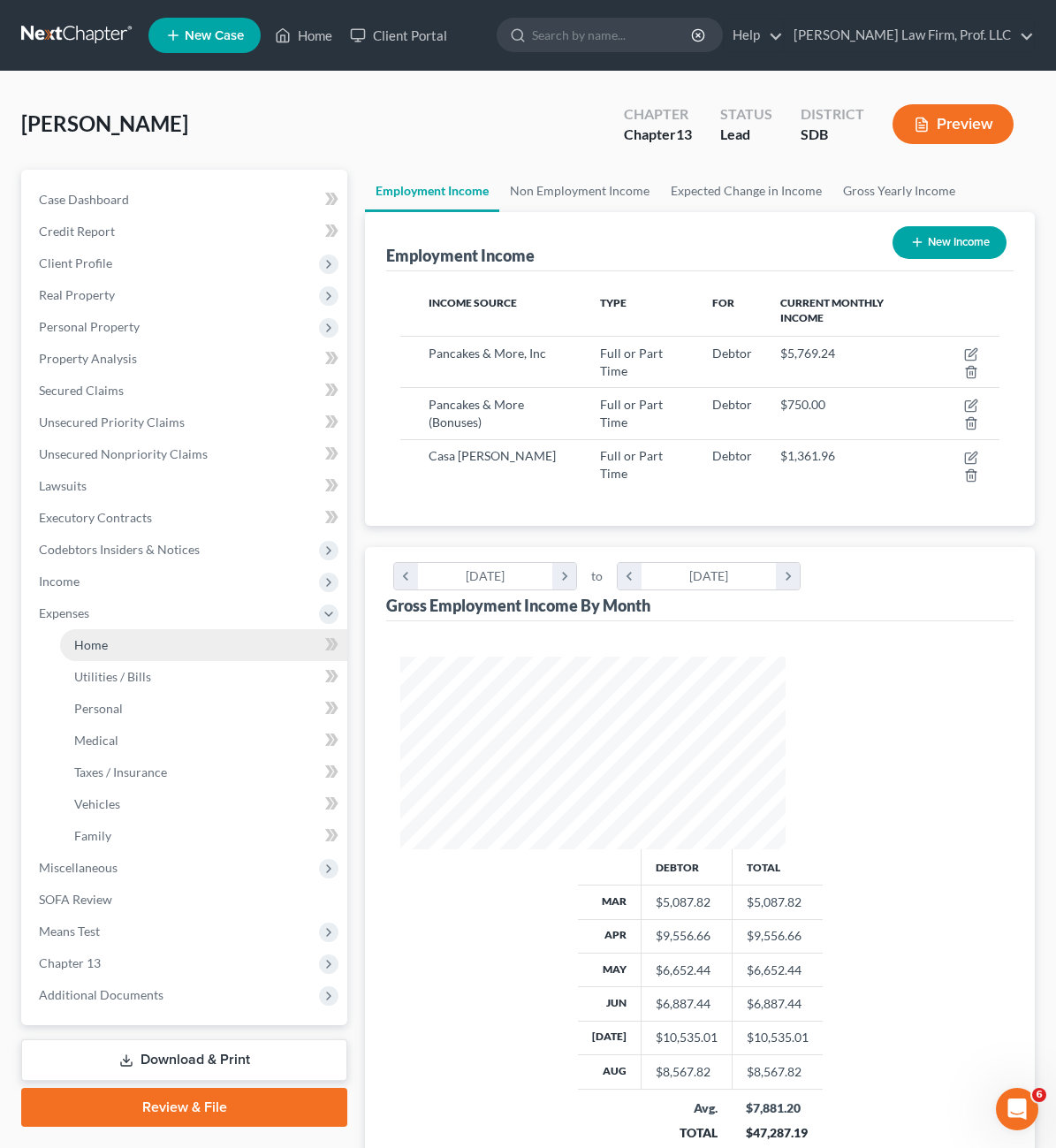
click at [112, 646] on link "Home" at bounding box center [203, 645] width 287 height 32
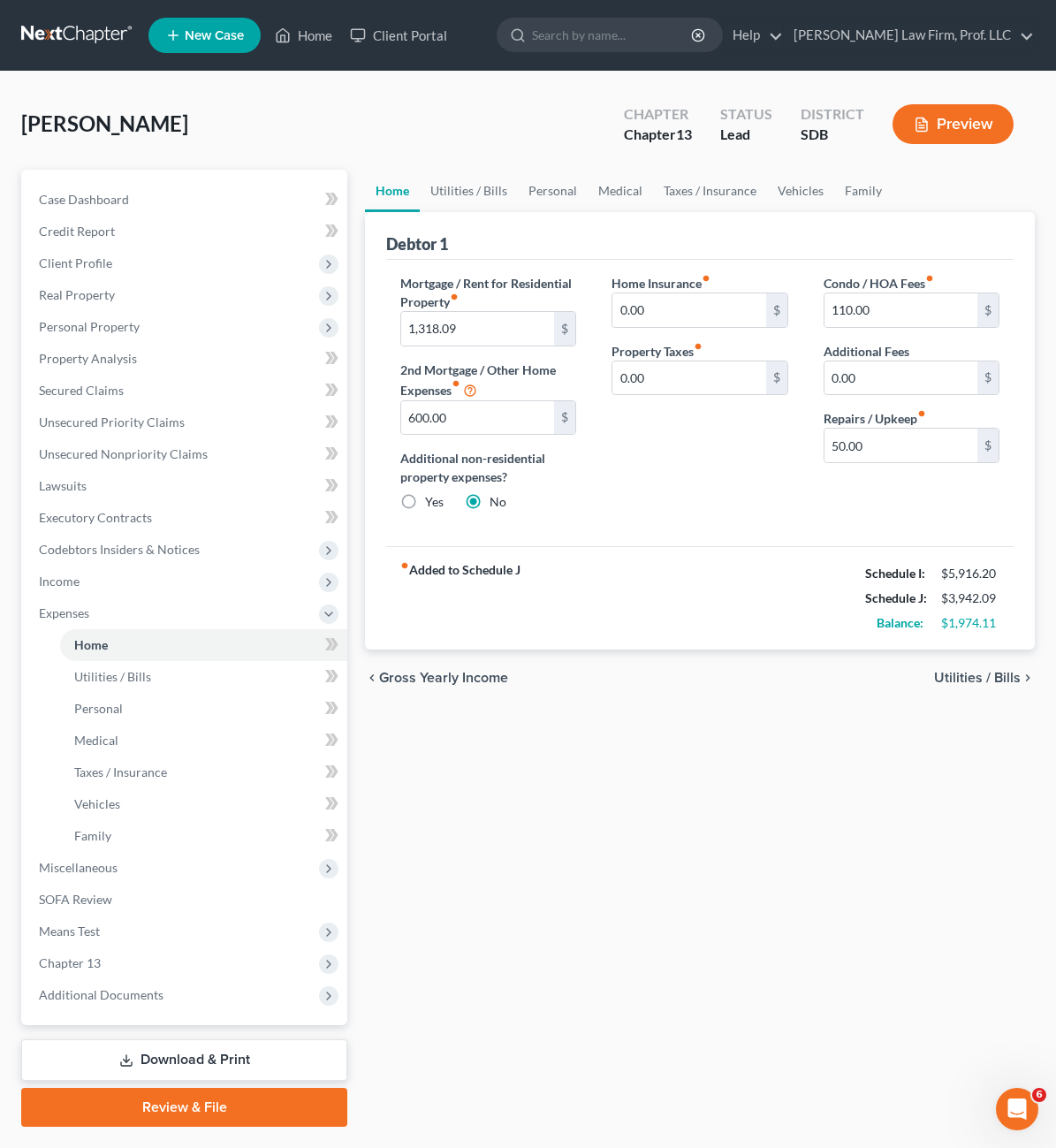
click at [688, 617] on div "fiber_manual_record Added to Schedule J Schedule I: $5,916.20 Schedule J: $3,94…" at bounding box center [700, 598] width 627 height 104
click at [752, 496] on div "Home Insurance fiber_manual_record 0.00 $ Property Taxes fiber_manual_record 0.…" at bounding box center [700, 399] width 211 height 251
click at [420, 184] on link "Utilities / Bills" at bounding box center [469, 191] width 98 height 42
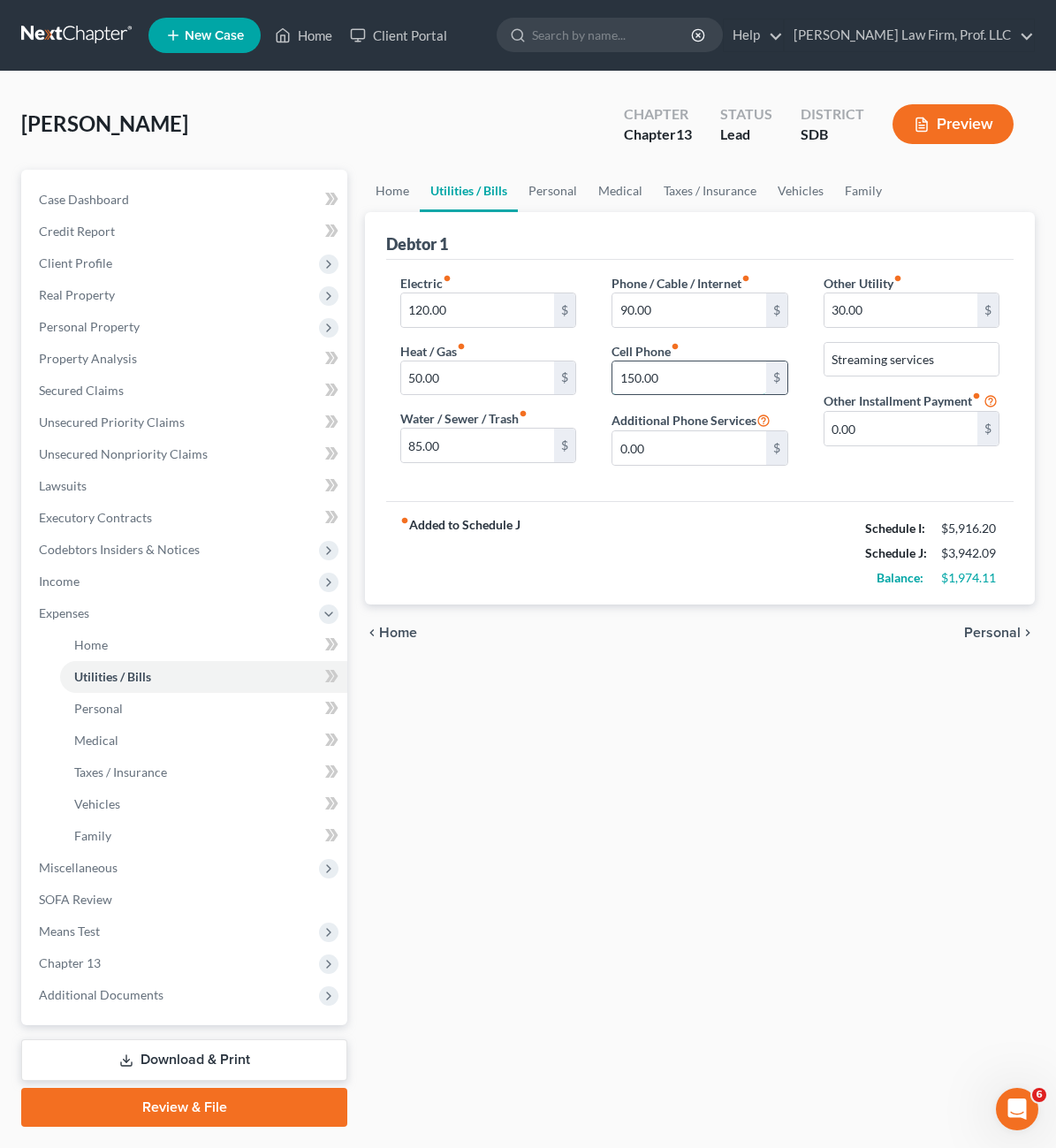
click at [658, 361] on input "150.00" at bounding box center [688, 378] width 153 height 34
click at [672, 514] on div "fiber_manual_record Added to Schedule J Schedule I: $5,916.20 Schedule J: $3,94…" at bounding box center [700, 553] width 627 height 104
click at [660, 380] on input "150.00" at bounding box center [688, 378] width 153 height 34
click at [673, 458] on input "0.00" at bounding box center [688, 448] width 153 height 34
click at [690, 457] on input "150" at bounding box center [688, 448] width 153 height 34
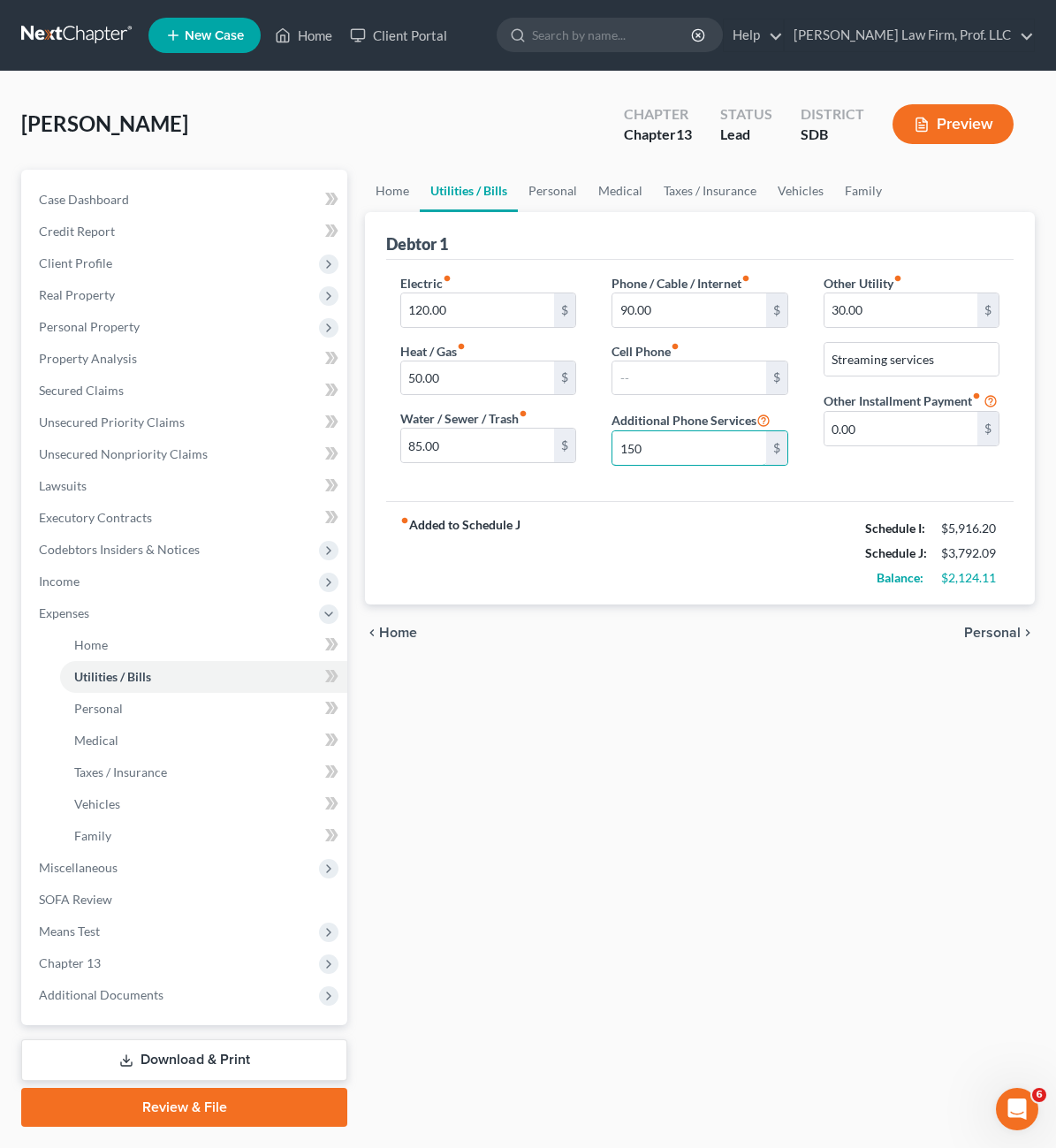
type input "150"
click at [704, 532] on div "fiber_manual_record Added to Schedule J Schedule I: $5,916.20 Schedule J: $3,79…" at bounding box center [700, 553] width 627 height 104
drag, startPoint x: 756, startPoint y: 637, endPoint x: 775, endPoint y: 583, distance: 57.2
click at [762, 630] on div "chevron_left Home Personal chevron_right" at bounding box center [700, 633] width 670 height 56
click at [826, 497] on div "Electric fiber_manual_record 120.00 $ Heat / Gas fiber_manual_record 50.00 $ Wa…" at bounding box center [700, 380] width 627 height 242
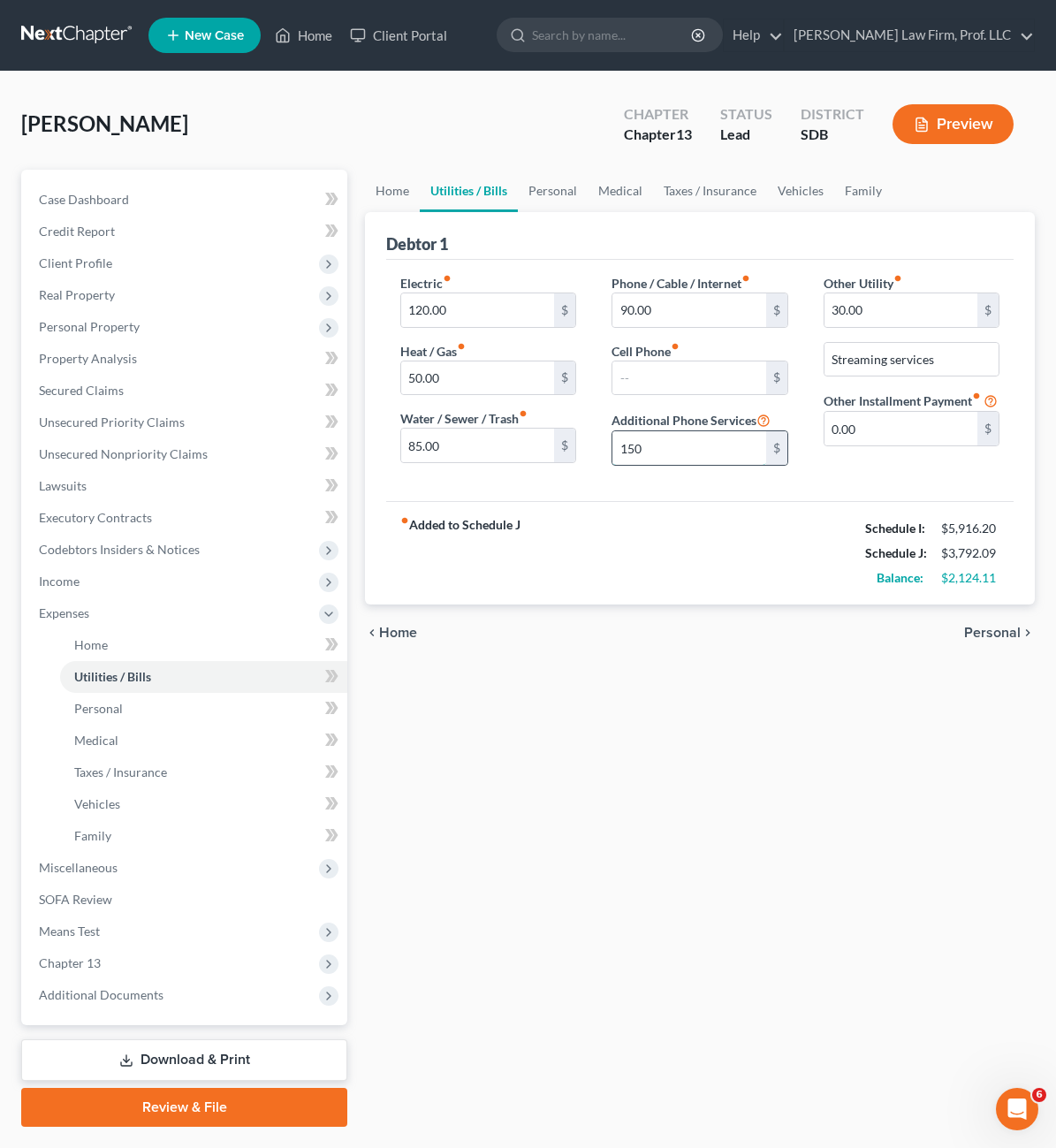
click at [683, 448] on input "150" at bounding box center [688, 448] width 153 height 34
click at [643, 378] on input "text" at bounding box center [688, 378] width 153 height 34
type input "150"
drag, startPoint x: 718, startPoint y: 830, endPoint x: 669, endPoint y: 758, distance: 87.1
click at [717, 821] on div "Home Utilities / Bills Personal Medical Taxes / Insurance Vehicles Family Debto…" at bounding box center [700, 649] width 687 height 957
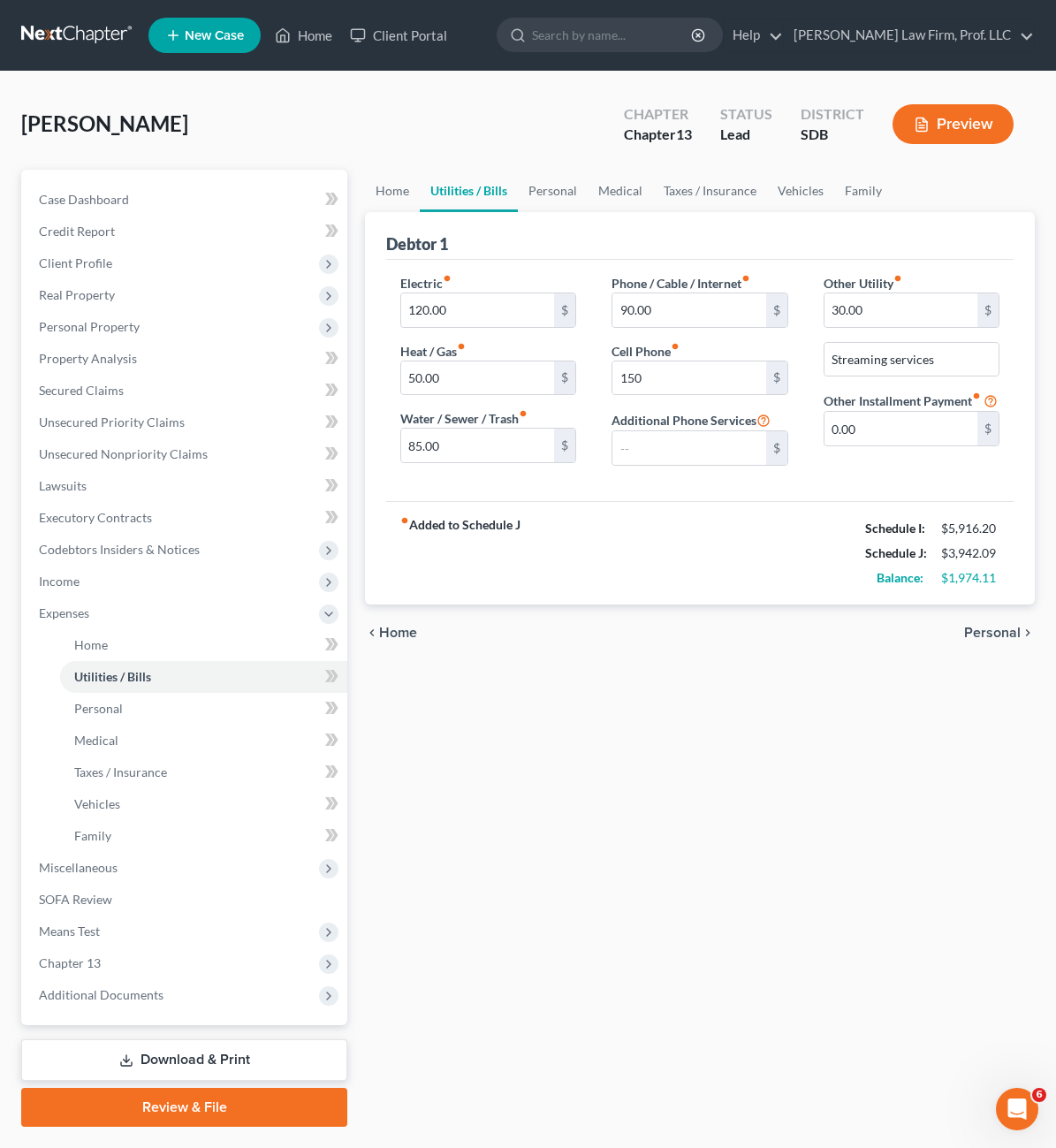
drag, startPoint x: 566, startPoint y: 603, endPoint x: 606, endPoint y: 501, distance: 109.6
click at [566, 597] on div "fiber_manual_record Added to Schedule J Schedule I: $5,916.20 Schedule J: $3,94…" at bounding box center [700, 553] width 627 height 104
click at [908, 303] on input "30.00" at bounding box center [901, 310] width 153 height 34
click at [925, 353] on label "Other Installment Payment fiber_manual_record" at bounding box center [903, 352] width 158 height 19
click at [902, 424] on div "Other Utility fiber_manual_record $ Streaming services Other Installment Paymen…" at bounding box center [912, 377] width 211 height 206
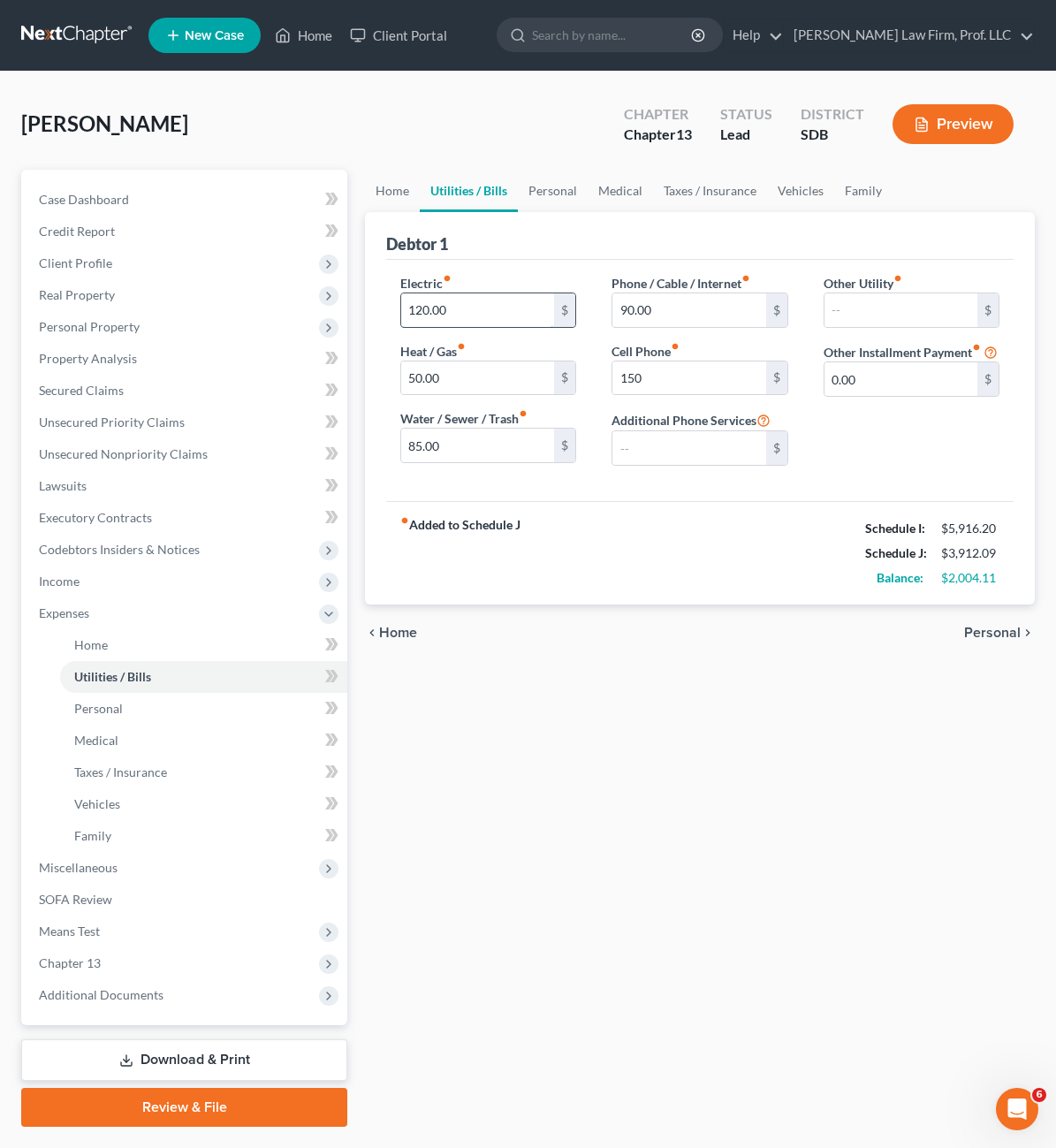
click at [422, 310] on input "120.00" at bounding box center [477, 310] width 153 height 34
click at [623, 256] on div "Debtor 1" at bounding box center [700, 235] width 627 height 47
click at [518, 192] on link "Personal" at bounding box center [553, 191] width 70 height 42
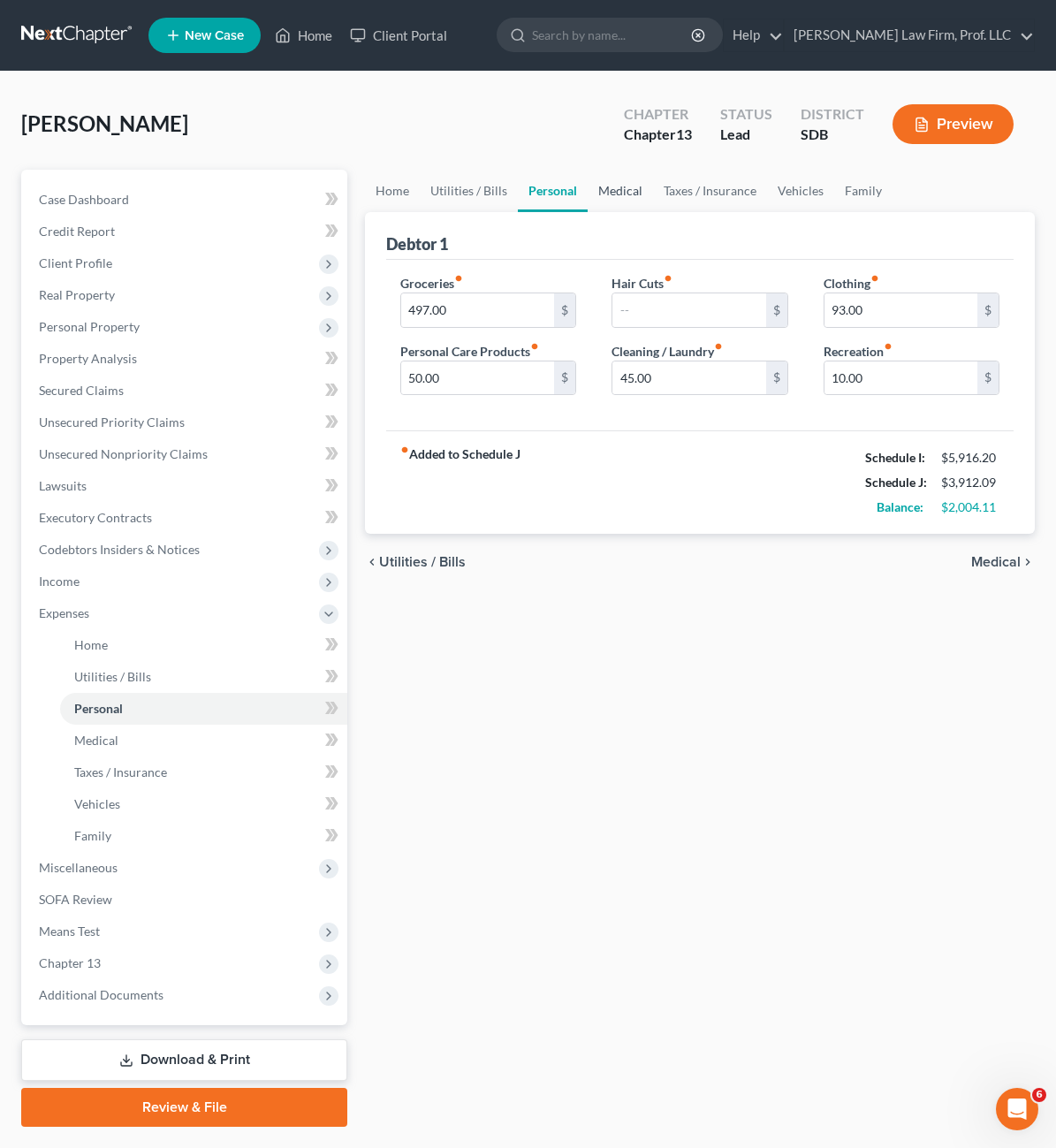
click at [588, 191] on link "Medical" at bounding box center [620, 191] width 65 height 42
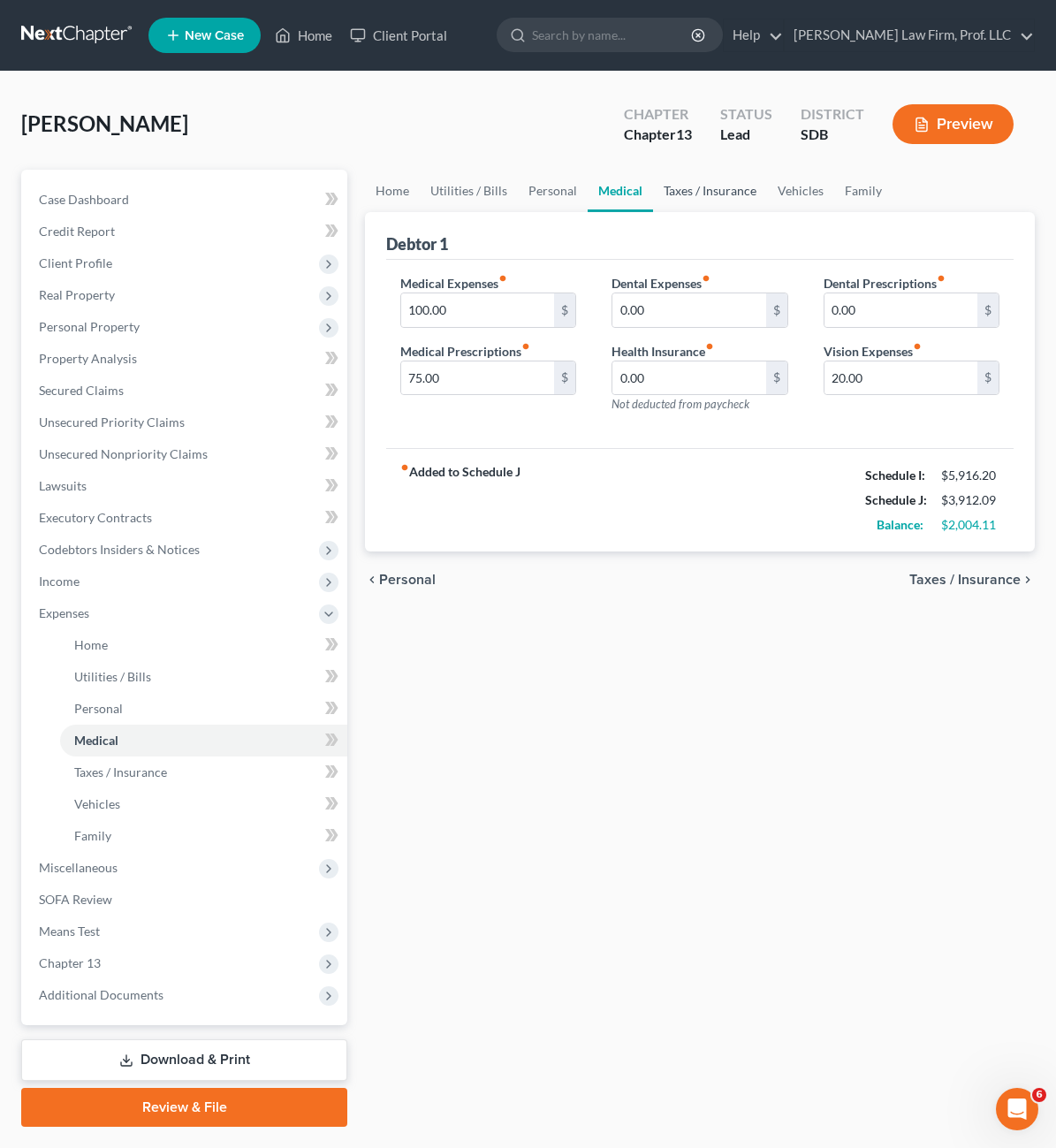
click at [653, 191] on link "Taxes / Insurance" at bounding box center [710, 191] width 114 height 42
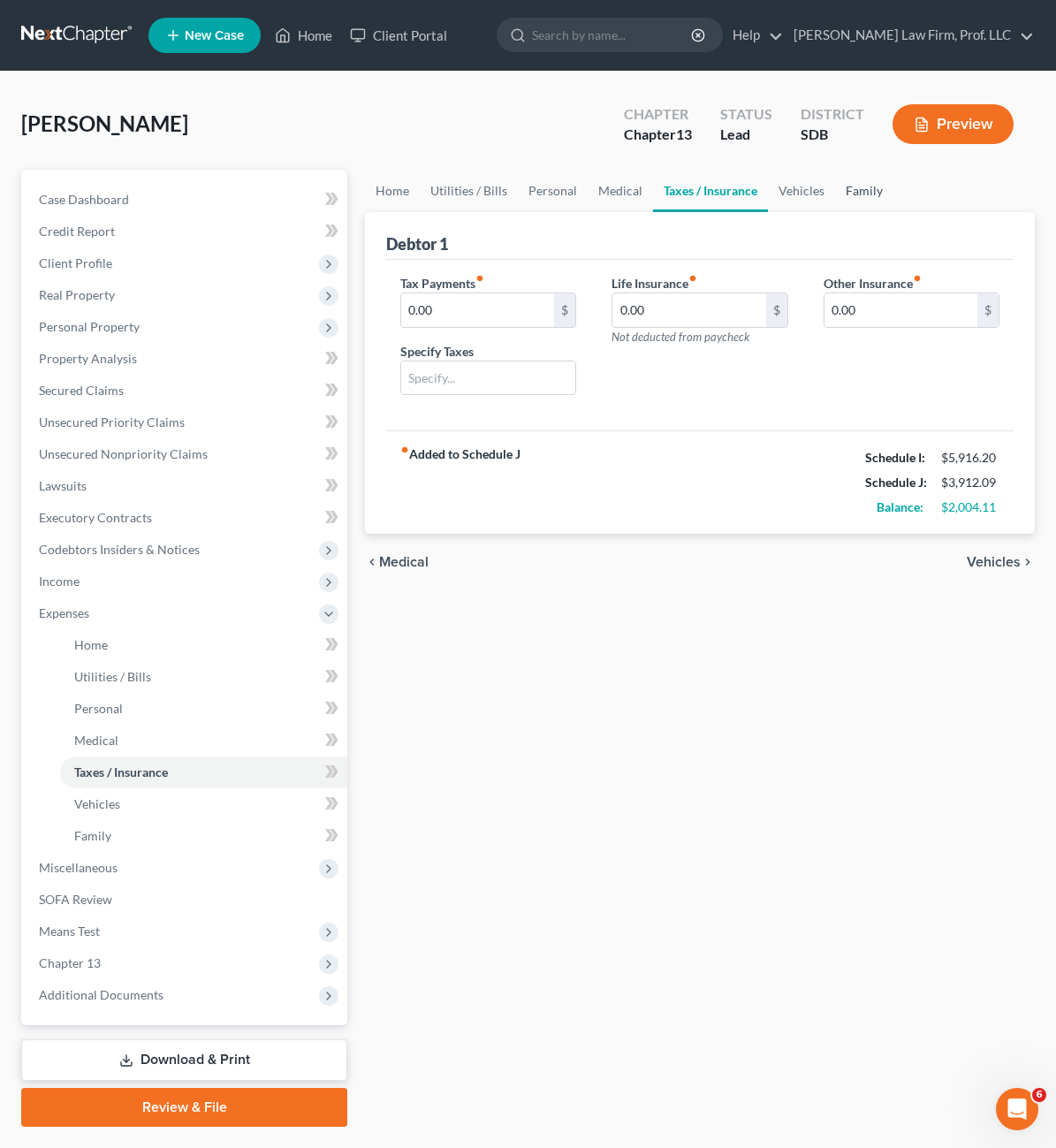
drag, startPoint x: 757, startPoint y: 193, endPoint x: 686, endPoint y: 233, distance: 81.5
click at [835, 193] on link "Family" at bounding box center [864, 191] width 58 height 42
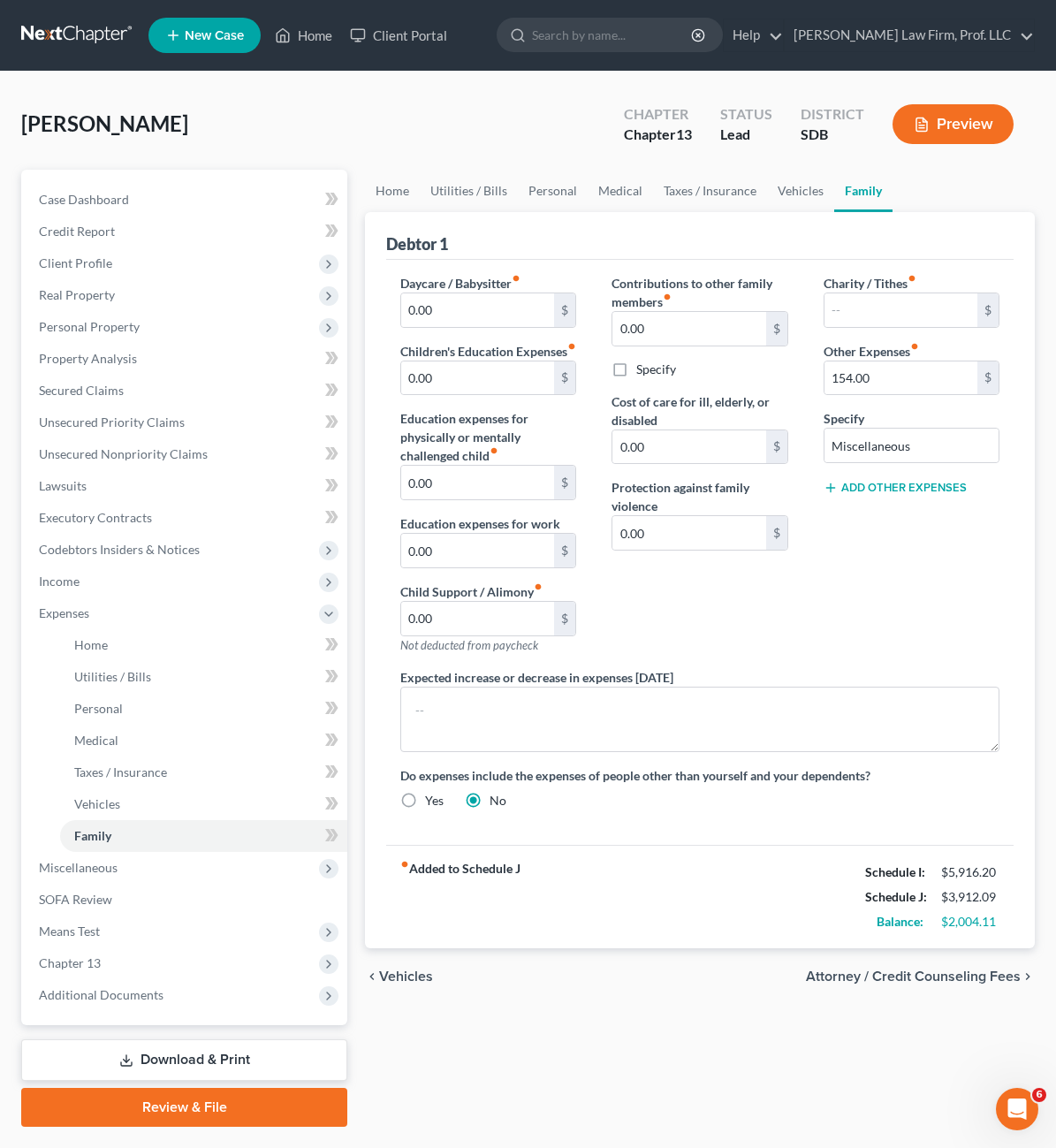
click at [735, 626] on div "Contributions to other family members fiber_manual_record 0.00 $ Specify Cost o…" at bounding box center [700, 471] width 211 height 395
click at [767, 194] on link "Vehicles" at bounding box center [800, 191] width 67 height 42
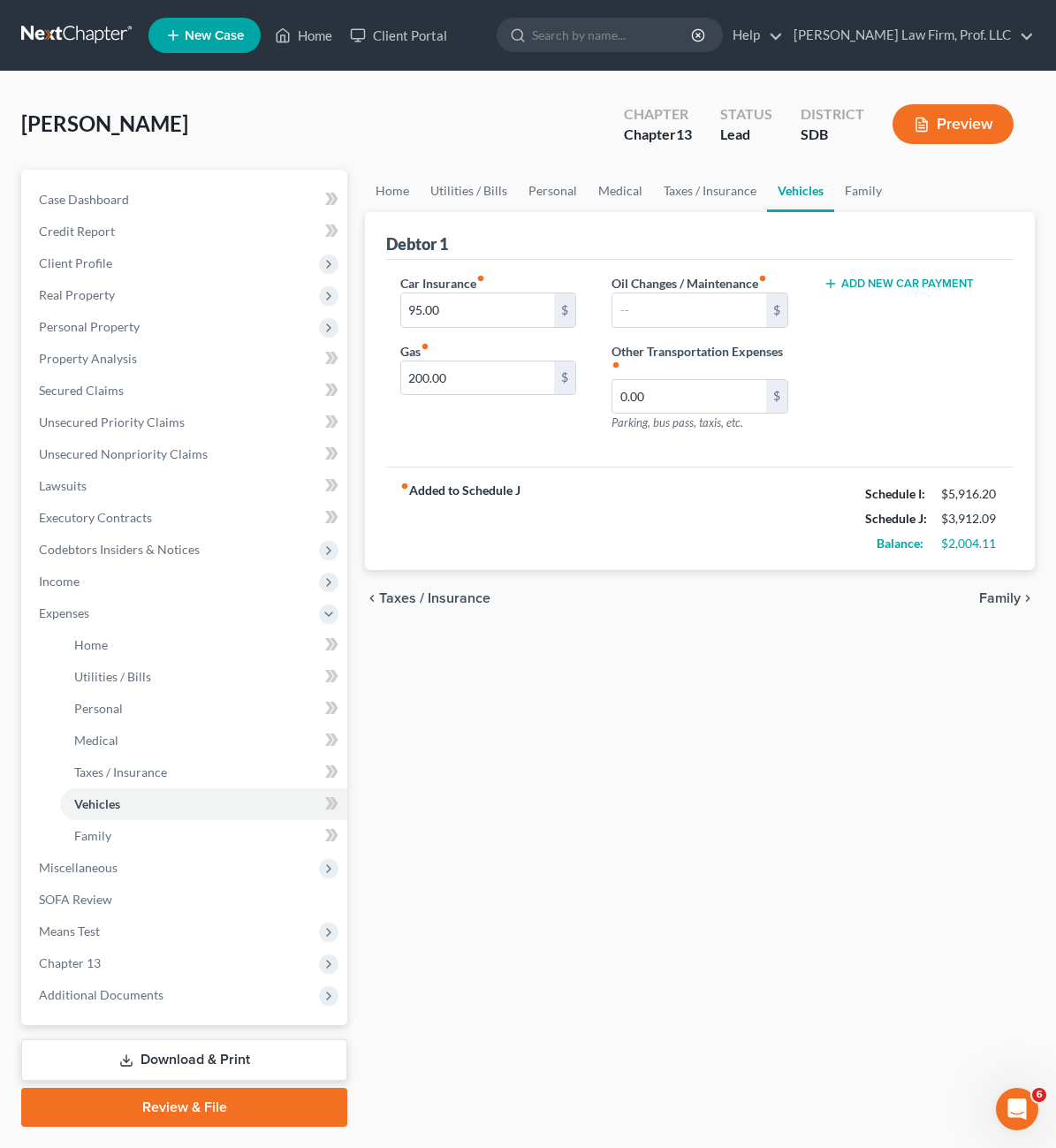
click at [592, 575] on div "chevron_left Taxes / Insurance Family chevron_right" at bounding box center [700, 598] width 670 height 56
click at [652, 530] on div "fiber_manual_record Added to Schedule J Schedule I: $5,916.20 Schedule J: $3,91…" at bounding box center [700, 519] width 627 height 104
click at [428, 369] on input "200.00" at bounding box center [477, 378] width 153 height 34
type input "250"
drag, startPoint x: 642, startPoint y: 875, endPoint x: 664, endPoint y: 836, distance: 44.8
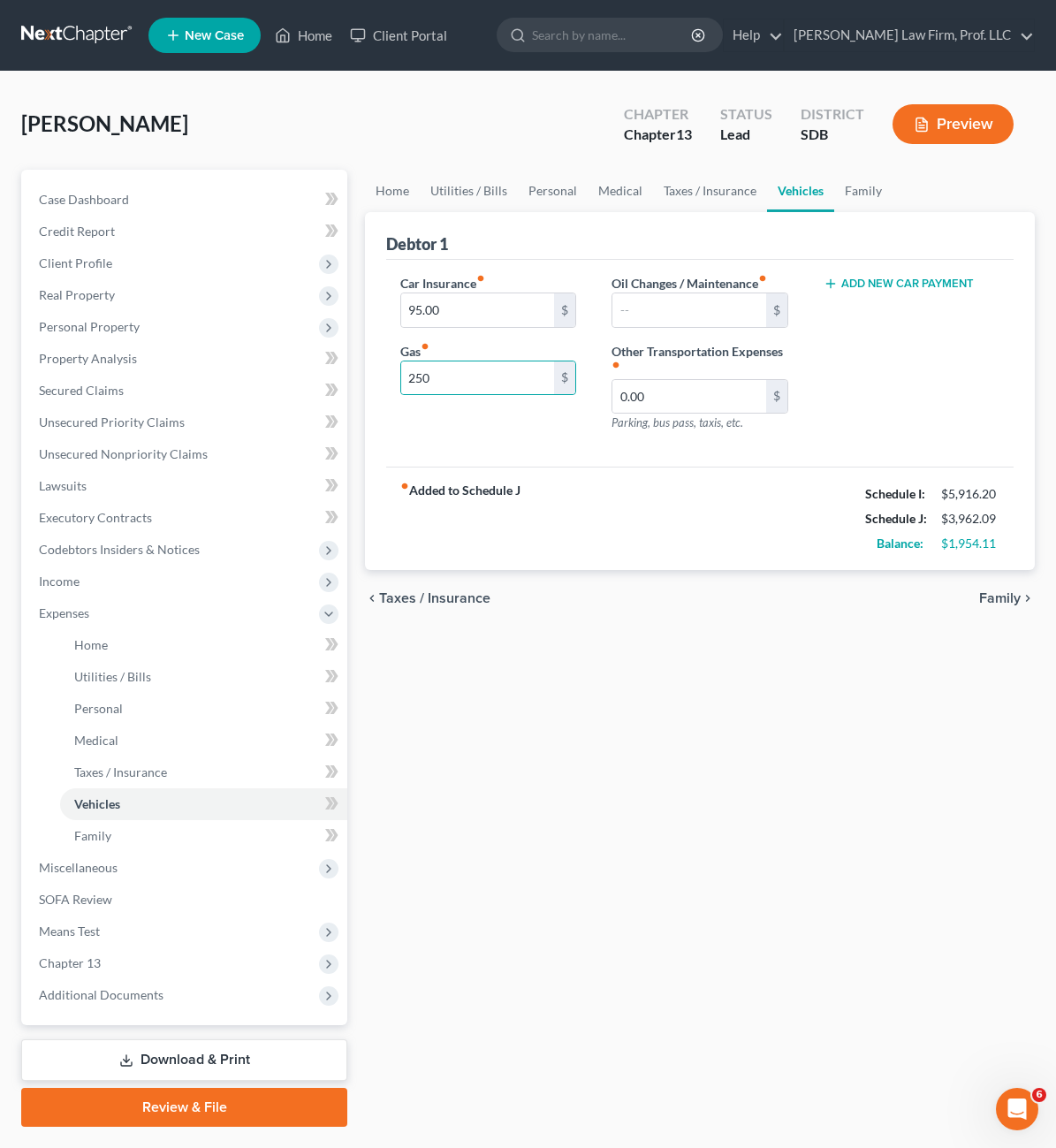
click at [642, 875] on div "Home Utilities / Bills Personal Medical Taxes / Insurance Vehicles Family Debto…" at bounding box center [700, 649] width 687 height 957
click at [719, 550] on div "fiber_manual_record Added to Schedule J Schedule I: $5,916.20 Schedule J: $3,96…" at bounding box center [700, 519] width 627 height 104
click at [575, 546] on div "fiber_manual_record Added to Schedule J Schedule I: $5,916.20 Schedule J: $3,96…" at bounding box center [700, 519] width 627 height 104
click at [433, 302] on input "95.00" at bounding box center [477, 310] width 153 height 34
type input "90"
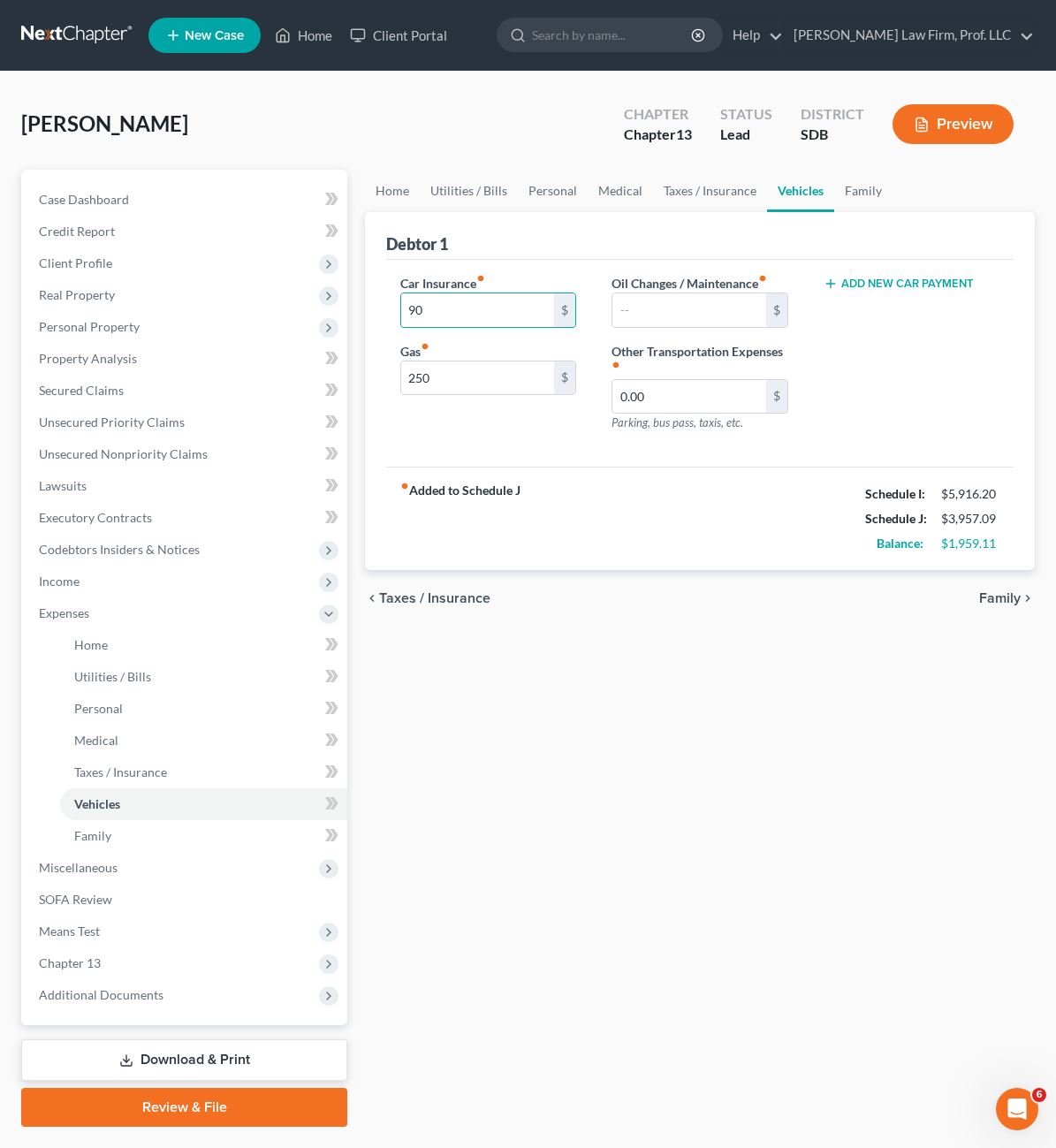
drag, startPoint x: 644, startPoint y: 872, endPoint x: 657, endPoint y: 701, distance: 171.5
click at [644, 872] on div "Home Utilities / Bills Personal Medical Taxes / Insurance Vehicles Family Debto…" at bounding box center [700, 649] width 687 height 957
click at [834, 191] on link "Family" at bounding box center [863, 191] width 58 height 42
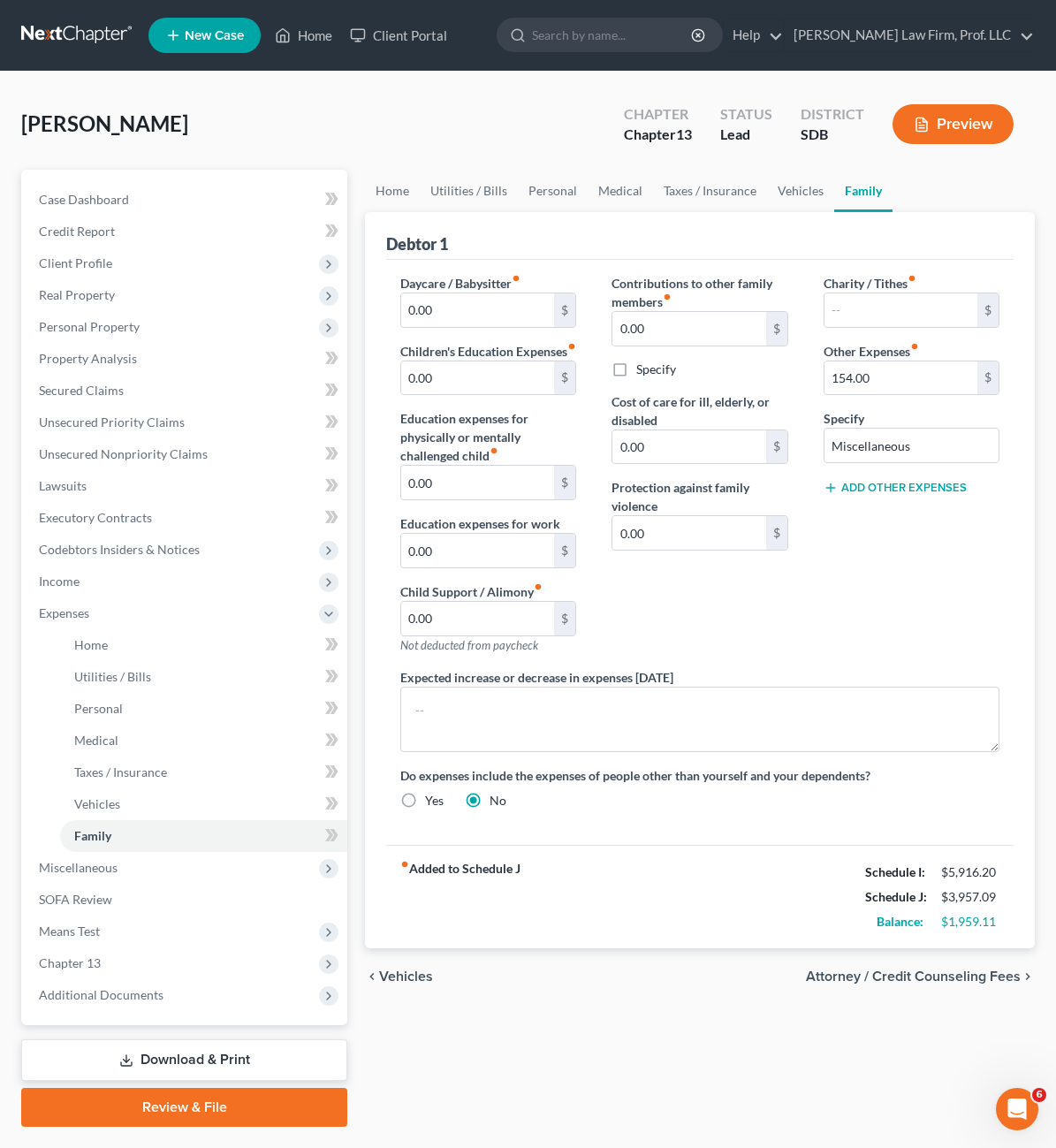
click at [914, 572] on div "Charity / Tithes fiber_manual_record $ Other Expenses fiber_manual_record 154.0…" at bounding box center [912, 471] width 211 height 395
click at [365, 192] on link "Home" at bounding box center [392, 191] width 55 height 42
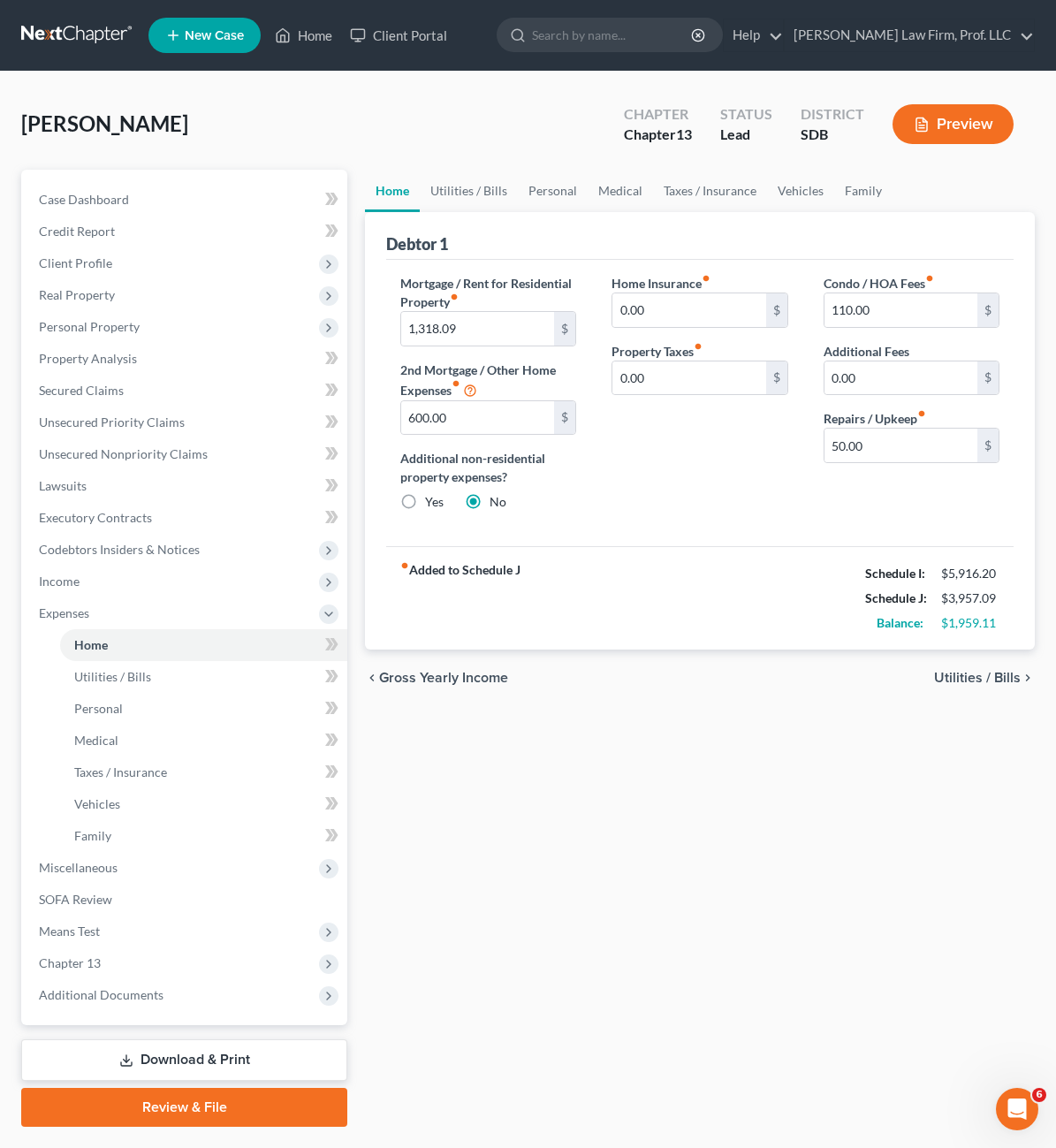
click at [663, 473] on div "Home Insurance fiber_manual_record 0.00 $ Property Taxes fiber_manual_record 0.…" at bounding box center [700, 399] width 211 height 251
click at [420, 183] on link "Utilities / Bills" at bounding box center [469, 191] width 98 height 42
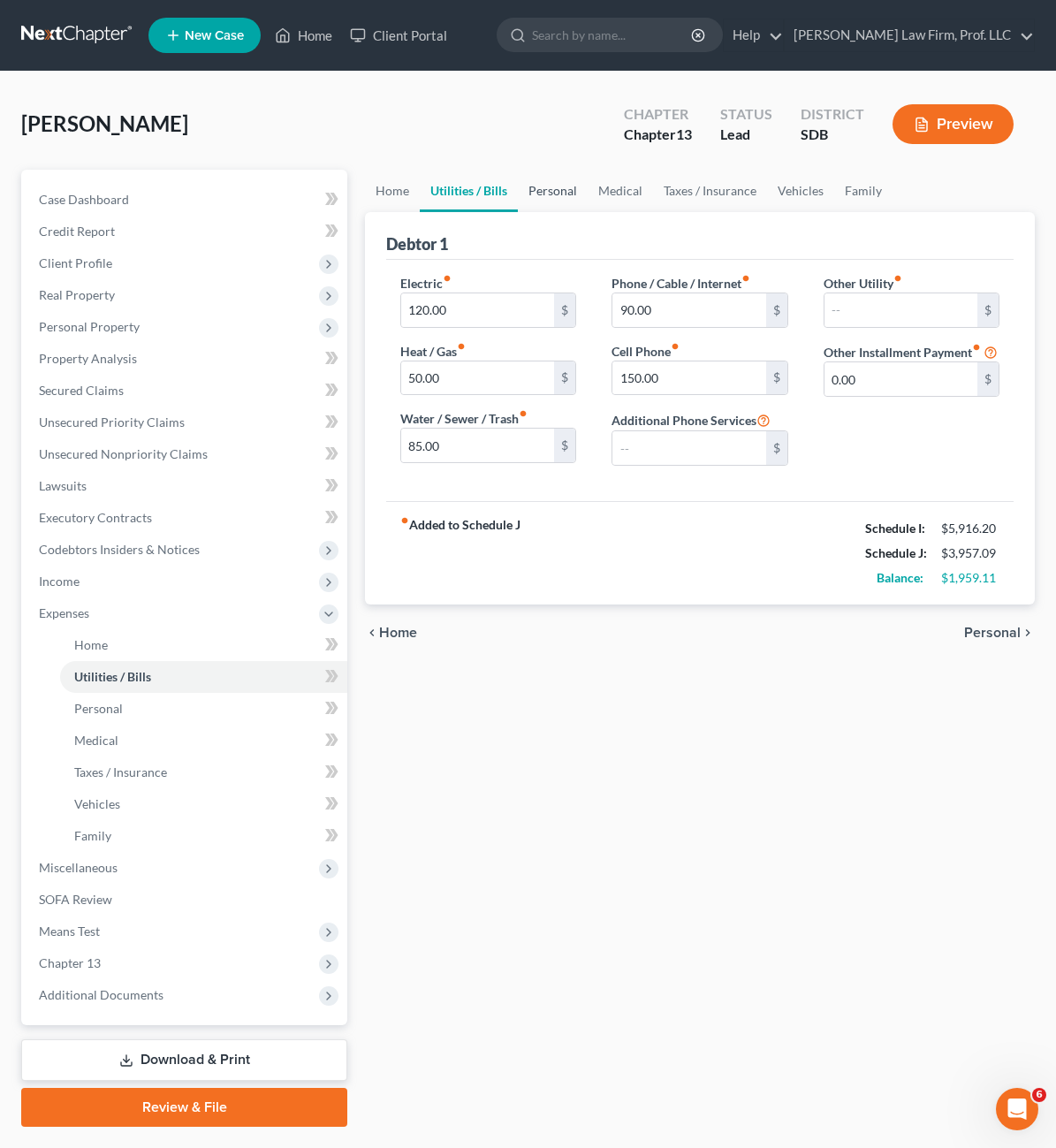
click at [518, 193] on link "Personal" at bounding box center [553, 191] width 70 height 42
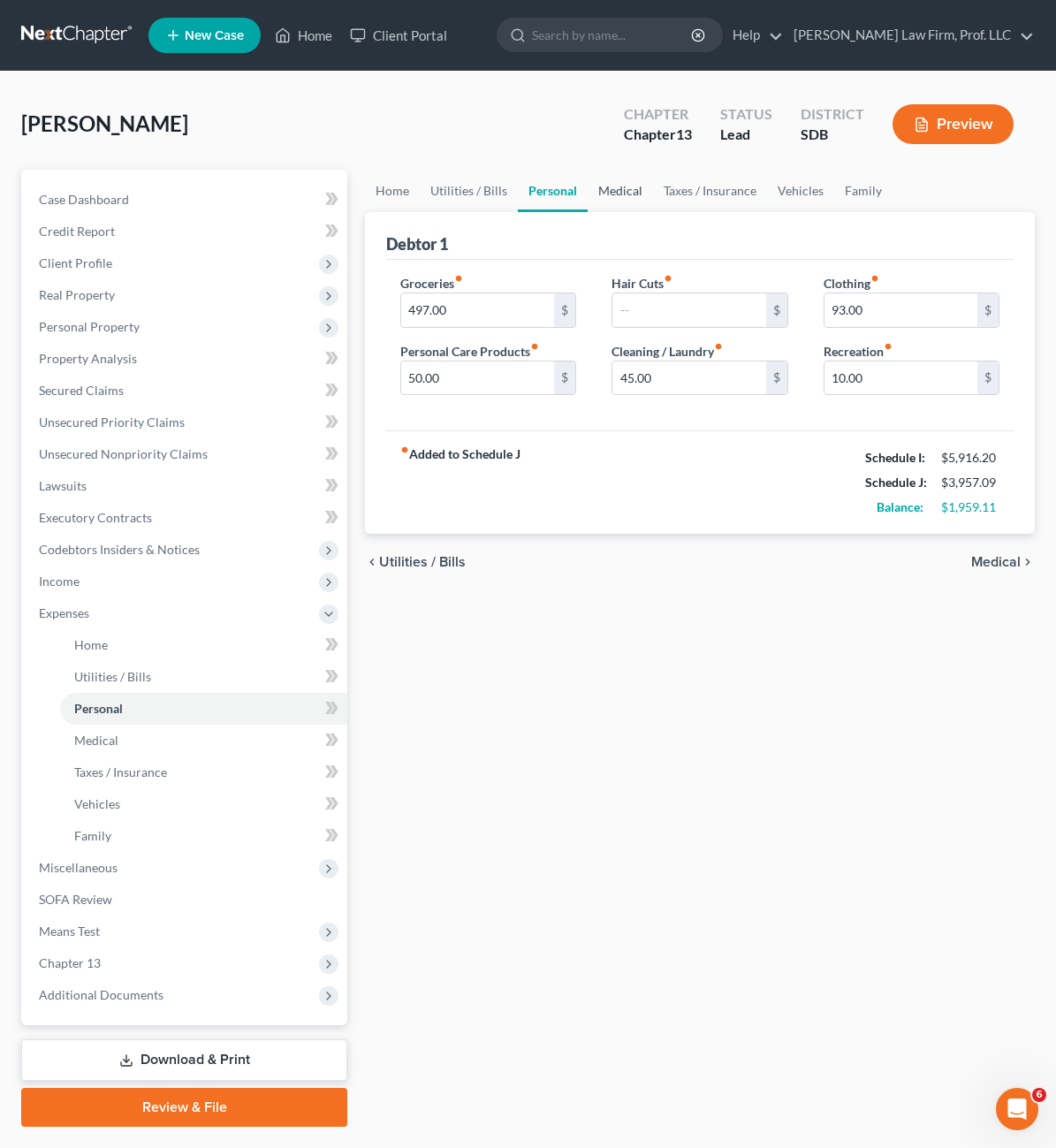
click at [588, 184] on link "Medical" at bounding box center [620, 191] width 65 height 42
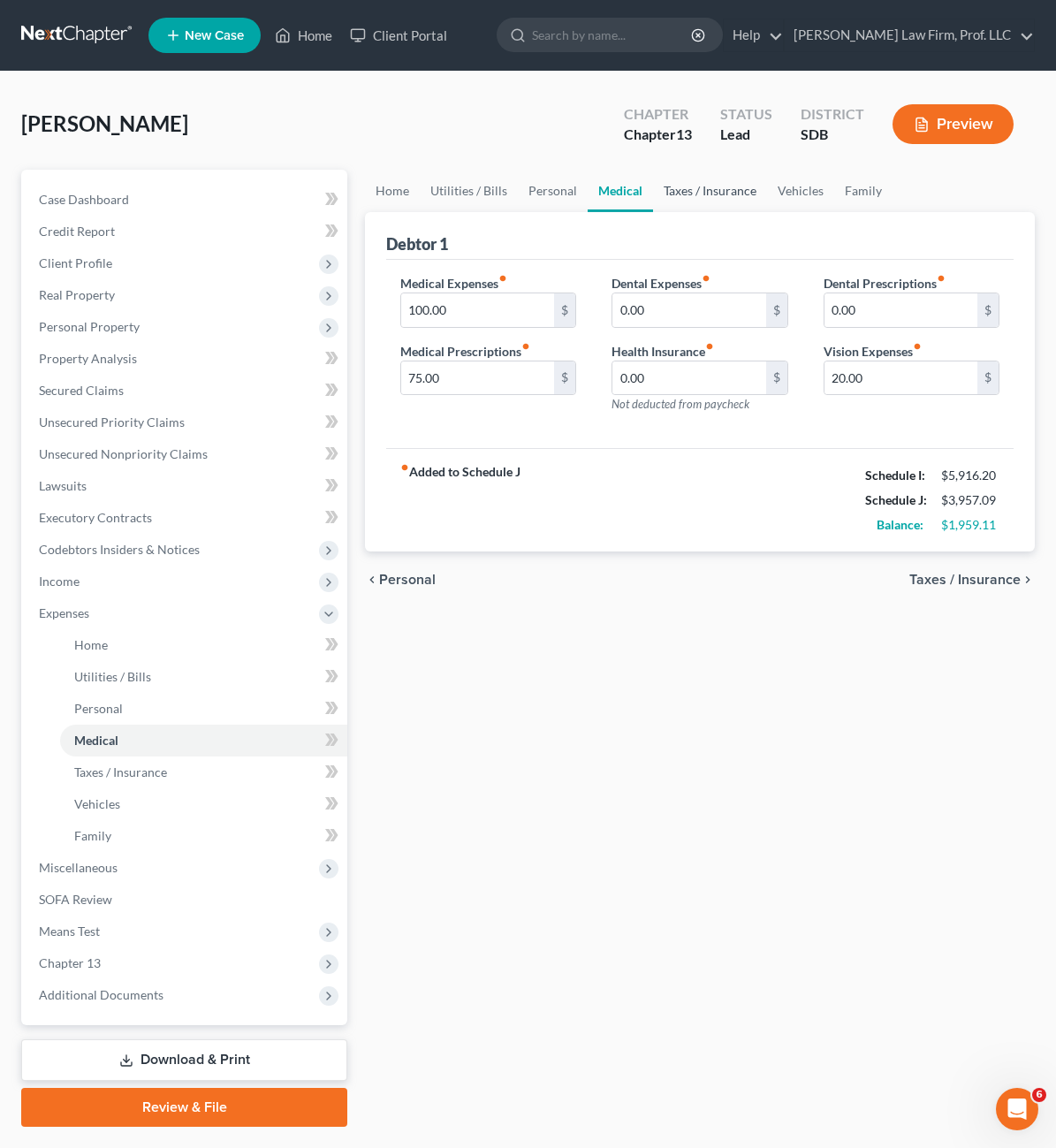
click at [653, 190] on link "Taxes / Insurance" at bounding box center [710, 191] width 114 height 42
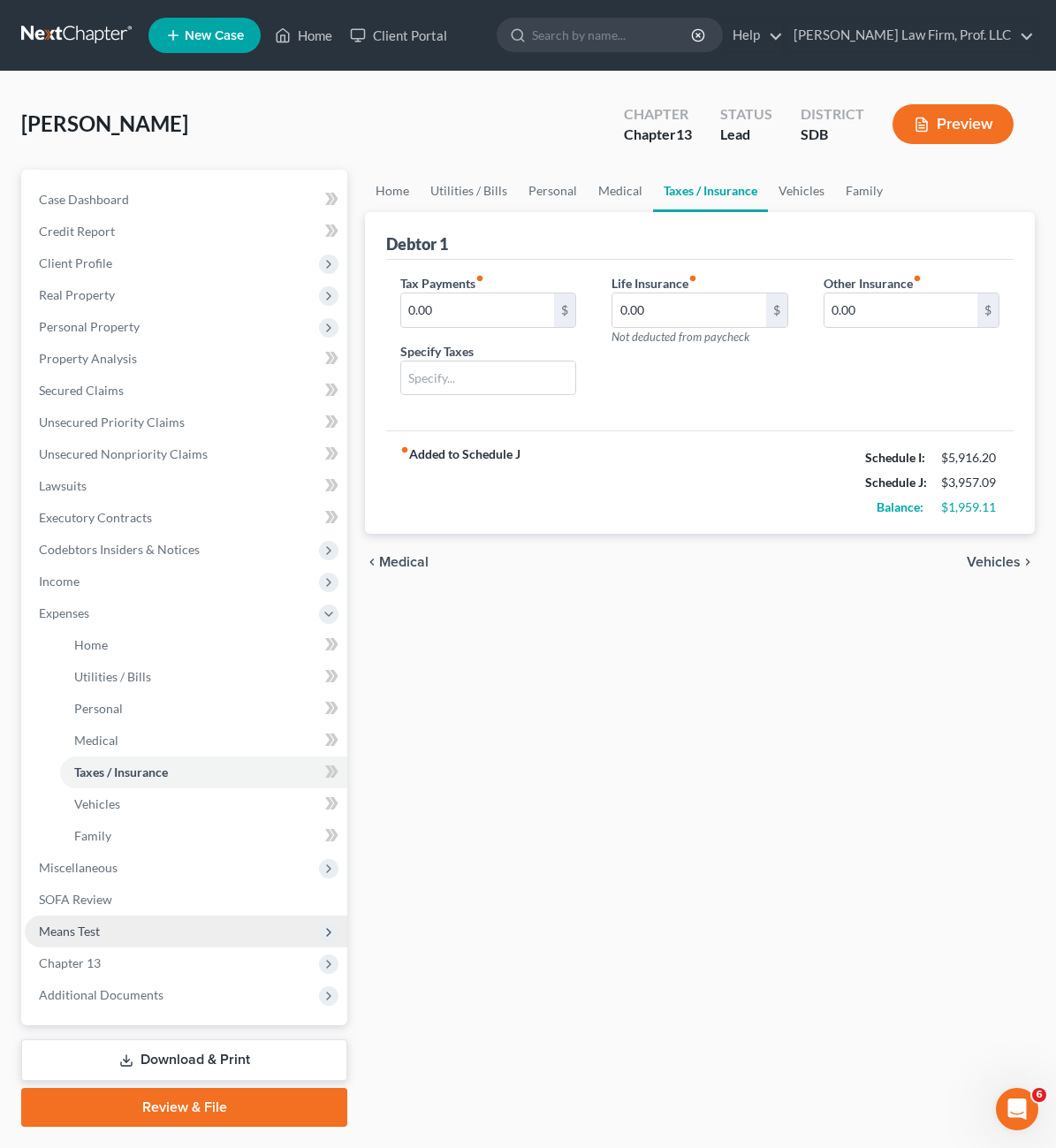
click at [114, 922] on span "Means Test" at bounding box center [186, 931] width 323 height 32
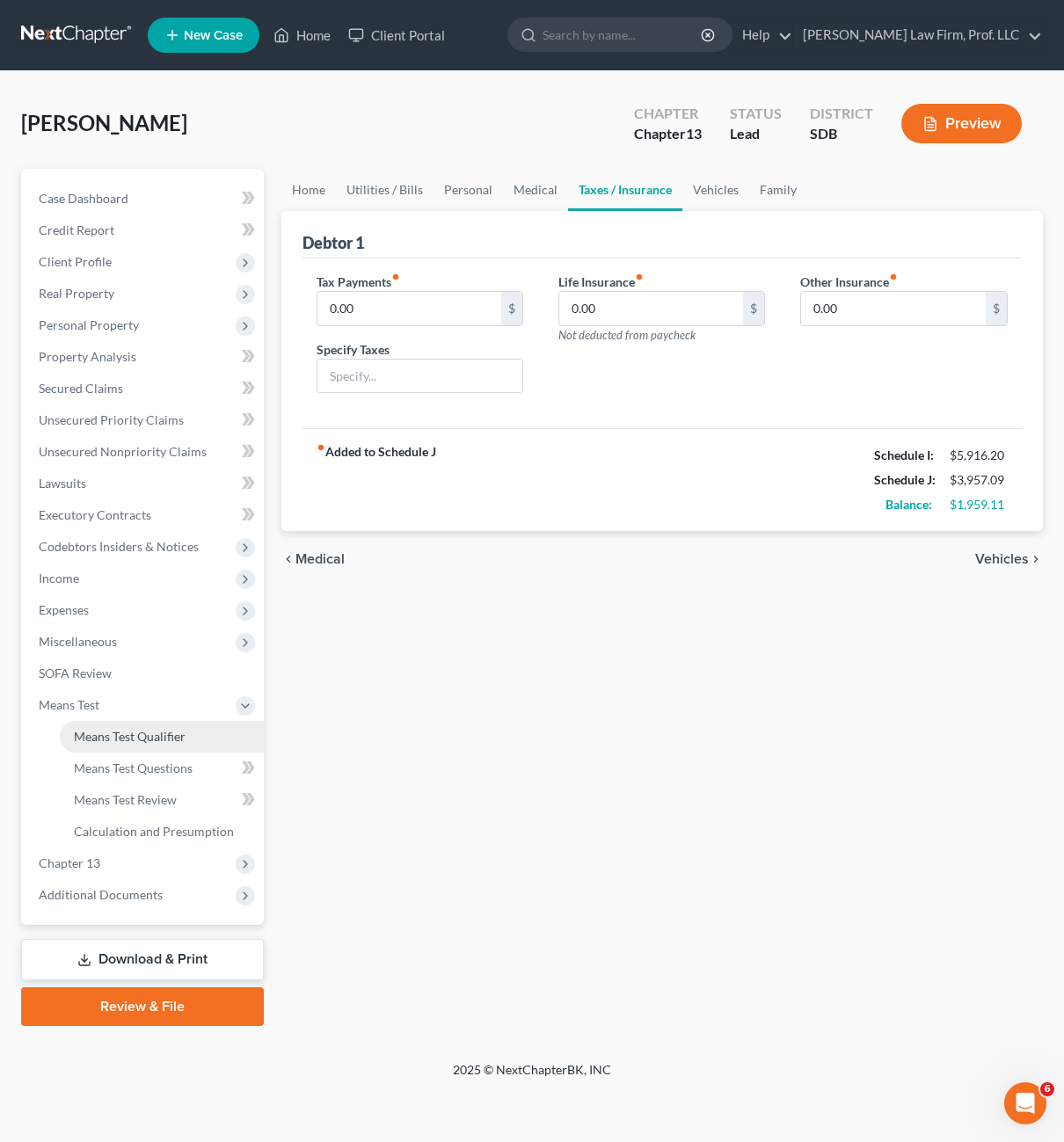
click at [126, 741] on span "Means Test Qualifier" at bounding box center [129, 736] width 111 height 15
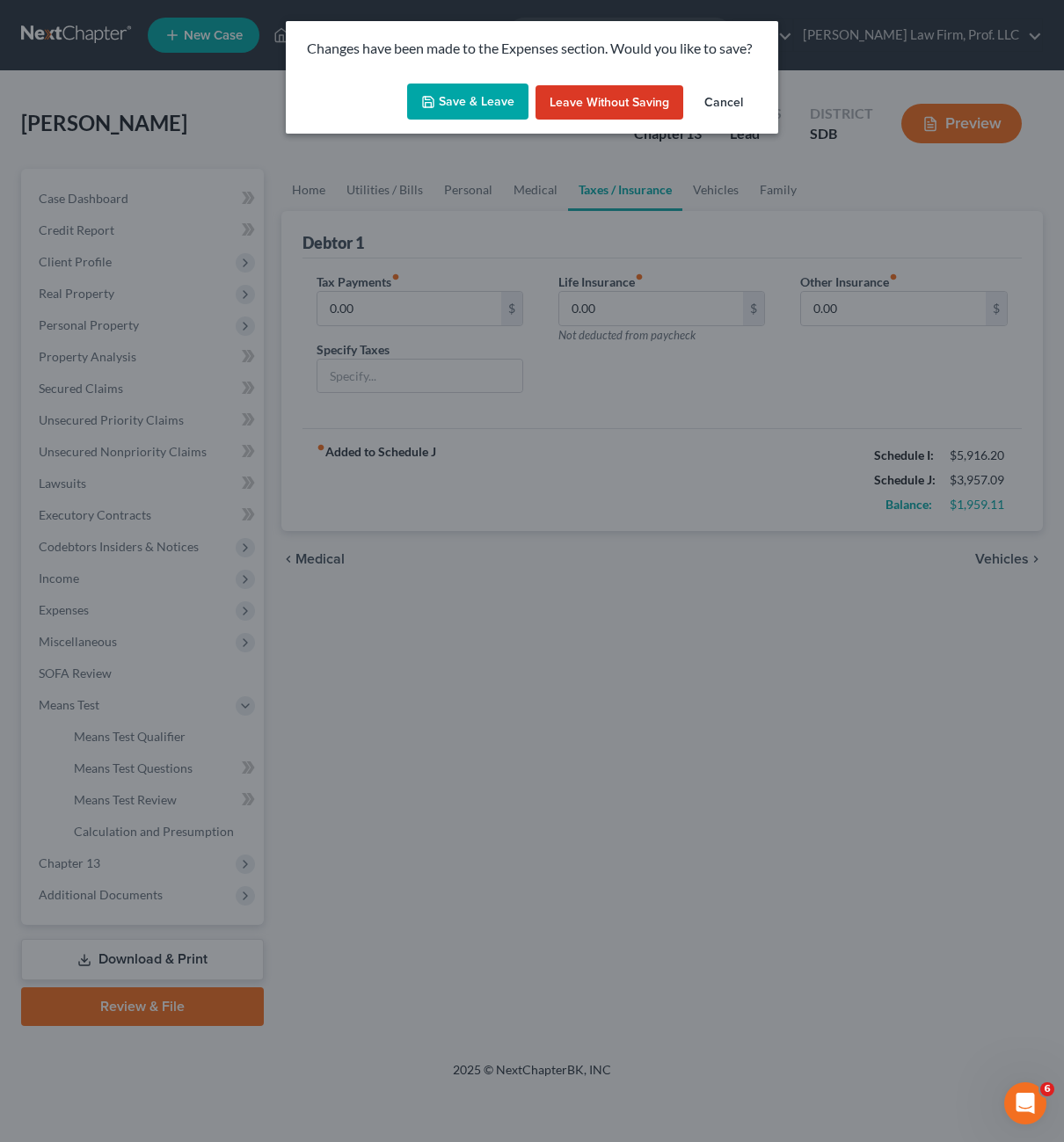
click at [434, 99] on icon "button" at bounding box center [428, 102] width 11 height 11
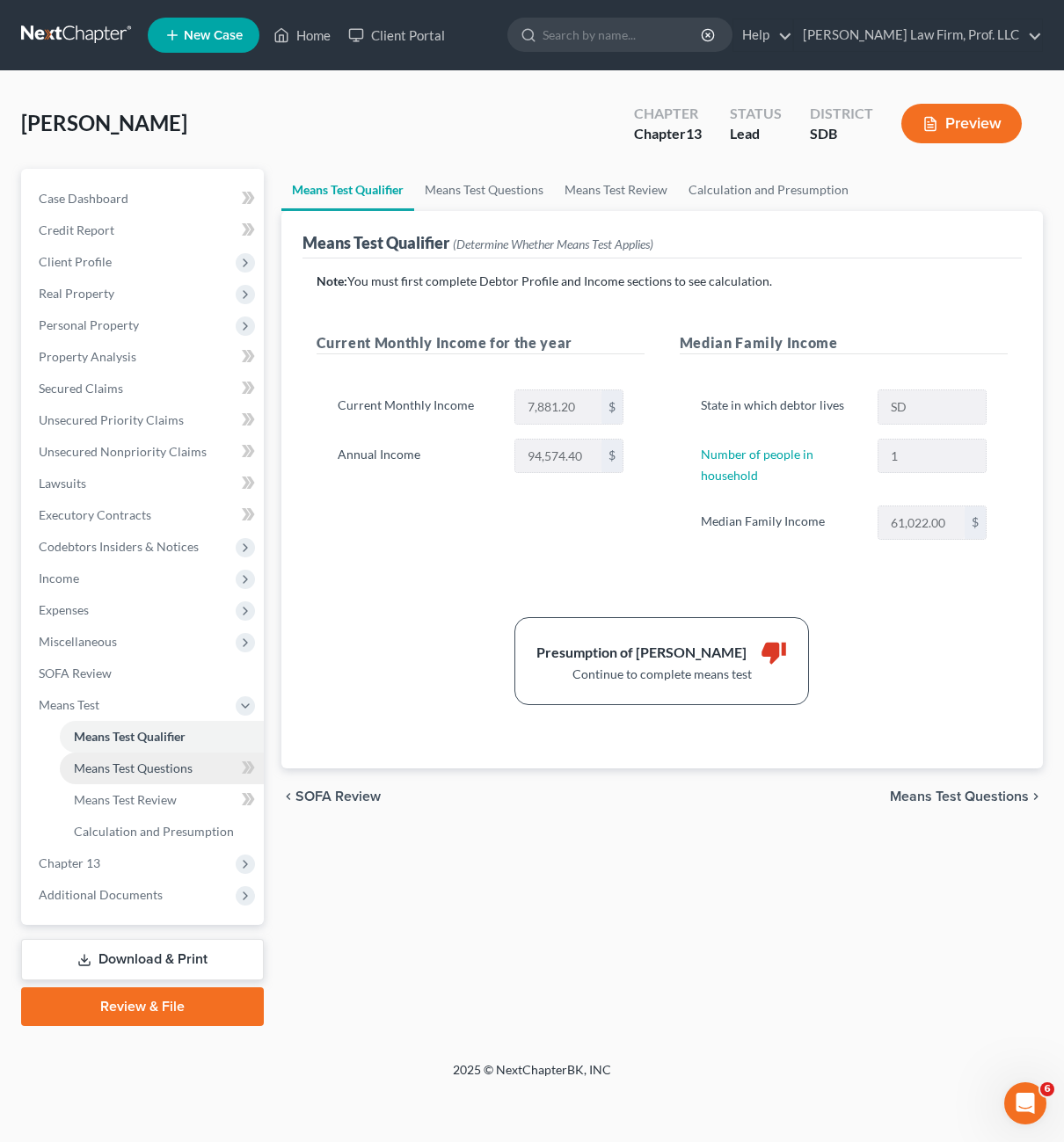
click at [167, 763] on span "Means Test Questions" at bounding box center [133, 767] width 118 height 15
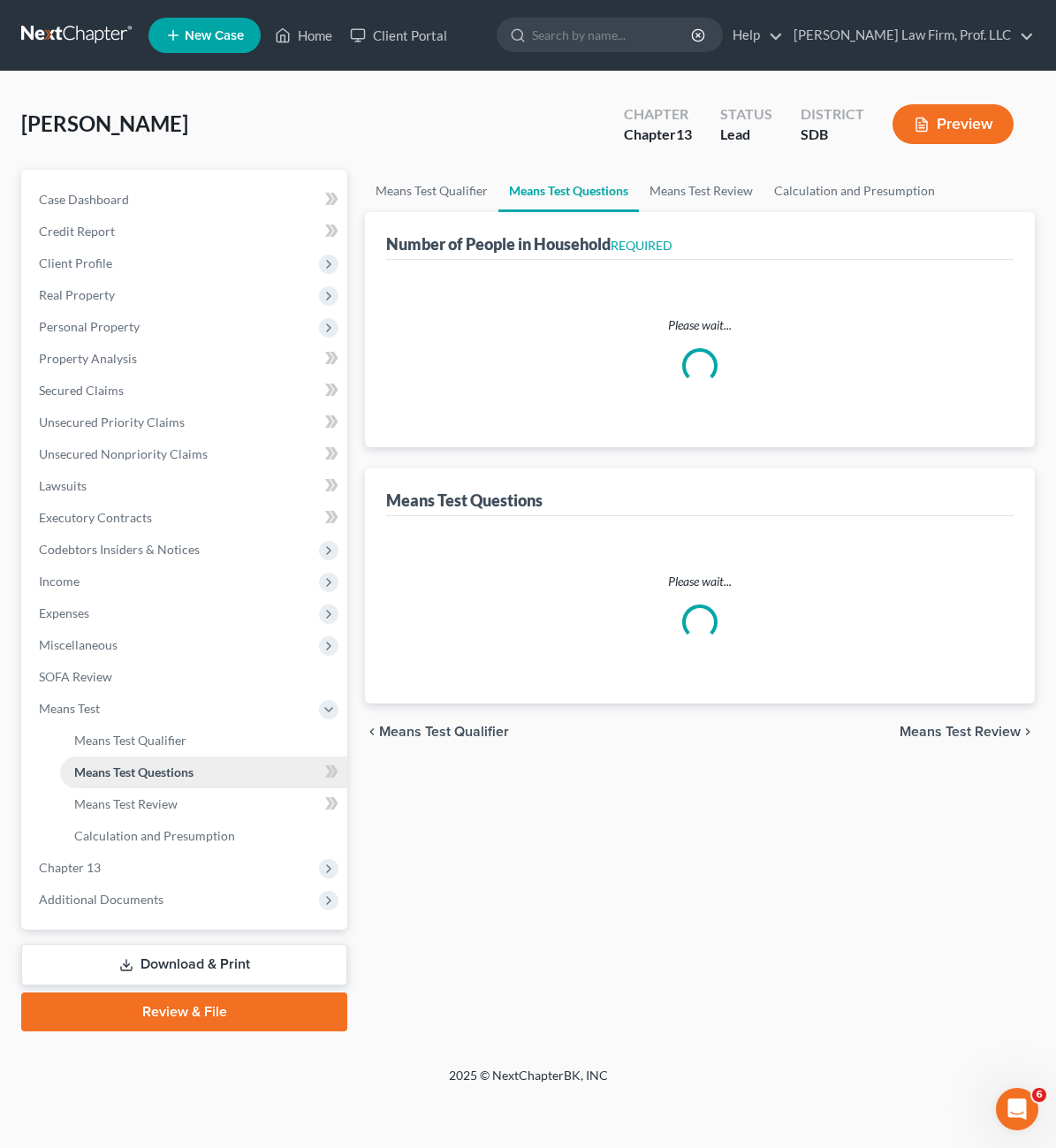
select select "0"
select select "60"
select select "0"
select select "60"
select select "1"
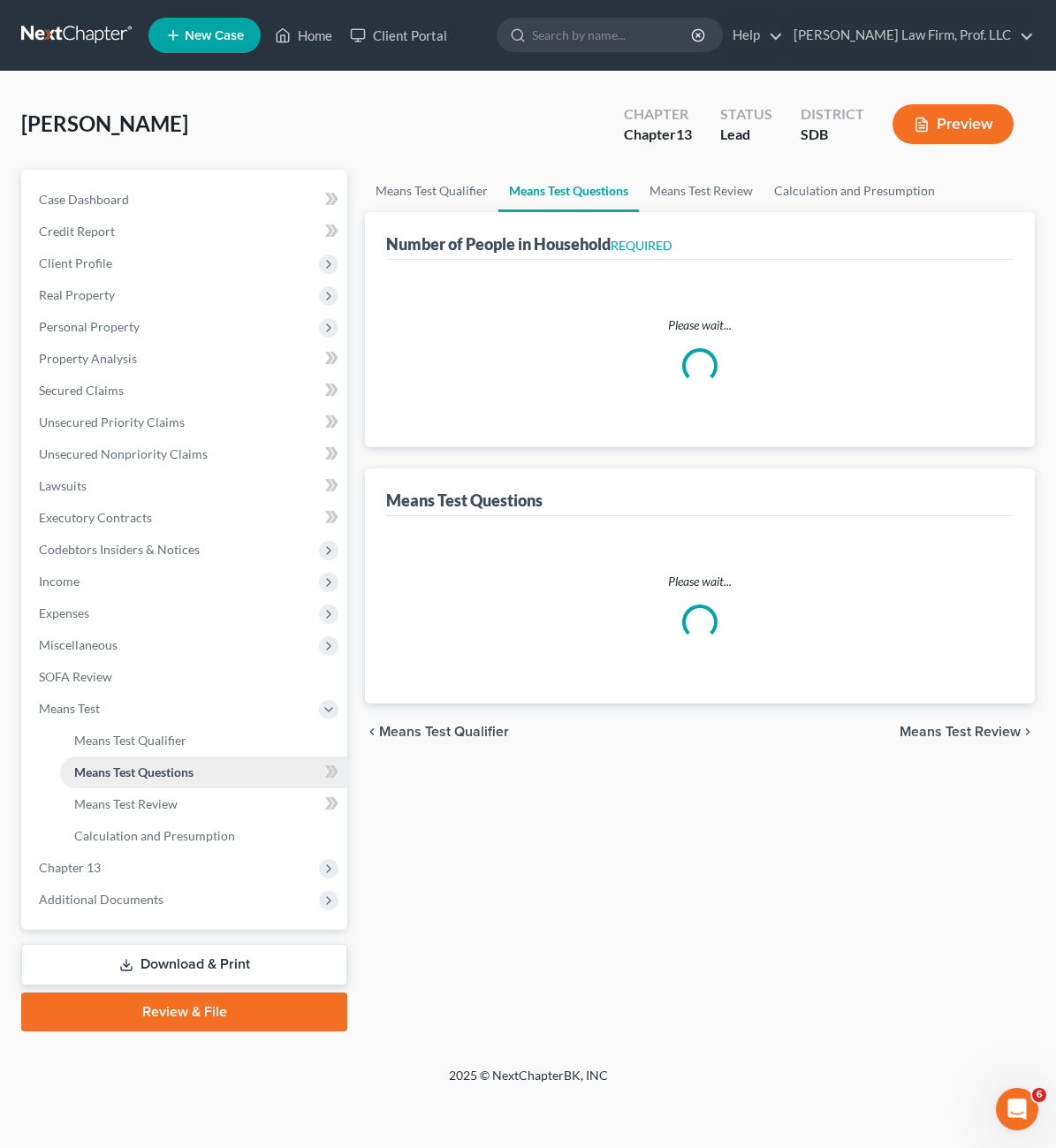
select select "1"
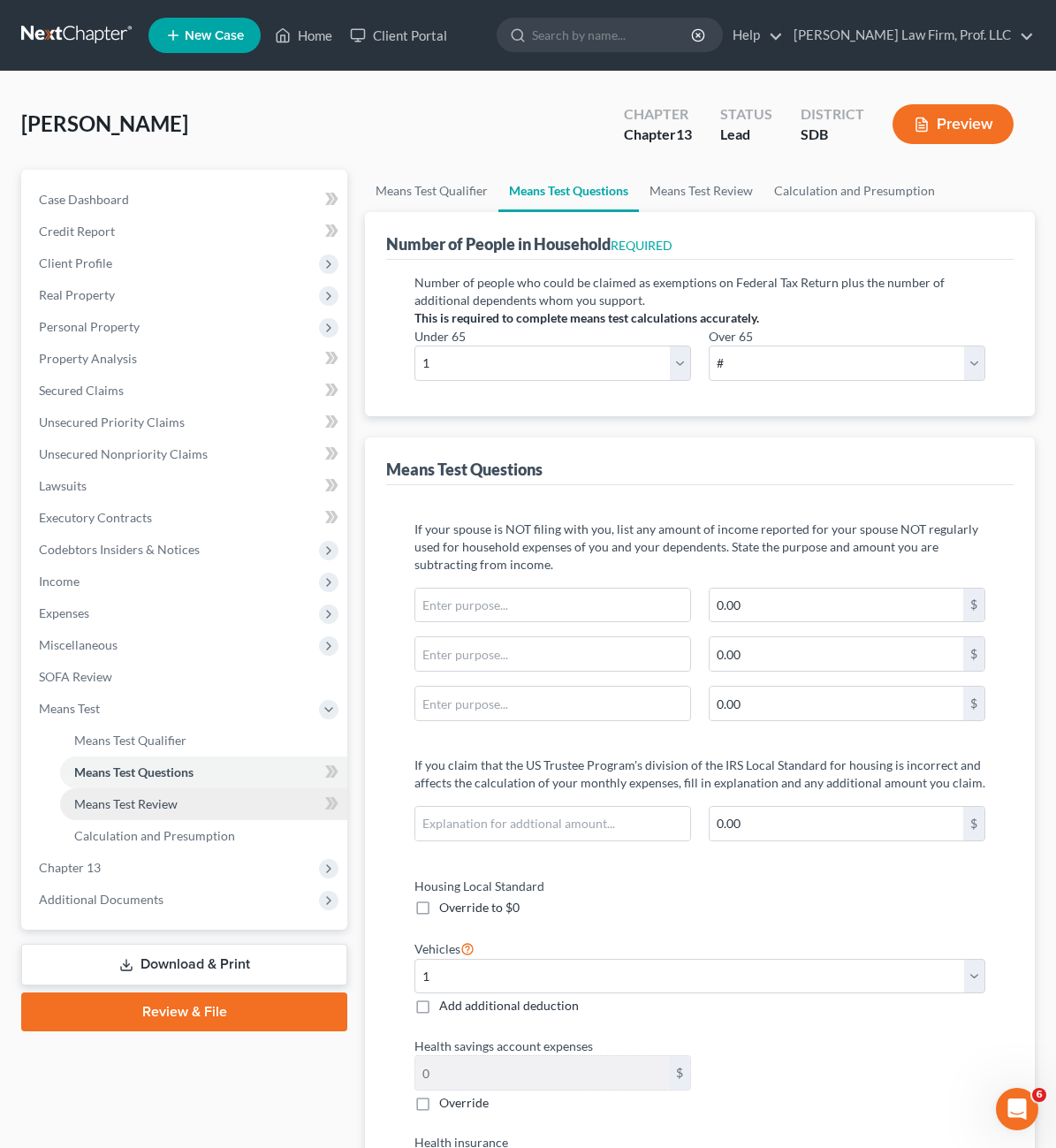
click at [164, 815] on link "Means Test Review" at bounding box center [203, 804] width 287 height 32
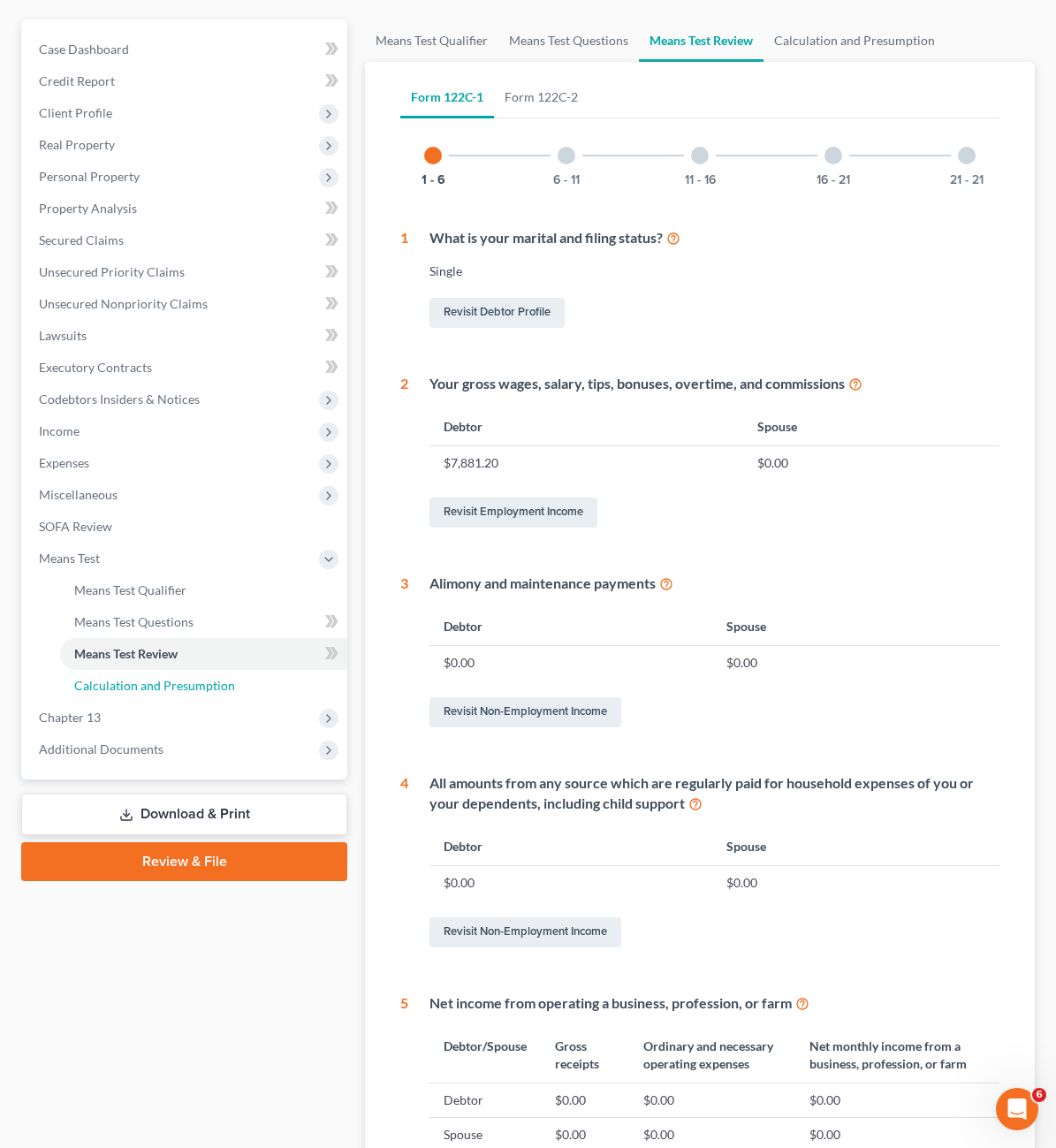
scroll to position [177, 0]
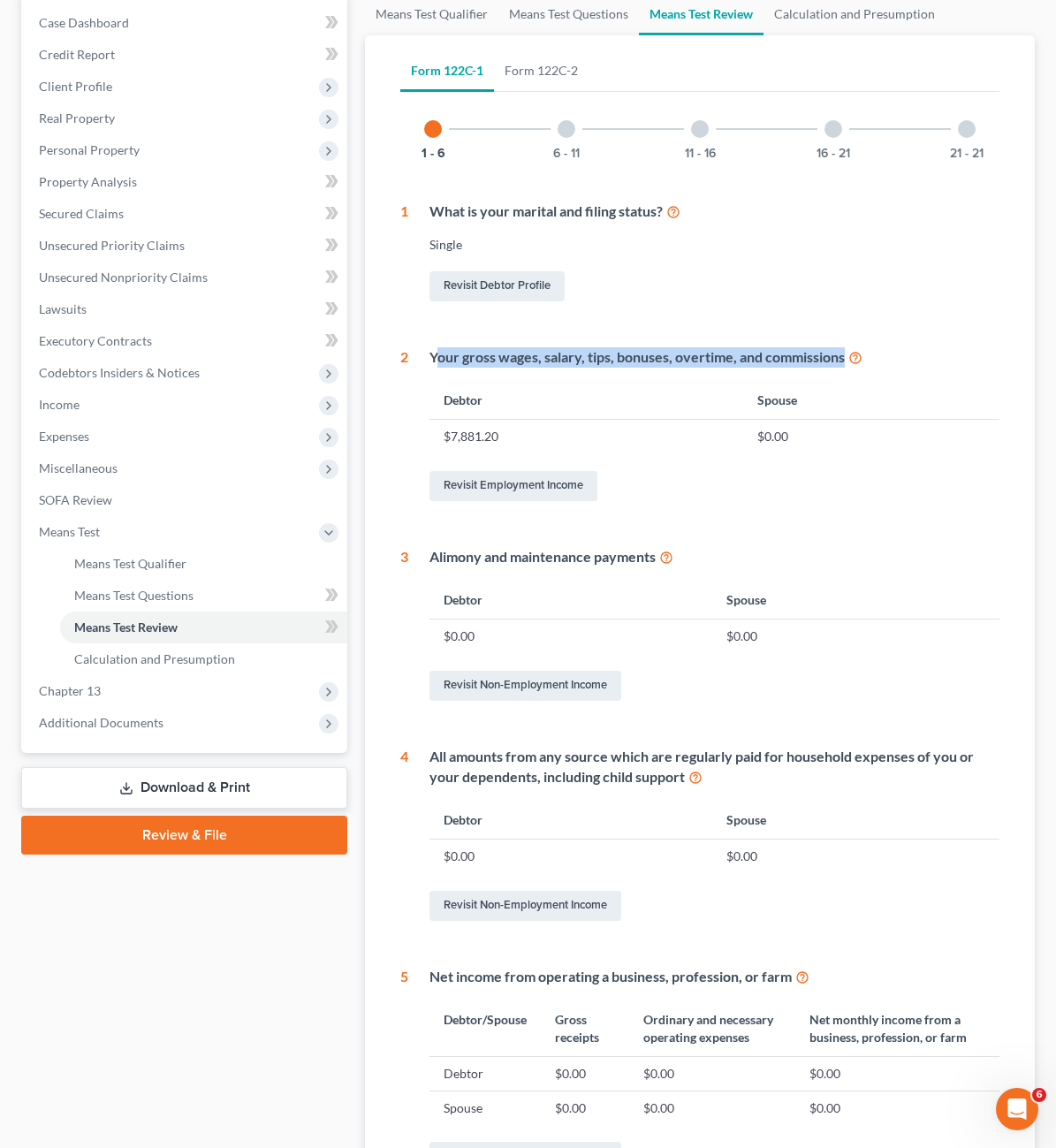
drag, startPoint x: 469, startPoint y: 378, endPoint x: 345, endPoint y: 349, distance: 127.3
click at [408, 349] on div "Your gross wages, salary, tips, bonuses, overtime, and commissions Debtor Spous…" at bounding box center [703, 426] width 592 height 157
click at [931, 396] on th "Spouse" at bounding box center [872, 400] width 256 height 38
click at [780, 463] on div "Your gross wages, salary, tips, bonuses, overtime, and commissions Debtor Spous…" at bounding box center [703, 426] width 592 height 157
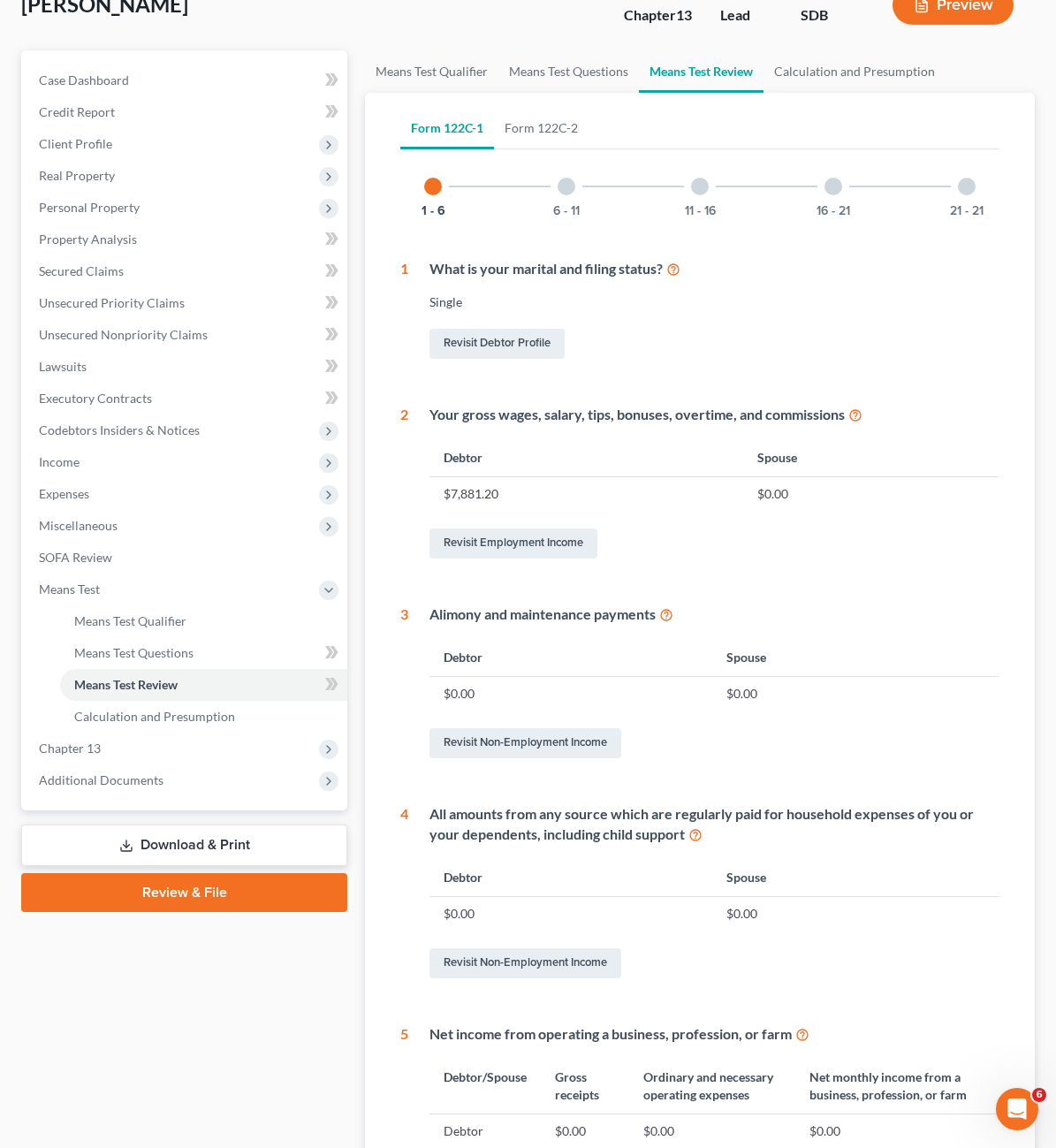
scroll to position [0, 0]
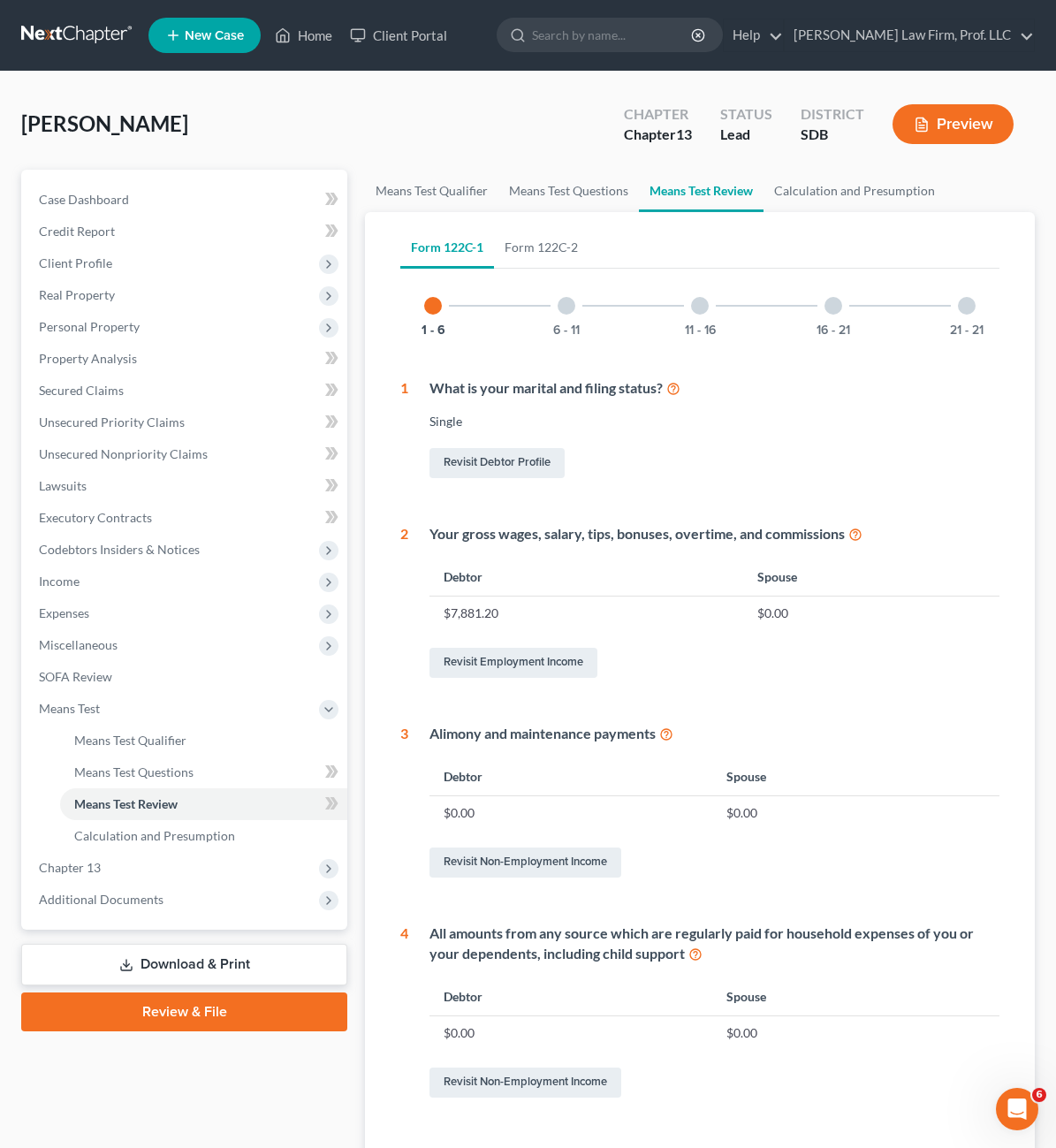
click at [537, 310] on div "6 - 11" at bounding box center [566, 305] width 60 height 60
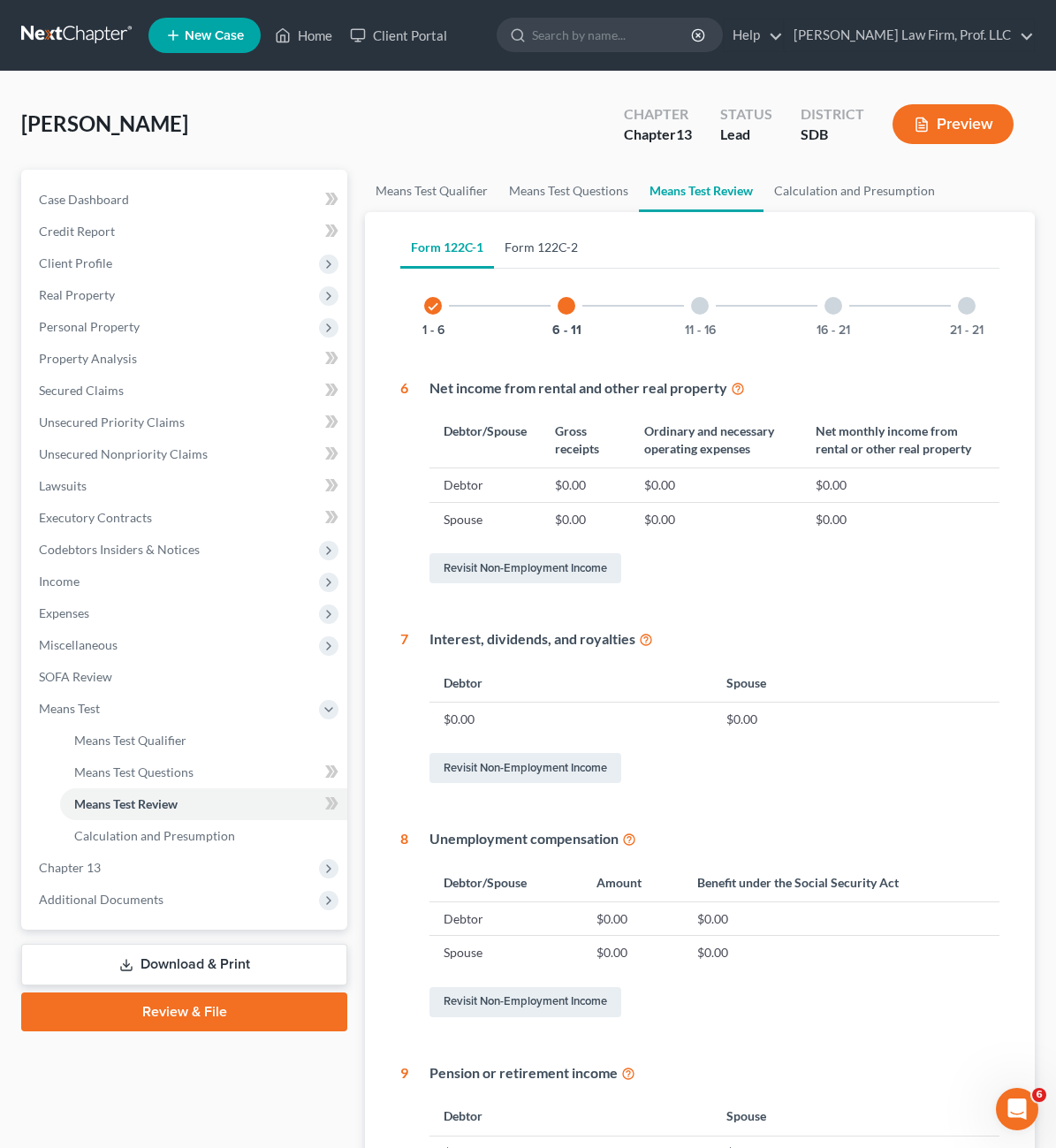
click at [494, 234] on link "Form 122C-2" at bounding box center [541, 247] width 95 height 42
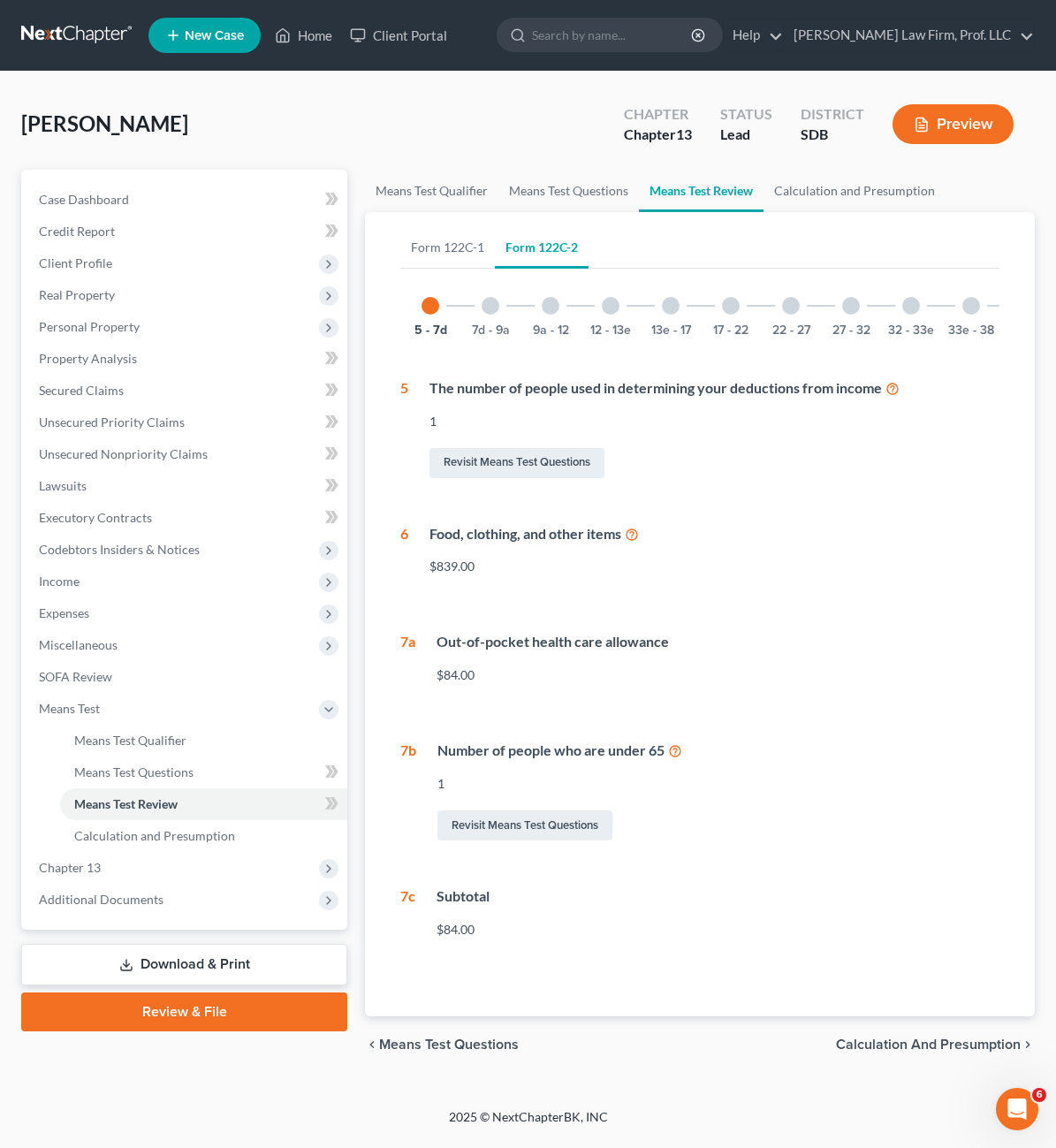
click at [481, 311] on div at bounding box center [490, 306] width 18 height 18
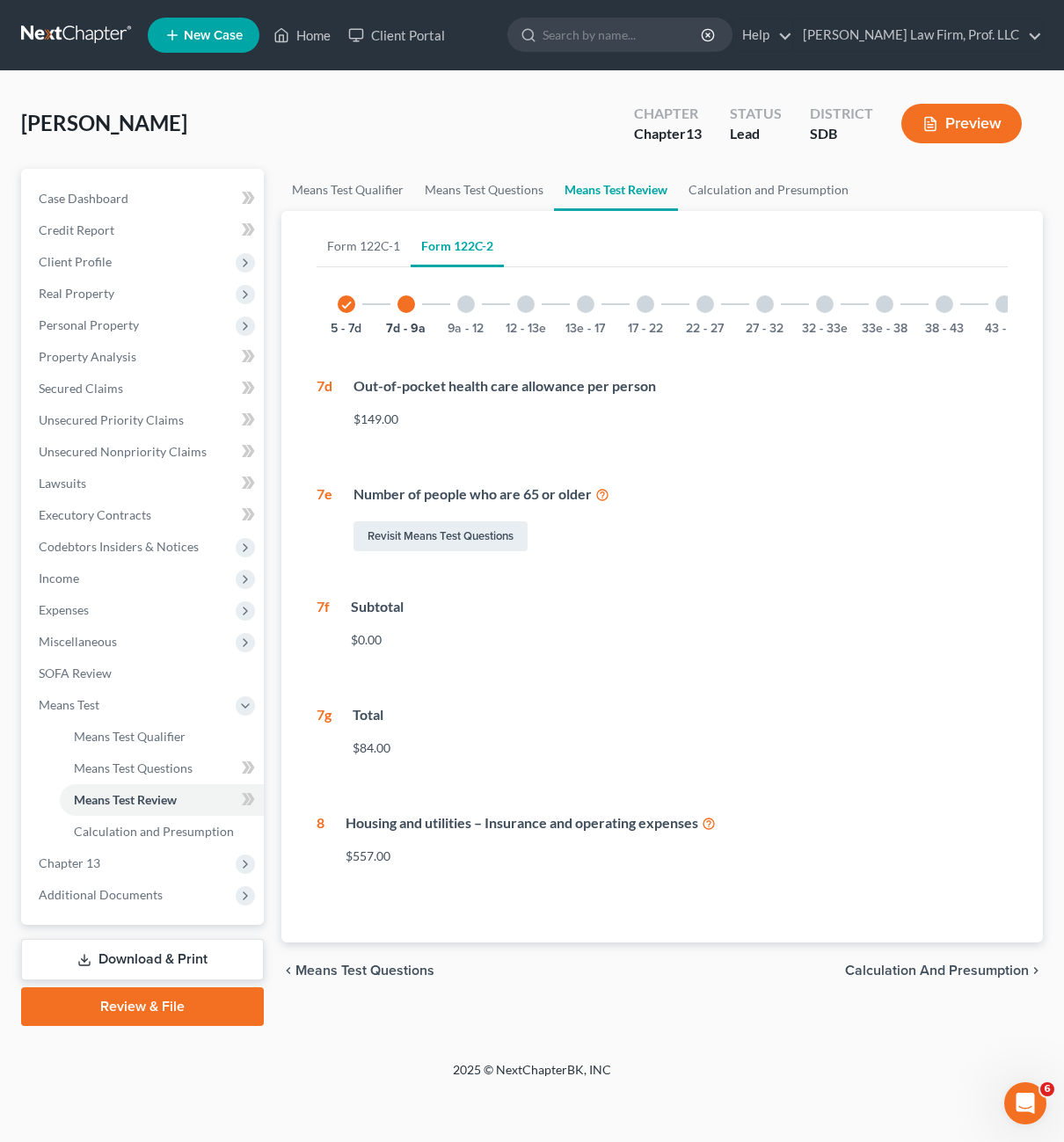
click at [349, 306] on icon "check" at bounding box center [346, 305] width 12 height 12
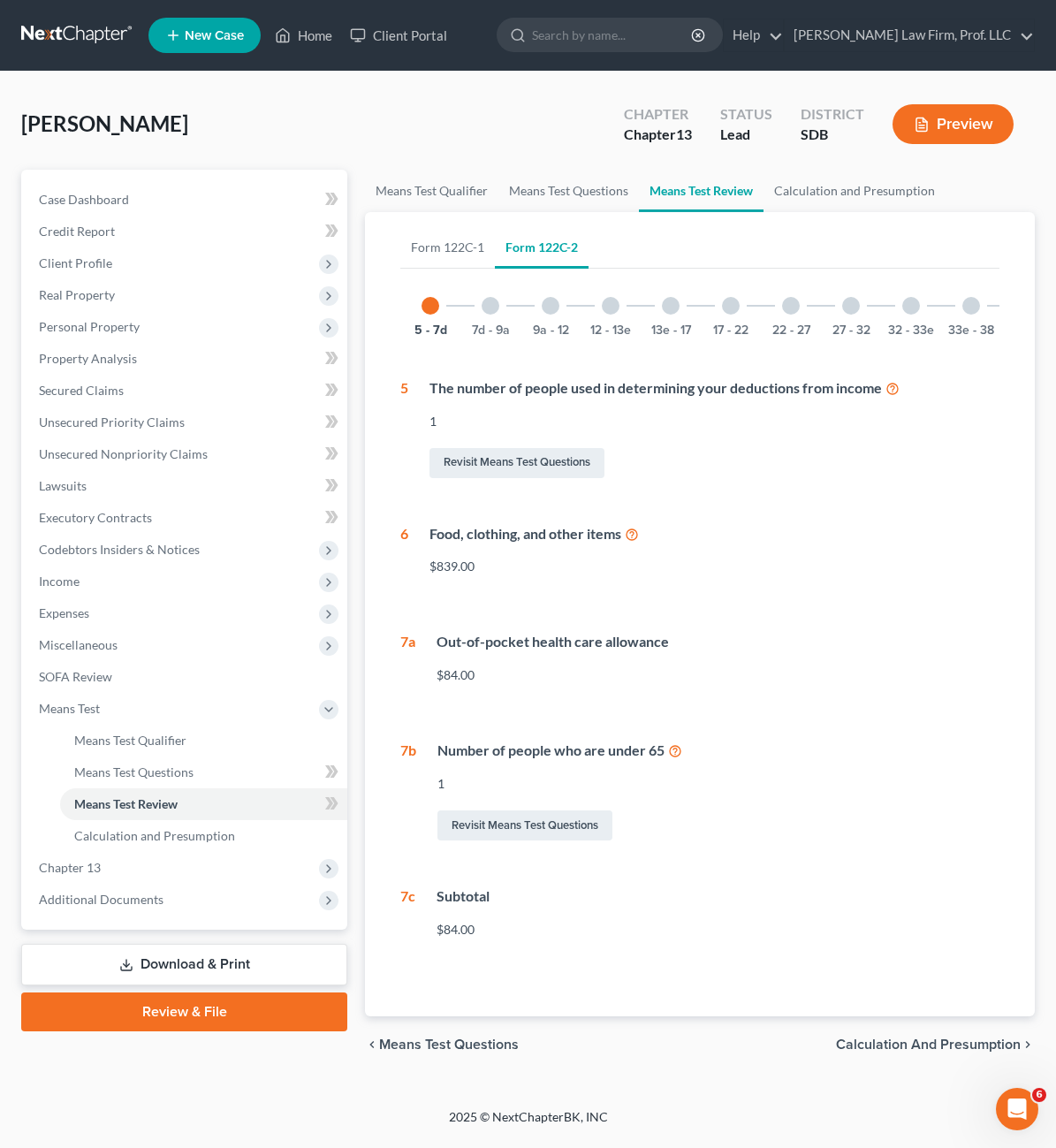
click at [461, 307] on div "7d - 9a" at bounding box center [490, 305] width 60 height 60
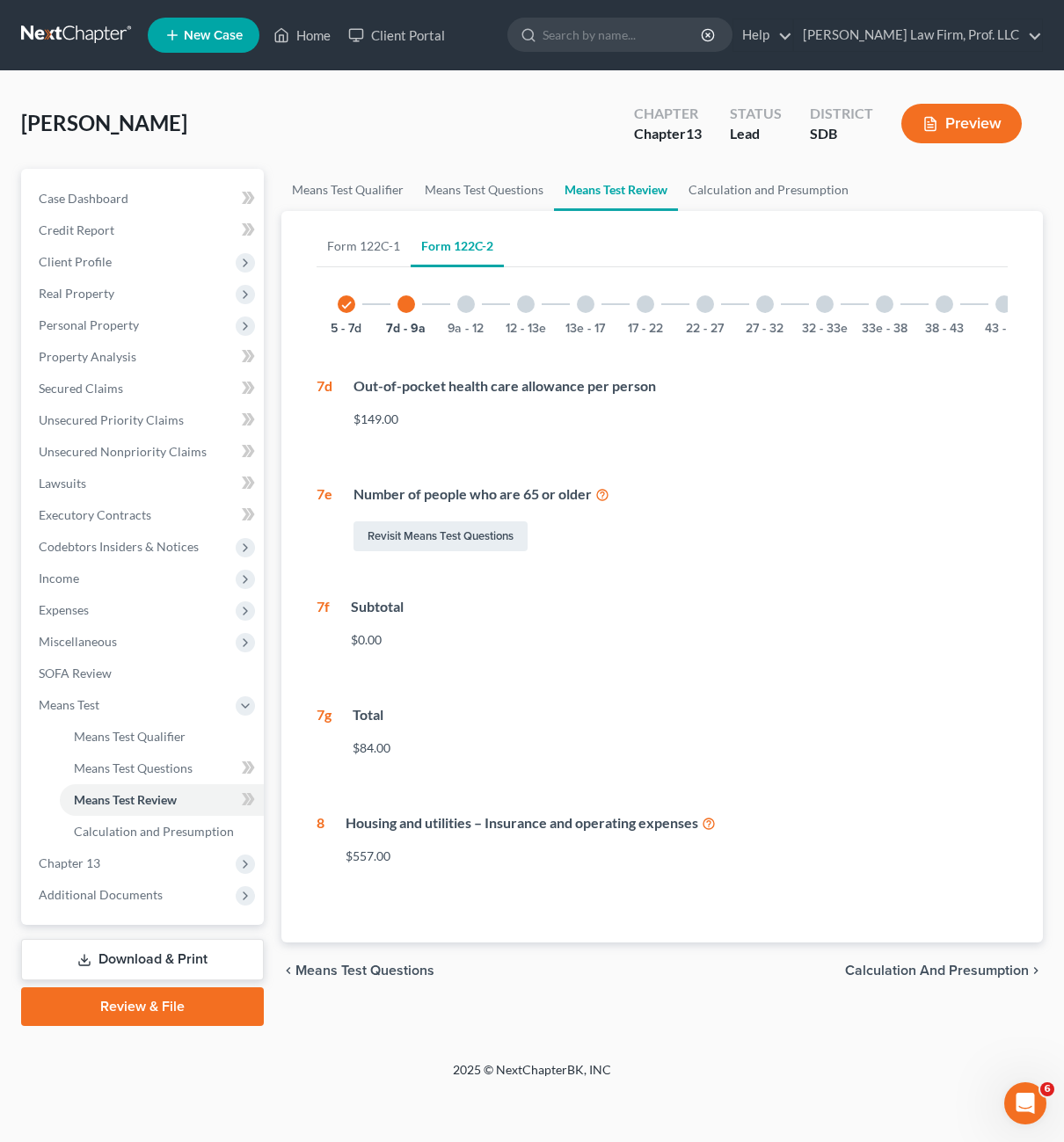
click at [472, 302] on div at bounding box center [467, 304] width 18 height 18
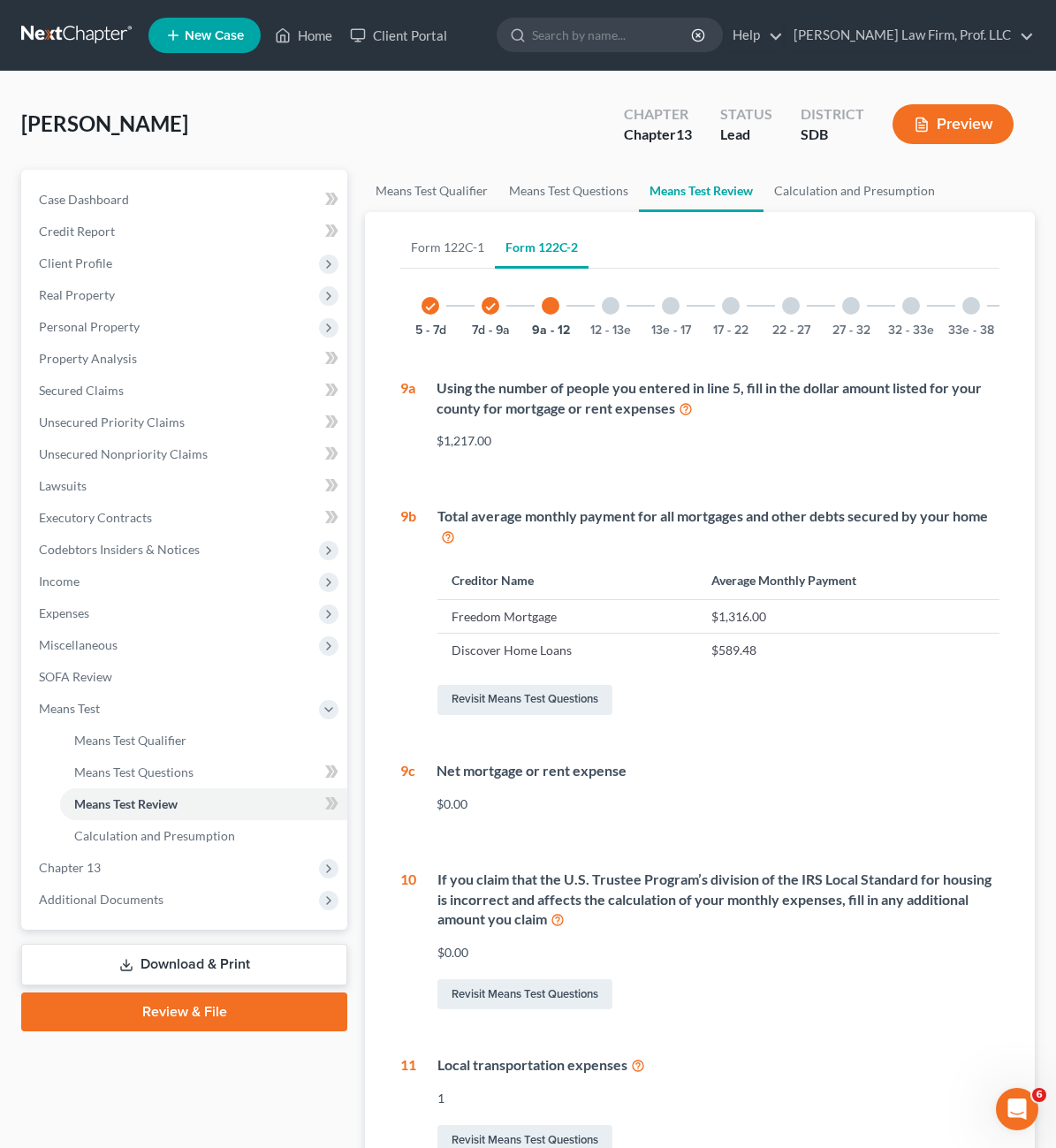
click at [484, 301] on icon "check" at bounding box center [490, 307] width 13 height 13
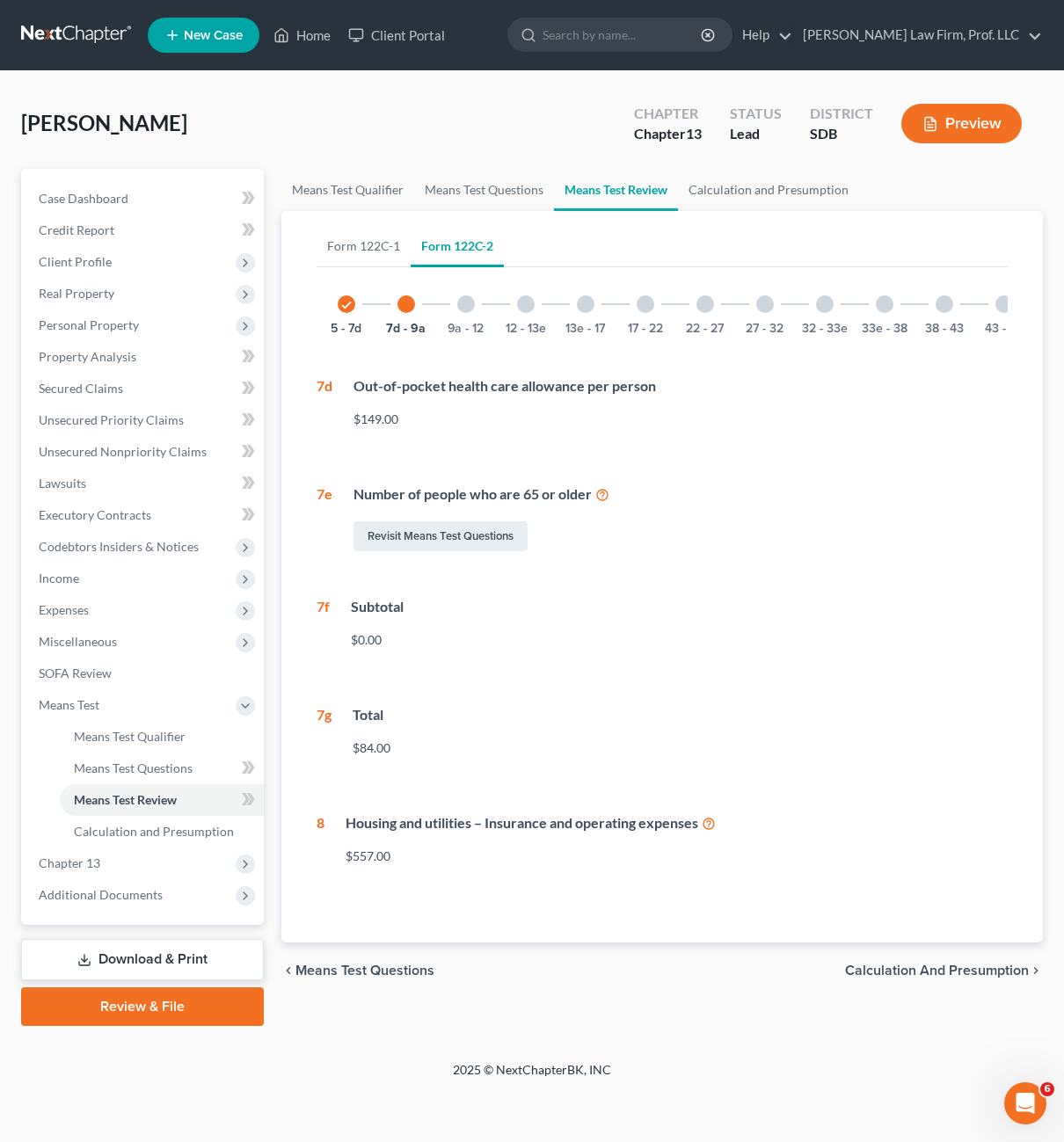
click at [466, 311] on div at bounding box center [467, 304] width 18 height 18
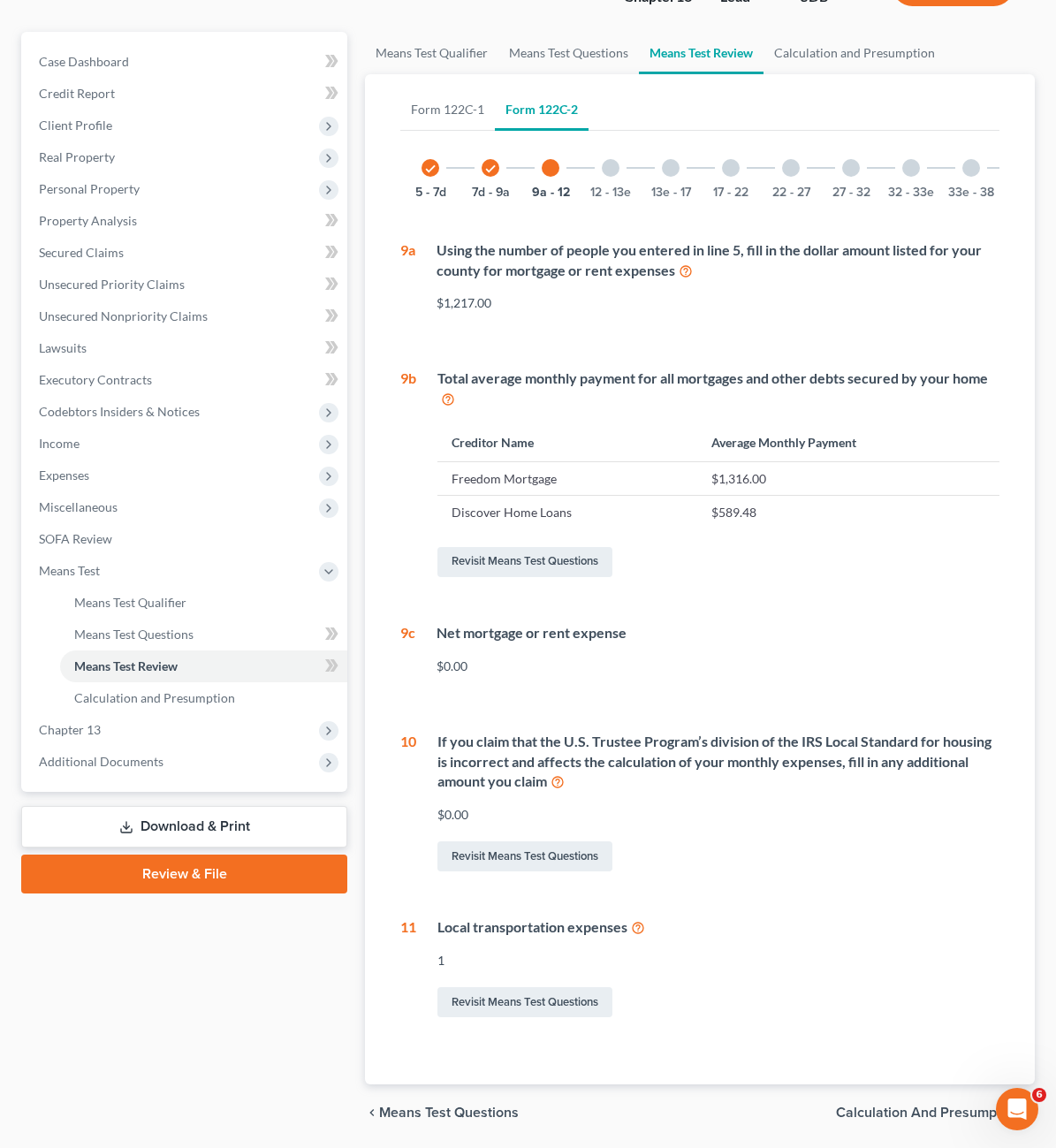
scroll to position [171, 0]
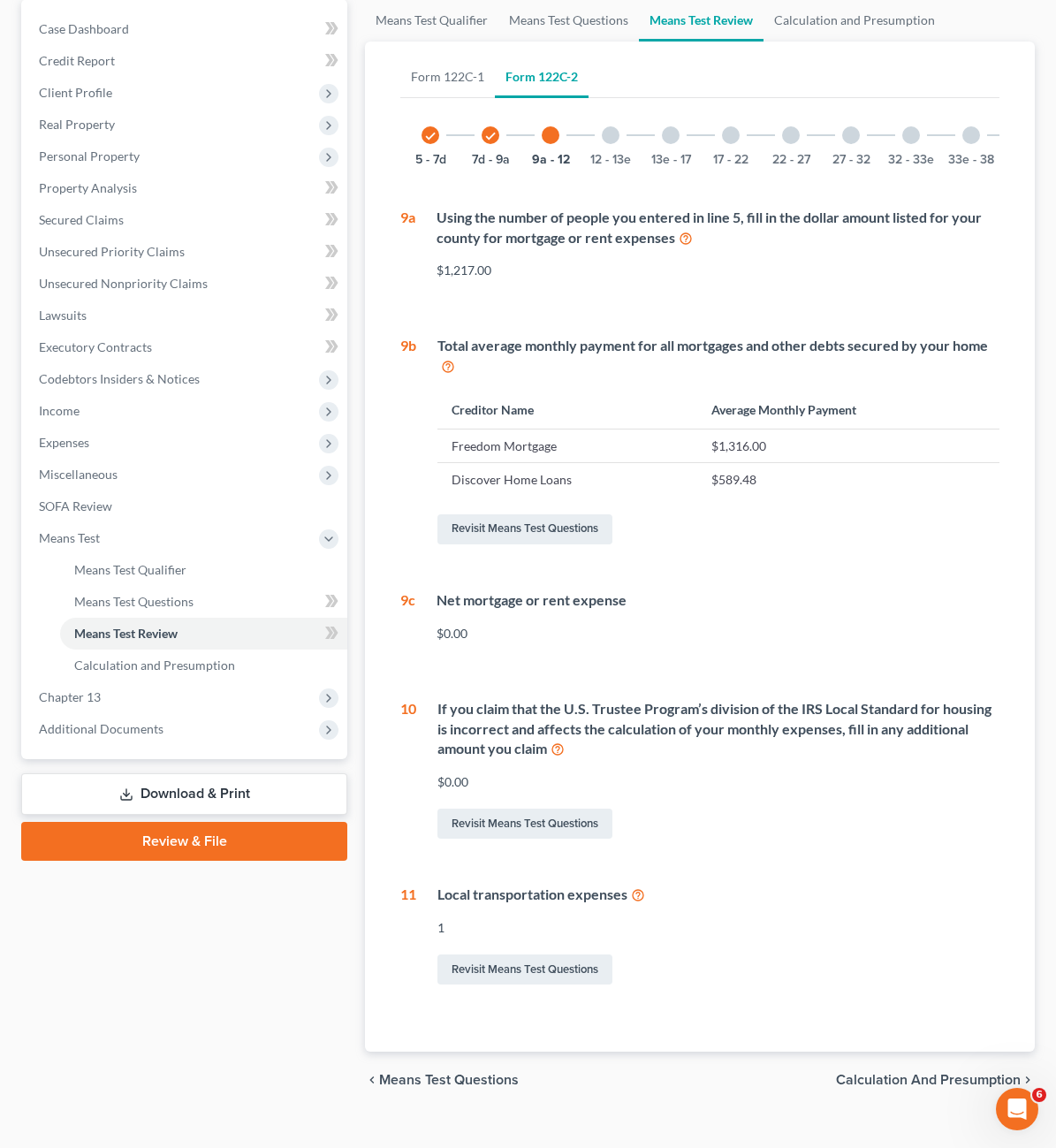
click at [602, 138] on div at bounding box center [611, 135] width 18 height 18
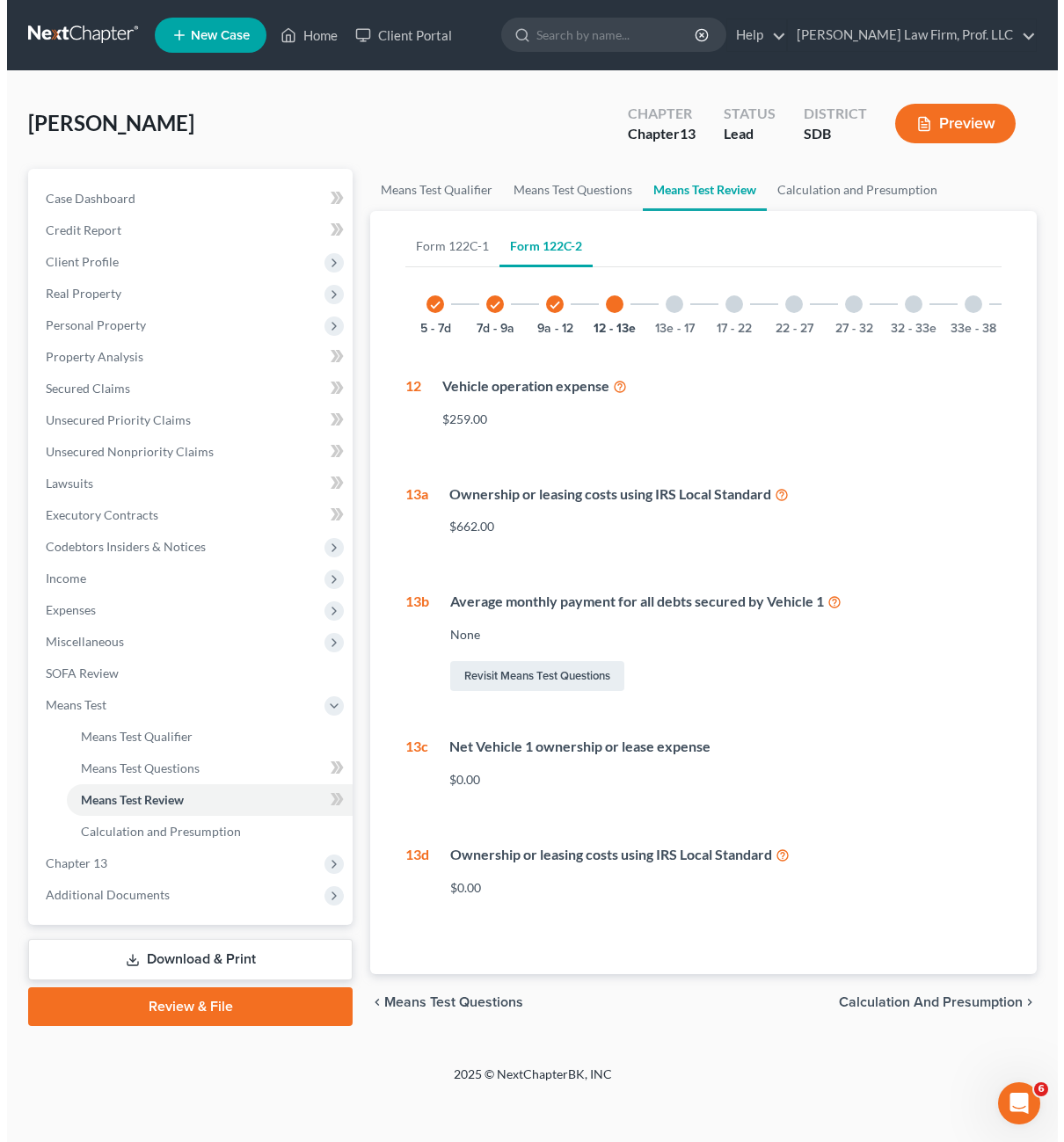
scroll to position [0, 0]
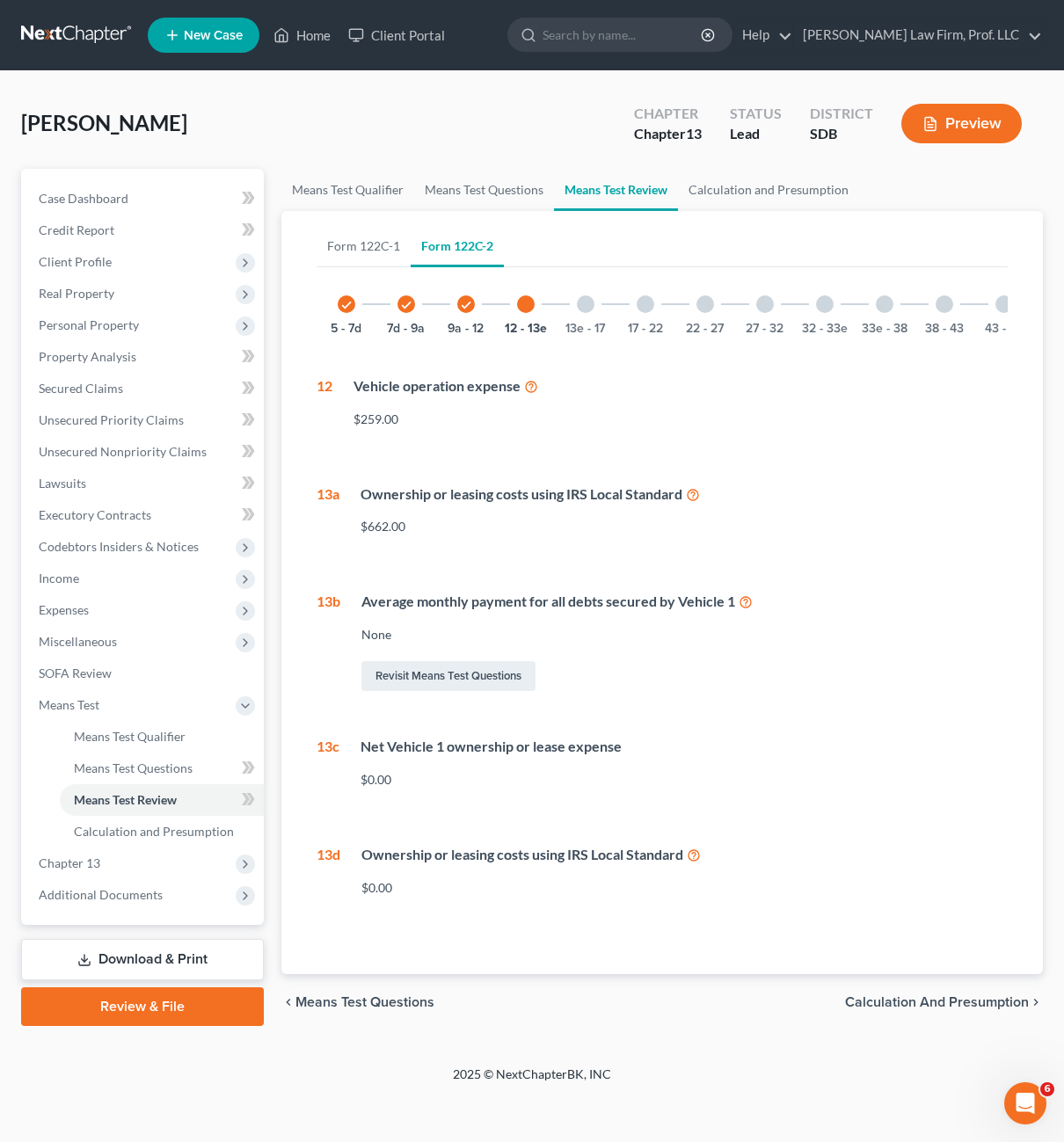
click at [580, 311] on div at bounding box center [586, 304] width 18 height 18
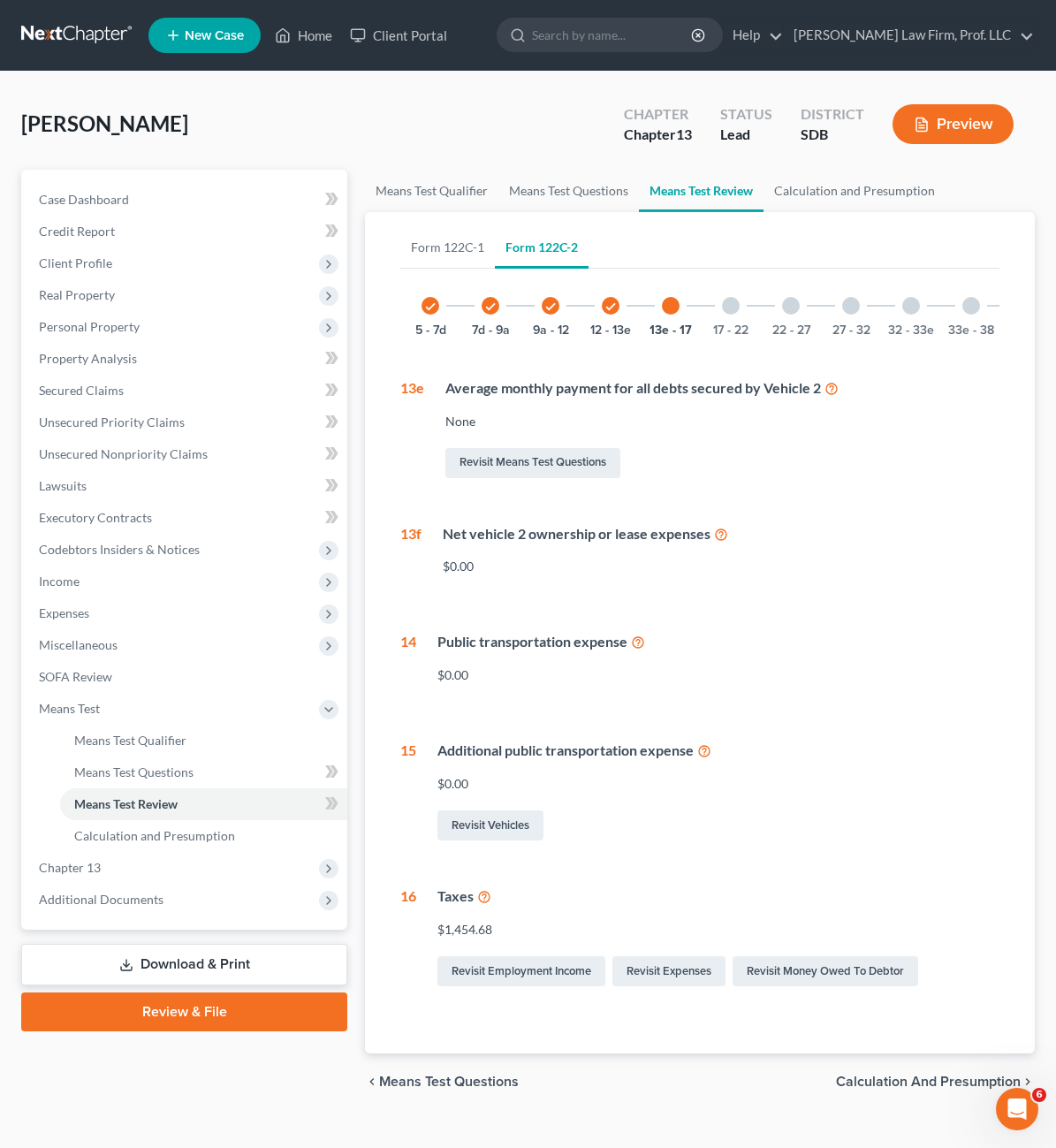
click at [722, 312] on div at bounding box center [731, 306] width 18 height 18
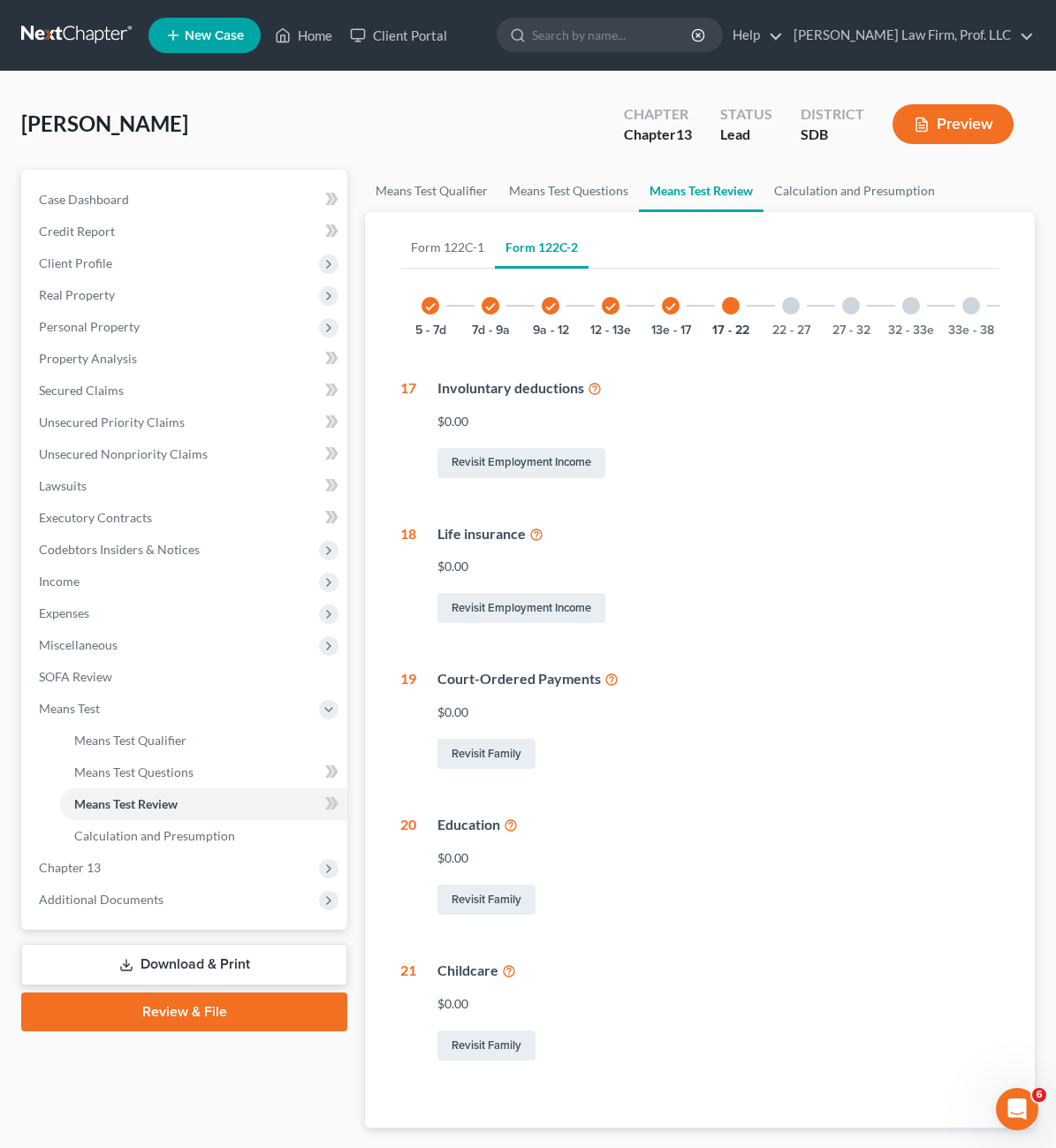
click at [761, 309] on div "22 - 27" at bounding box center [790, 305] width 60 height 60
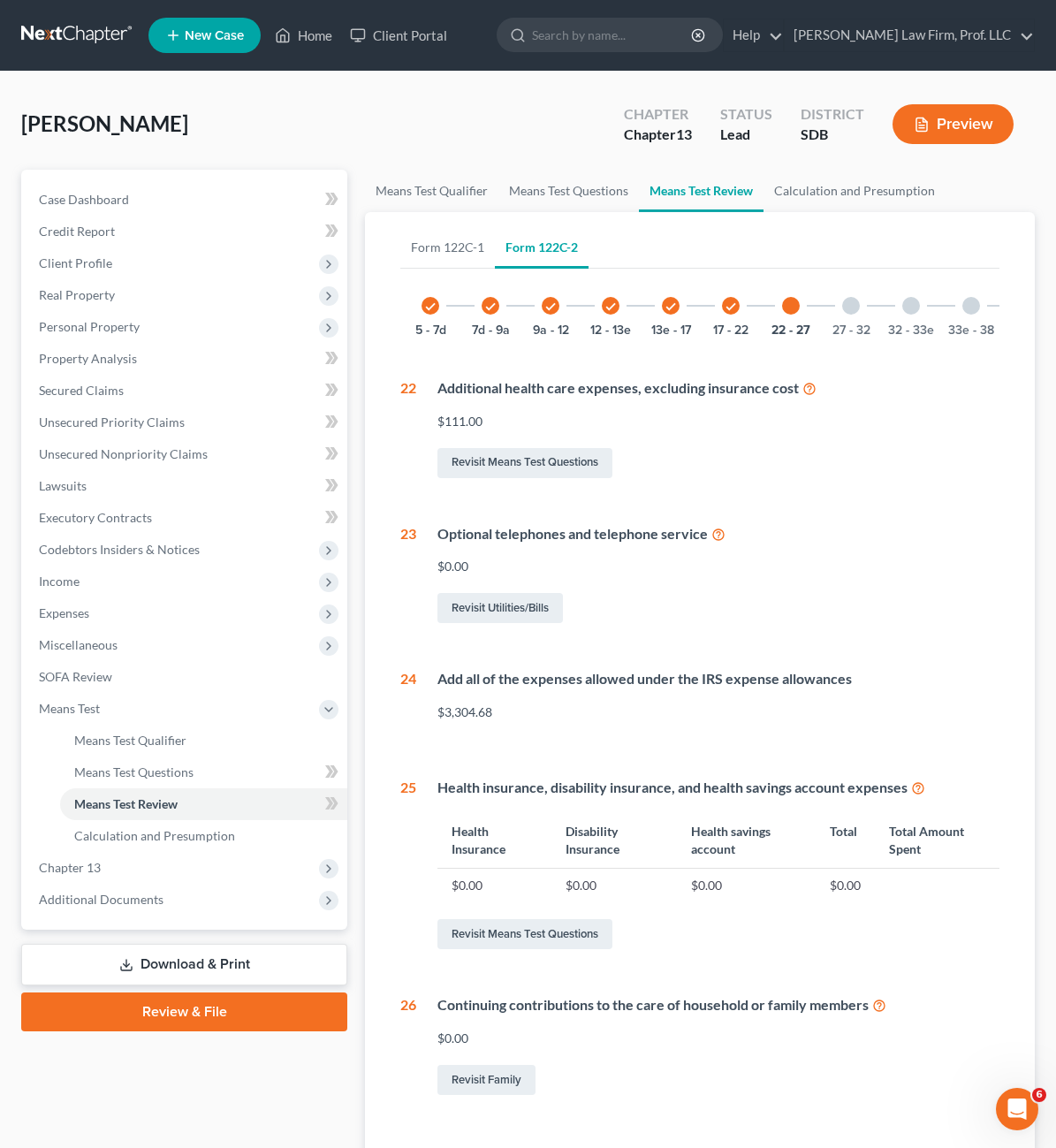
click at [842, 301] on div at bounding box center [851, 306] width 18 height 18
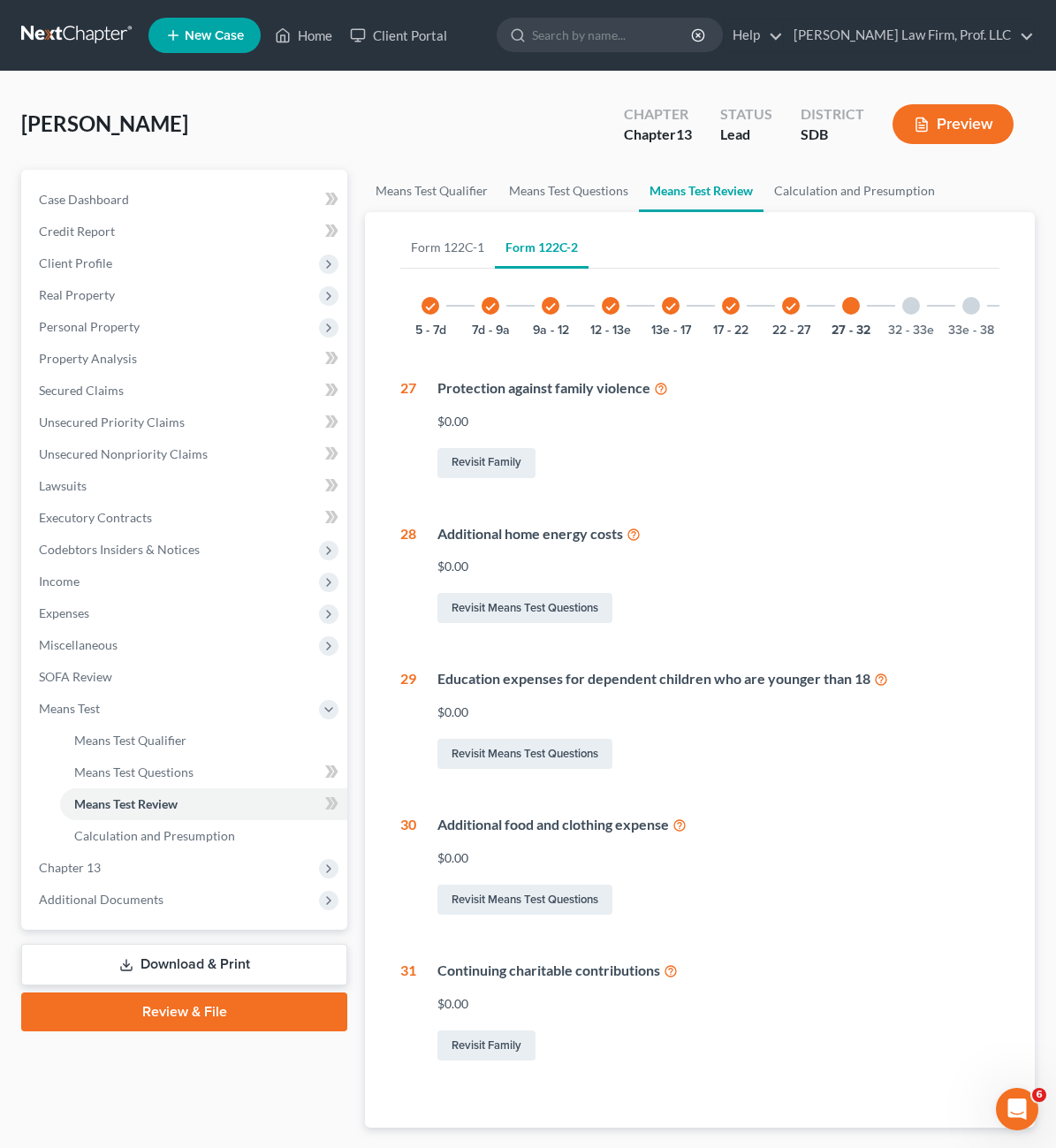
click at [902, 308] on div at bounding box center [911, 306] width 18 height 18
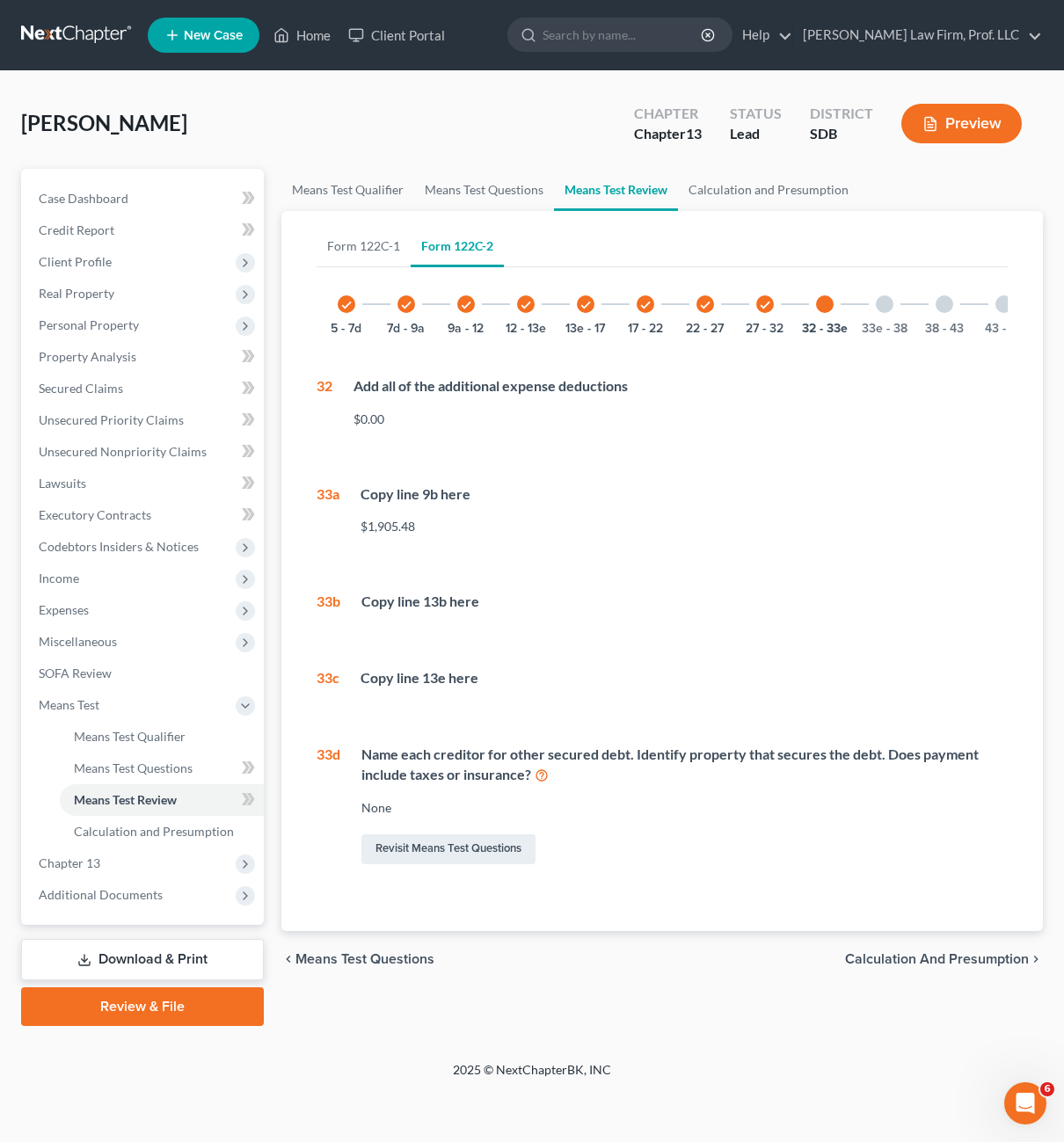
click at [869, 314] on div "33e - 38" at bounding box center [884, 304] width 60 height 60
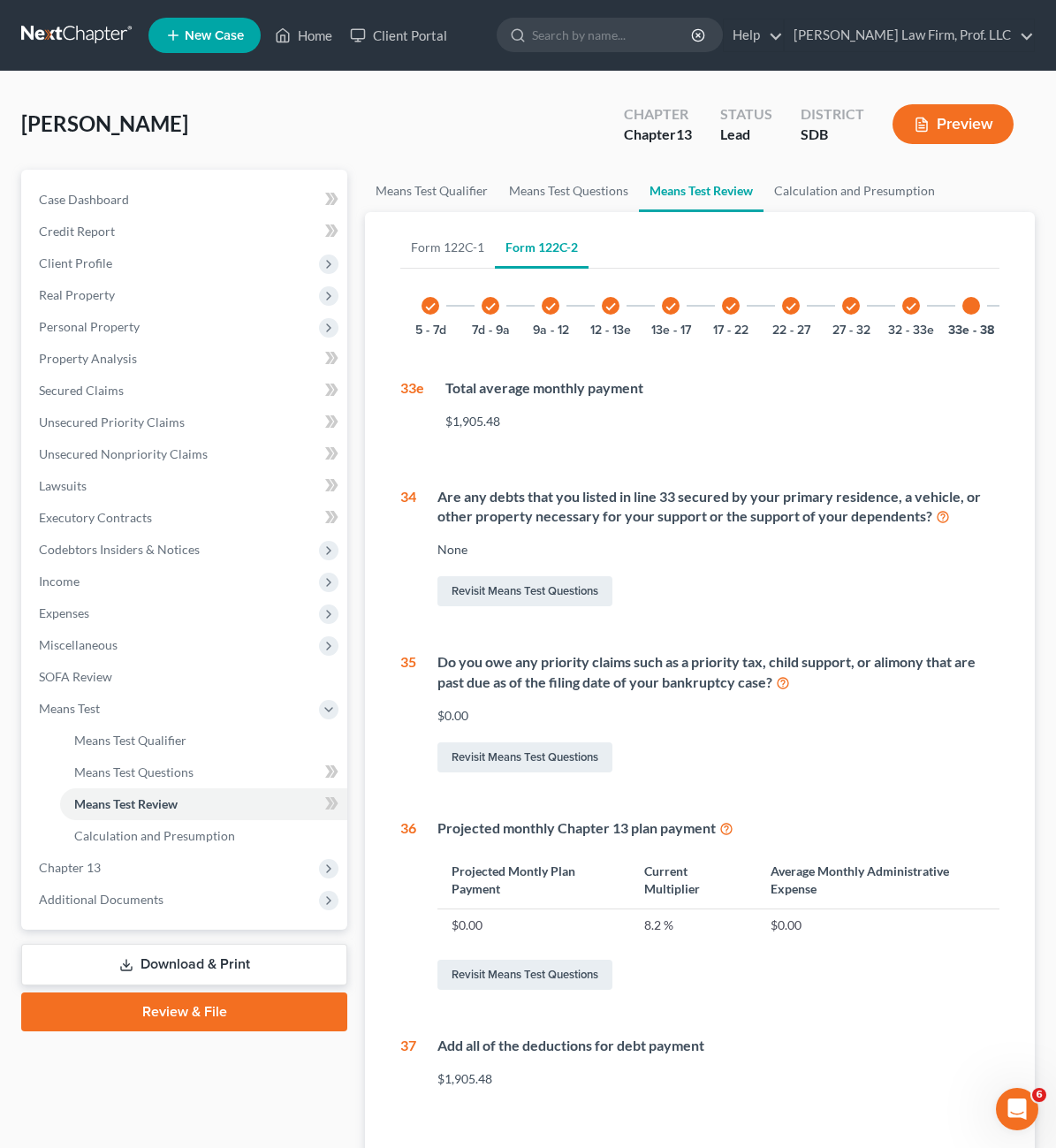
click at [1001, 312] on div "38 - 43" at bounding box center [1031, 305] width 60 height 60
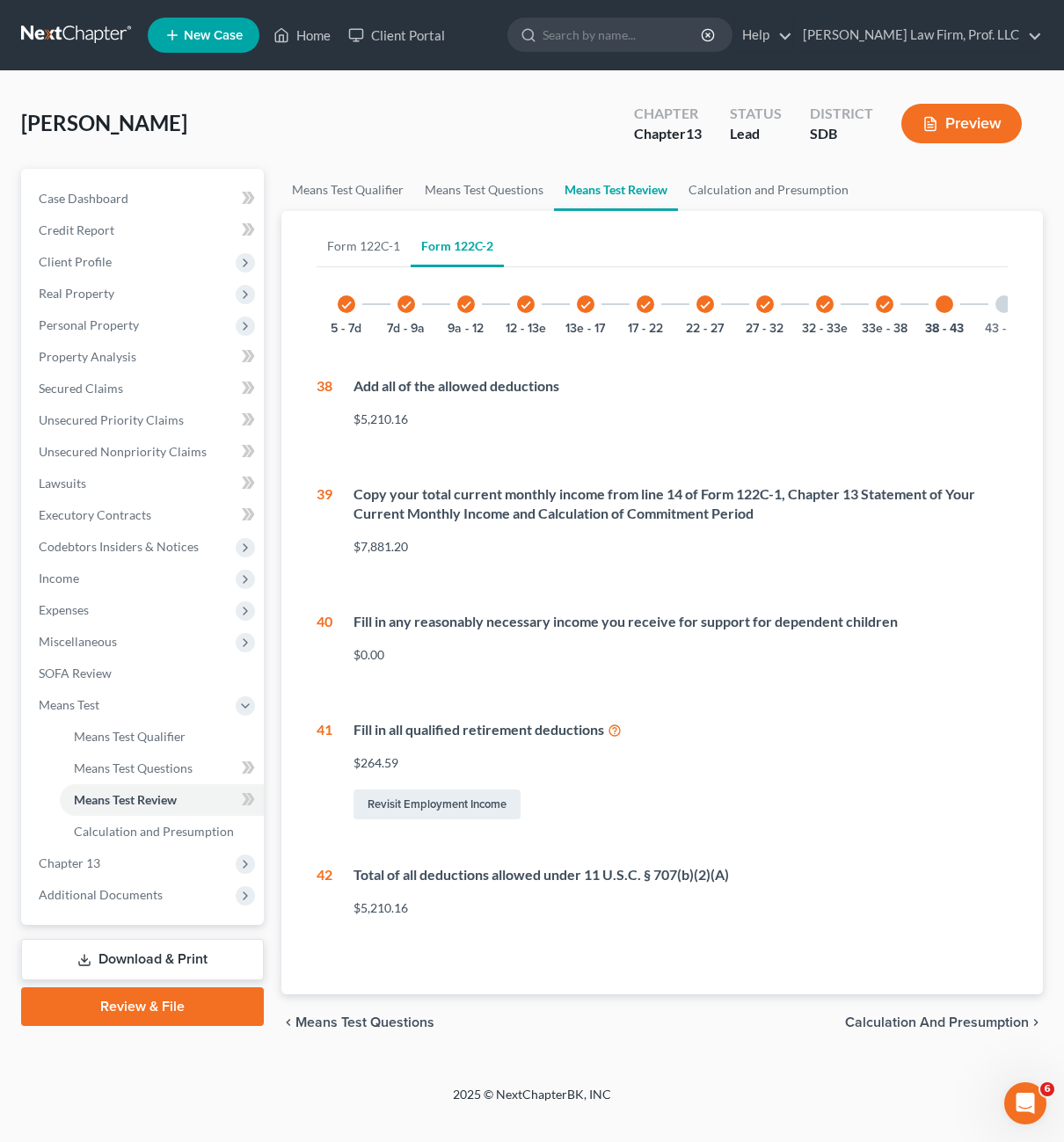
click at [887, 964] on div "Form 122C-1 Form 122C-2 check 1 - 6 6 - 11 11 - 16 16 - 21 21 - 21 6 Net income…" at bounding box center [662, 603] width 720 height 783
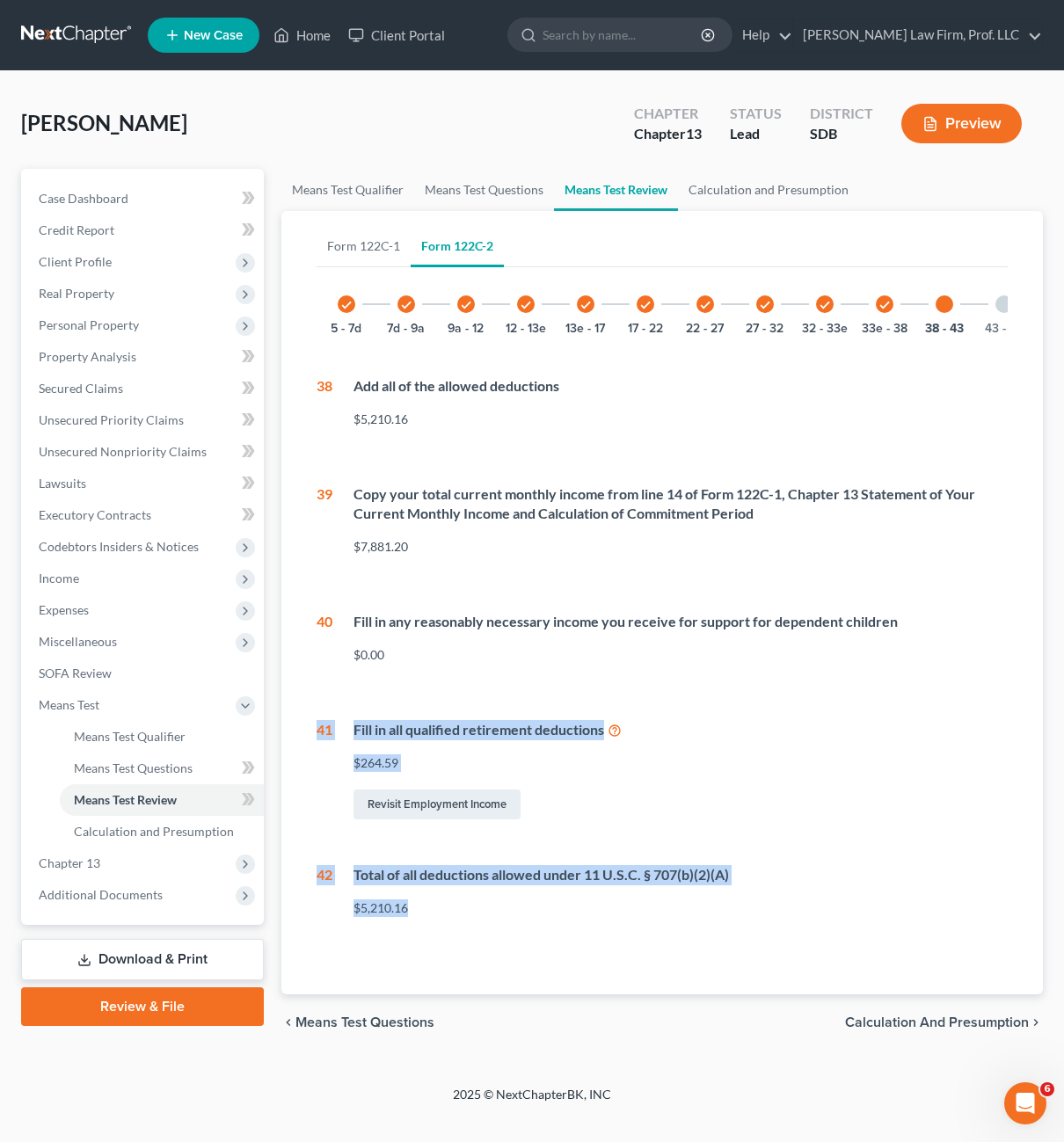
drag, startPoint x: 754, startPoint y: 951, endPoint x: 682, endPoint y: 701, distance: 260.2
click at [402, 642] on div "Form 122C-1 Form 122C-2 check 1 - 6 6 - 11 11 - 16 16 - 21 21 - 21 6 Net income…" at bounding box center [662, 603] width 720 height 783
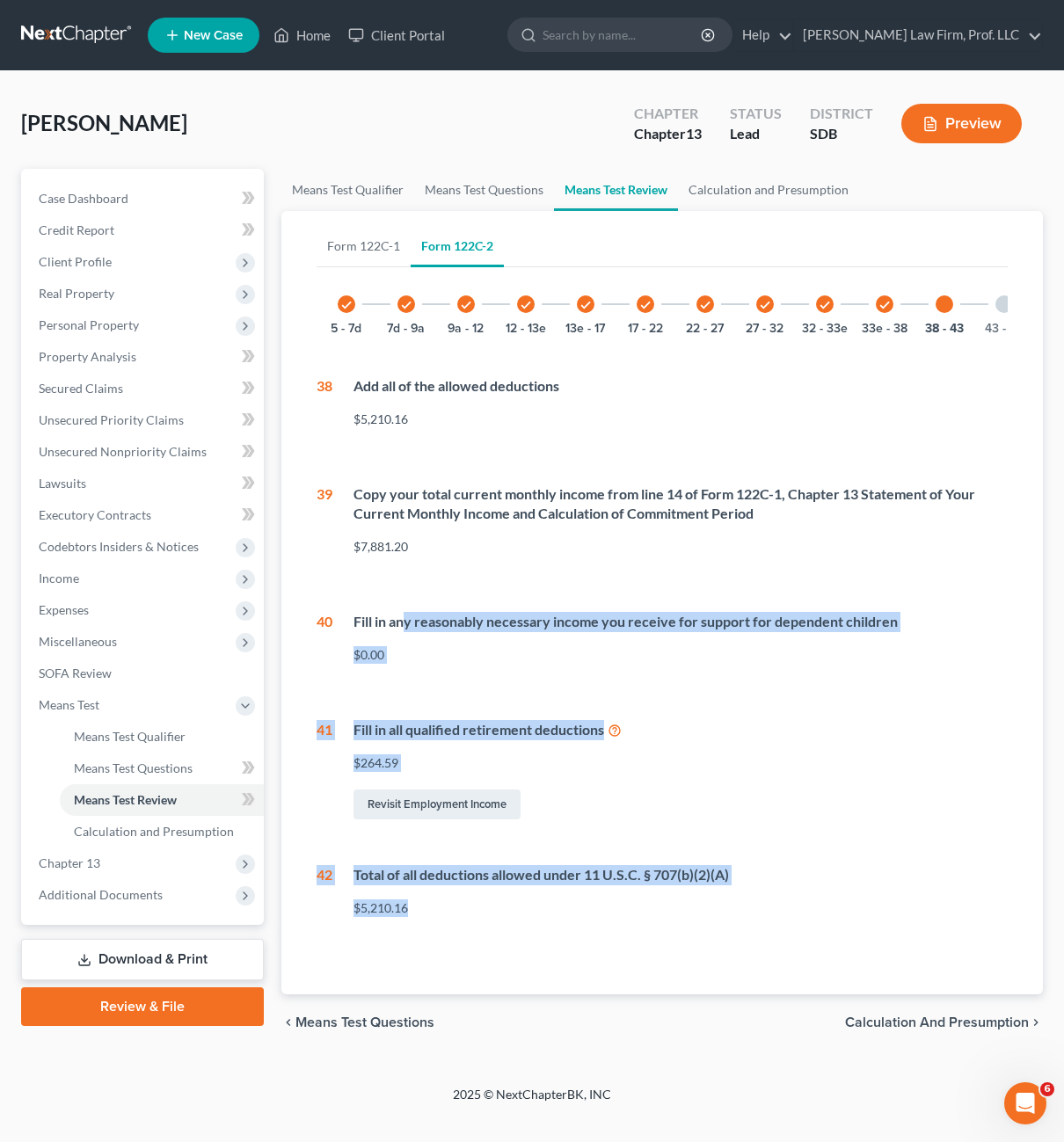
drag, startPoint x: 682, startPoint y: 701, endPoint x: 850, endPoint y: 730, distance: 170.5
click at [732, 721] on div "check 5 - 7d check 7d - 9a check 9a - 12 check 12 - 13e check 13e - 17 check 17…" at bounding box center [662, 603] width 692 height 657
click at [1044, 749] on div "Means Test Qualifier Means Test Questions Means Test Review Calculation and Pre…" at bounding box center [662, 610] width 780 height 882
click at [960, 766] on div "Fill in all qualified retirement deductions $264.59 Revisit Employment Income" at bounding box center [670, 772] width 677 height 103
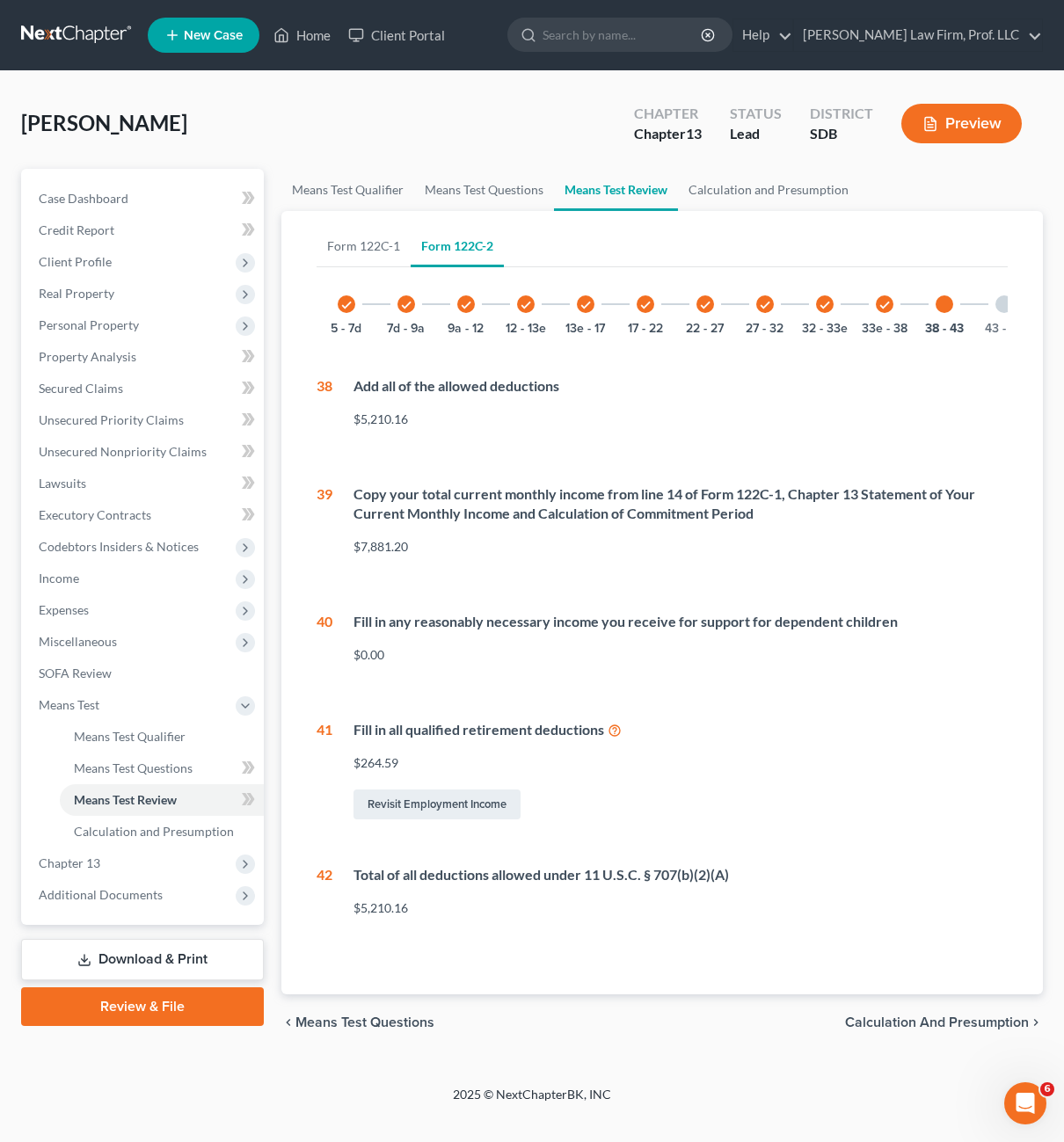
click at [986, 308] on div "43 - 46" at bounding box center [1003, 304] width 60 height 60
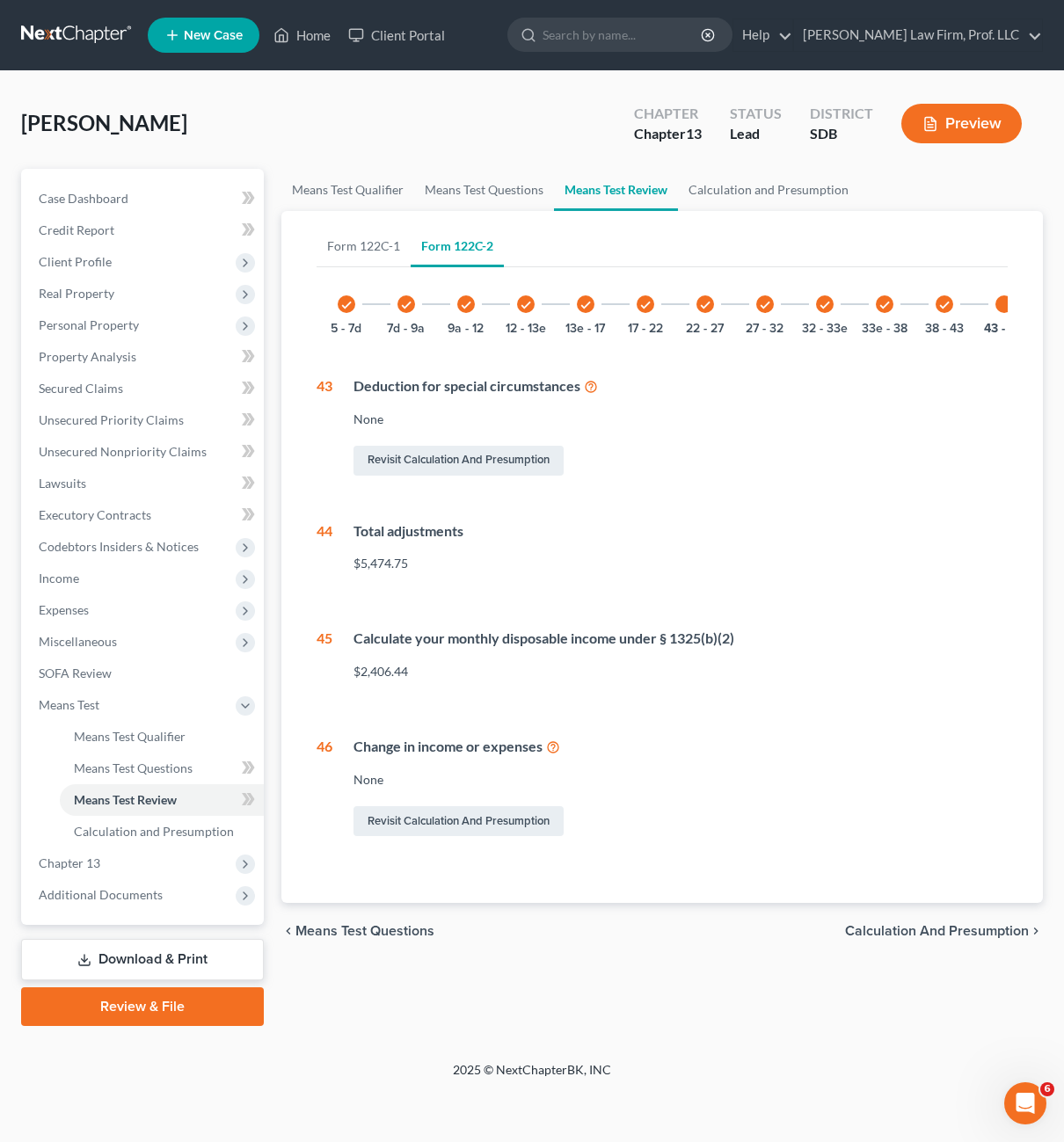
click at [997, 356] on div "check 5 - 7d check 7d - 9a check 9a - 12 check 12 - 13e check 13e - 17 check 17…" at bounding box center [662, 556] width 692 height 565
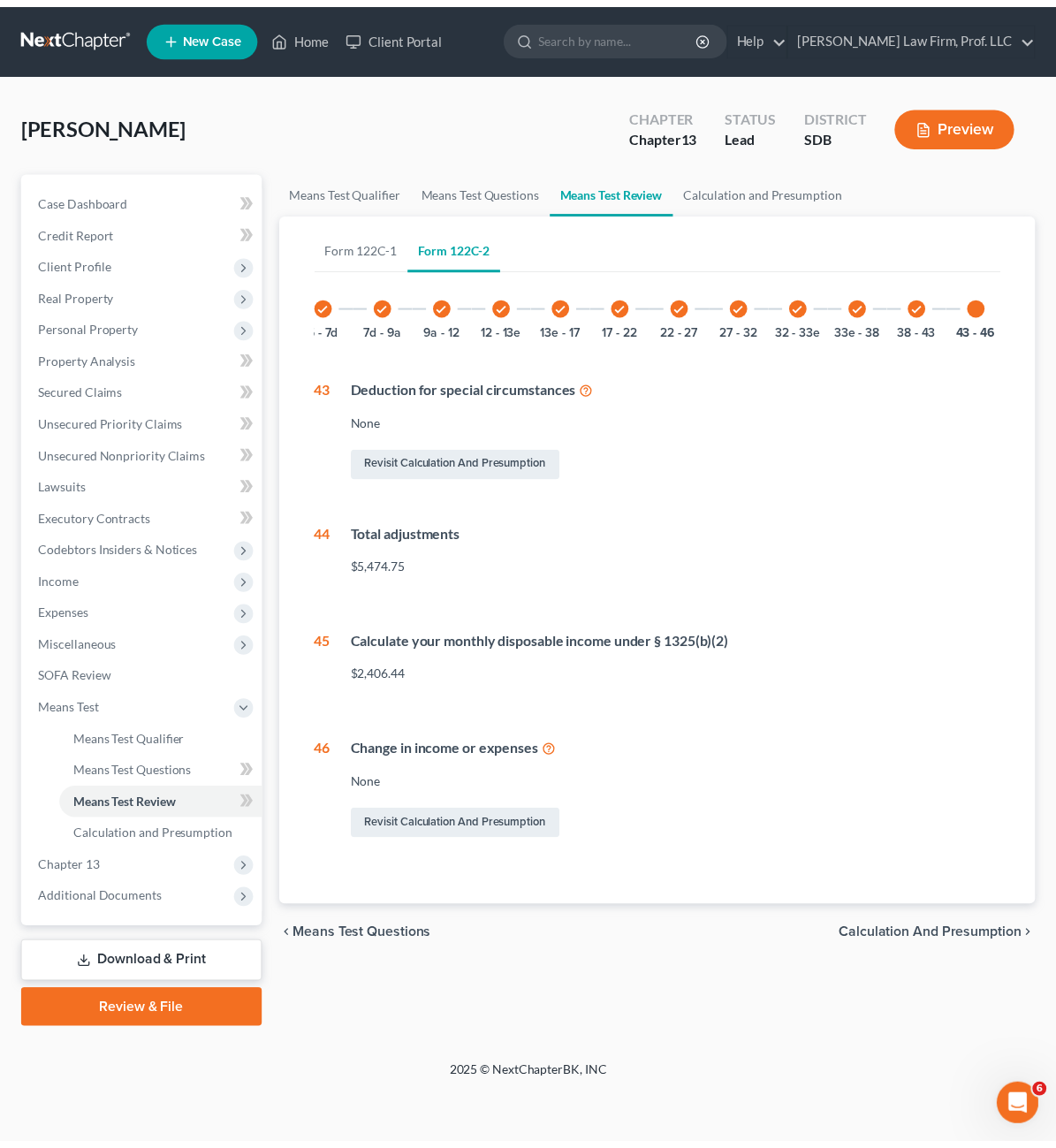
scroll to position [0, 26]
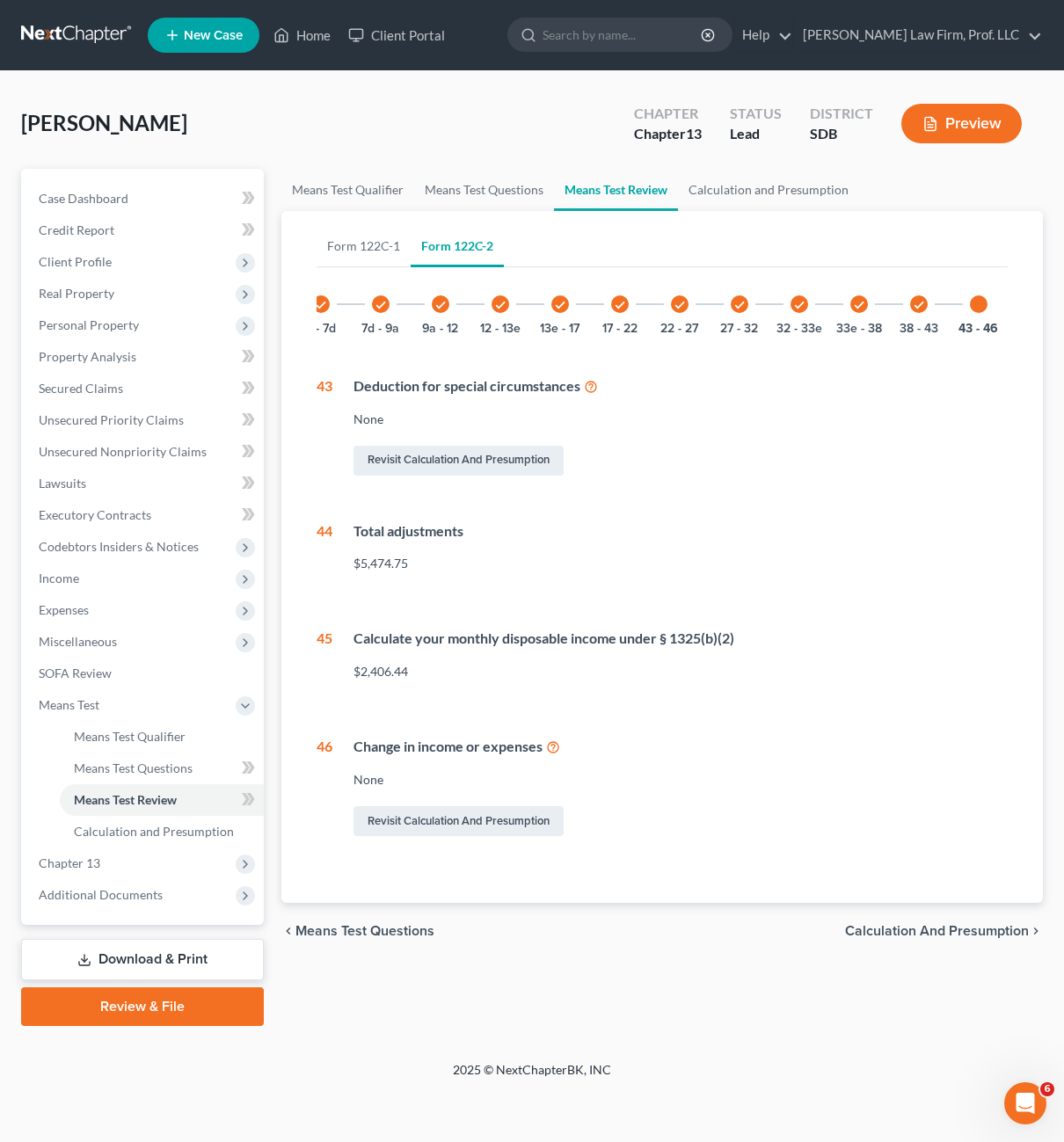
click at [882, 535] on div "Total adjustments" at bounding box center [681, 531] width 655 height 20
click at [563, 992] on div "Means Test Qualifier Means Test Questions Means Test Review Calculation and Pre…" at bounding box center [662, 597] width 780 height 857
click at [744, 680] on div "$2,406.44" at bounding box center [681, 672] width 655 height 18
click at [156, 827] on span "Calculation and Presumption" at bounding box center [154, 830] width 160 height 15
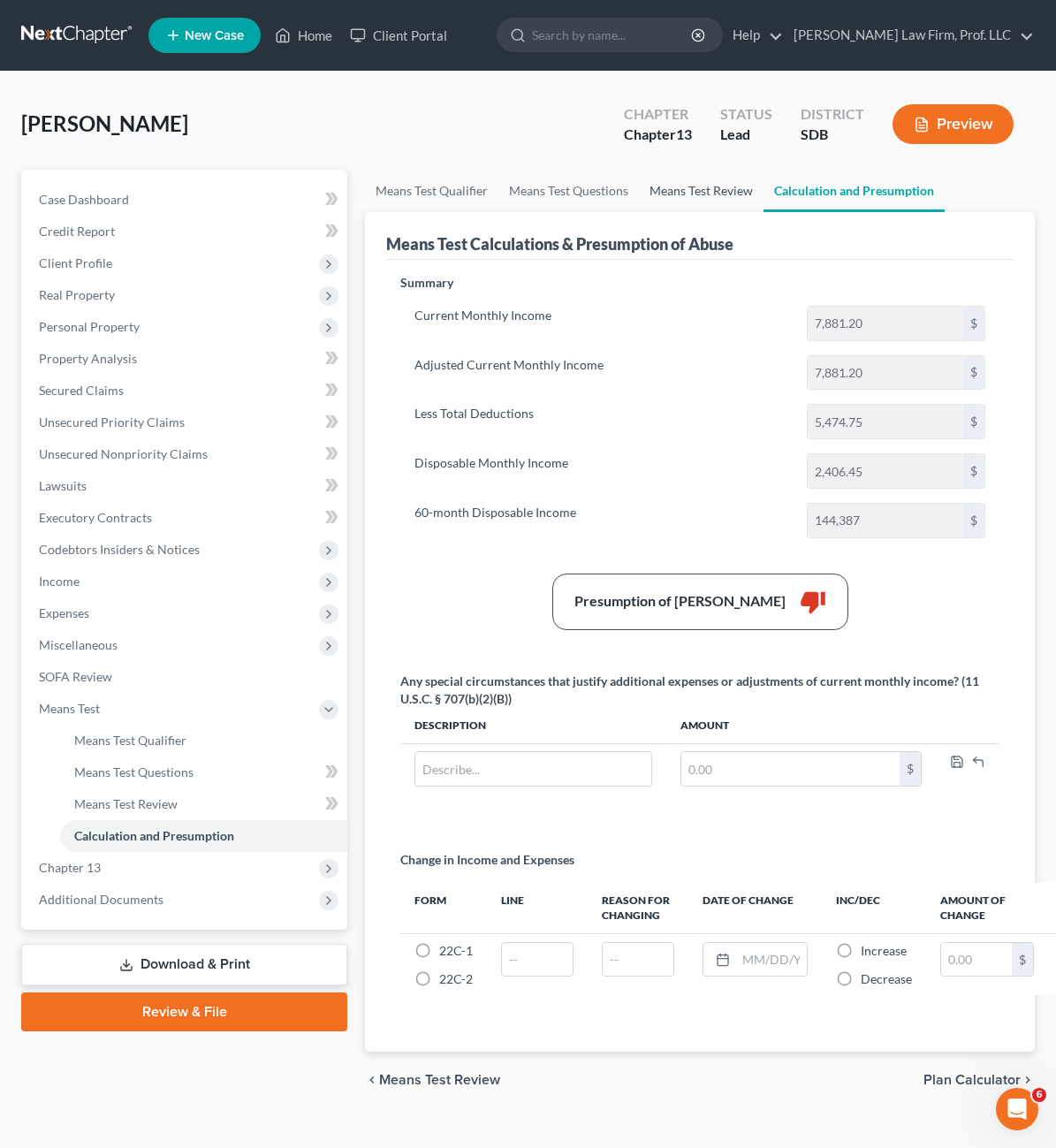
click at [639, 198] on link "Means Test Review" at bounding box center [701, 191] width 124 height 42
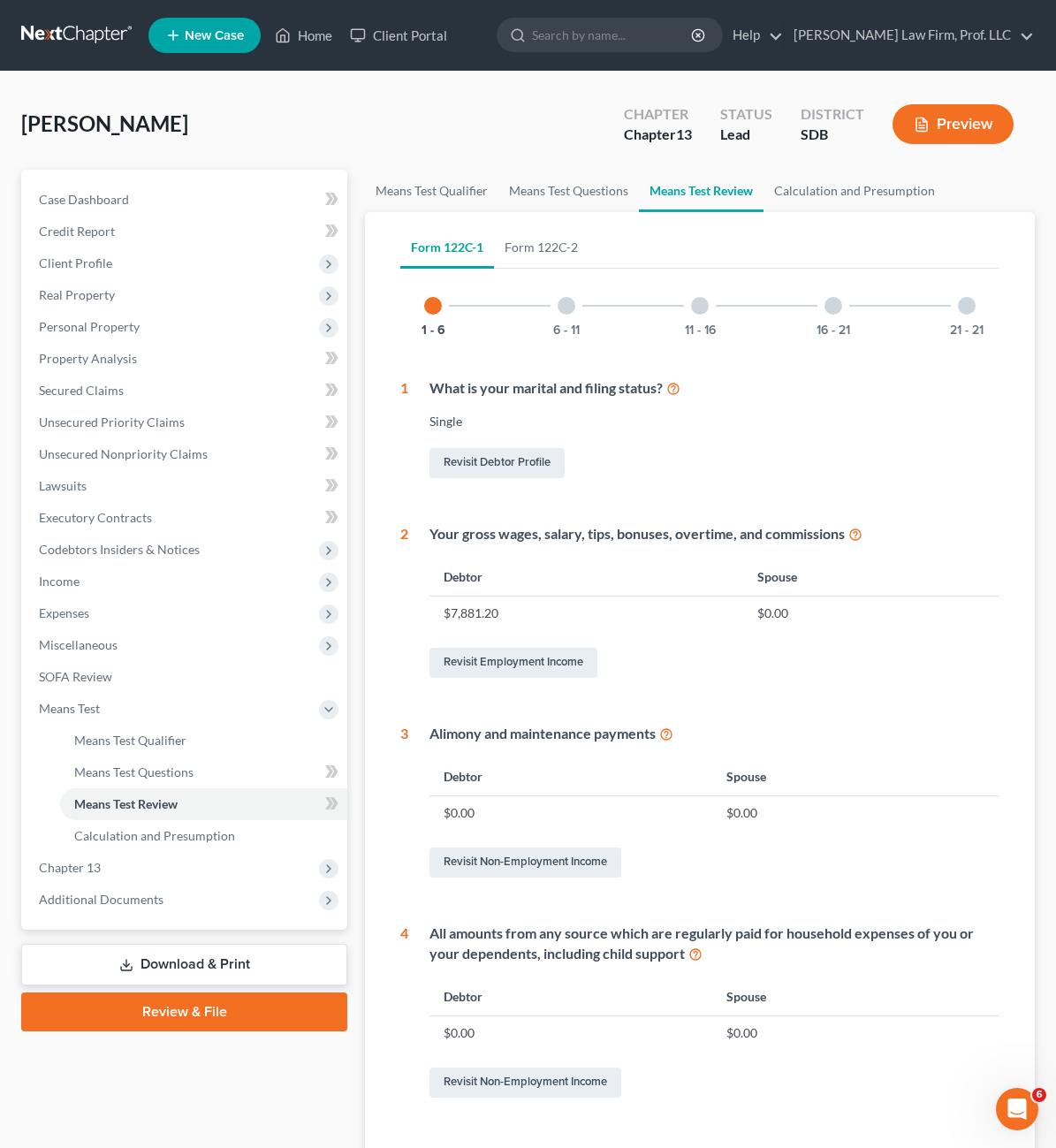
click at [537, 319] on div "6 - 11" at bounding box center [566, 305] width 60 height 60
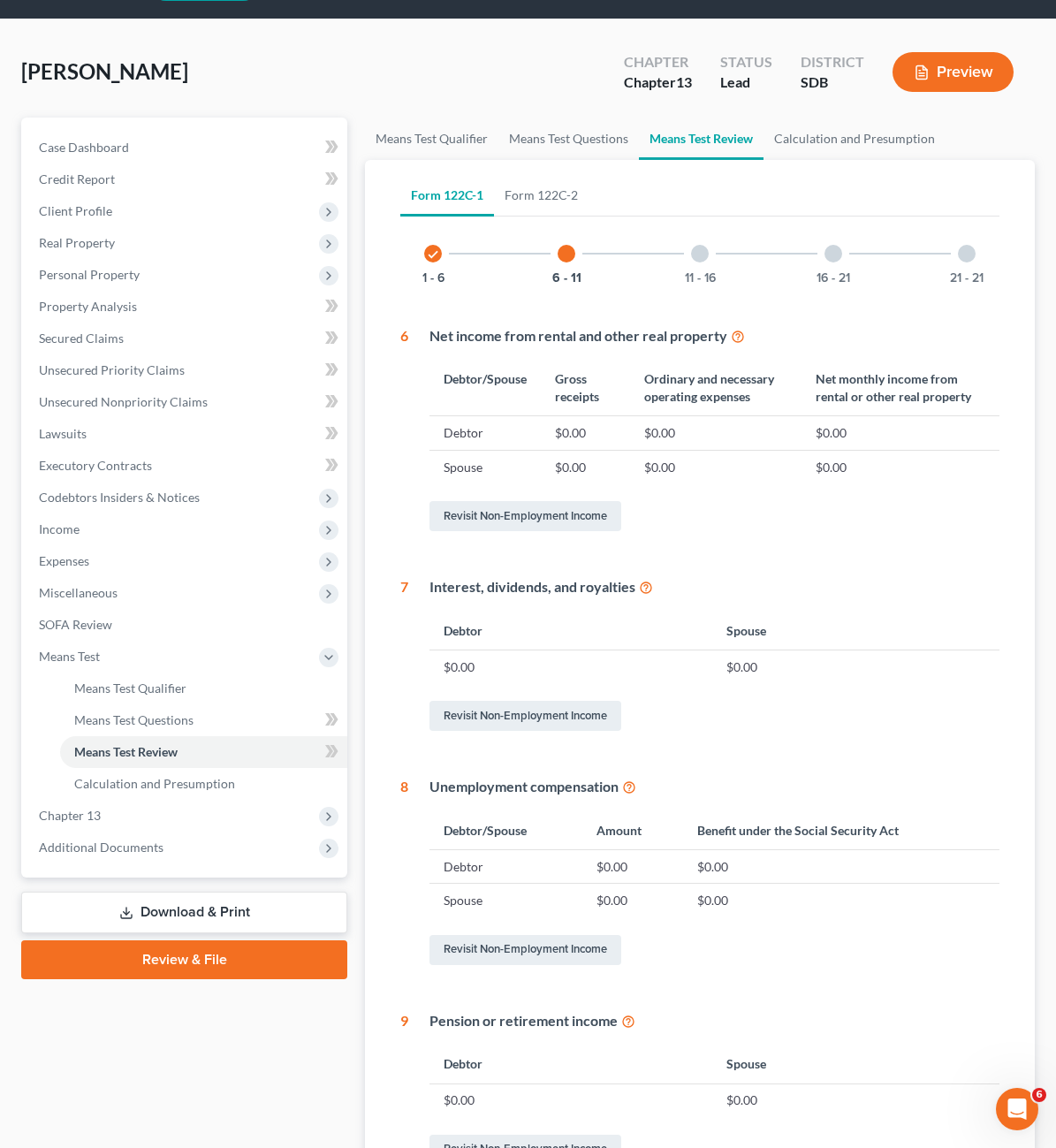
click at [670, 234] on div "11 - 16" at bounding box center [700, 253] width 60 height 60
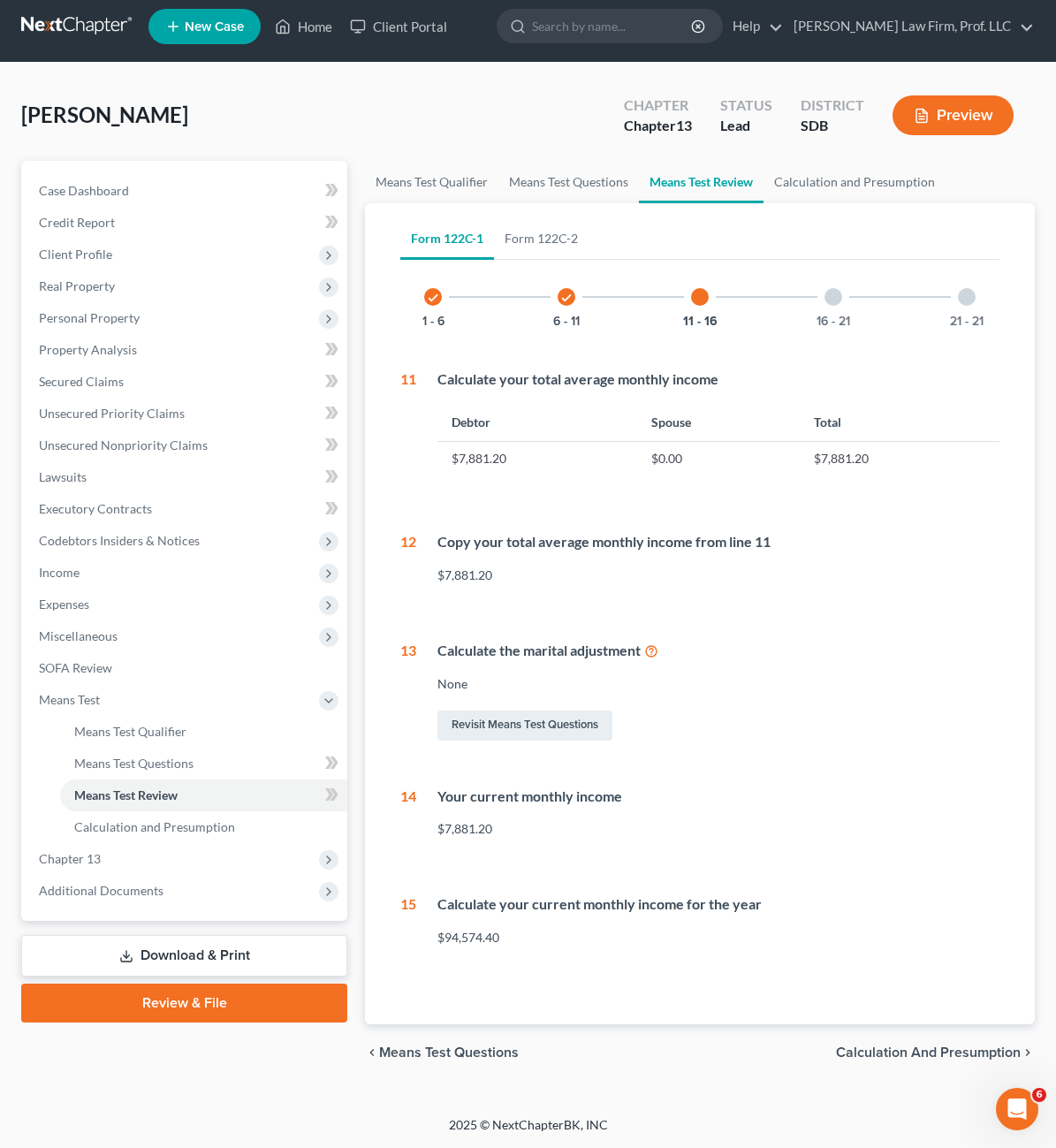
scroll to position [9, 0]
click at [804, 306] on div "16 - 21" at bounding box center [833, 296] width 60 height 60
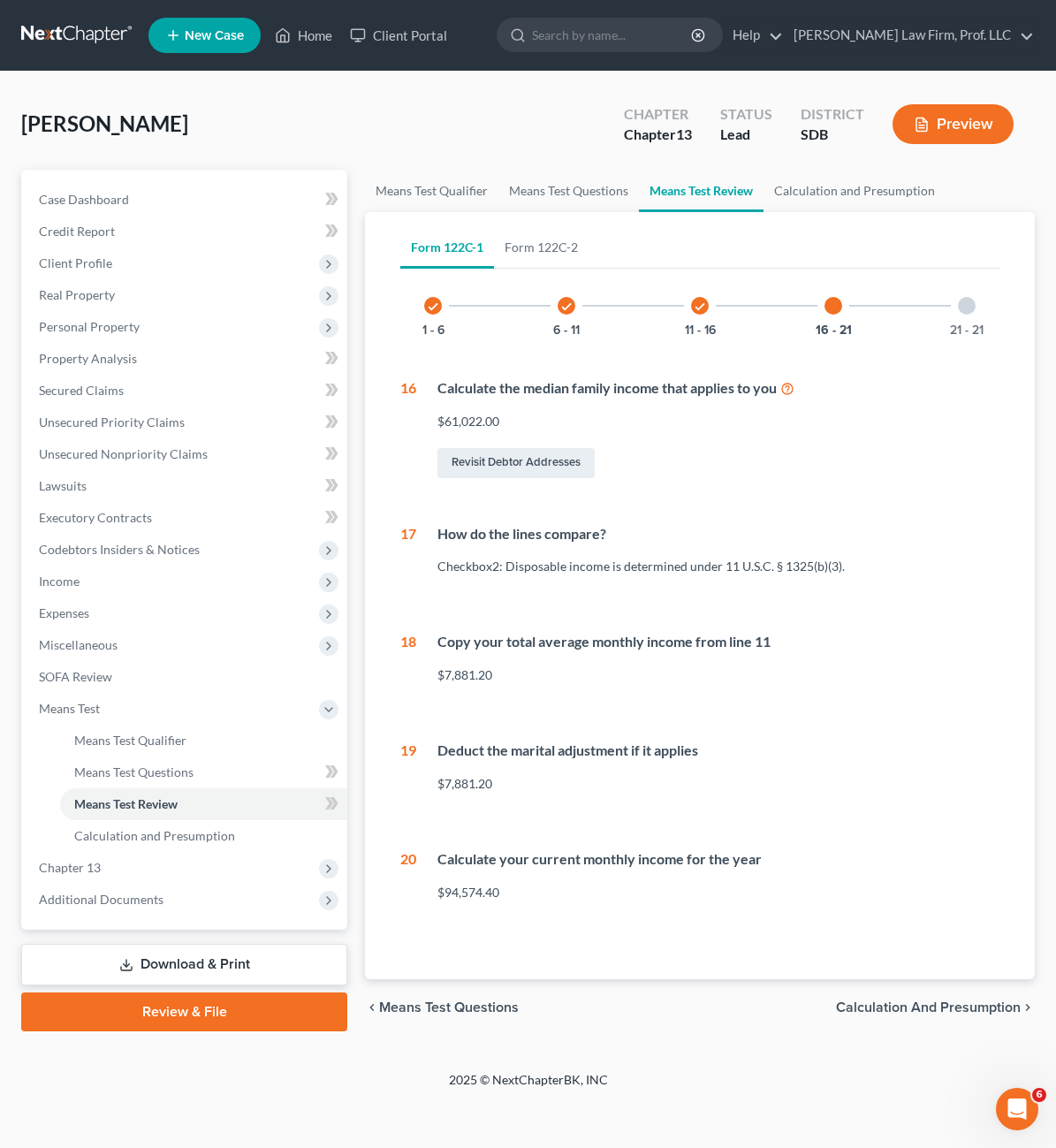
scroll to position [0, 0]
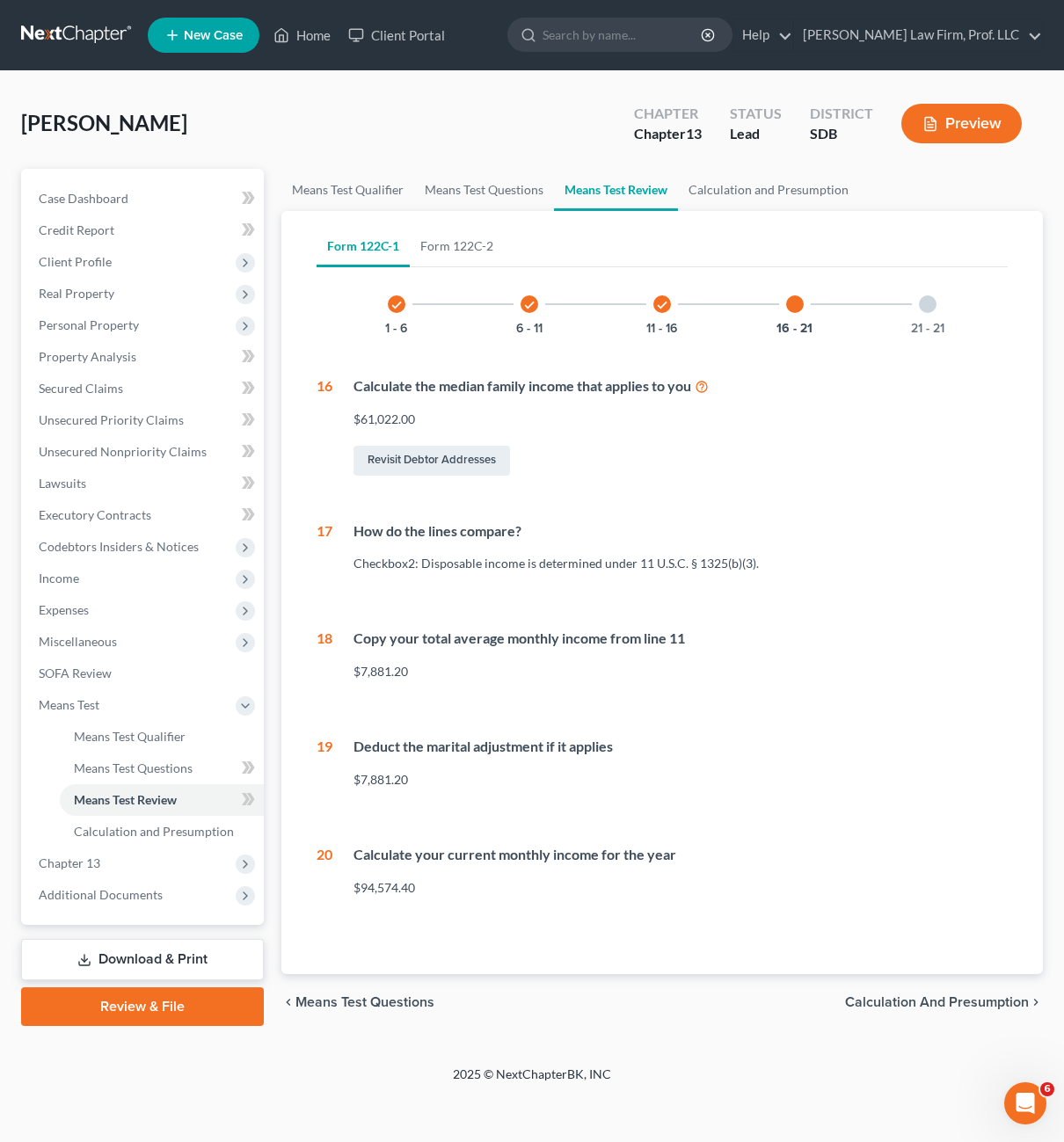
click at [933, 319] on div "21 - 21" at bounding box center [927, 304] width 60 height 60
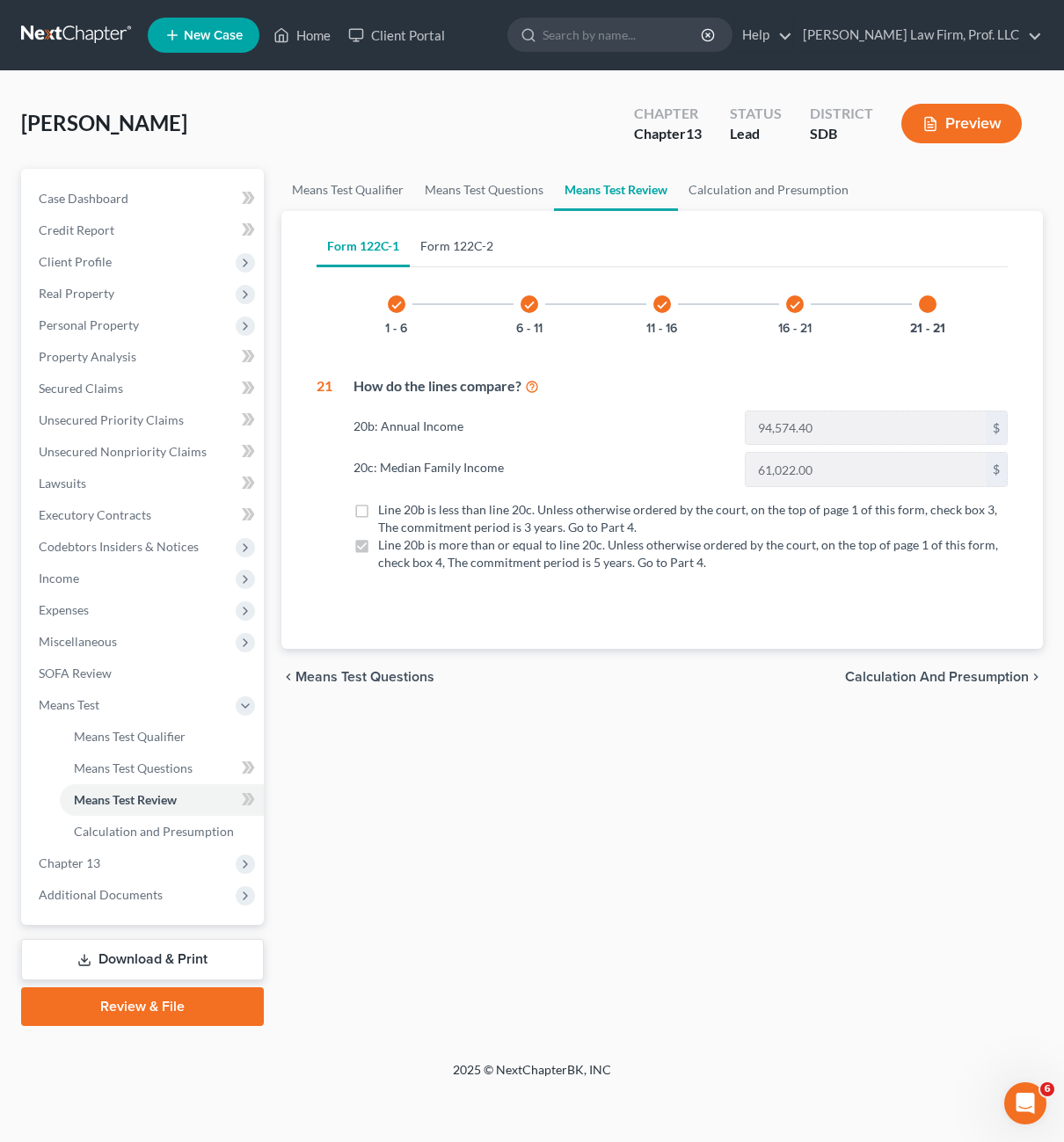
click at [488, 260] on link "Form 122C-2" at bounding box center [457, 246] width 94 height 42
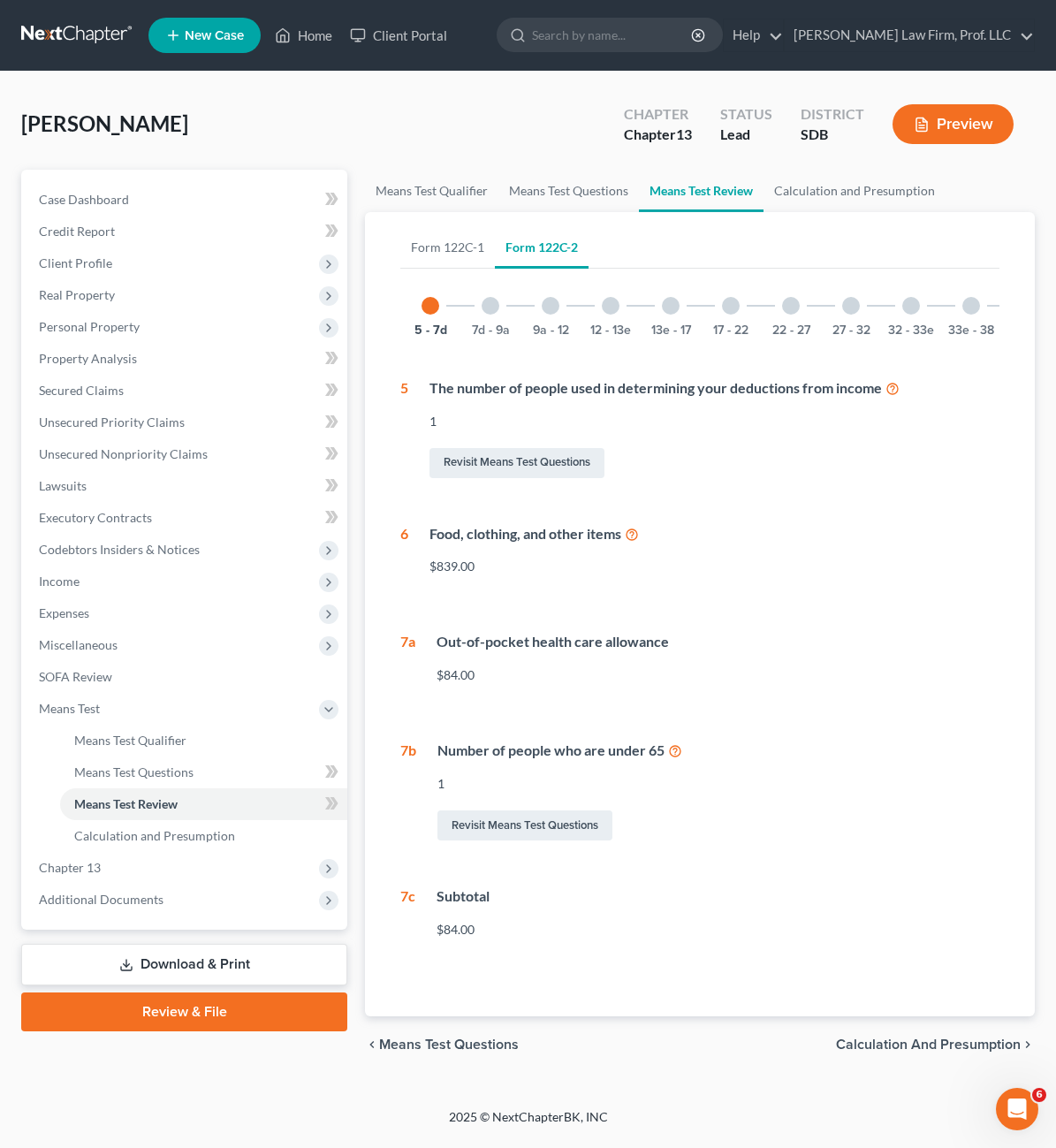
drag, startPoint x: 407, startPoint y: 293, endPoint x: 463, endPoint y: 315, distance: 60.2
click at [461, 297] on div "7d - 9a" at bounding box center [490, 305] width 60 height 60
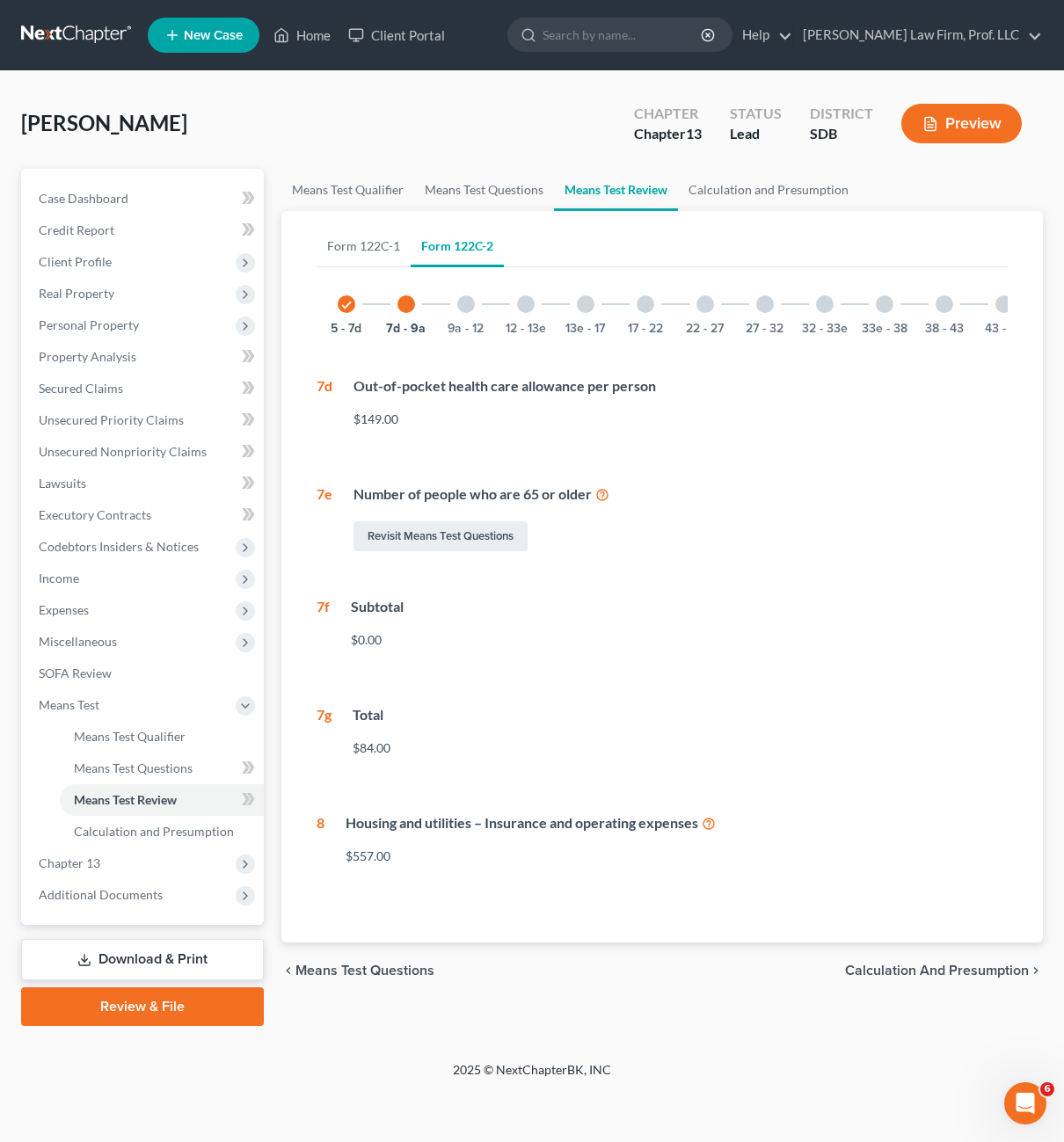
click at [465, 304] on div at bounding box center [467, 304] width 18 height 18
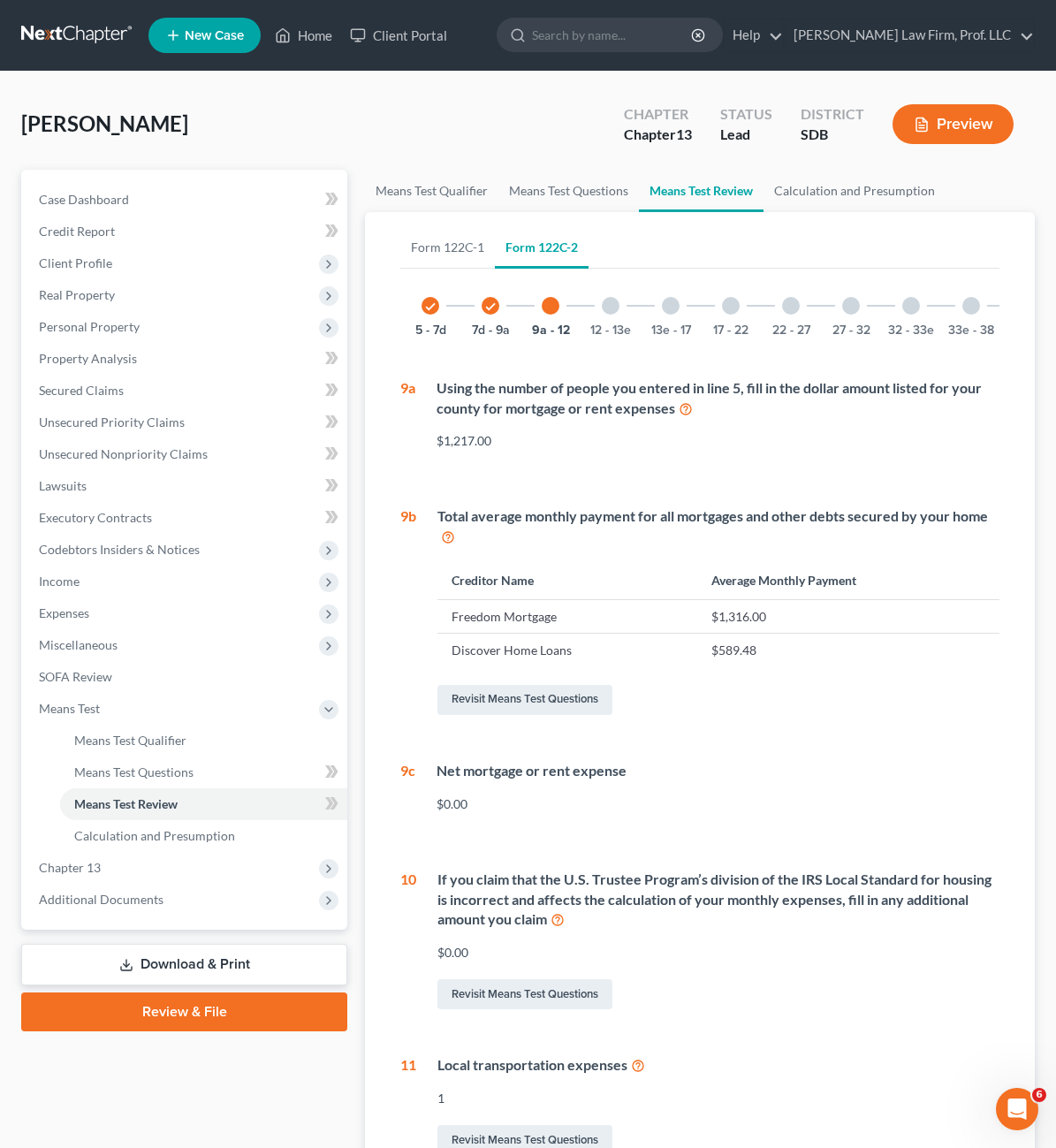
click at [581, 314] on div "12 - 13e" at bounding box center [610, 305] width 60 height 60
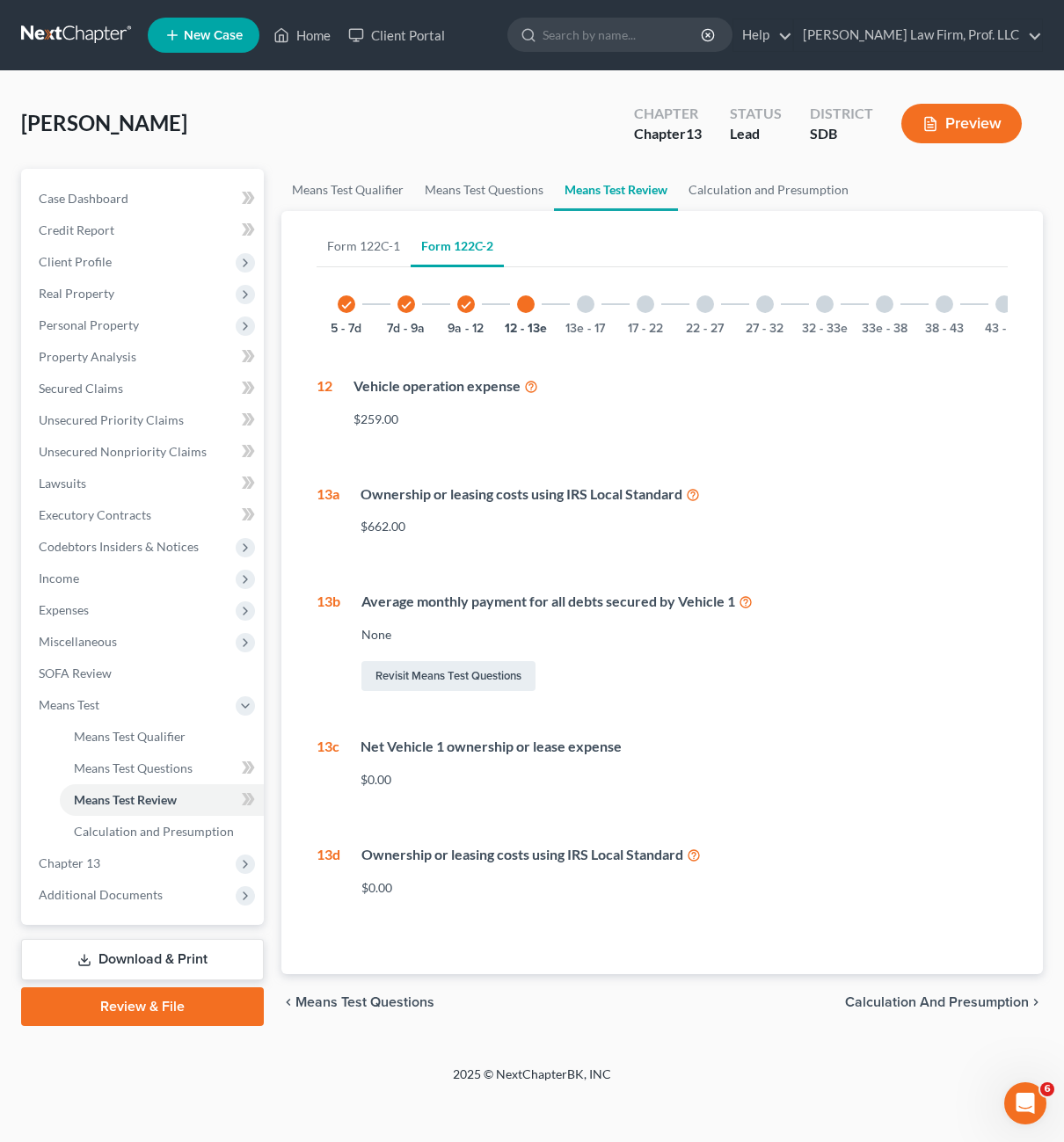
click at [592, 315] on div "13e - 17" at bounding box center [585, 304] width 60 height 60
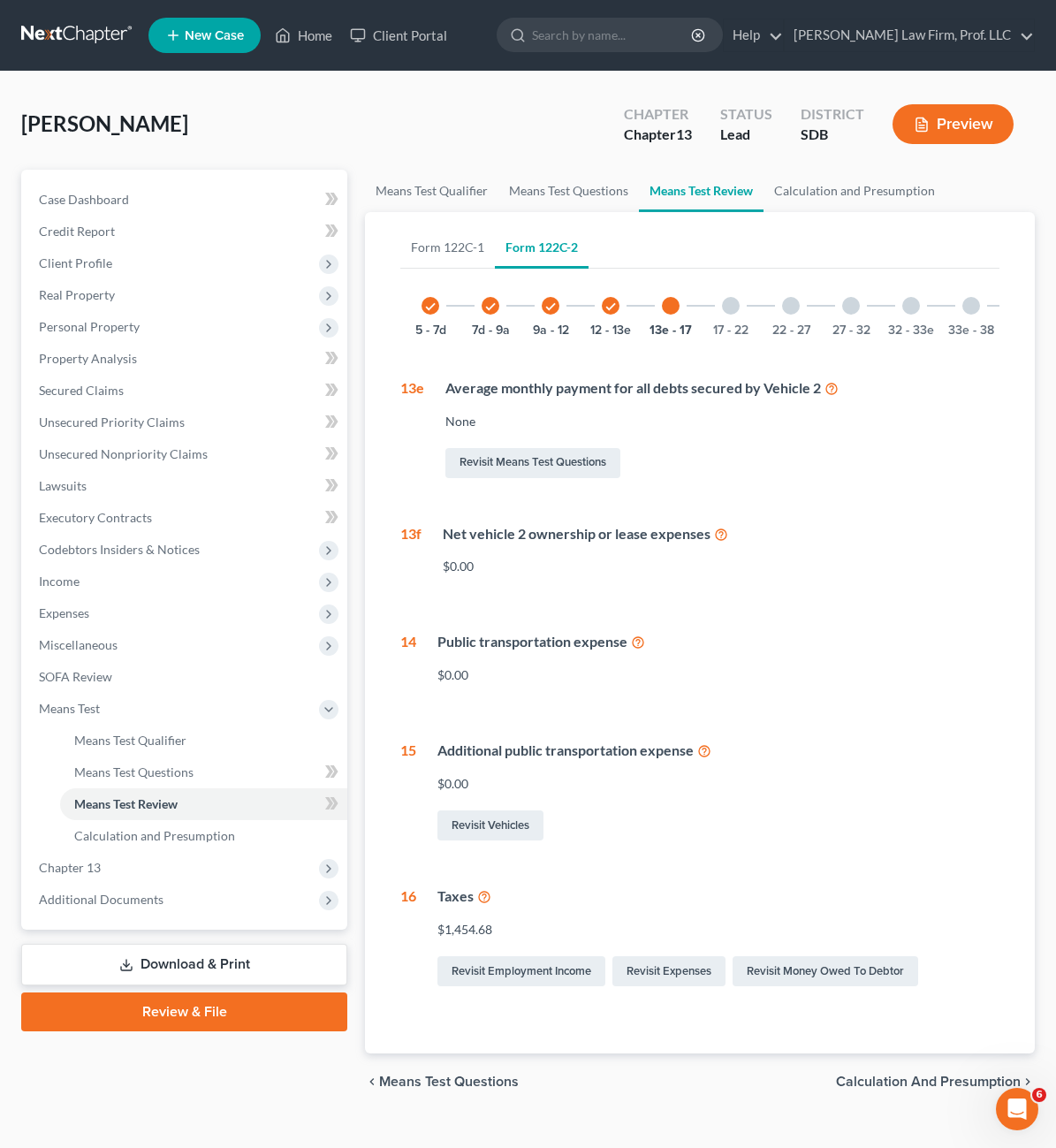
click at [605, 310] on icon "check" at bounding box center [611, 307] width 13 height 13
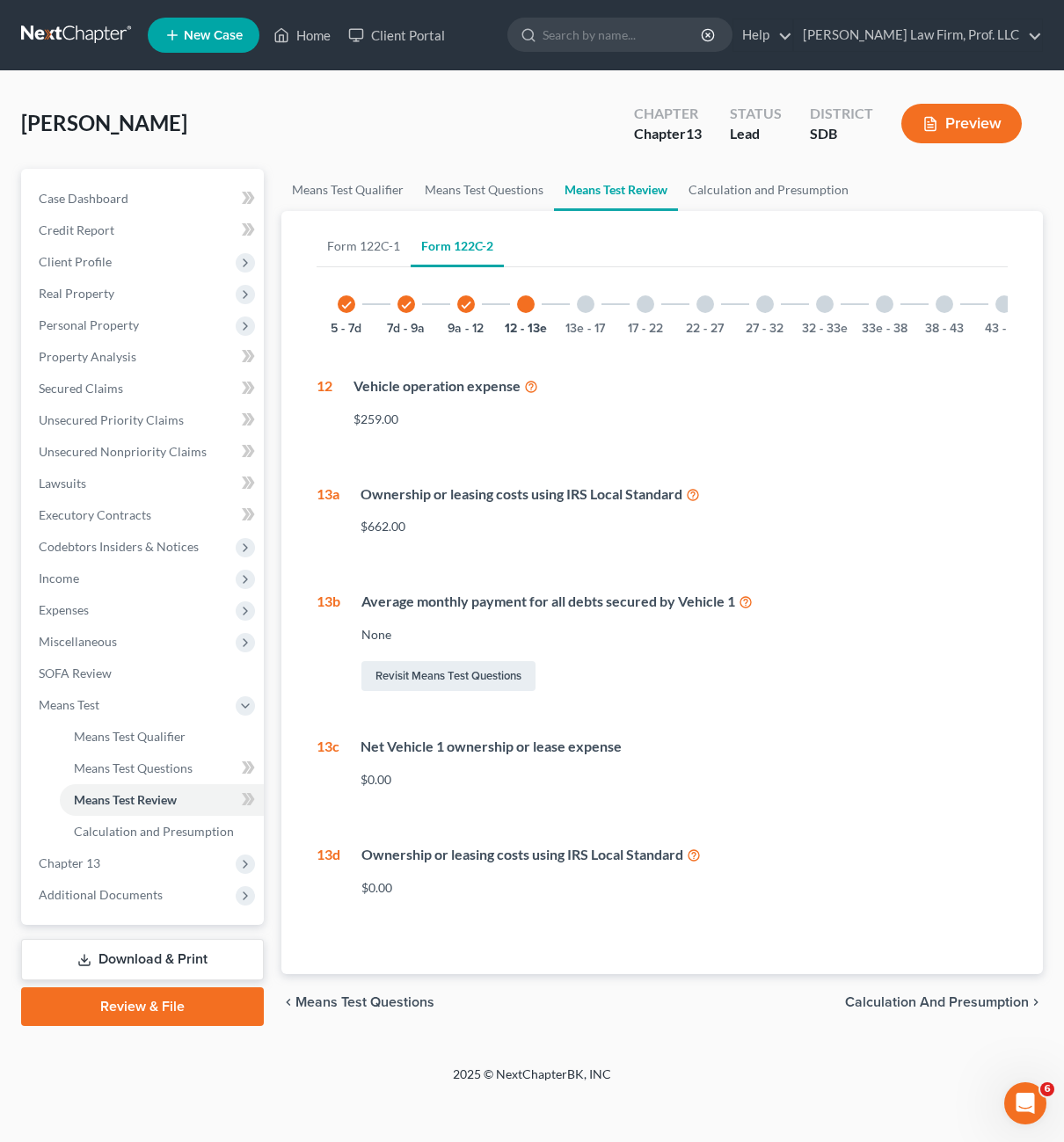
click at [594, 312] on div "13e - 17" at bounding box center [585, 304] width 60 height 60
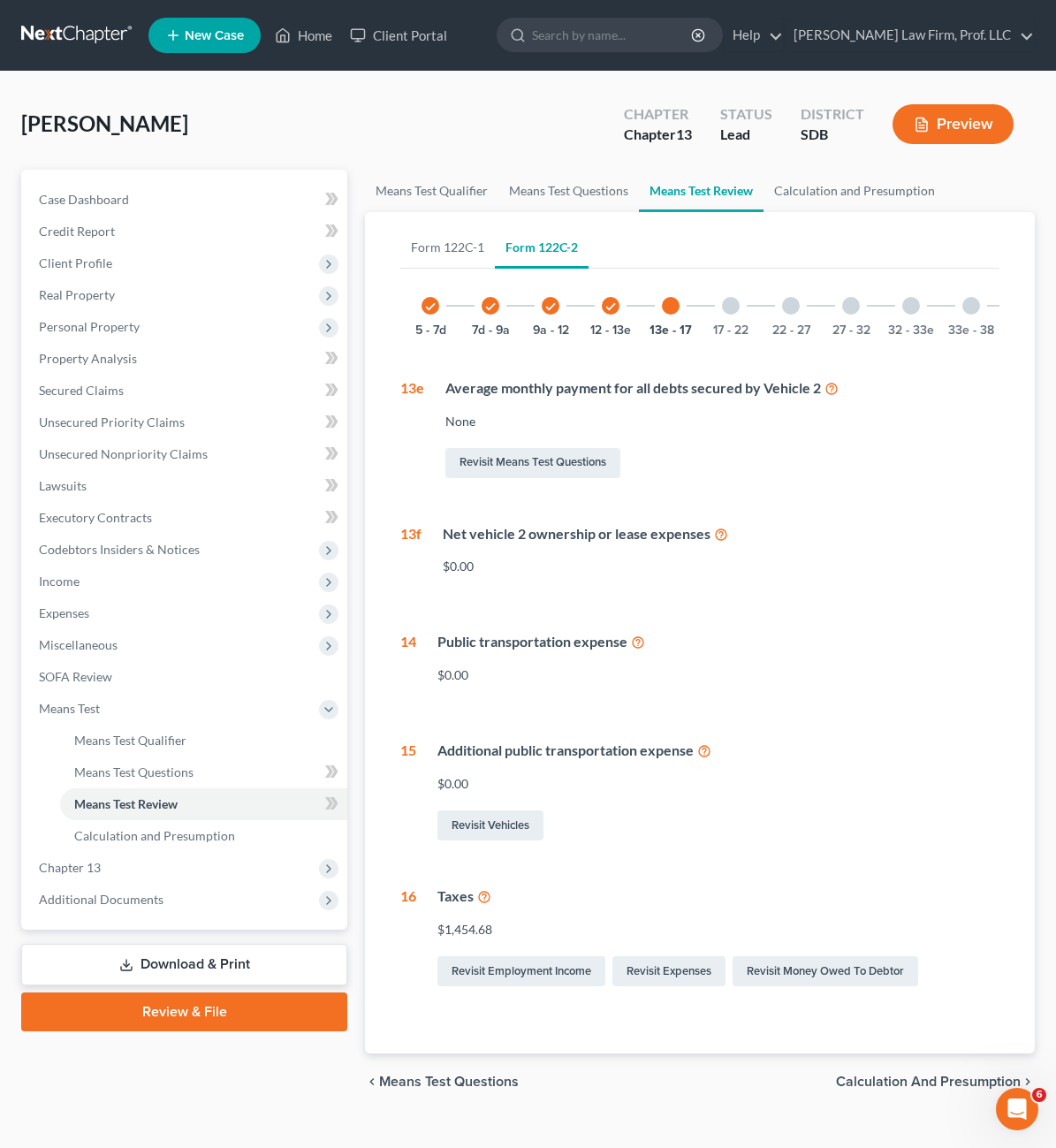
click at [722, 312] on div at bounding box center [731, 306] width 18 height 18
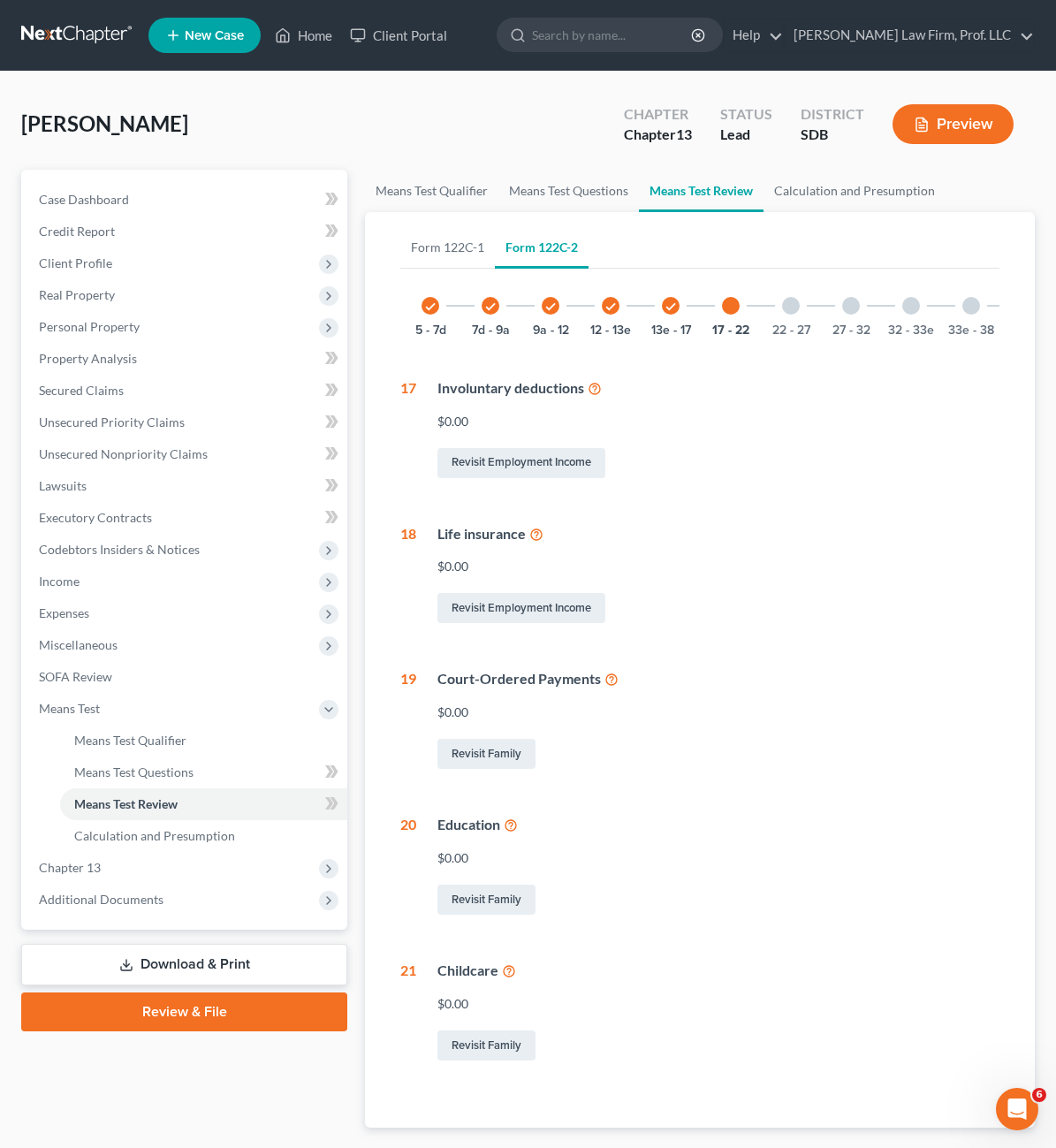
click at [761, 305] on div "22 - 27" at bounding box center [790, 305] width 60 height 60
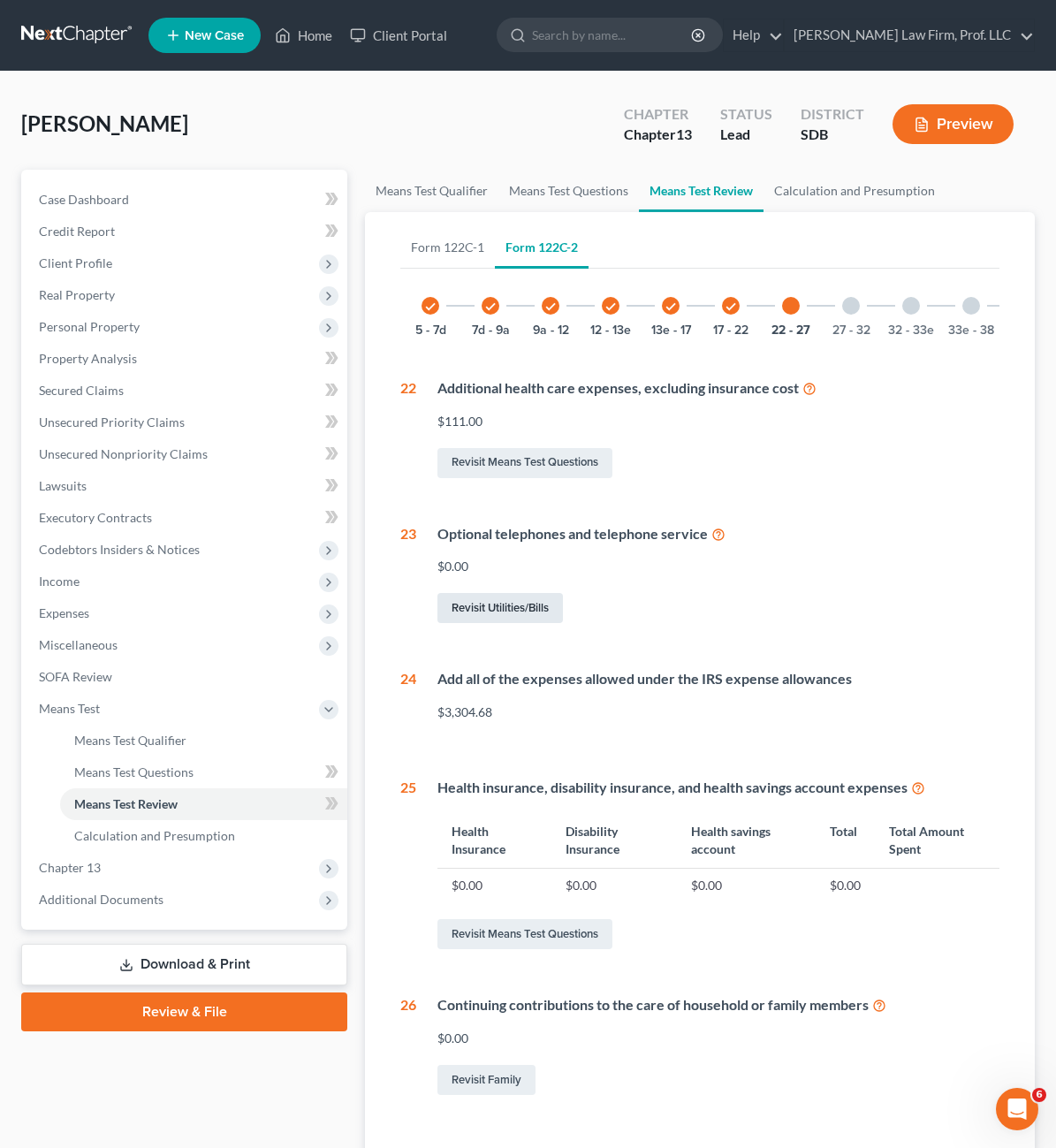
click at [456, 623] on link "Revisit Utilities/Bills" at bounding box center [500, 608] width 125 height 30
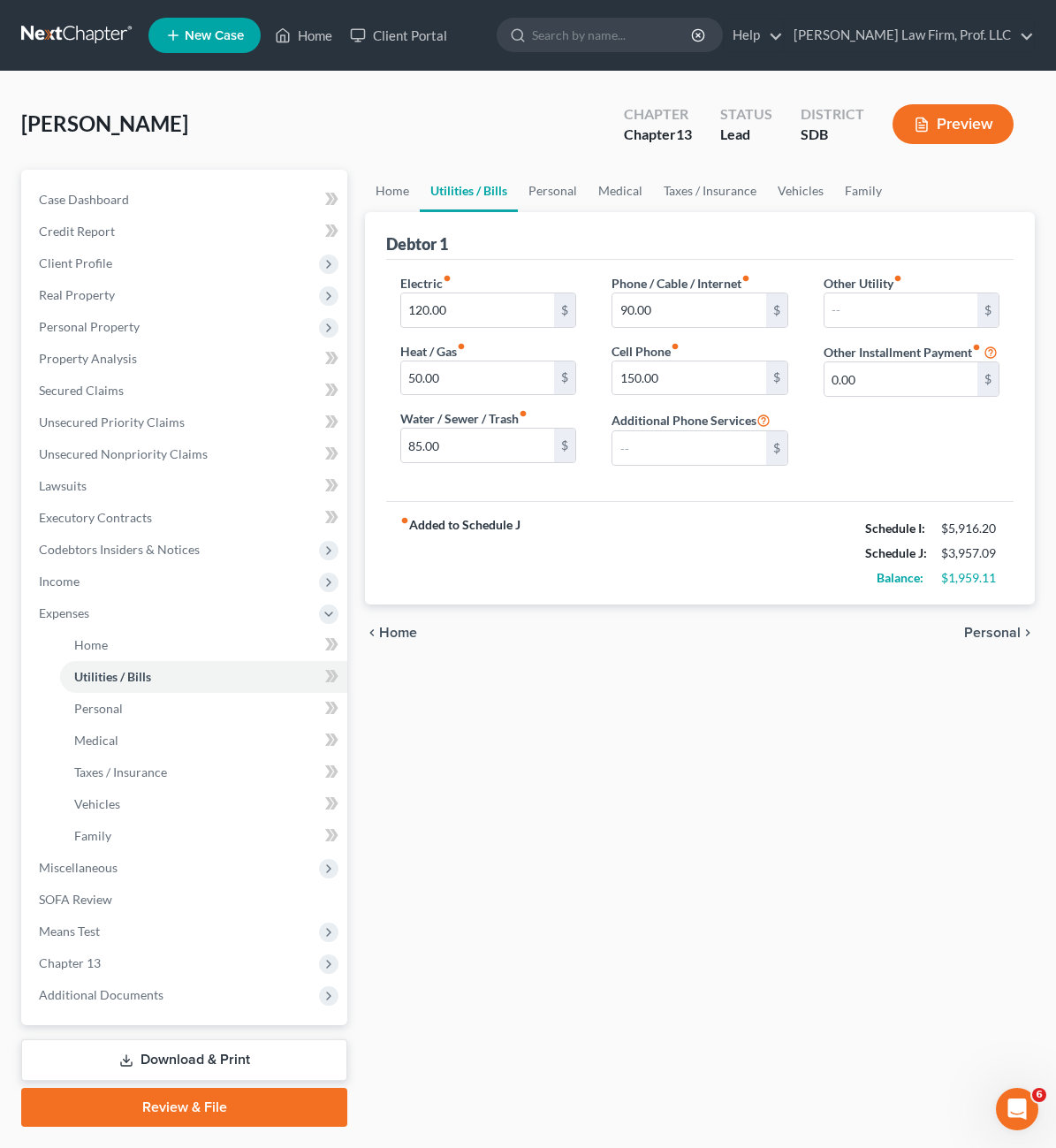
click at [737, 529] on div "fiber_manual_record Added to Schedule J Schedule I: $5,916.20 Schedule J: $3,95…" at bounding box center [700, 553] width 627 height 104
click at [683, 461] on input "text" at bounding box center [688, 448] width 153 height 34
click at [684, 455] on input "text" at bounding box center [688, 448] width 153 height 34
click at [824, 635] on div "chevron_left Home Personal chevron_right" at bounding box center [700, 633] width 670 height 56
click at [712, 794] on div "Home Utilities / Bills Personal Medical Taxes / Insurance Vehicles Family Debto…" at bounding box center [700, 649] width 687 height 957
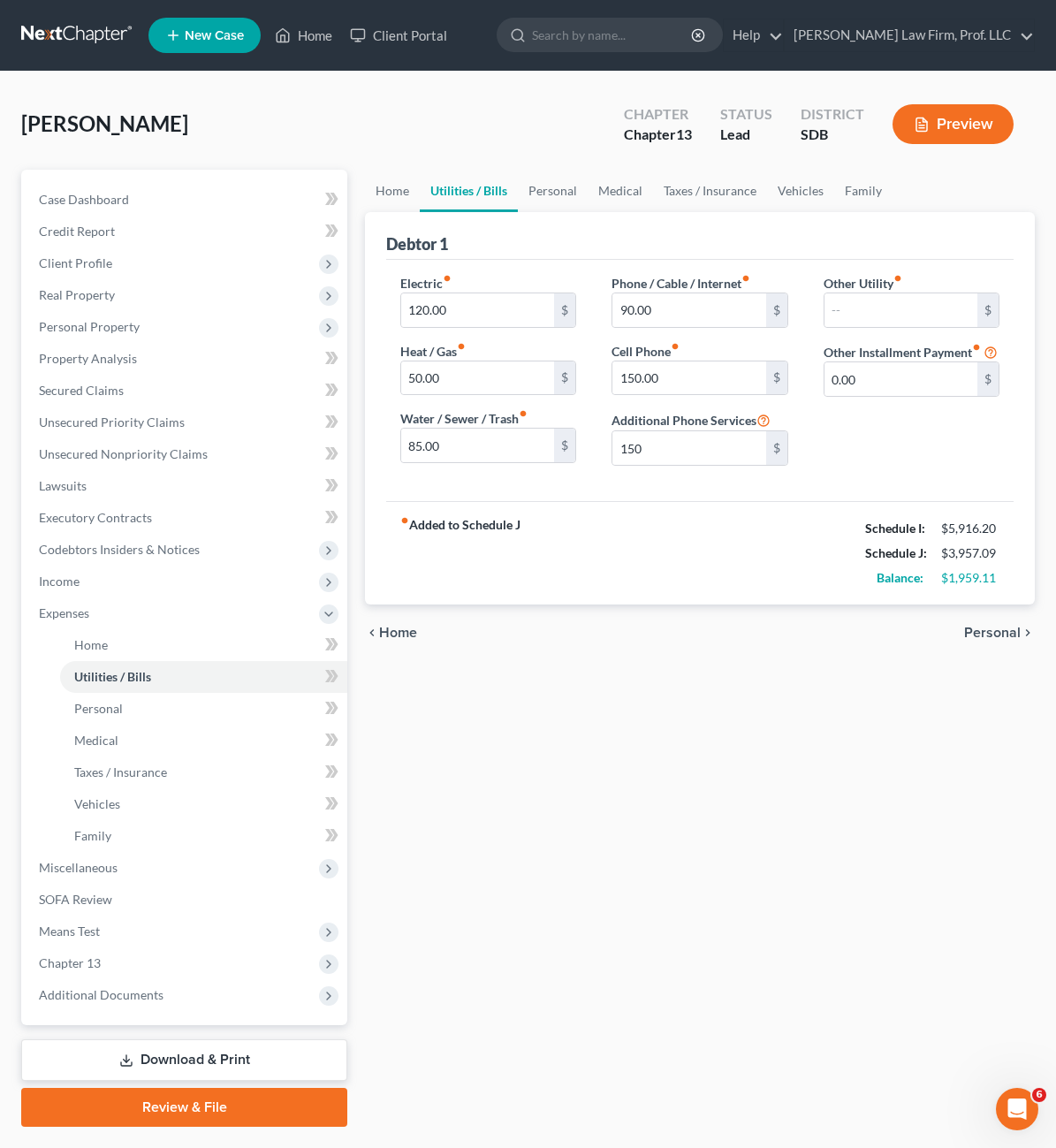
click at [720, 513] on div "fiber_manual_record Added to Schedule J Schedule I: $5,916.20 Schedule J: $3,95…" at bounding box center [700, 553] width 627 height 104
click at [119, 933] on span "Means Test" at bounding box center [186, 931] width 323 height 32
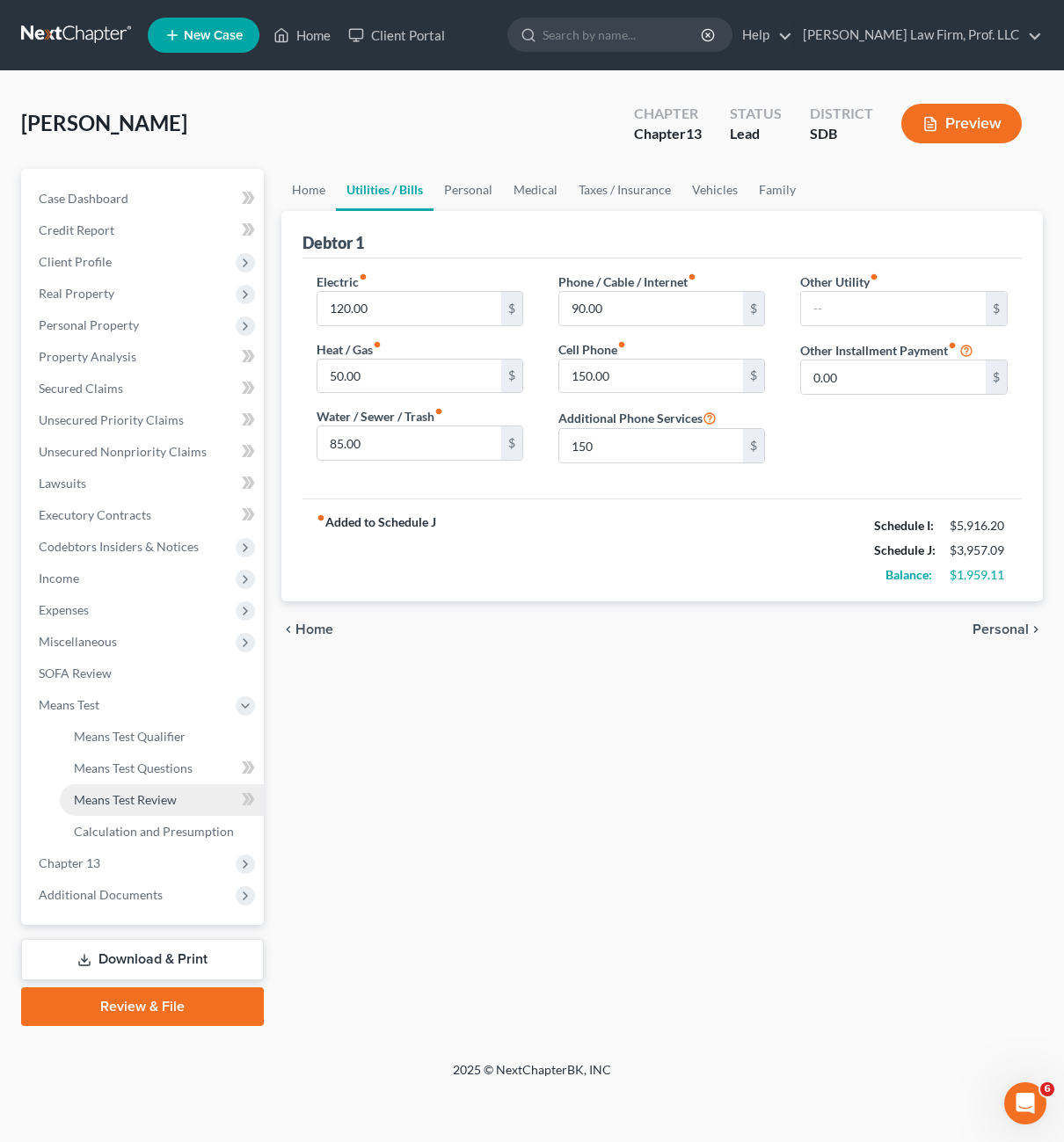
click at [159, 798] on span "Means Test Review" at bounding box center [126, 799] width 103 height 15
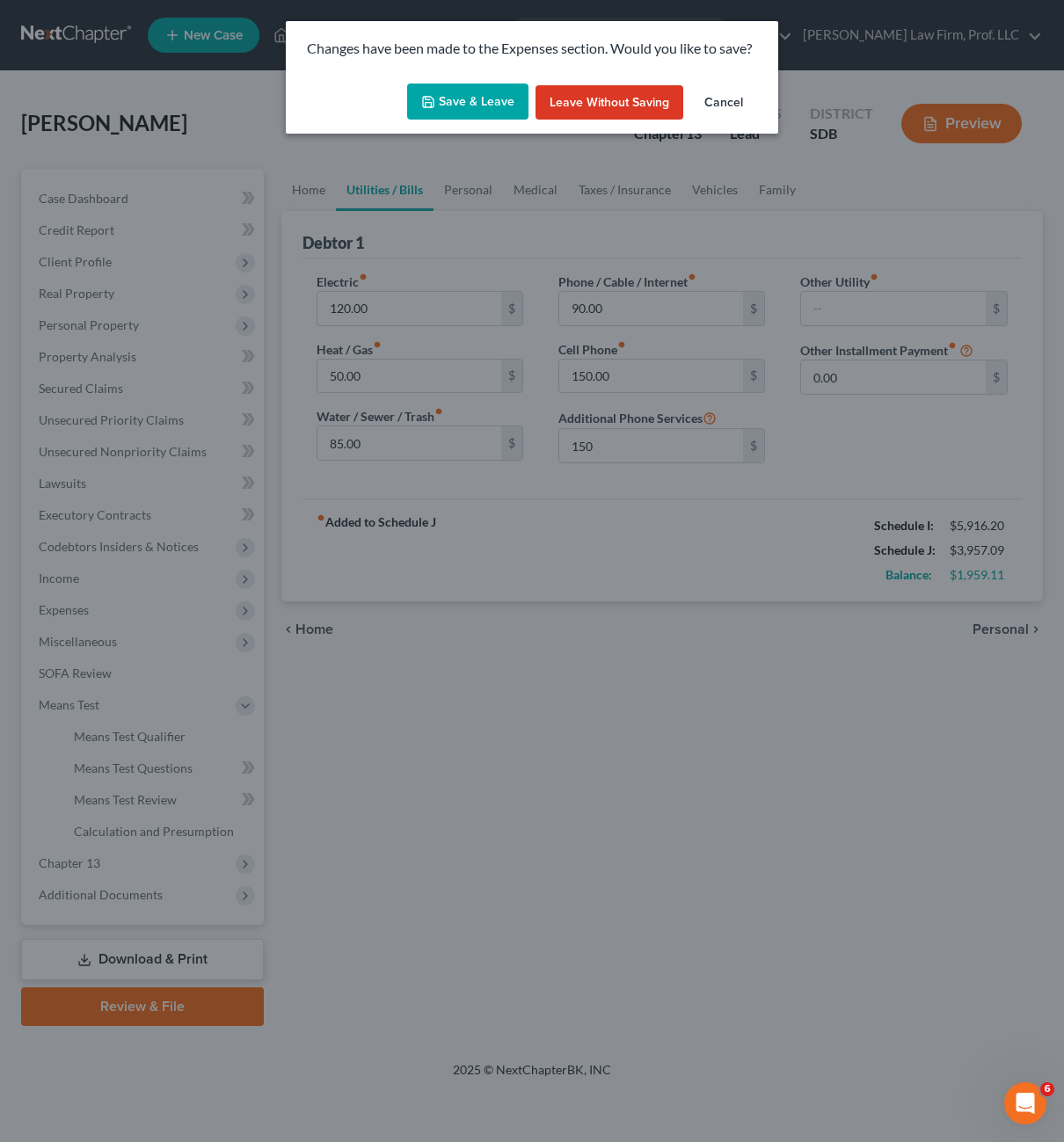
click at [481, 107] on button "Save & Leave" at bounding box center [467, 101] width 121 height 36
type input "150.00"
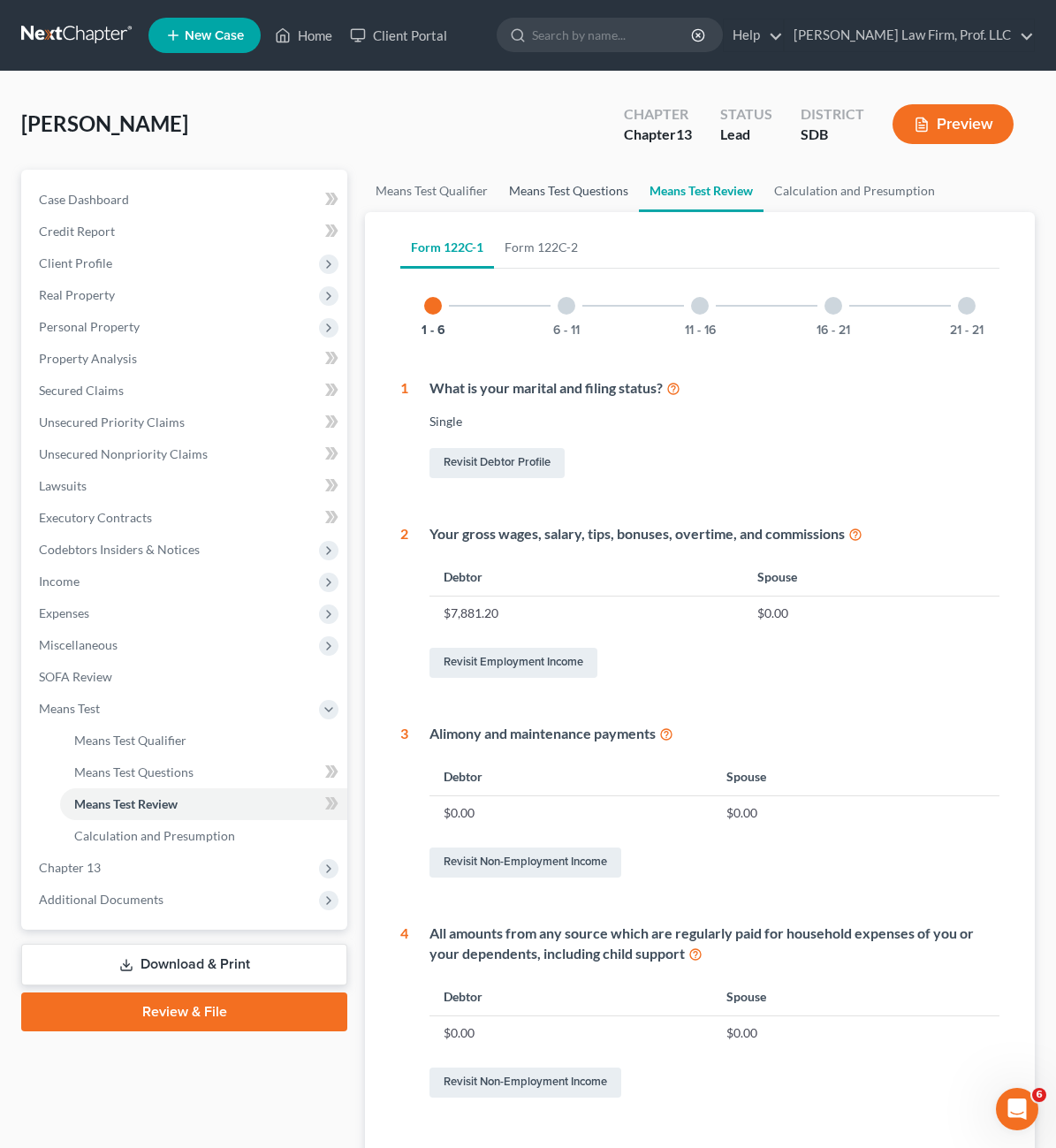
click at [498, 185] on link "Means Test Questions" at bounding box center [568, 191] width 141 height 42
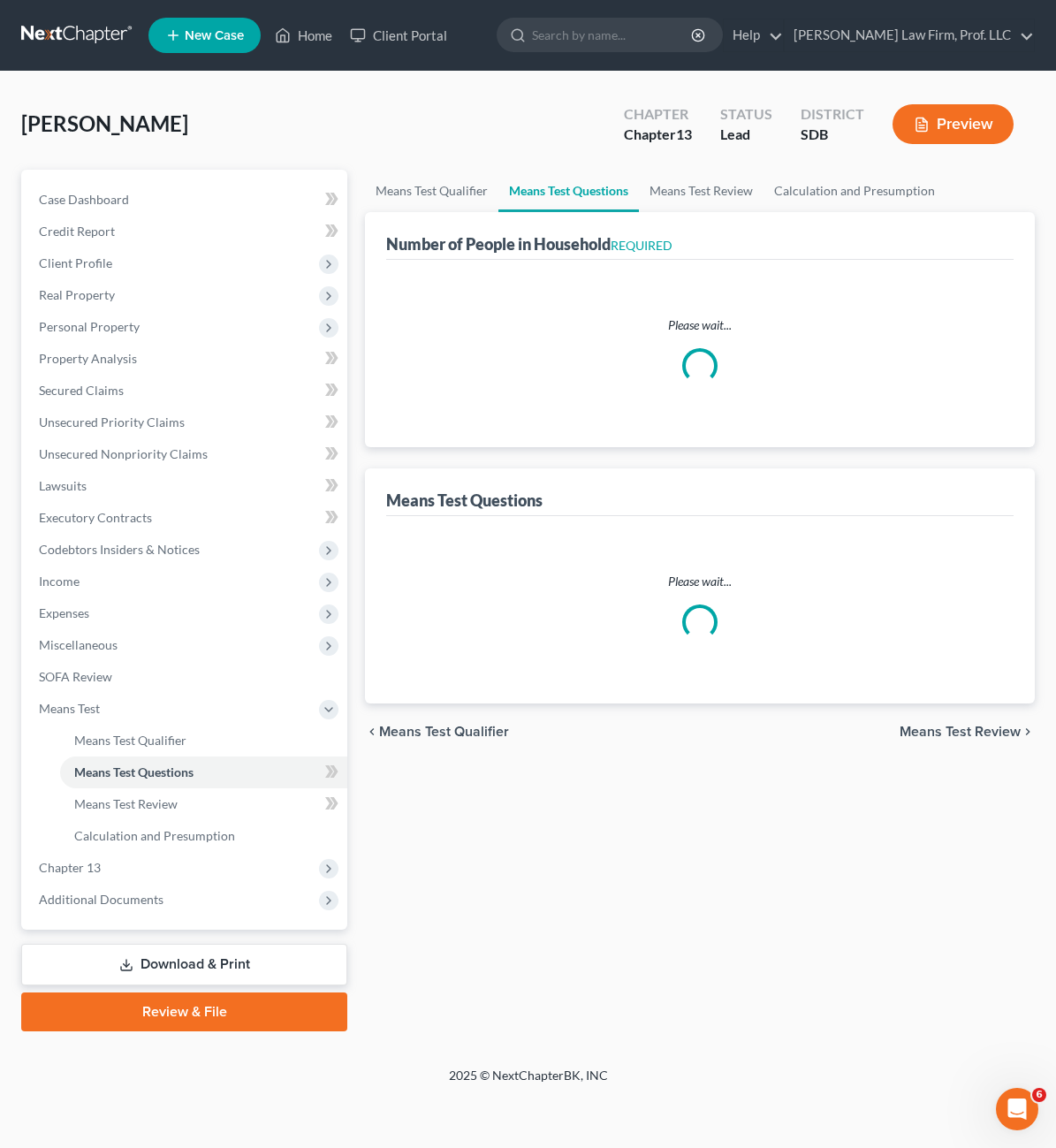
select select "0"
select select "60"
select select "0"
select select "60"
select select "1"
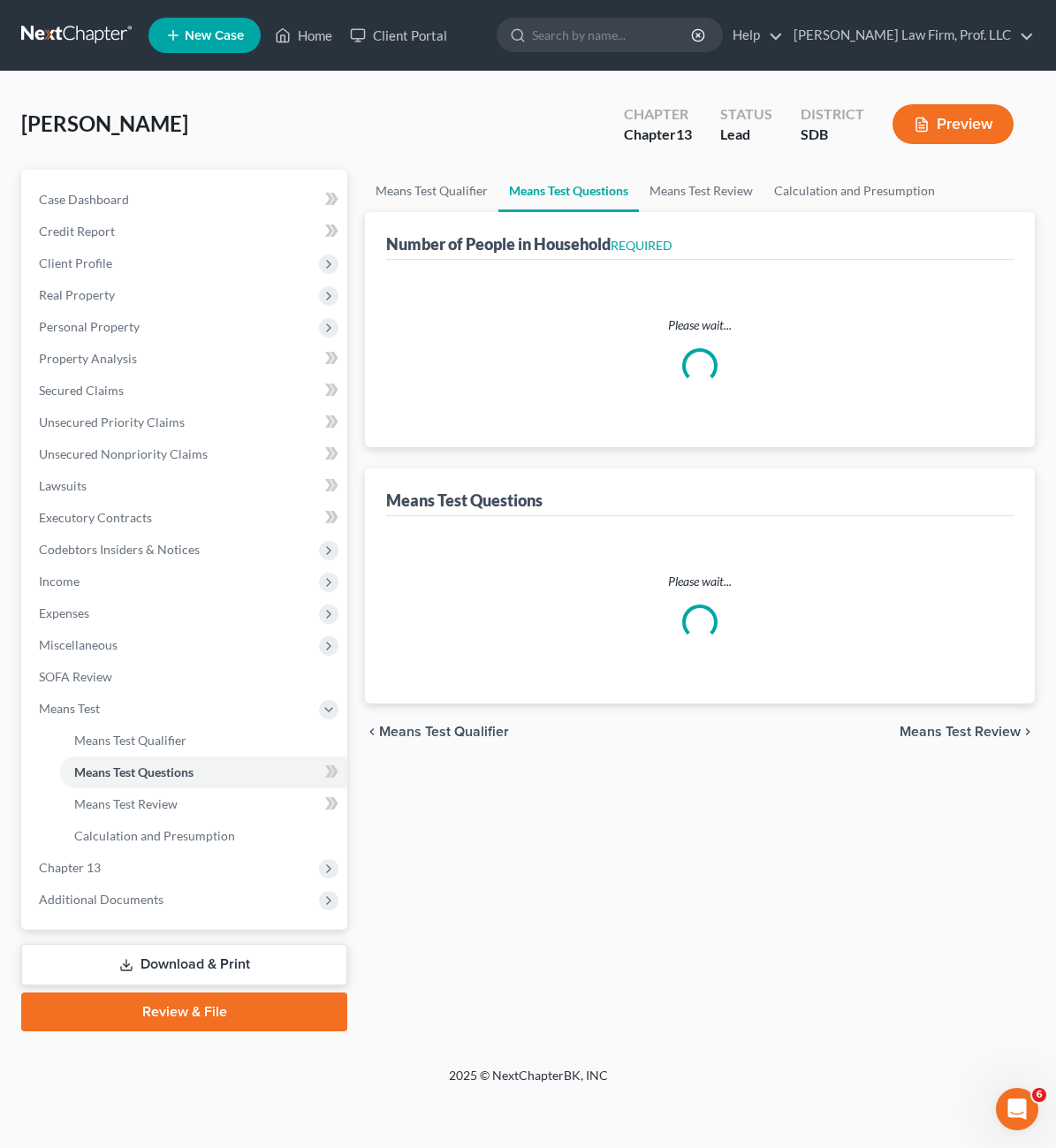
select select "1"
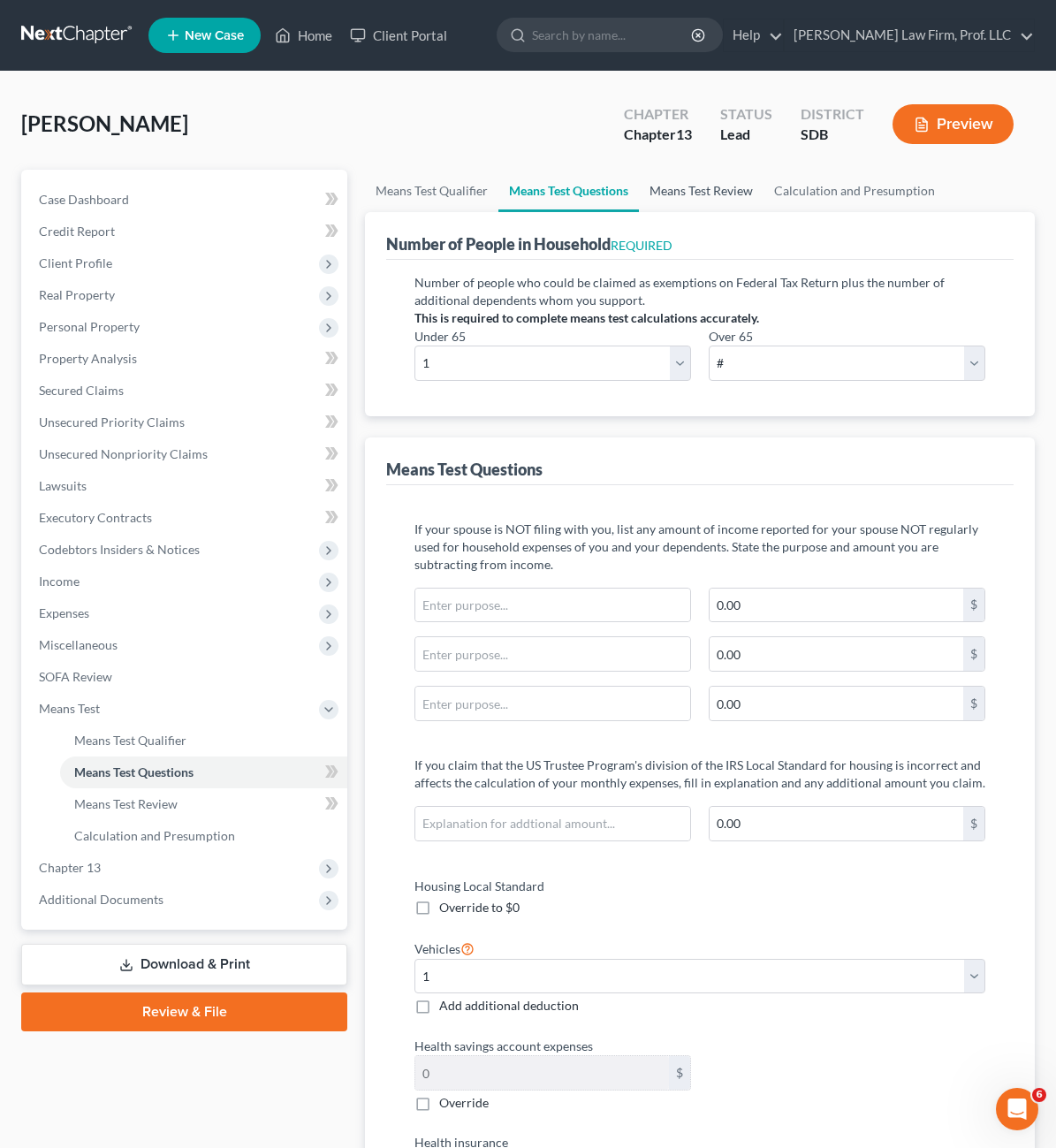
click at [639, 201] on link "Means Test Review" at bounding box center [701, 191] width 124 height 42
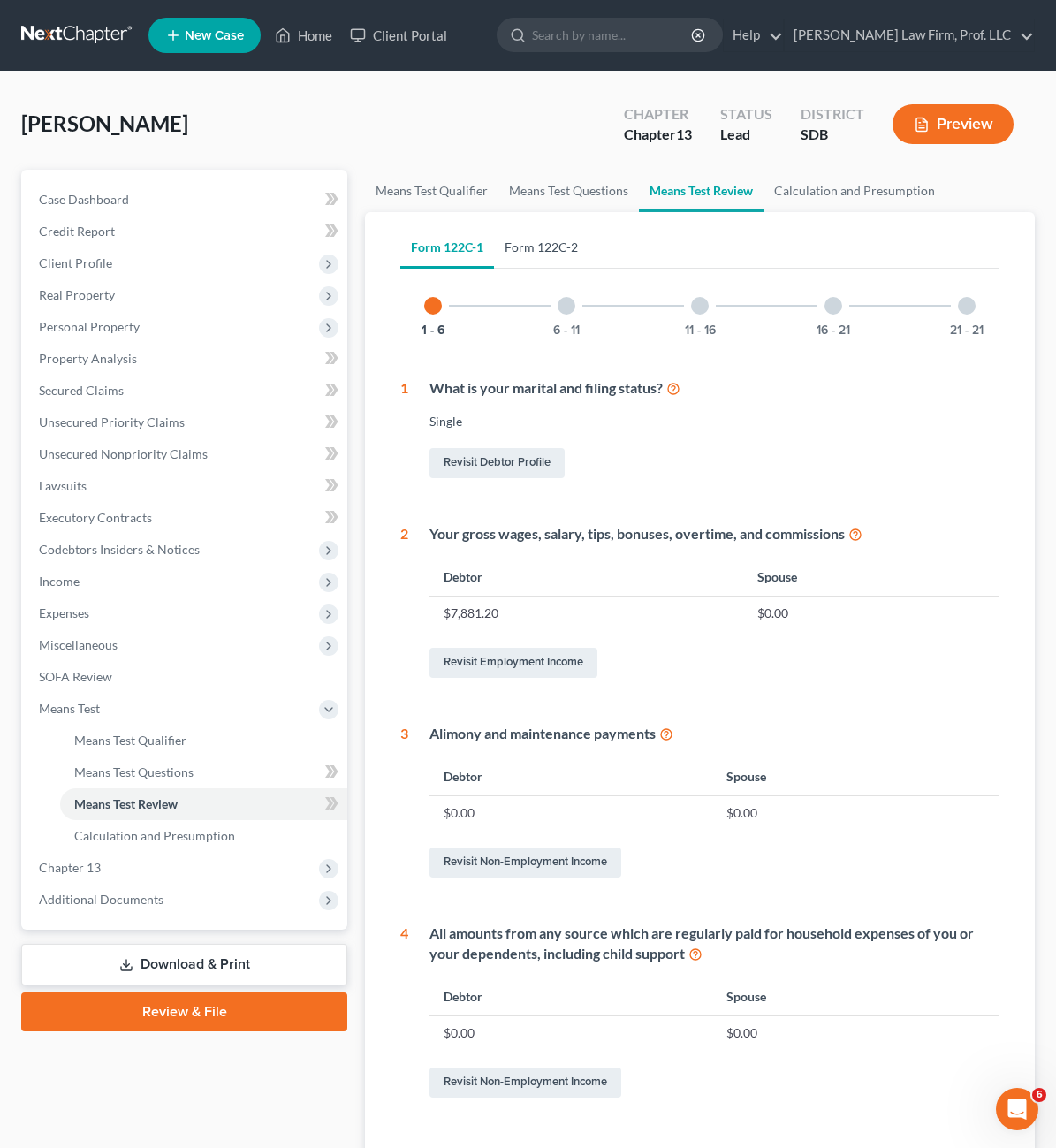
click at [494, 251] on link "Form 122C-2" at bounding box center [541, 247] width 95 height 42
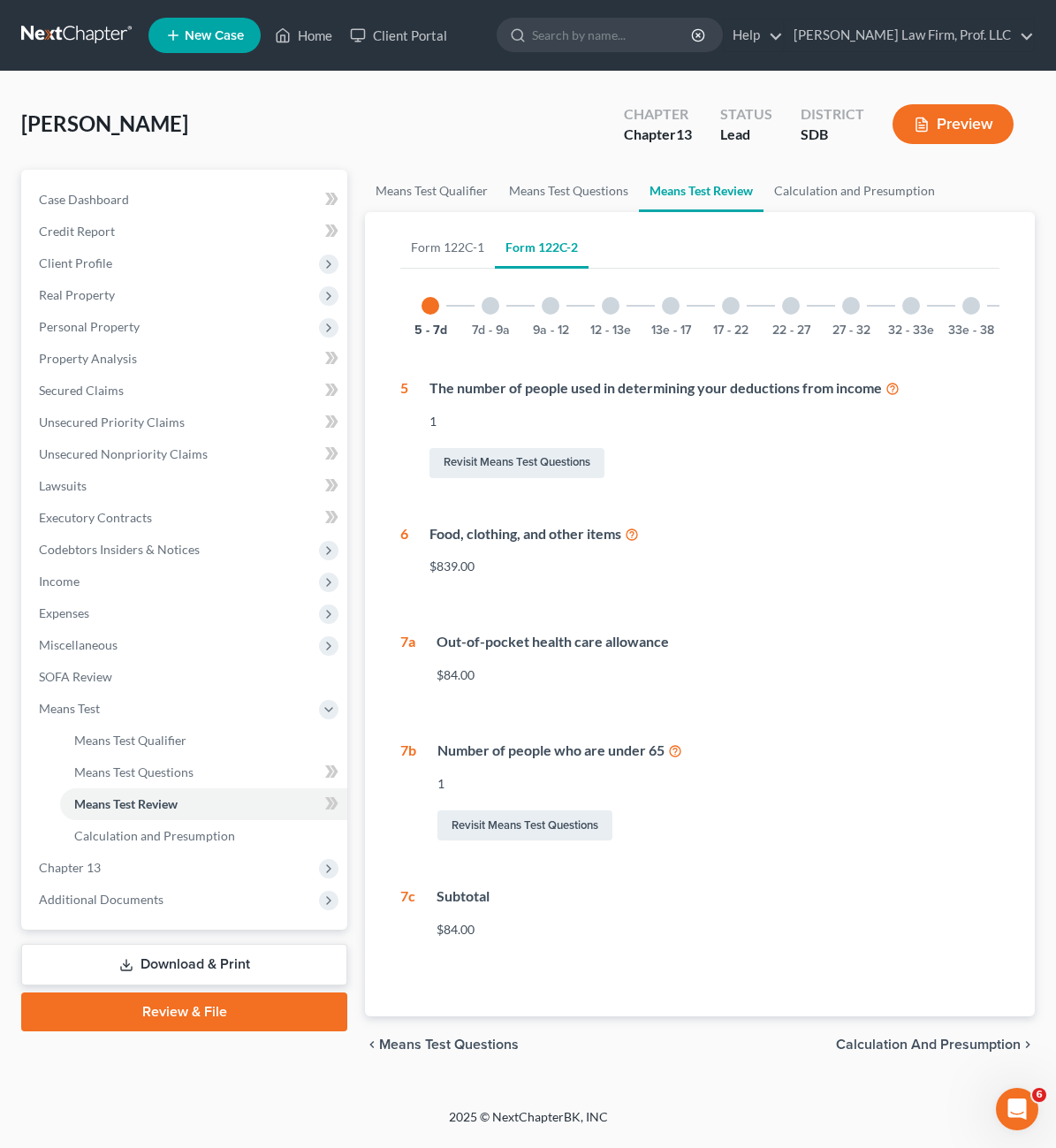
click at [881, 320] on div "32 - 33e" at bounding box center [911, 305] width 60 height 60
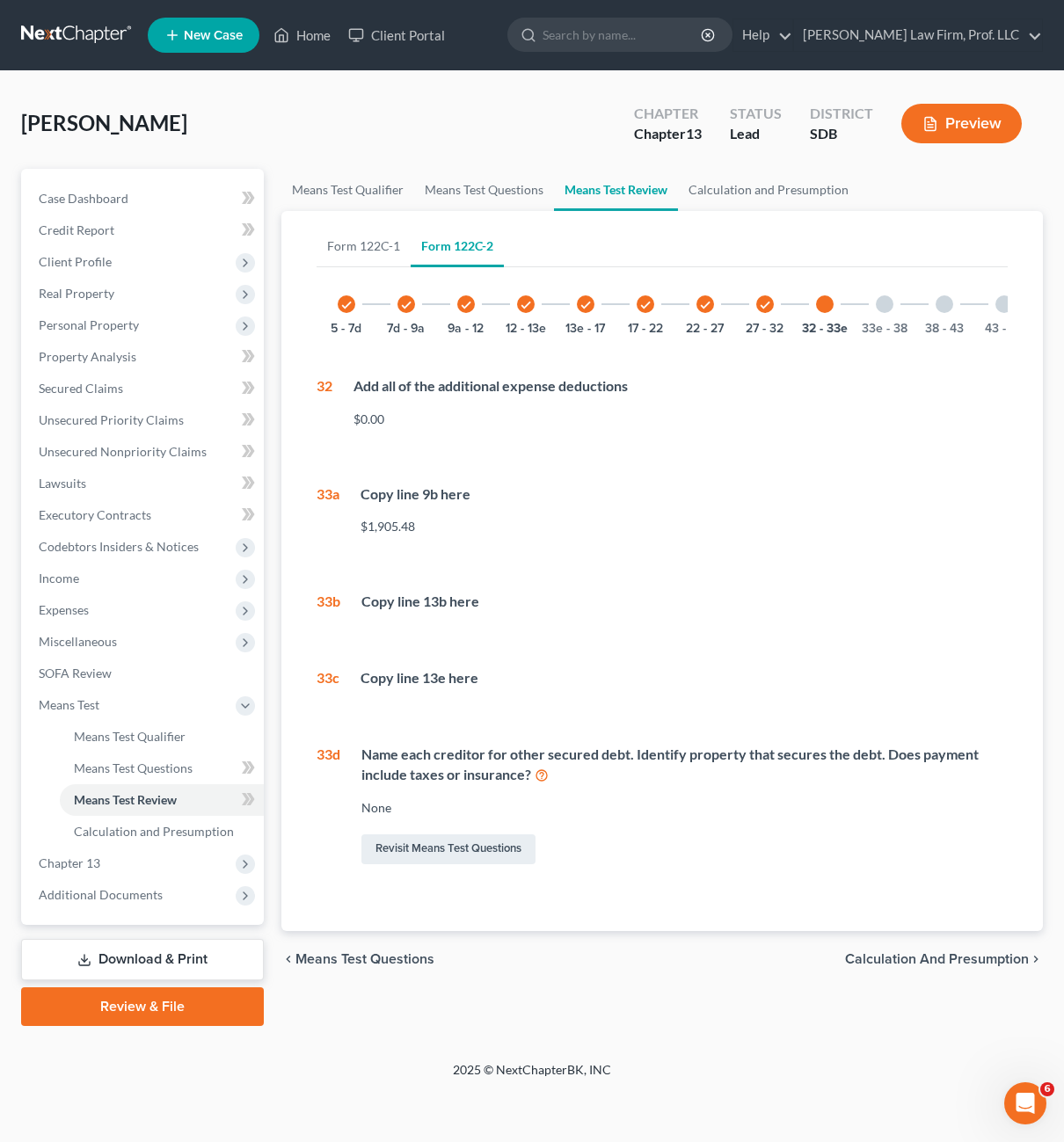
click at [889, 316] on div "33e - 38" at bounding box center [884, 304] width 60 height 60
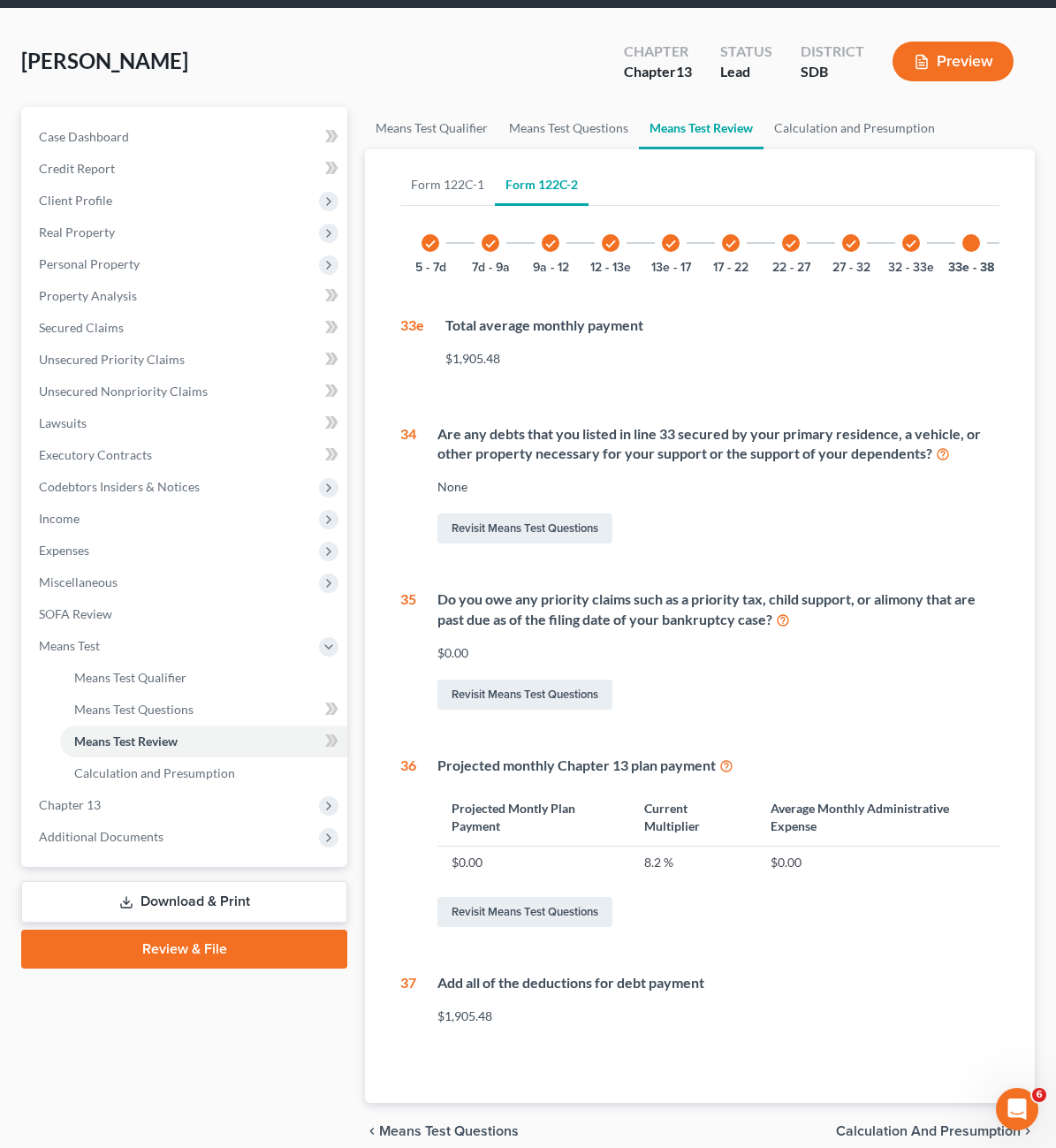
scroll to position [137, 0]
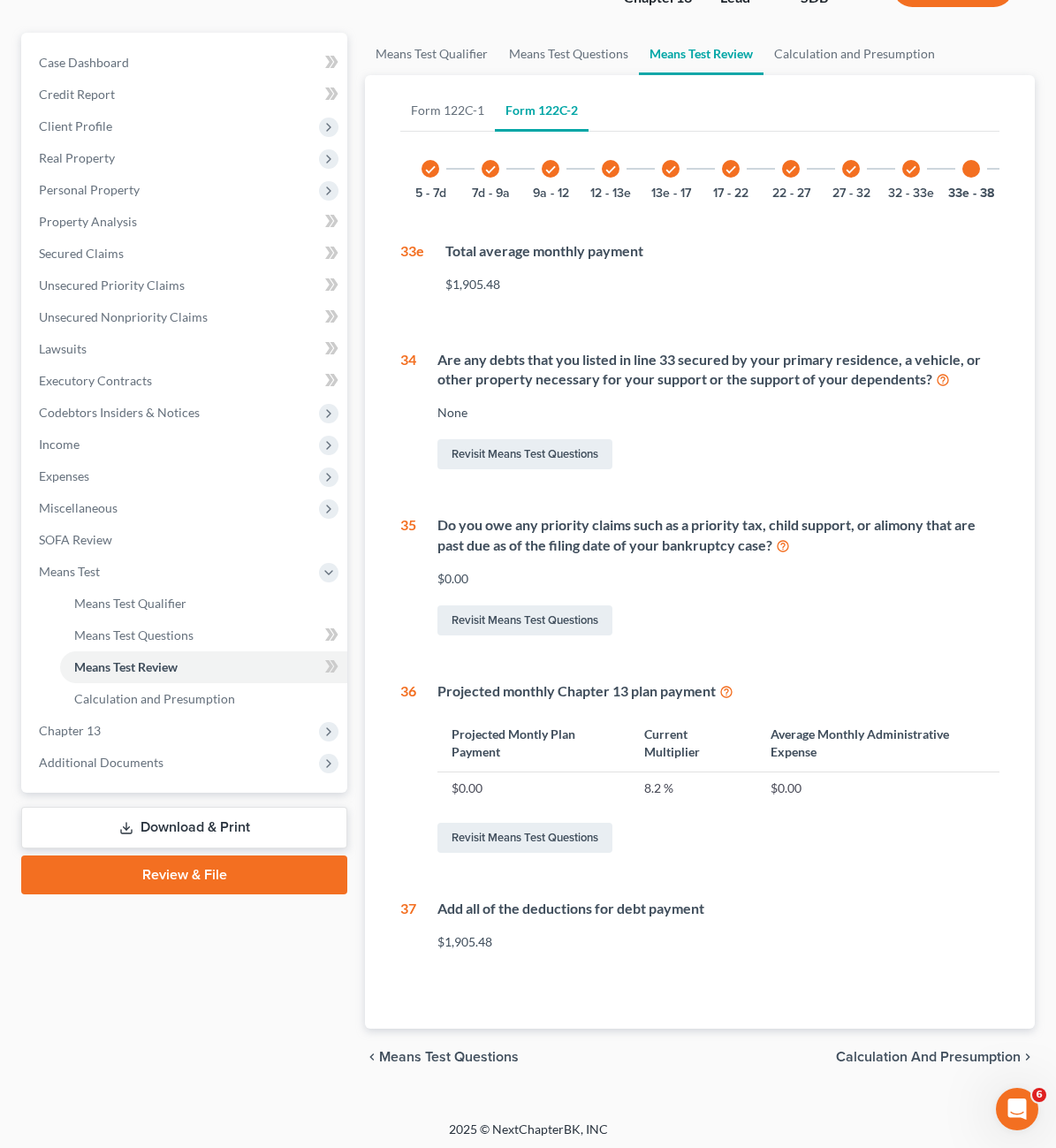
click at [1001, 149] on div "38 - 43" at bounding box center [1031, 168] width 60 height 60
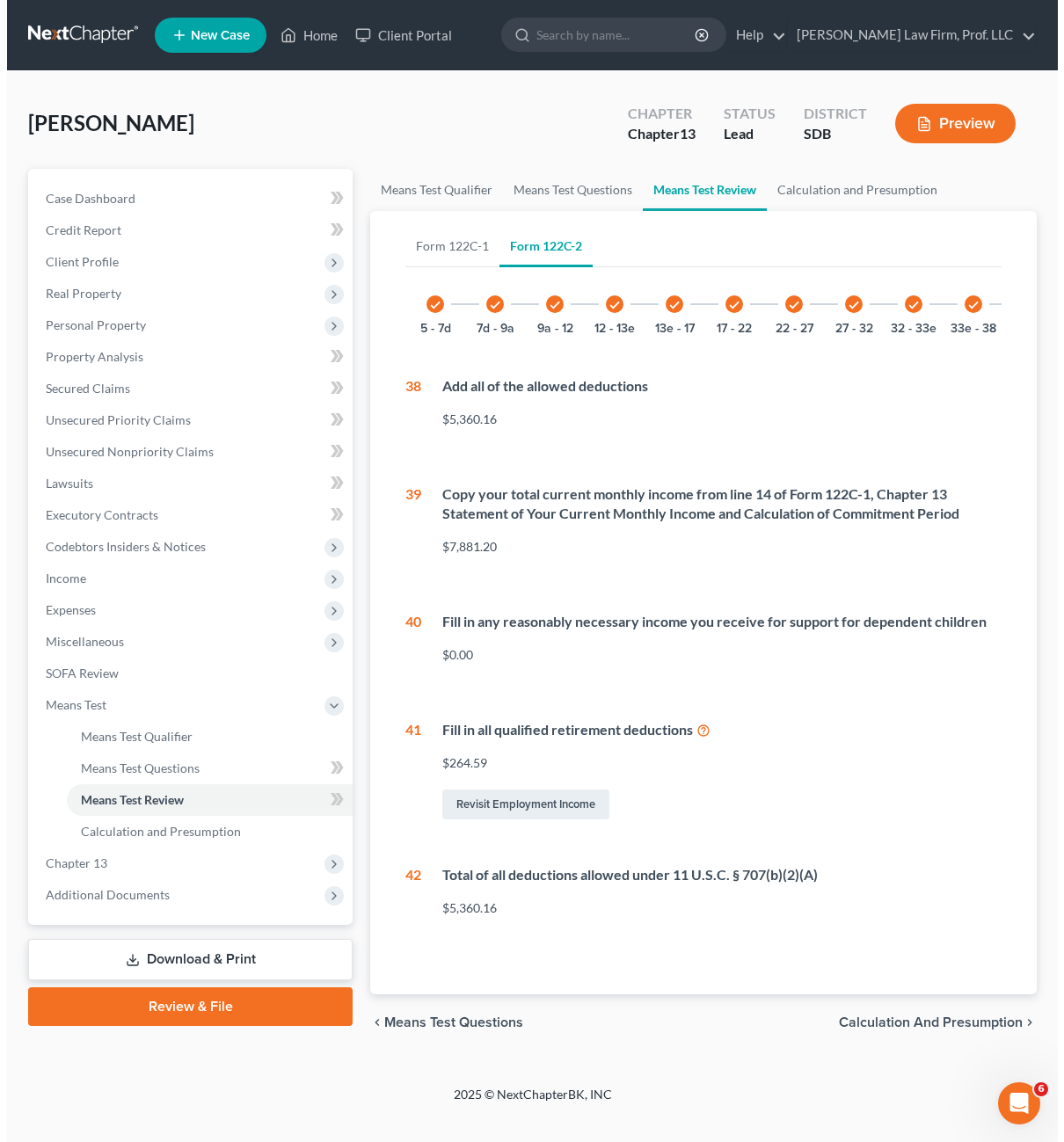
scroll to position [0, 0]
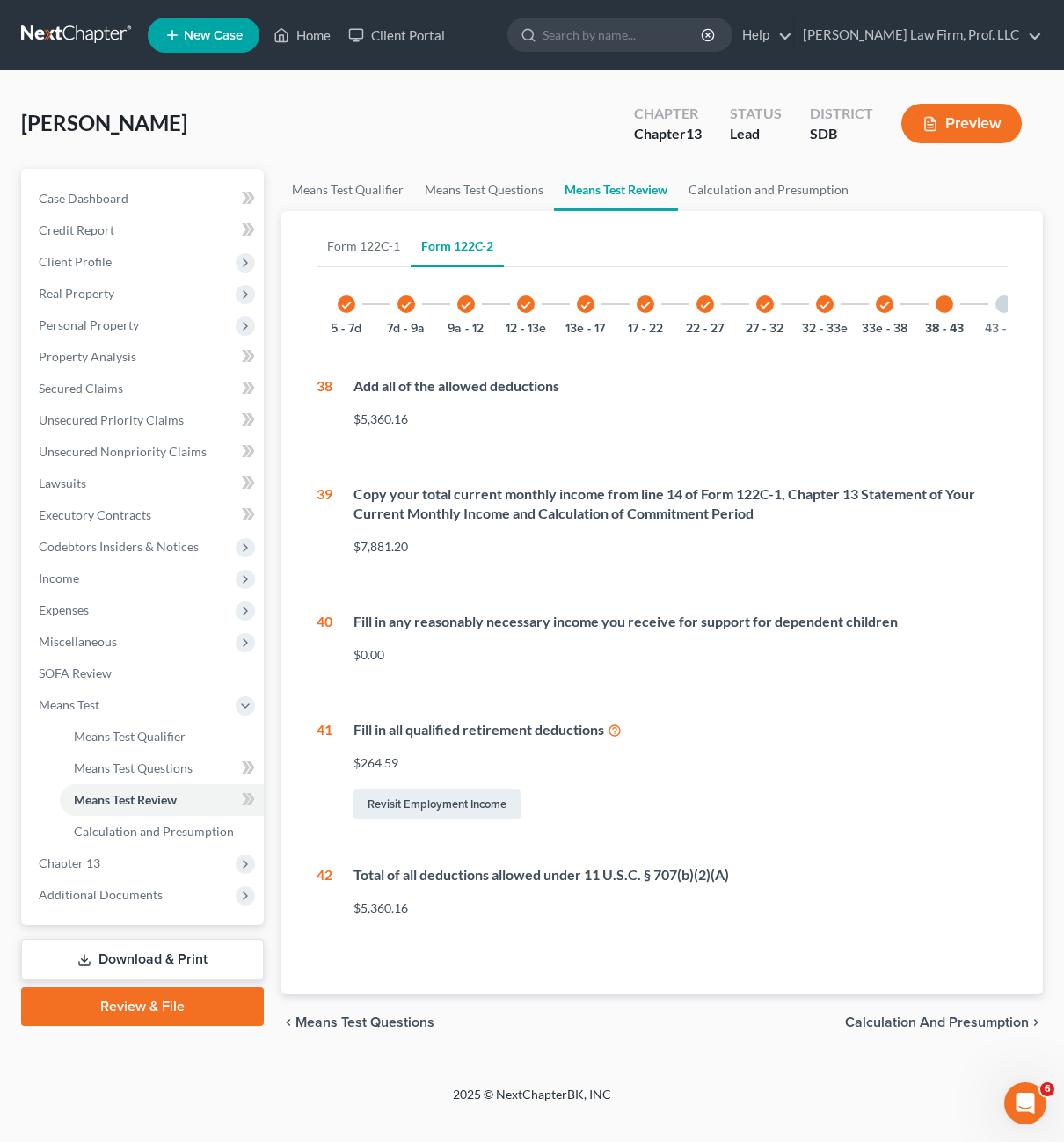
click at [1007, 315] on div "43 - 46" at bounding box center [1003, 304] width 60 height 60
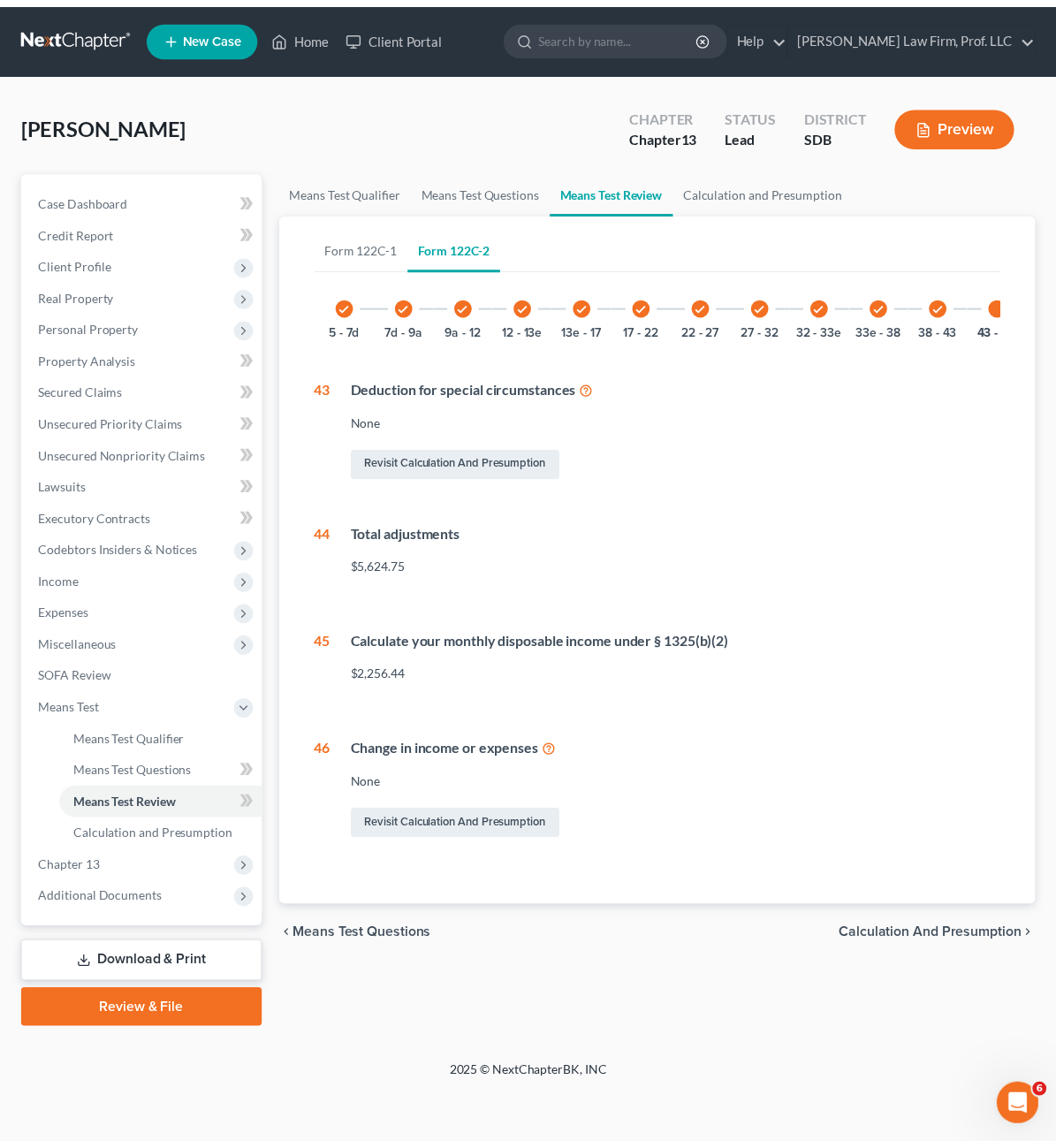
scroll to position [0, 26]
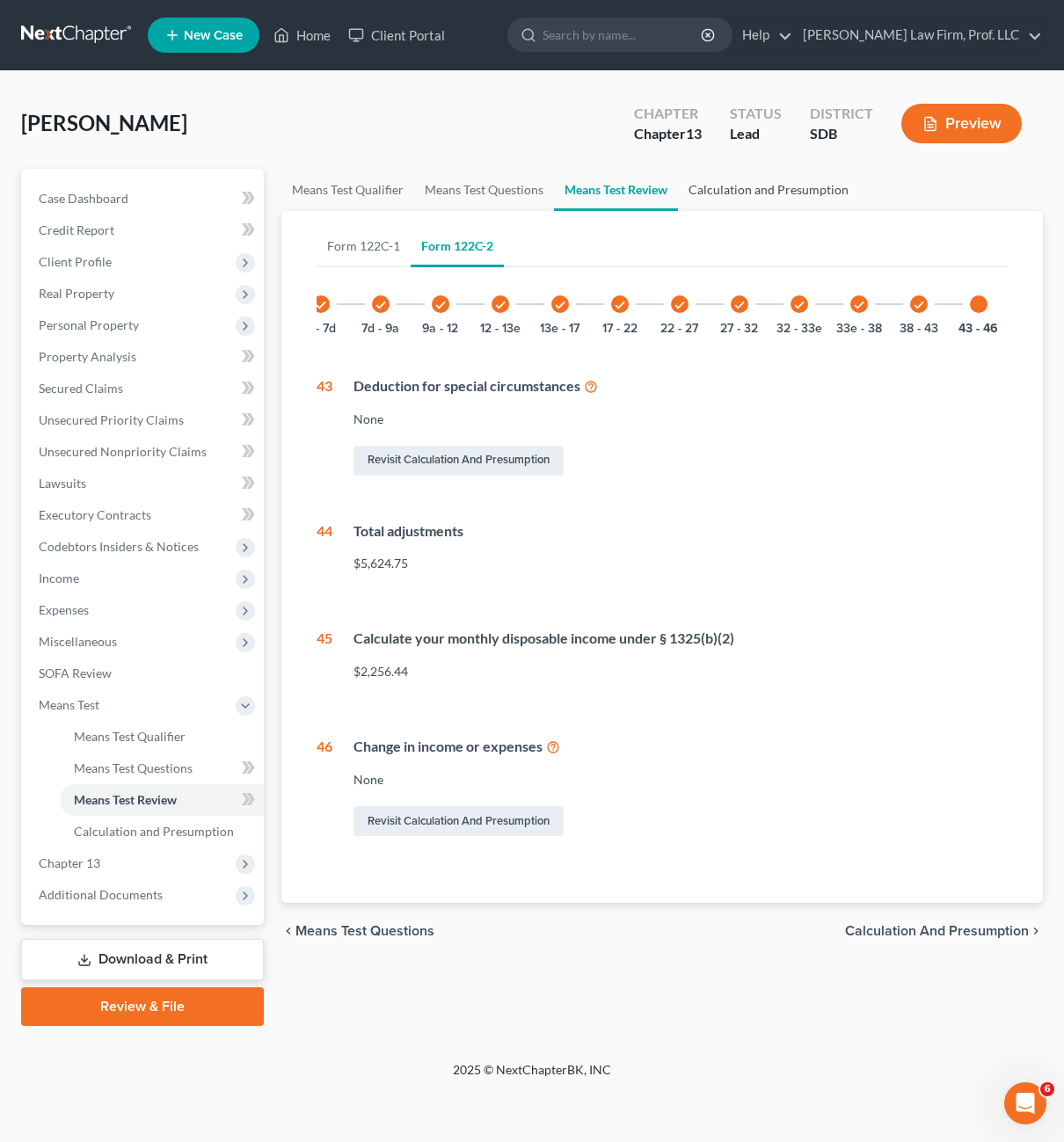
click at [783, 203] on link "Calculation and Presumption" at bounding box center [768, 190] width 181 height 42
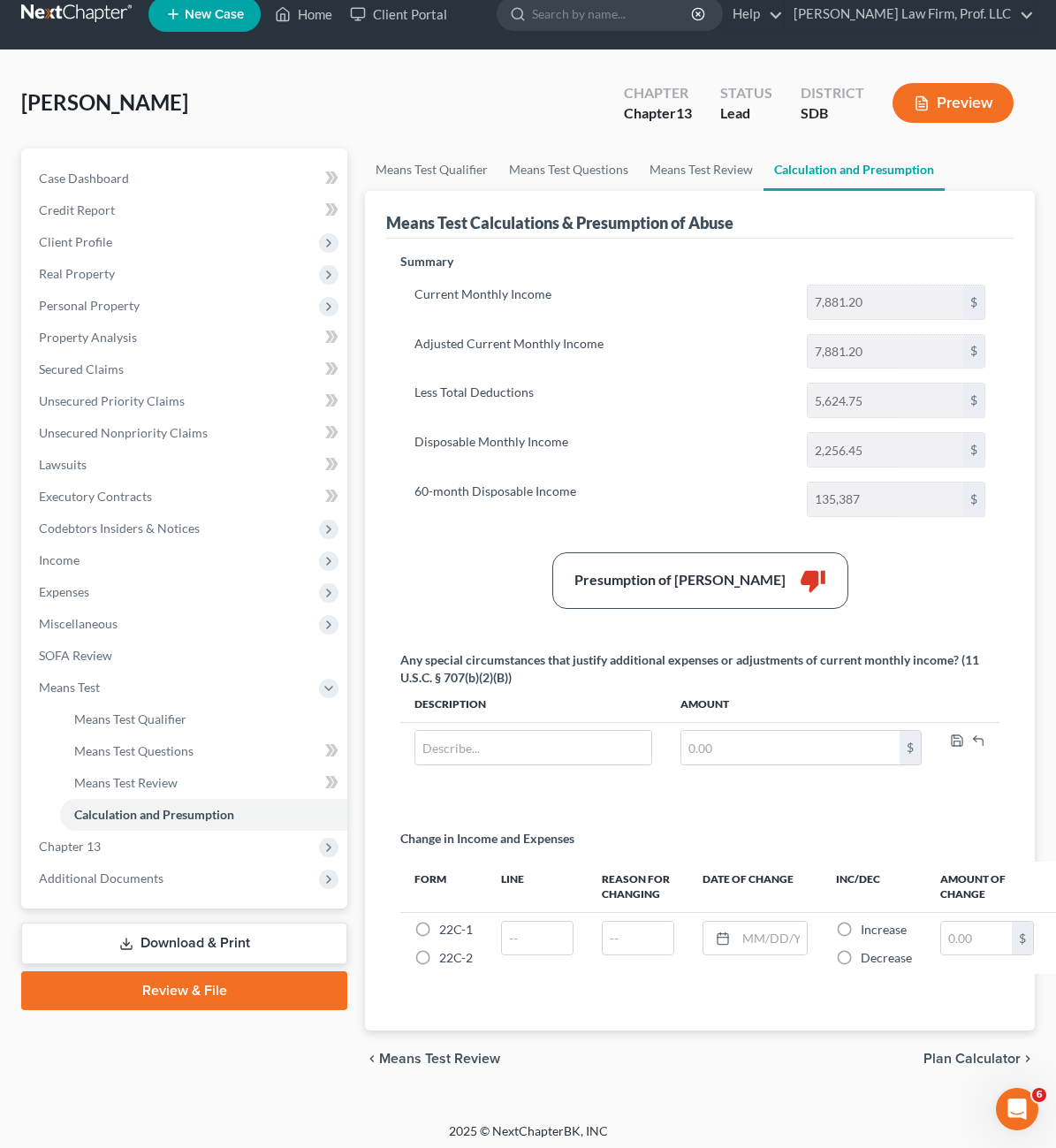
scroll to position [28, 0]
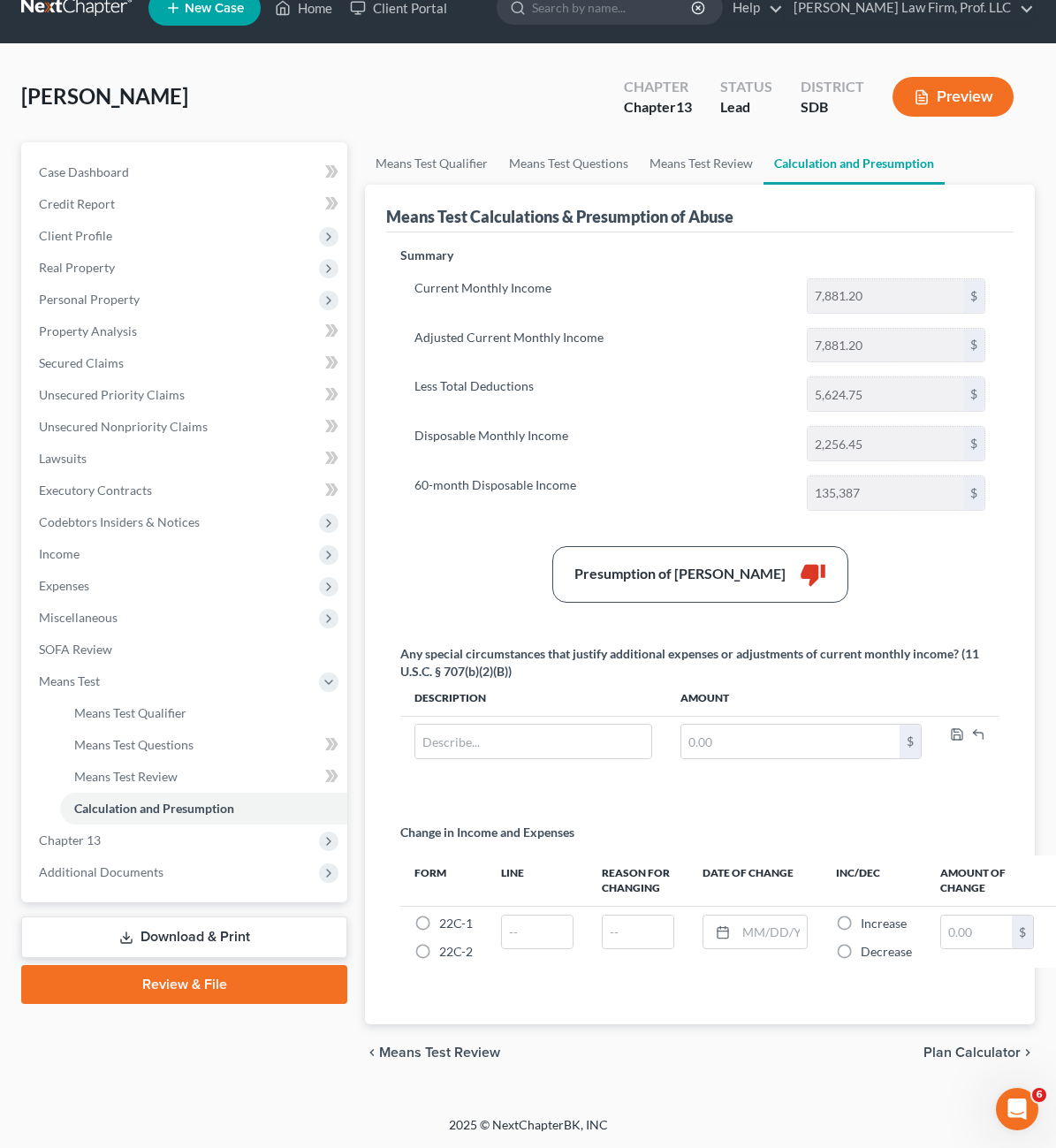
click at [890, 461] on div "Summary Current Monthly Income 7,881.20 $ Adjusted Current Monthly Income 7,881…" at bounding box center [700, 625] width 617 height 757
click at [915, 438] on div "Summary Current Monthly Income 7,881.20 $ Adjusted Current Monthly Income 7,881…" at bounding box center [700, 625] width 617 height 757
click at [111, 559] on span "Income" at bounding box center [186, 555] width 323 height 32
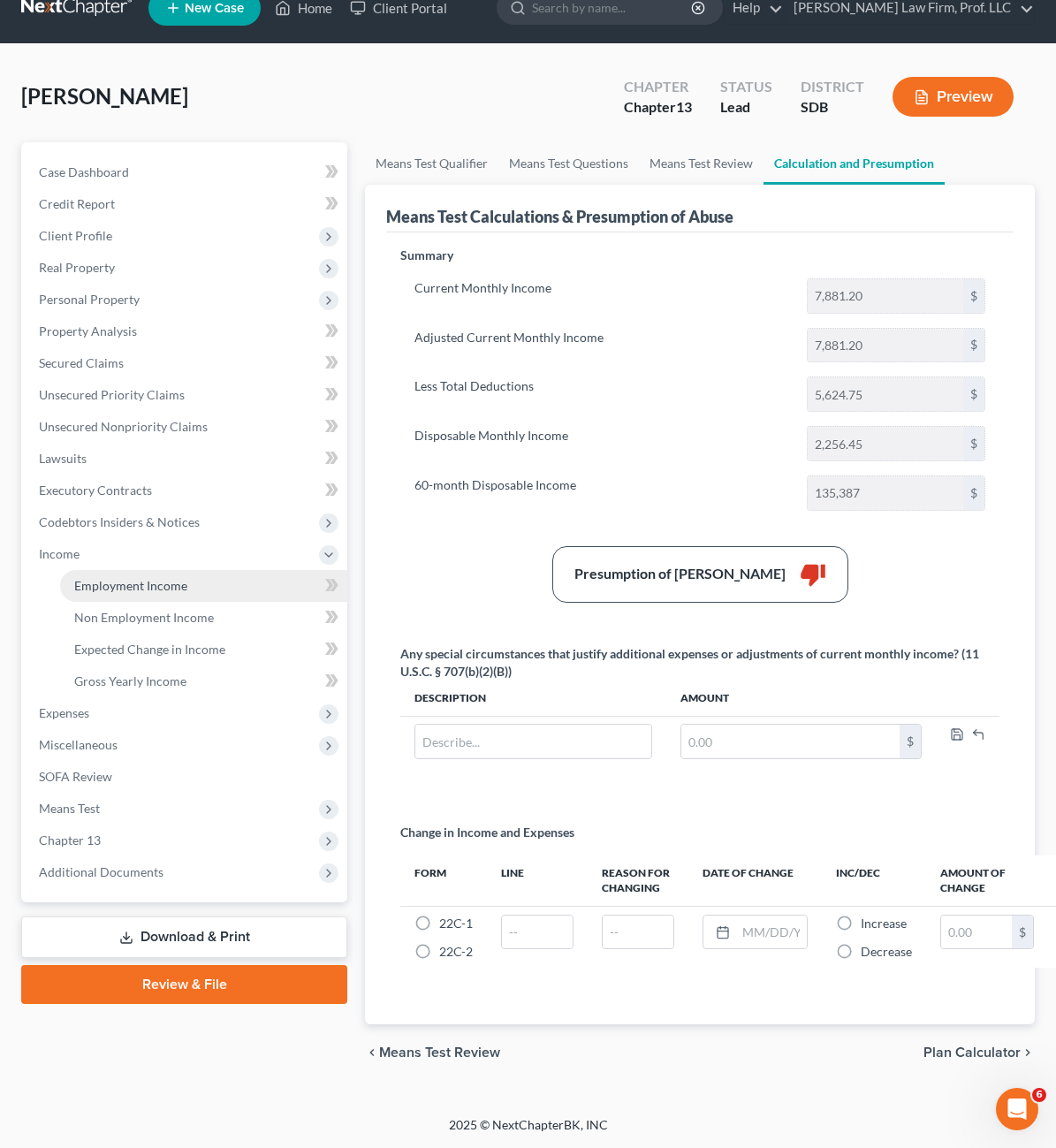
click at [187, 596] on link "Employment Income" at bounding box center [203, 586] width 287 height 32
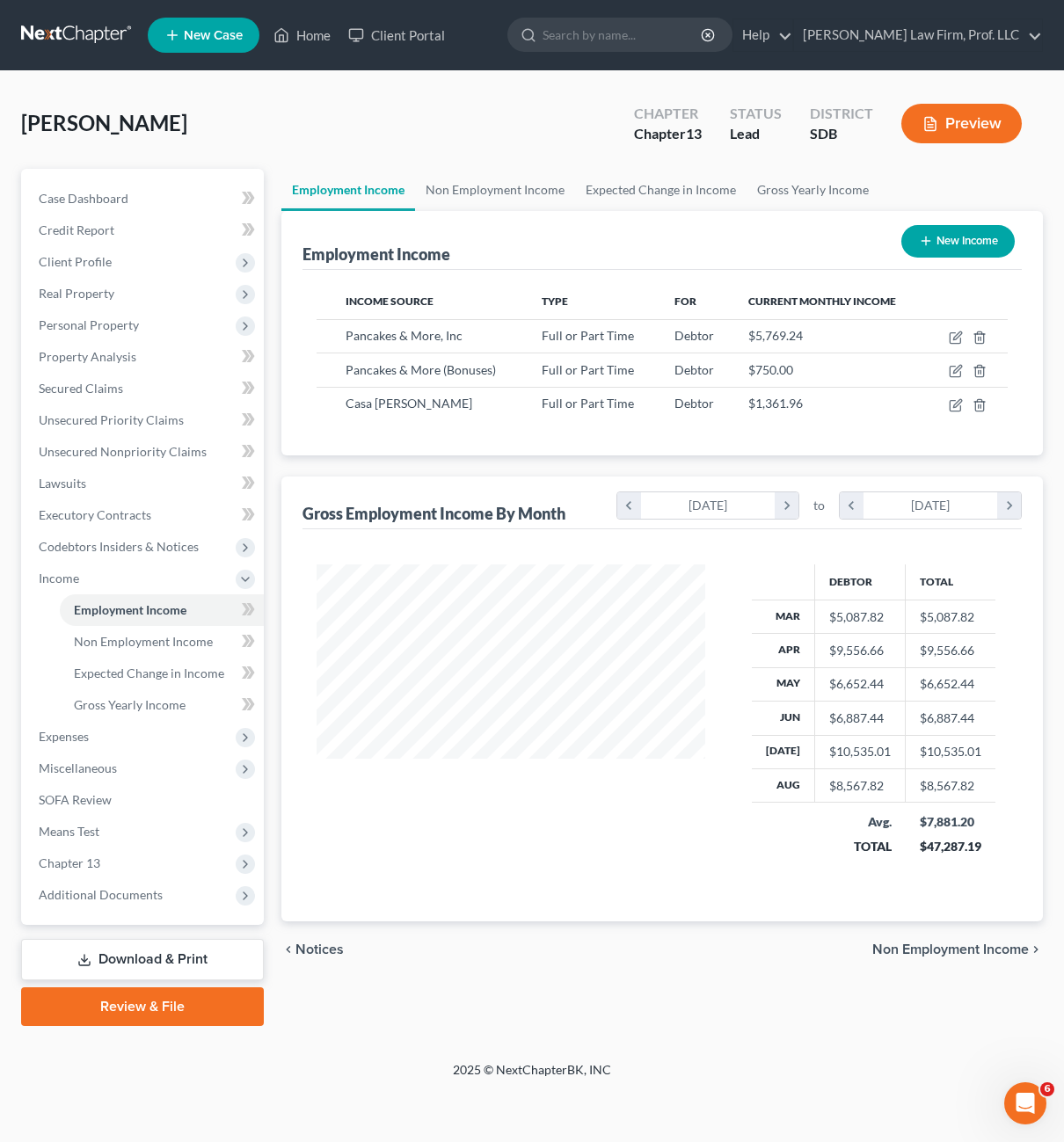
scroll to position [316, 424]
click at [49, 861] on span "Chapter 13" at bounding box center [69, 863] width 61 height 15
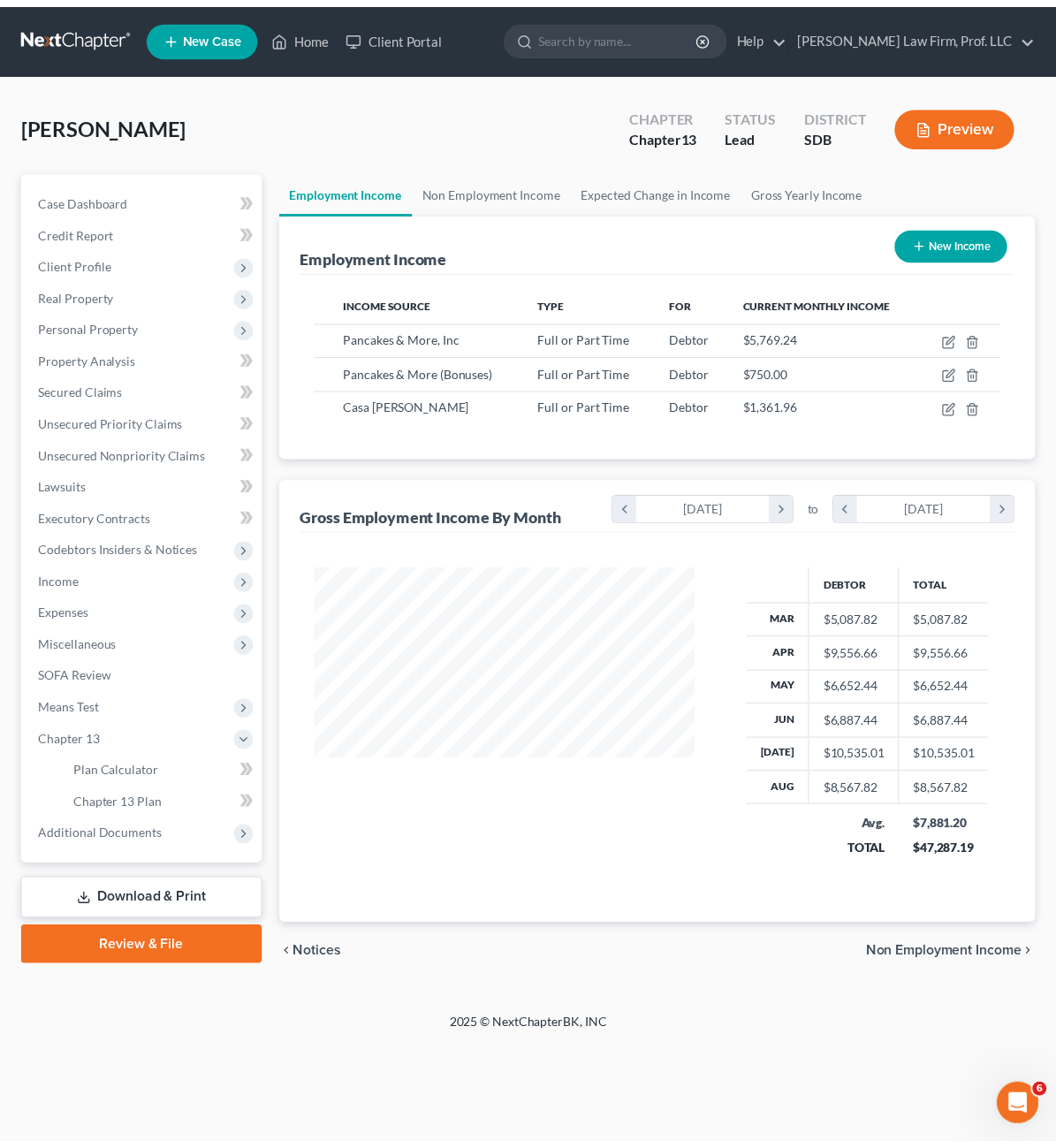
scroll to position [883452, 883478]
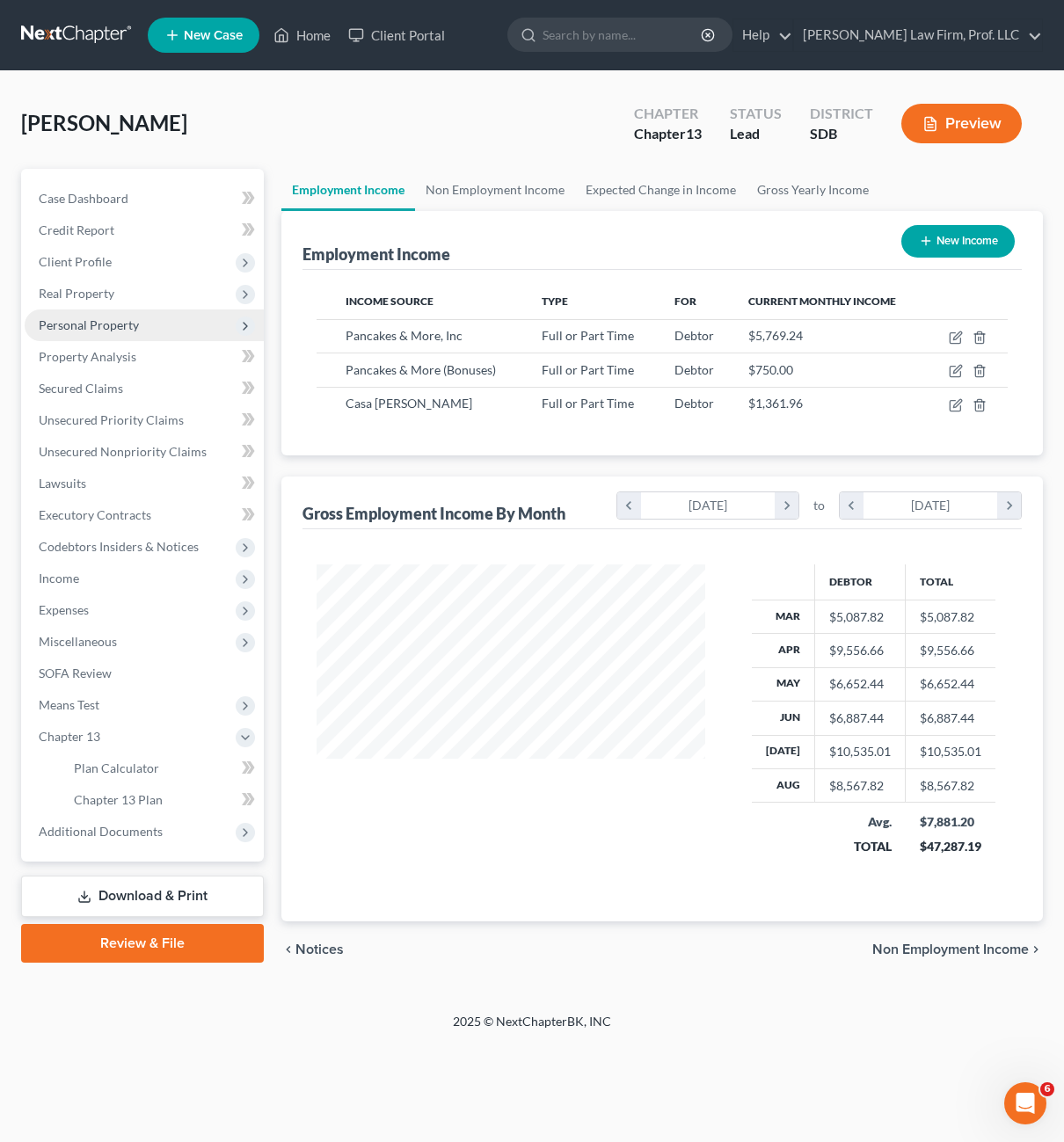
click at [107, 323] on span "Personal Property" at bounding box center [88, 325] width 101 height 15
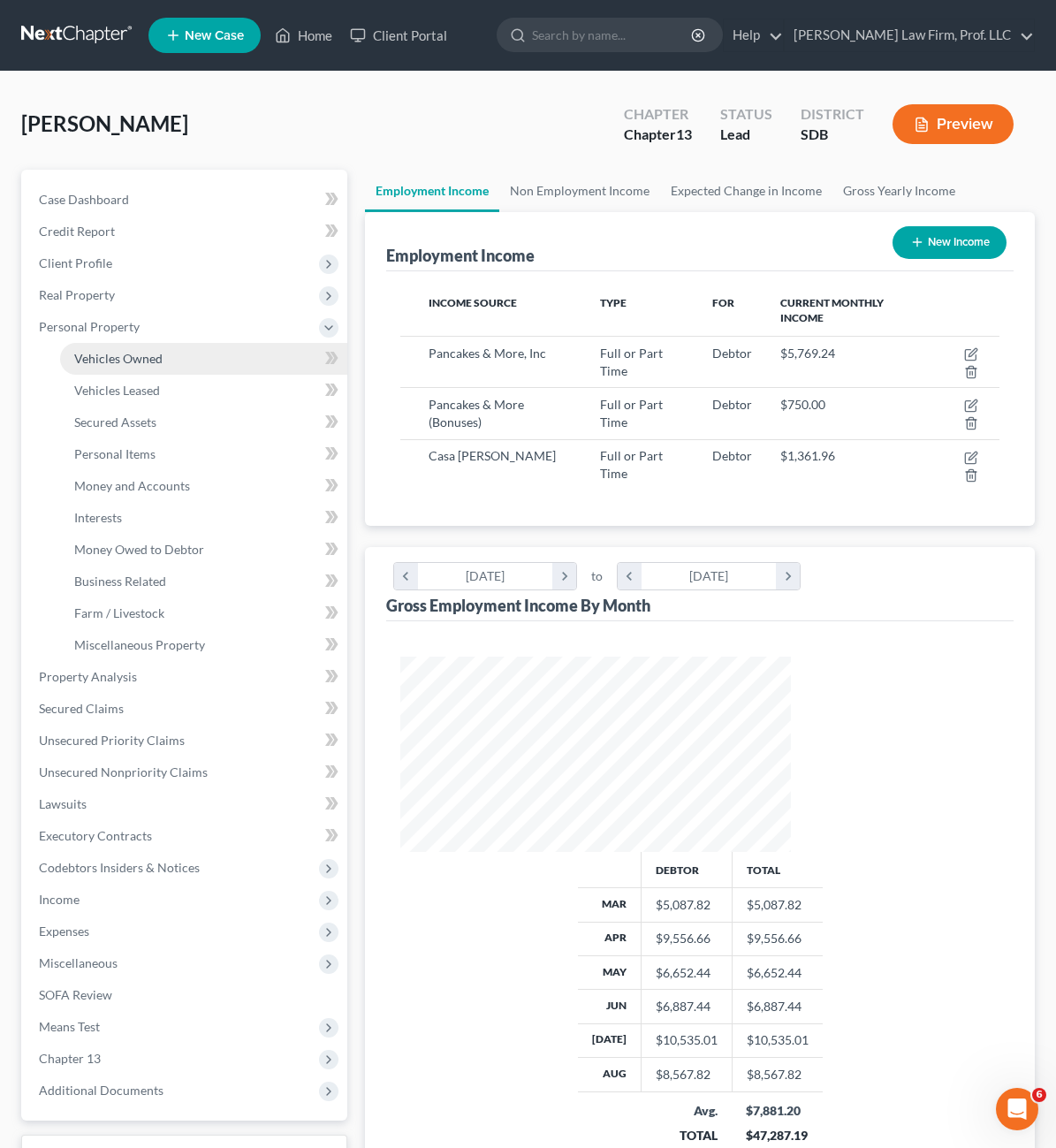
scroll to position [883452, 883484]
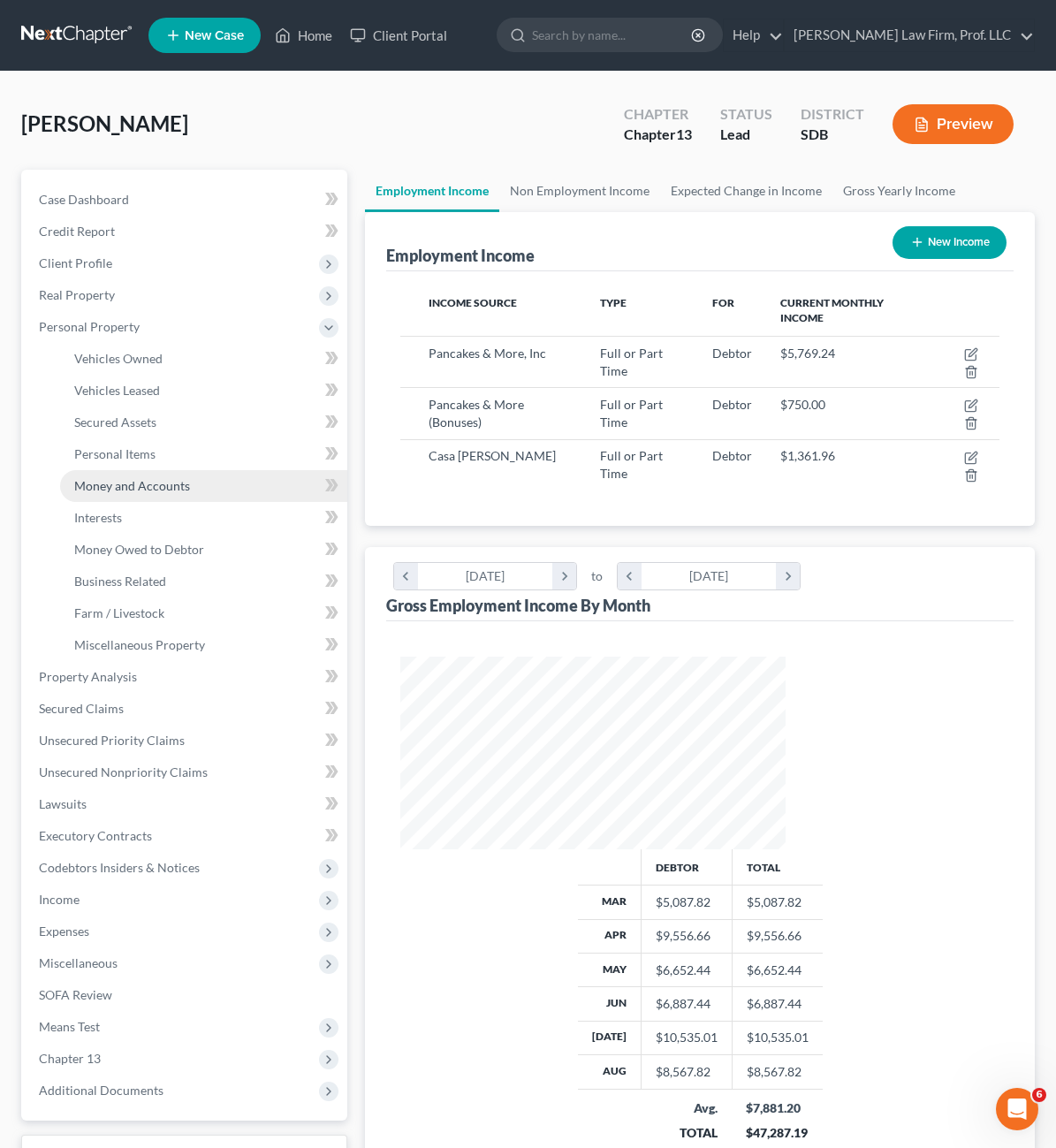
click at [148, 490] on span "Money and Accounts" at bounding box center [132, 485] width 115 height 15
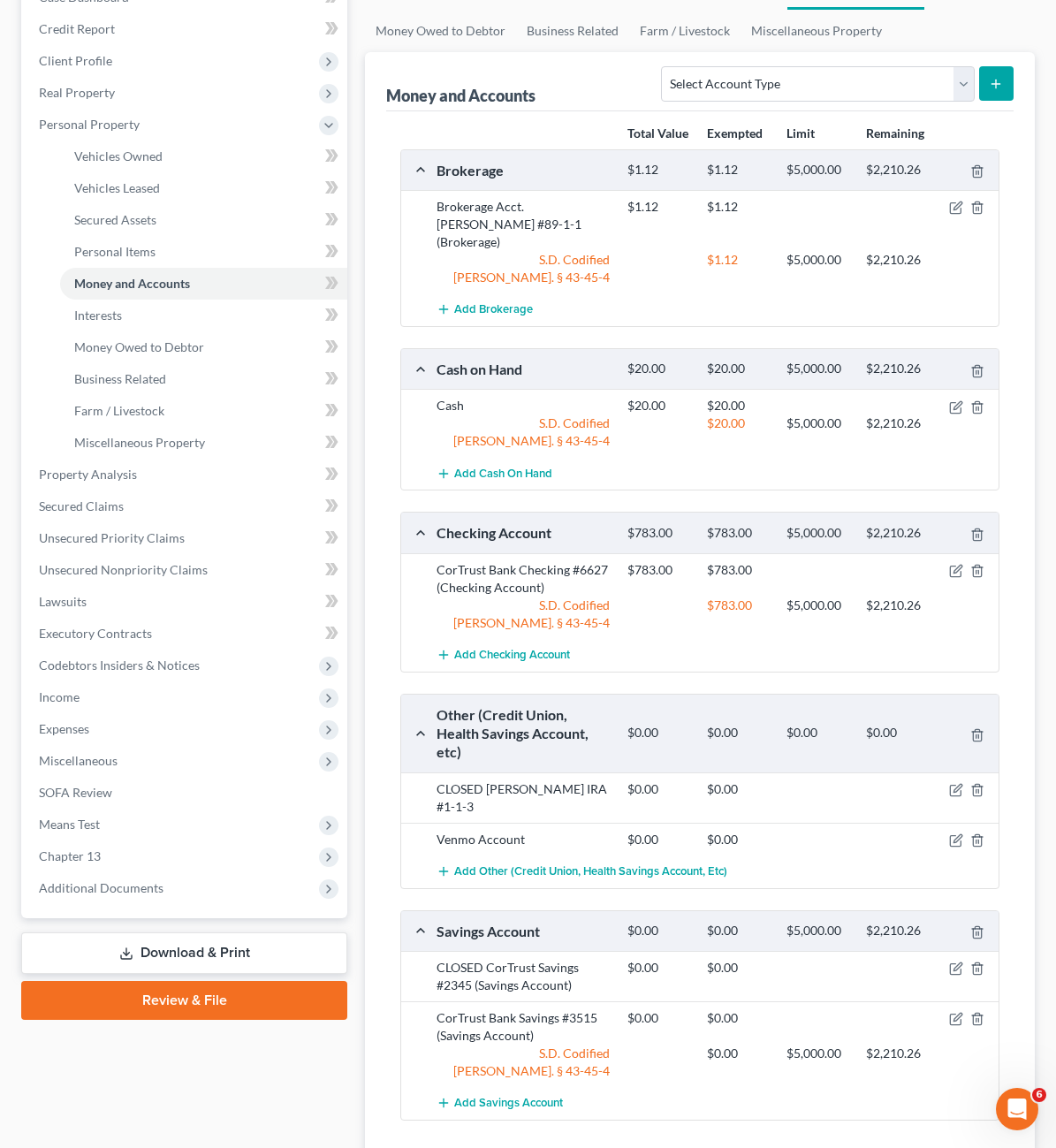
scroll to position [217, 0]
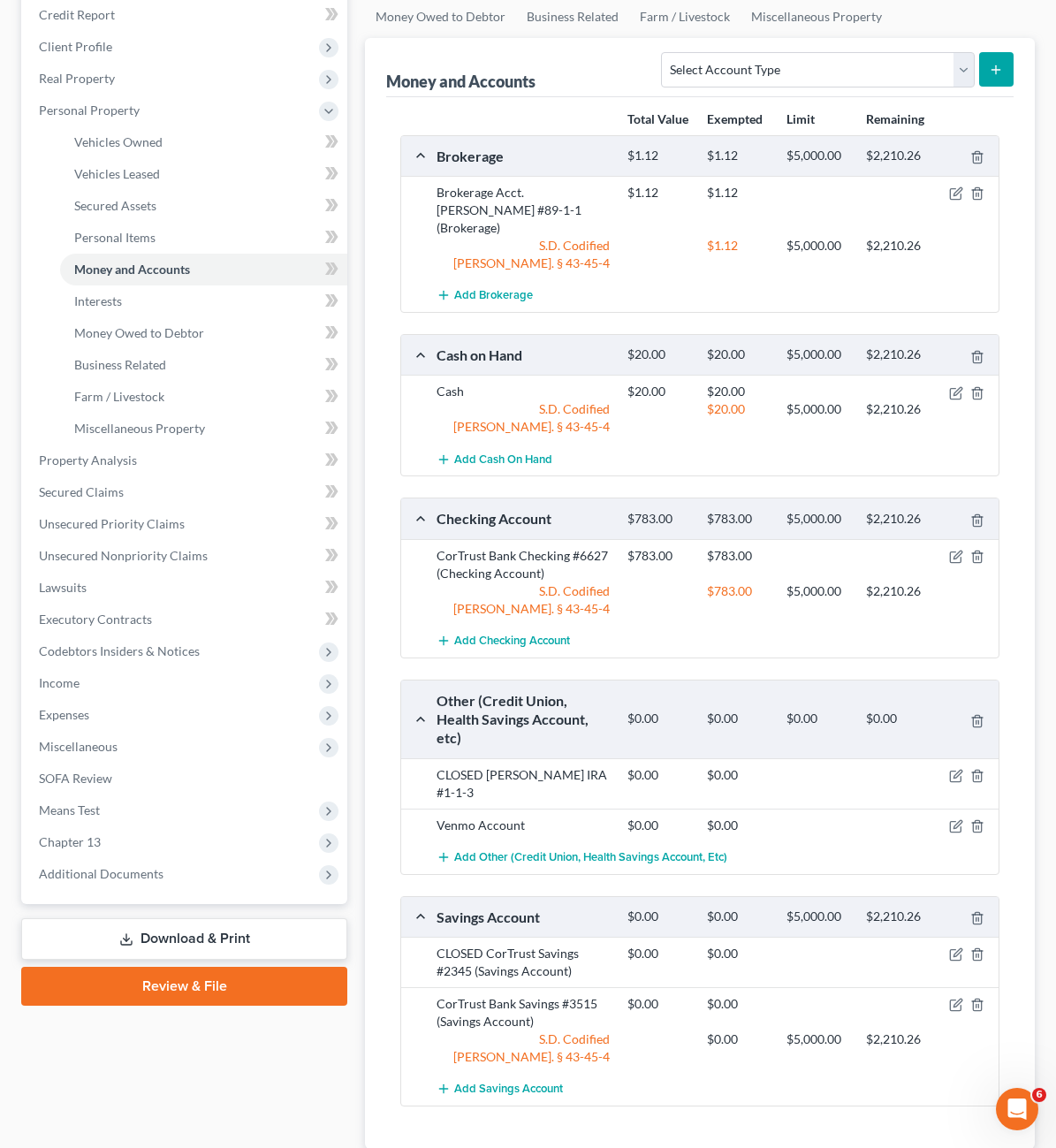
click at [751, 1006] on div "Total Value Exempted Limit Remaining Brokerage $1.12 $1.12 $5,000.00 $2,210.26 …" at bounding box center [700, 623] width 627 height 1051
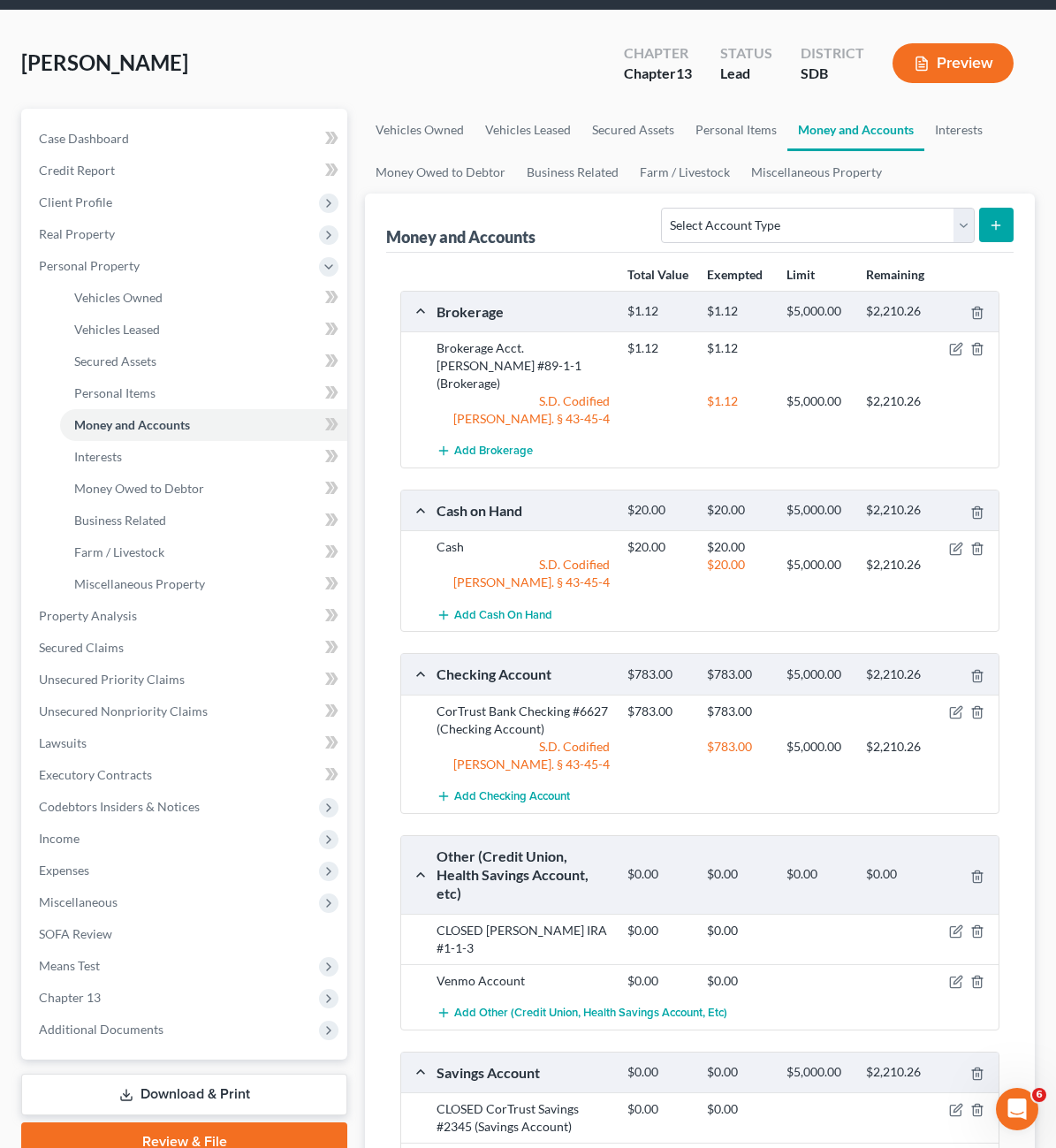
scroll to position [0, 0]
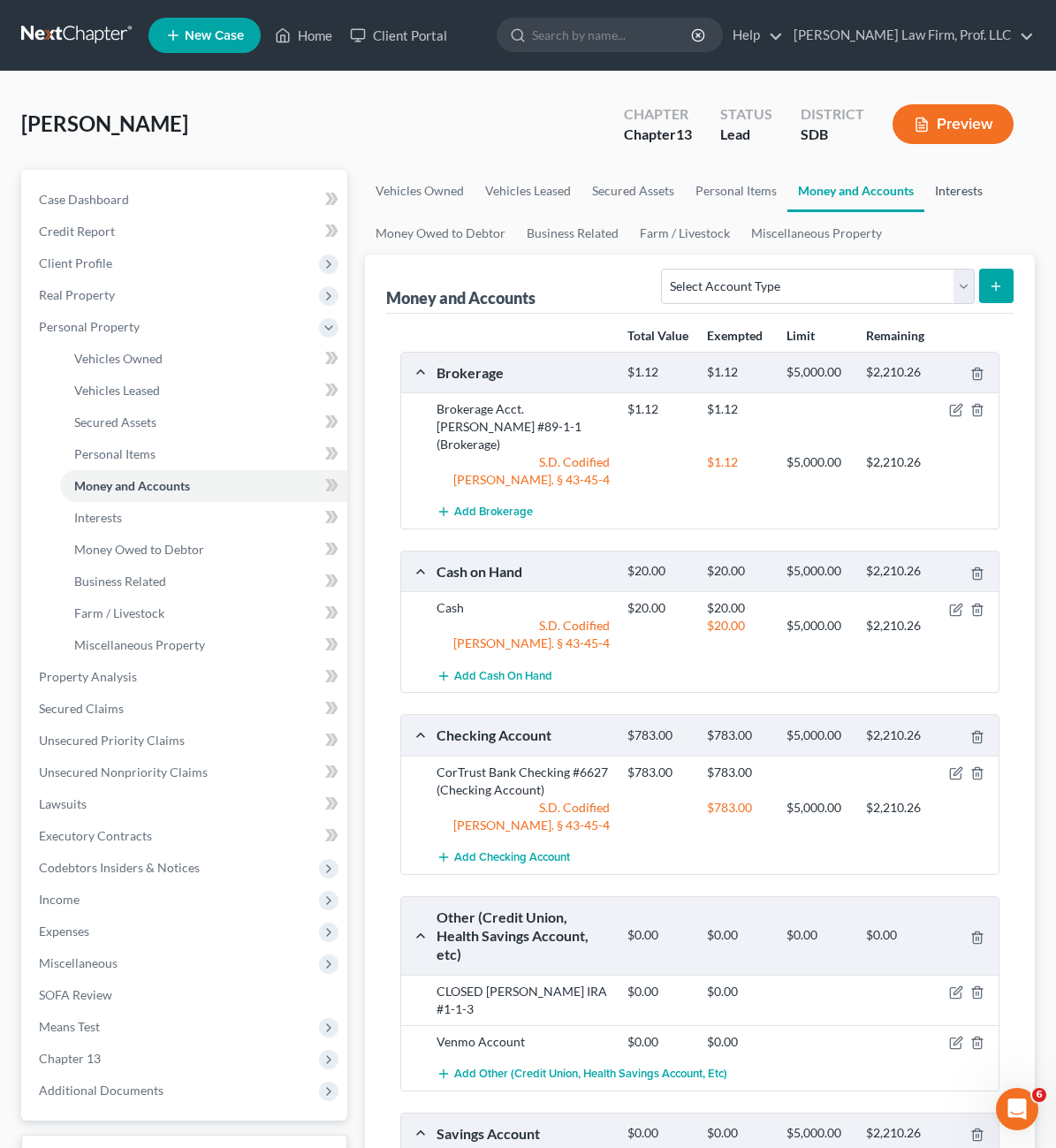
click at [924, 200] on link "Interests" at bounding box center [958, 191] width 69 height 42
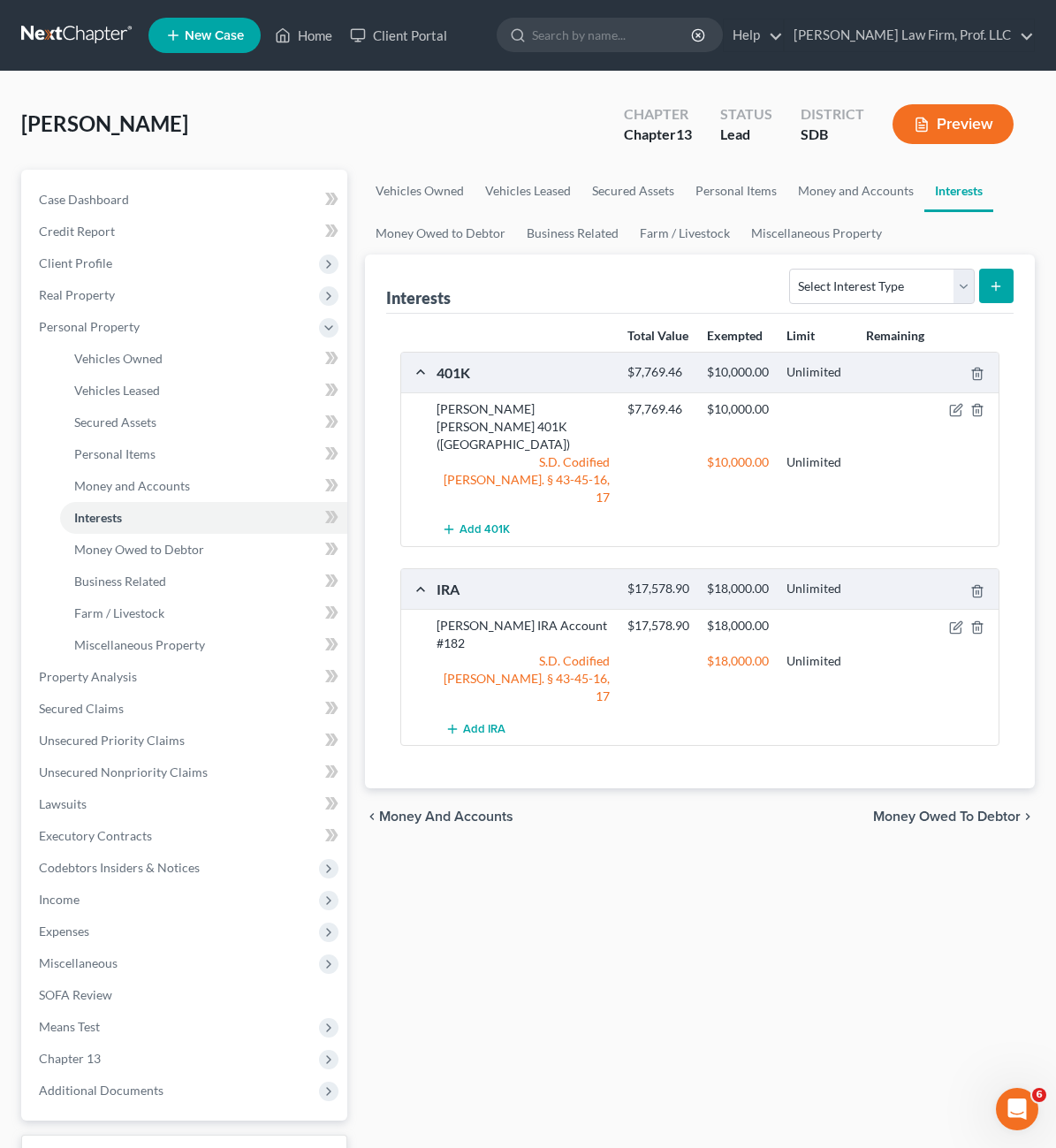
click at [683, 788] on div "chevron_left Money and Accounts Money Owed to Debtor chevron_right" at bounding box center [700, 816] width 670 height 56
click at [388, 233] on link "Money Owed to Debtor" at bounding box center [440, 233] width 151 height 42
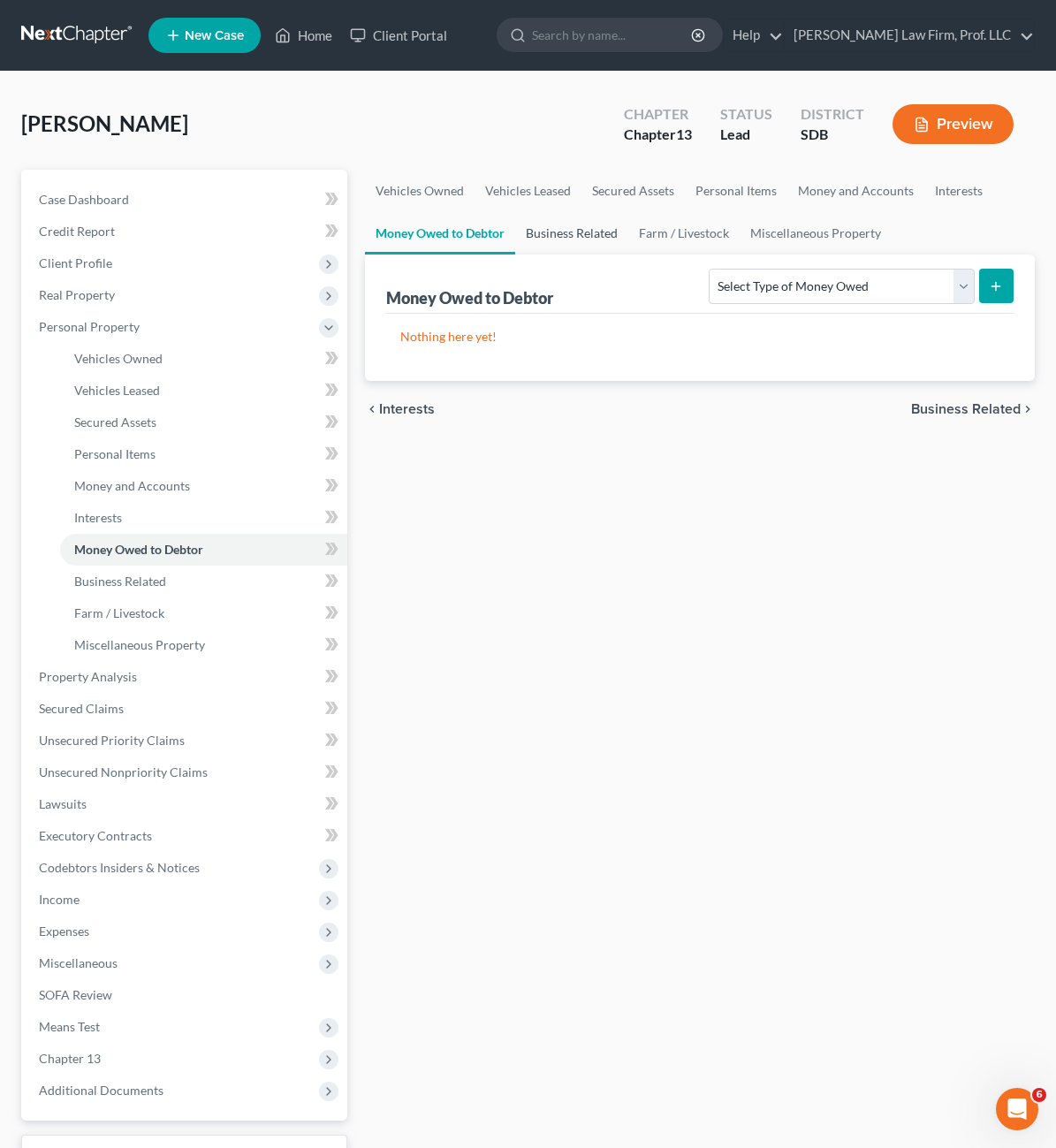
click at [523, 241] on link "Business Related" at bounding box center [572, 233] width 113 height 42
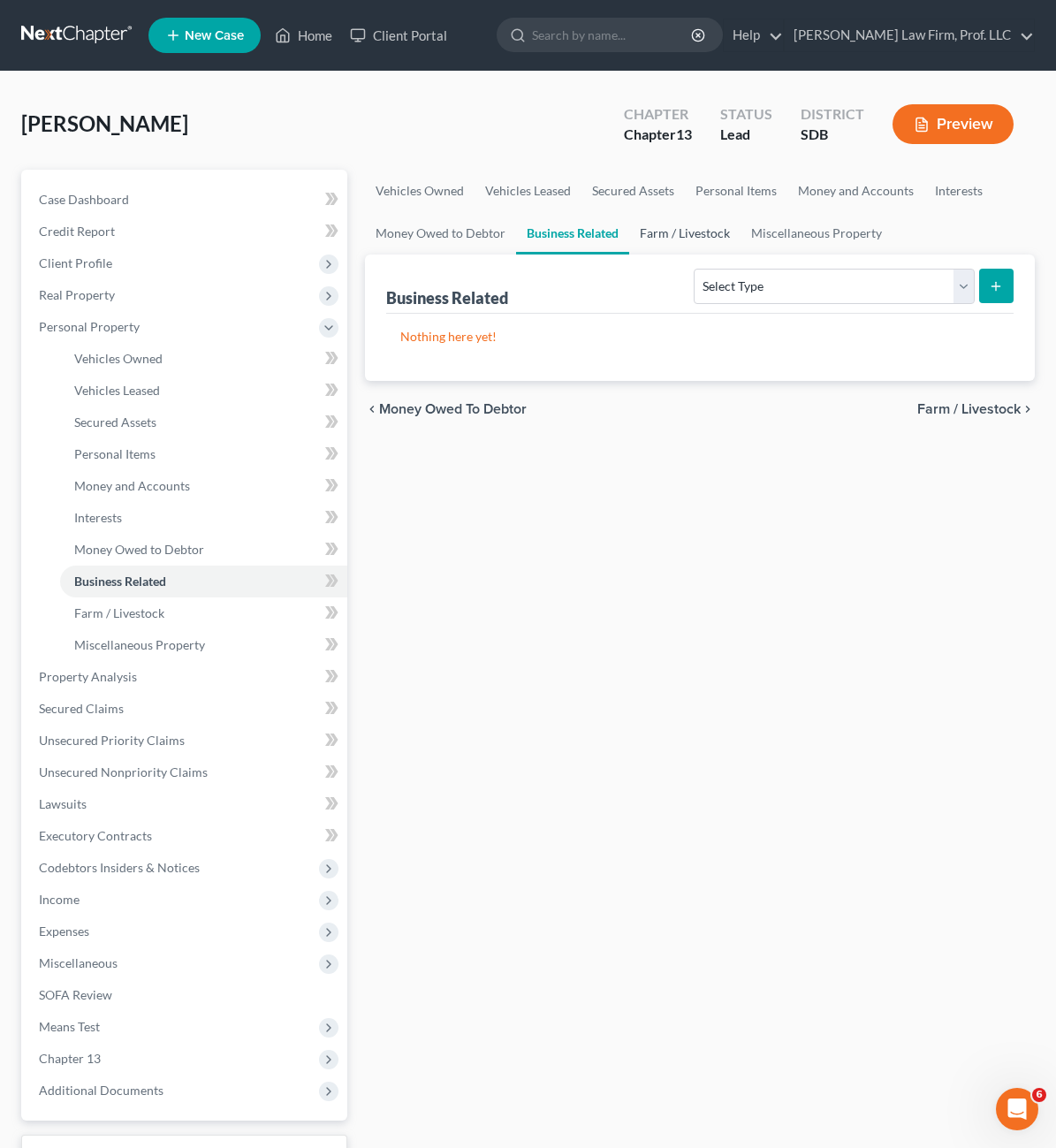
click at [629, 229] on link "Farm / Livestock" at bounding box center [685, 233] width 111 height 42
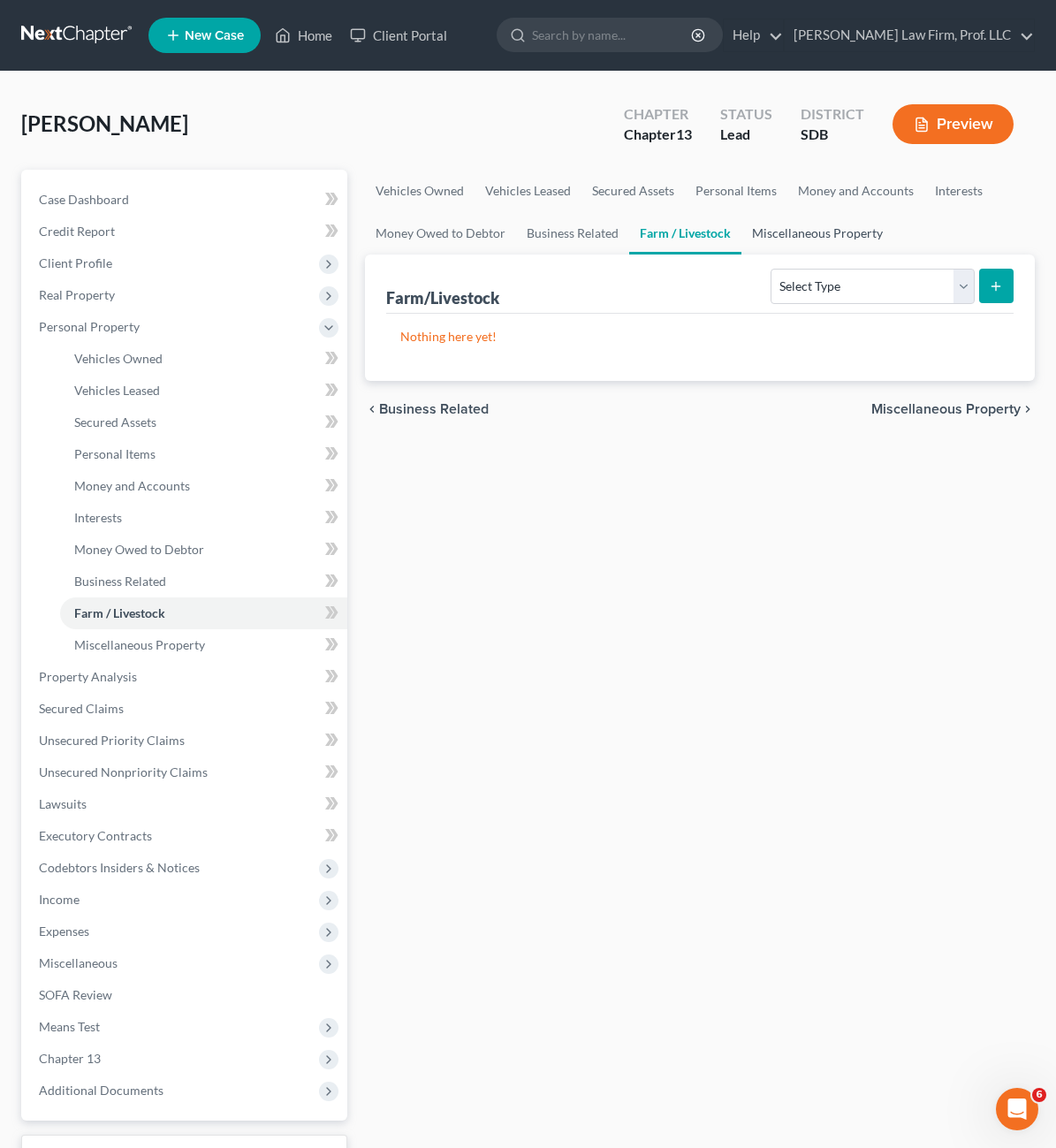
click at [751, 238] on link "Miscellaneous Property" at bounding box center [818, 233] width 152 height 42
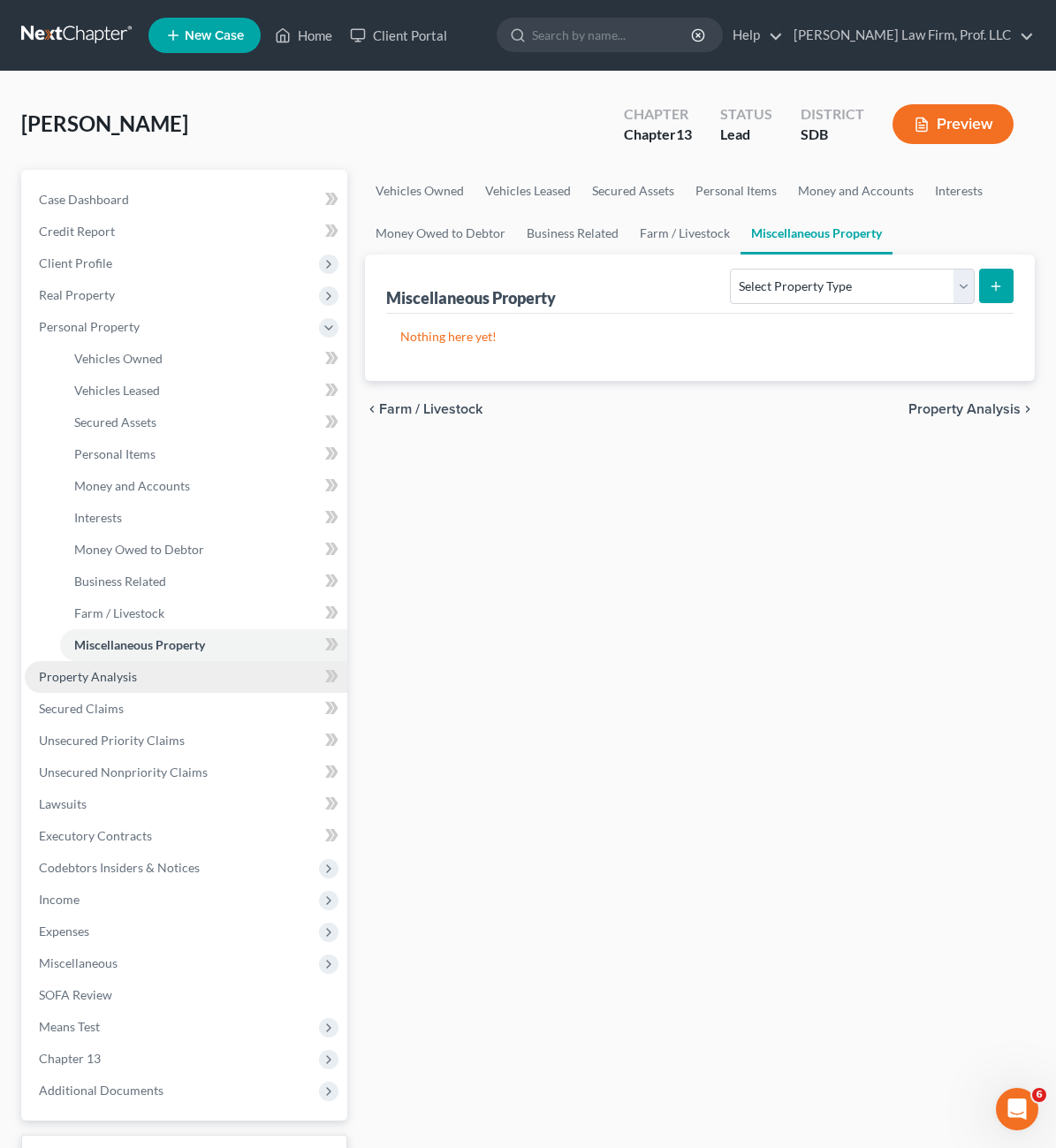
click at [120, 679] on span "Property Analysis" at bounding box center [88, 676] width 98 height 15
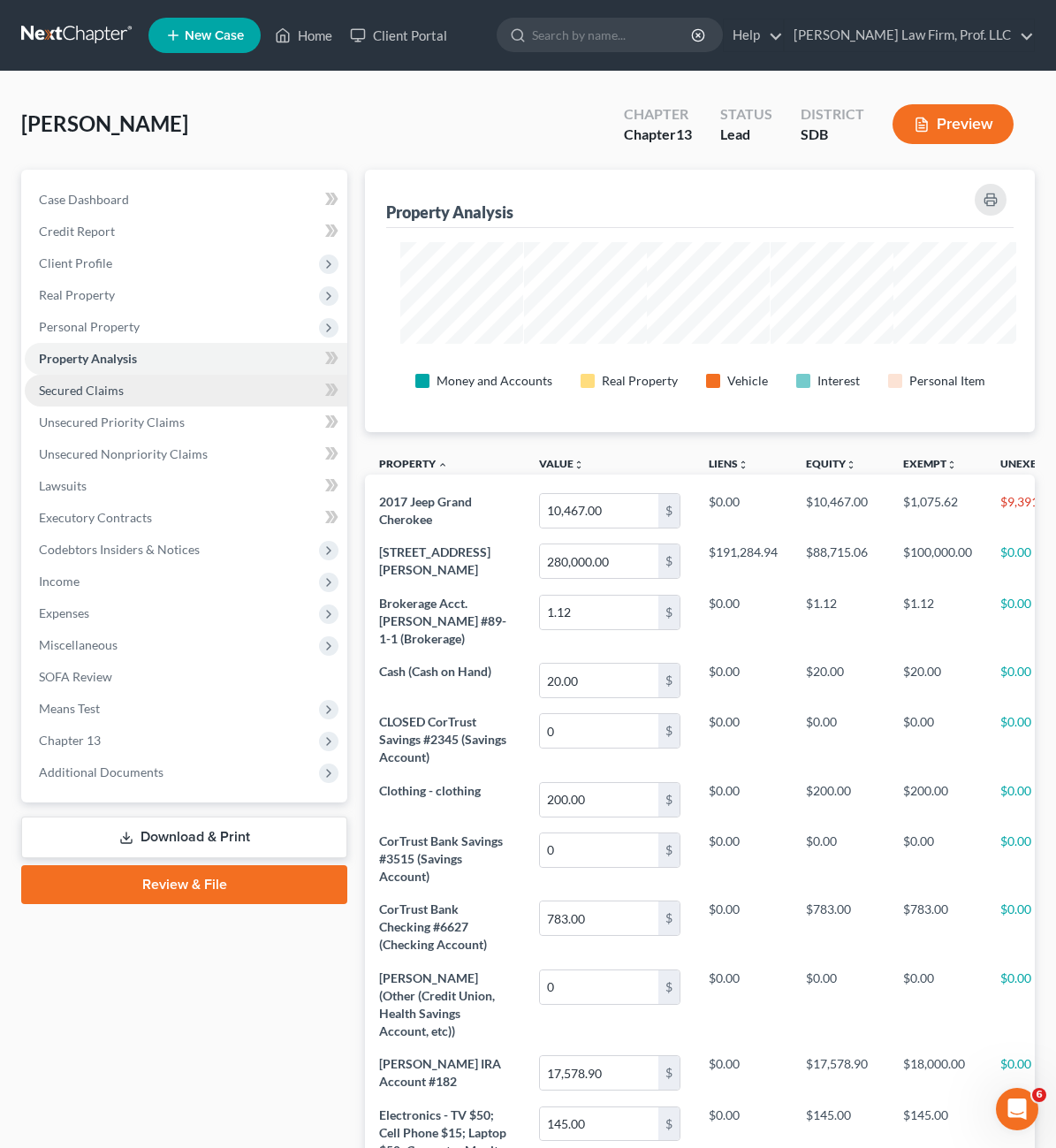
click at [118, 383] on span "Secured Claims" at bounding box center [81, 390] width 85 height 15
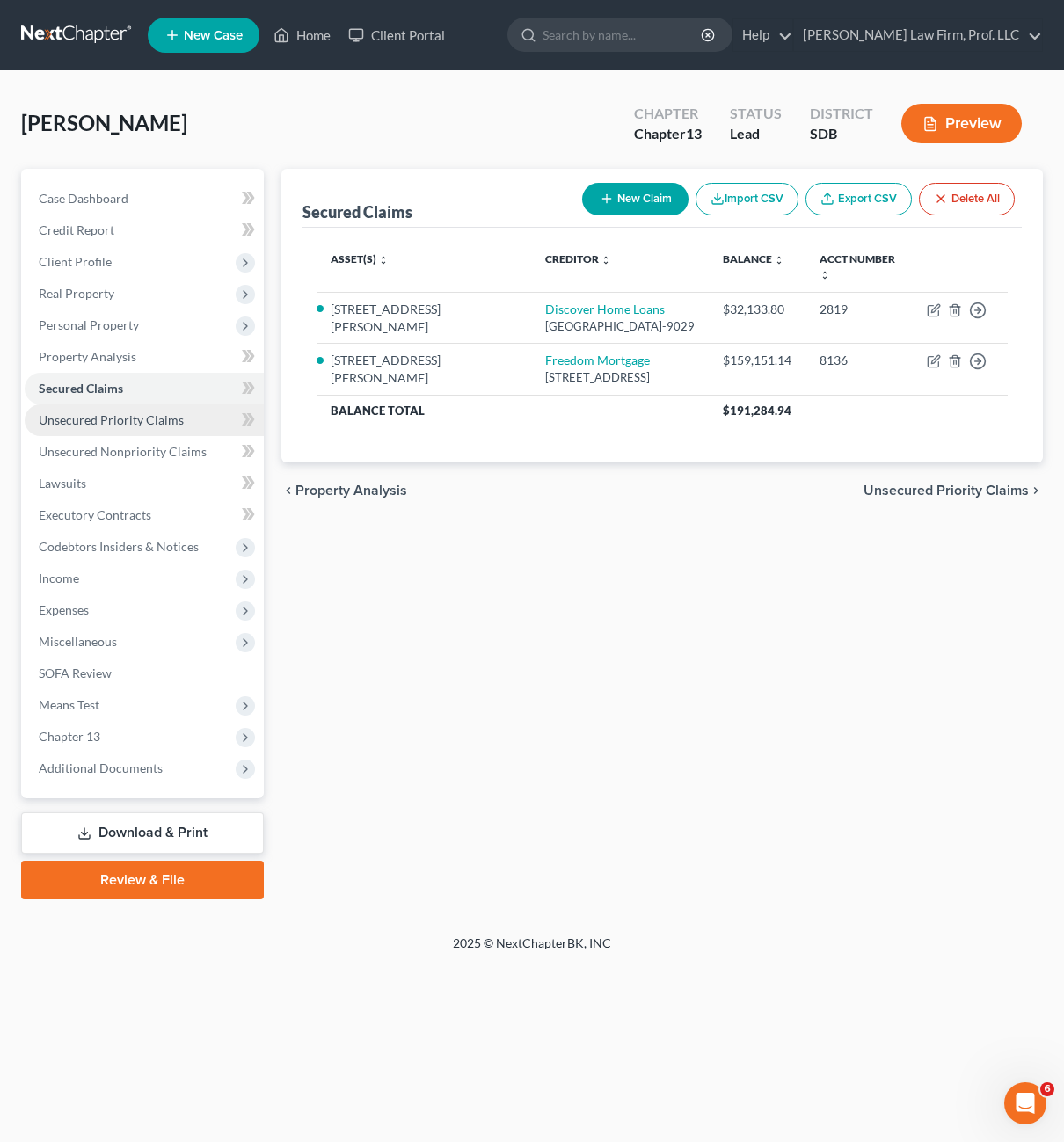
click at [129, 412] on span "Unsecured Priority Claims" at bounding box center [110, 419] width 145 height 15
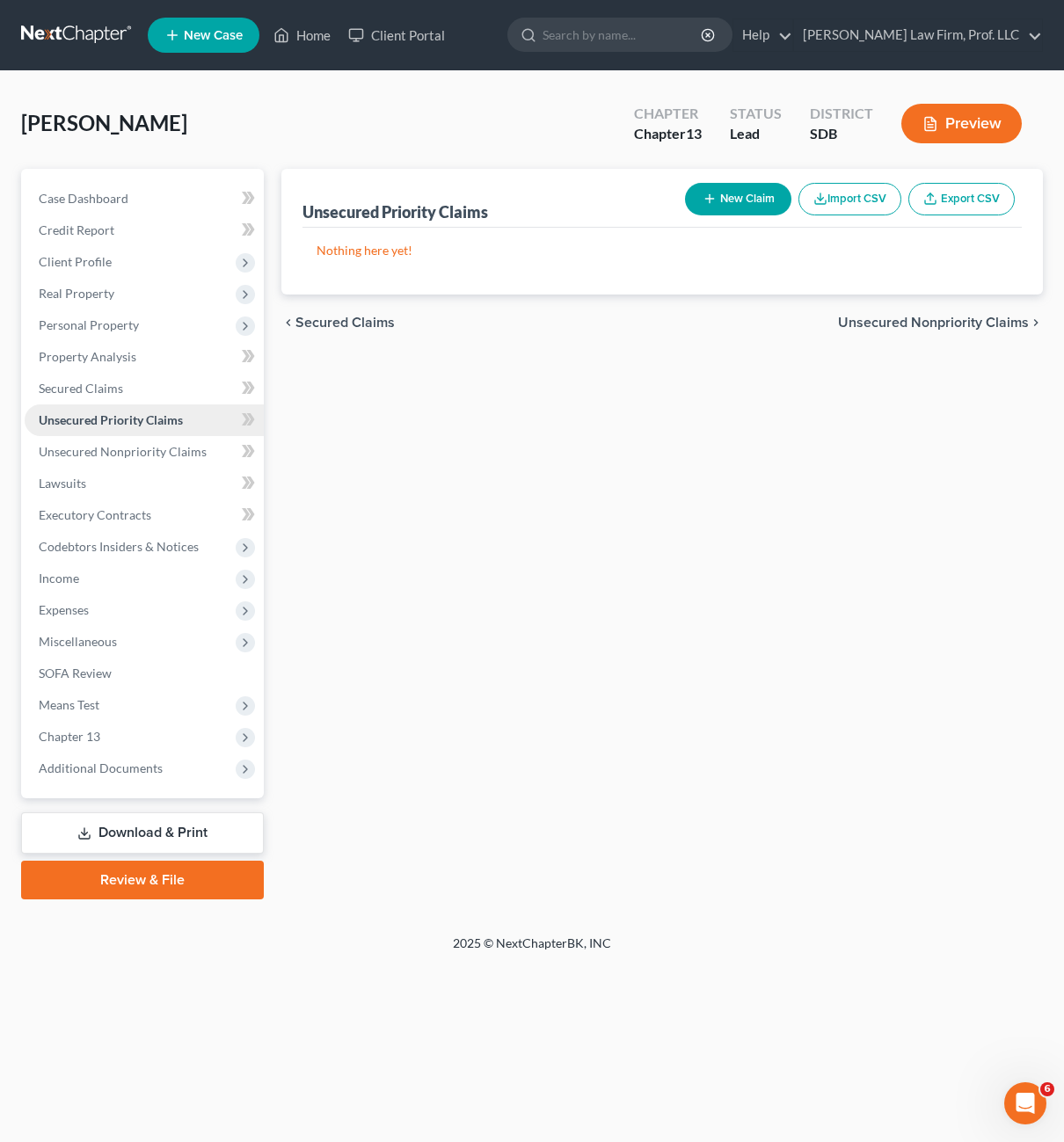
click at [129, 434] on link "Unsecured Priority Claims" at bounding box center [144, 420] width 240 height 32
click at [138, 465] on link "Unsecured Nonpriority Claims" at bounding box center [144, 452] width 240 height 32
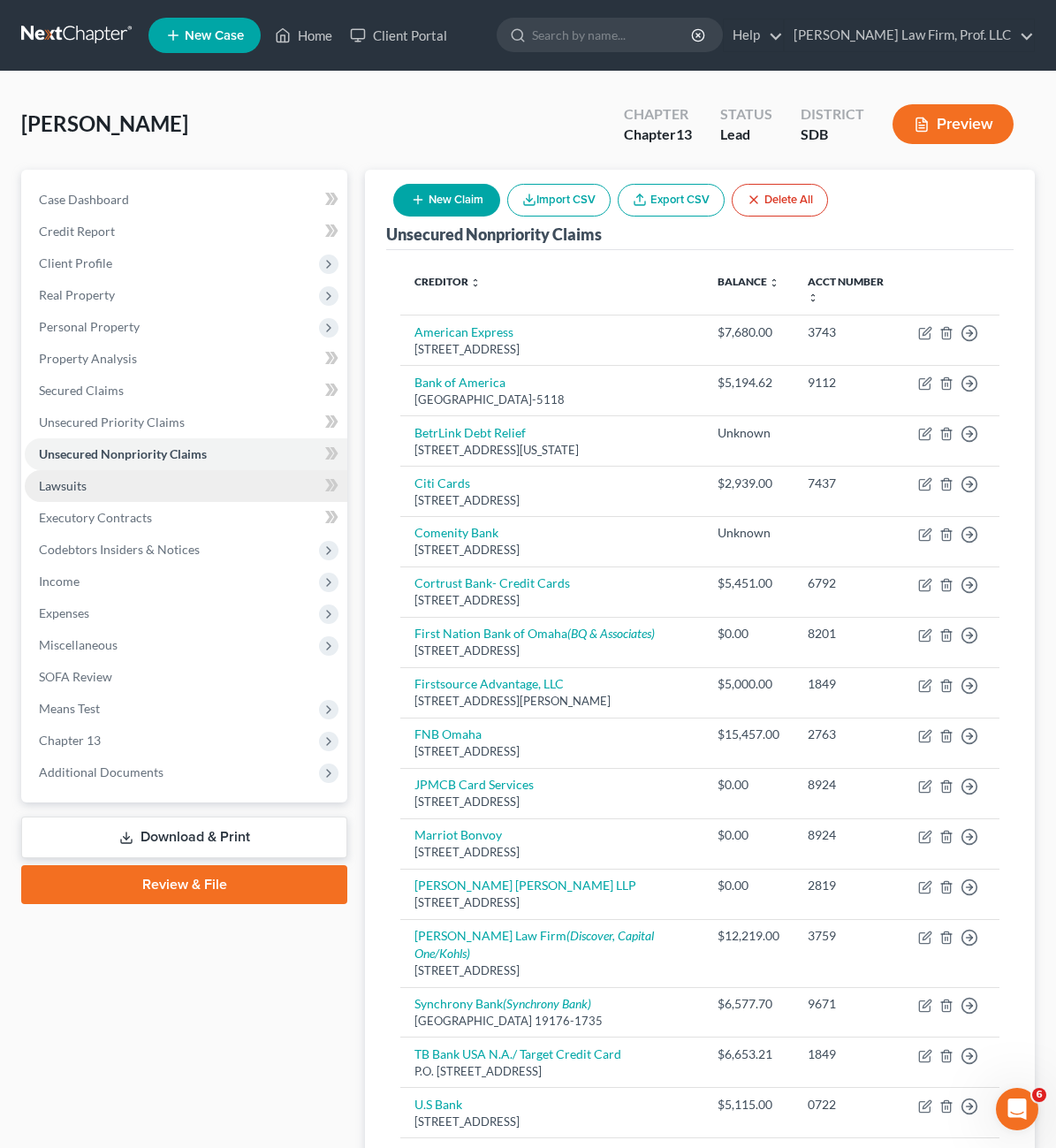
click at [129, 484] on link "Lawsuits" at bounding box center [186, 486] width 323 height 32
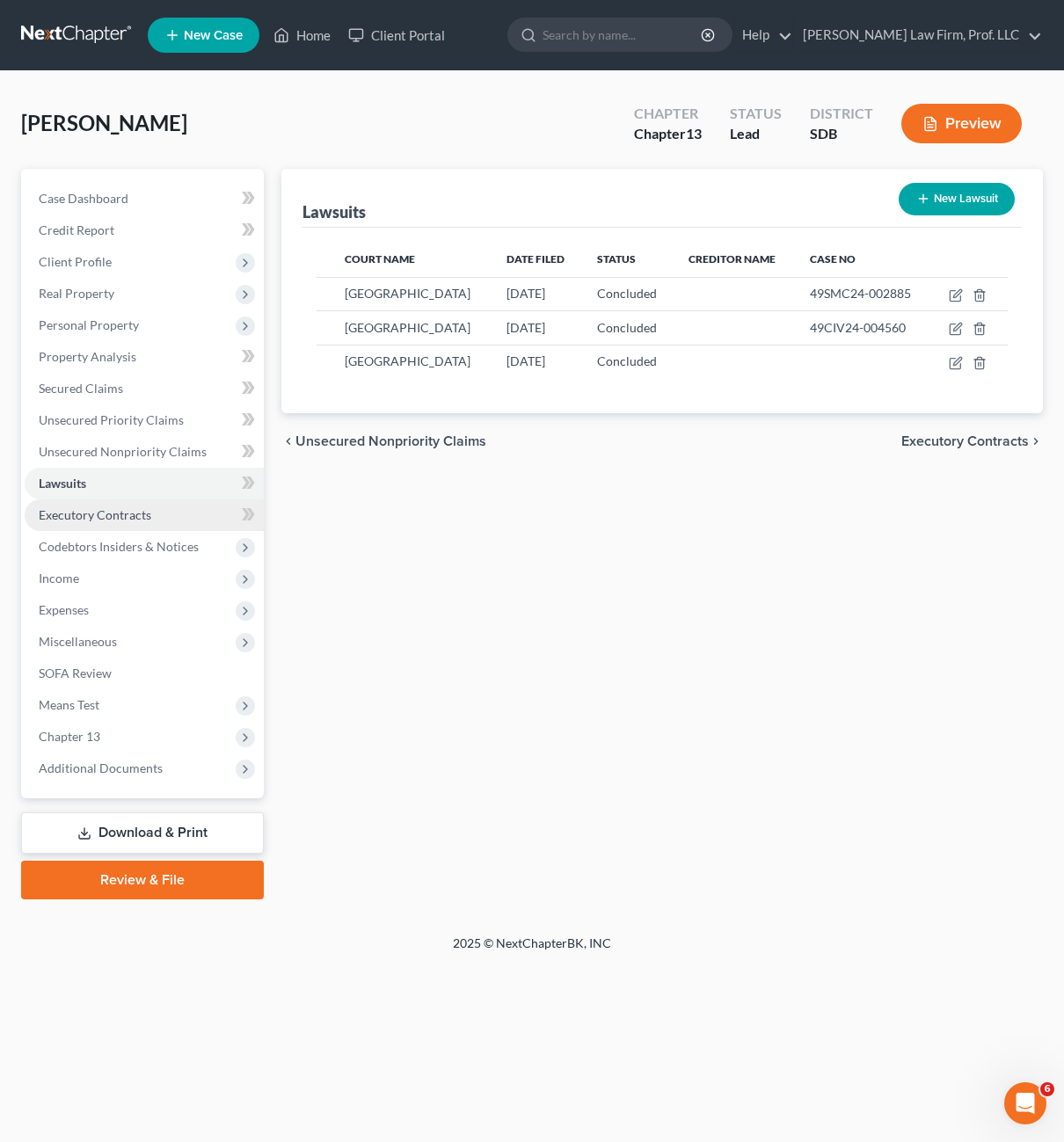
click at [122, 519] on span "Executory Contracts" at bounding box center [94, 514] width 112 height 15
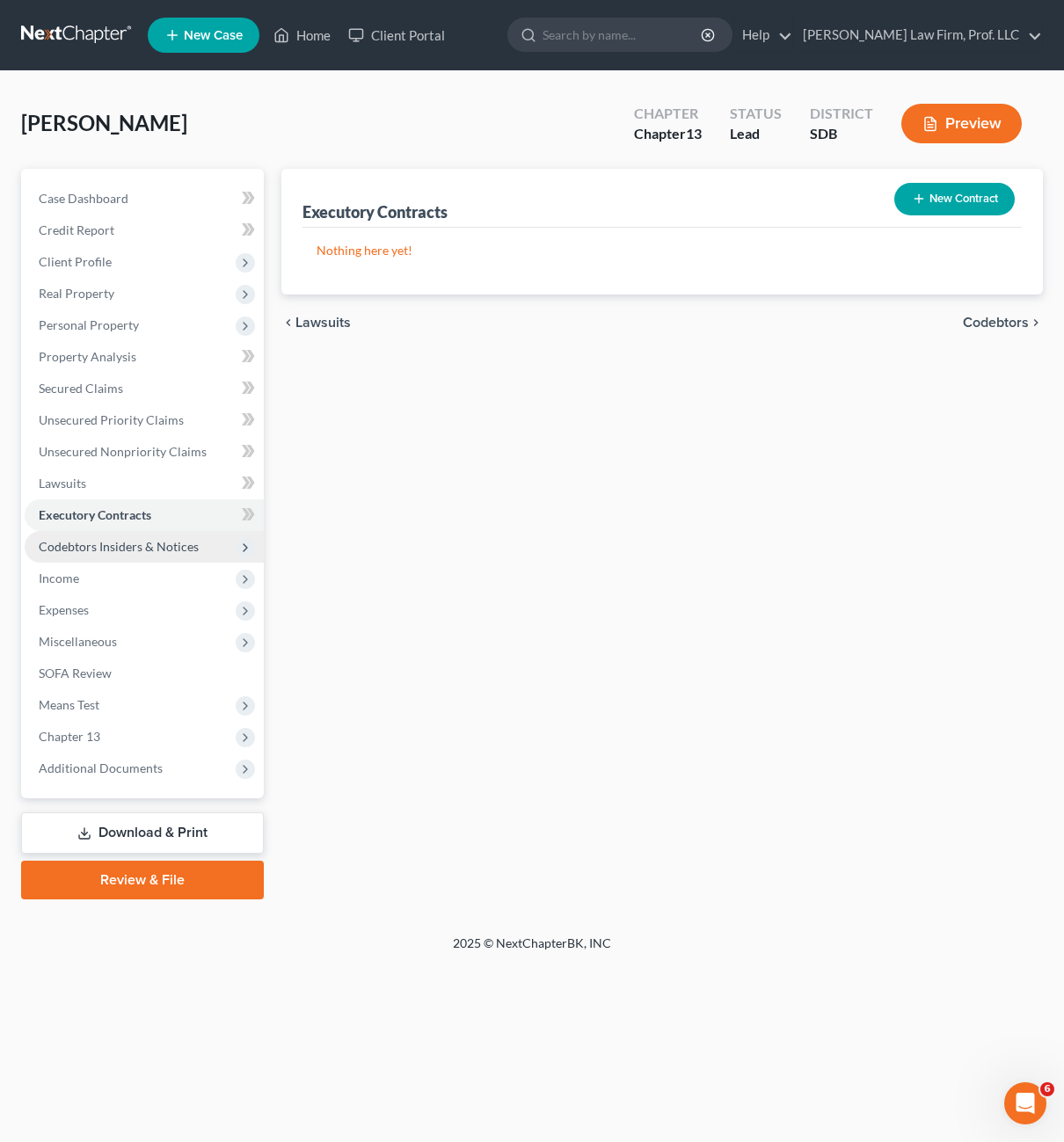
click at [95, 548] on span "Codebtors Insiders & Notices" at bounding box center [118, 546] width 160 height 15
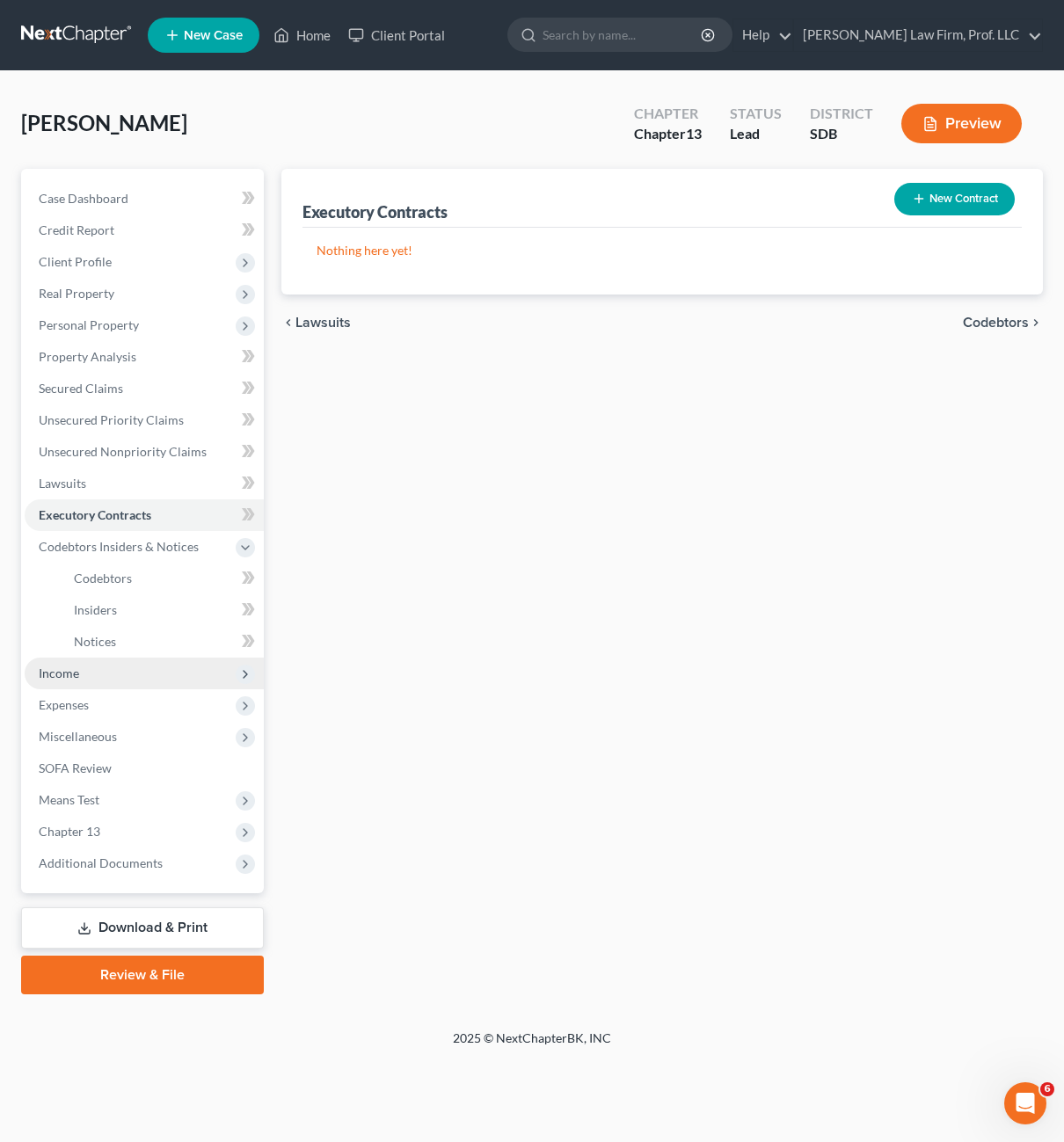
click at [93, 667] on span "Income" at bounding box center [144, 674] width 240 height 32
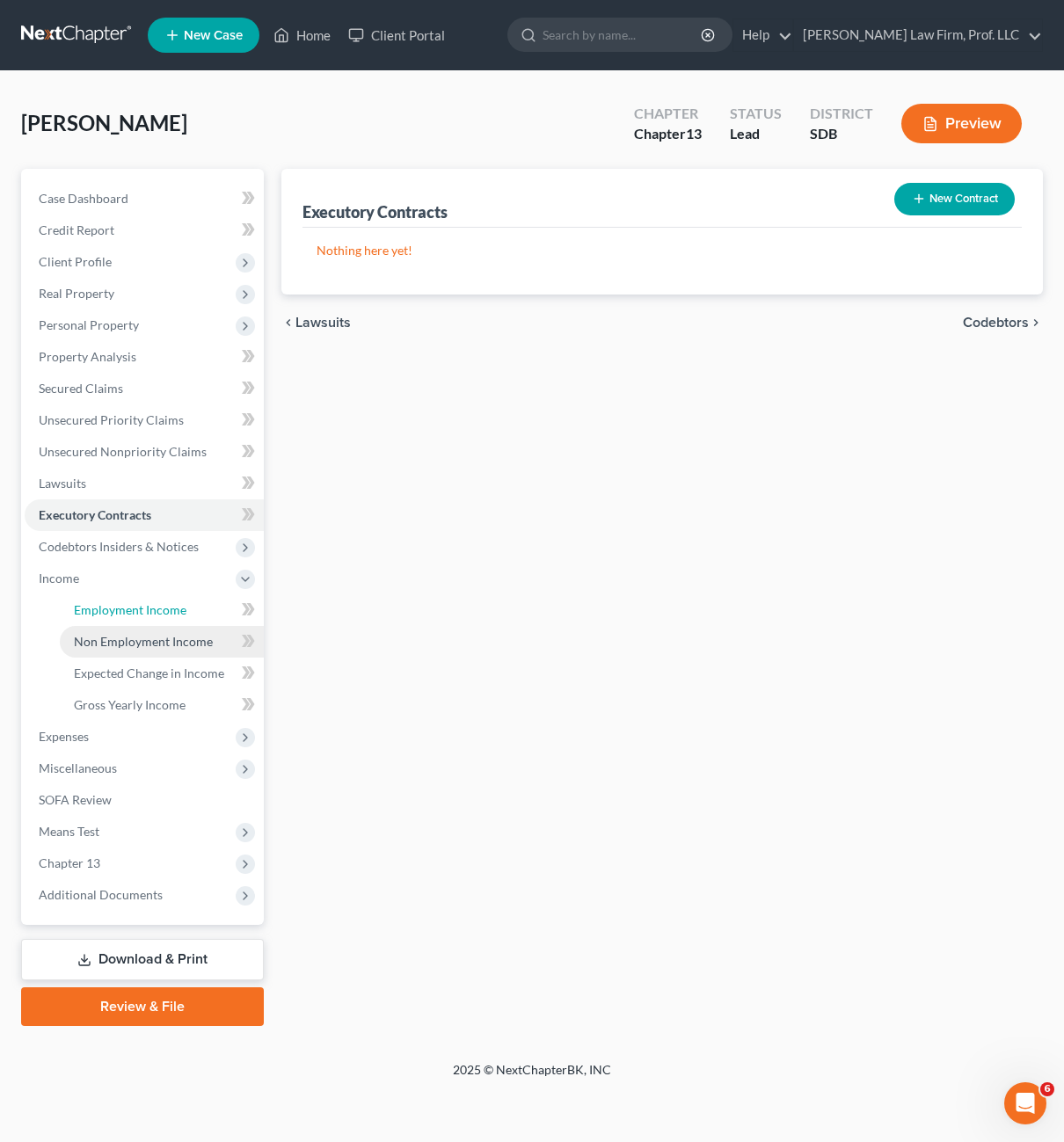
click at [123, 596] on link "Employment Income" at bounding box center [161, 611] width 204 height 32
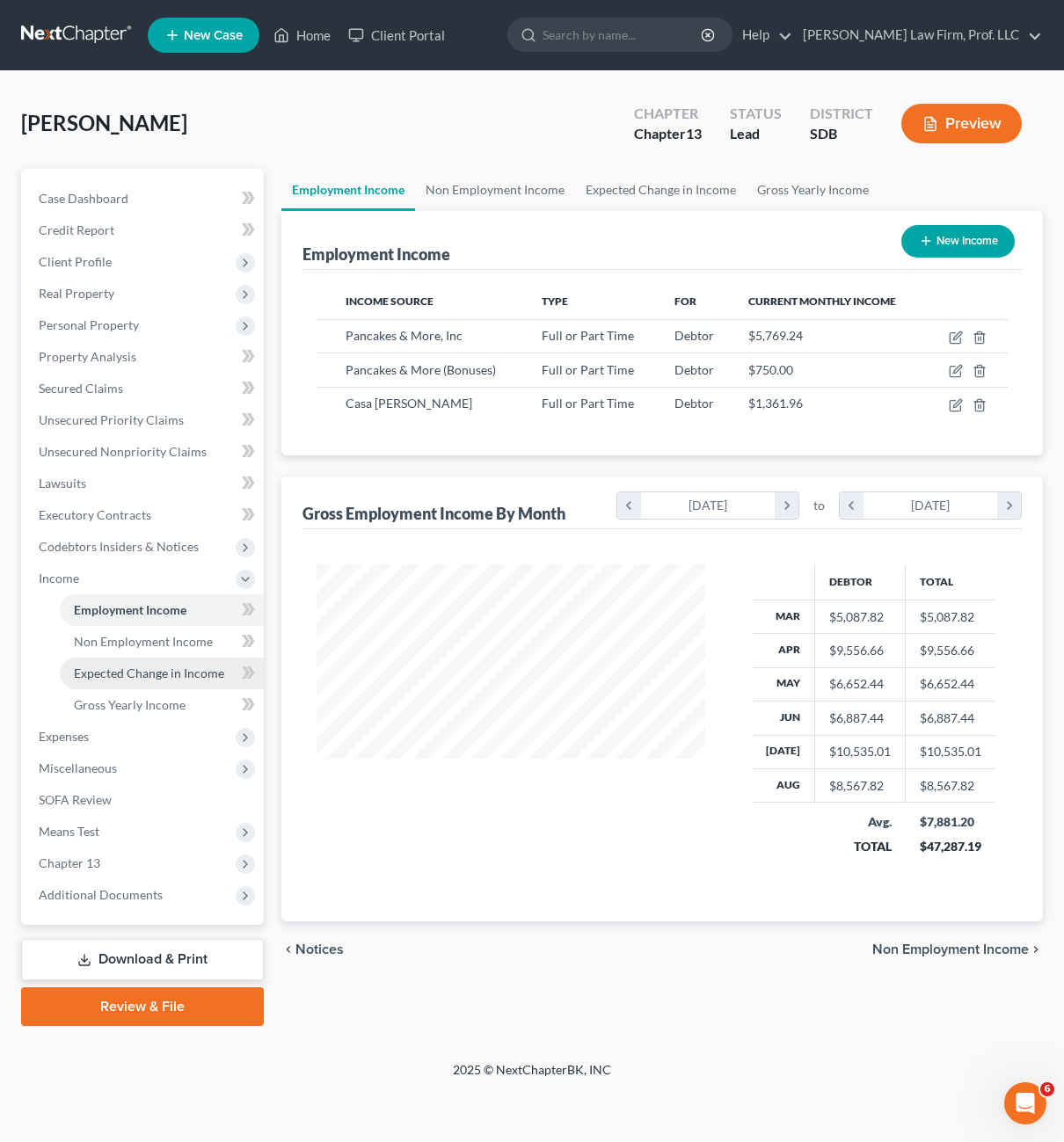
scroll to position [316, 424]
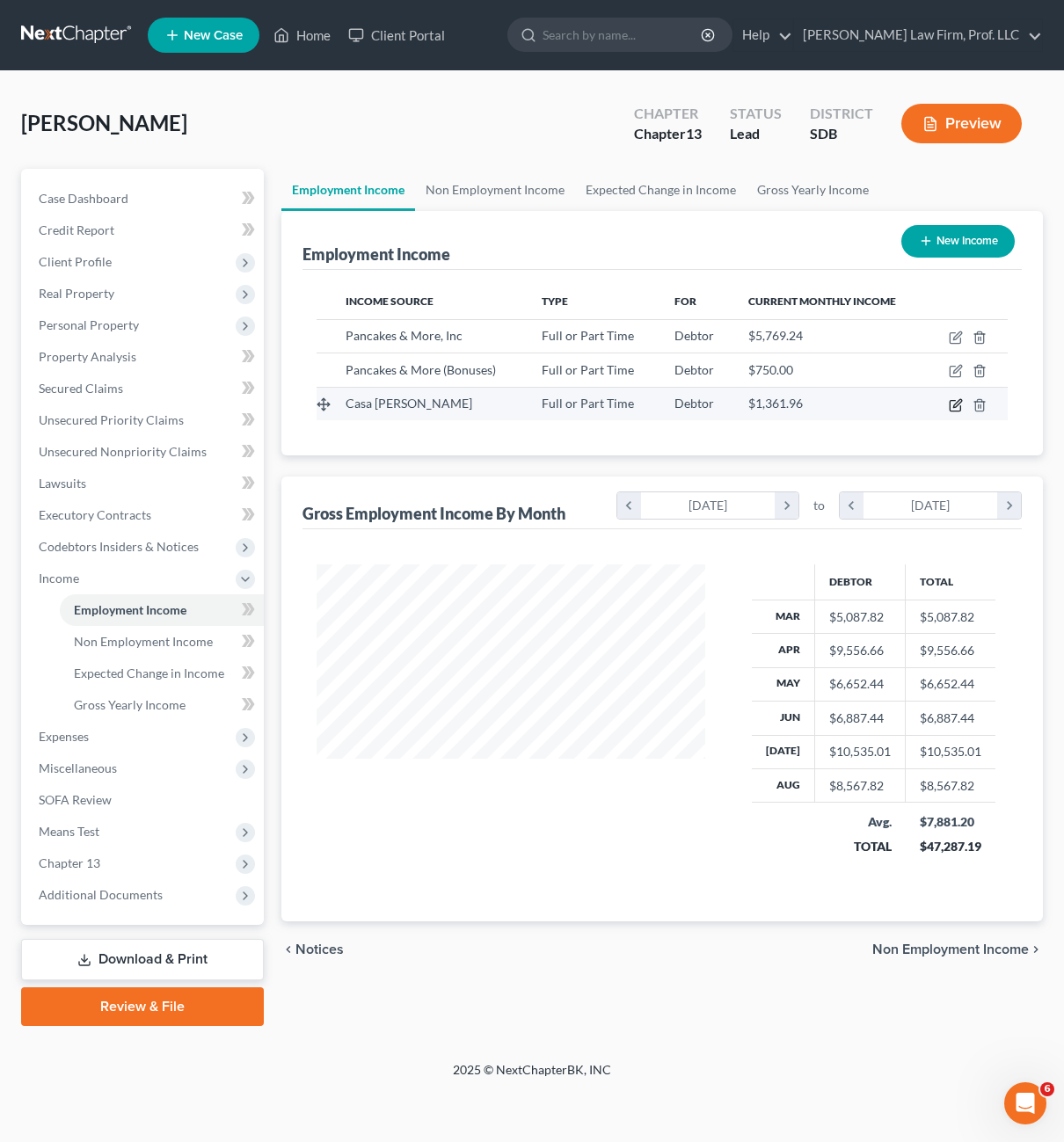
click at [951, 406] on icon "button" at bounding box center [955, 405] width 11 height 11
select select "0"
select select "43"
select select "1"
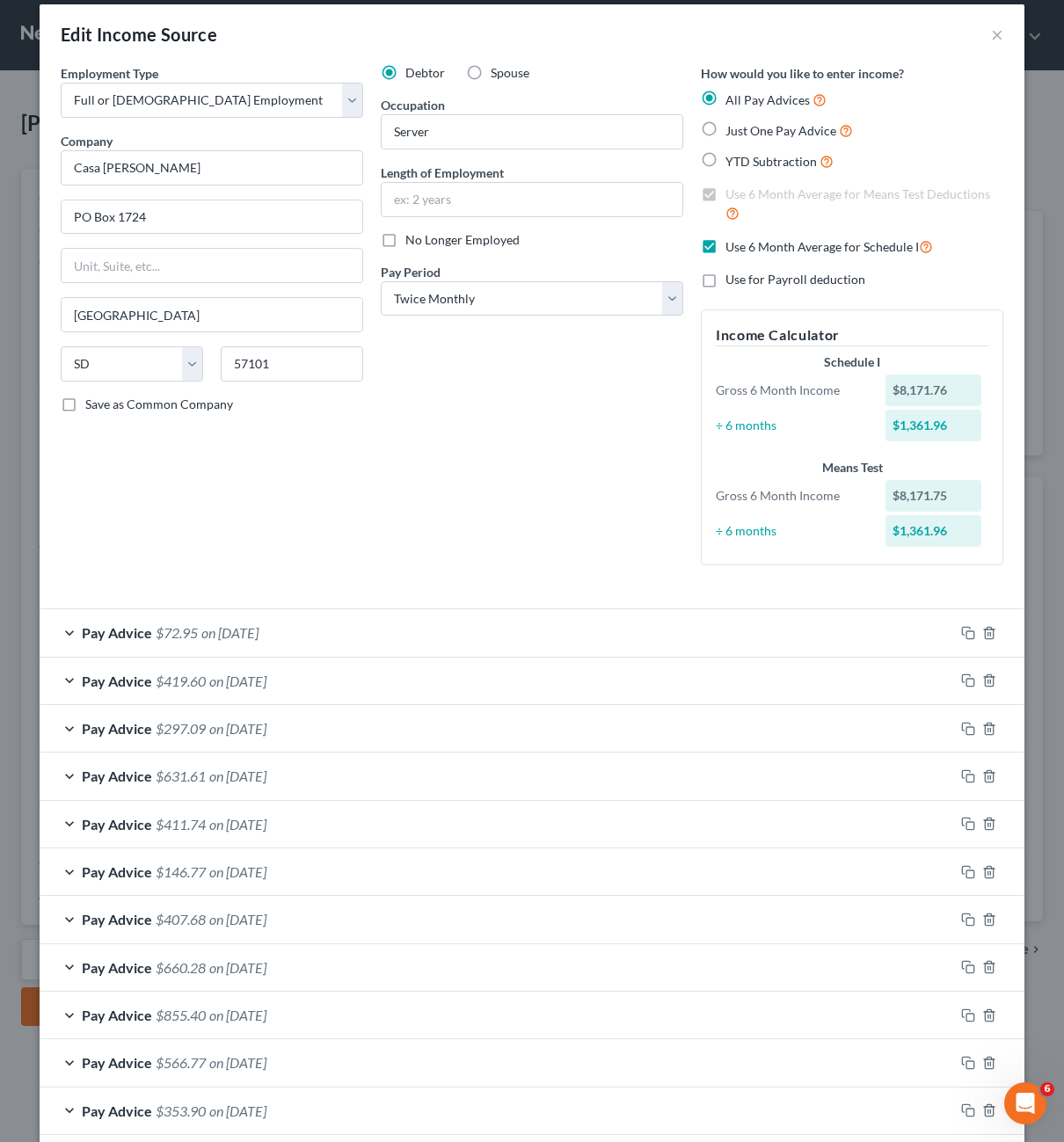
scroll to position [0, 0]
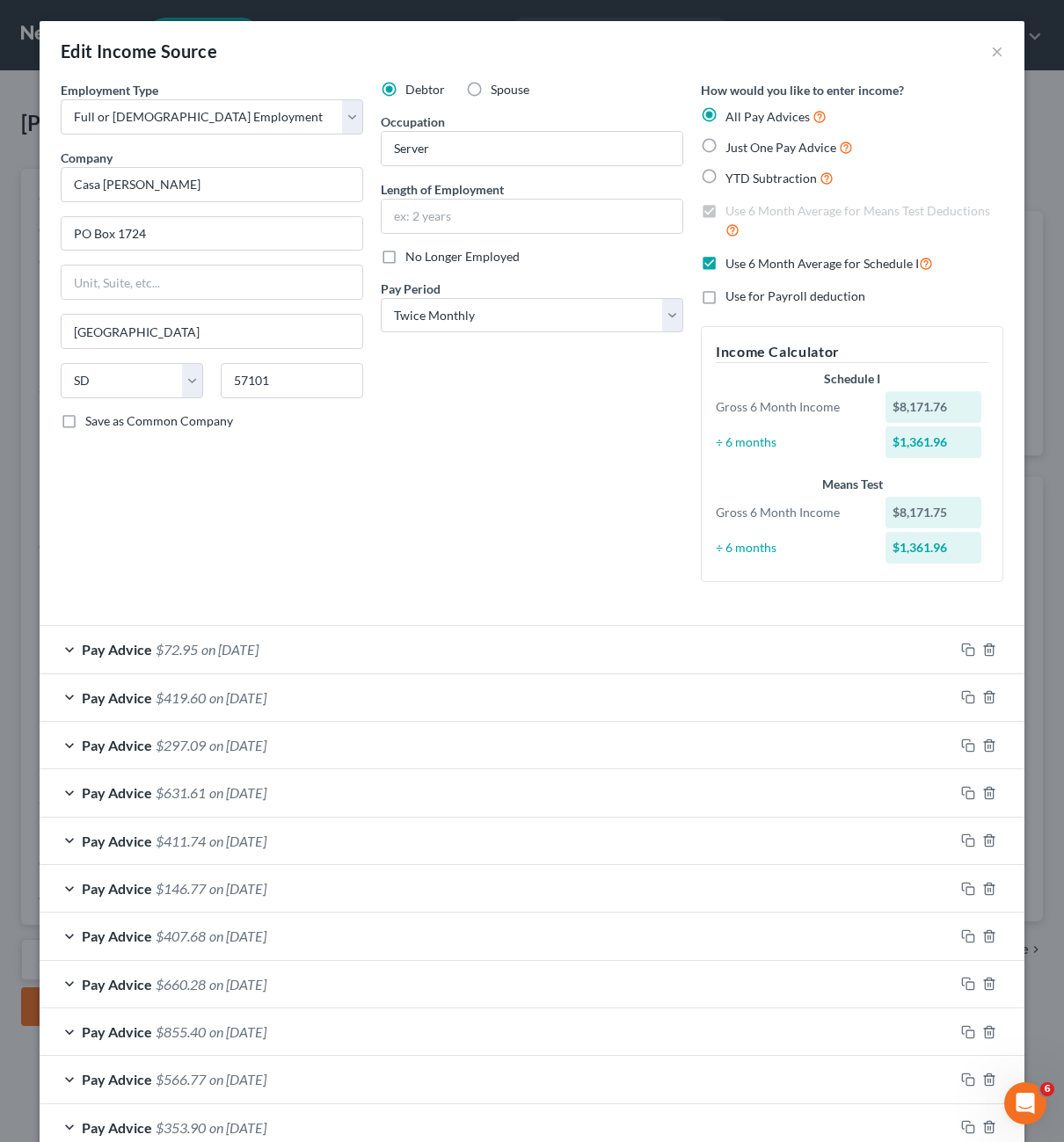
click at [727, 270] on span "Use 6 Month Average for Schedule I" at bounding box center [822, 263] width 193 height 15
click at [733, 264] on input "Use 6 Month Average for Schedule I" at bounding box center [738, 258] width 12 height 12
checkbox input "false"
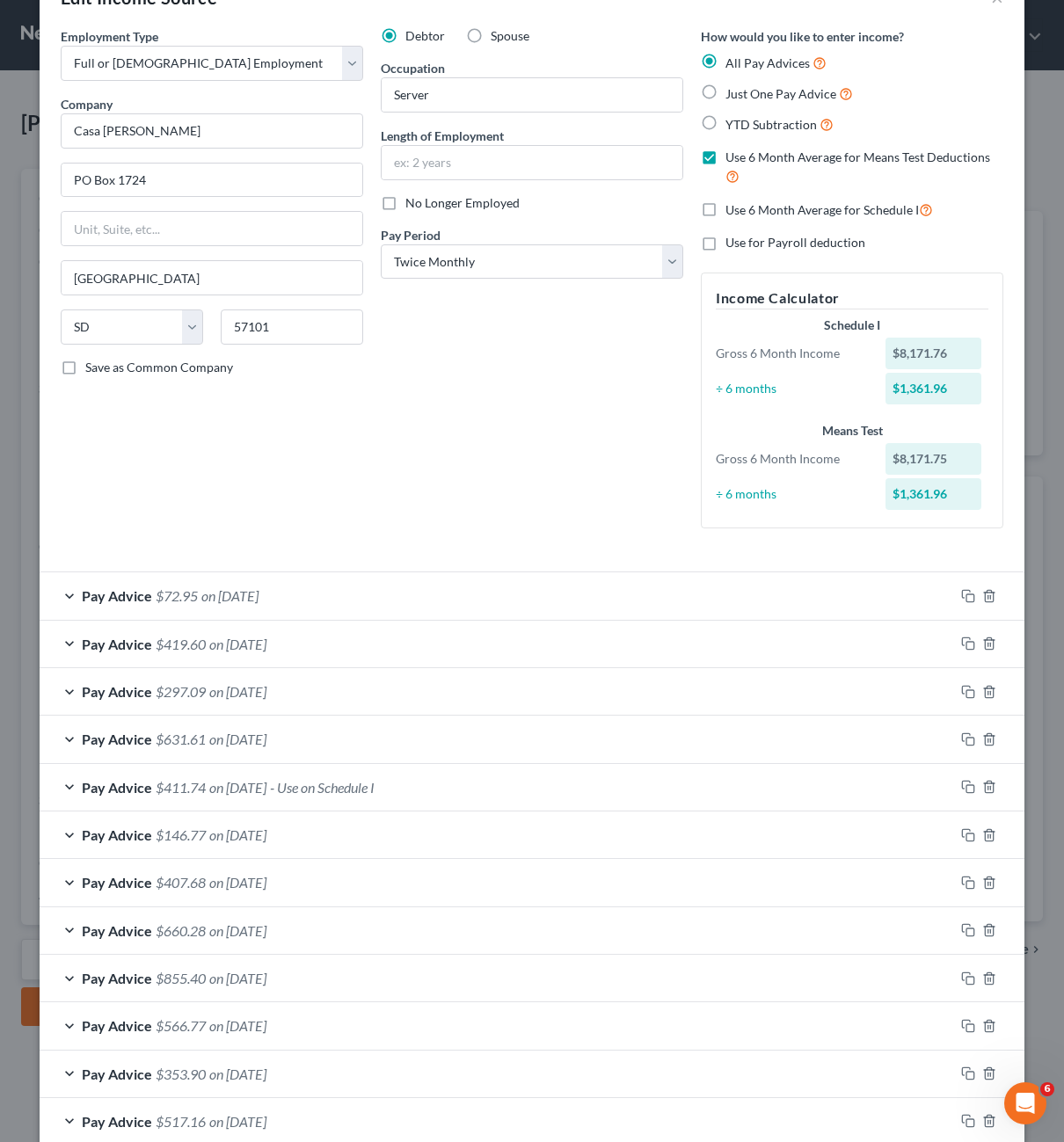
scroll to position [263, 0]
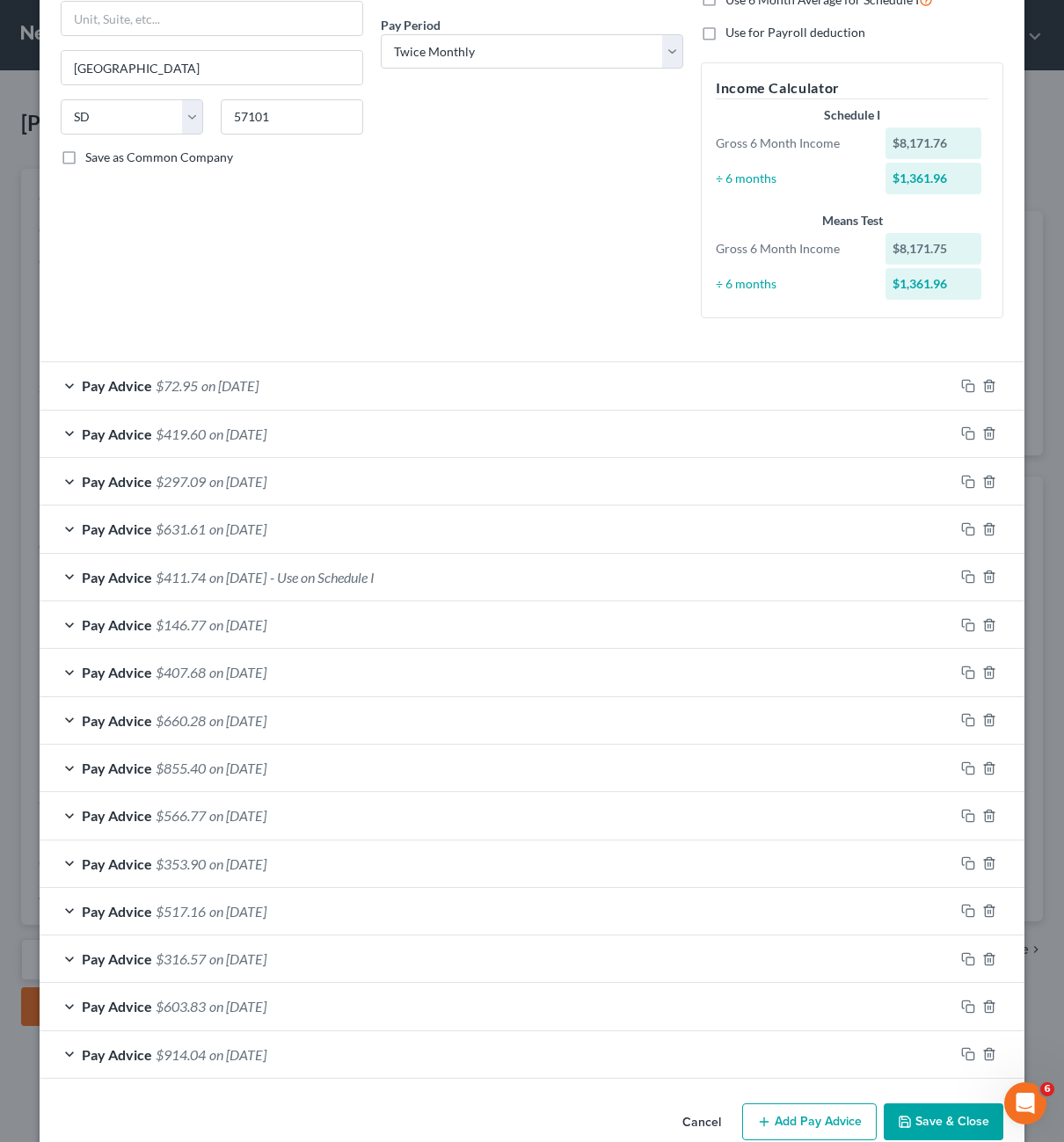
click at [266, 579] on span "on [DATE]" at bounding box center [238, 577] width 57 height 17
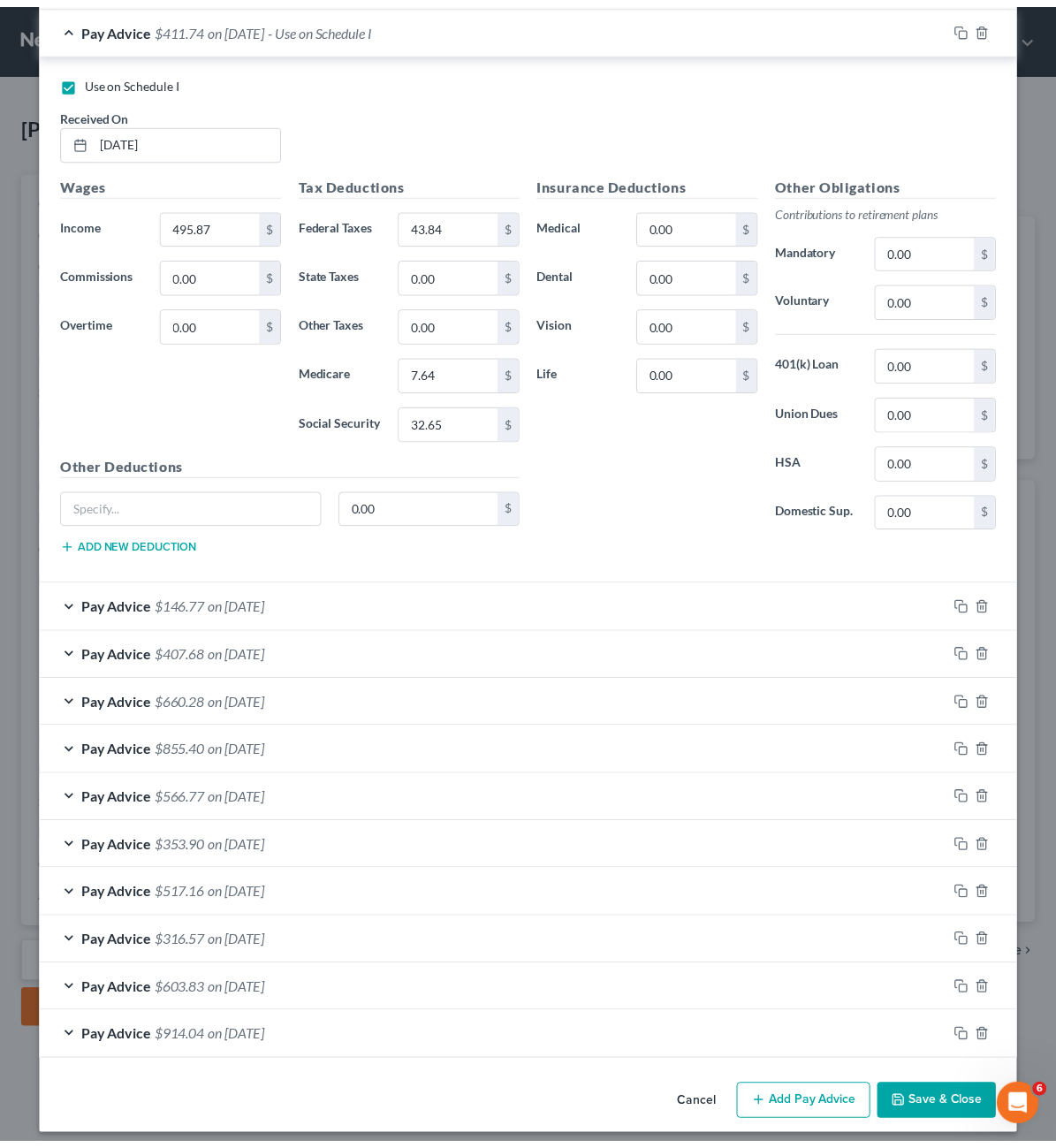
scroll to position [830, 0]
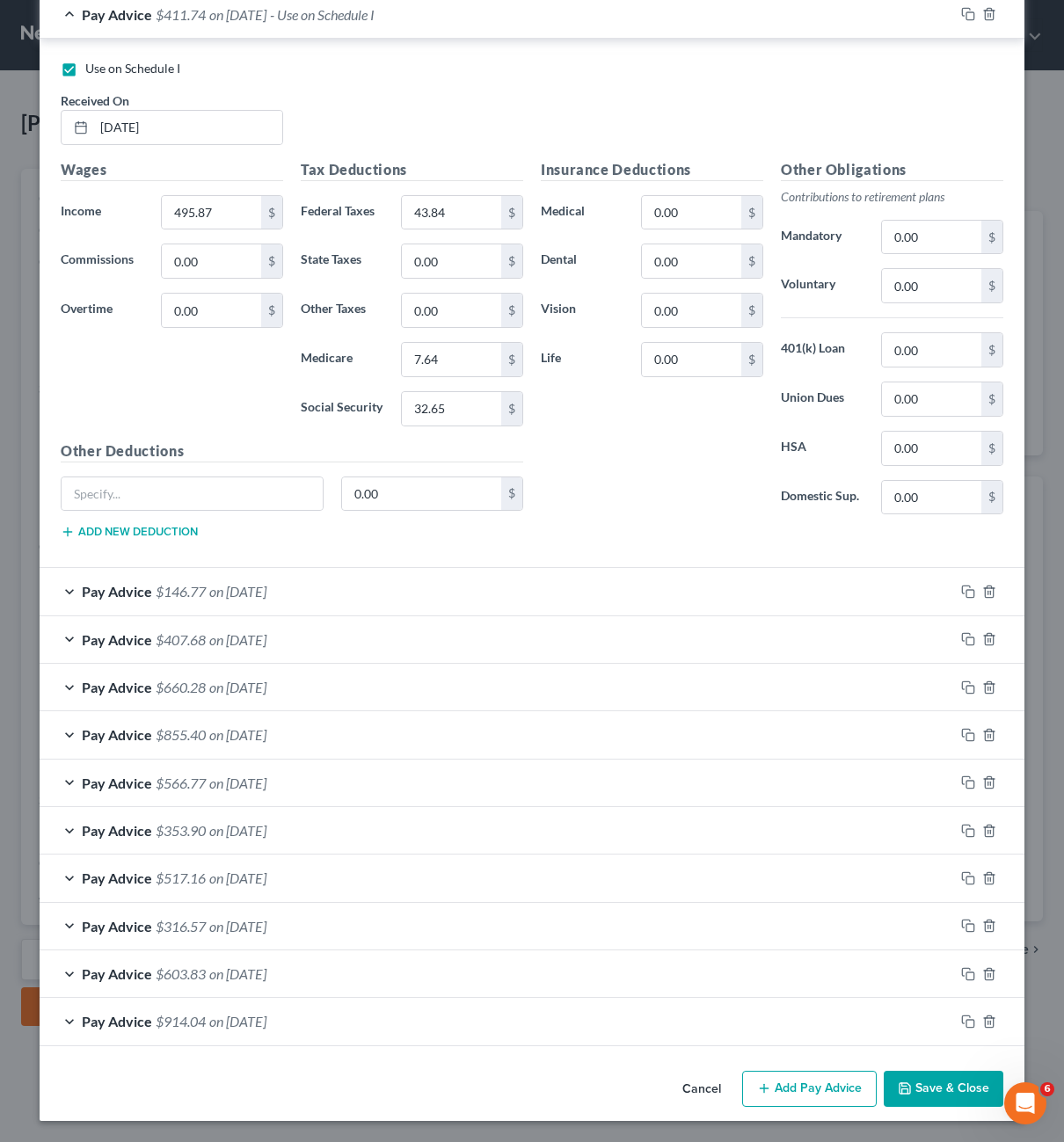
click at [926, 1102] on button "Save & Close" at bounding box center [944, 1089] width 119 height 36
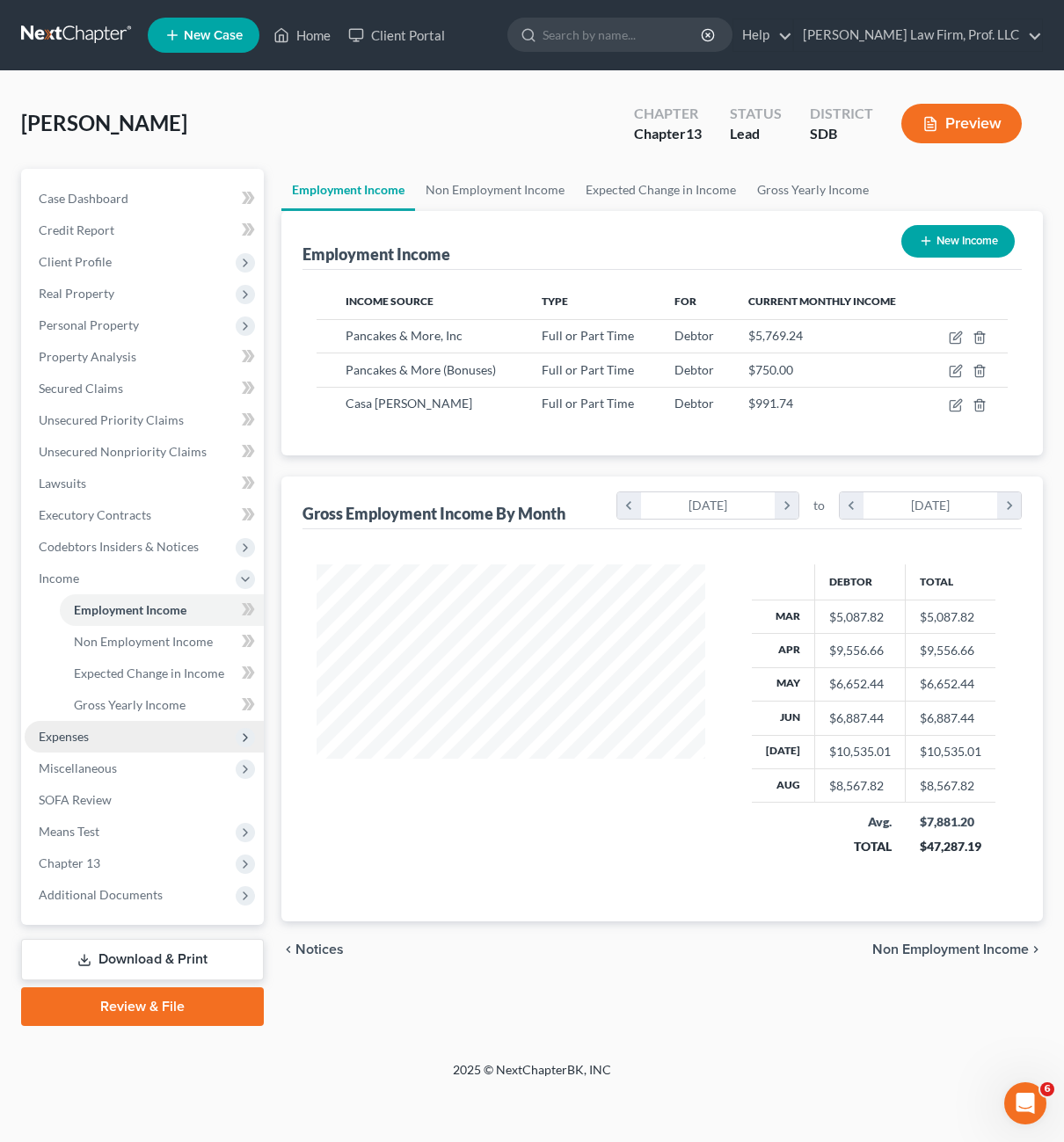
click at [87, 733] on span "Expenses" at bounding box center [63, 736] width 50 height 15
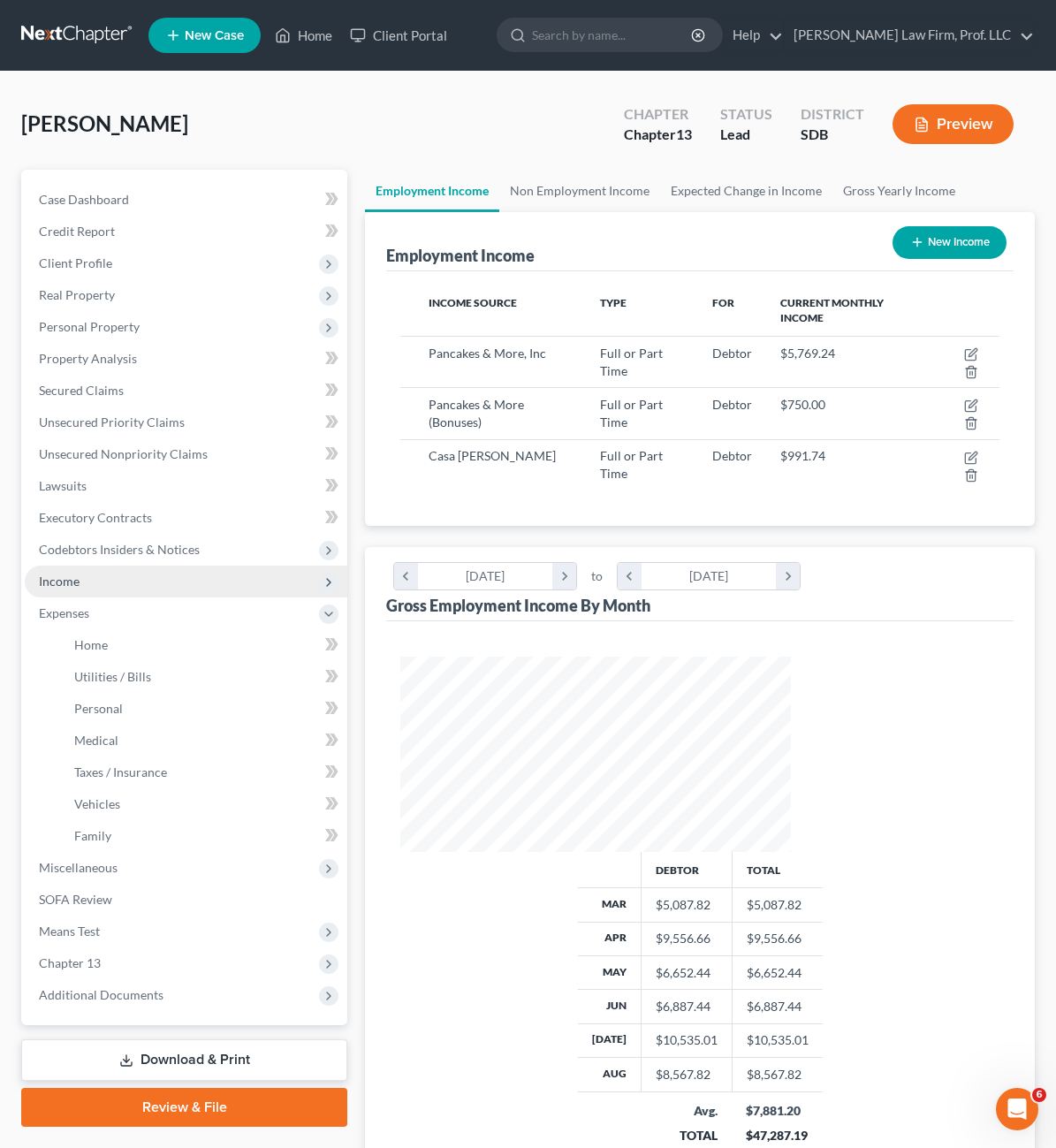
scroll to position [883452, 883484]
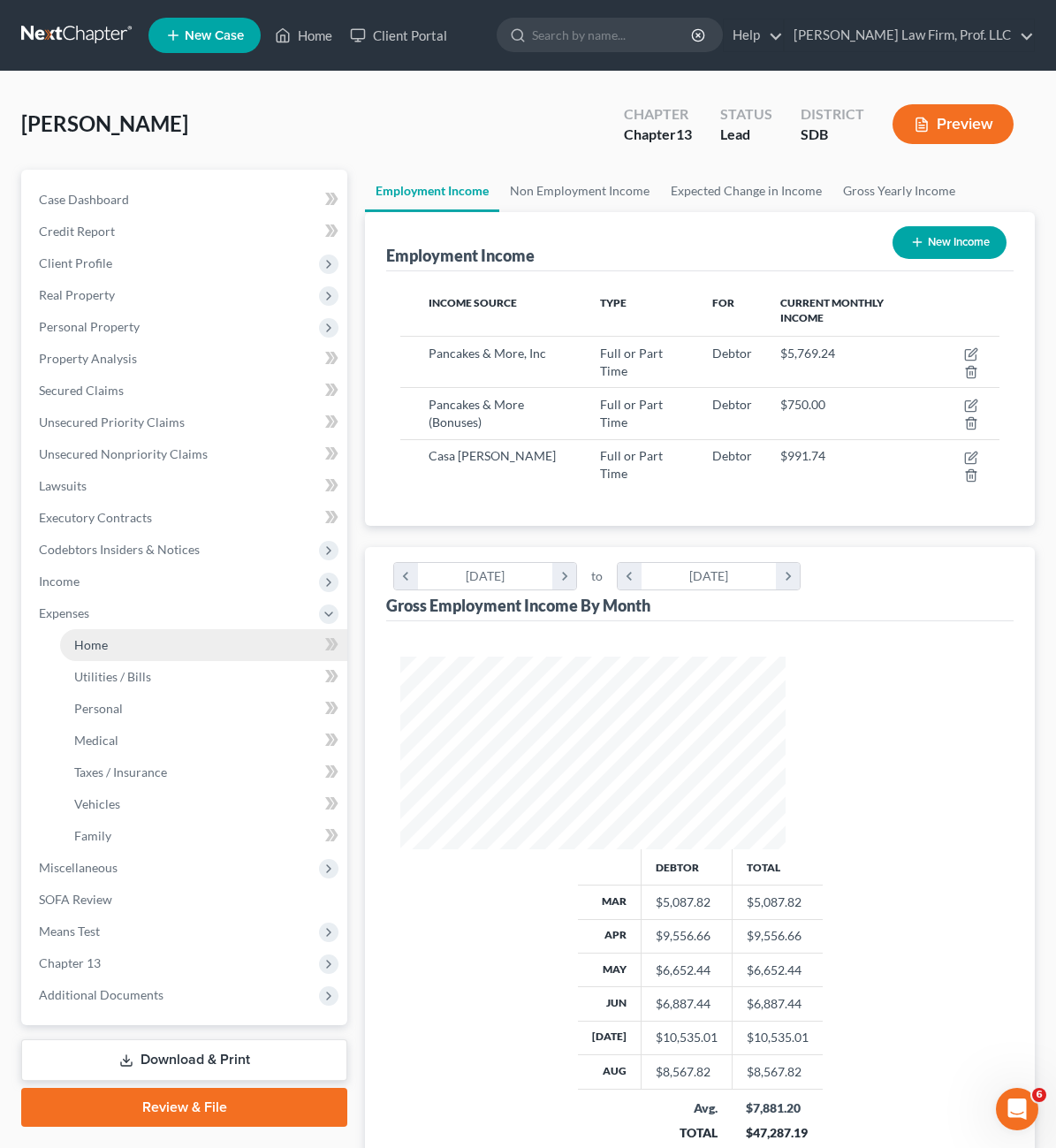
click at [103, 647] on span "Home" at bounding box center [91, 644] width 34 height 15
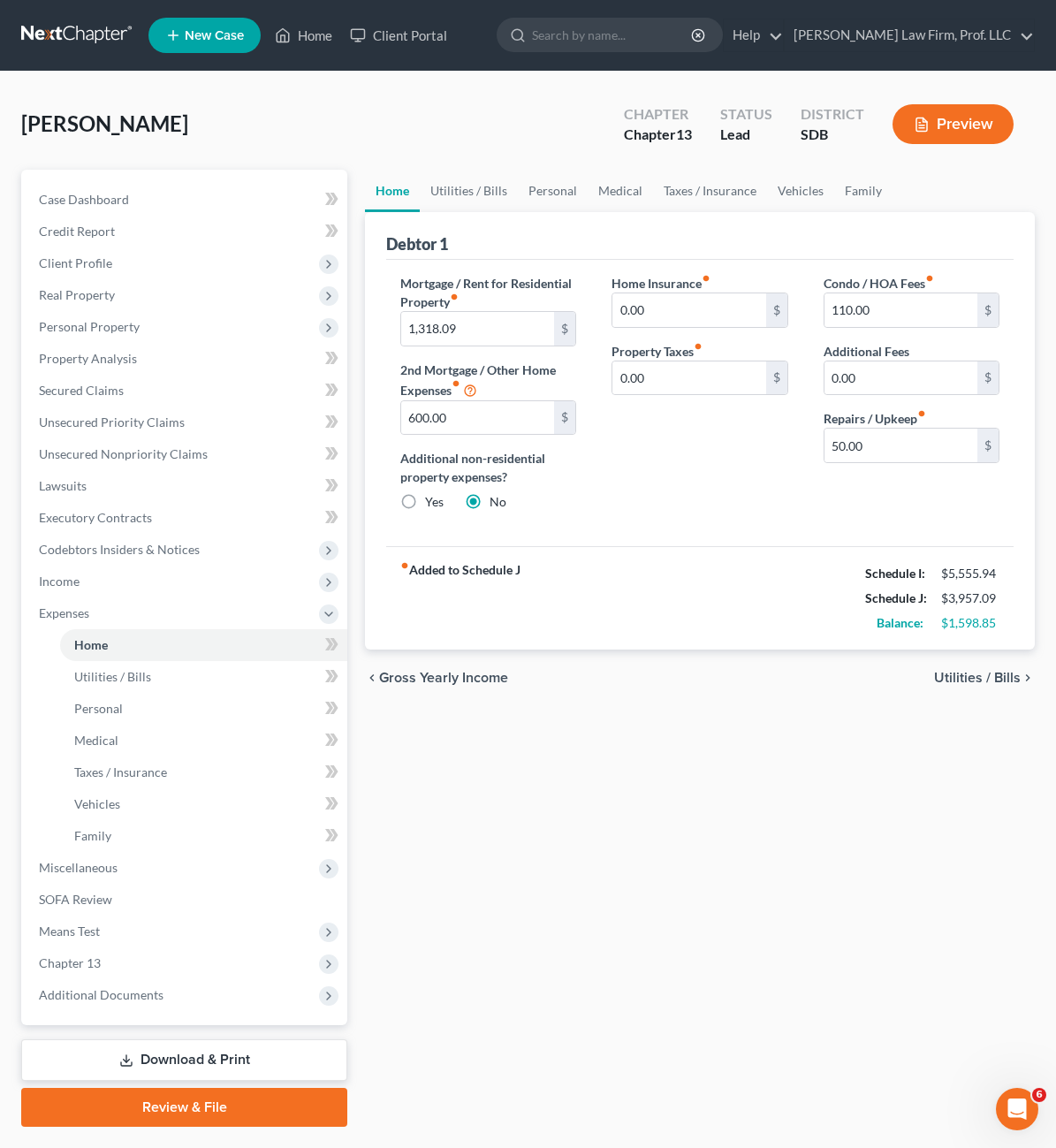
click at [676, 564] on div "fiber_manual_record Added to Schedule J Schedule I: $5,555.94 Schedule J: $3,95…" at bounding box center [700, 598] width 627 height 104
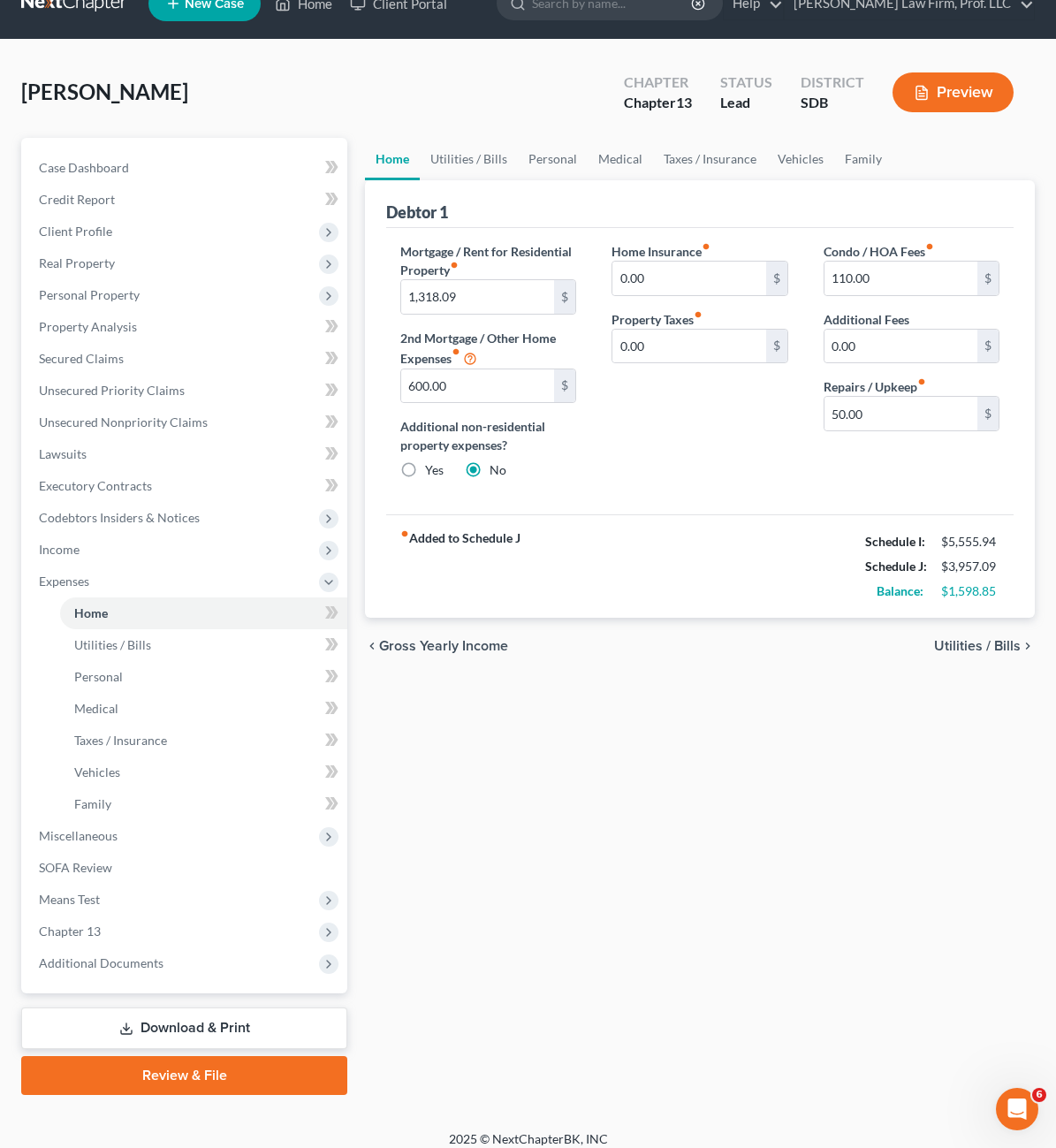
scroll to position [46, 0]
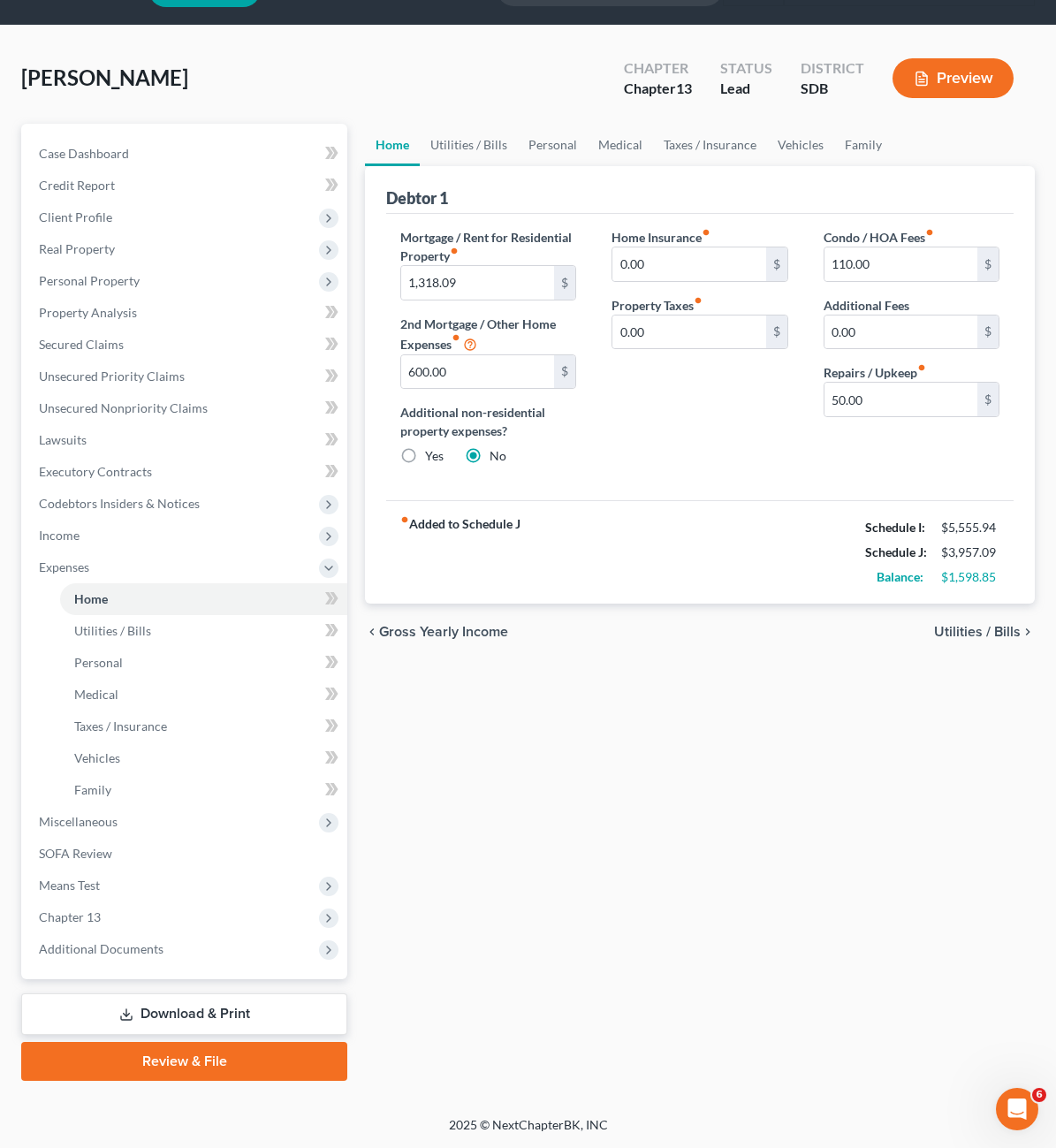
drag, startPoint x: 590, startPoint y: 890, endPoint x: 639, endPoint y: 808, distance: 95.5
click at [592, 890] on div "Home Utilities / Bills Personal Medical Taxes / Insurance Vehicles Family Debto…" at bounding box center [700, 602] width 687 height 957
click at [577, 595] on div "fiber_manual_record Added to Schedule J Schedule I: $5,555.94 Schedule J: $3,95…" at bounding box center [700, 552] width 627 height 104
drag, startPoint x: 609, startPoint y: 827, endPoint x: 530, endPoint y: 761, distance: 102.9
click at [609, 826] on div "Home Utilities / Bills Personal Medical Taxes / Insurance Vehicles Family Debto…" at bounding box center [700, 602] width 687 height 957
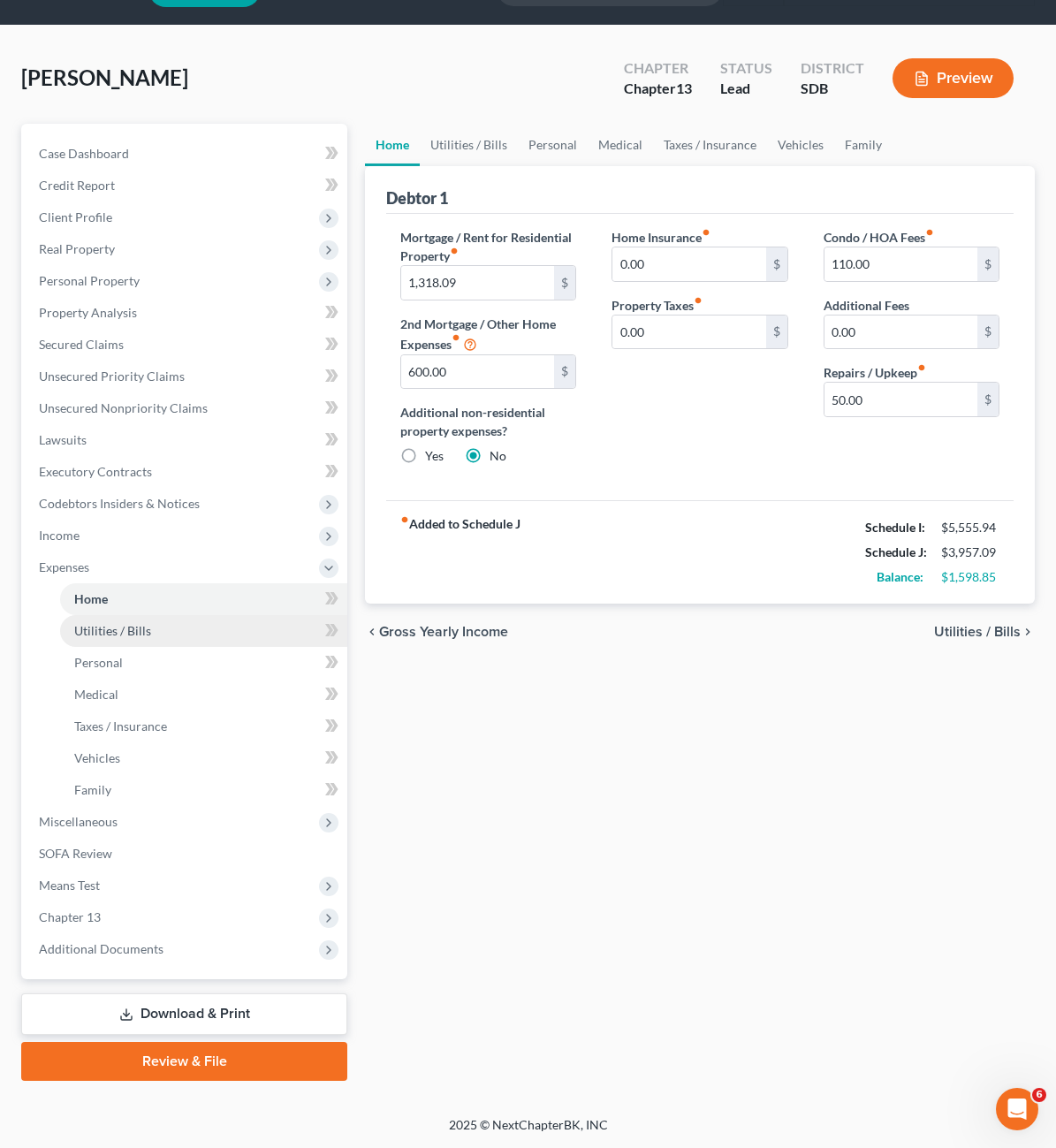
click at [113, 641] on link "Utilities / Bills" at bounding box center [203, 631] width 287 height 32
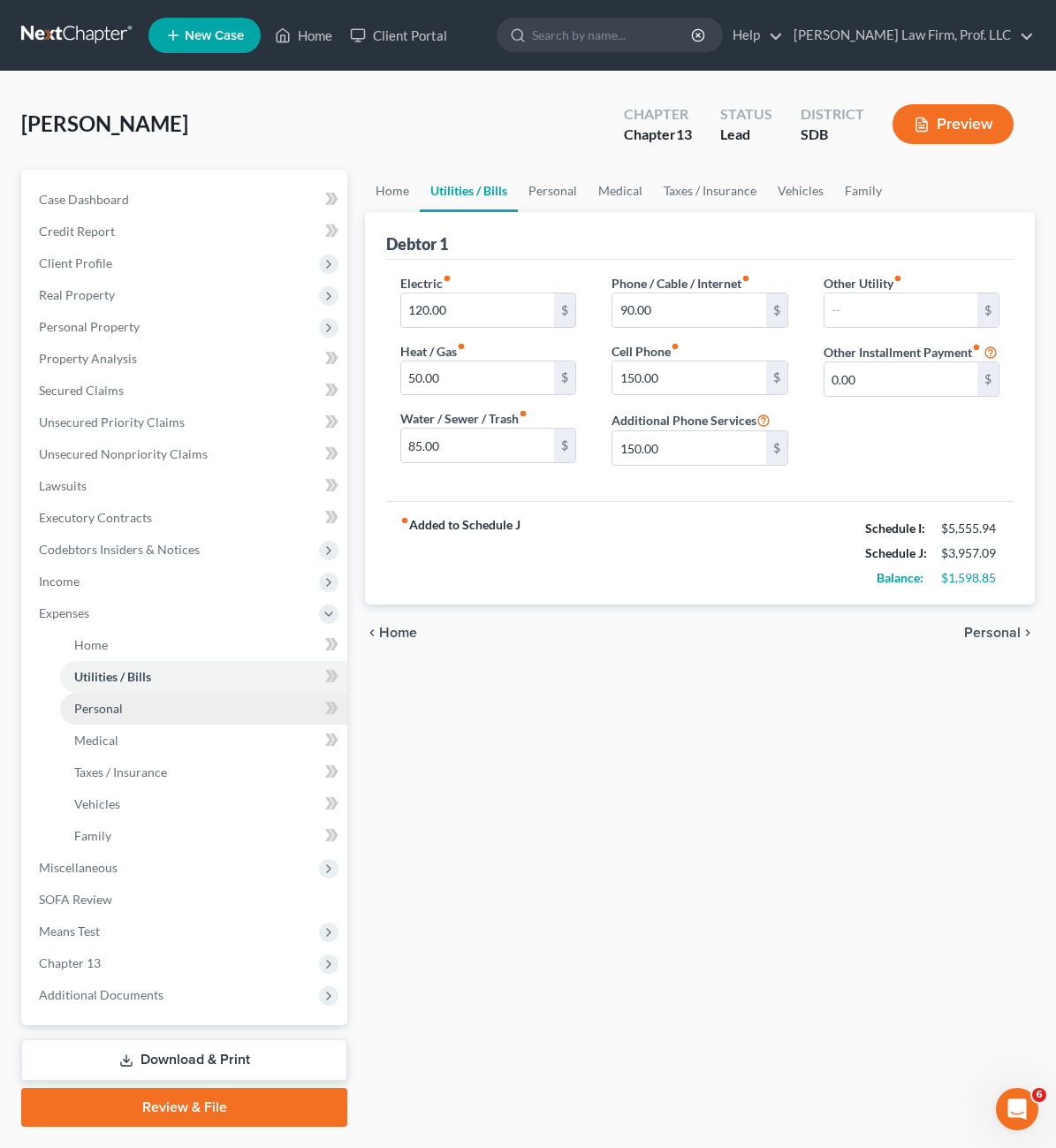
click at [106, 710] on span "Personal" at bounding box center [98, 708] width 48 height 15
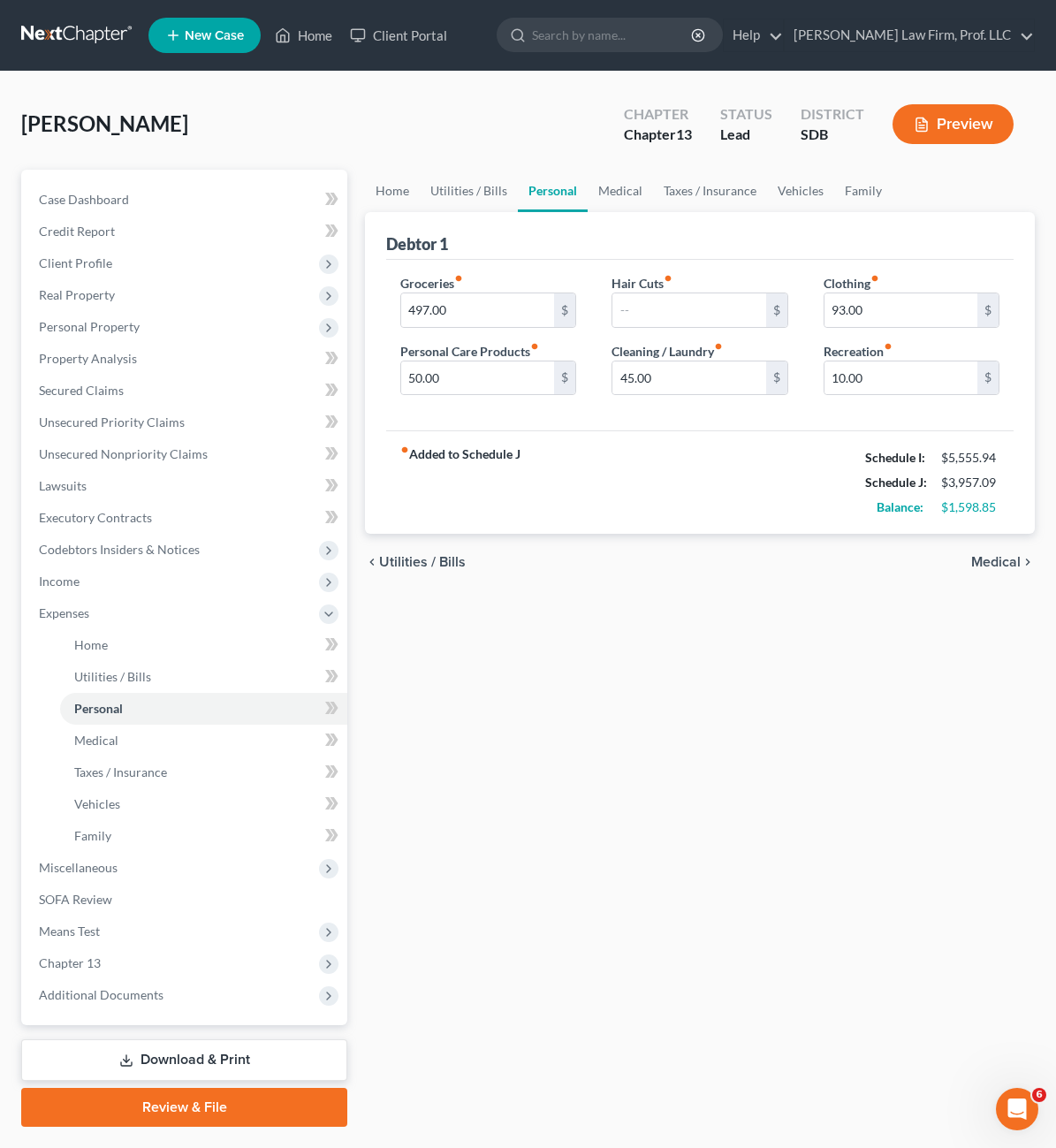
click at [555, 876] on div "Home Utilities / Bills Personal Medical Taxes / Insurance Vehicles Family Debto…" at bounding box center [700, 649] width 687 height 957
click at [109, 876] on span "Miscellaneous" at bounding box center [186, 868] width 323 height 32
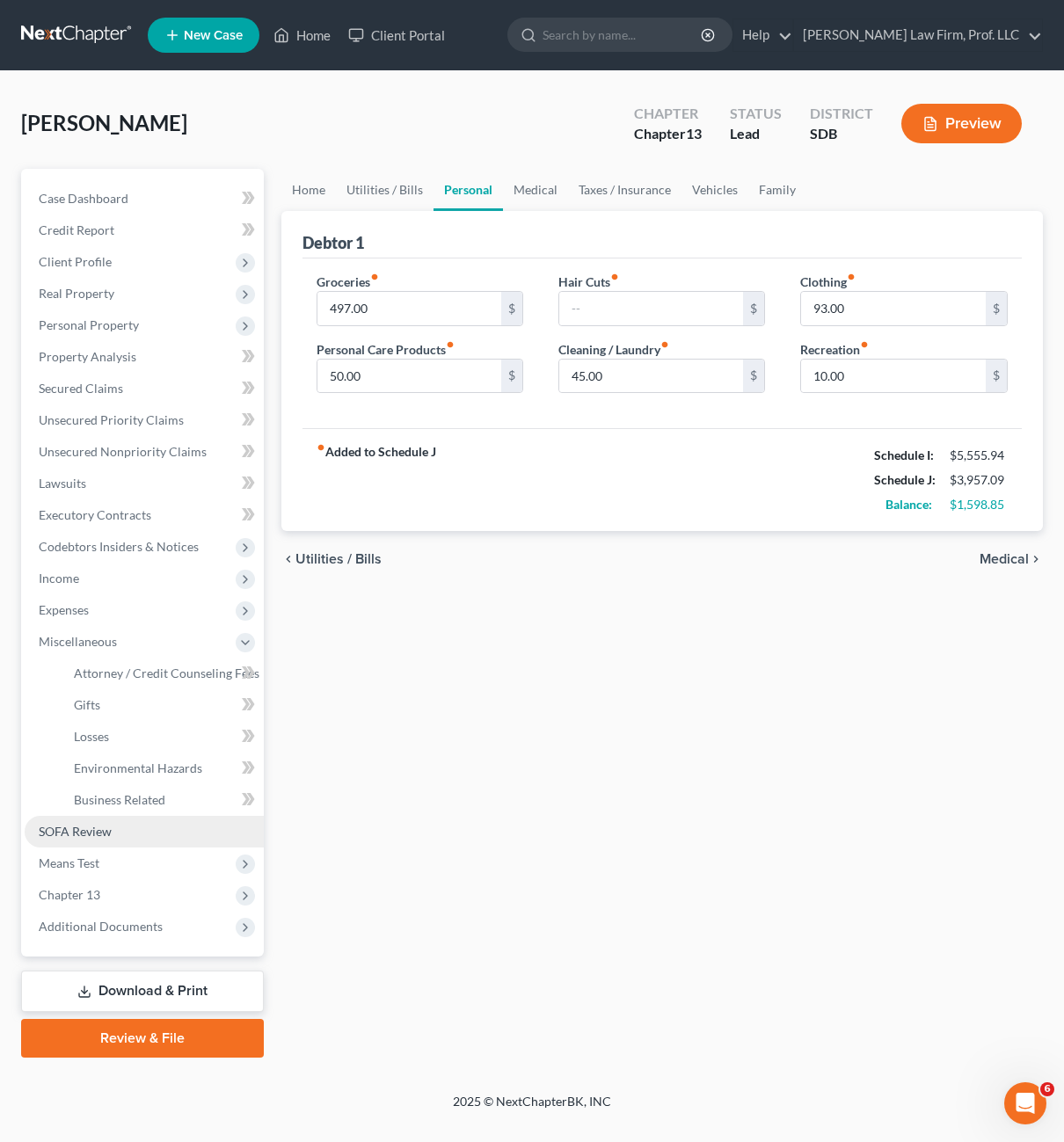
click at [97, 826] on span "SOFA Review" at bounding box center [75, 830] width 73 height 15
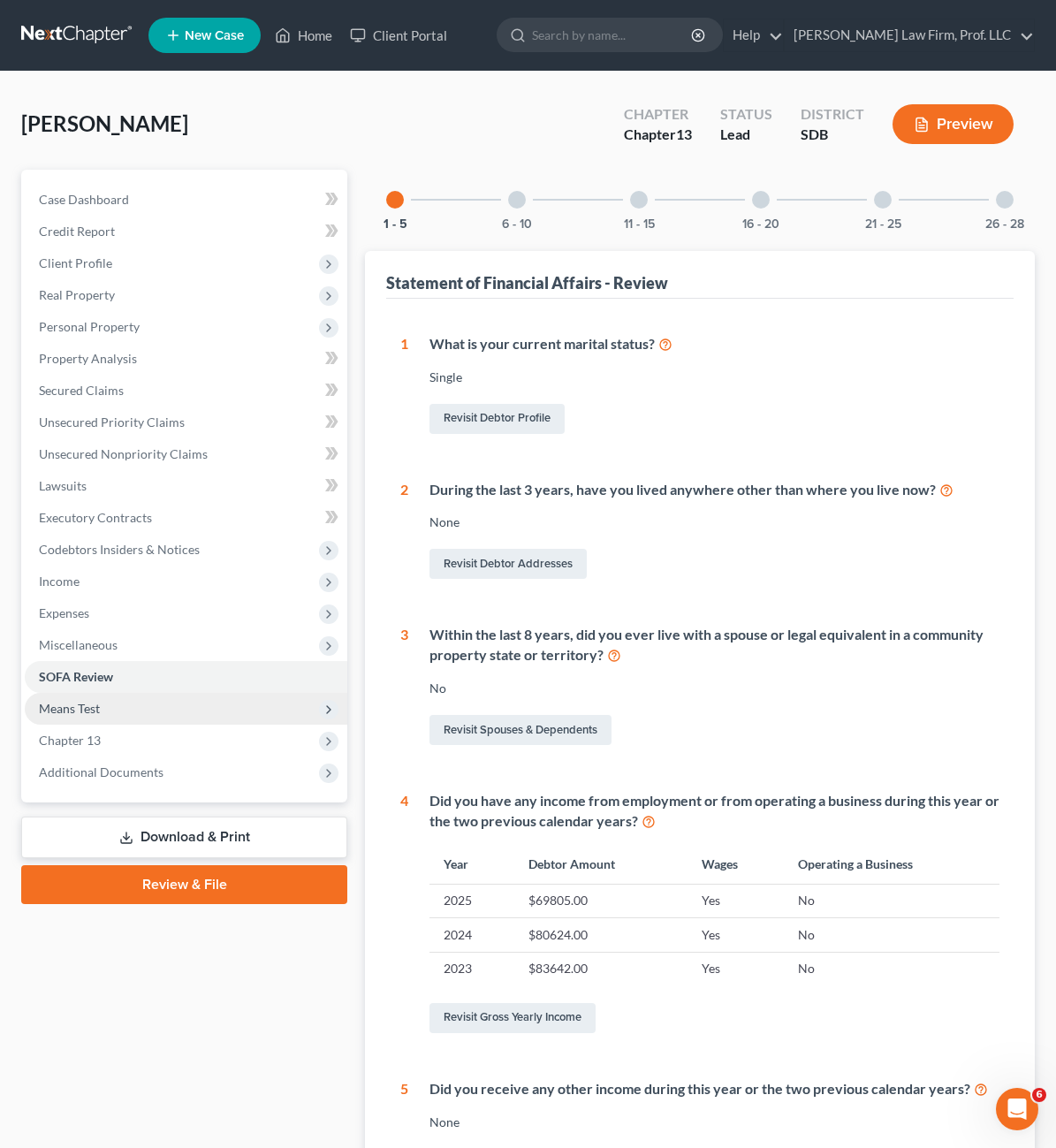
click at [126, 701] on span "Means Test" at bounding box center [186, 709] width 323 height 32
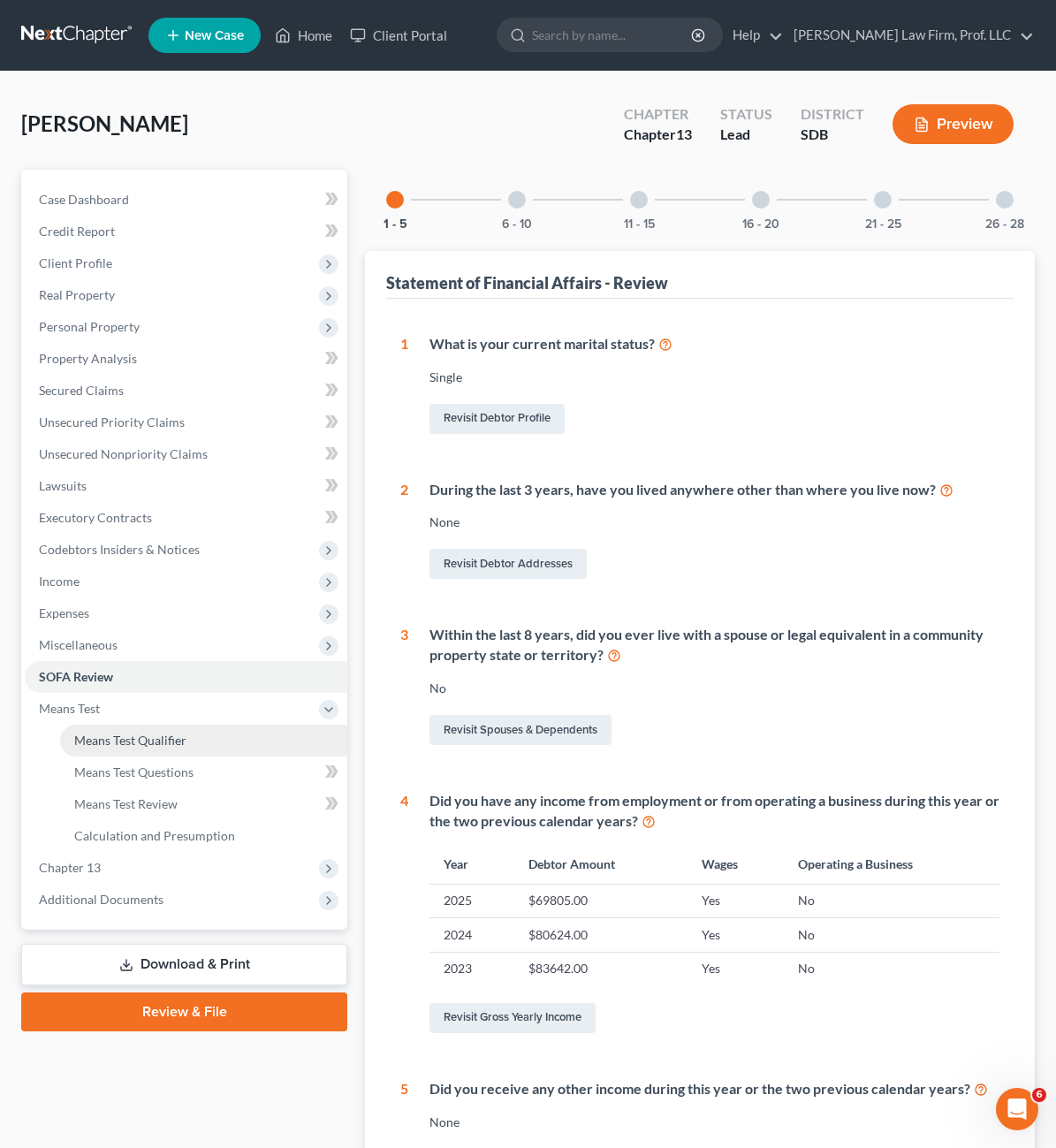
click at [132, 723] on span "Means Test" at bounding box center [186, 709] width 323 height 32
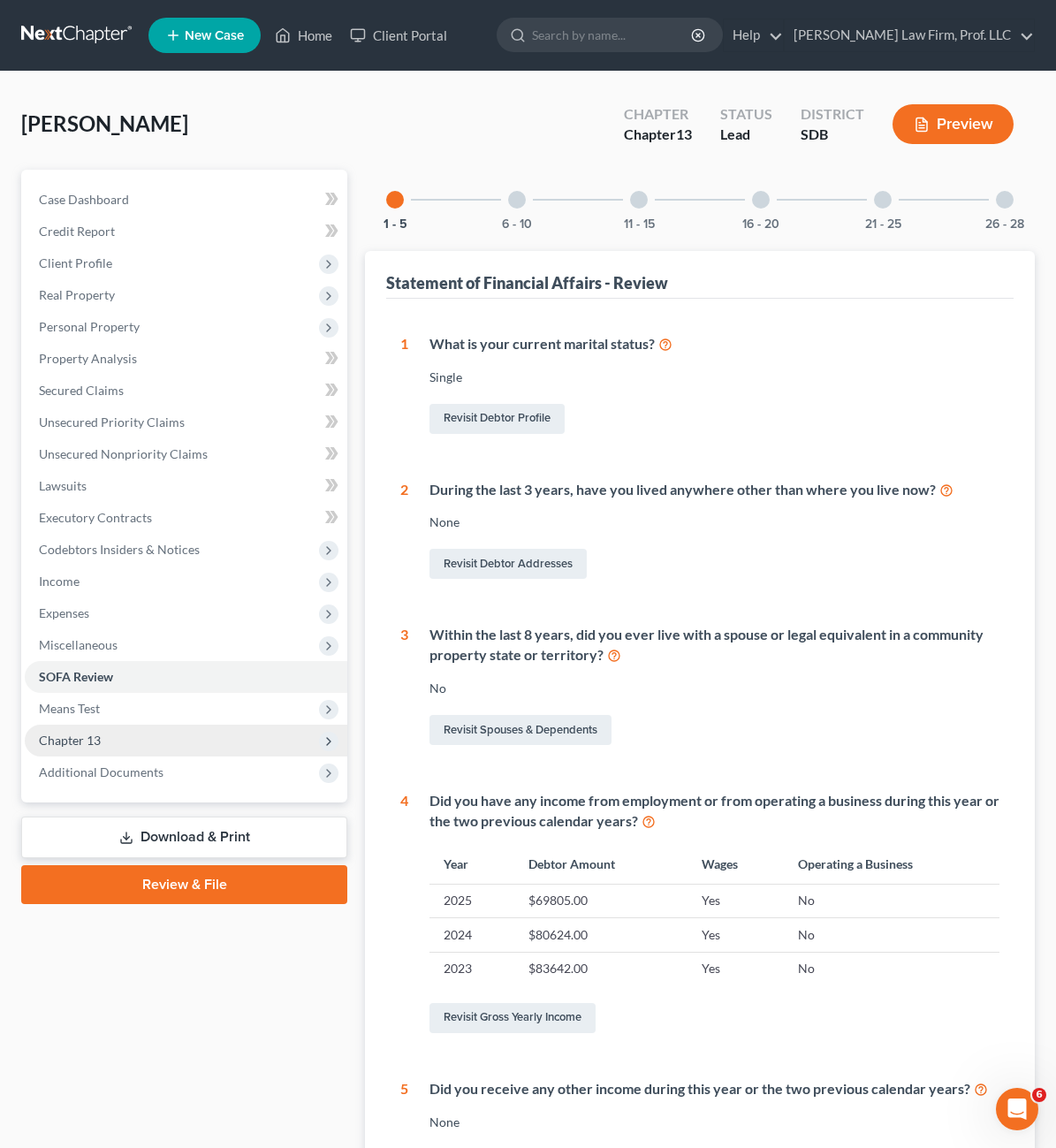
click at [135, 736] on ul "Case Dashboard Payments Invoices Payments Payments Credit Report Client Profile" at bounding box center [186, 486] width 323 height 605
click at [137, 700] on span "Means Test" at bounding box center [186, 709] width 323 height 32
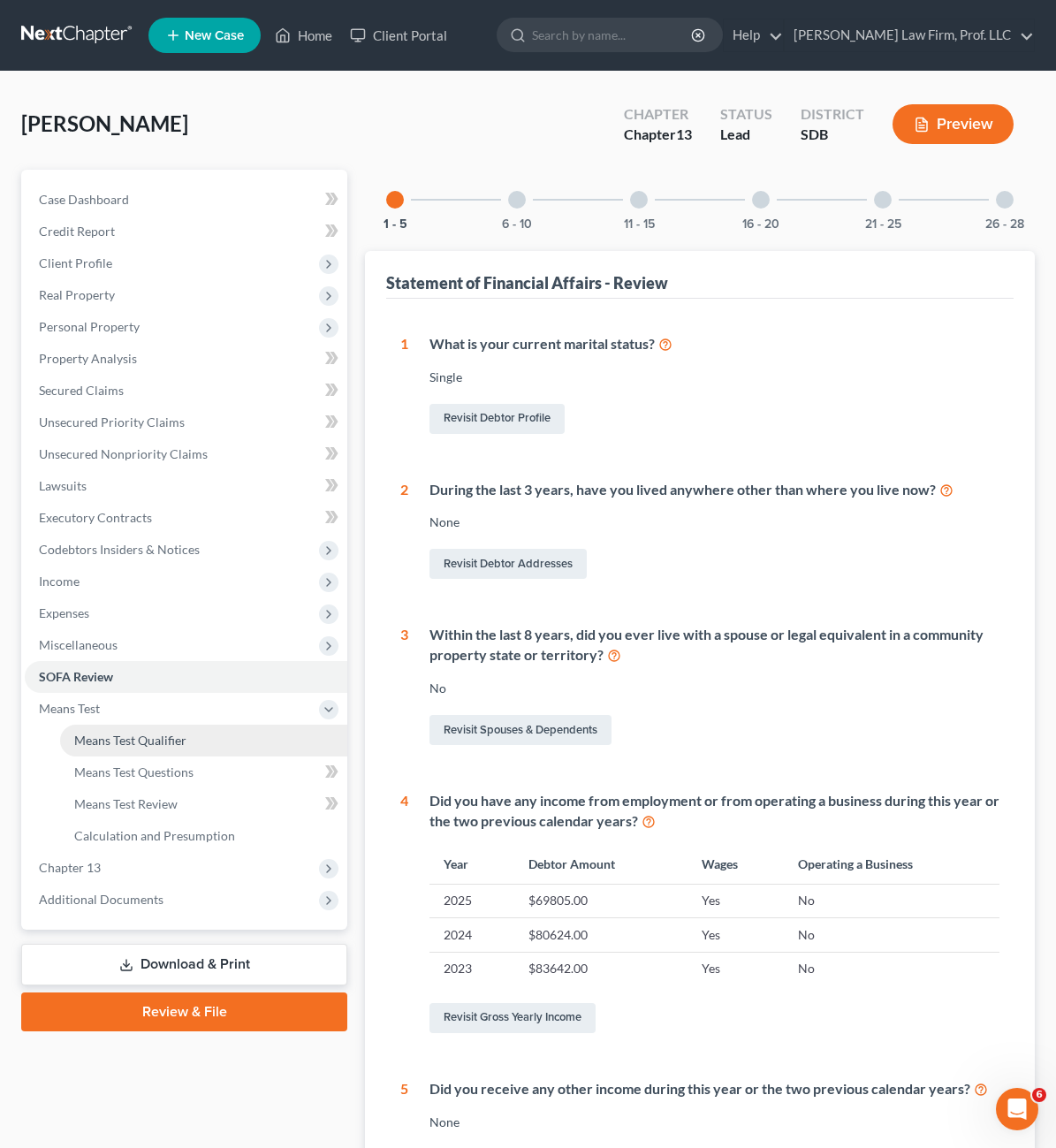
click at [143, 743] on span "Means Test Qualifier" at bounding box center [130, 740] width 112 height 15
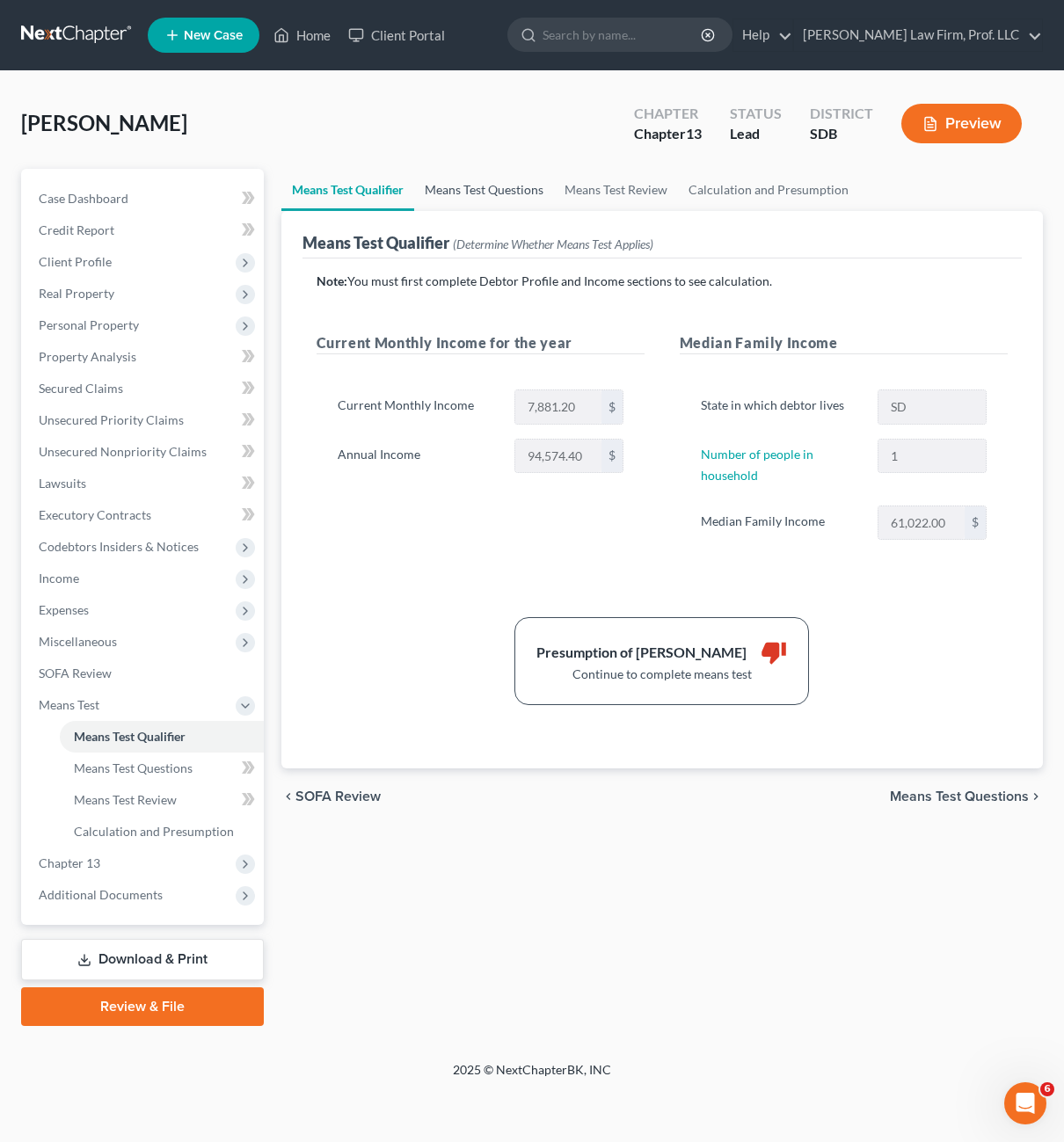
click at [469, 197] on link "Means Test Questions" at bounding box center [483, 190] width 140 height 42
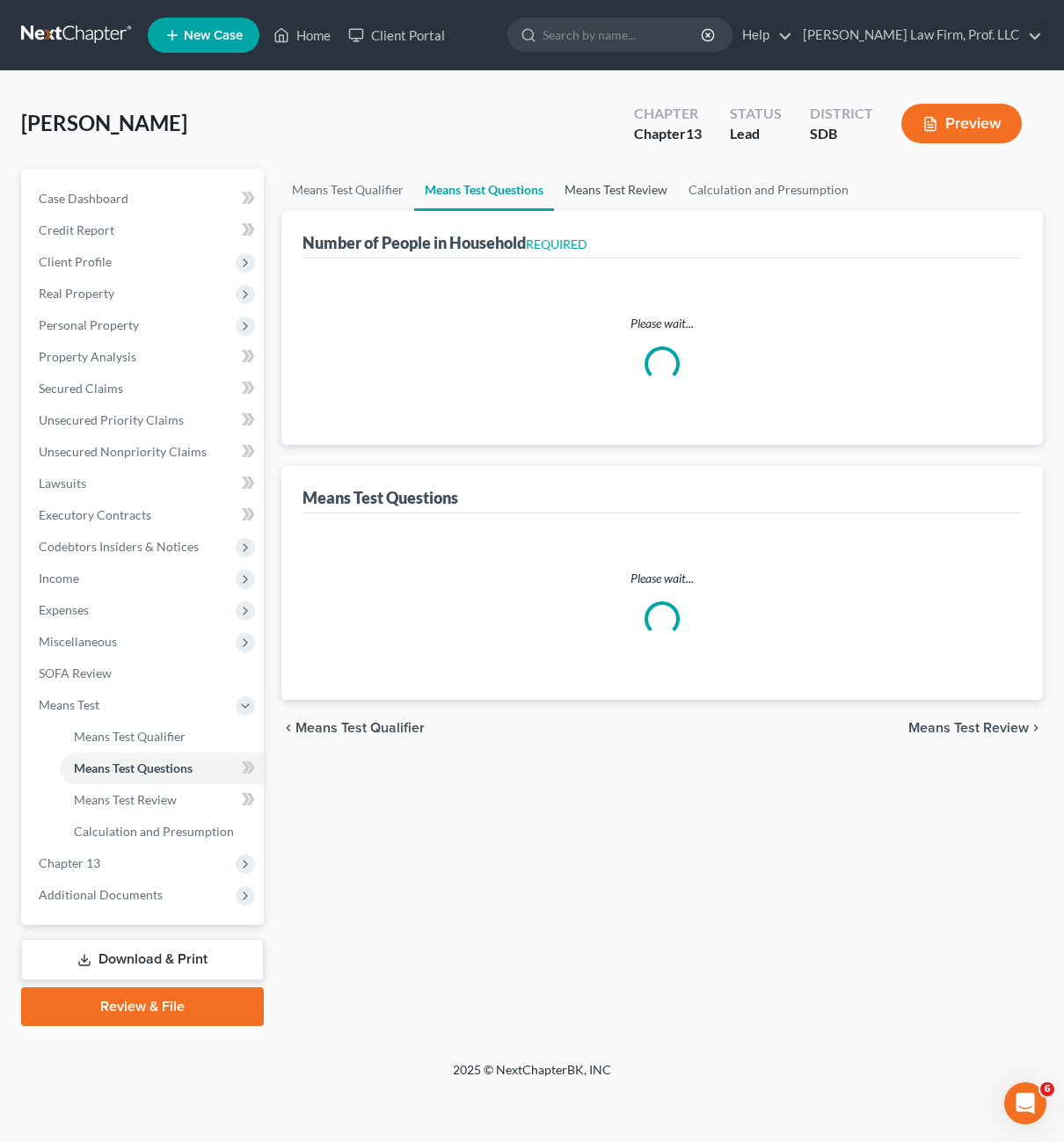
select select "0"
select select "60"
select select "0"
select select "60"
select select "1"
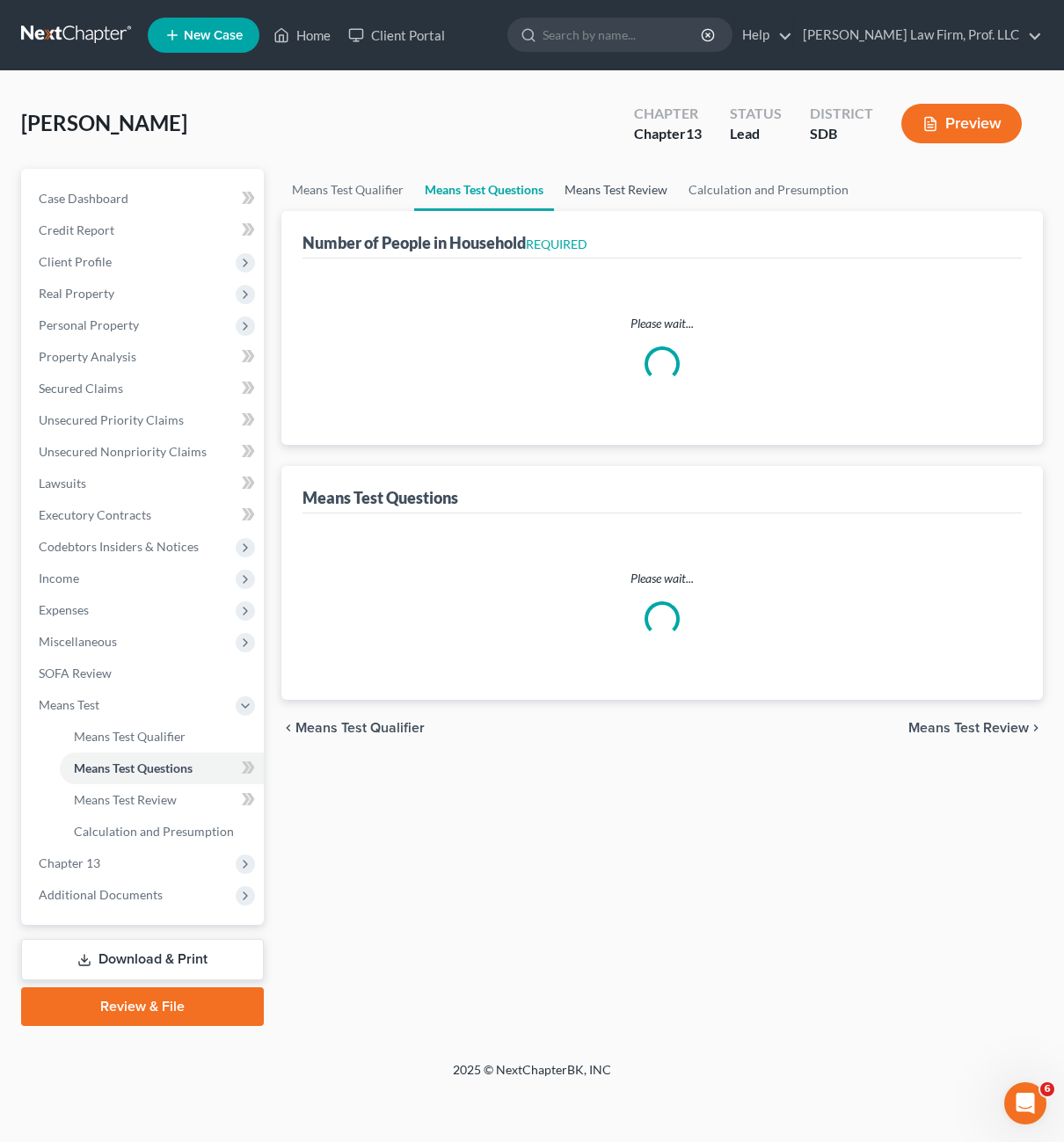
select select "1"
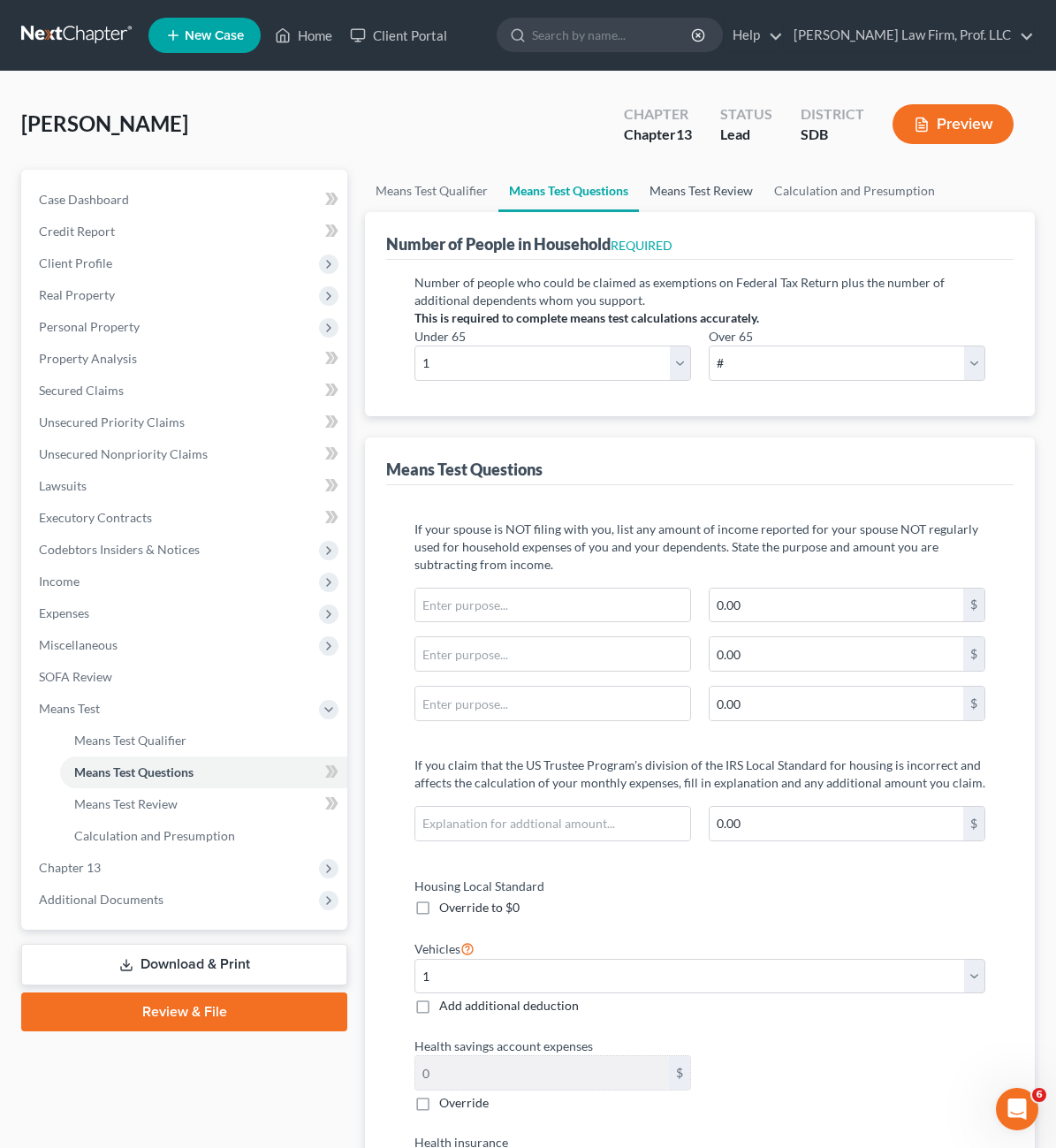
click at [639, 192] on link "Means Test Review" at bounding box center [701, 191] width 124 height 42
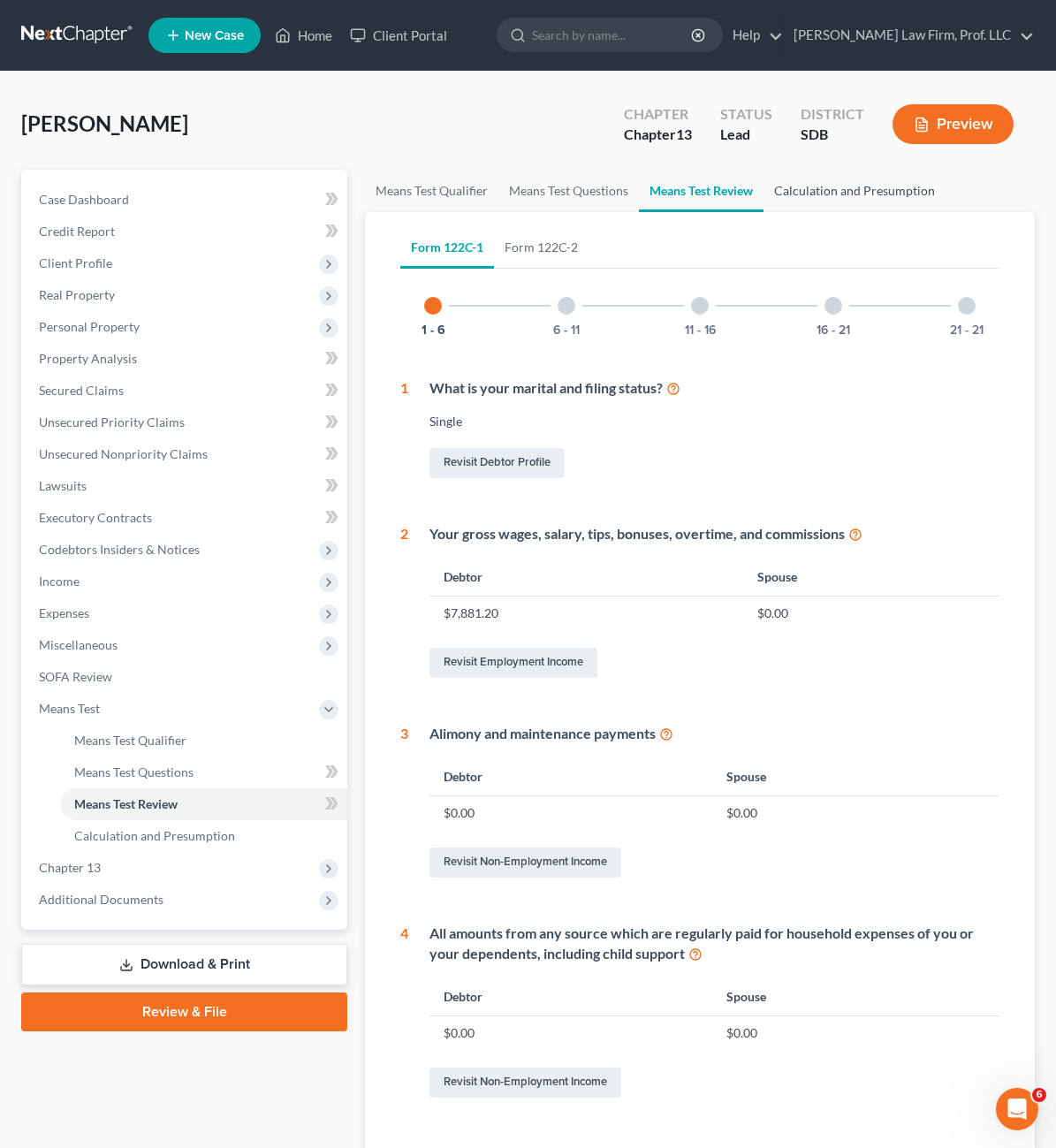
click at [793, 210] on link "Calculation and Presumption" at bounding box center [854, 191] width 182 height 42
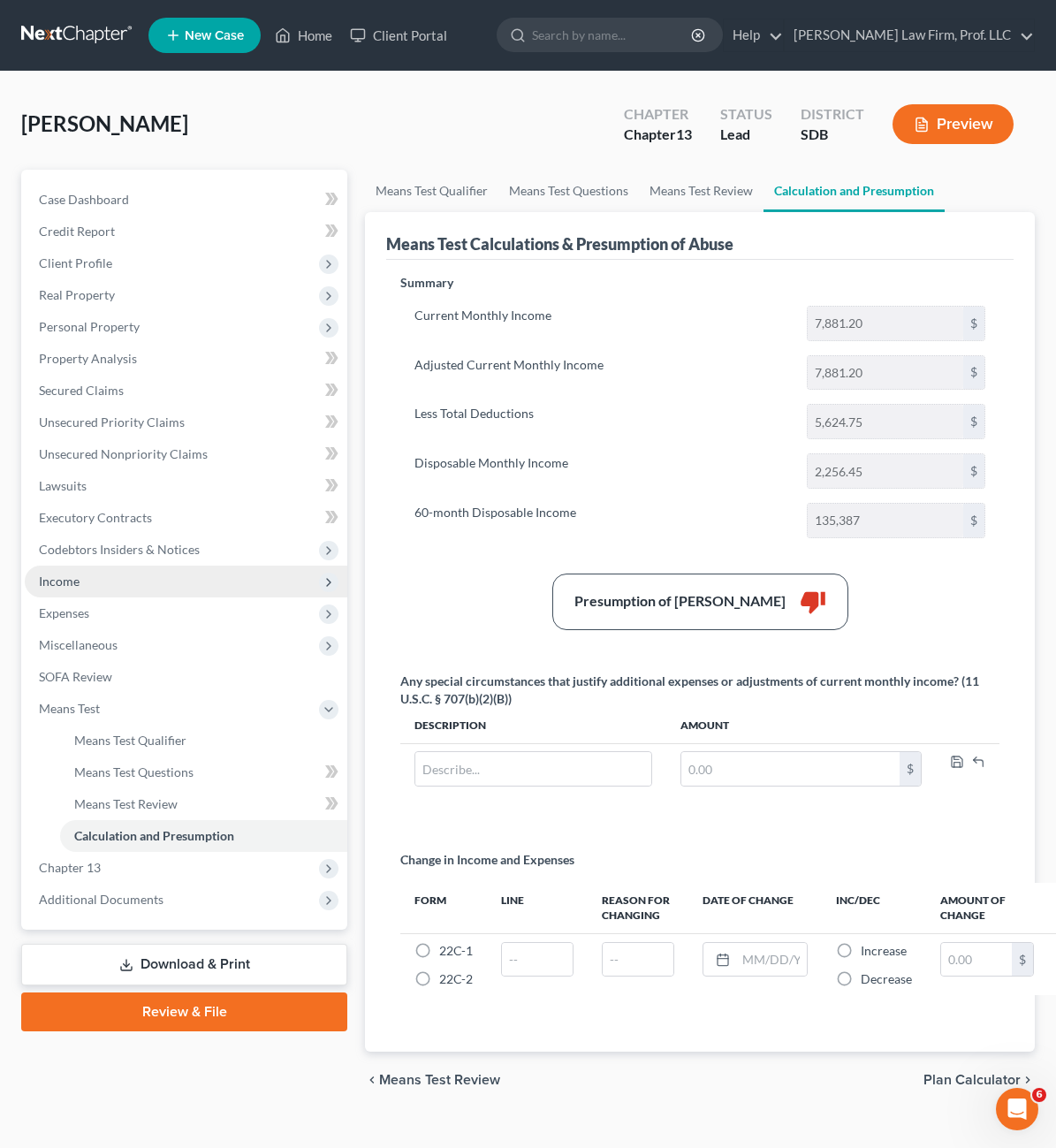
click at [125, 586] on span "Income" at bounding box center [186, 582] width 323 height 32
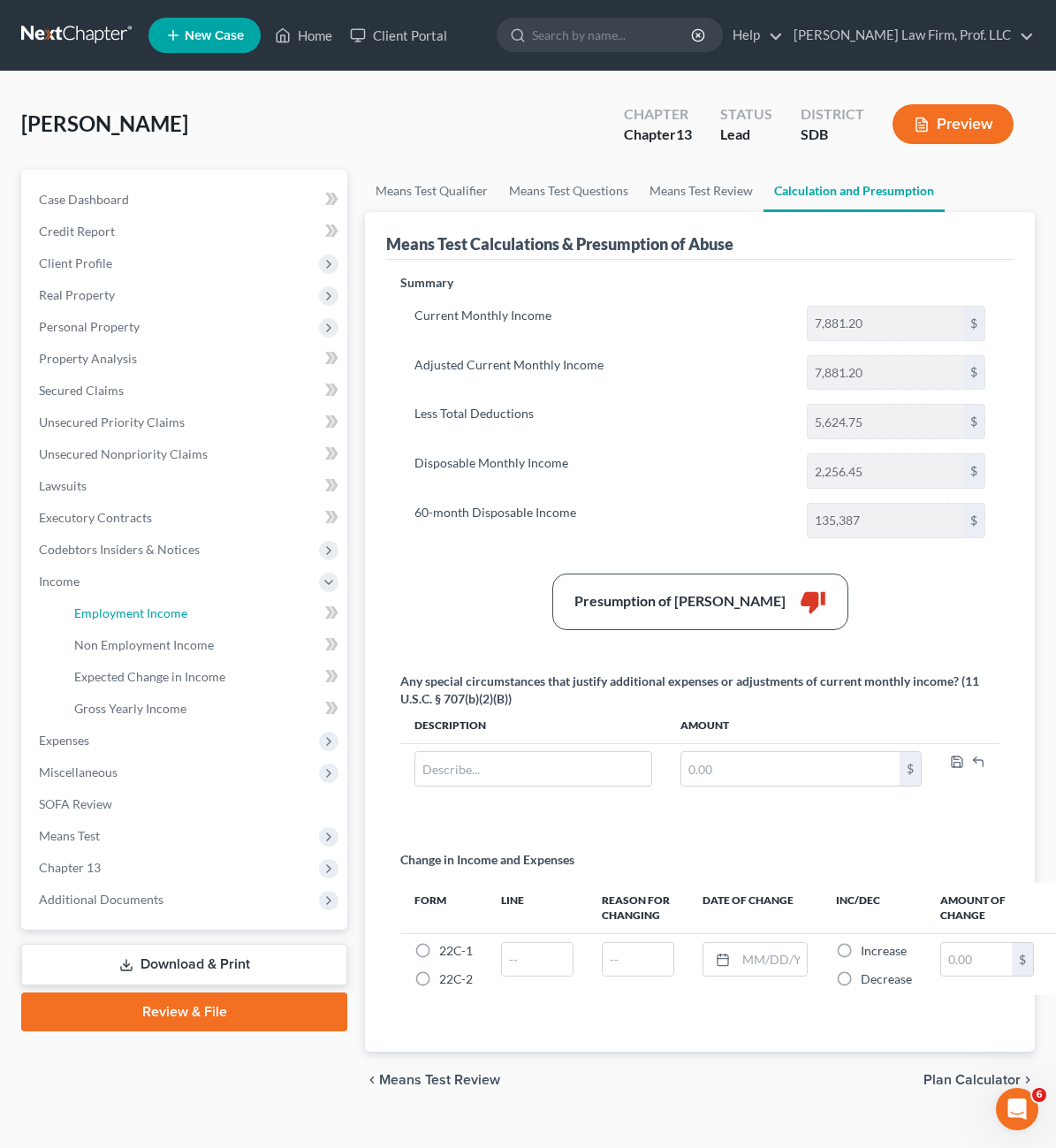
click at [128, 617] on span "Employment Income" at bounding box center [131, 613] width 113 height 15
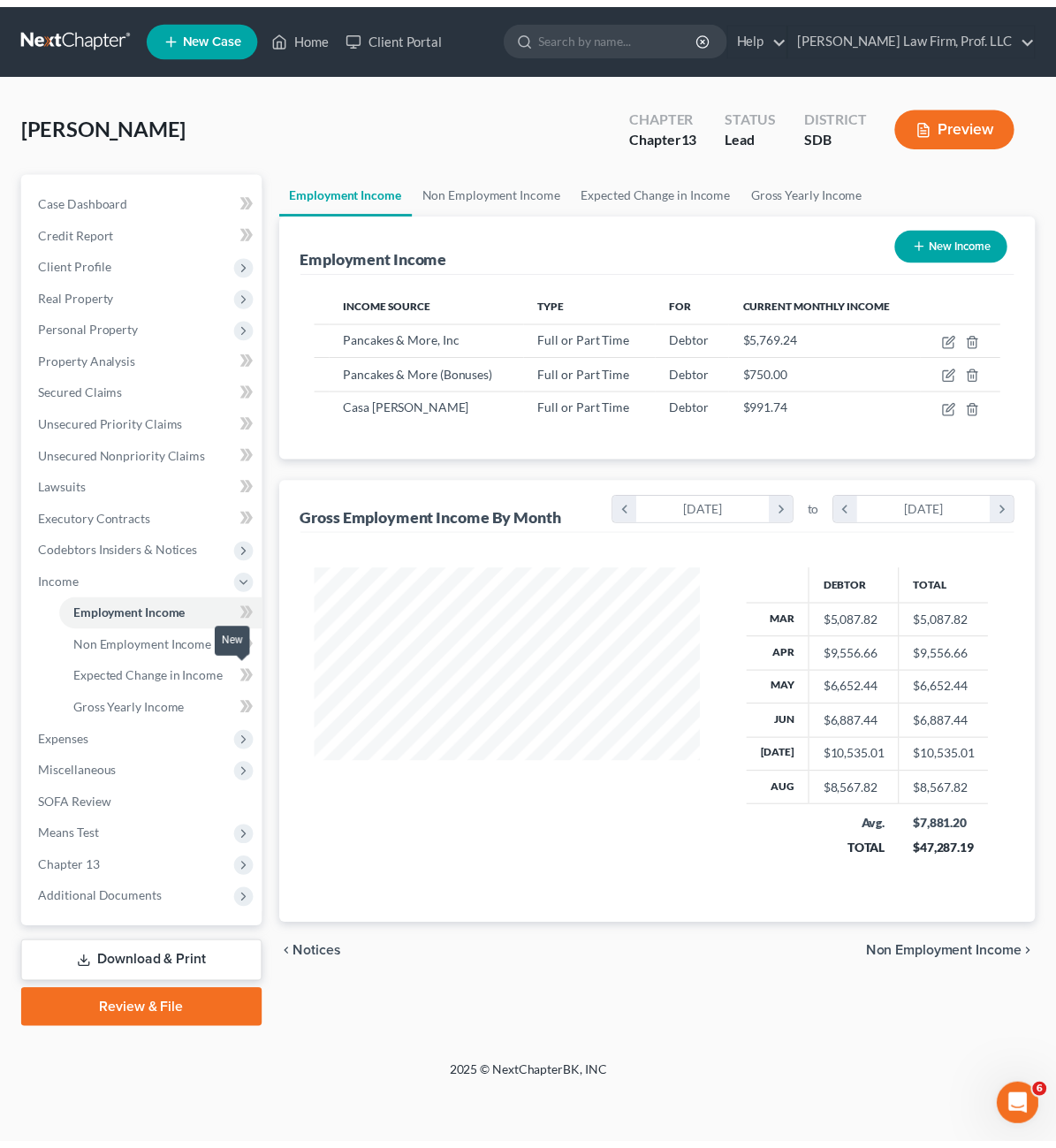
scroll to position [318, 426]
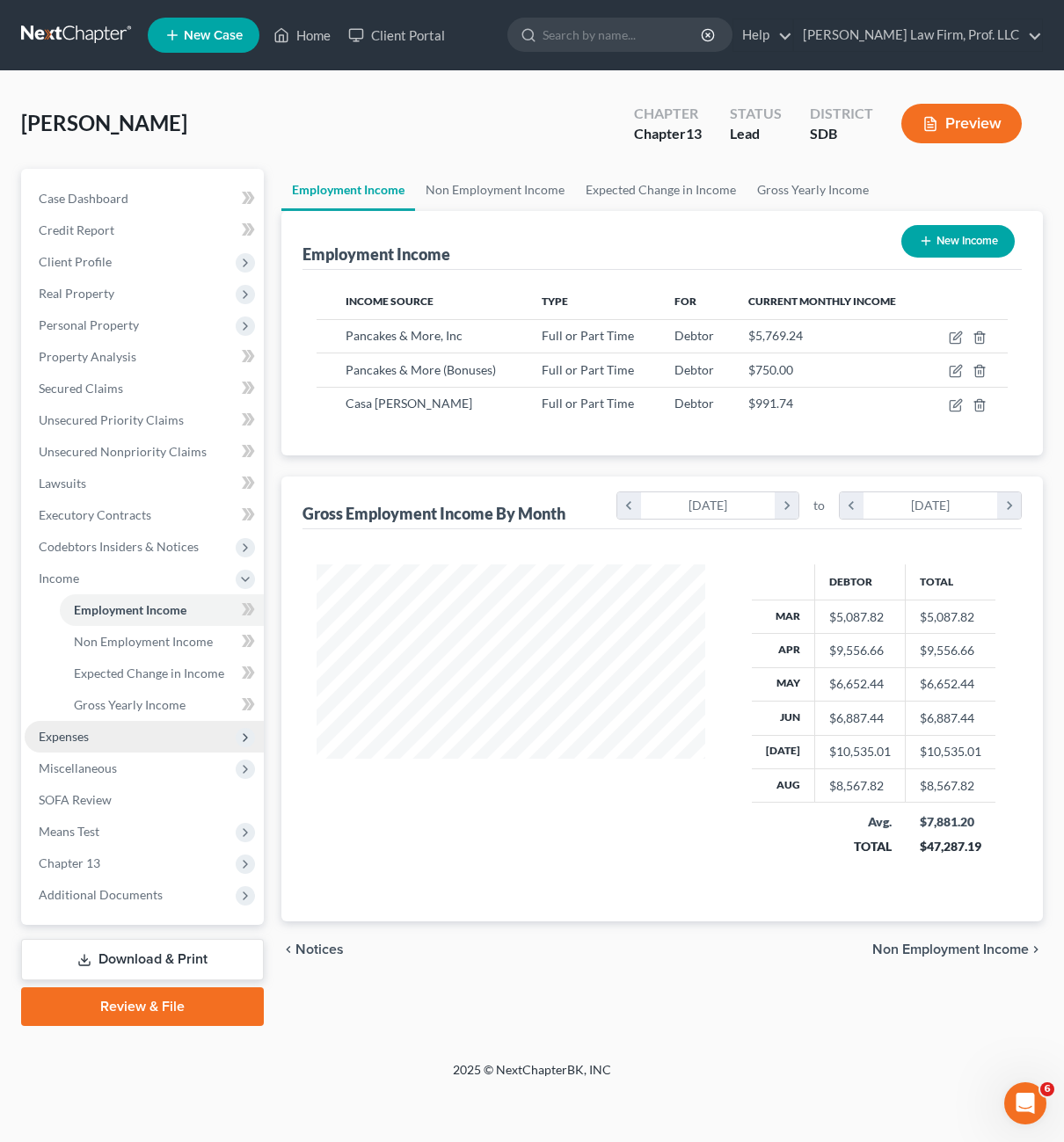
click at [118, 731] on span "Expenses" at bounding box center [144, 737] width 240 height 32
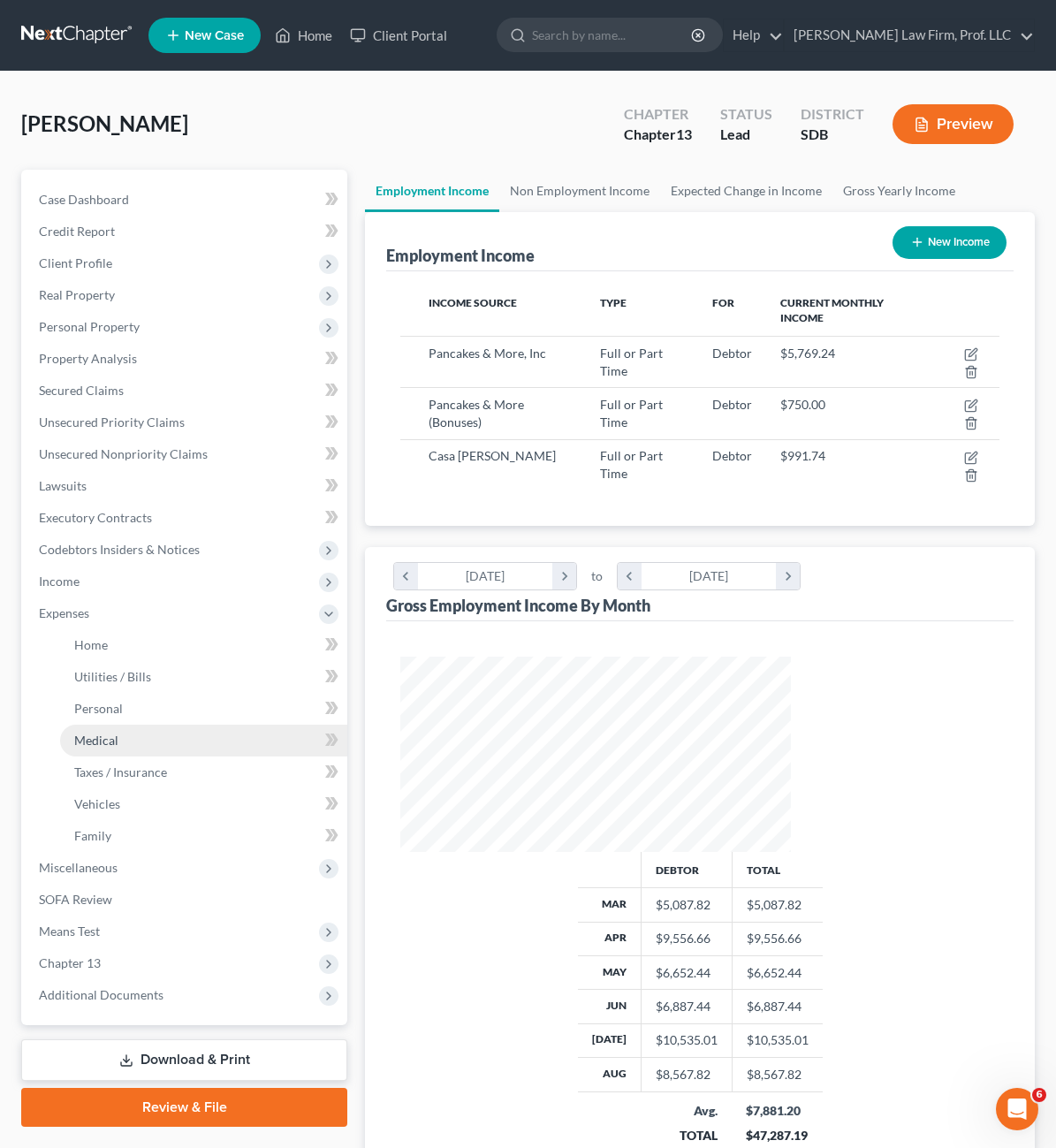
scroll to position [883452, 883484]
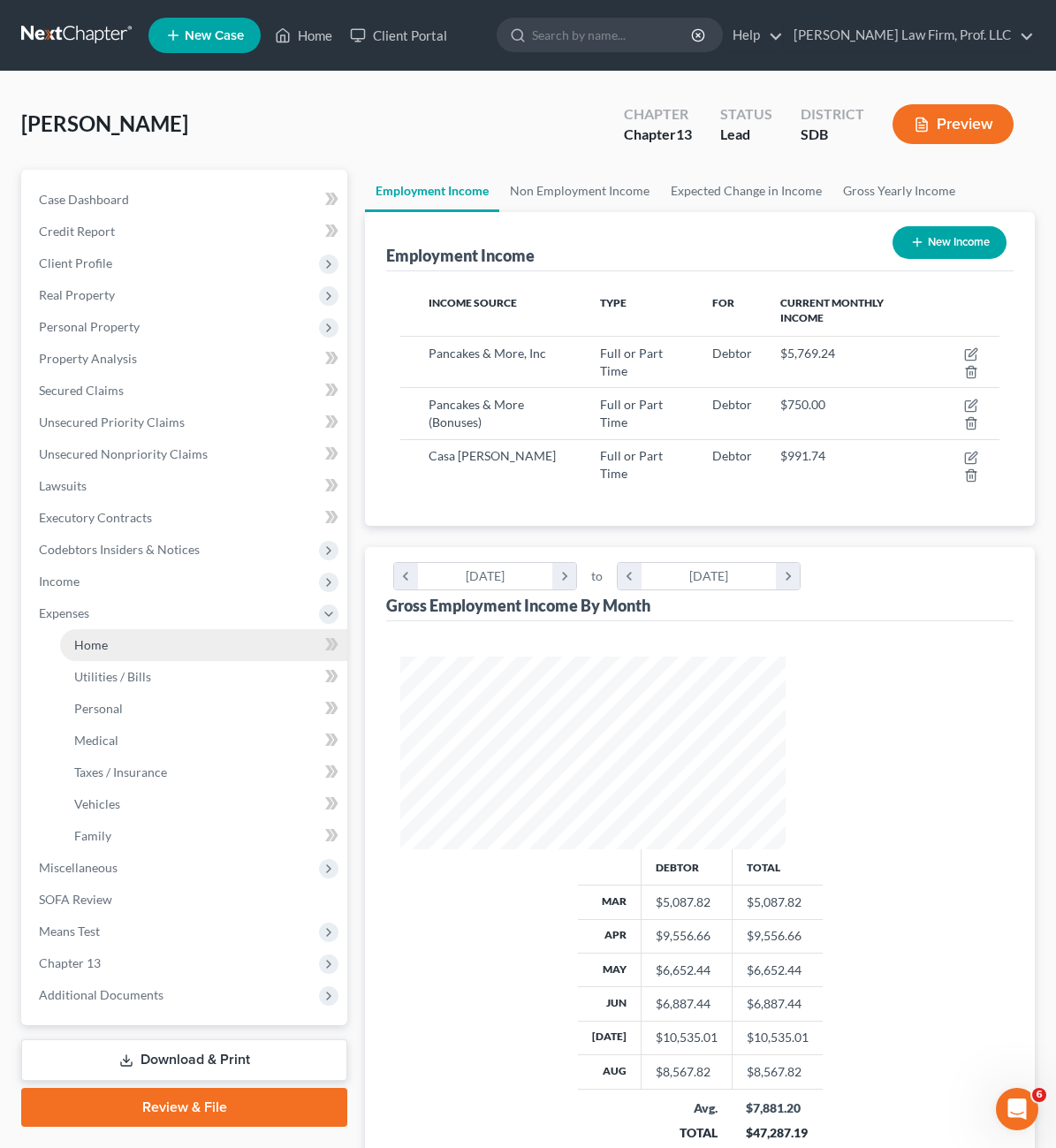
click at [166, 657] on link "Home" at bounding box center [203, 645] width 287 height 32
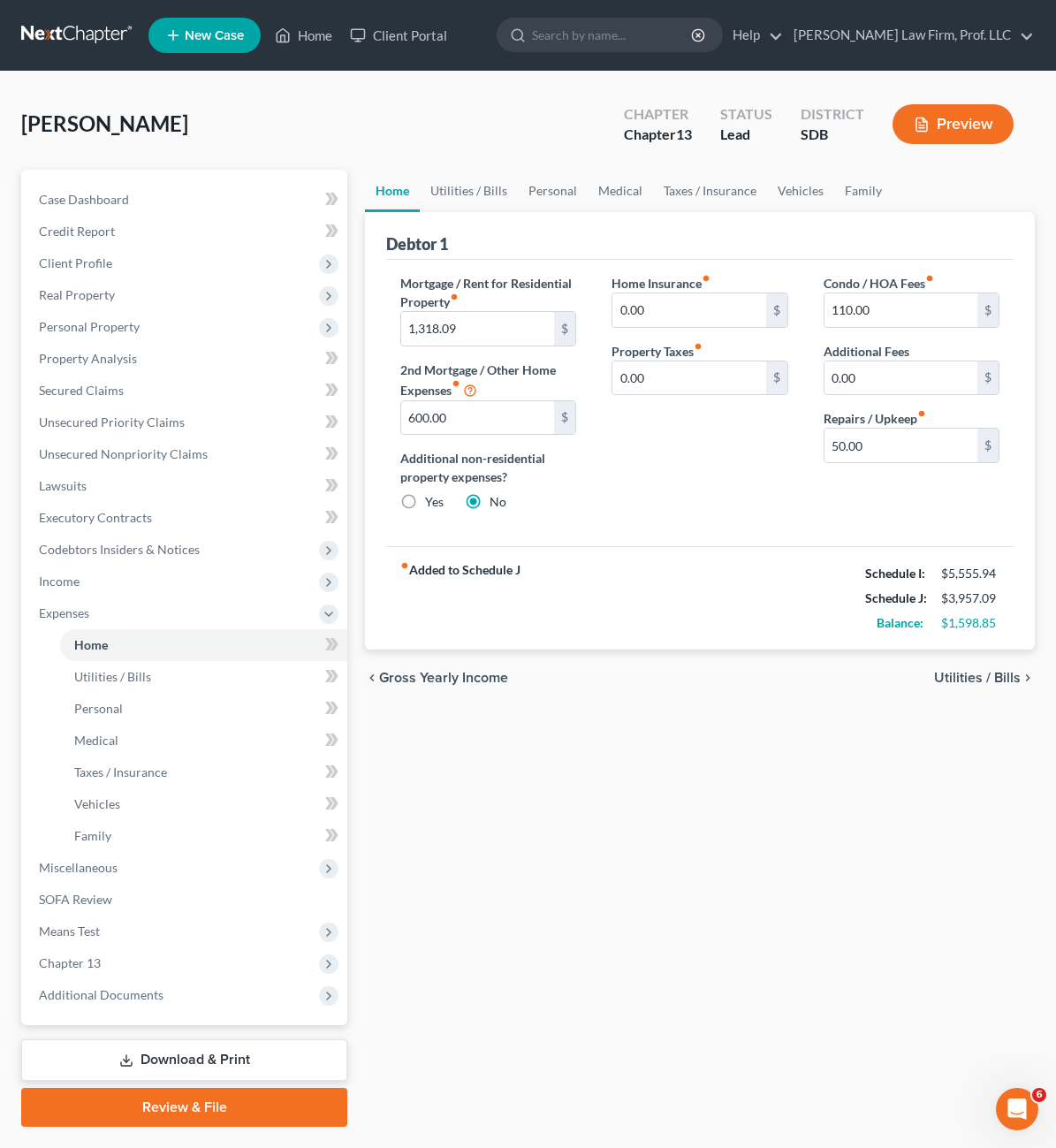
click at [619, 451] on div "Home Insurance fiber_manual_record 0.00 $ Property Taxes fiber_manual_record 0.…" at bounding box center [700, 399] width 211 height 251
click at [908, 453] on input "50.00" at bounding box center [901, 446] width 153 height 34
type input "40"
click at [770, 804] on div "Home Utilities / Bills Personal Medical Taxes / Insurance Vehicles Family Debto…" at bounding box center [700, 649] width 687 height 957
drag, startPoint x: 373, startPoint y: 178, endPoint x: 388, endPoint y: 189, distance: 18.6
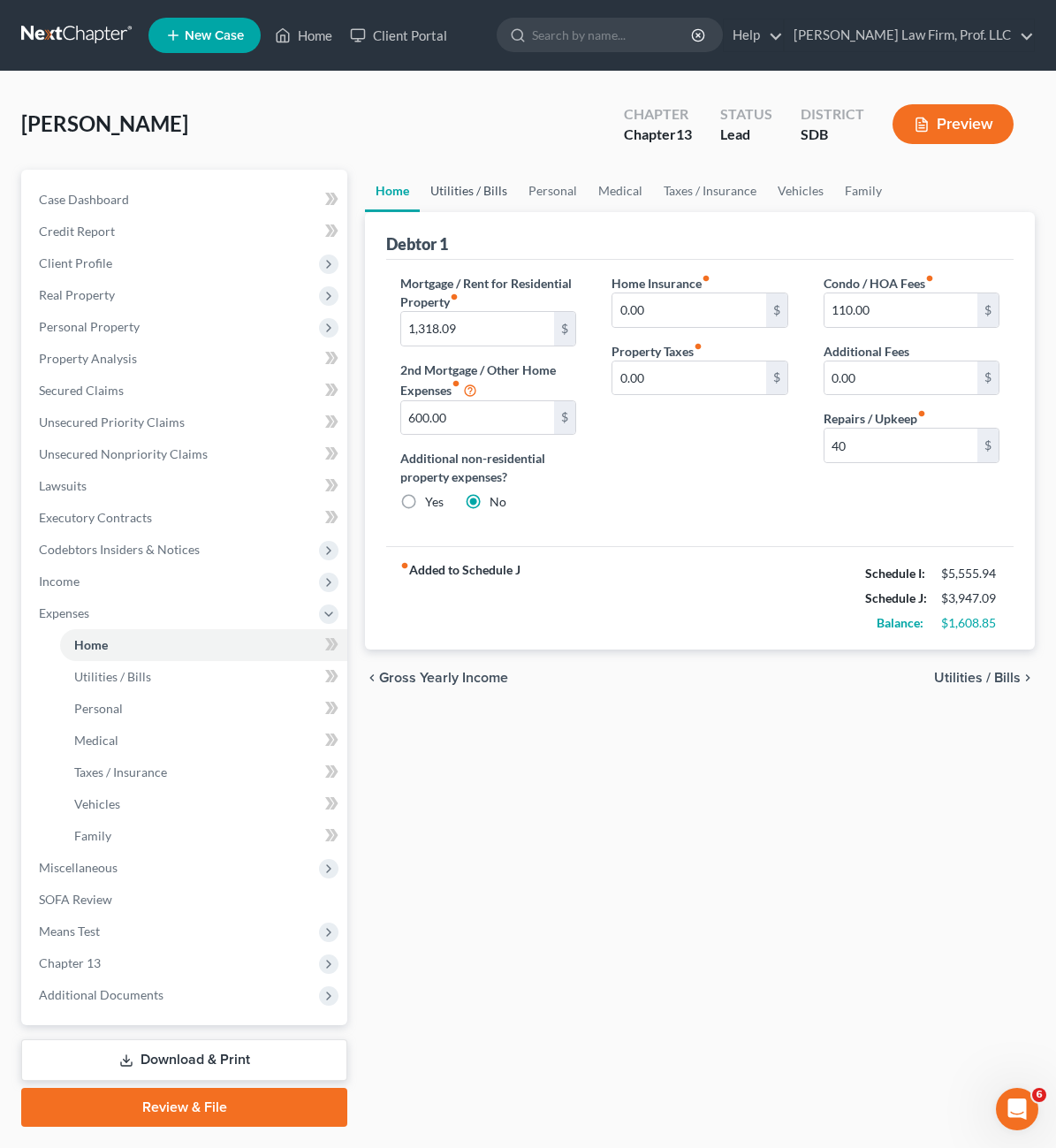
click at [420, 178] on link "Utilities / Bills" at bounding box center [469, 191] width 98 height 42
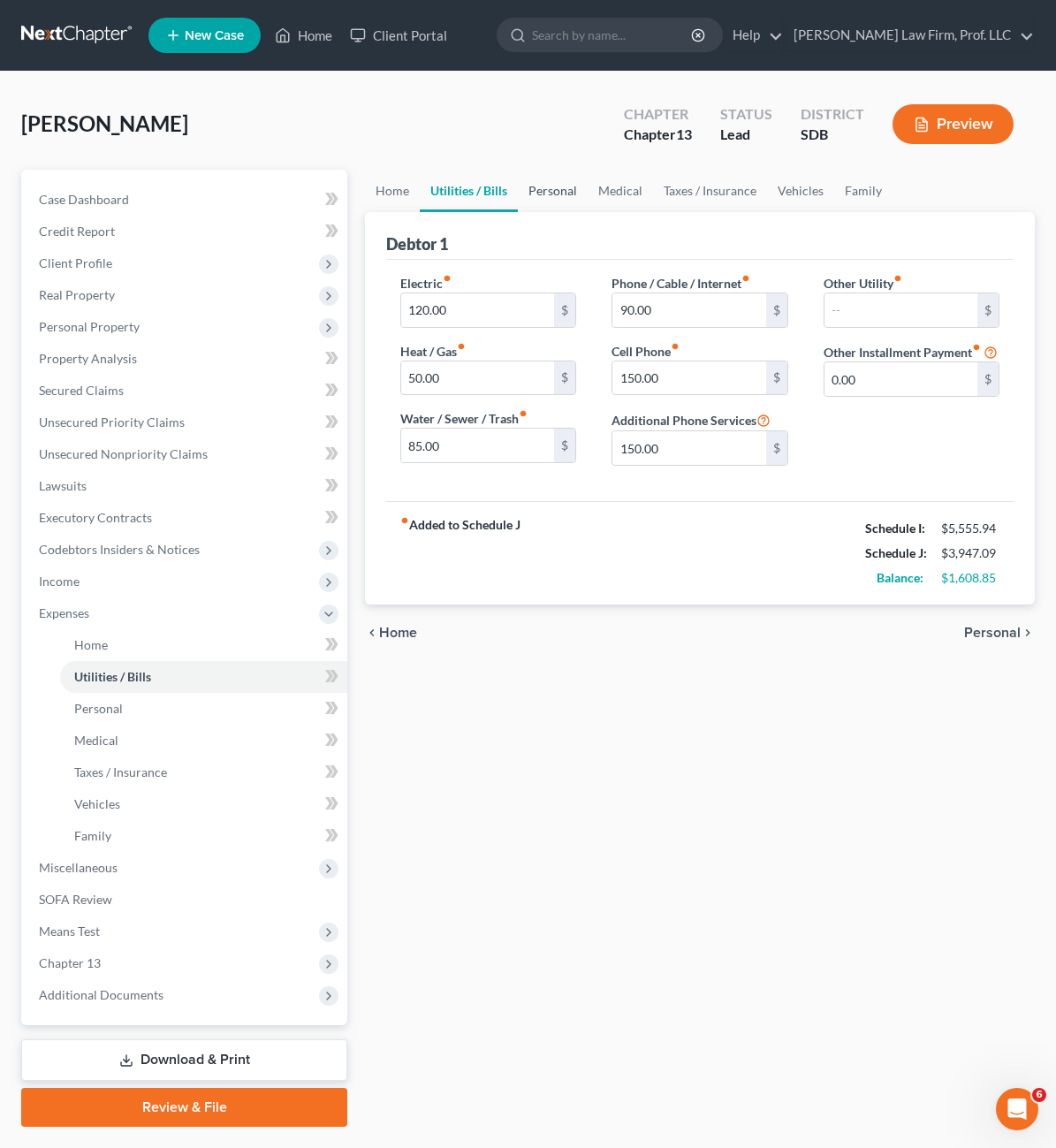
click at [518, 184] on link "Personal" at bounding box center [553, 191] width 70 height 42
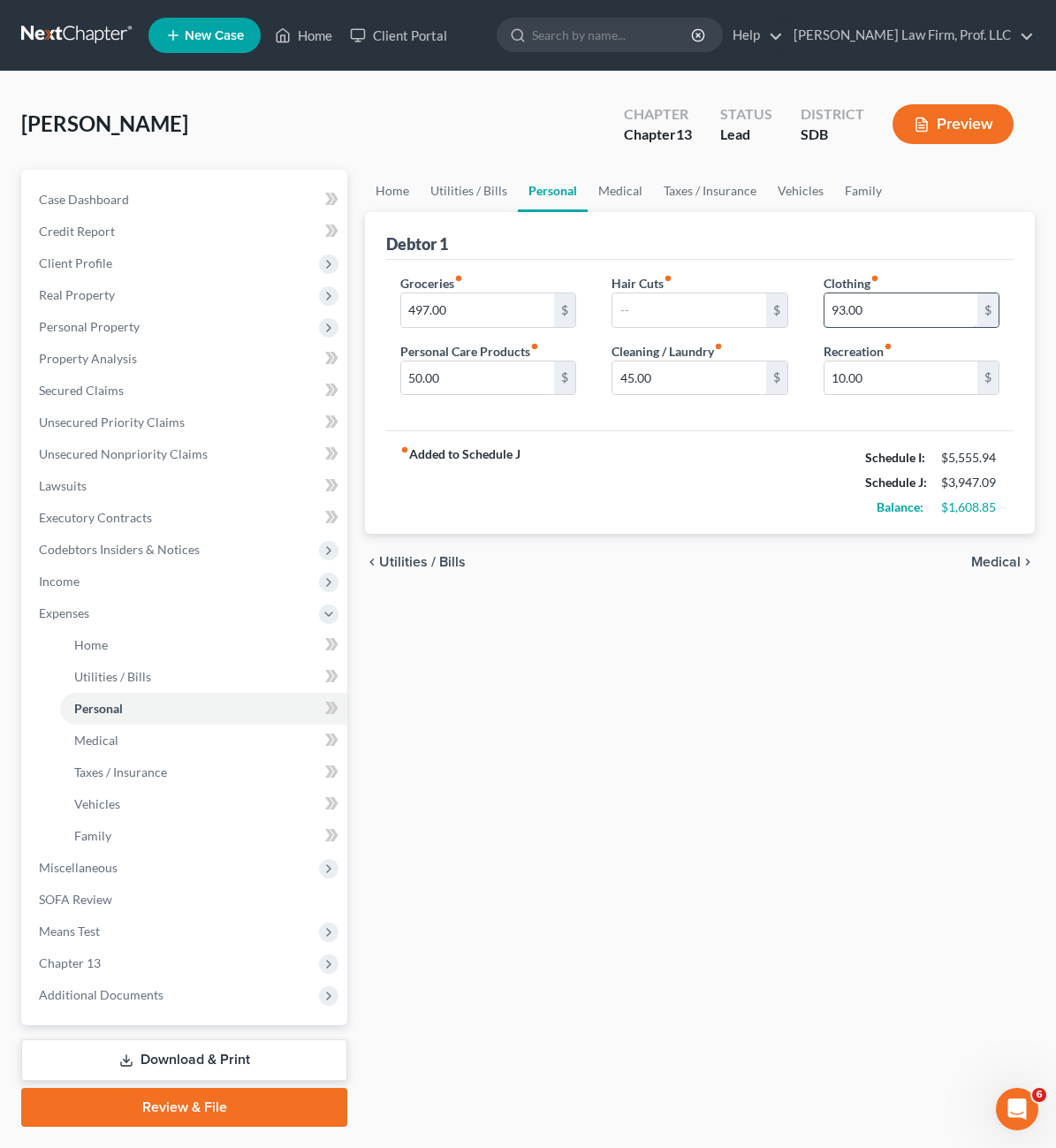
click at [917, 321] on input "93.00" at bounding box center [901, 310] width 153 height 34
type input "90"
drag, startPoint x: 674, startPoint y: 503, endPoint x: 1025, endPoint y: 574, distance: 358.1
click at [673, 500] on div "fiber_manual_record Added to Schedule J Schedule I: $5,555.94 Schedule J: $3,94…" at bounding box center [700, 482] width 627 height 104
click at [653, 199] on link "Taxes / Insurance" at bounding box center [710, 191] width 114 height 42
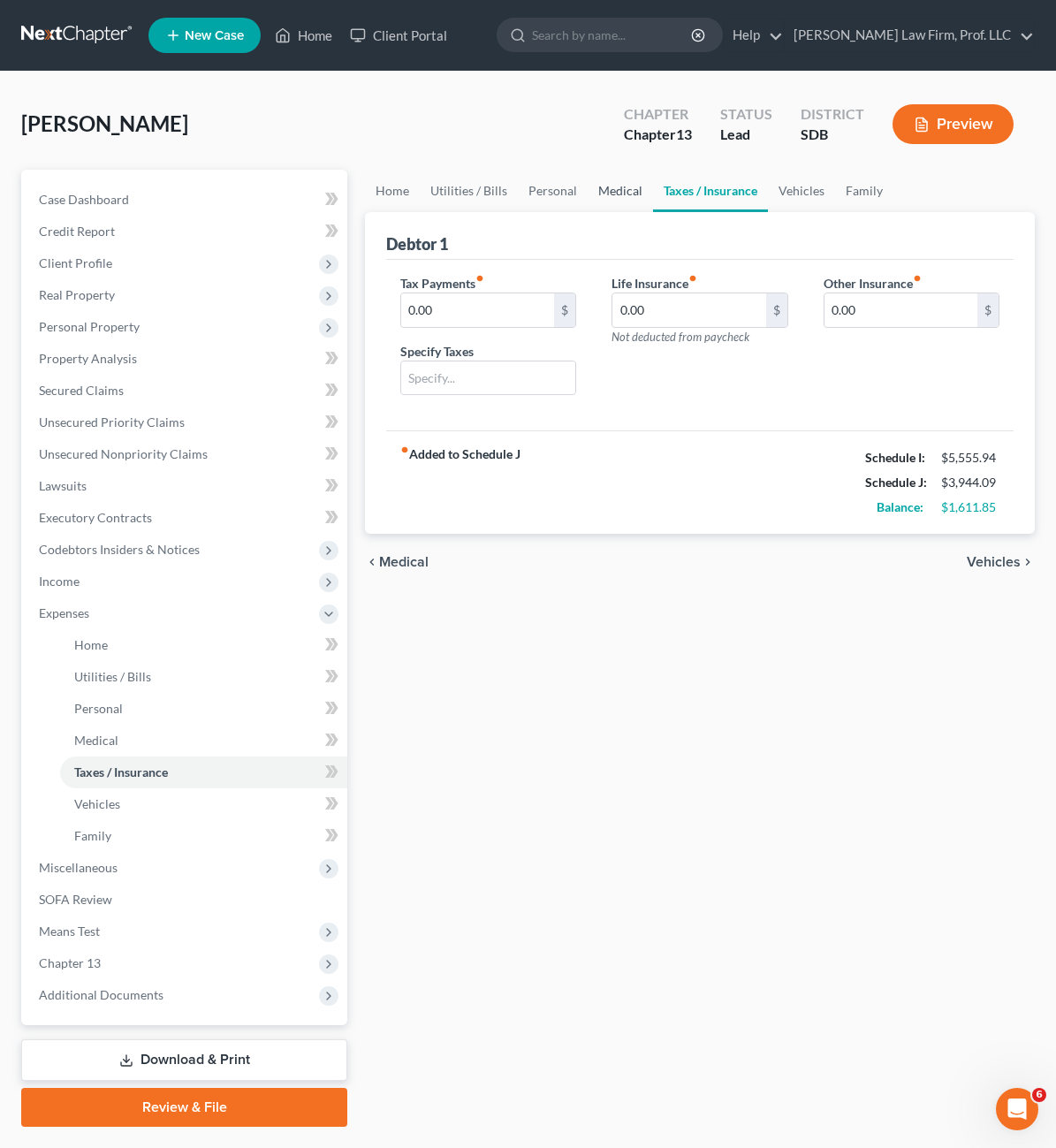
click at [588, 184] on link "Medical" at bounding box center [620, 191] width 65 height 42
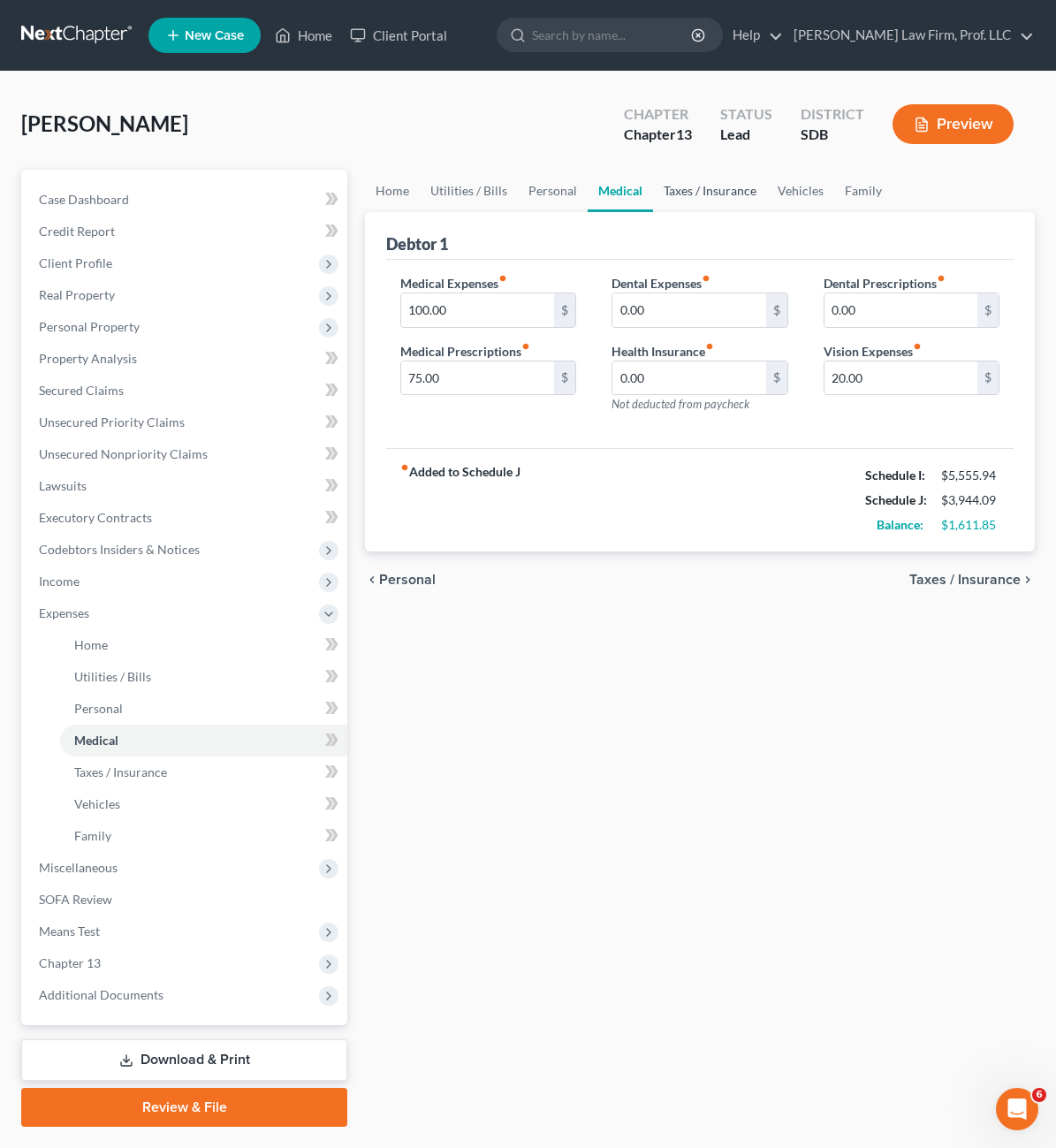
click at [653, 206] on link "Taxes / Insurance" at bounding box center [710, 191] width 114 height 42
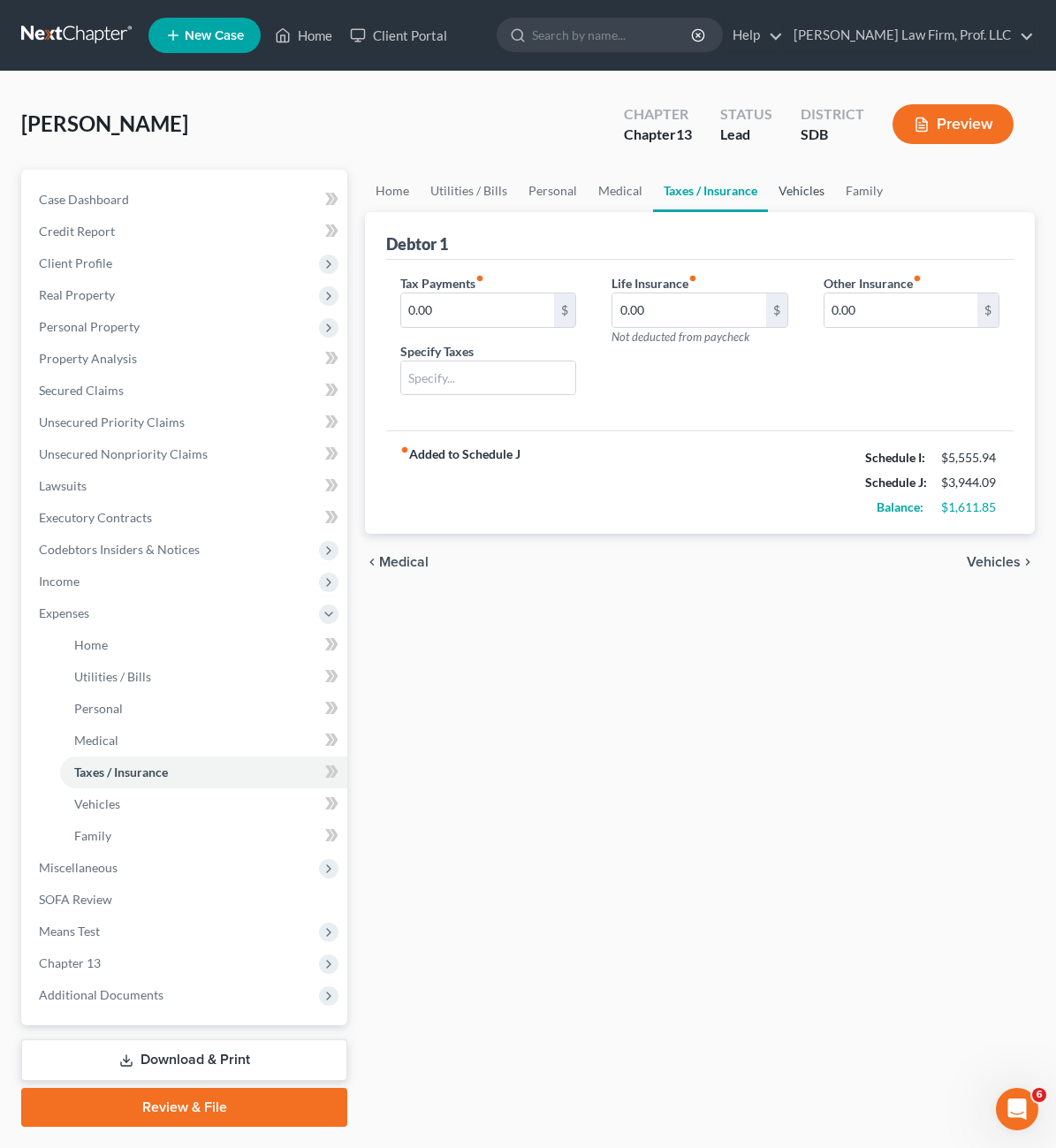
click at [768, 201] on link "Vehicles" at bounding box center [801, 191] width 67 height 42
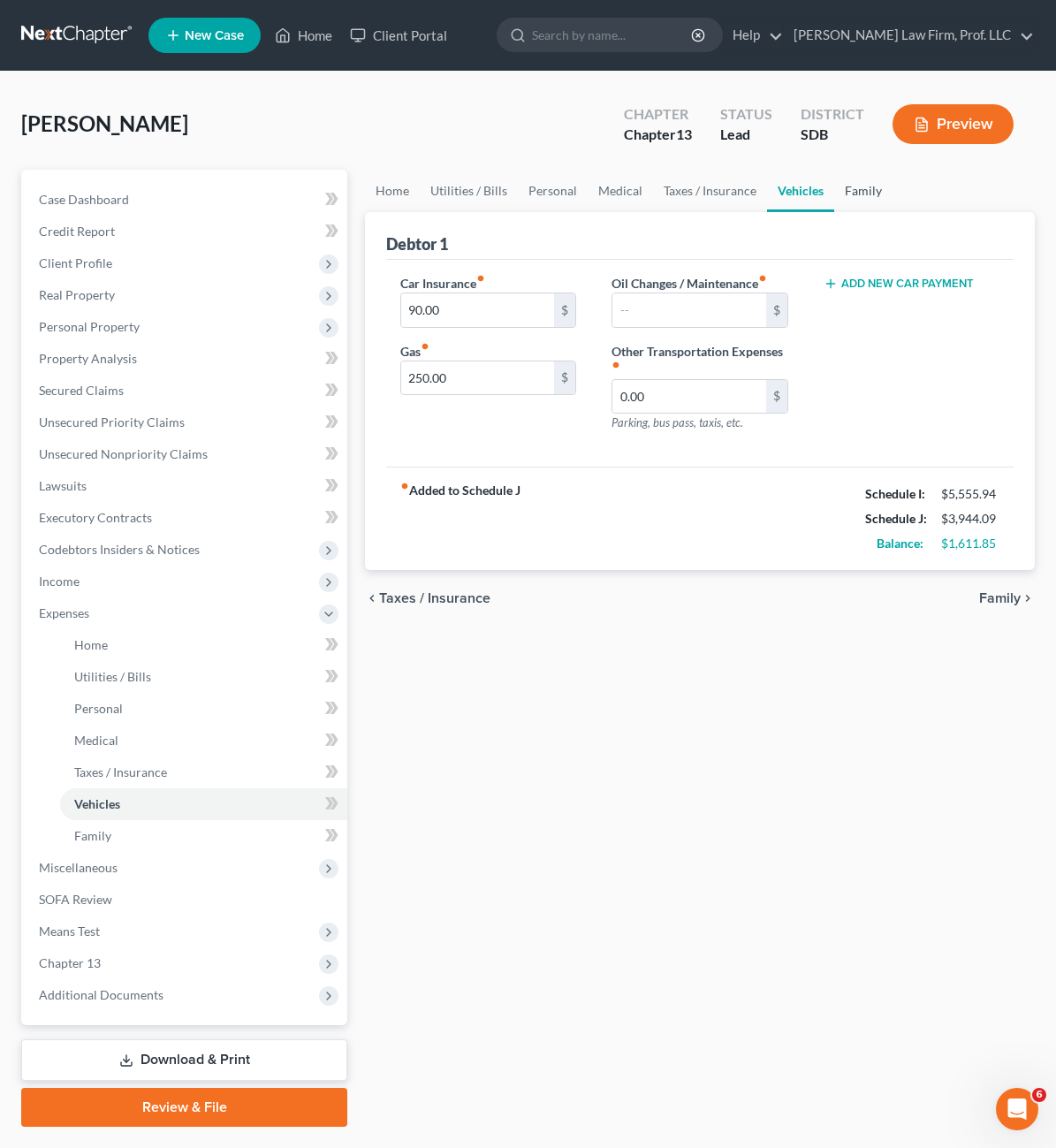
click at [834, 191] on link "Family" at bounding box center [863, 191] width 58 height 42
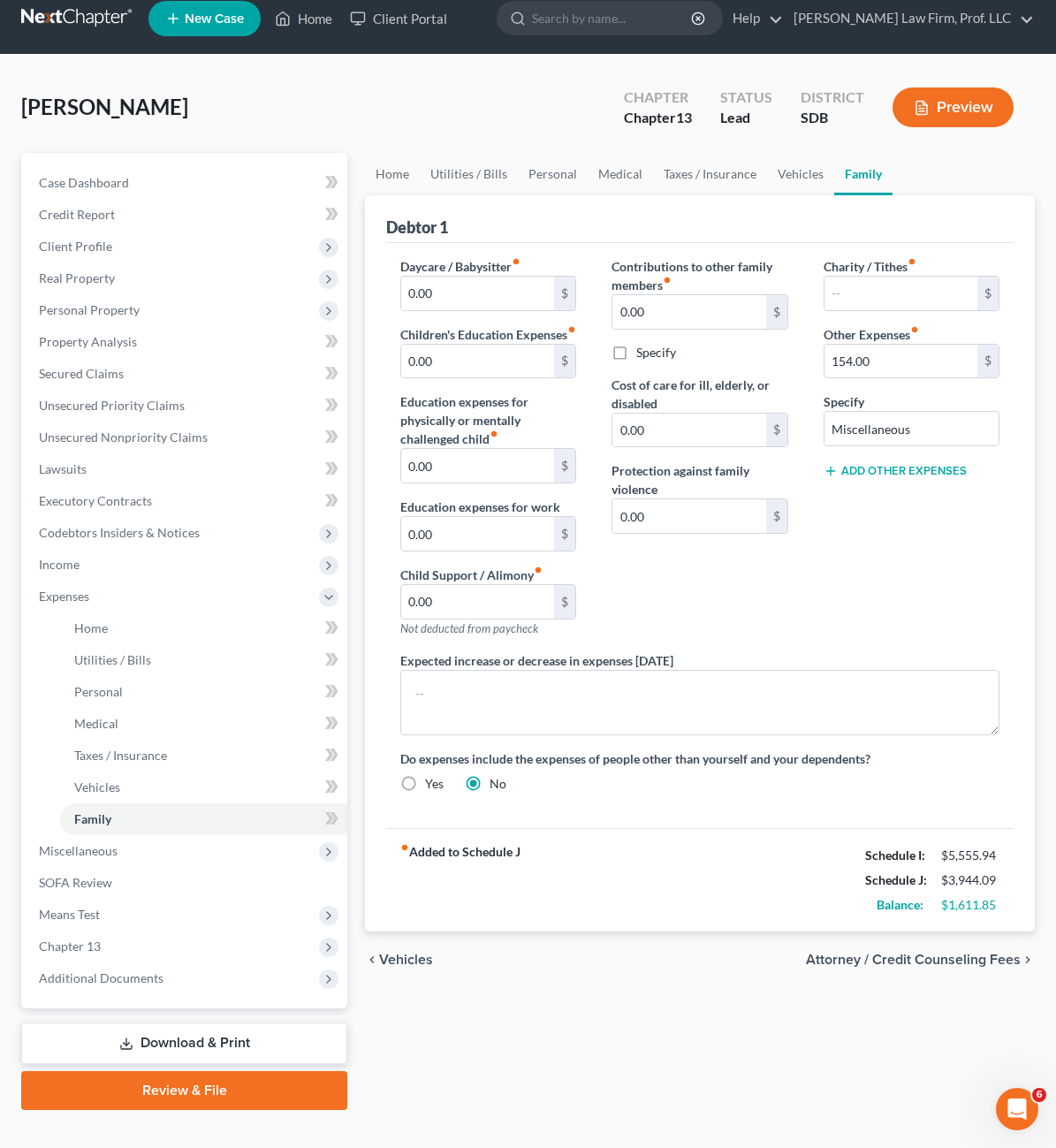
scroll to position [46, 0]
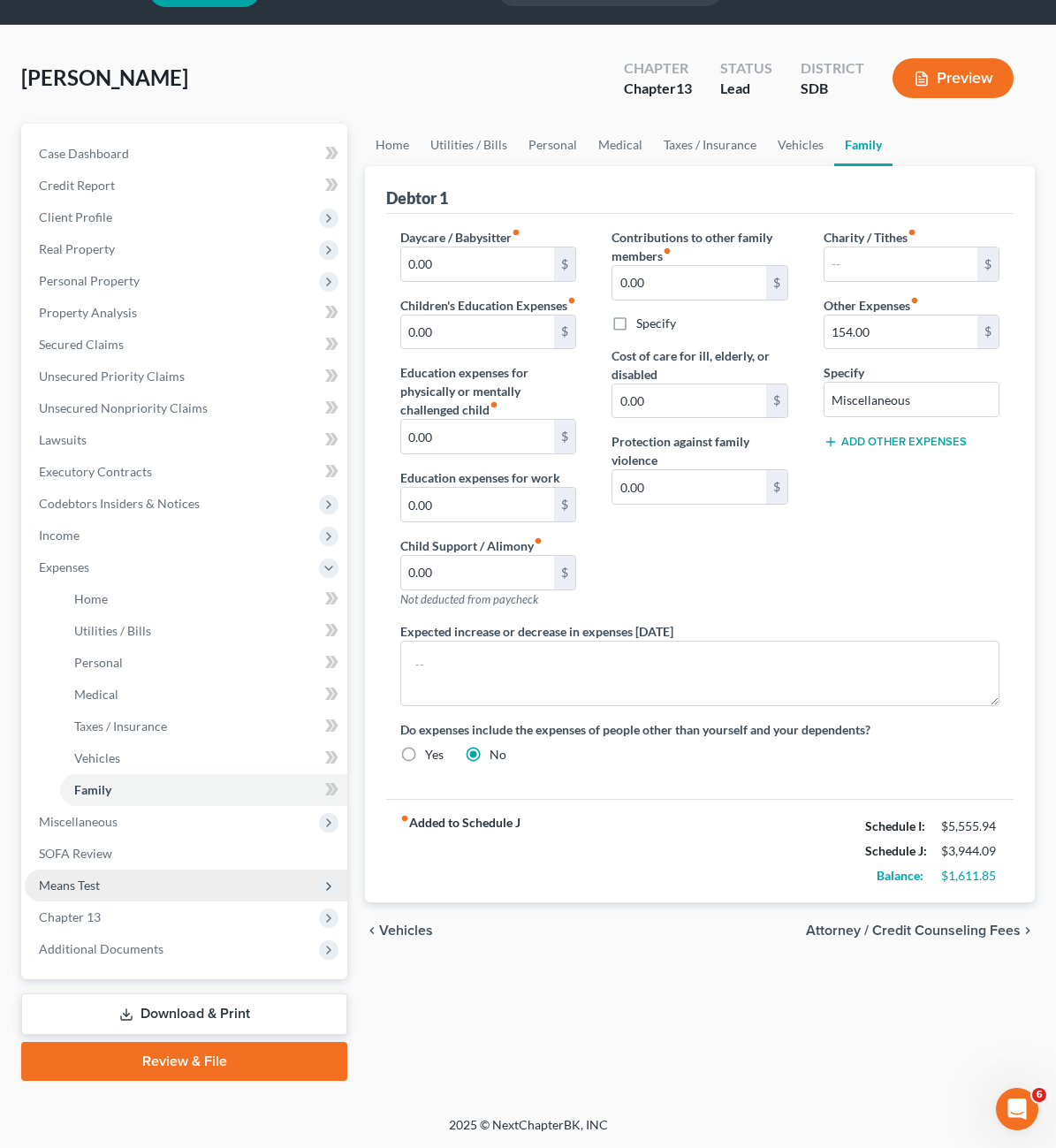
click at [109, 895] on span "Means Test" at bounding box center [186, 886] width 323 height 32
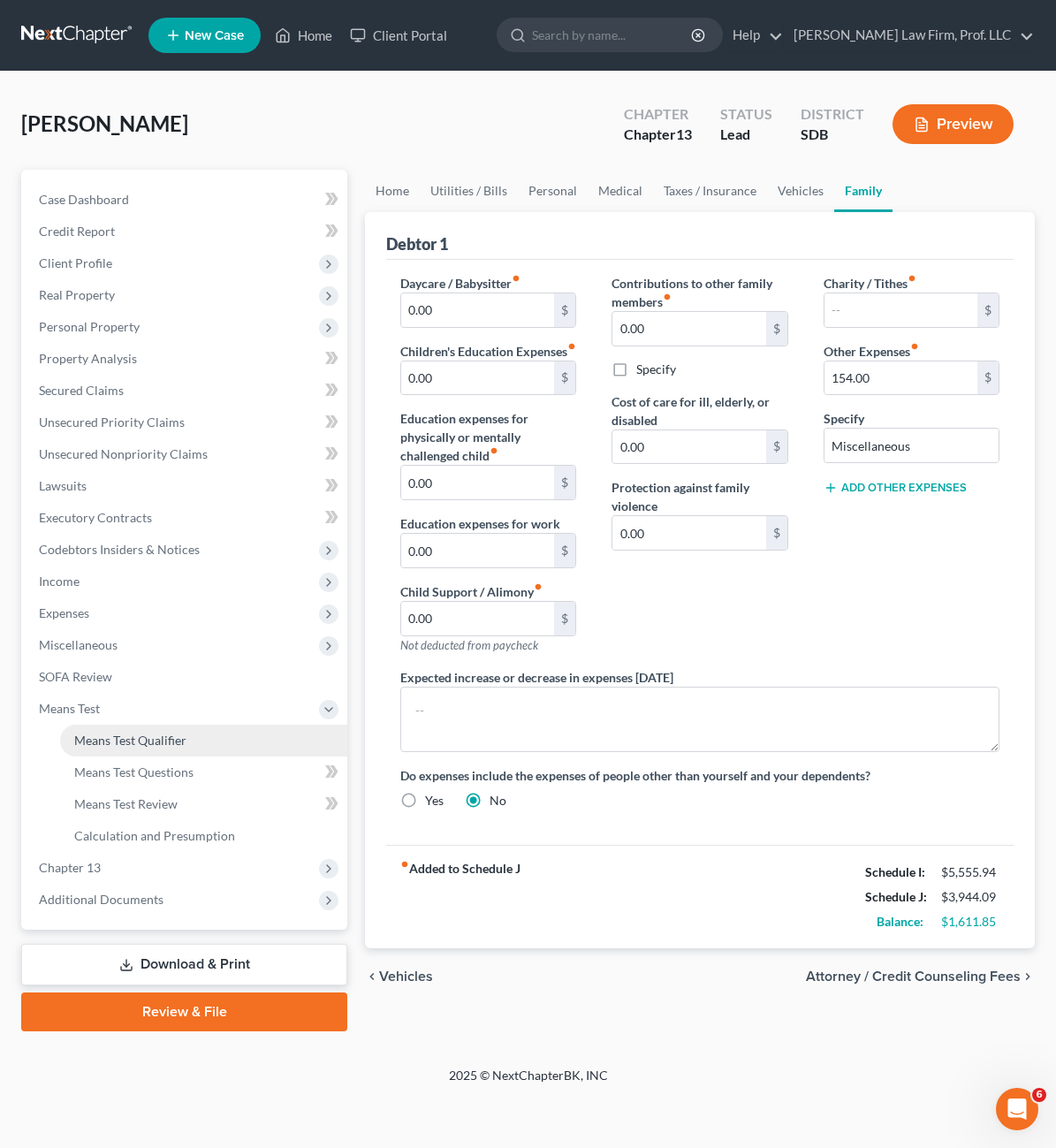
scroll to position [0, 0]
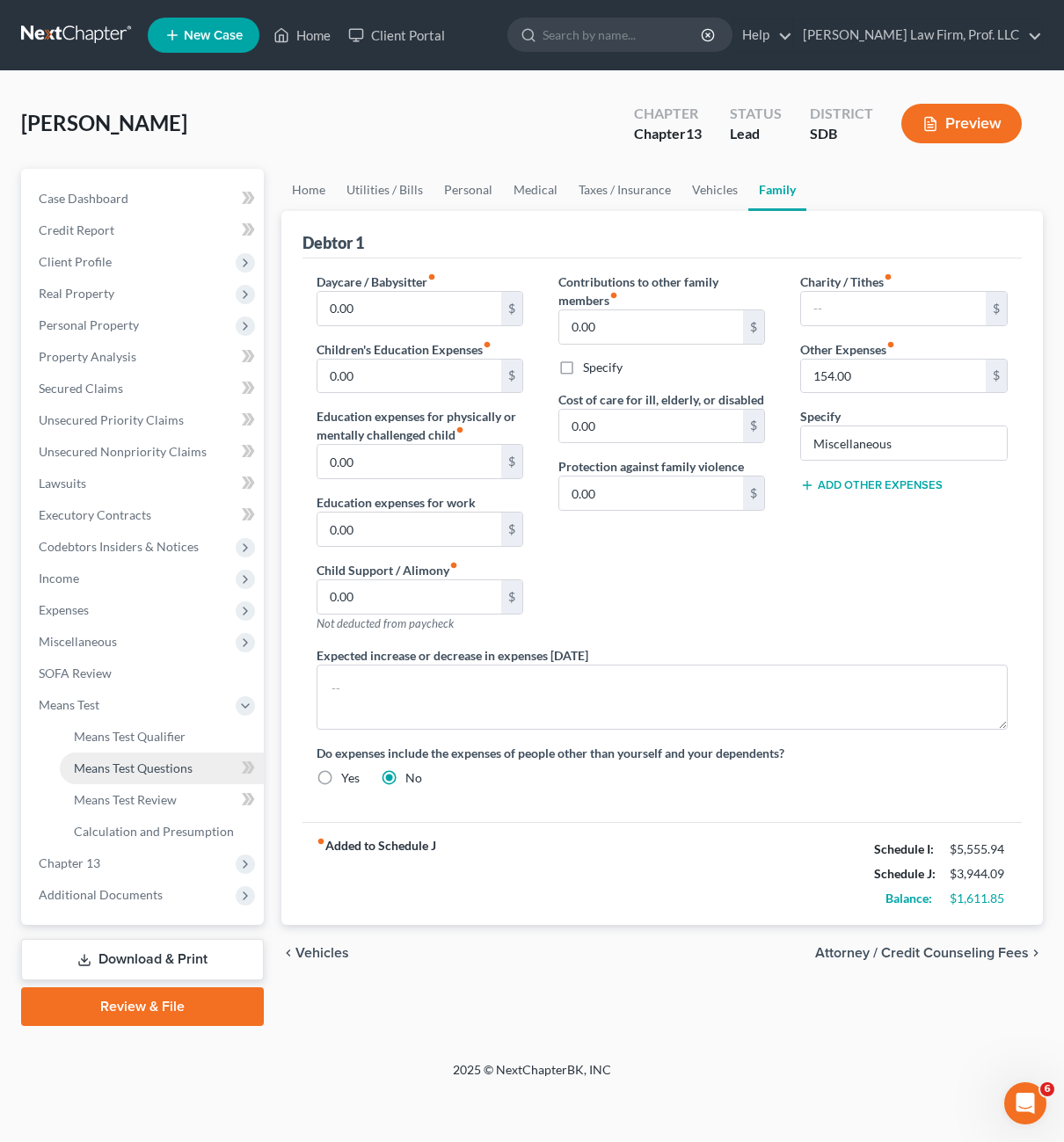
click at [159, 764] on span "Means Test Questions" at bounding box center [133, 767] width 118 height 15
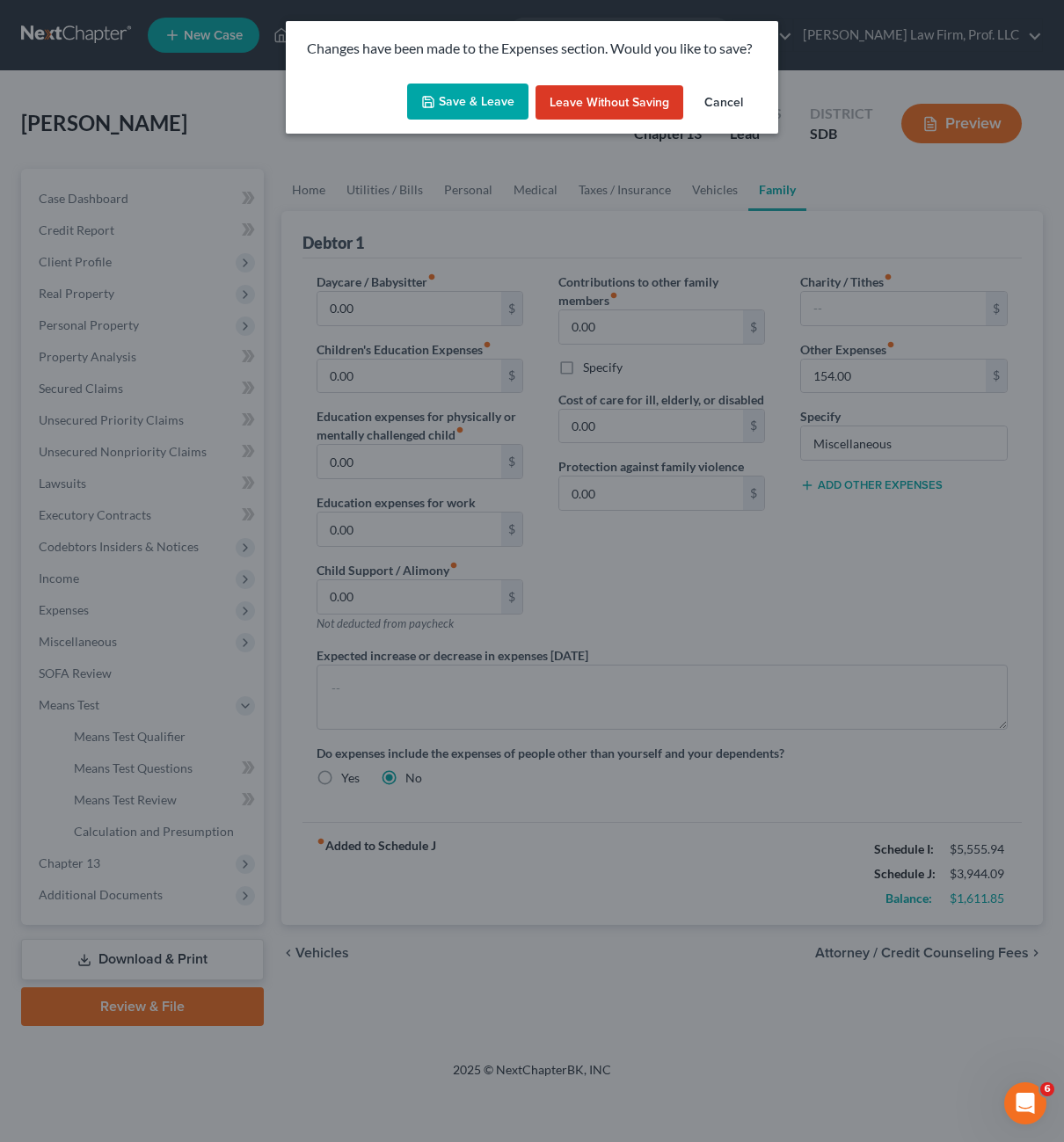
click at [471, 95] on button "Save & Leave" at bounding box center [467, 101] width 121 height 36
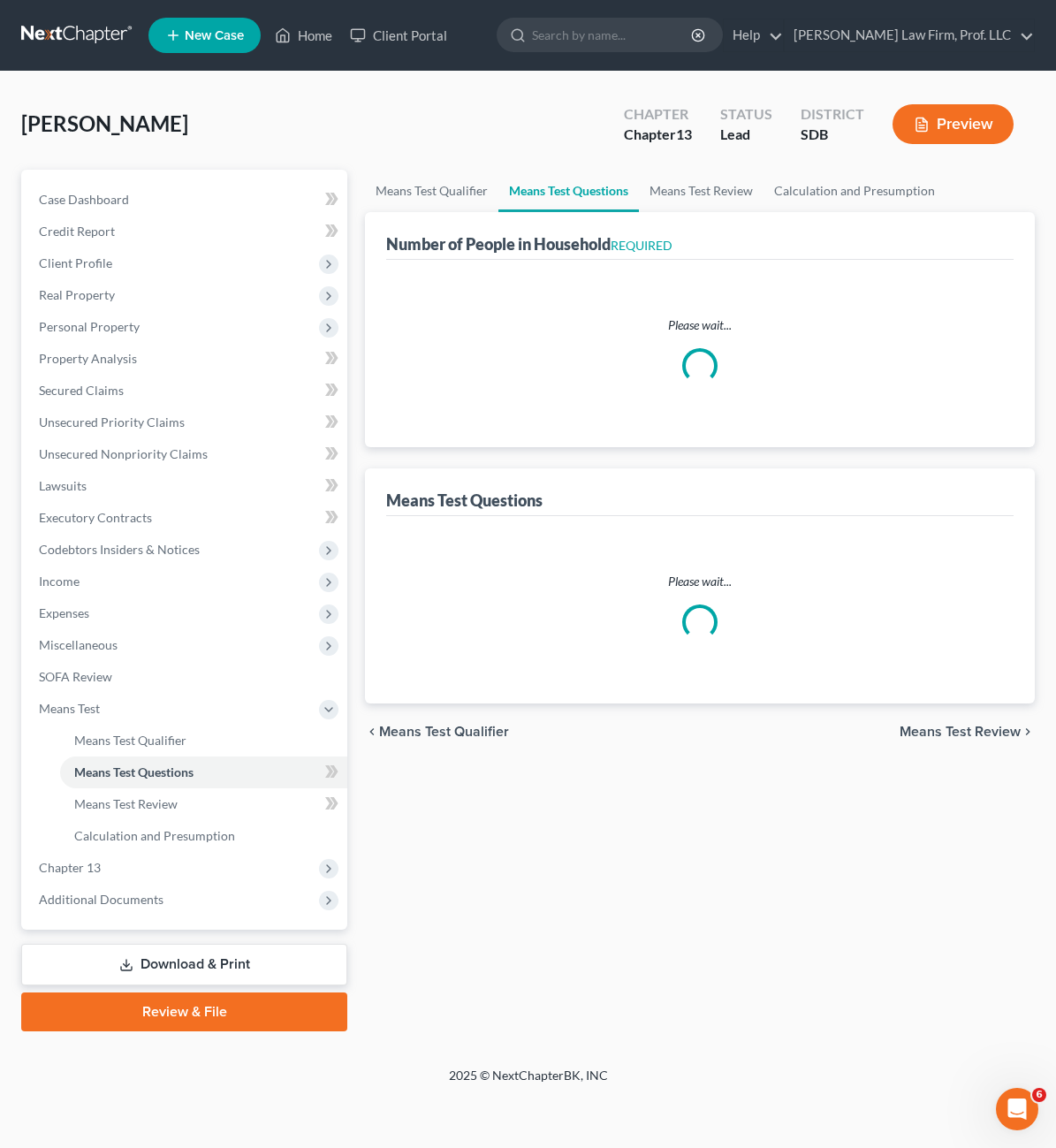
select select "0"
select select "60"
select select "0"
select select "60"
select select "1"
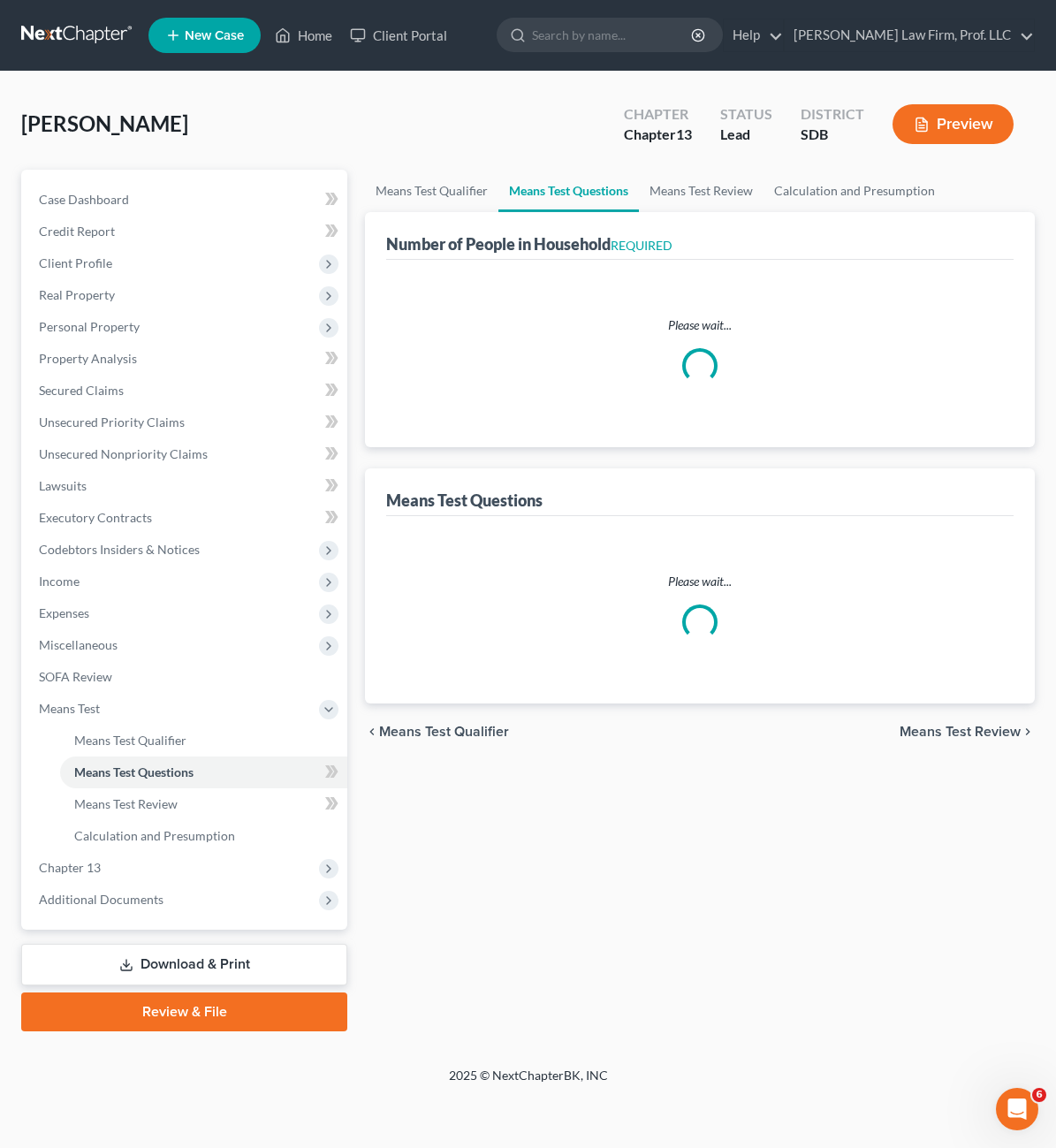
select select "1"
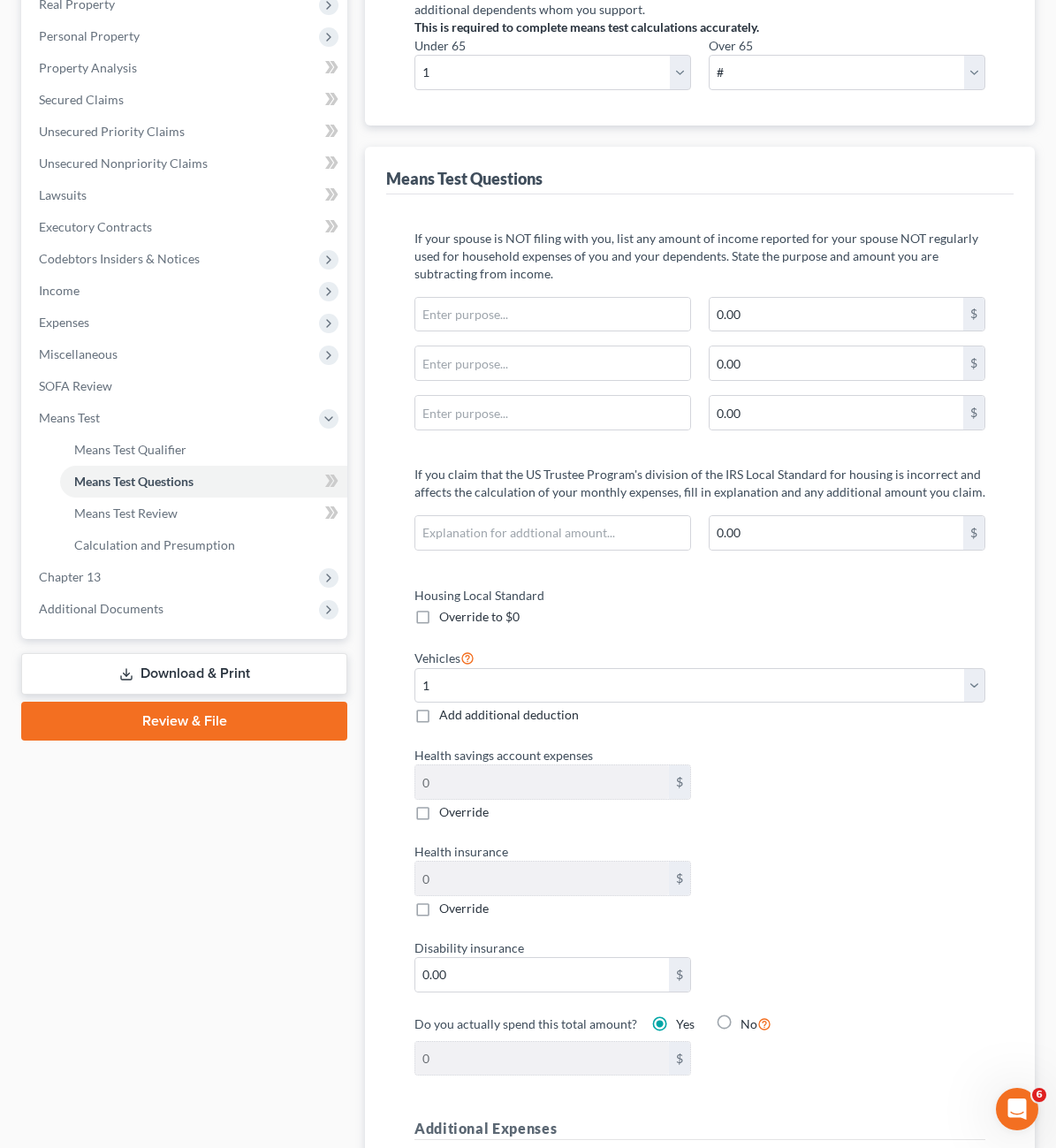
scroll to position [89, 0]
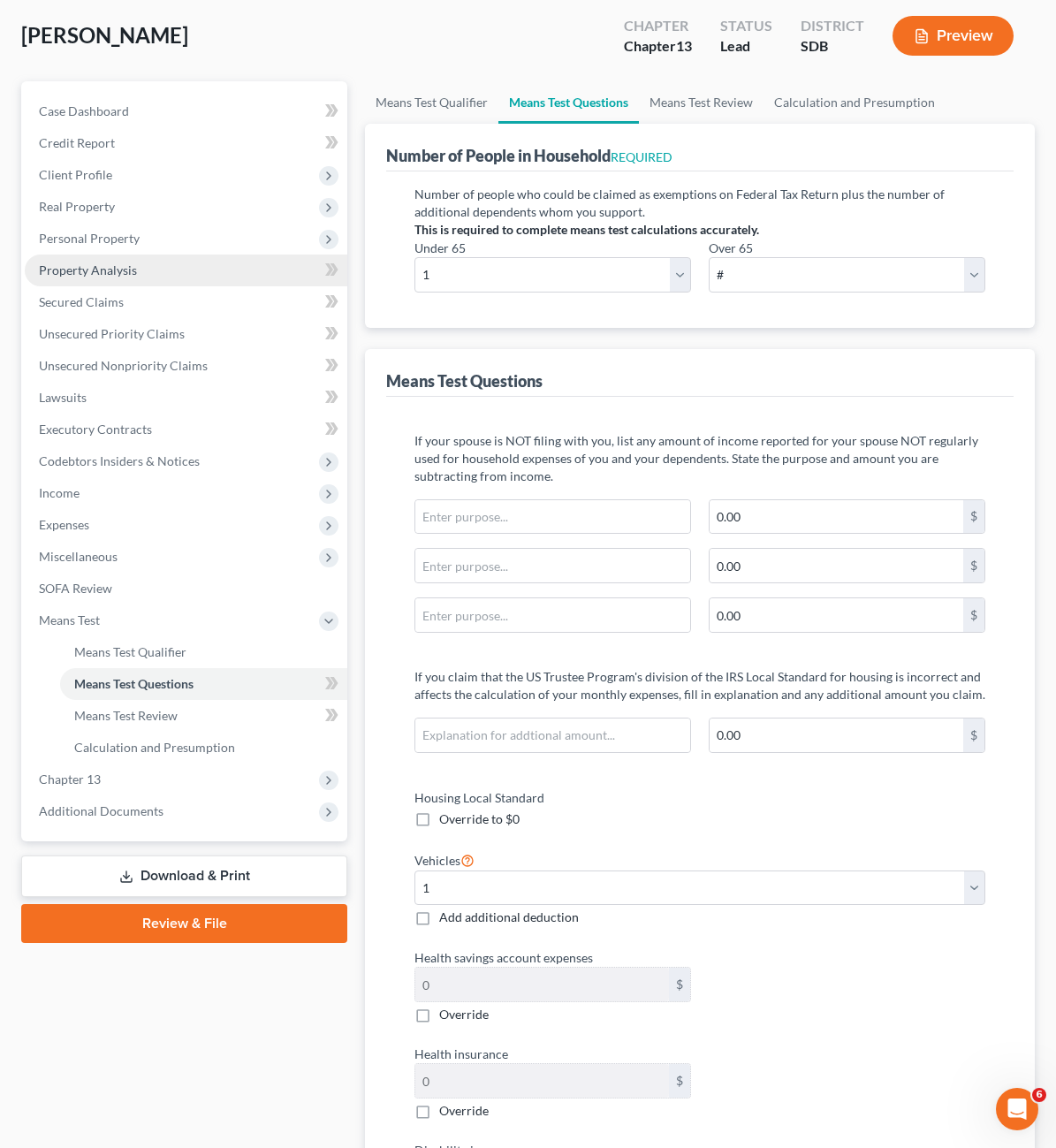
click at [137, 267] on link "Property Analysis" at bounding box center [186, 270] width 323 height 32
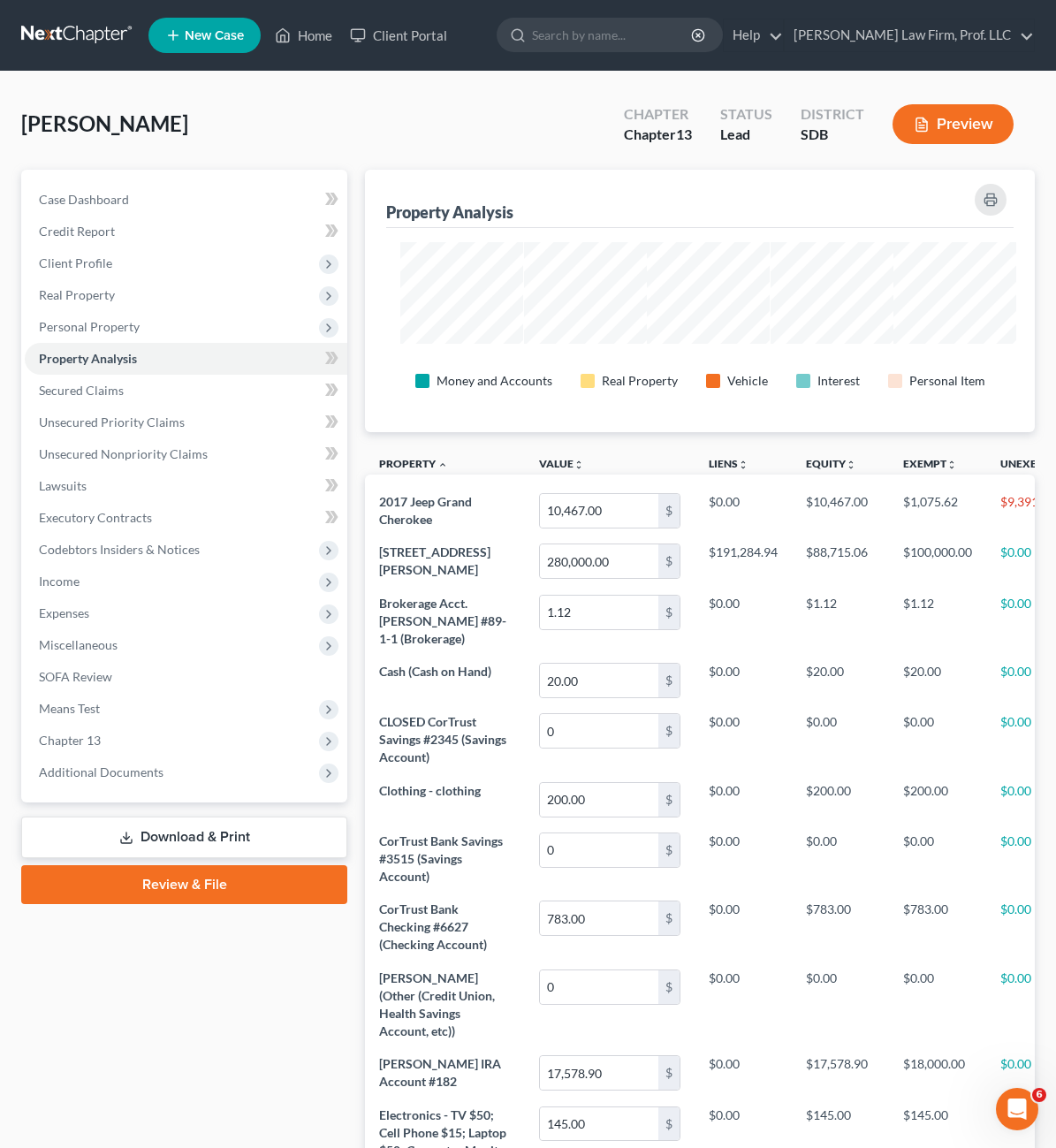
scroll to position [883506, 883148]
click at [93, 337] on span "Personal Property" at bounding box center [186, 327] width 323 height 32
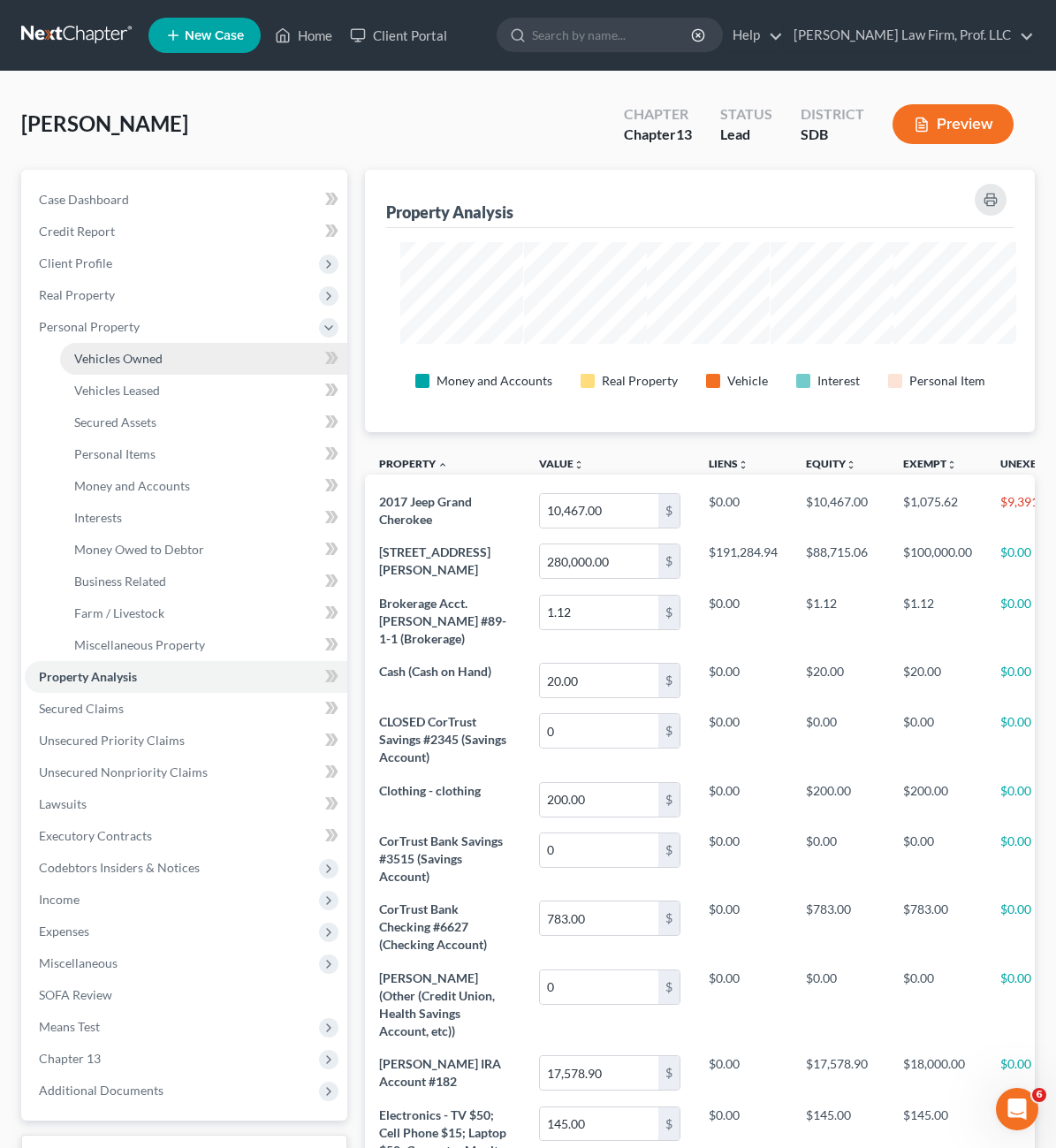
click at [133, 363] on span "Vehicles Owned" at bounding box center [118, 358] width 89 height 15
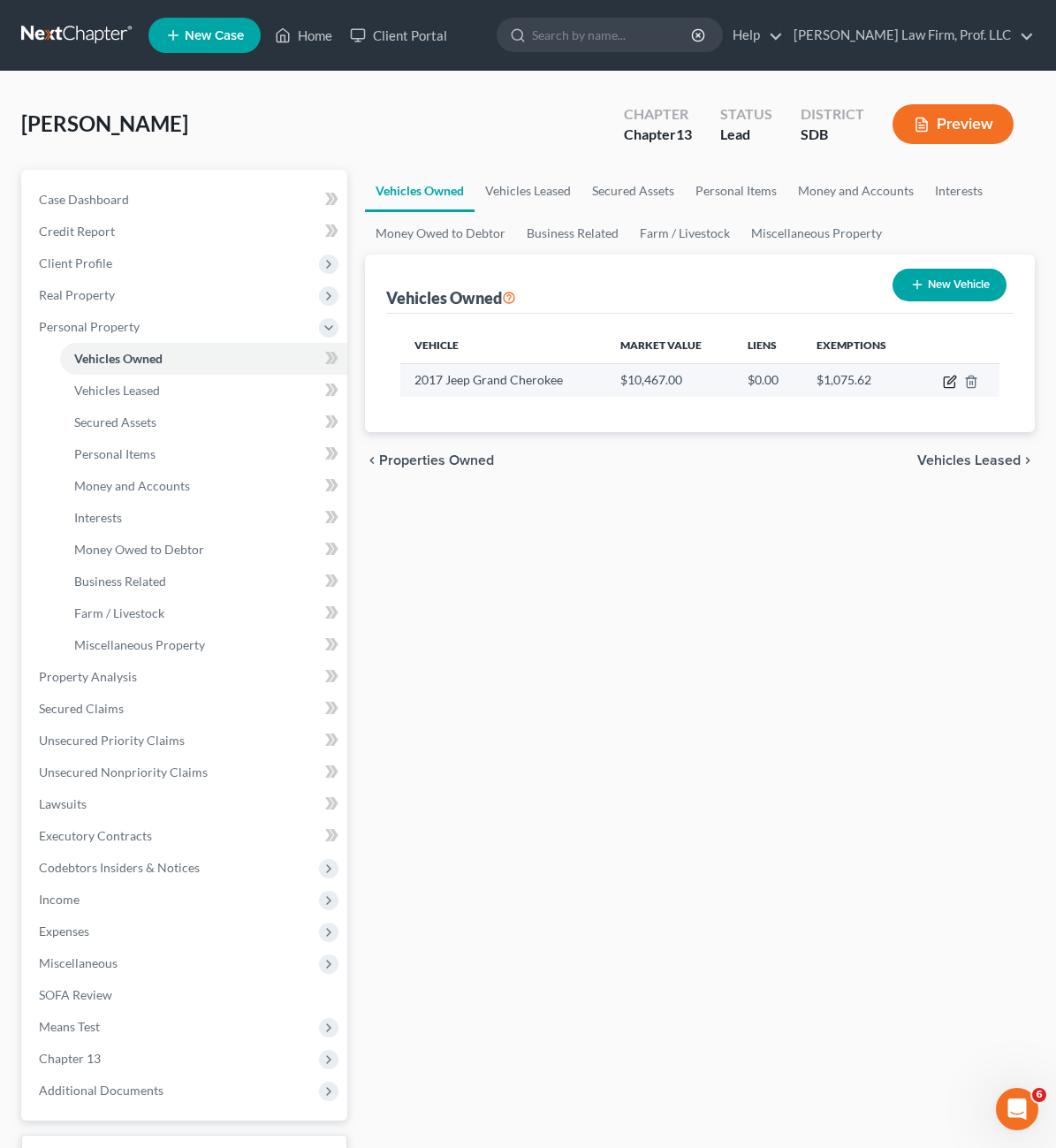
click at [948, 386] on icon "button" at bounding box center [950, 382] width 14 height 14
select select "0"
select select "9"
select select "2"
select select "0"
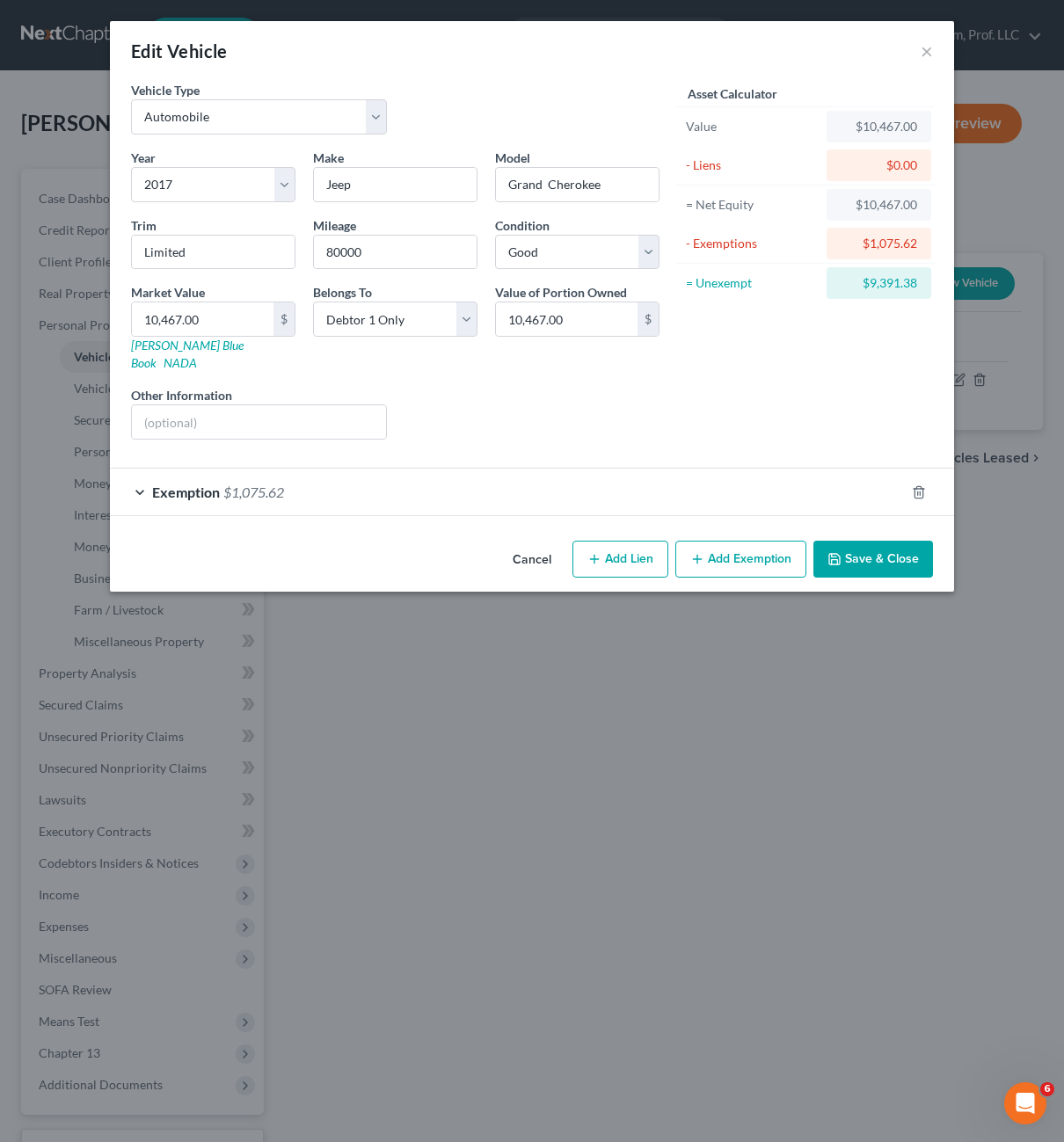
click at [536, 436] on form "Vehicle Type Select Automobile Truck Trailer Watercraft Aircraft Motor Home Atv…" at bounding box center [532, 298] width 802 height 435
click at [517, 474] on div "Exemption $1,075.62" at bounding box center [507, 491] width 795 height 46
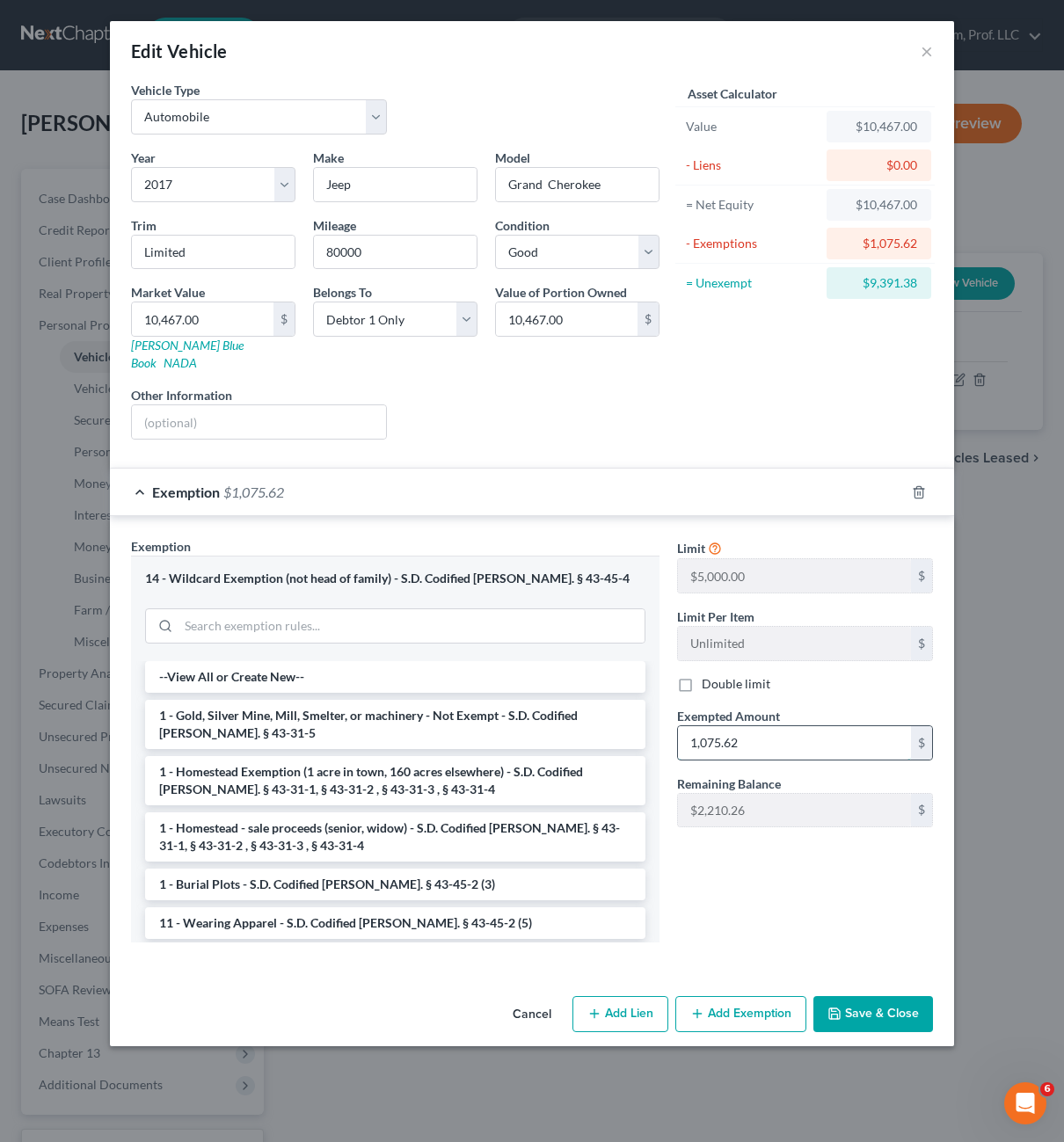
click at [746, 726] on input "1,075.62" at bounding box center [795, 743] width 233 height 34
type input "3,285.88"
click at [911, 997] on button "Save & Close" at bounding box center [873, 1014] width 119 height 36
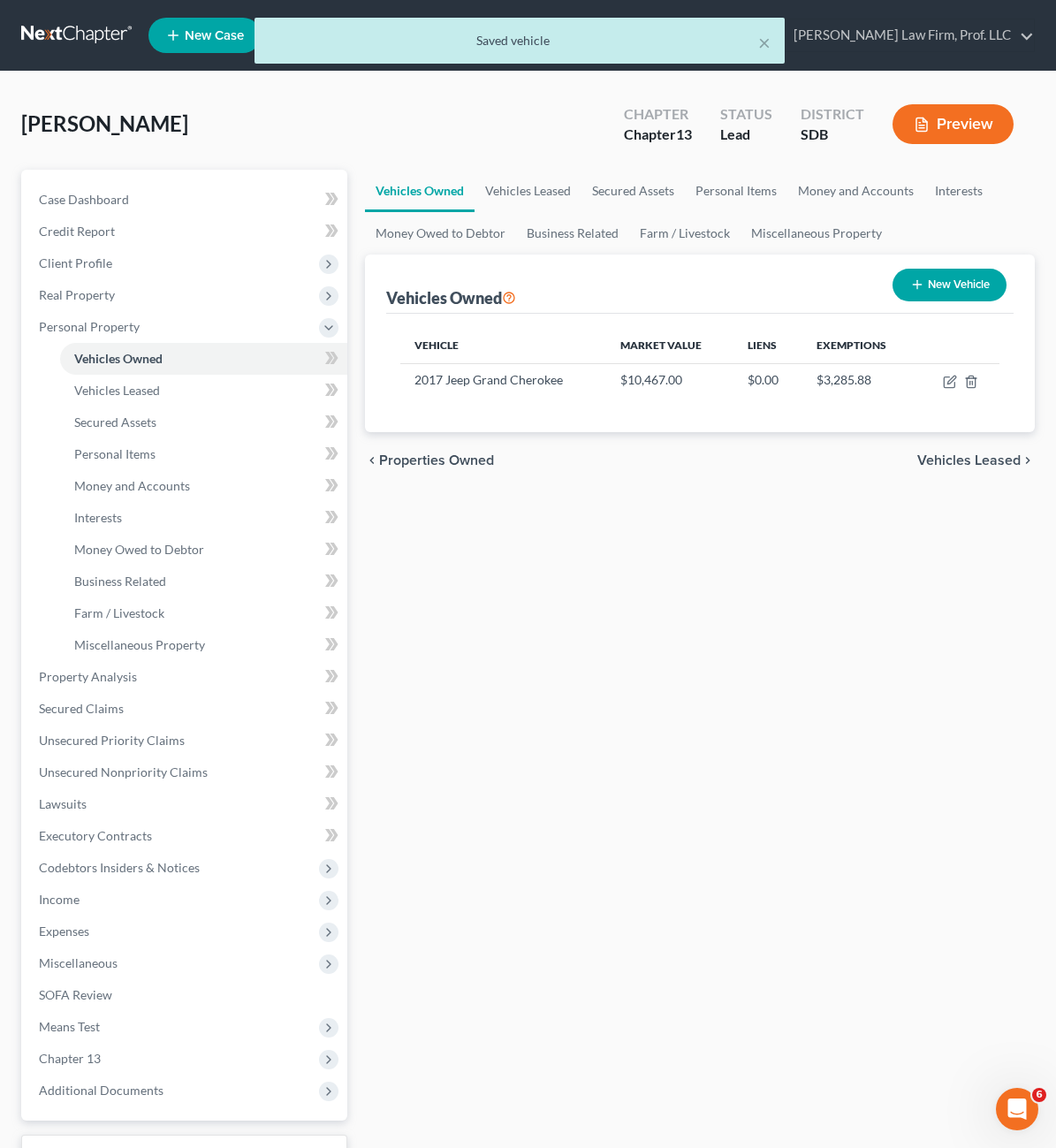
click at [772, 648] on div "Vehicles Owned Vehicles Leased Secured Assets Personal Items Money and Accounts…" at bounding box center [700, 696] width 687 height 1052
click at [941, 384] on td at bounding box center [958, 380] width 82 height 34
click at [948, 378] on icon "button" at bounding box center [950, 383] width 11 height 11
select select "0"
select select "9"
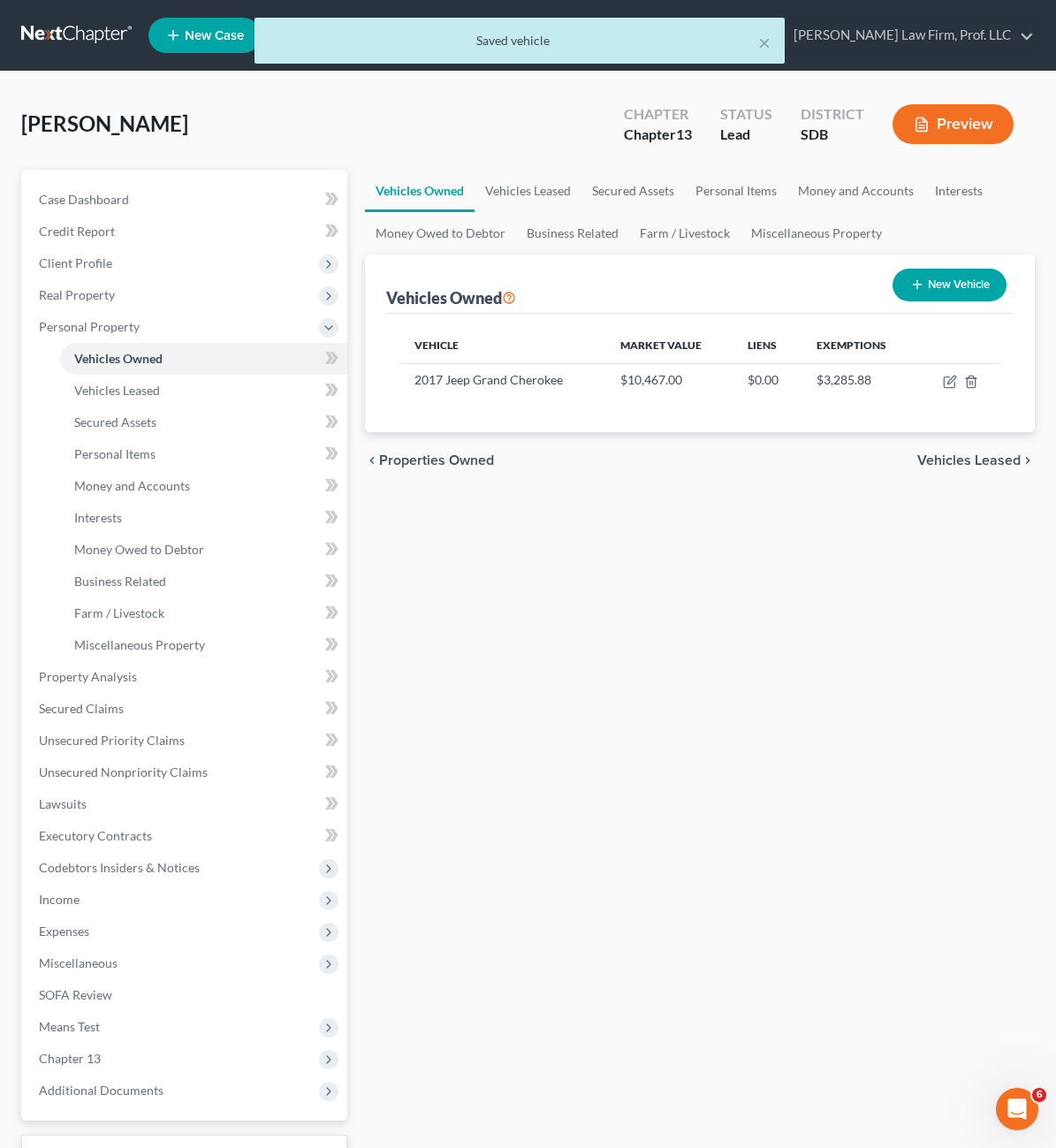
select select "2"
select select "0"
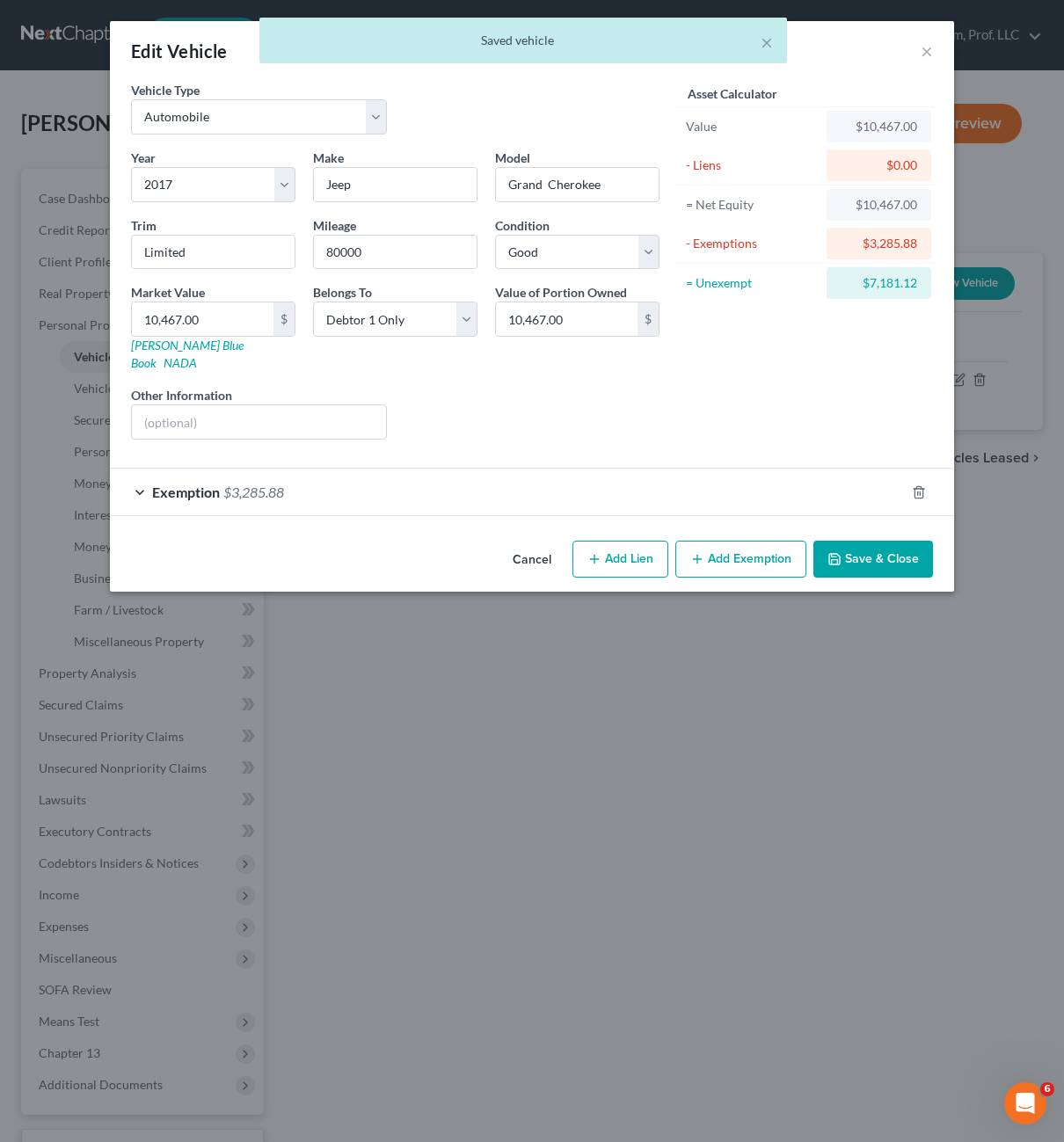
click at [665, 406] on div "Liens Select" at bounding box center [532, 413] width 273 height 53
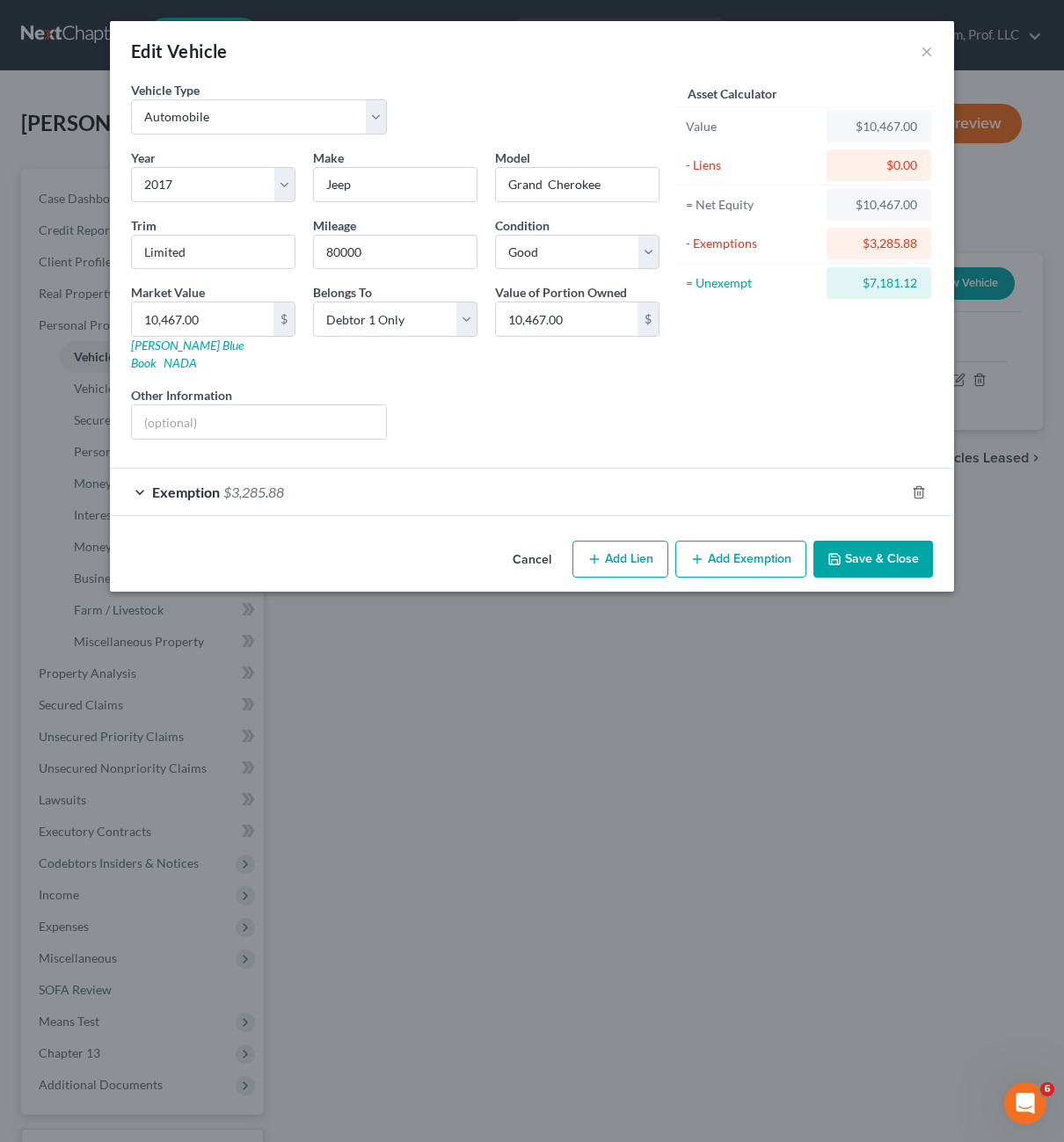
click at [855, 540] on button "Save & Close" at bounding box center [873, 558] width 119 height 36
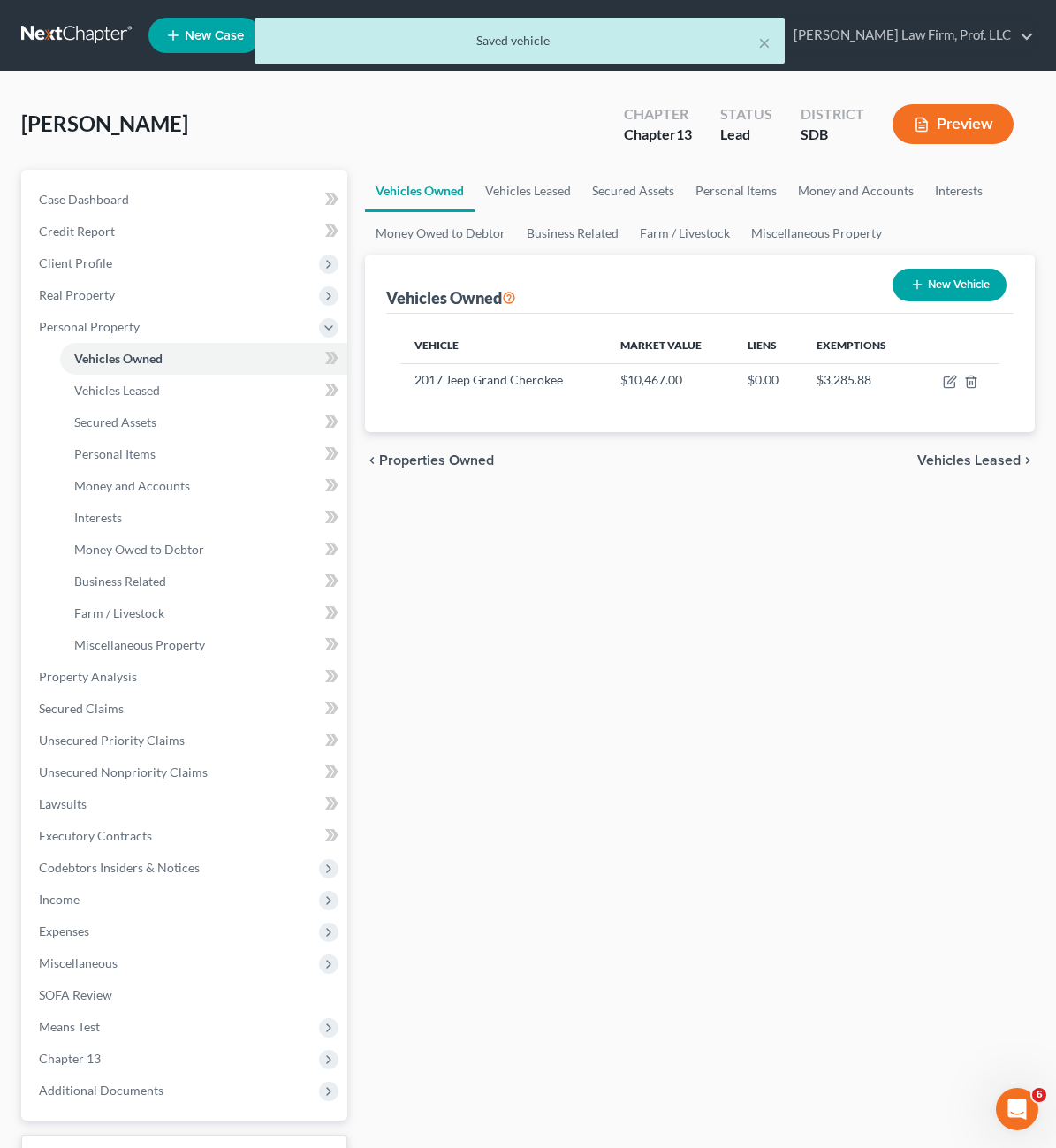
click at [356, 828] on div "Vehicles Owned Vehicles Leased Secured Assets Personal Items Money and Accounts…" at bounding box center [700, 696] width 687 height 1052
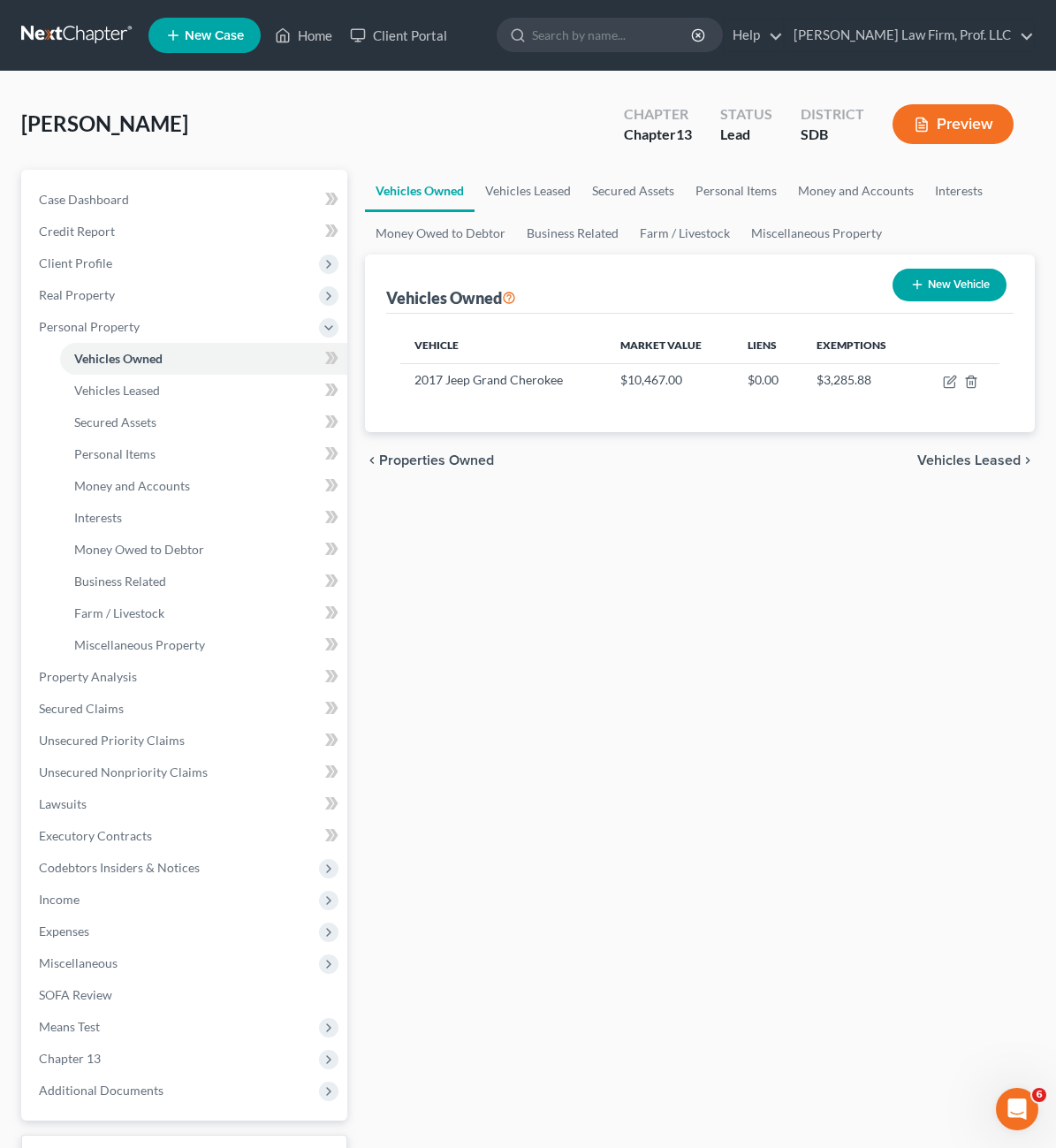
drag, startPoint x: 523, startPoint y: 615, endPoint x: 331, endPoint y: 642, distance: 193.9
click at [523, 613] on div "Vehicles Owned Vehicles Leased Secured Assets Personal Items Money and Accounts…" at bounding box center [700, 696] width 687 height 1052
click at [653, 608] on div "Vehicles Owned Vehicles Leased Secured Assets Personal Items Money and Accounts…" at bounding box center [700, 696] width 687 height 1052
click at [644, 706] on div "Vehicles Owned Vehicles Leased Secured Assets Personal Items Money and Accounts…" at bounding box center [700, 696] width 687 height 1052
click at [707, 621] on div "Vehicles Owned Vehicles Leased Secured Assets Personal Items Money and Accounts…" at bounding box center [700, 696] width 687 height 1052
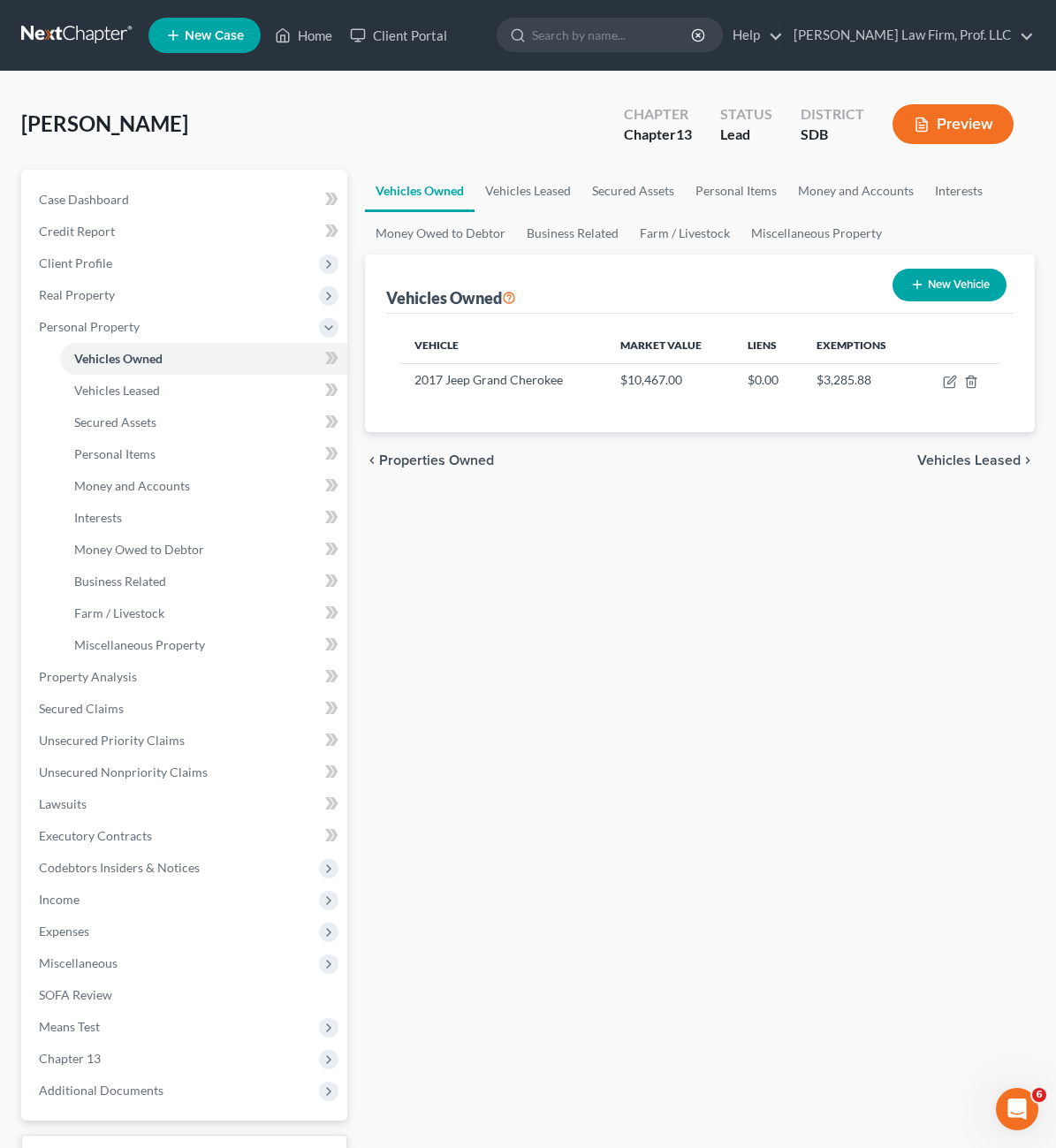
click at [949, 136] on button "Preview" at bounding box center [953, 124] width 121 height 39
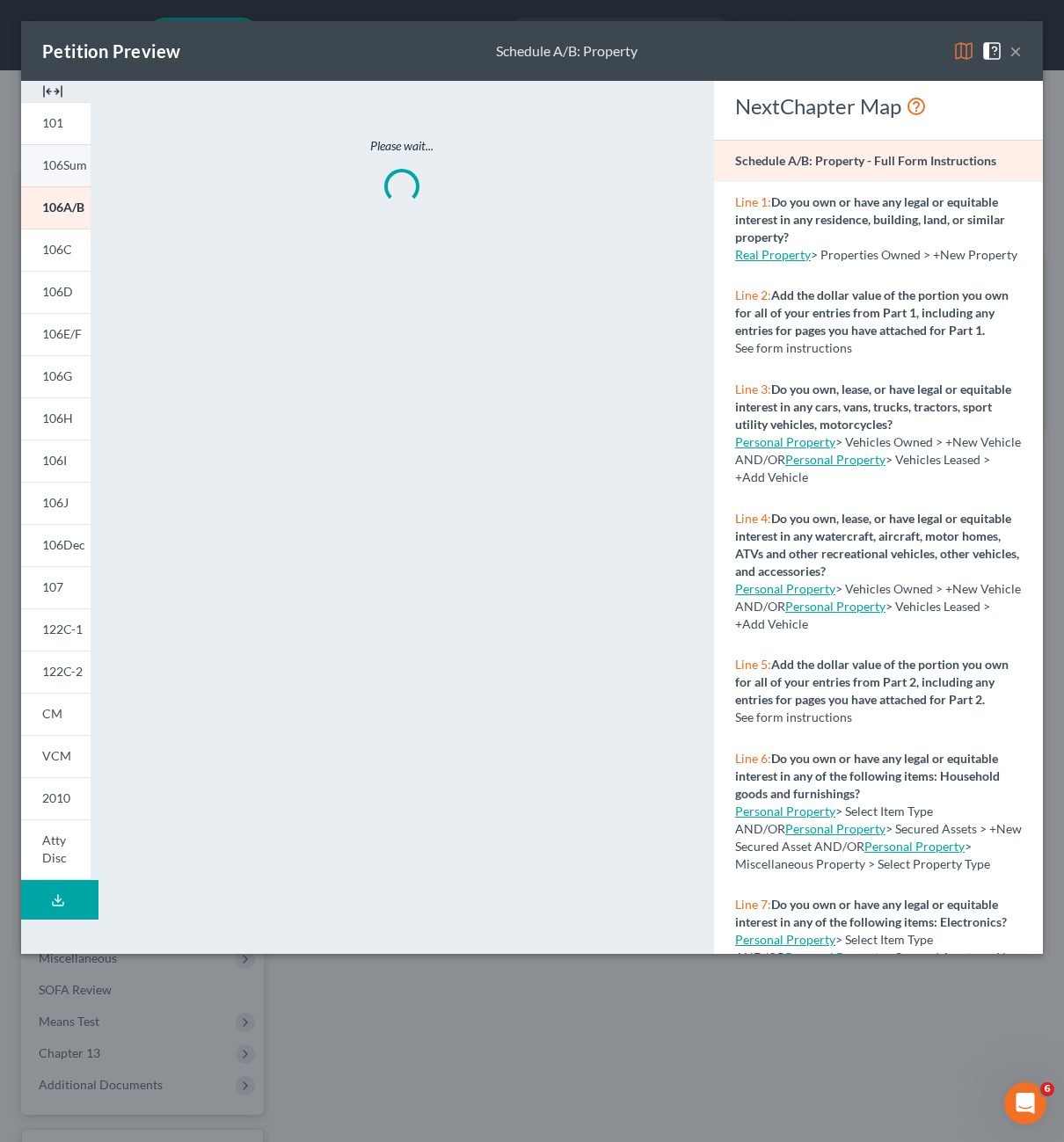
click at [63, 176] on link "106Sum" at bounding box center [56, 165] width 69 height 42
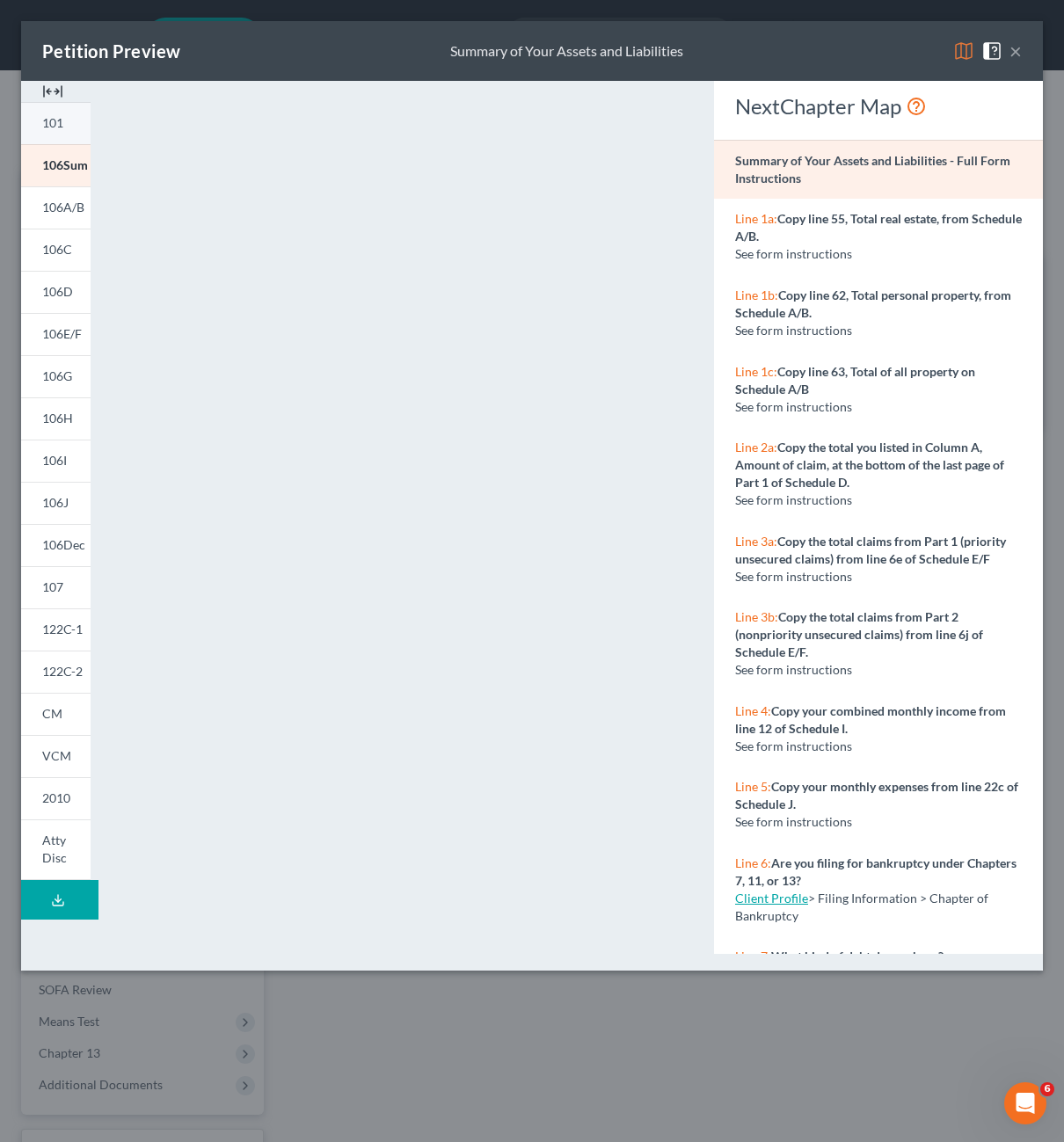
click at [50, 130] on span "101" at bounding box center [53, 122] width 21 height 15
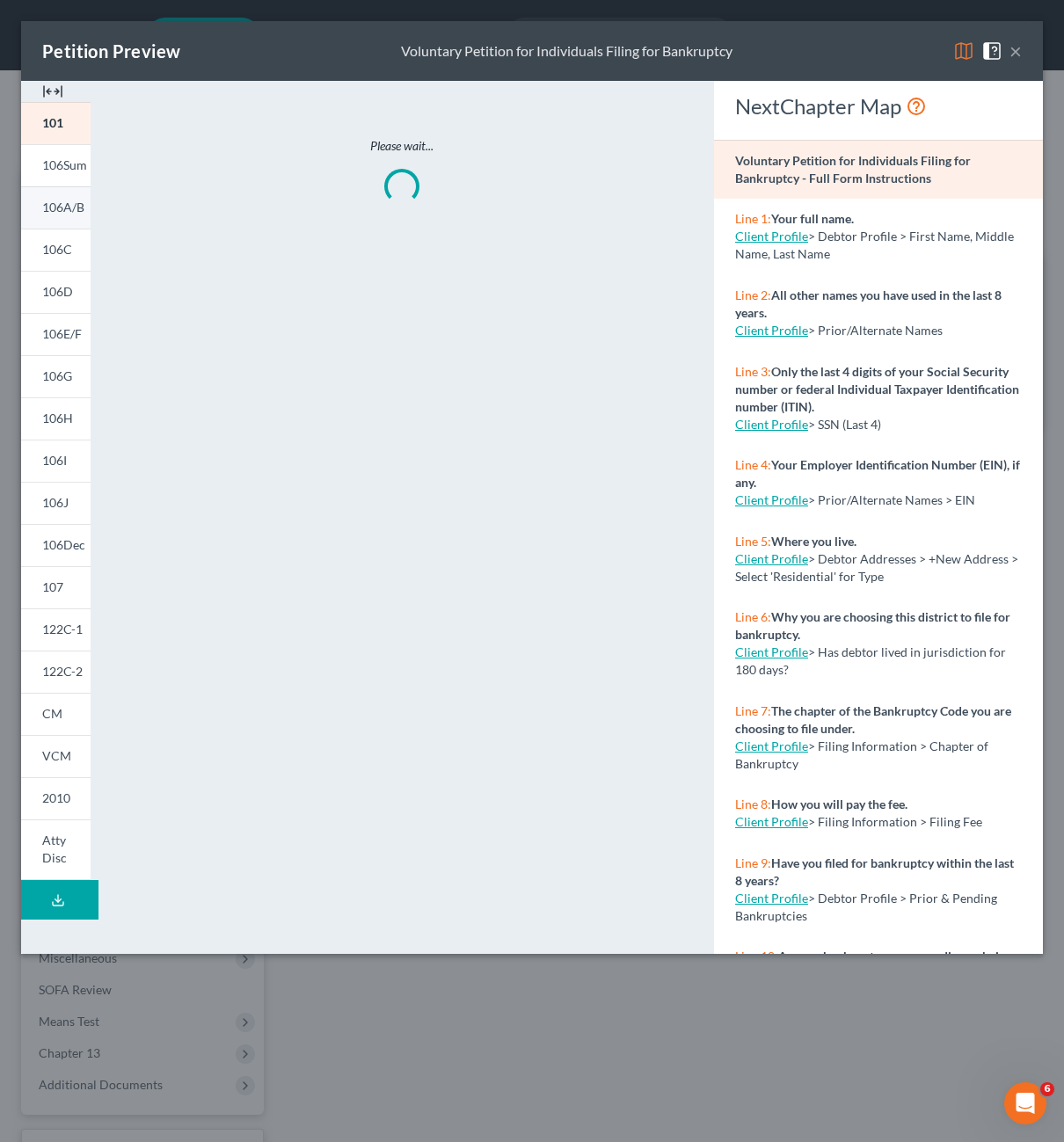
click at [39, 220] on link "106A/B" at bounding box center [56, 207] width 69 height 42
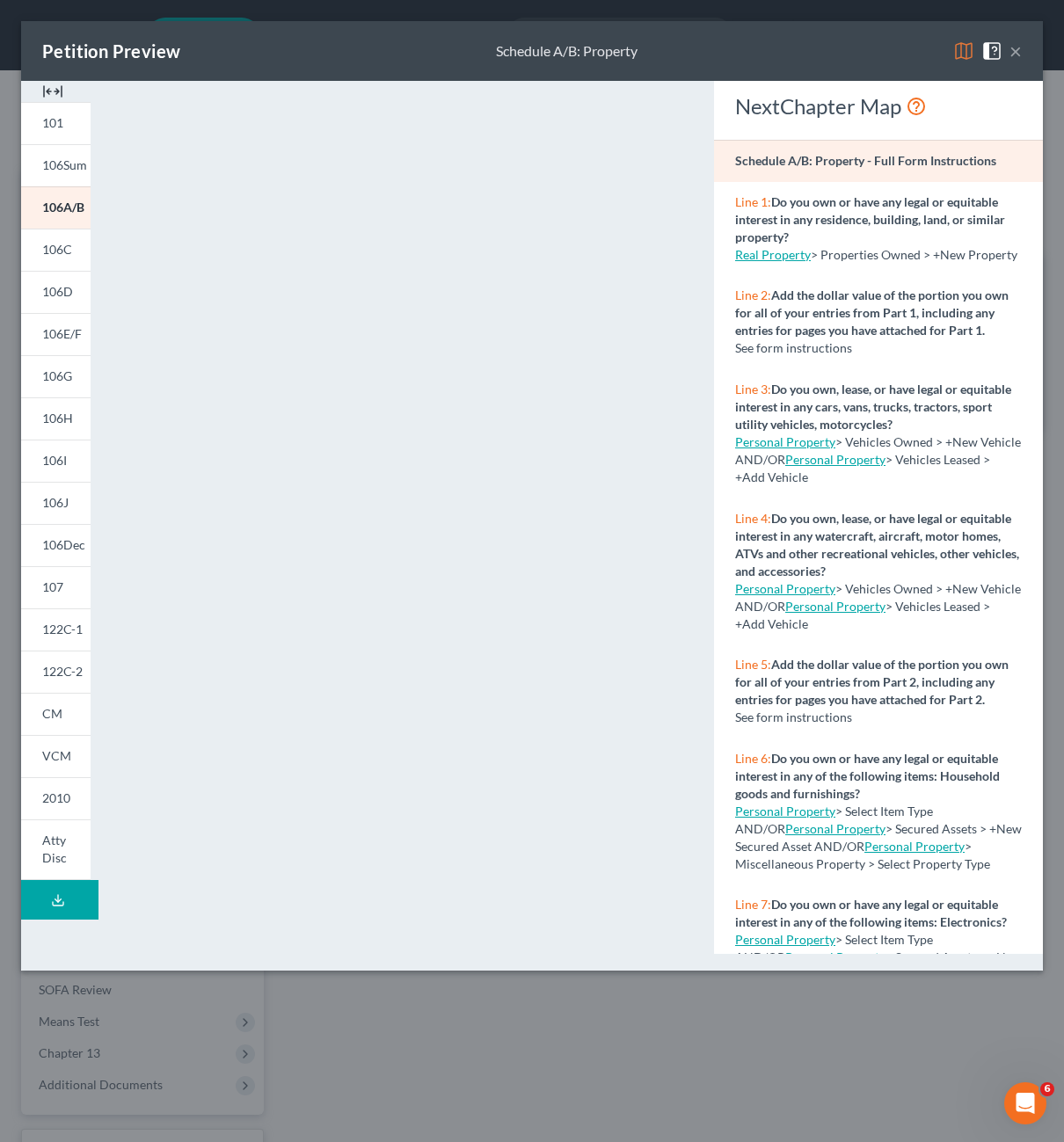
drag, startPoint x: 1014, startPoint y: 56, endPoint x: 641, endPoint y: 215, distance: 405.5
click at [1014, 56] on button "×" at bounding box center [1016, 51] width 12 height 21
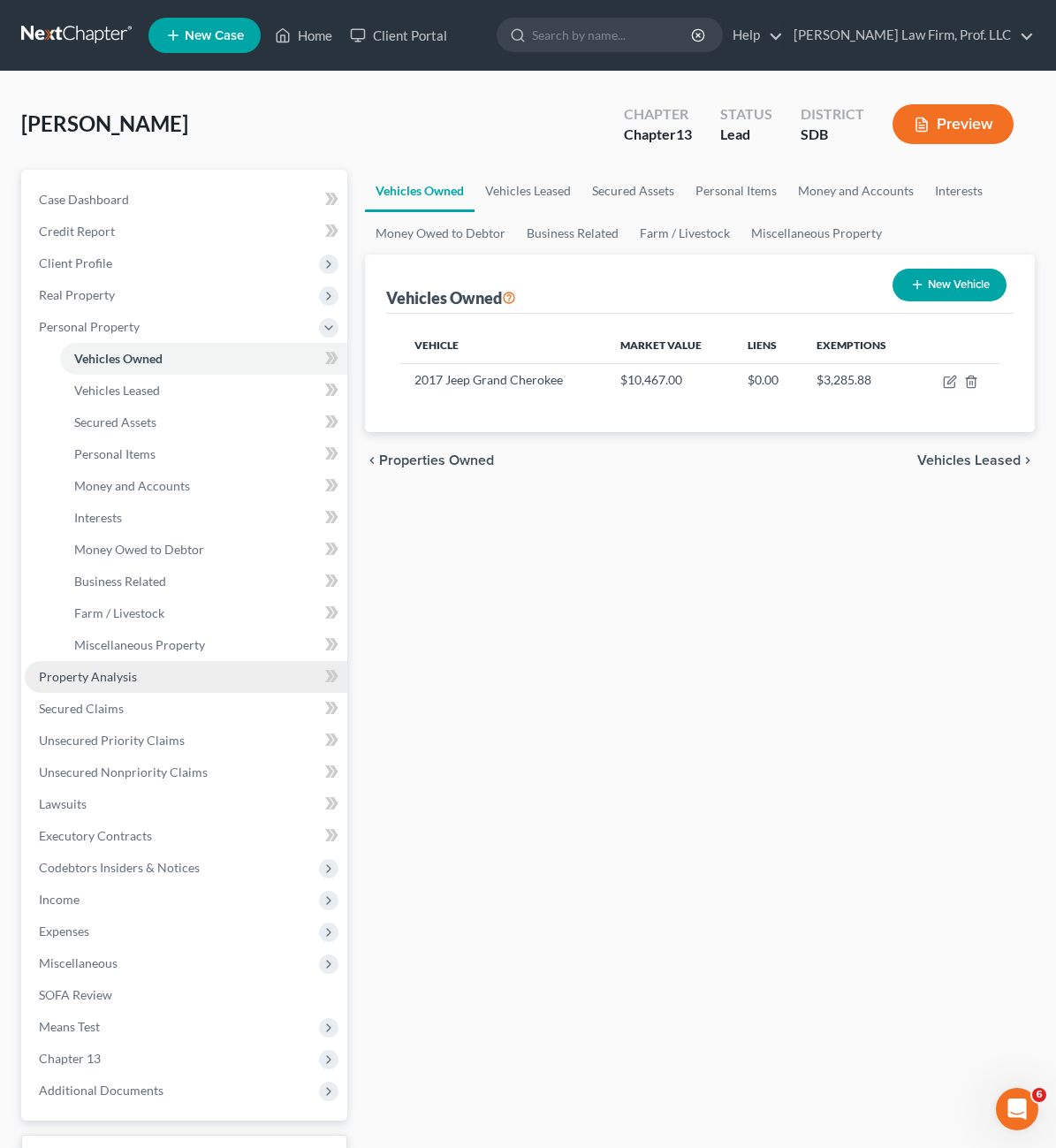
click at [87, 682] on span "Property Analysis" at bounding box center [88, 676] width 98 height 15
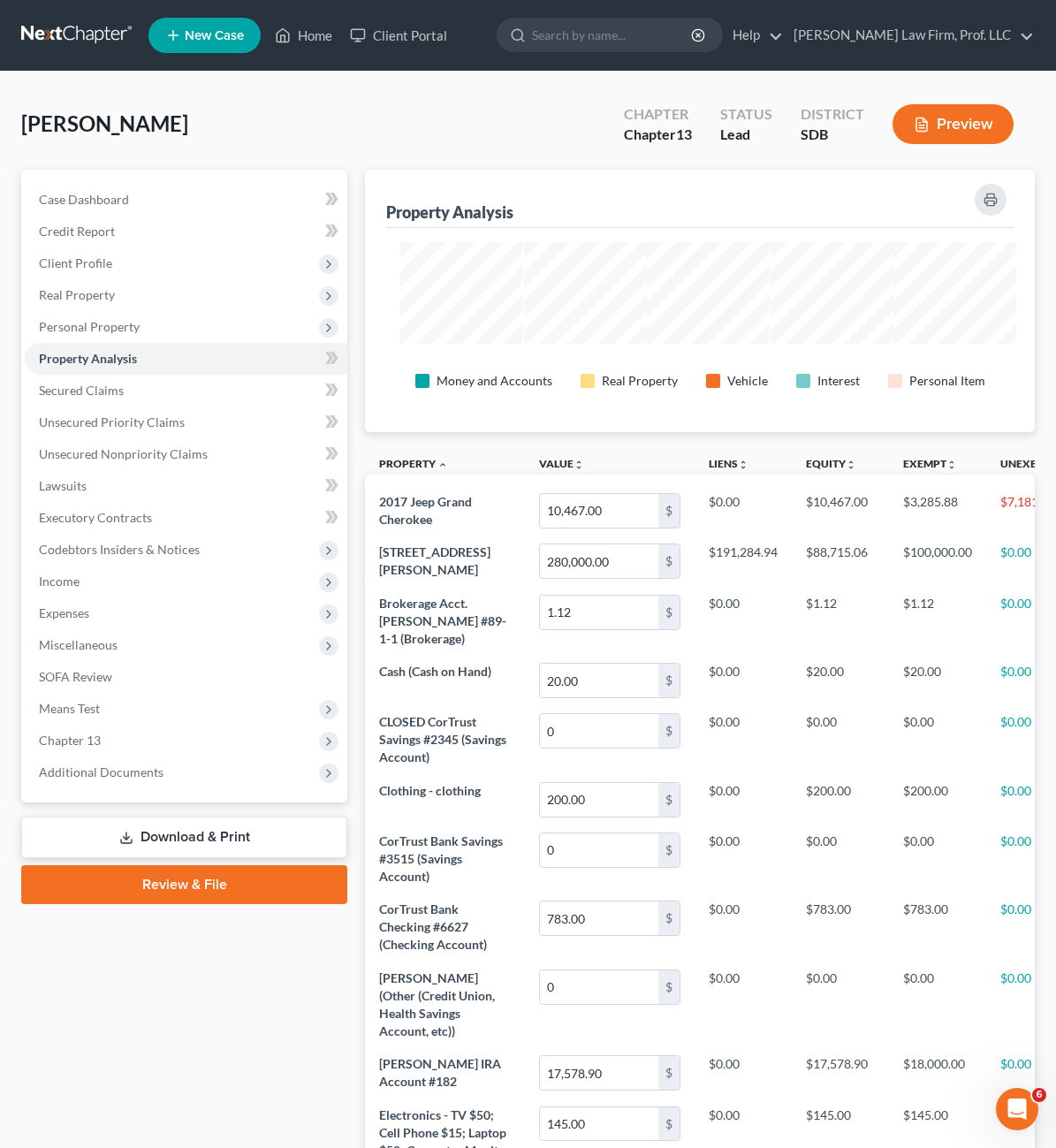
scroll to position [262, 756]
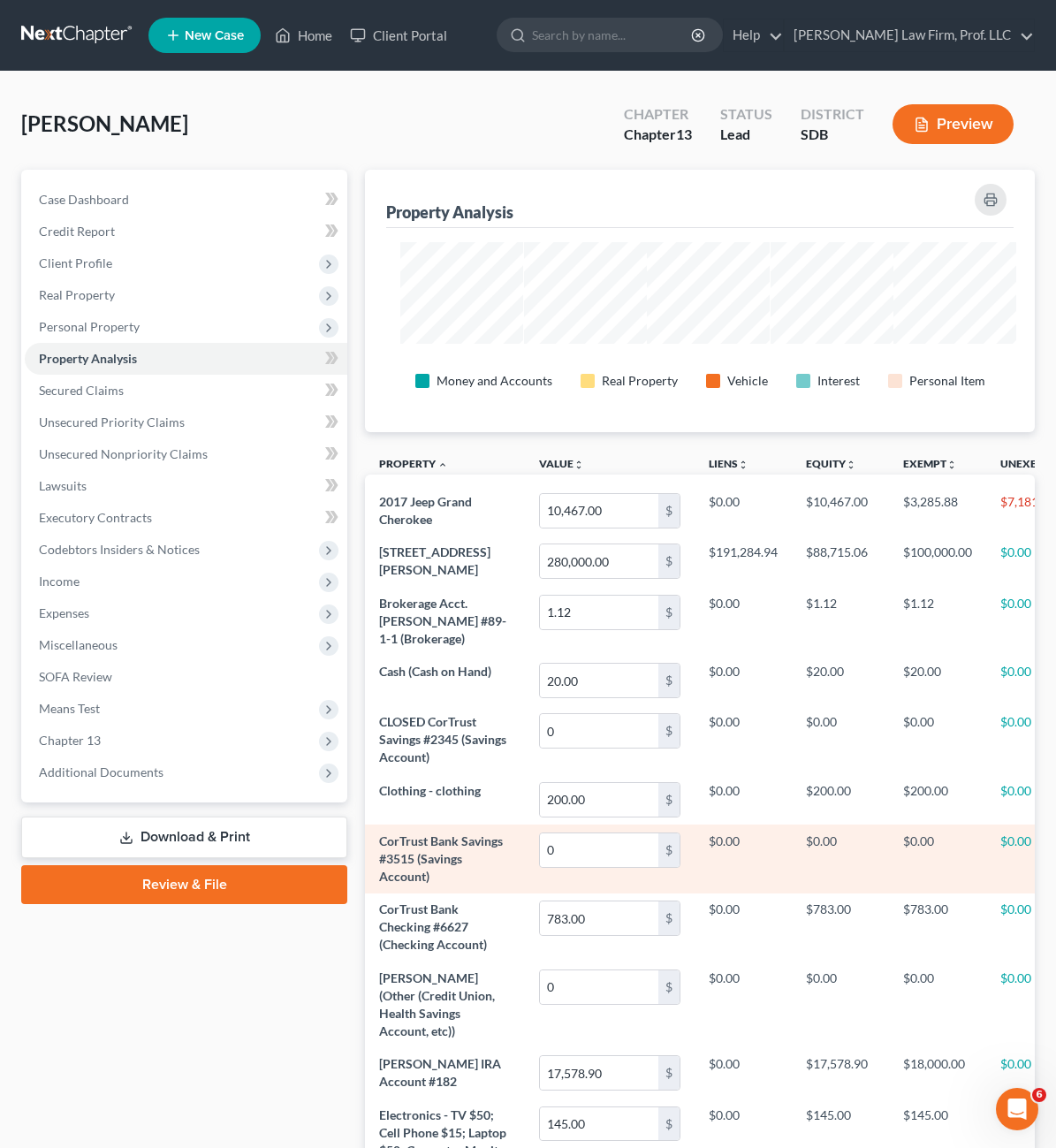
drag, startPoint x: 178, startPoint y: 1000, endPoint x: 596, endPoint y: 896, distance: 430.7
click at [178, 1000] on div "Case Dashboard Payments Invoices Payments Payments Credit Report Client Profile" at bounding box center [184, 954] width 344 height 1569
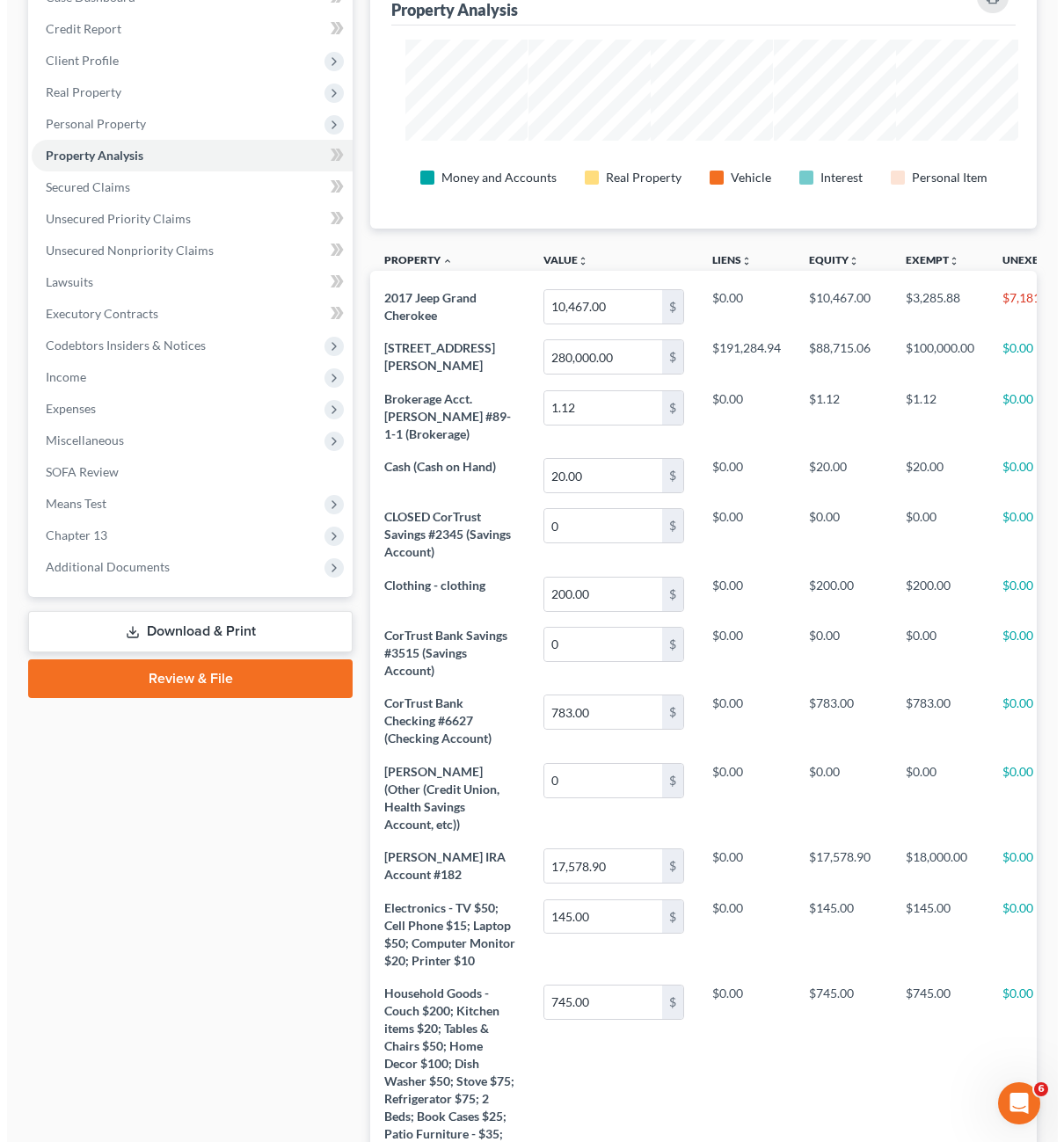
scroll to position [0, 0]
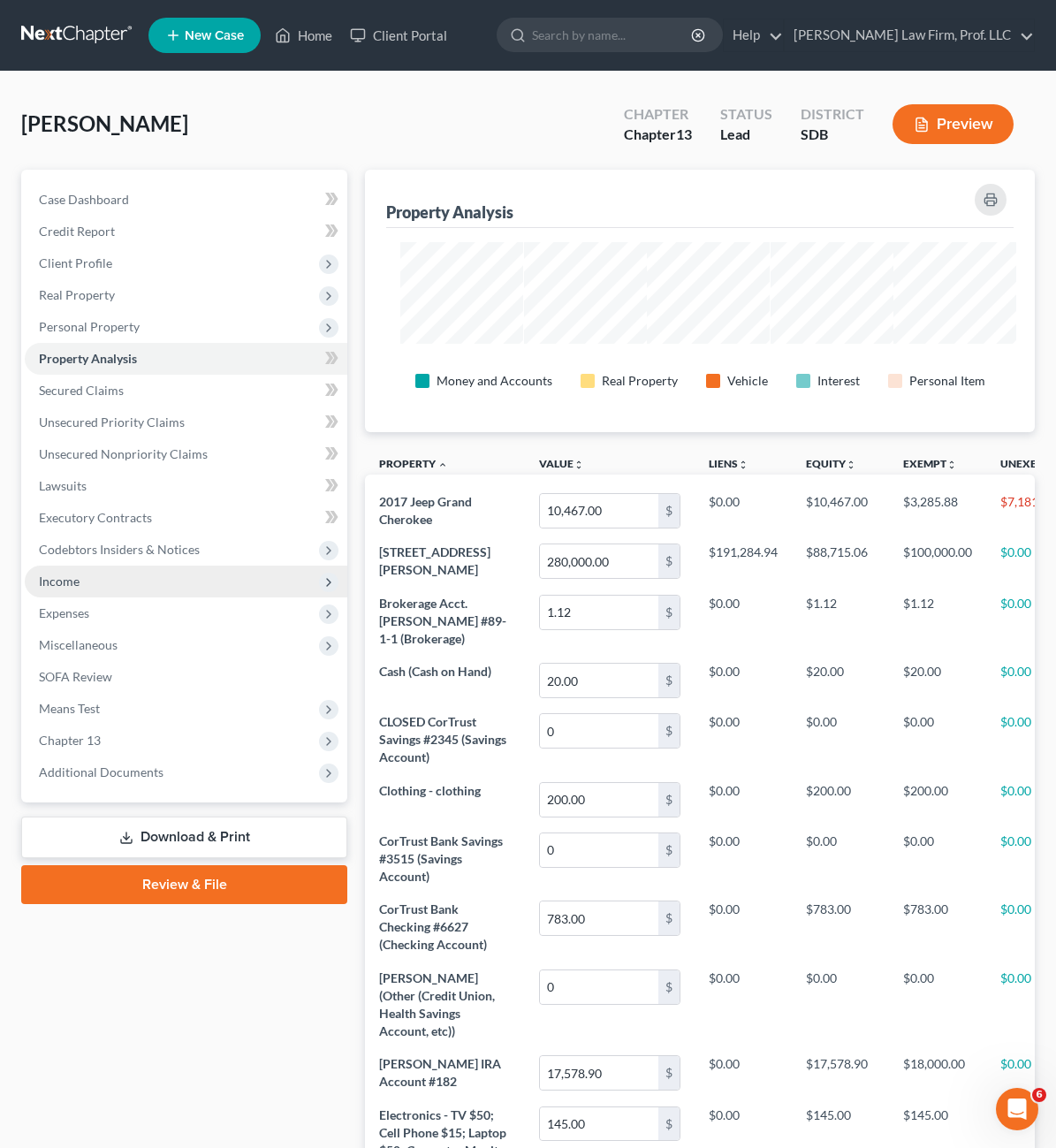
click at [70, 596] on span "Income" at bounding box center [186, 582] width 323 height 32
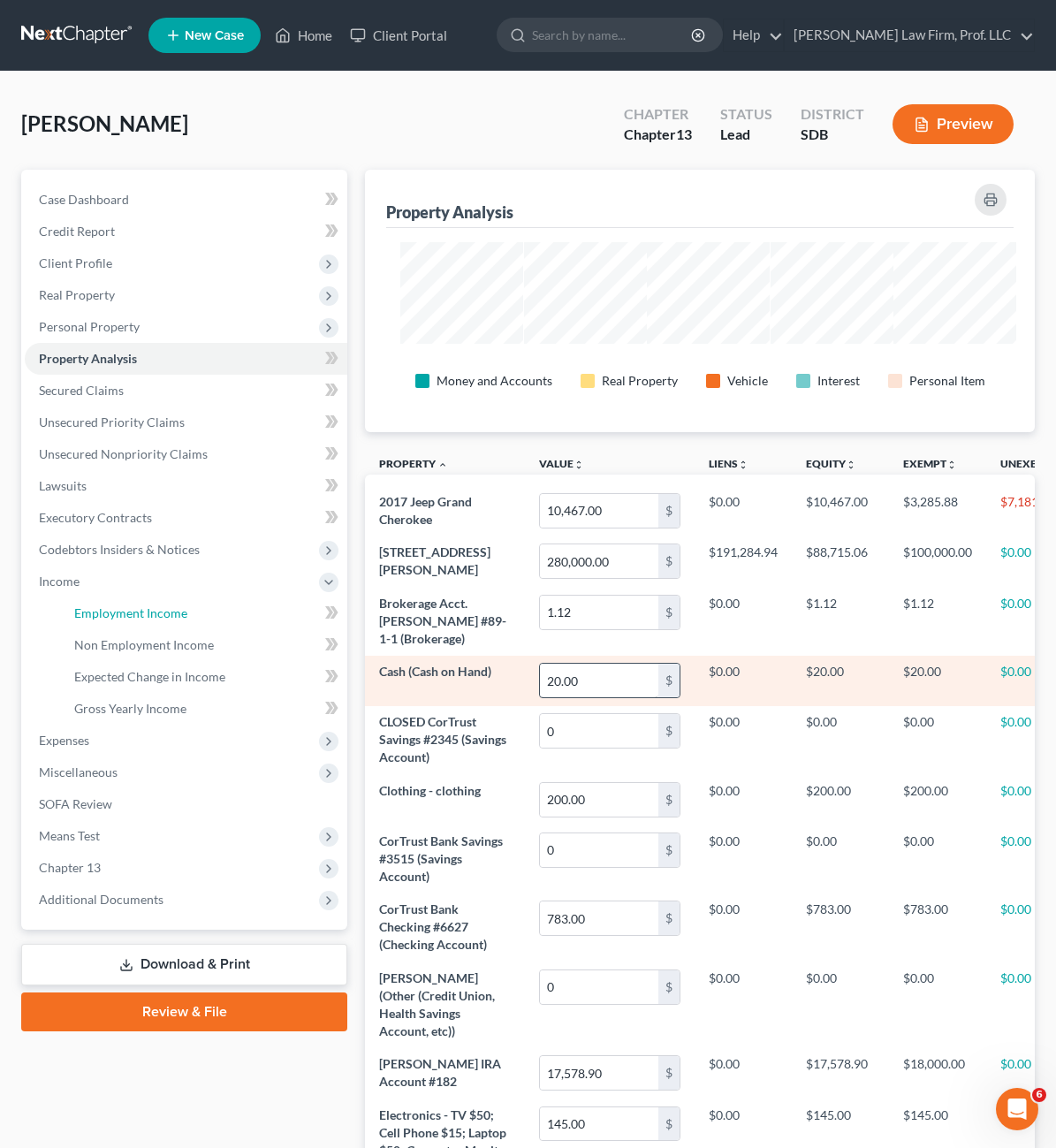
click at [109, 606] on span "Employment Income" at bounding box center [131, 613] width 113 height 15
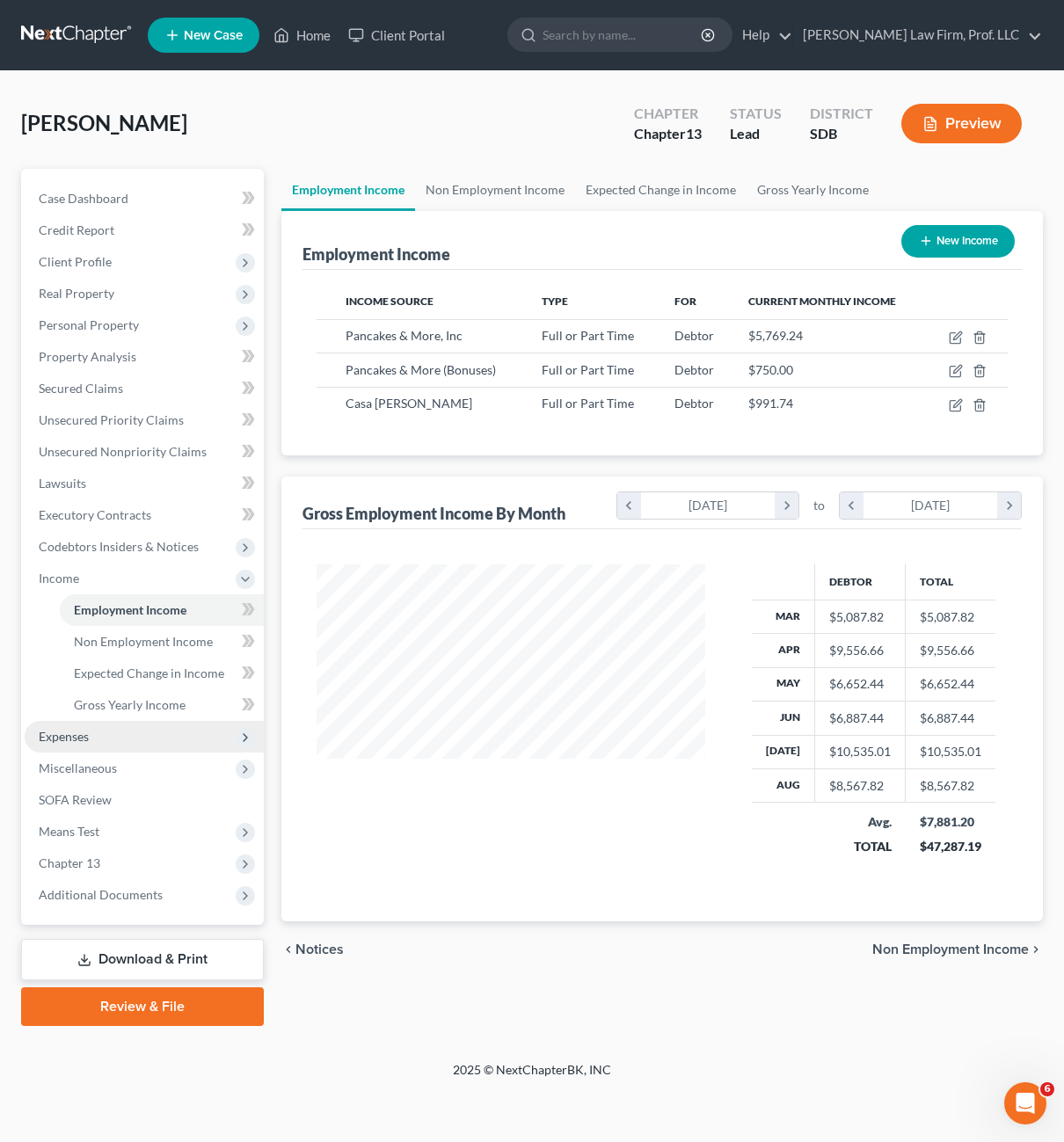
scroll to position [878834, 878998]
click at [73, 734] on span "Expenses" at bounding box center [63, 736] width 50 height 15
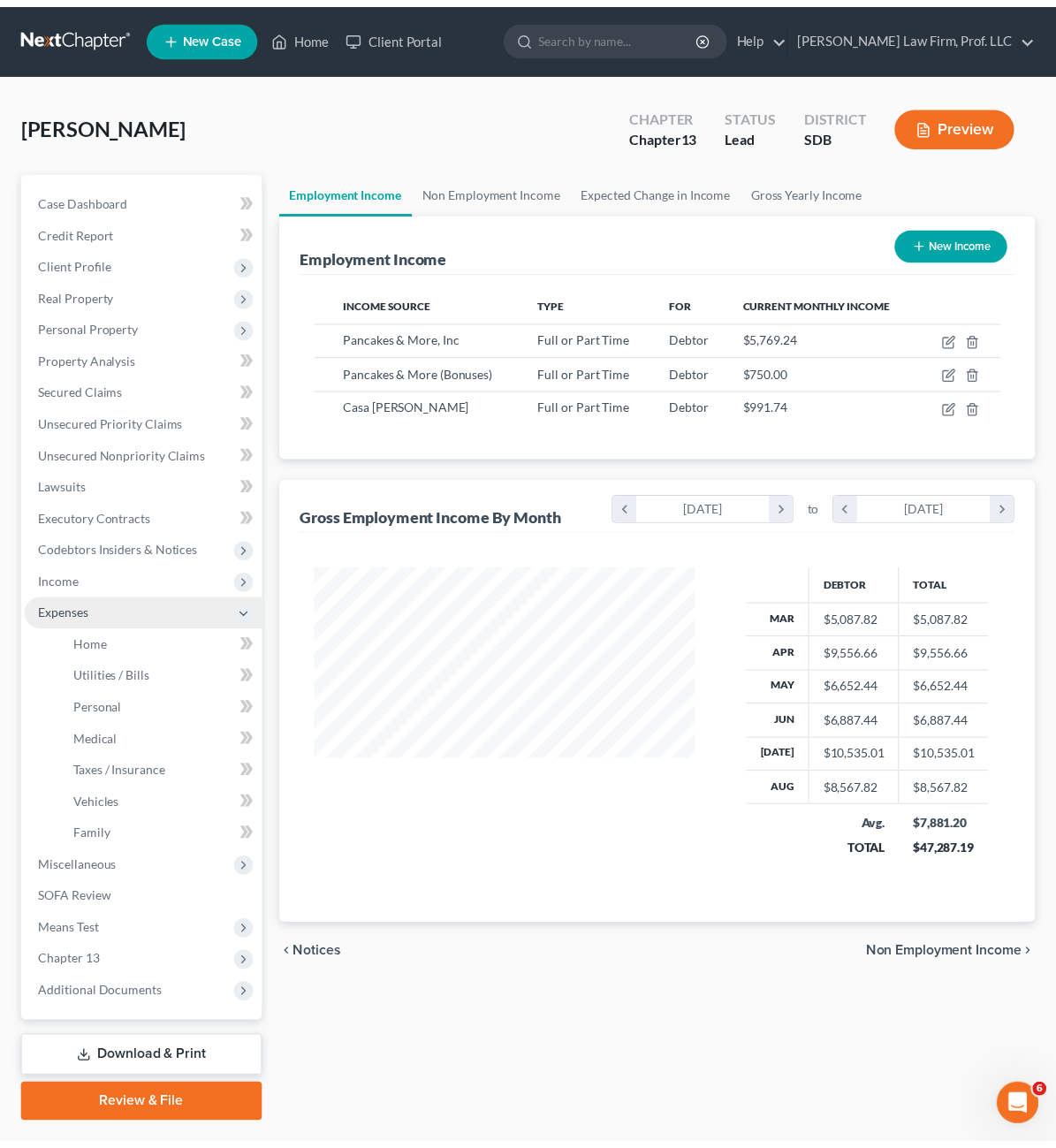
scroll to position [883452, 883484]
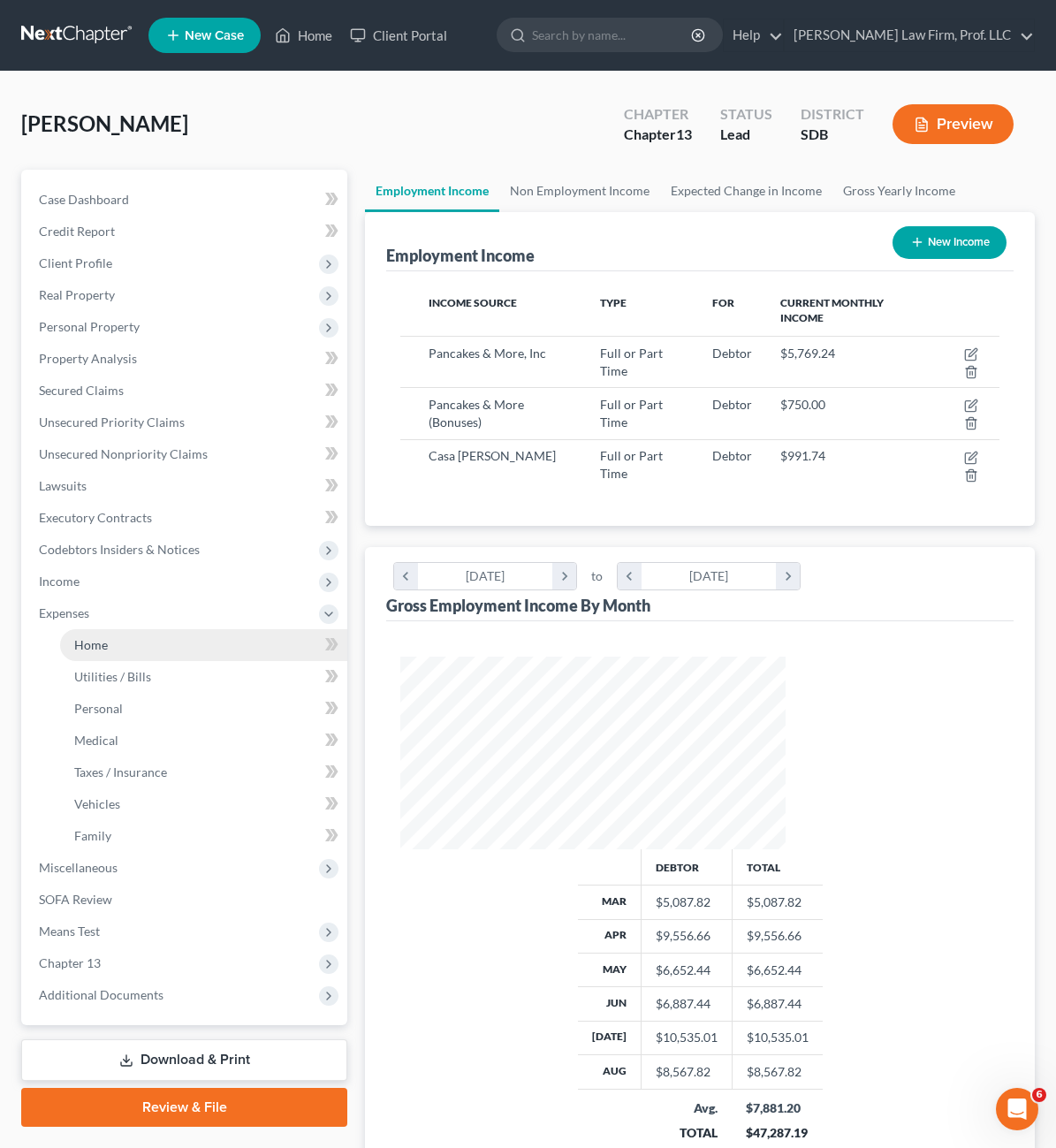
click at [110, 635] on link "Home" at bounding box center [203, 645] width 287 height 32
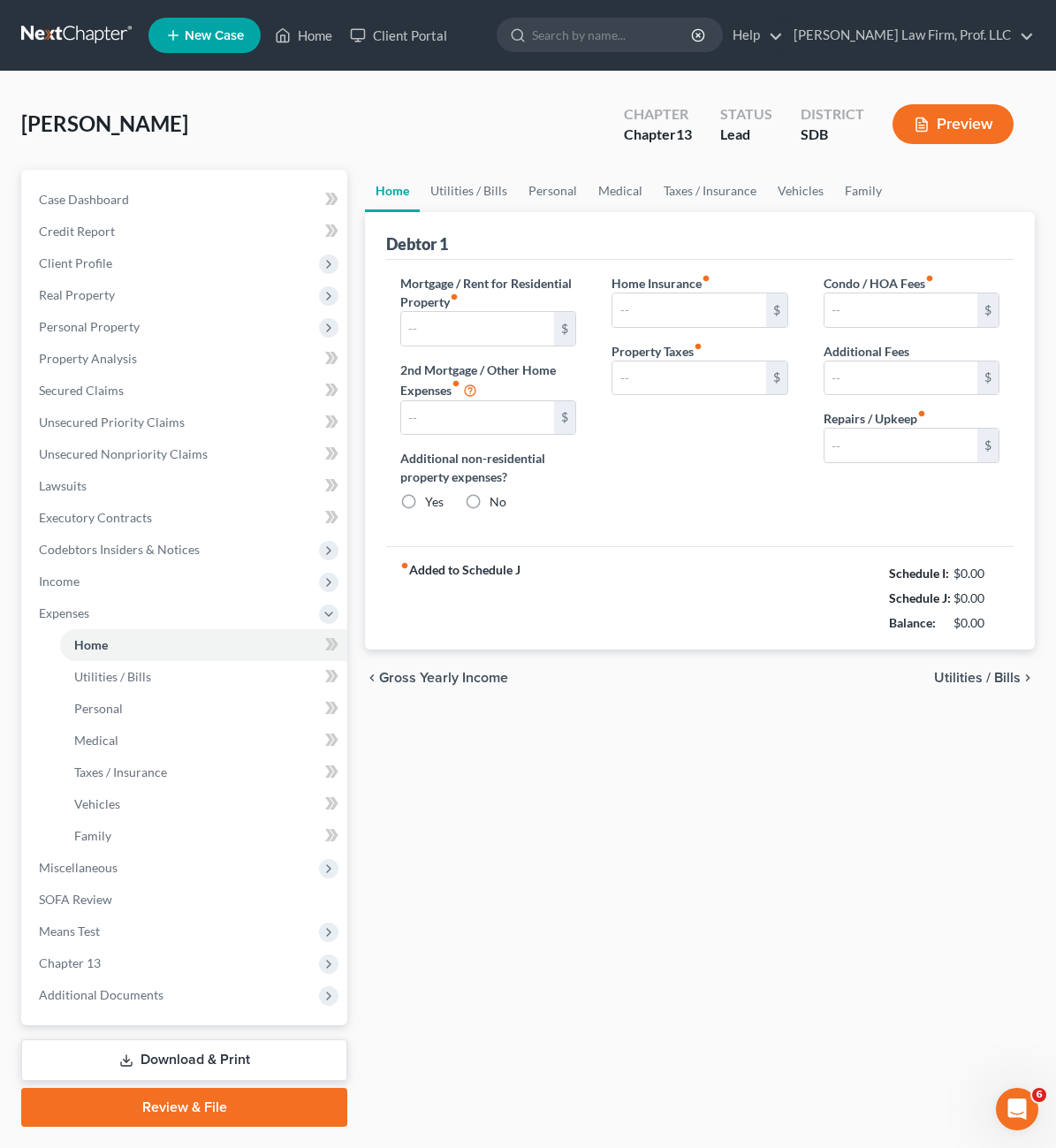
type input "1,318.09"
type input "600.00"
radio input "true"
type input "0.00"
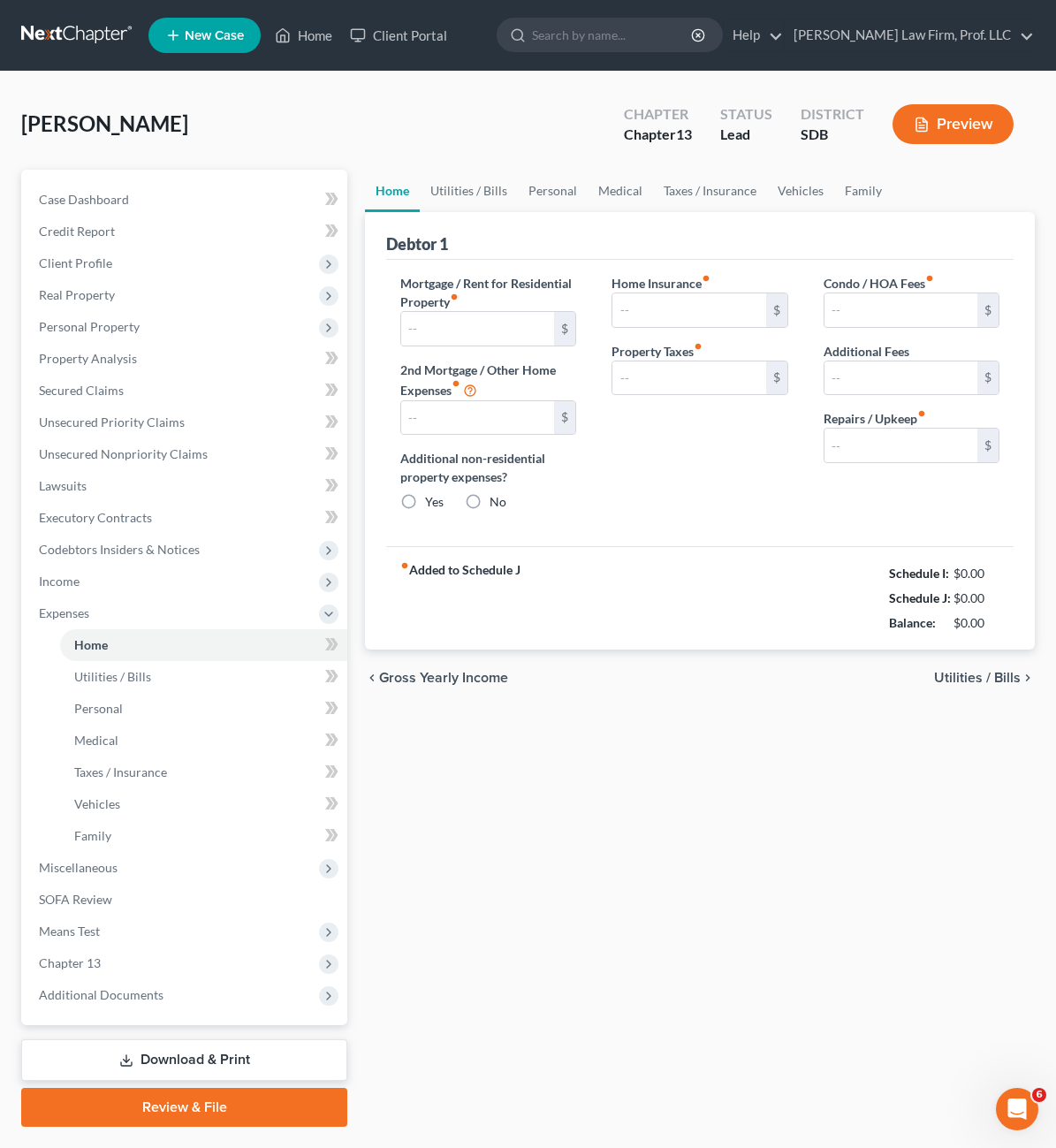
type input "110.00"
type input "0.00"
type input "40.00"
click at [793, 838] on div "Home Utilities / Bills Personal Medical Taxes / Insurance Vehicles Family Debto…" at bounding box center [700, 649] width 687 height 957
click at [635, 791] on div "Home Utilities / Bills Personal Medical Taxes / Insurance Vehicles Family Debto…" at bounding box center [700, 649] width 687 height 957
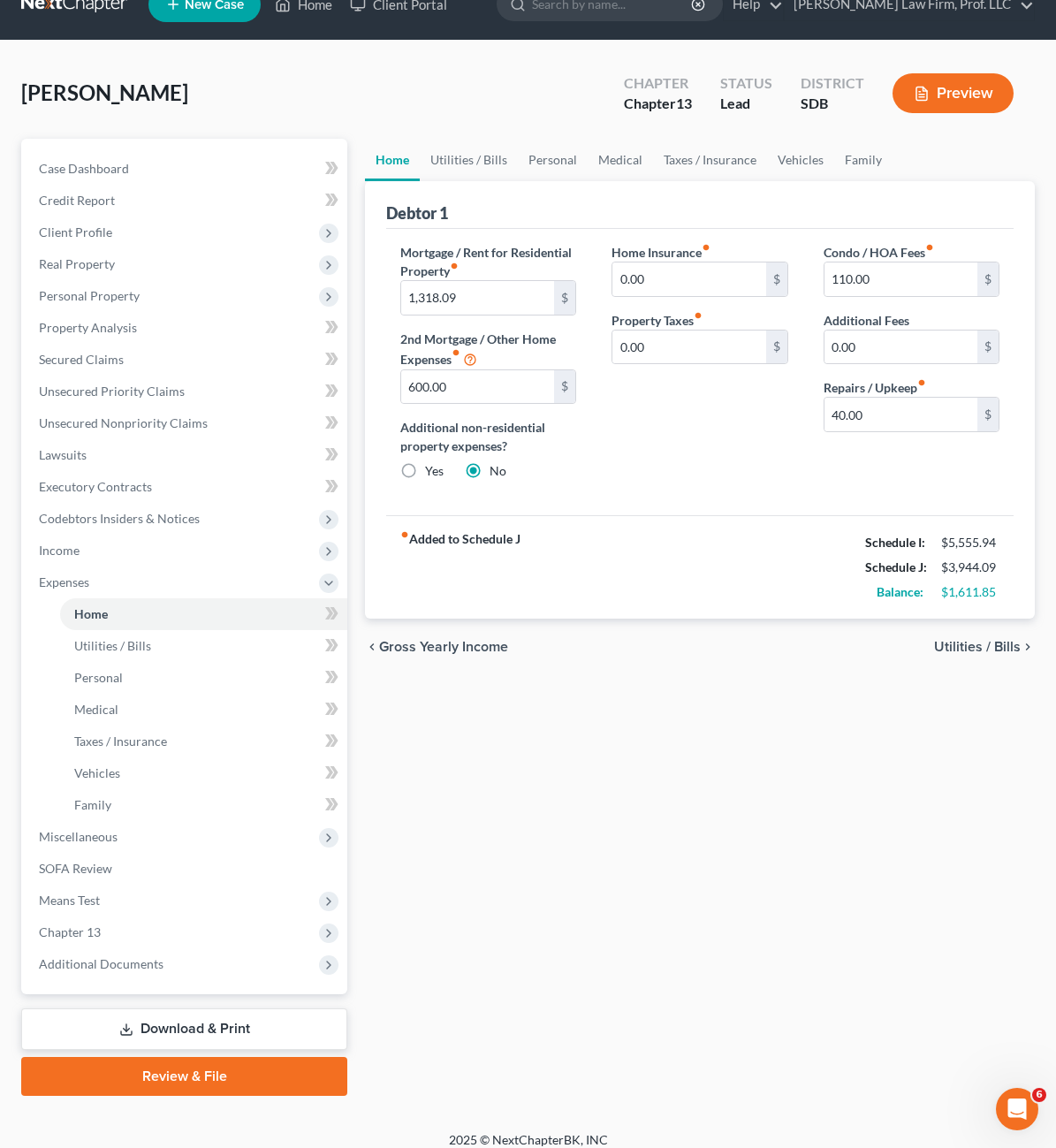
scroll to position [46, 0]
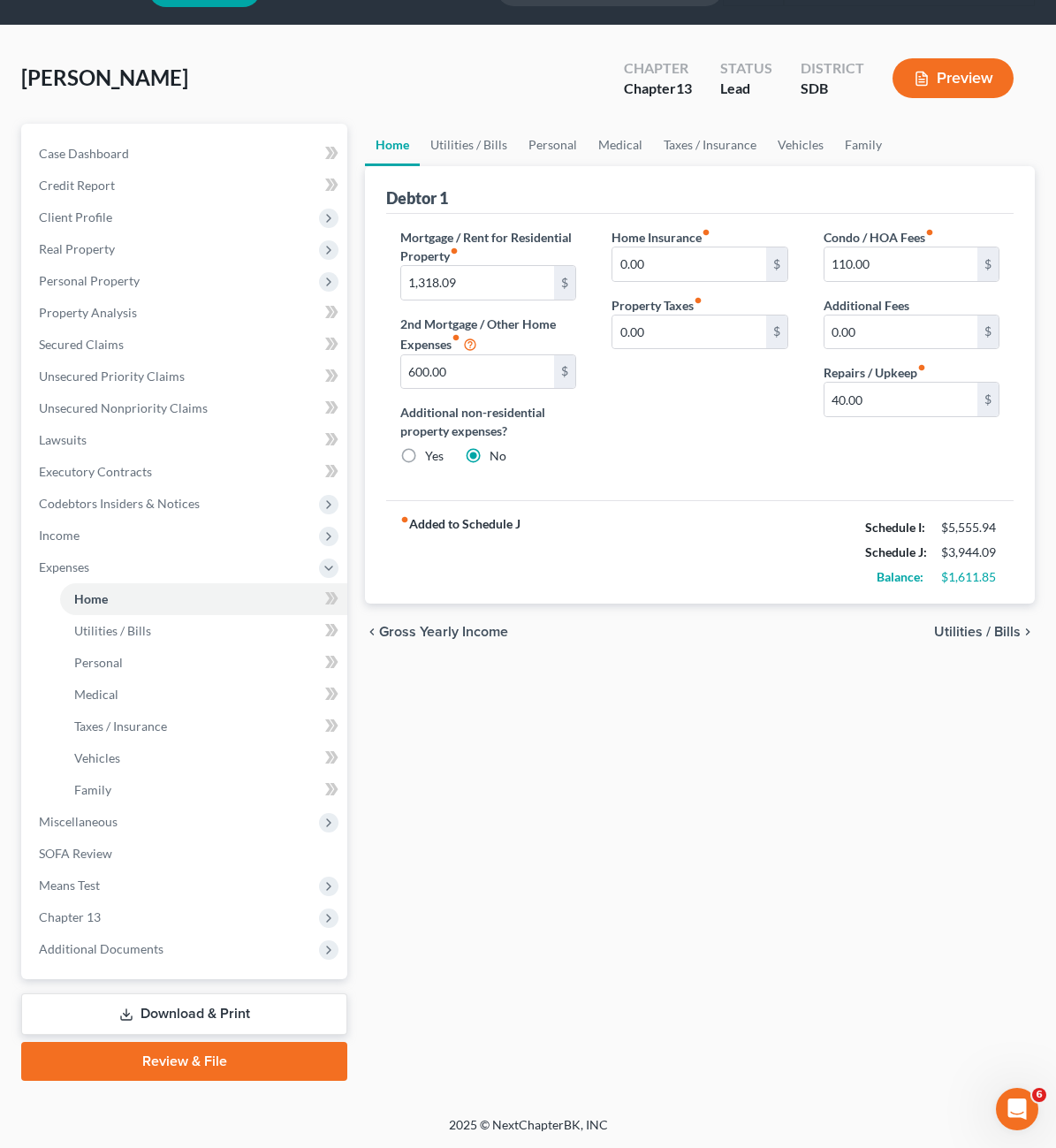
click at [655, 423] on div "Home Insurance fiber_manual_record 0.00 $ Property Taxes fiber_manual_record 0.…" at bounding box center [700, 353] width 211 height 251
click at [608, 458] on div "Home Insurance fiber_manual_record 0.00 $ Property Taxes fiber_manual_record 0.…" at bounding box center [700, 353] width 211 height 251
drag, startPoint x: 754, startPoint y: 922, endPoint x: 343, endPoint y: 943, distance: 411.5
click at [751, 922] on div "Home Utilities / Bills Personal Medical Taxes / Insurance Vehicles Family Debto…" at bounding box center [700, 602] width 687 height 957
click at [196, 1035] on div "Case Dashboard Payments Invoices Payments Payments Credit Report Client Profile" at bounding box center [184, 602] width 344 height 957
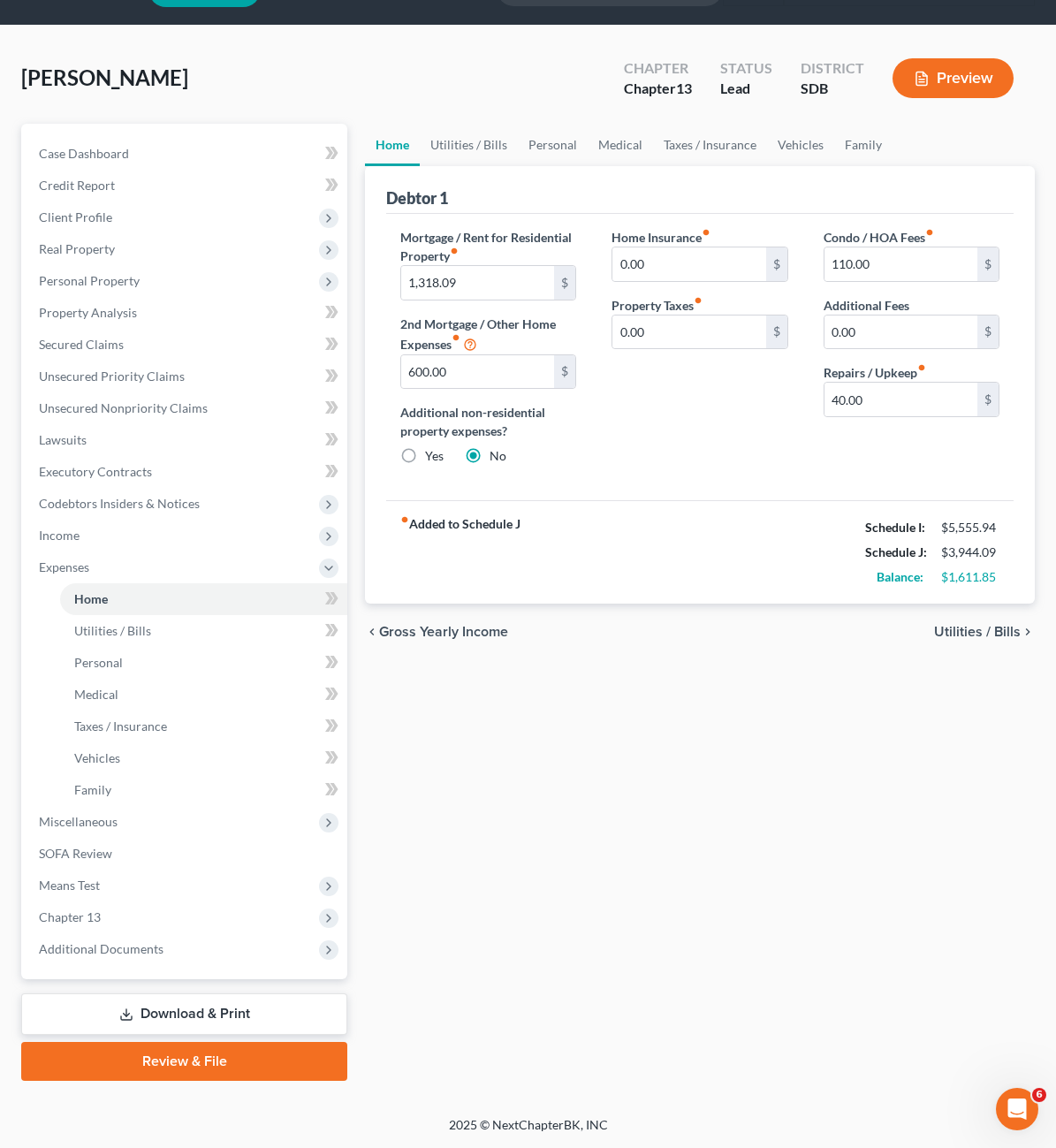
click at [201, 1025] on link "Download & Print" at bounding box center [184, 1014] width 326 height 41
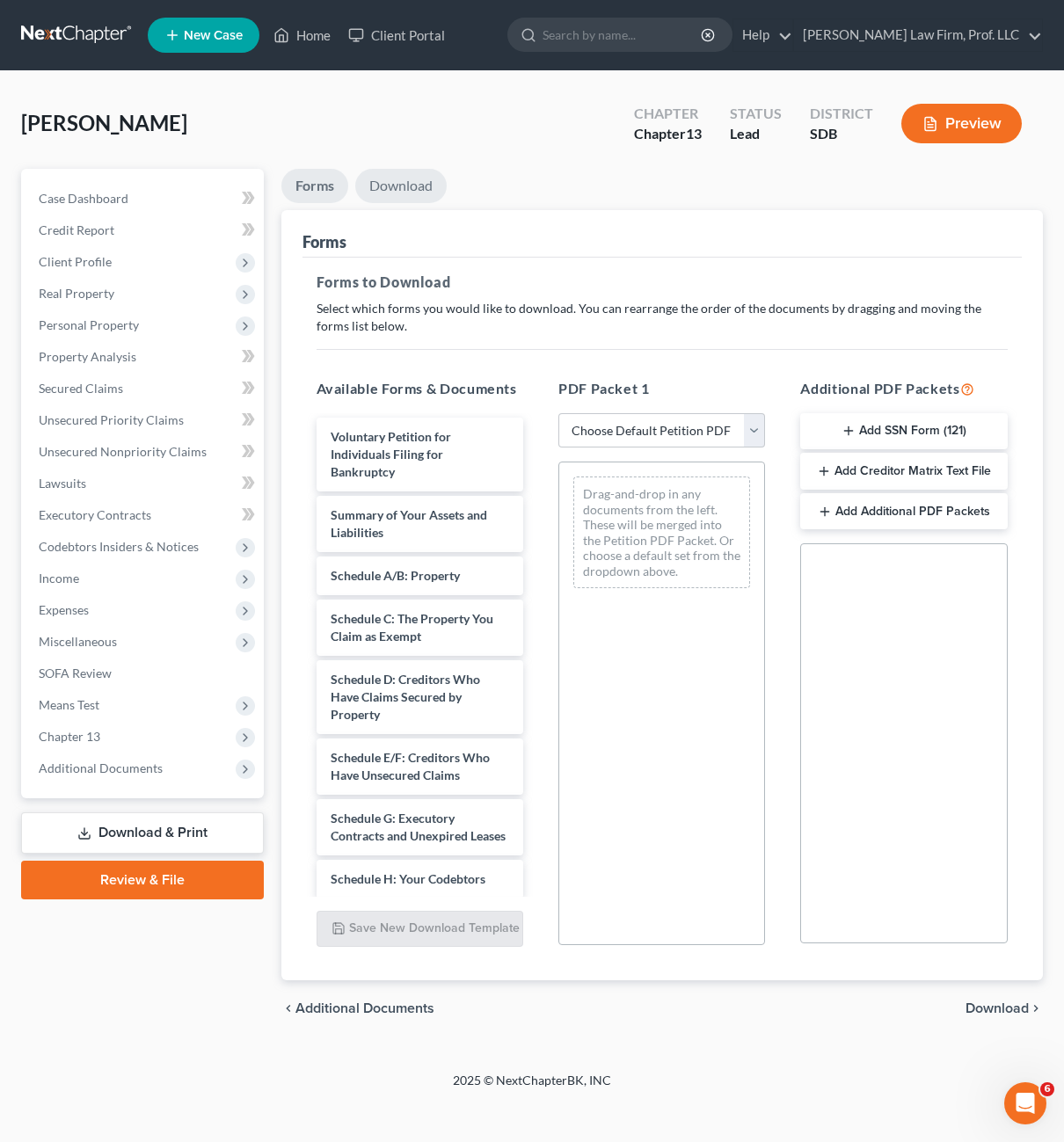
click at [424, 188] on link "Download" at bounding box center [401, 186] width 92 height 35
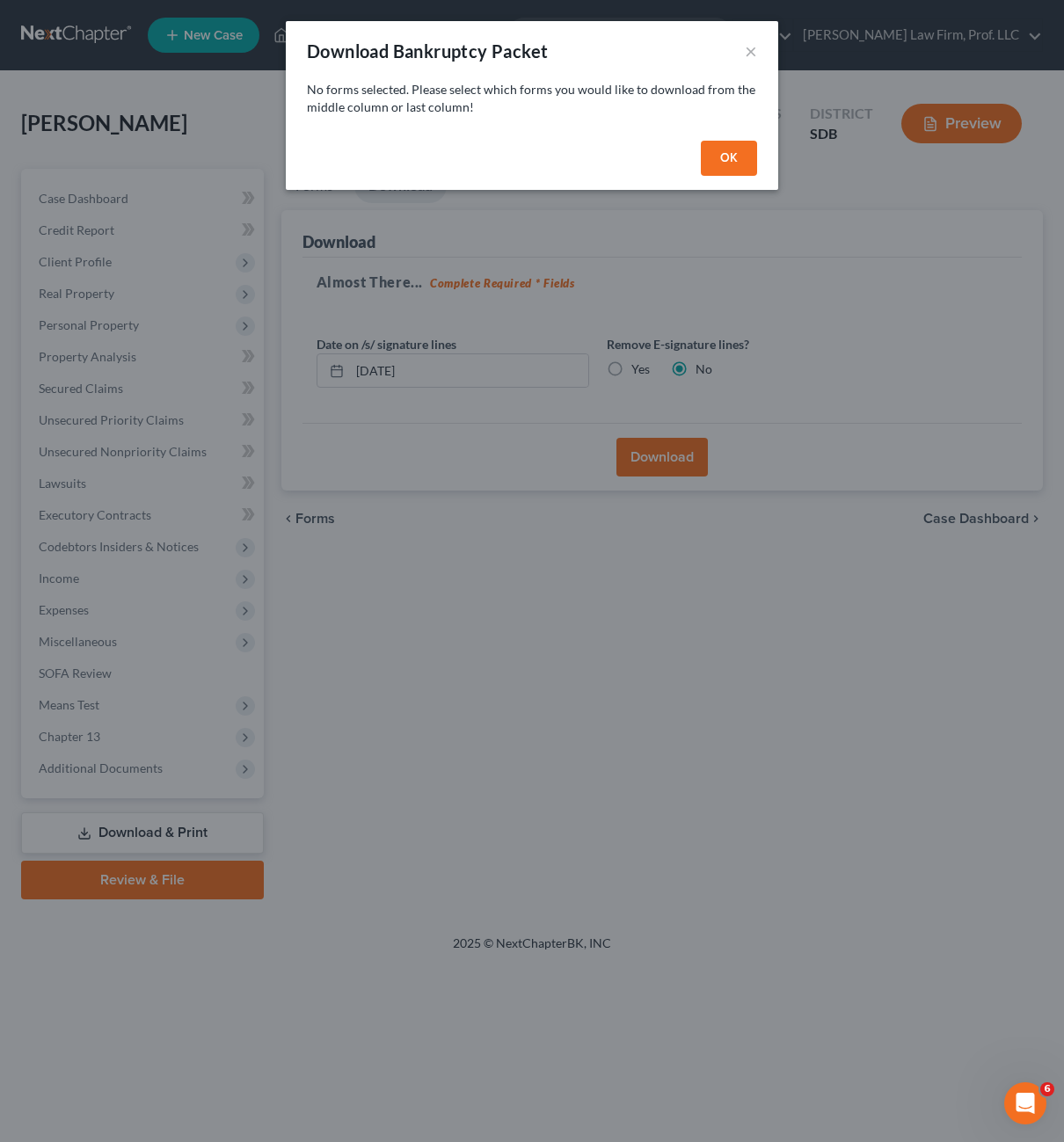
click at [736, 150] on button "OK" at bounding box center [728, 158] width 56 height 36
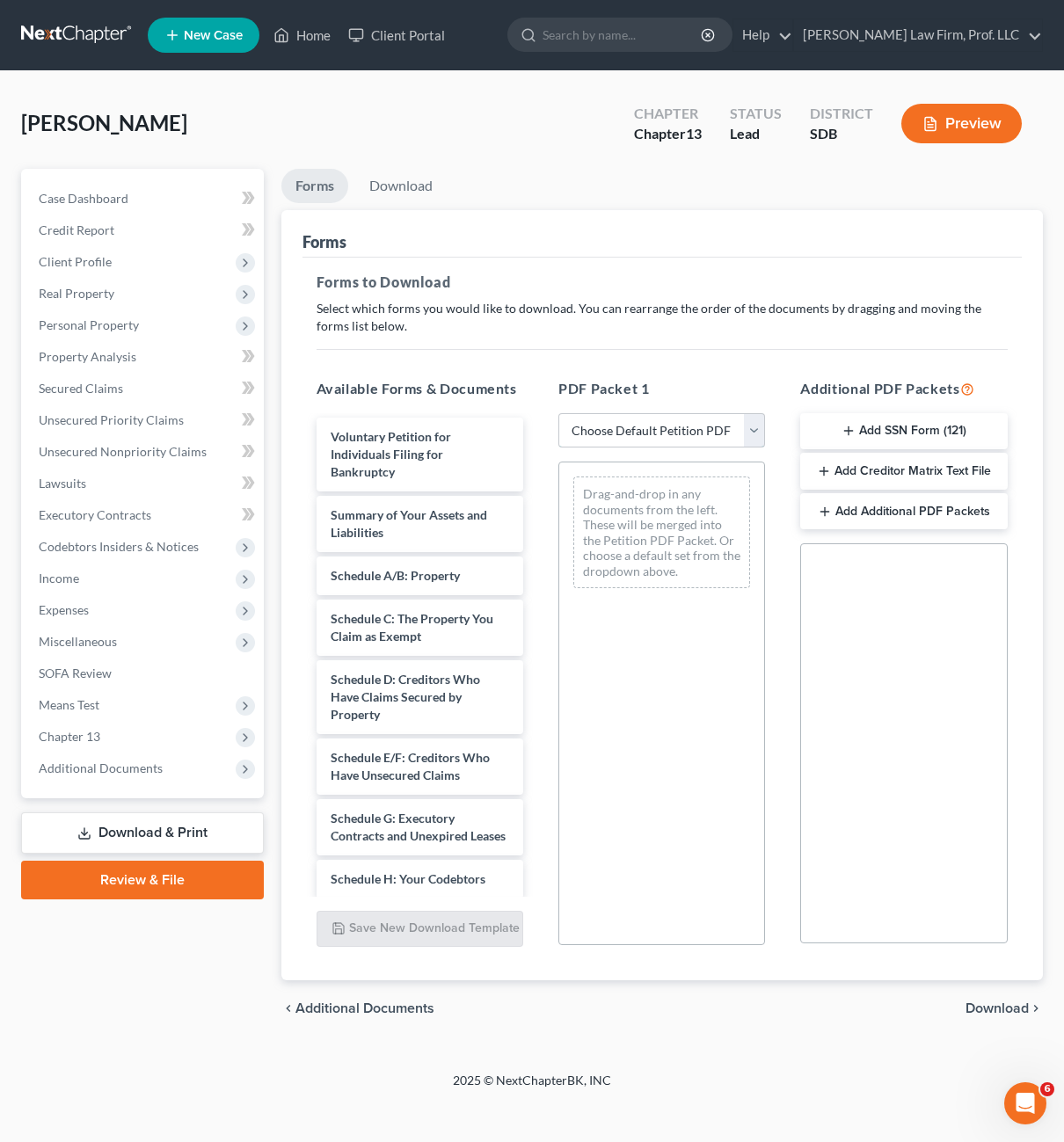
click at [688, 439] on select "Choose Default Petition PDF Packet Complete Bankruptcy Petition (all forms and …" at bounding box center [662, 431] width 207 height 36
select select "0"
click at [558, 413] on select "Choose Default Petition PDF Packet Complete Bankruptcy Petition (all forms and …" at bounding box center [662, 431] width 207 height 36
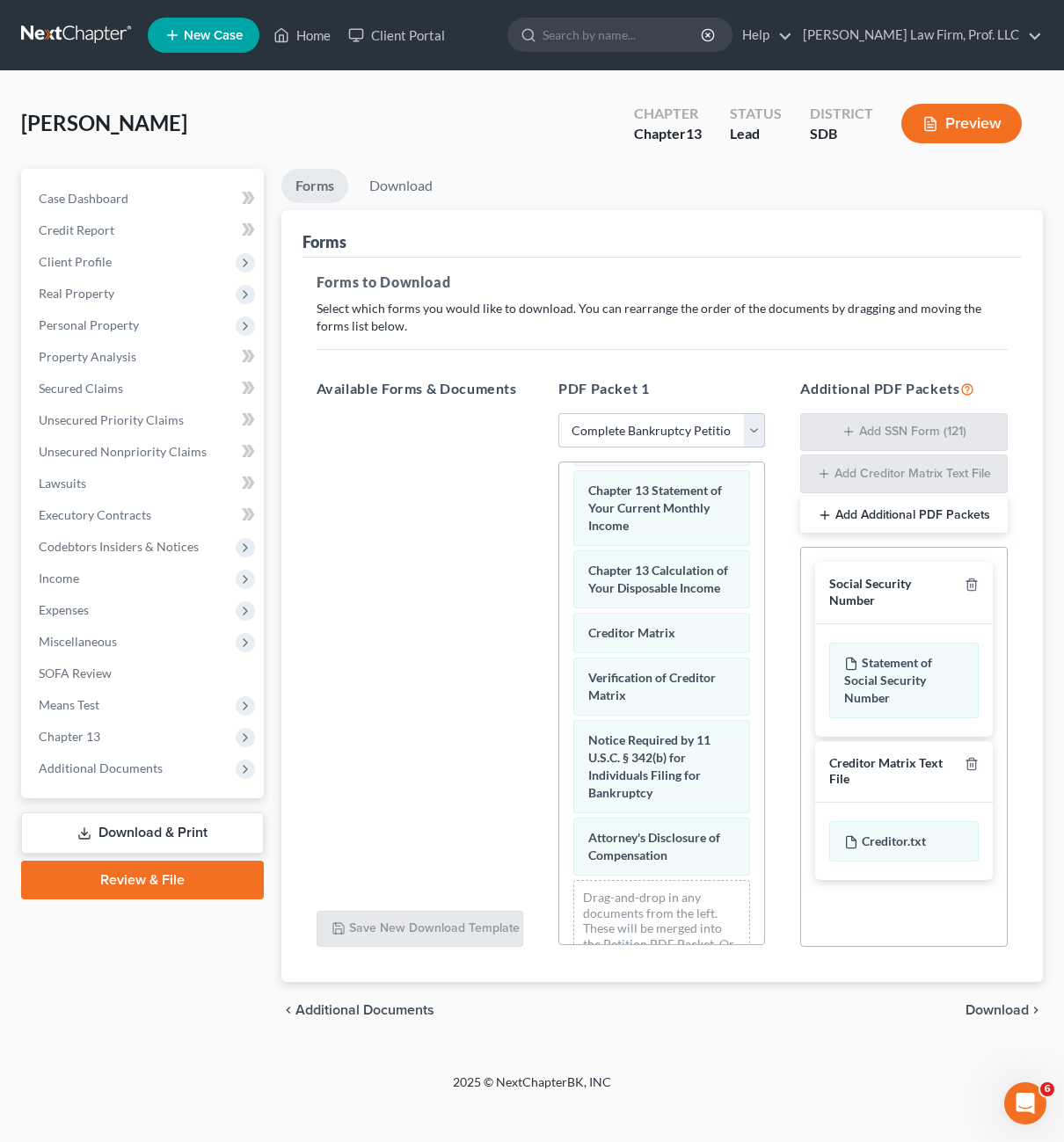
scroll to position [940, 0]
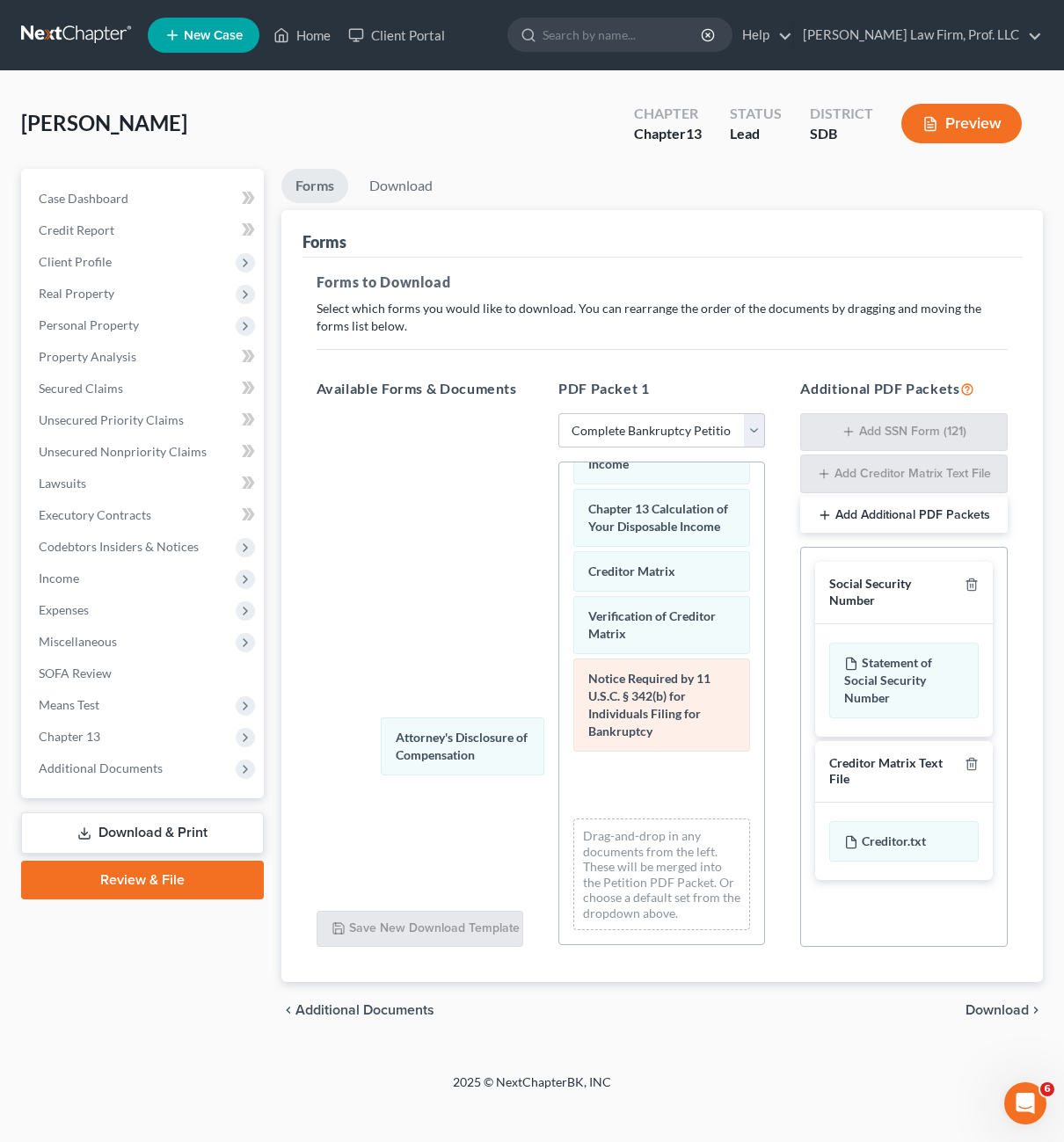
drag, startPoint x: 632, startPoint y: 804, endPoint x: 681, endPoint y: 731, distance: 87.9
click at [559, 727] on div "Attorney's Disclosure of Compensation Voluntary Petition for Individuals Filing…" at bounding box center [662, 260] width 205 height 1369
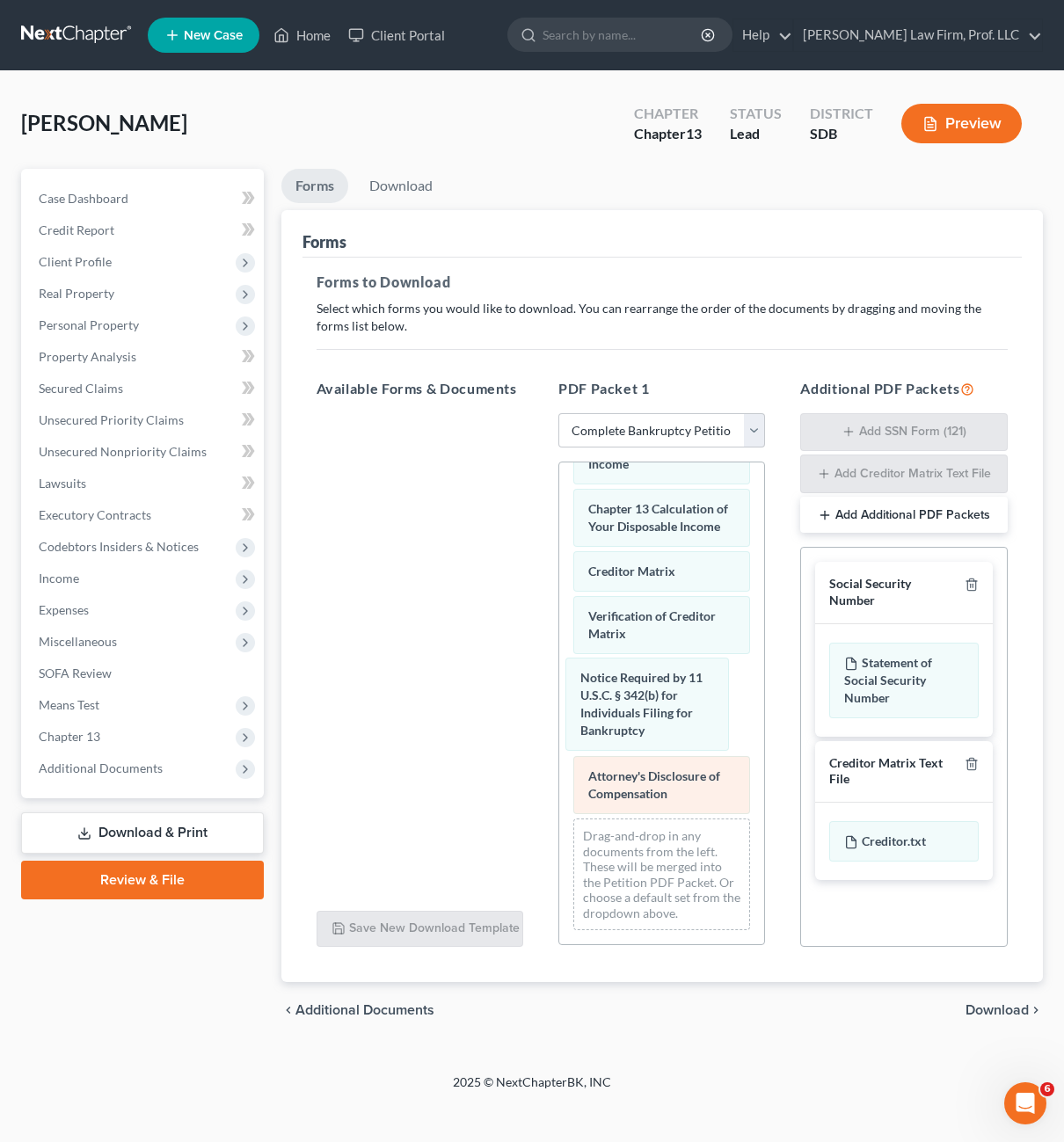
drag, startPoint x: 686, startPoint y: 730, endPoint x: 604, endPoint y: 761, distance: 87.7
click at [559, 701] on div "Notice Required by 11 U.S.C. § 342(b) for Individuals Filing for Bankruptcy Vol…" at bounding box center [662, 260] width 205 height 1369
drag, startPoint x: 646, startPoint y: 792, endPoint x: 455, endPoint y: 586, distance: 280.9
click at [559, 683] on div "Attorney's Disclosure of Compensation Voluntary Petition for Individuals Filing…" at bounding box center [662, 260] width 205 height 1369
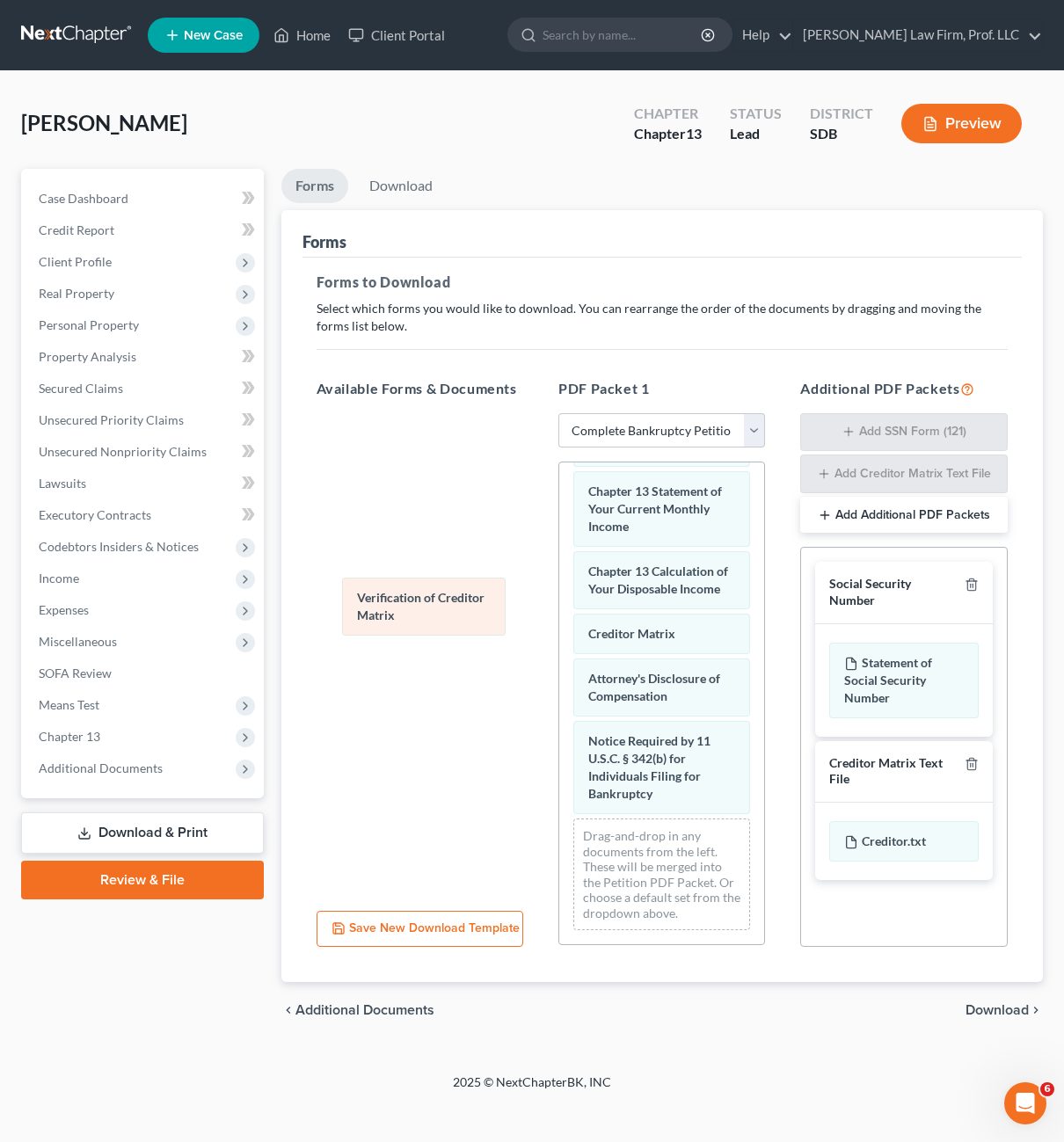
scroll to position [878, 0]
drag, startPoint x: 610, startPoint y: 628, endPoint x: 468, endPoint y: 546, distance: 164.0
click at [559, 526] on div "Verification of Creditor Matrix Voluntary Petition for Individuals Filing for B…" at bounding box center [662, 291] width 205 height 1307
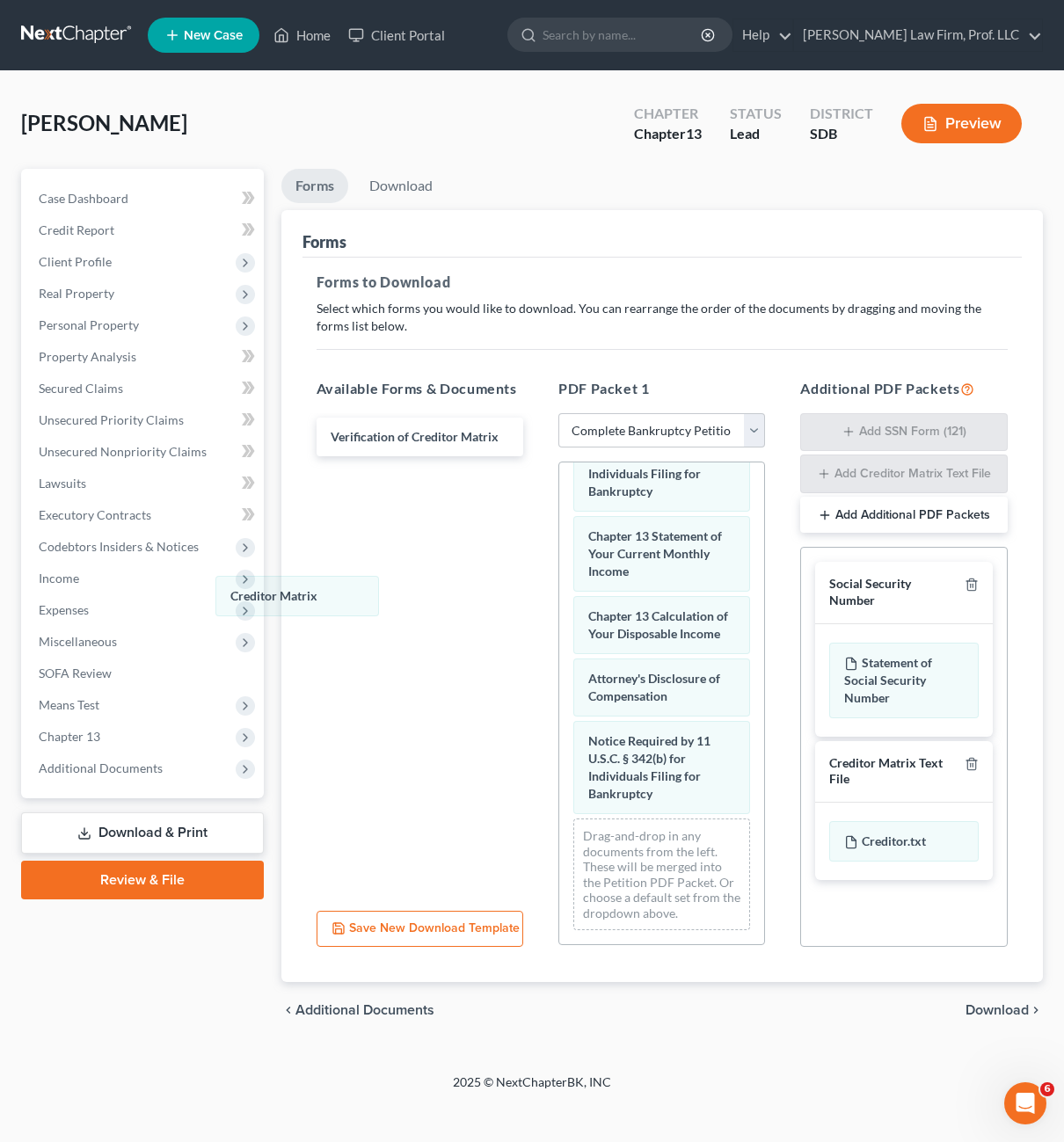
drag, startPoint x: 420, startPoint y: 641, endPoint x: 553, endPoint y: 648, distance: 133.2
click at [559, 571] on div "Creditor Matrix Voluntary Petition for Individuals Filing for Bankruptcy Summar…" at bounding box center [662, 312] width 205 height 1261
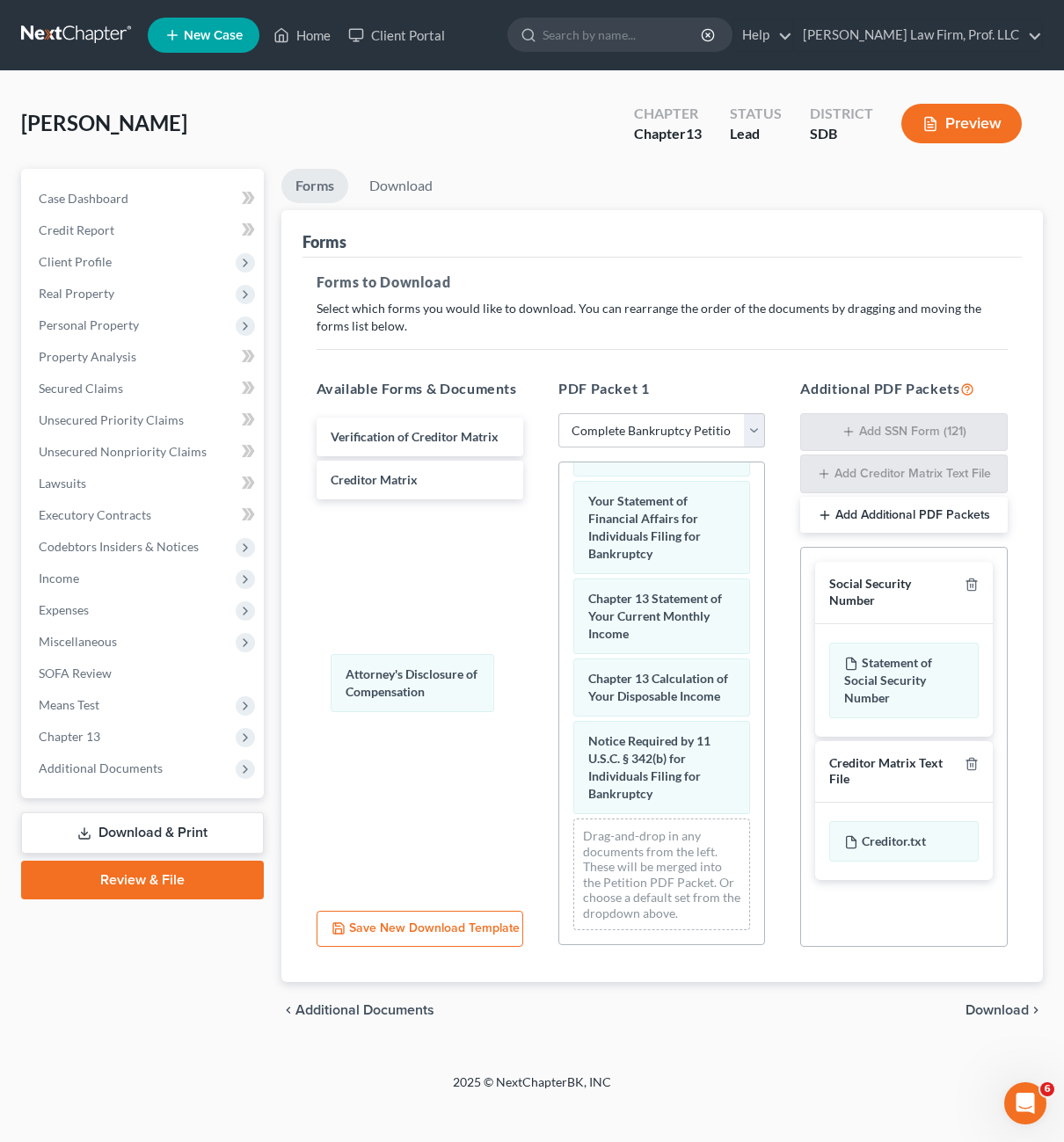
drag, startPoint x: 628, startPoint y: 696, endPoint x: 508, endPoint y: 710, distance: 120.8
click at [559, 673] on div "Attorney's Disclosure of Compensation Voluntary Petition for Individuals Filing…" at bounding box center [662, 344] width 205 height 1199
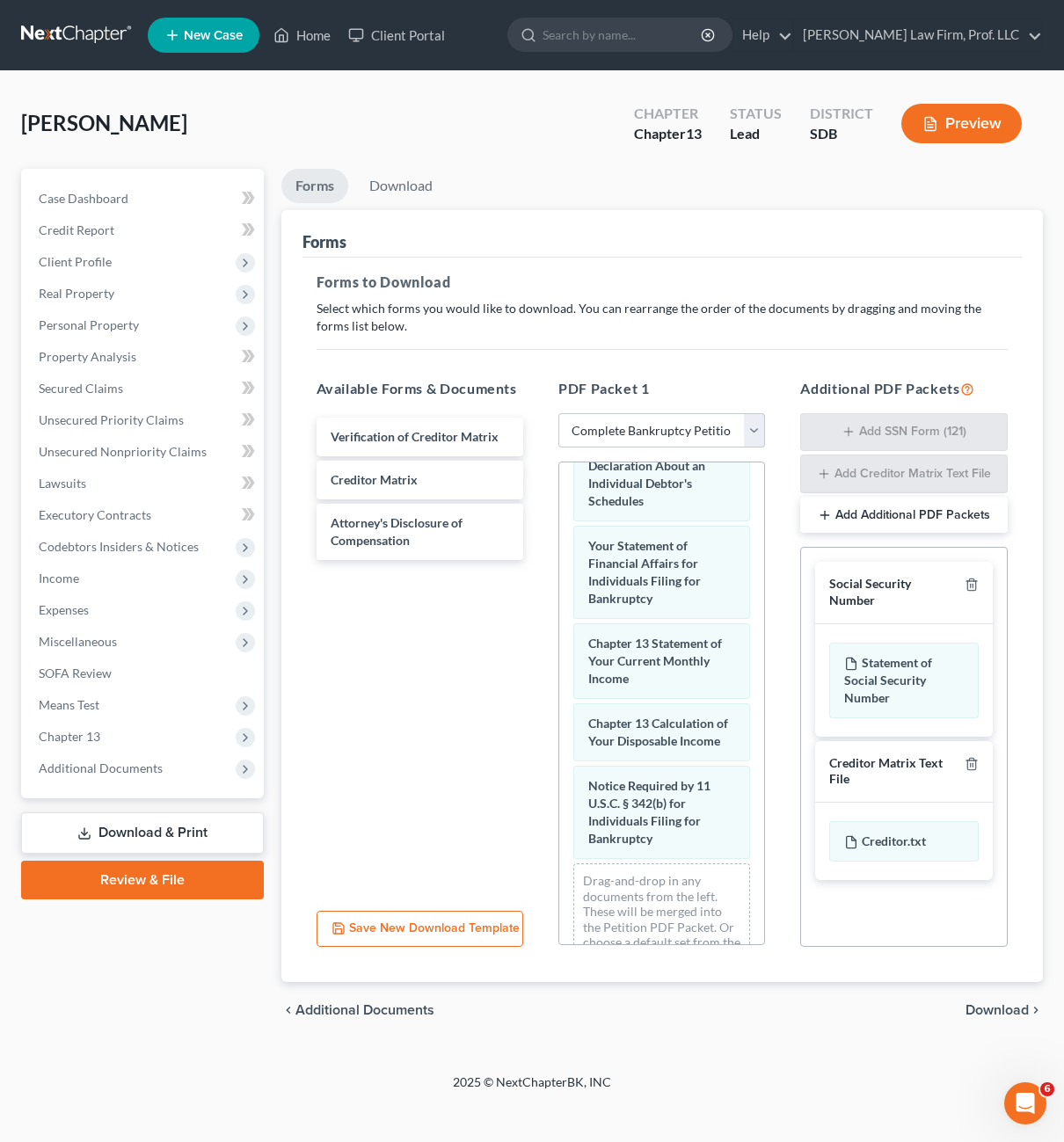
click at [559, 647] on div "Voluntary Petition for Individuals Filing for Bankruptcy Summary of Your Assets…" at bounding box center [662, 389] width 205 height 1199
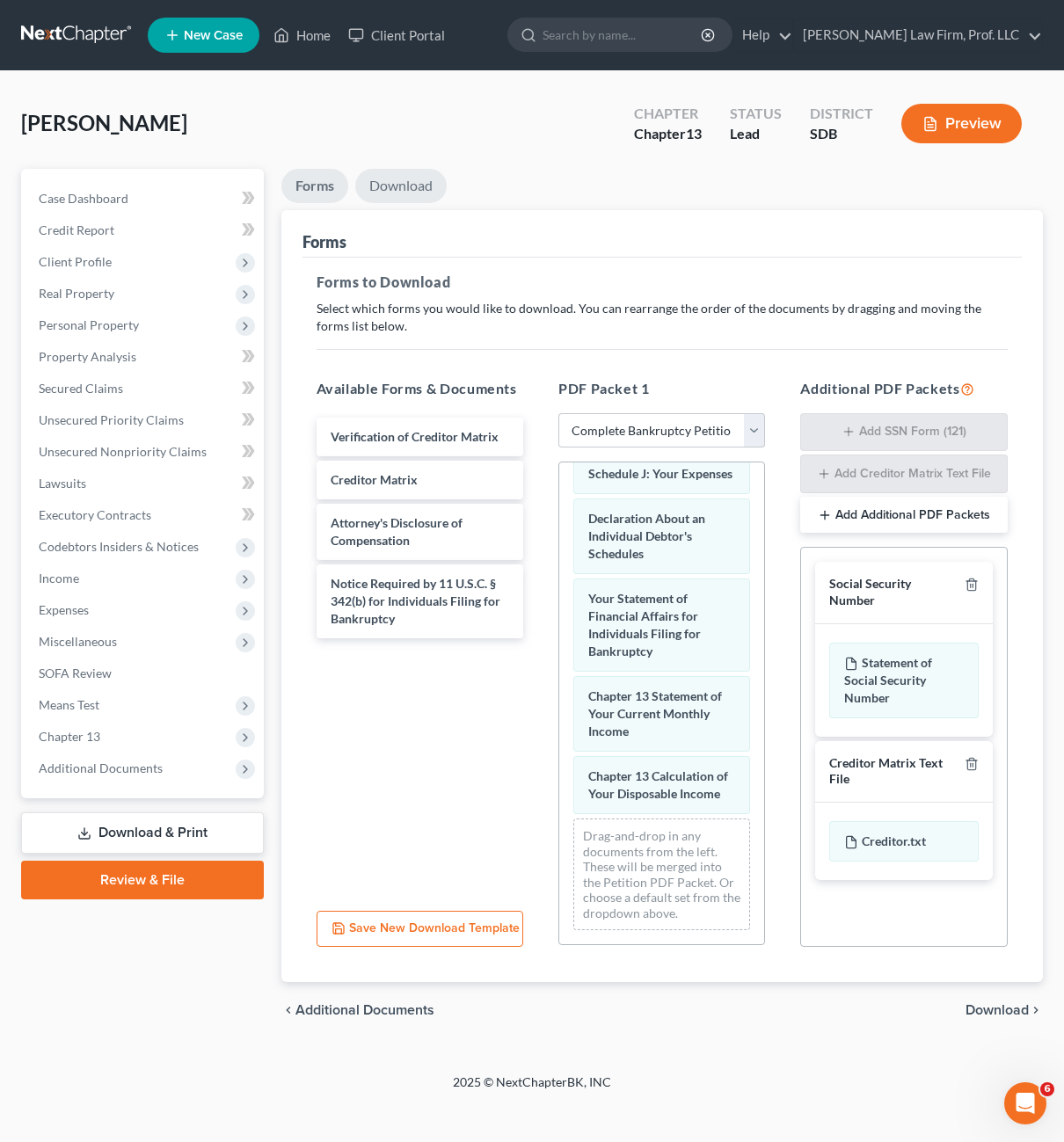
click at [402, 191] on link "Download" at bounding box center [401, 186] width 92 height 35
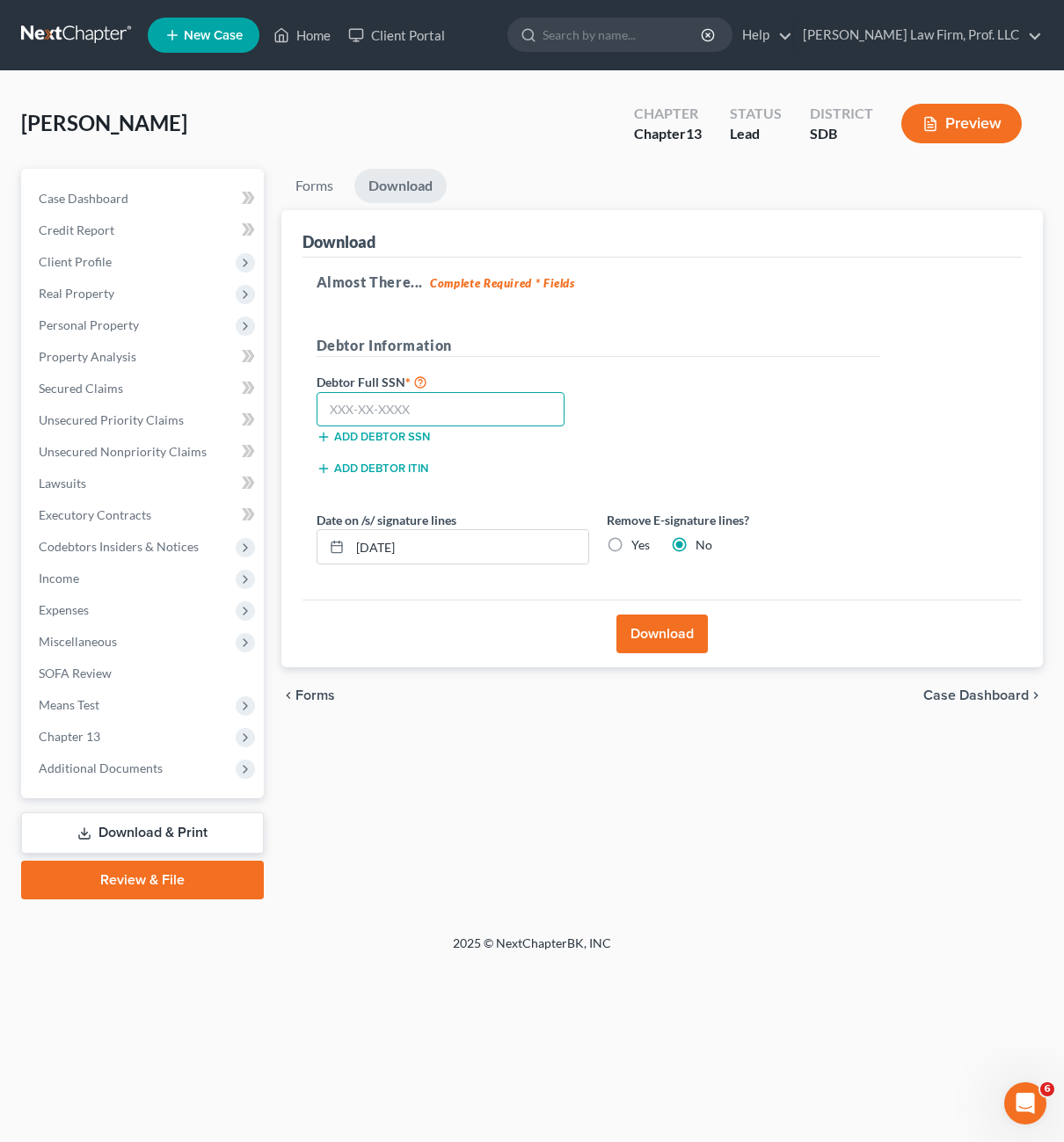
click at [441, 417] on input "text" at bounding box center [442, 410] width 249 height 36
type input "000-00-0000"
drag, startPoint x: 679, startPoint y: 629, endPoint x: 683, endPoint y: 644, distance: 15.5
click at [679, 629] on button "Download" at bounding box center [662, 633] width 92 height 38
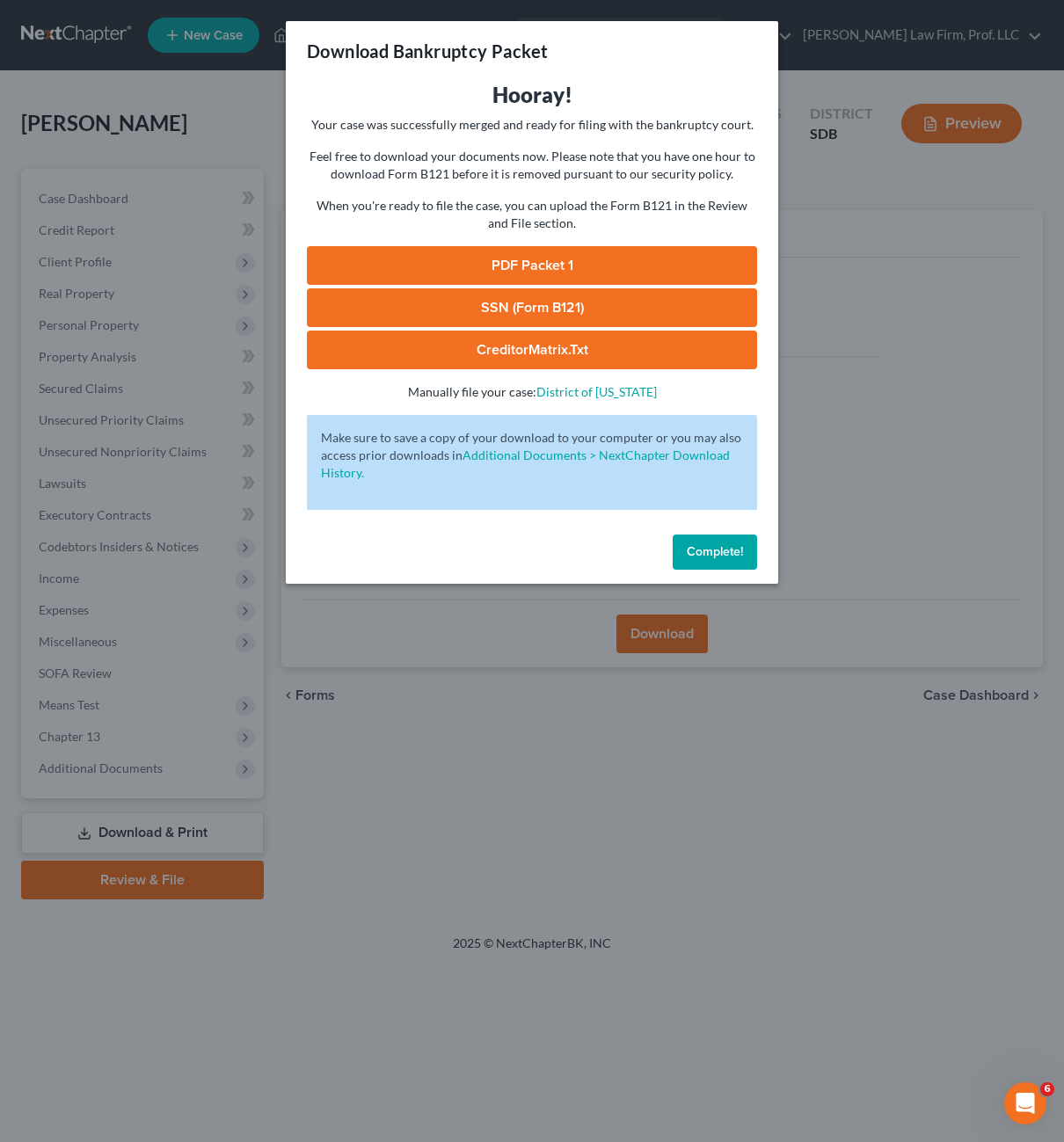
drag, startPoint x: 621, startPoint y: 252, endPoint x: 694, endPoint y: 247, distance: 73.2
click at [621, 252] on link "PDF Packet 1" at bounding box center [532, 265] width 451 height 38
